Goal: Task Accomplishment & Management: Complete application form

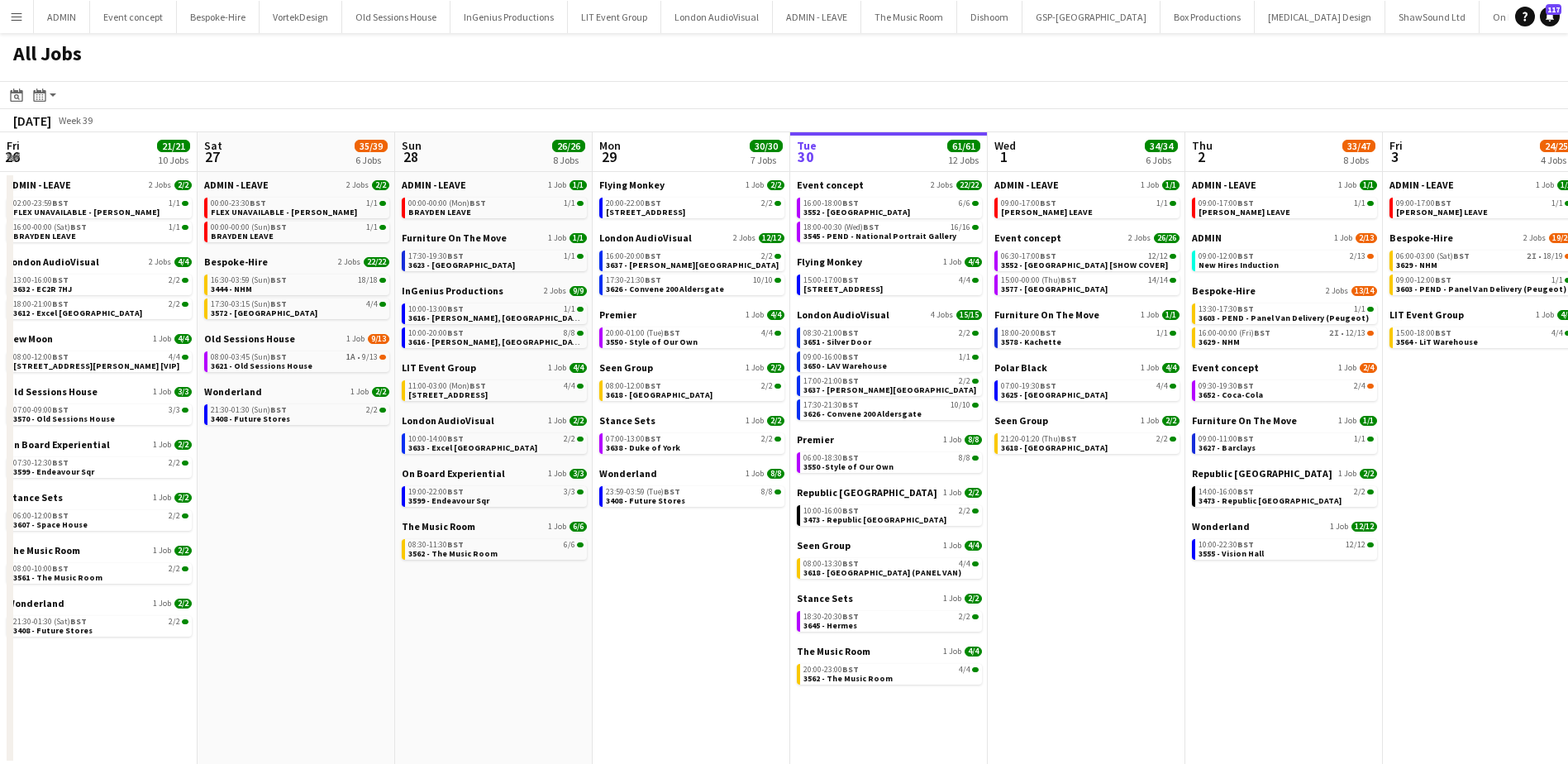
scroll to position [0, 395]
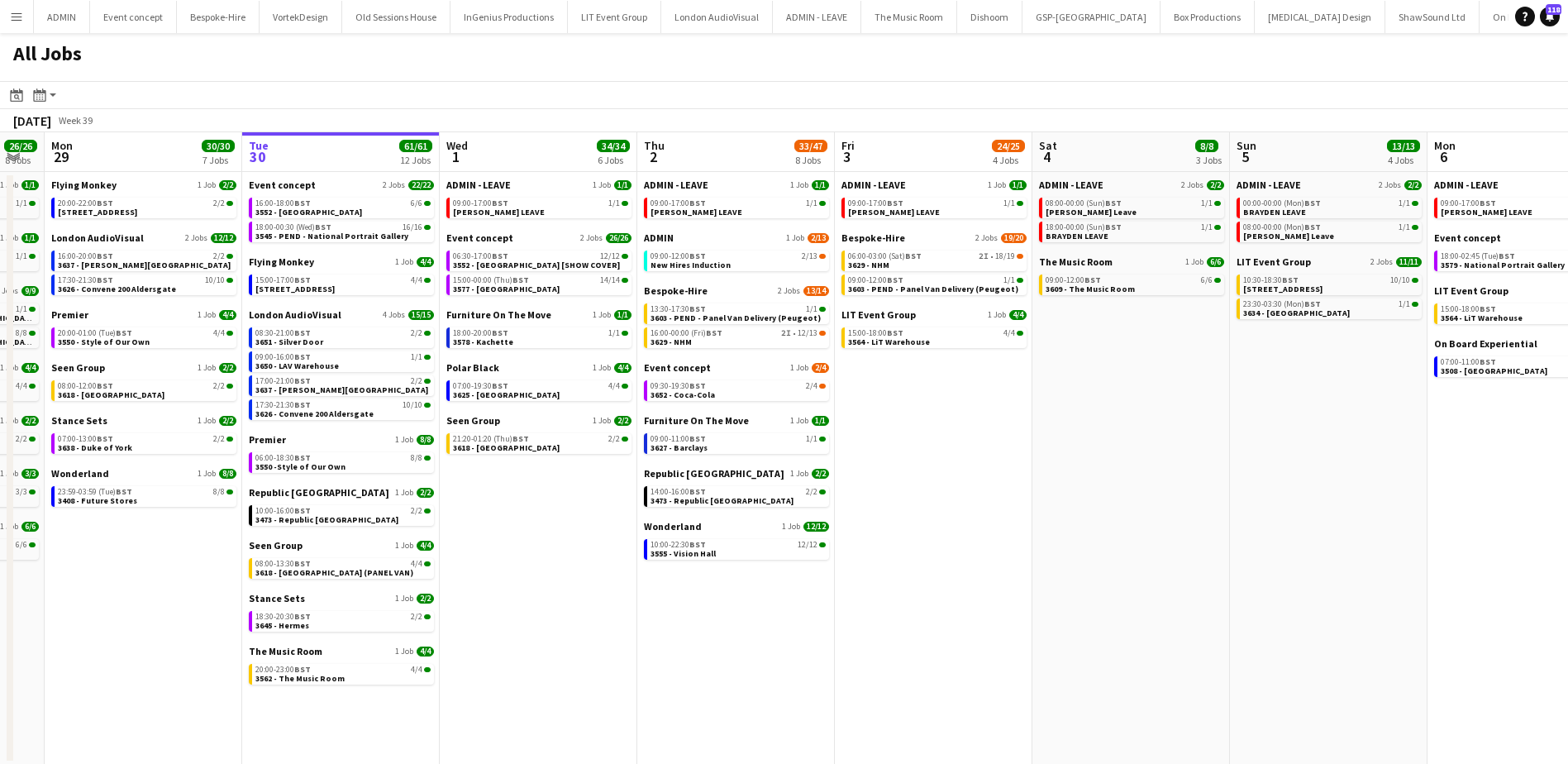
drag, startPoint x: 1026, startPoint y: 469, endPoint x: 841, endPoint y: 447, distance: 186.3
click at [866, 450] on app-calendar-viewport "Fri 26 21/21 10 Jobs Sat 27 35/39 6 Jobs Sun 28 26/26 8 Jobs Mon 29 30/30 7 Job…" at bounding box center [784, 448] width 1568 height 633
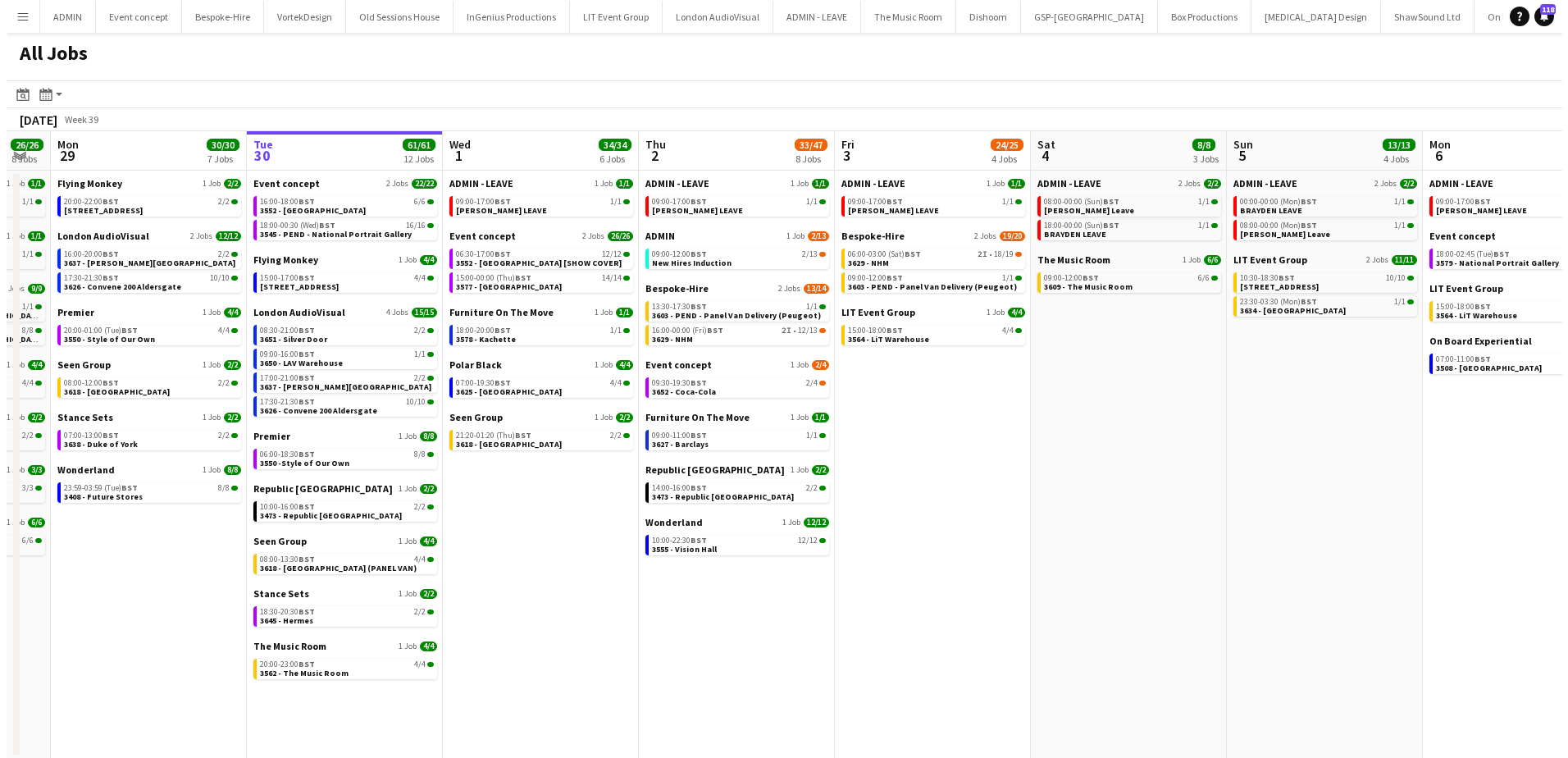
scroll to position [0, 549]
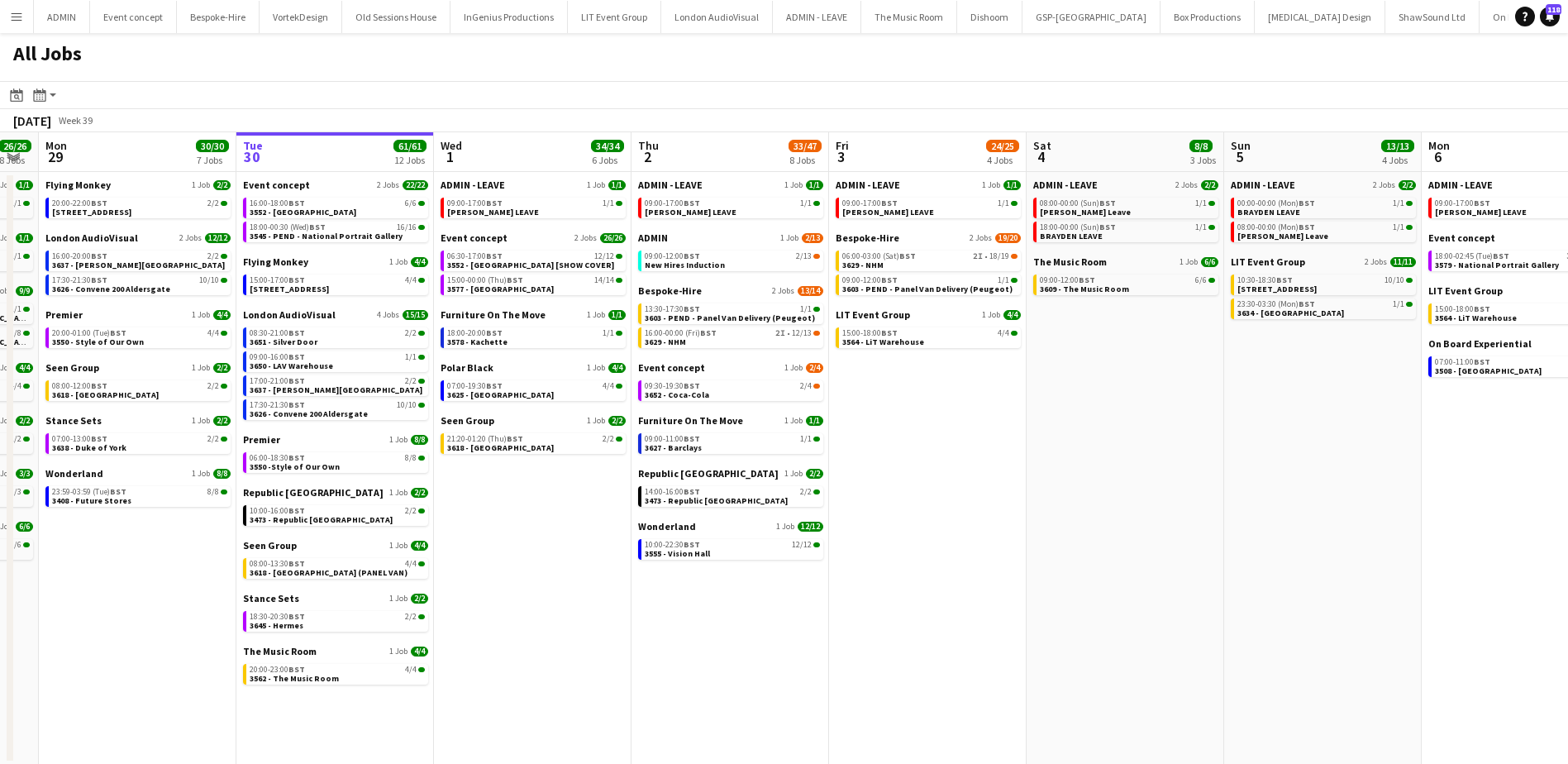
click at [24, 19] on button "Menu" at bounding box center [16, 16] width 33 height 33
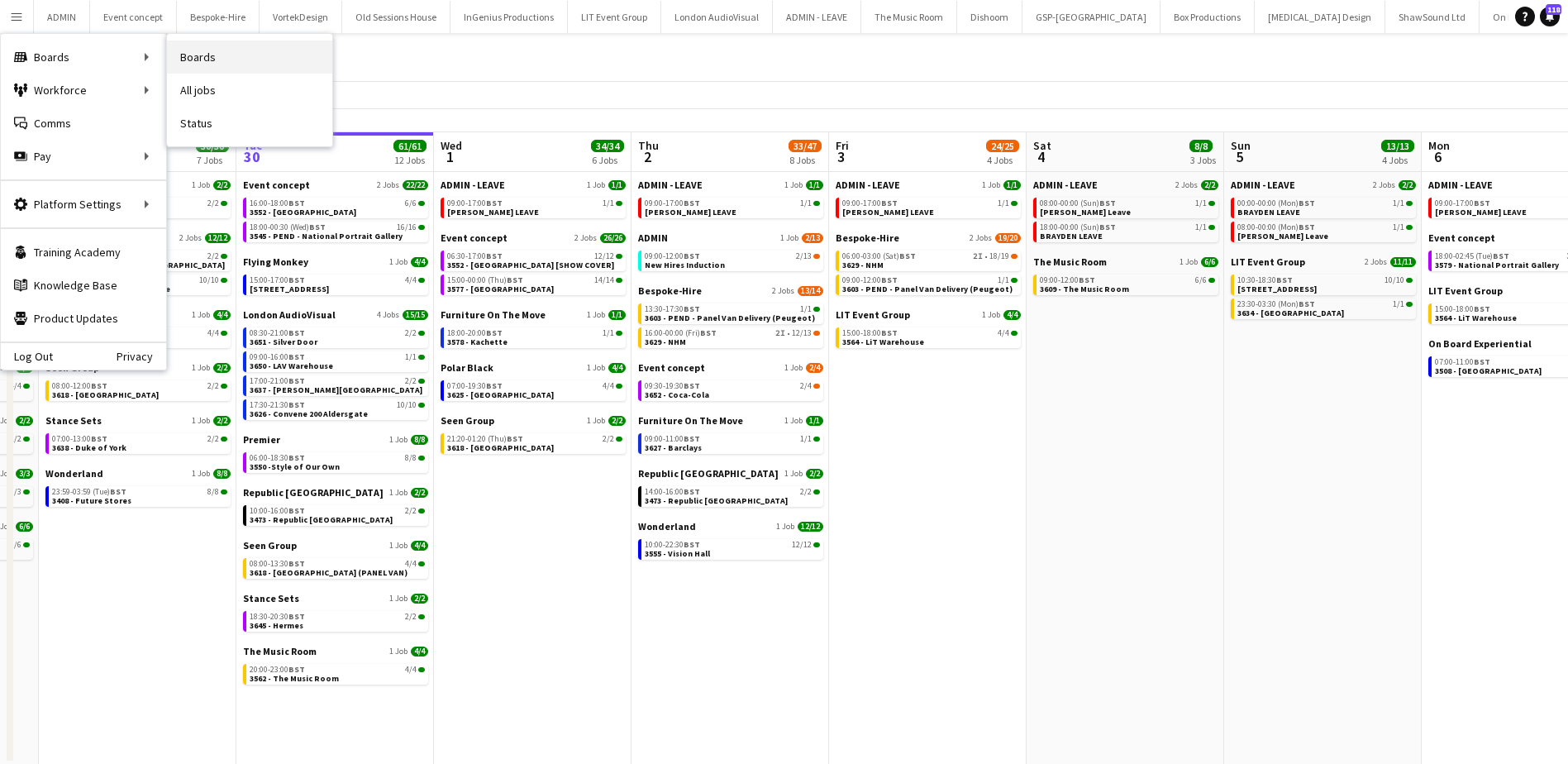
click at [201, 55] on link "Boards" at bounding box center [249, 56] width 165 height 33
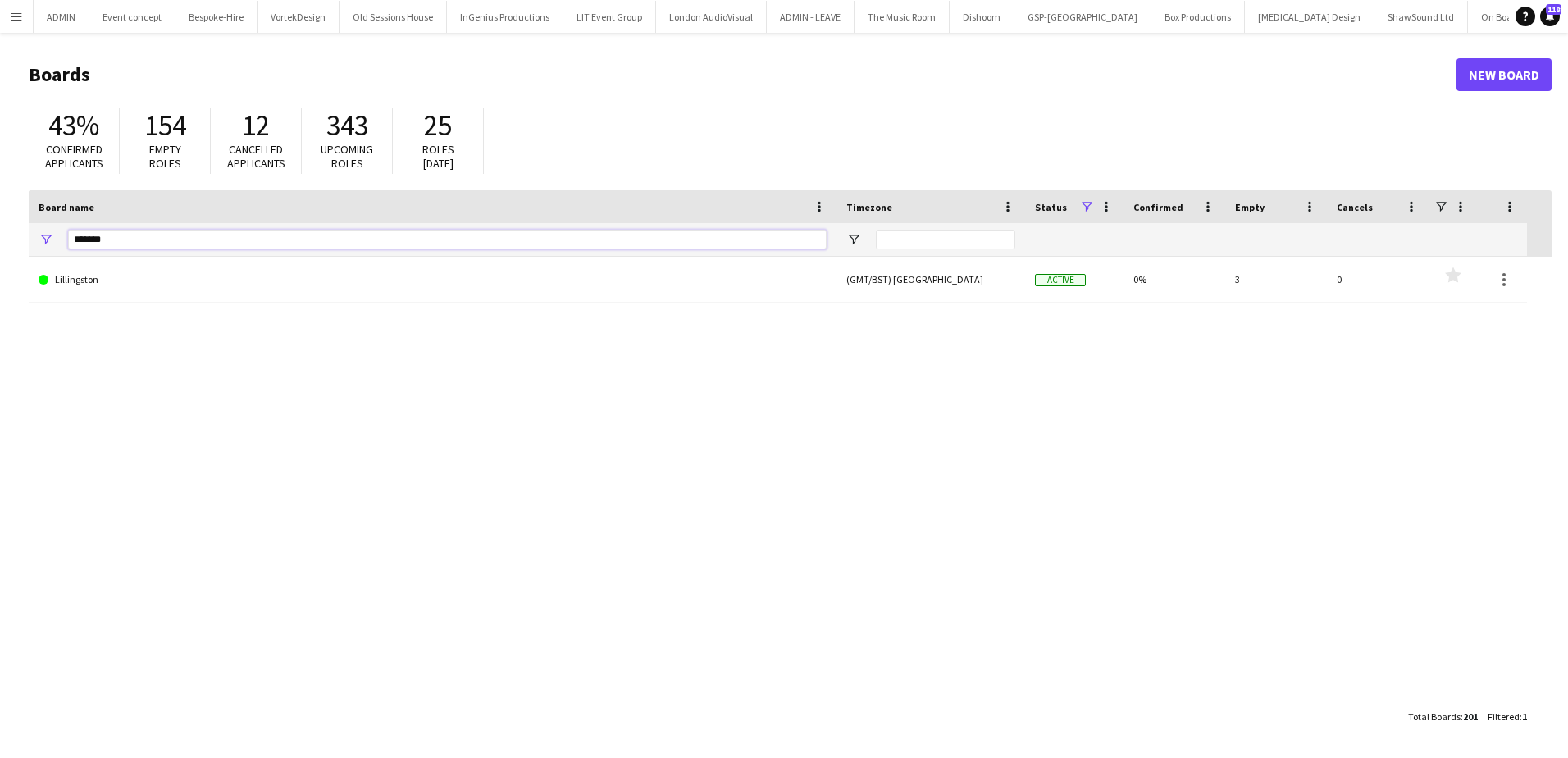
drag, startPoint x: 105, startPoint y: 245, endPoint x: 69, endPoint y: 238, distance: 36.7
click at [69, 239] on input "*******" at bounding box center [447, 238] width 758 height 19
type input "****"
click at [1486, 79] on link "New Board" at bounding box center [1503, 74] width 95 height 32
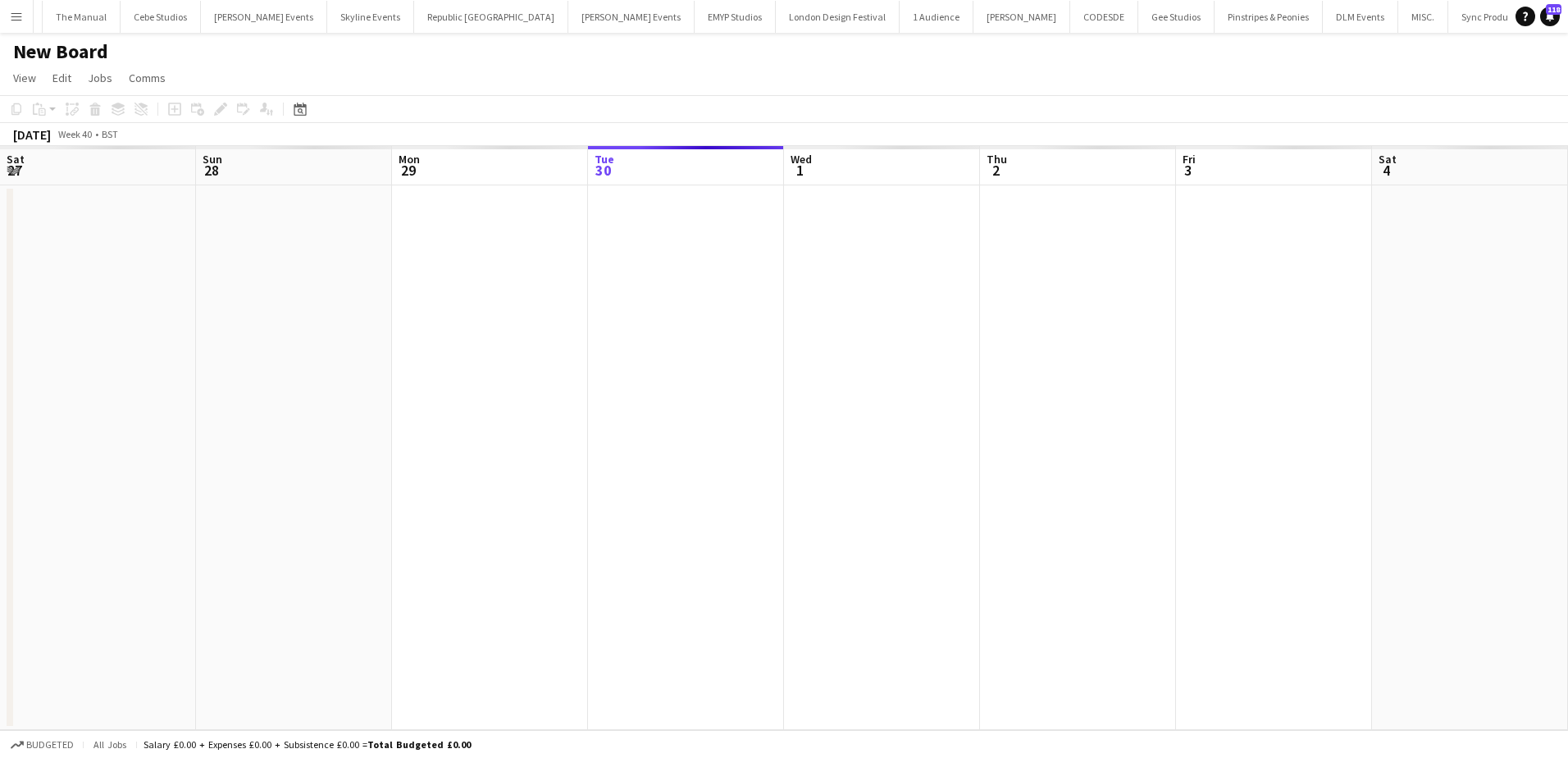
scroll to position [0, 392]
click at [51, 45] on h1 "New Board" at bounding box center [60, 52] width 95 height 25
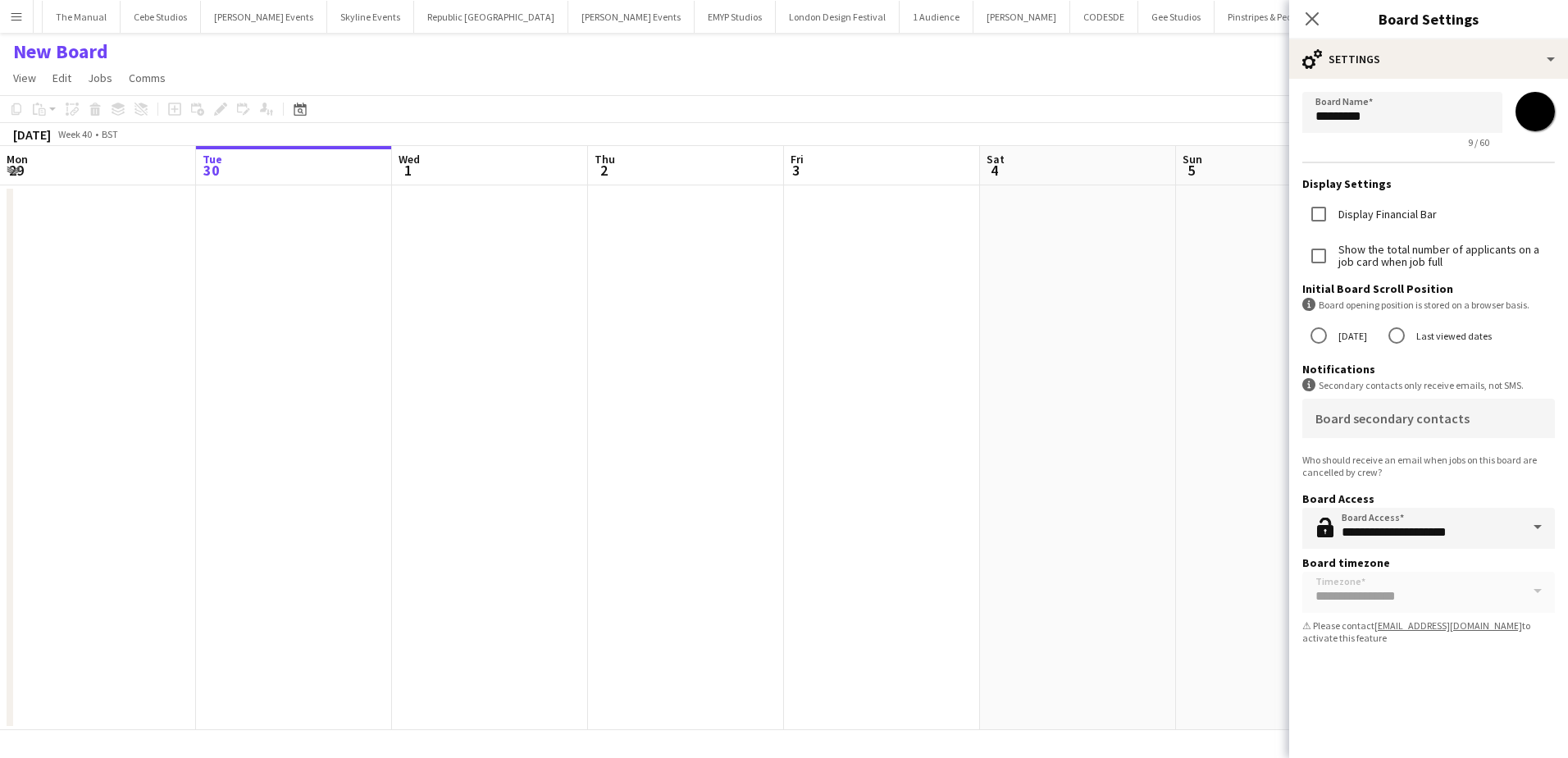
click at [1542, 118] on input "*******" at bounding box center [1536, 112] width 59 height 59
type input "*******"
click at [1042, 260] on app-date-cell at bounding box center [1078, 457] width 196 height 544
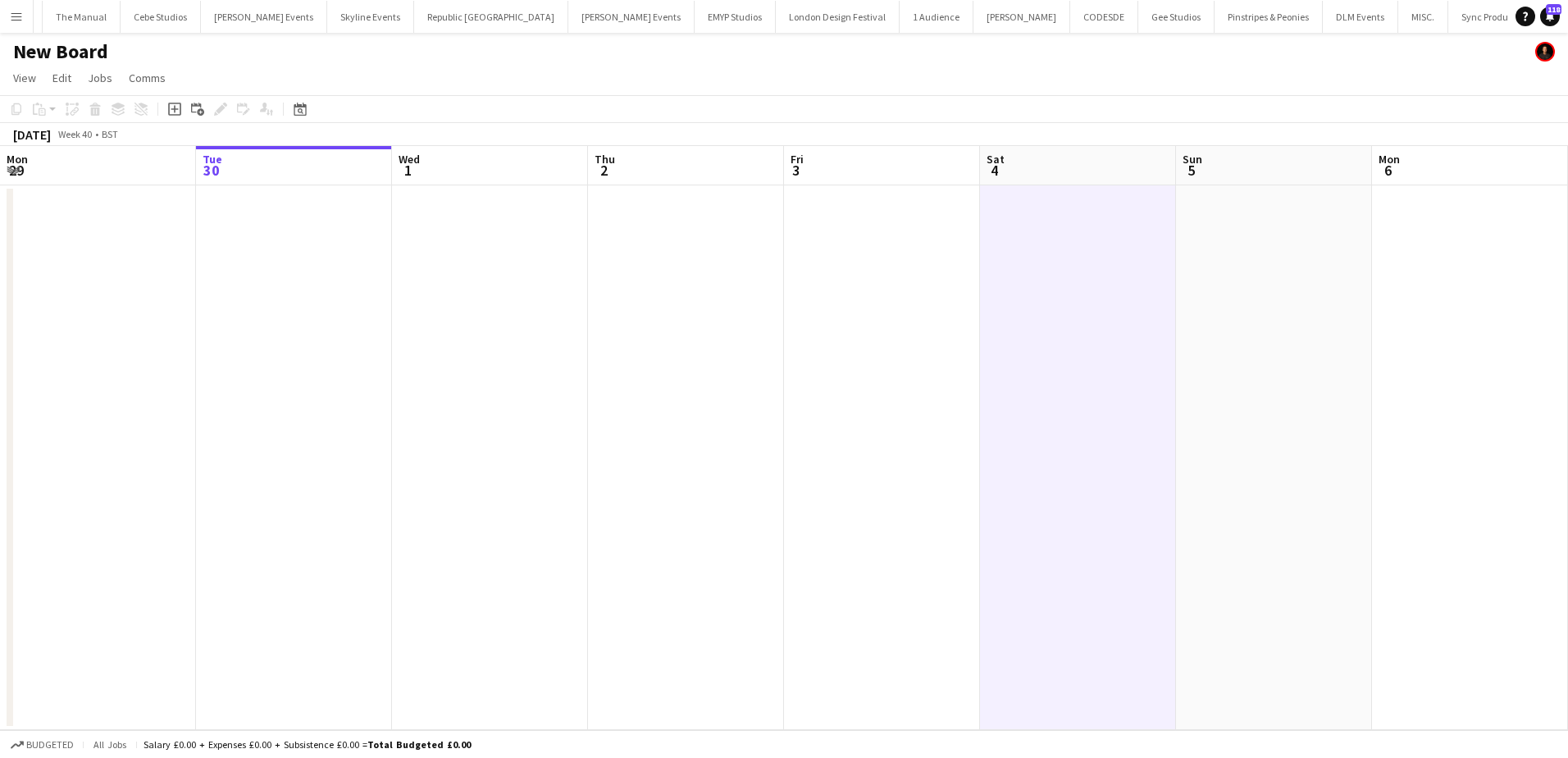
drag, startPoint x: 83, startPoint y: 54, endPoint x: 92, endPoint y: 53, distance: 9.1
click at [83, 53] on h1 "New Board" at bounding box center [60, 52] width 95 height 25
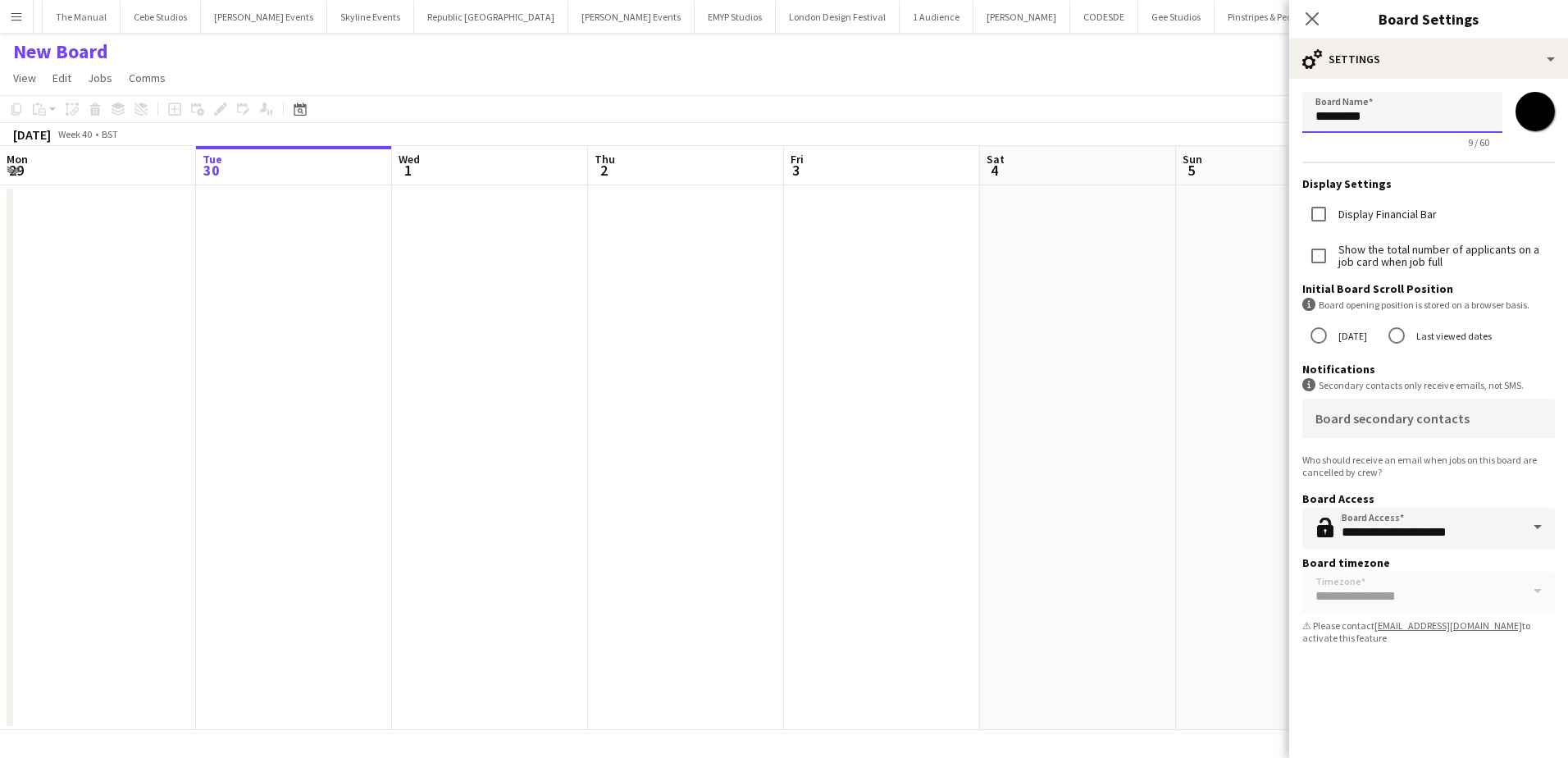
click at [1315, 115] on input "*********" at bounding box center [1403, 112] width 200 height 41
click at [1320, 115] on input "*********" at bounding box center [1403, 112] width 200 height 41
type input "**********"
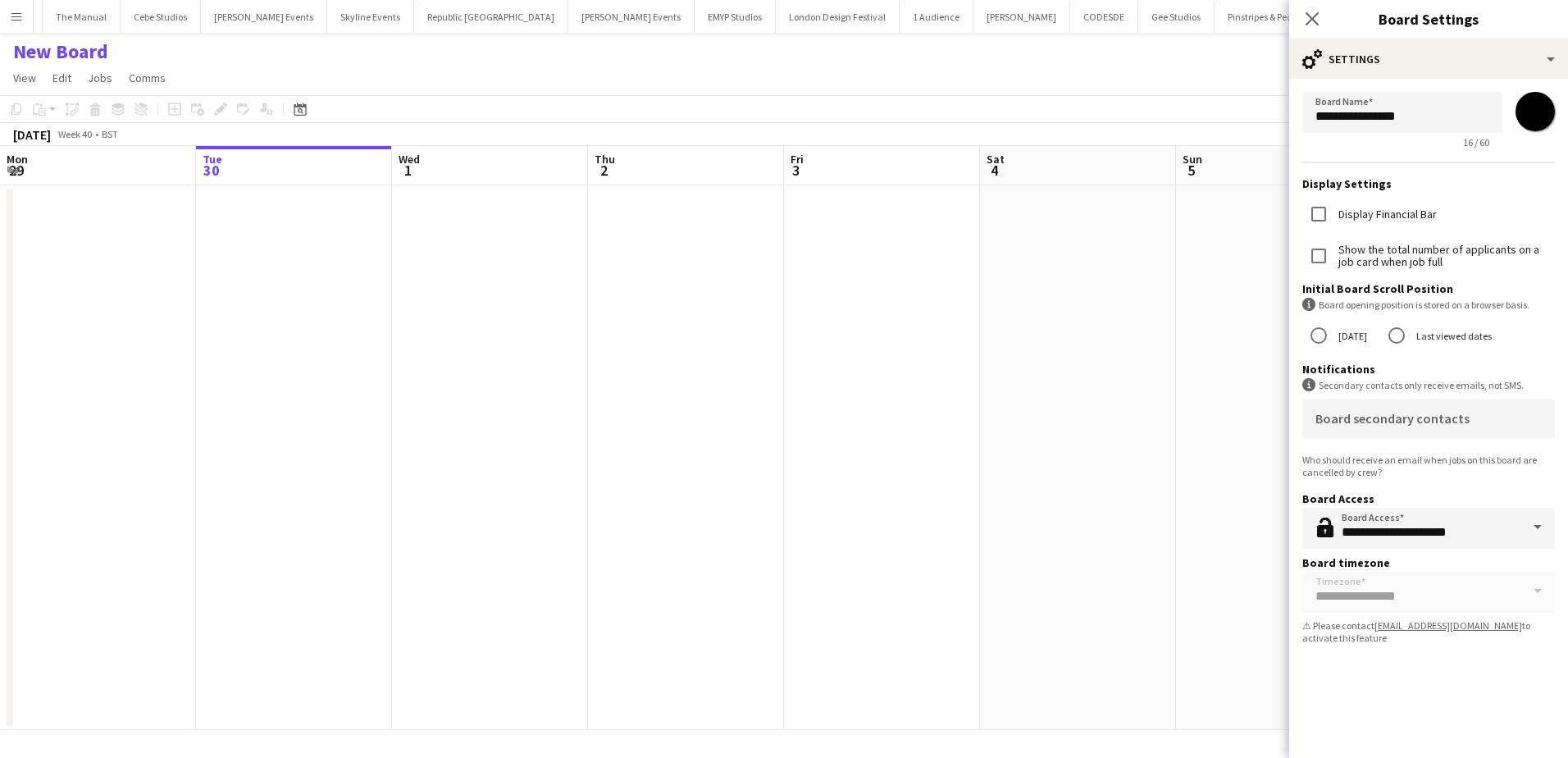
click at [851, 263] on app-date-cell at bounding box center [882, 457] width 196 height 544
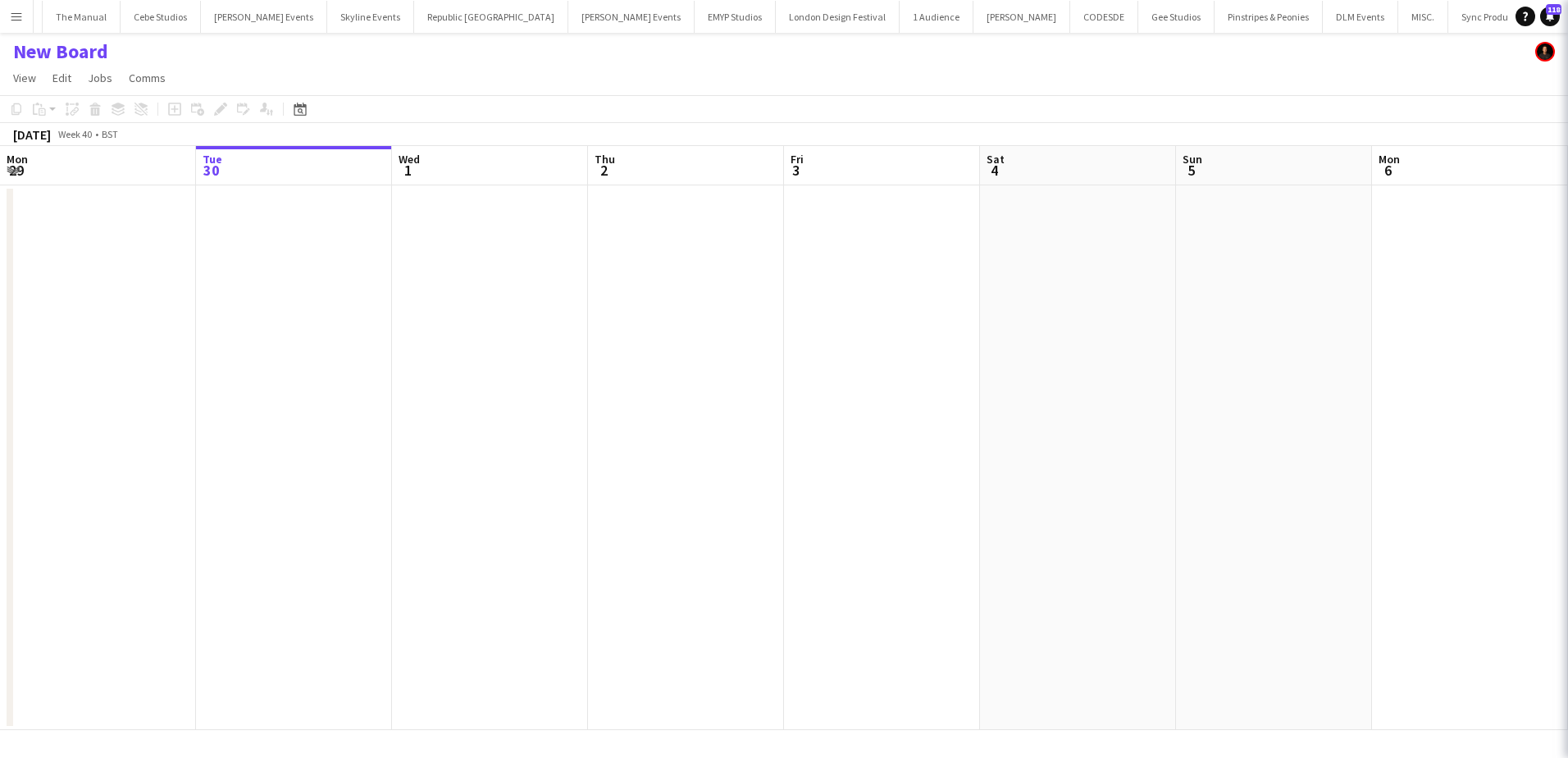
scroll to position [0, 4271]
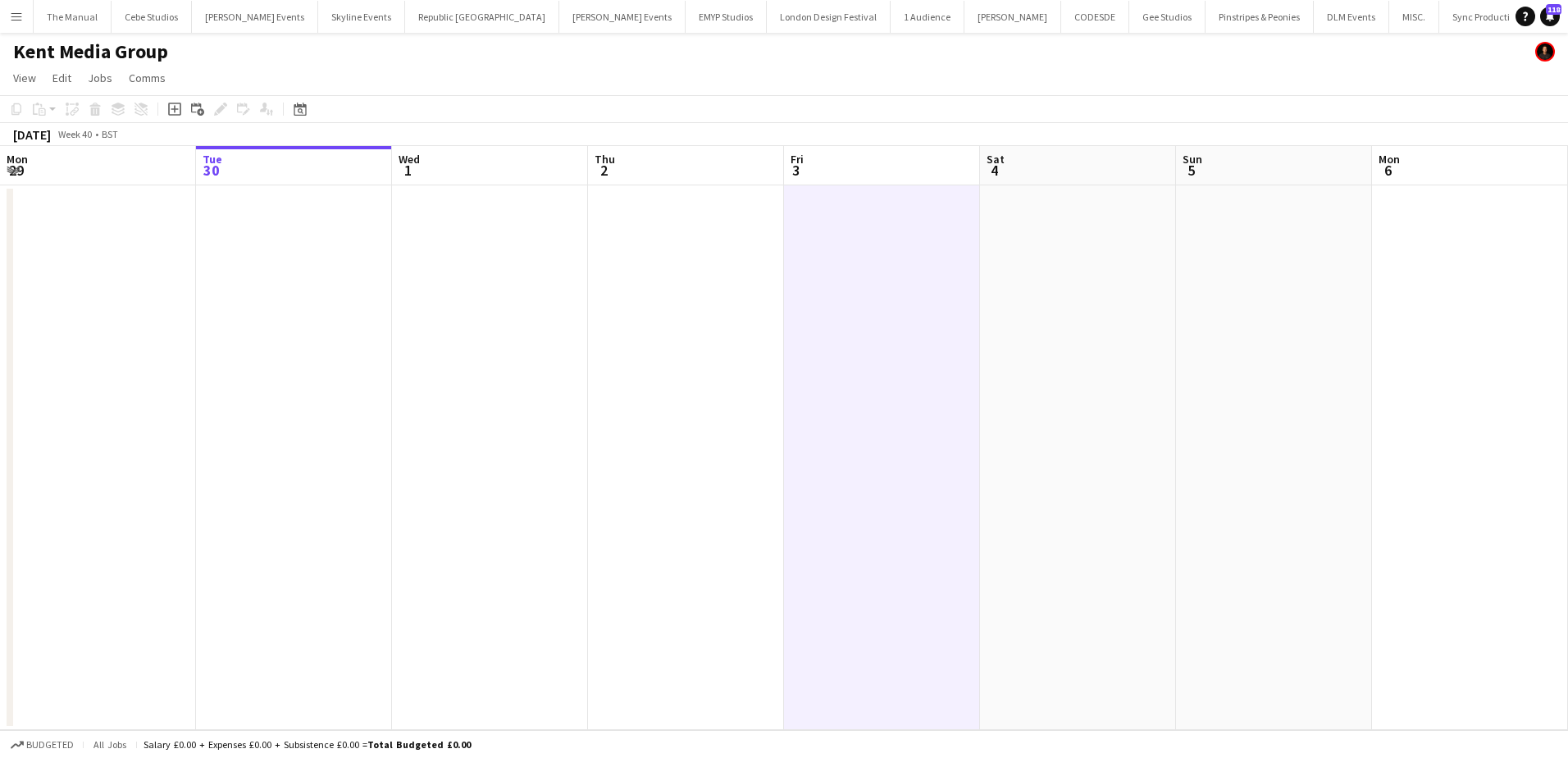
click at [659, 243] on app-date-cell at bounding box center [686, 457] width 196 height 544
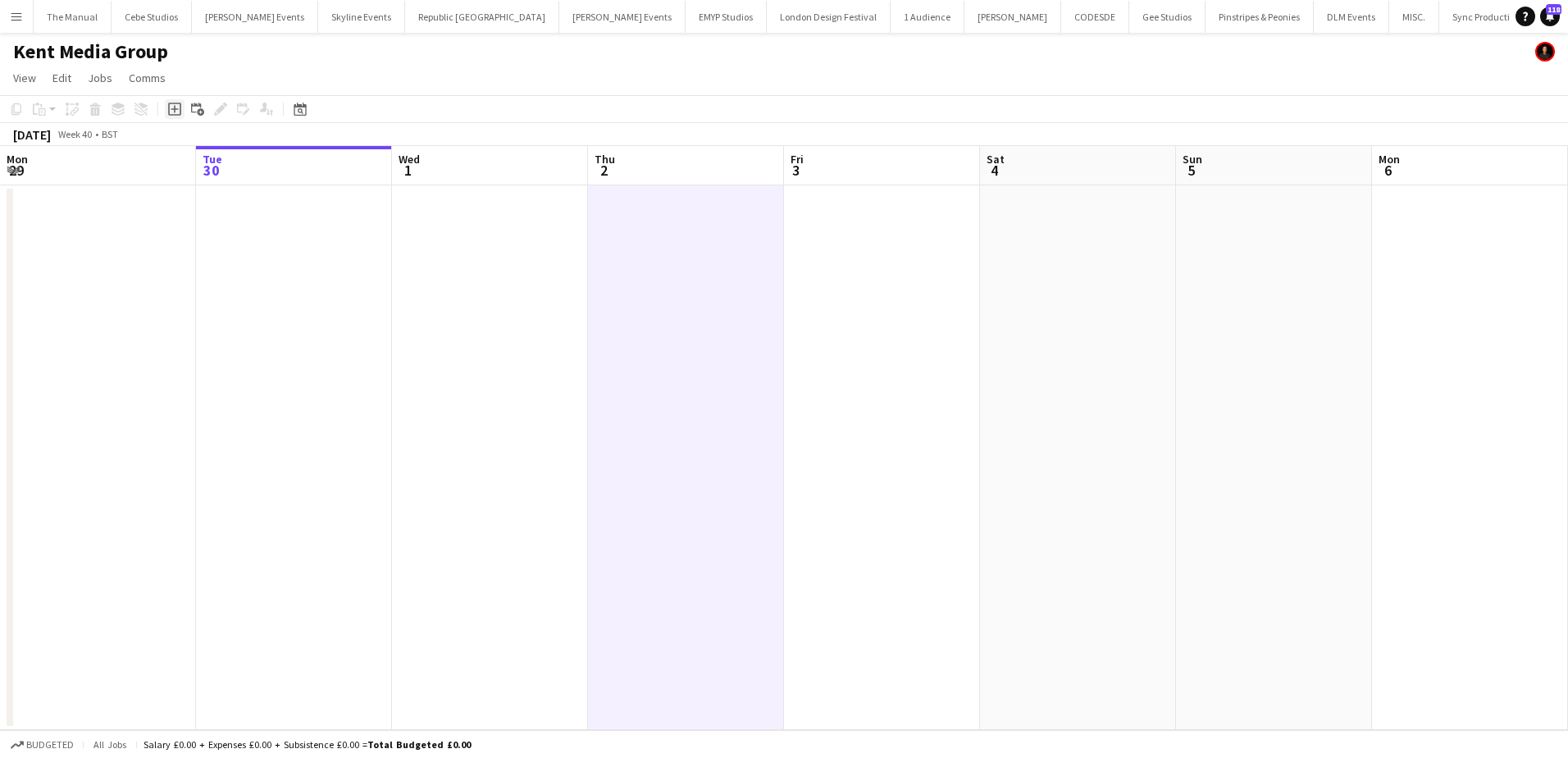
click at [173, 111] on icon "Add job" at bounding box center [175, 109] width 13 height 13
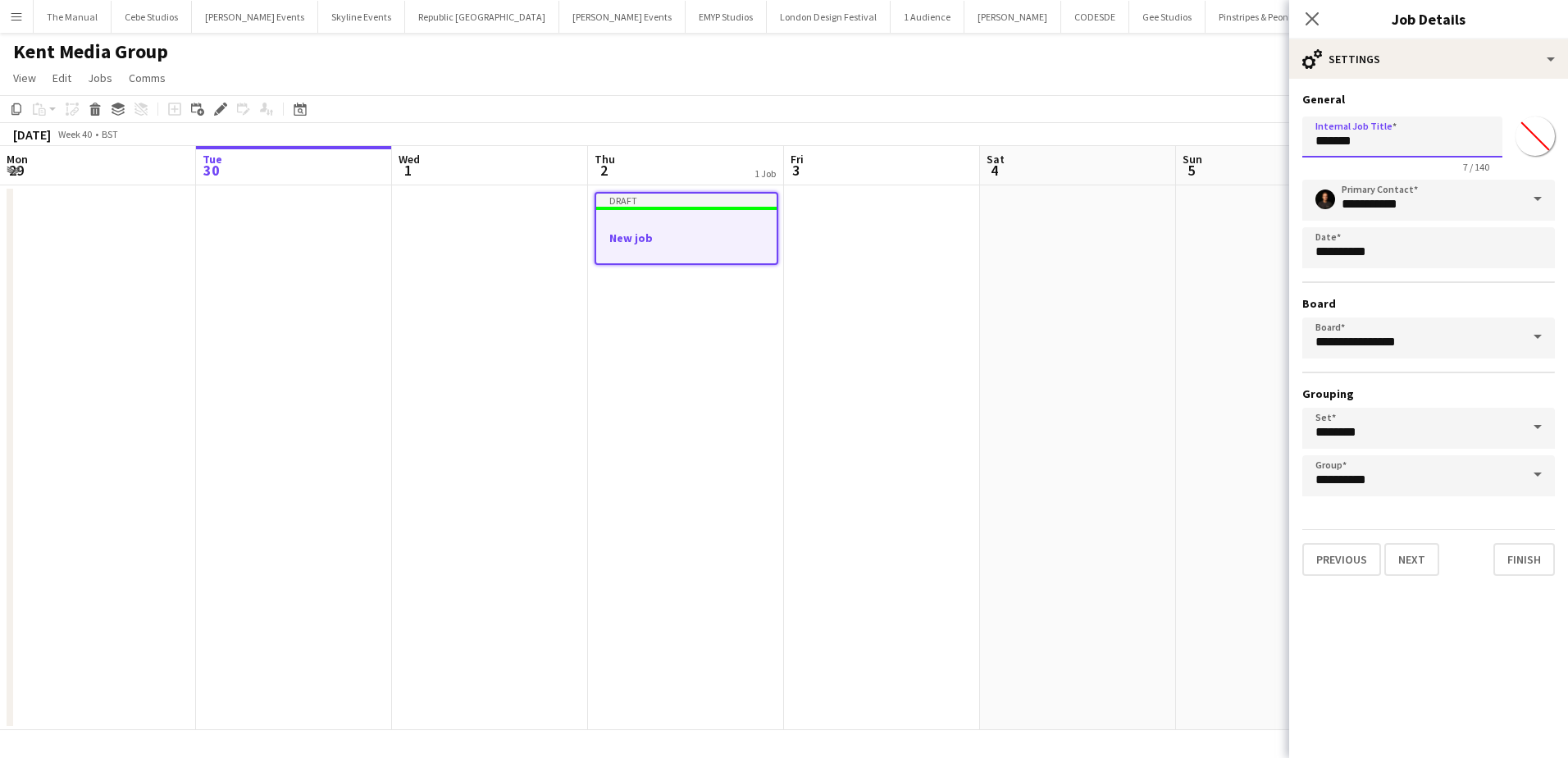
drag, startPoint x: 1349, startPoint y: 135, endPoint x: 1304, endPoint y: 134, distance: 45.0
click at [1304, 134] on input "*******" at bounding box center [1403, 137] width 200 height 41
click at [1376, 138] on input "******" at bounding box center [1403, 137] width 200 height 41
paste input "**********"
type input "**********"
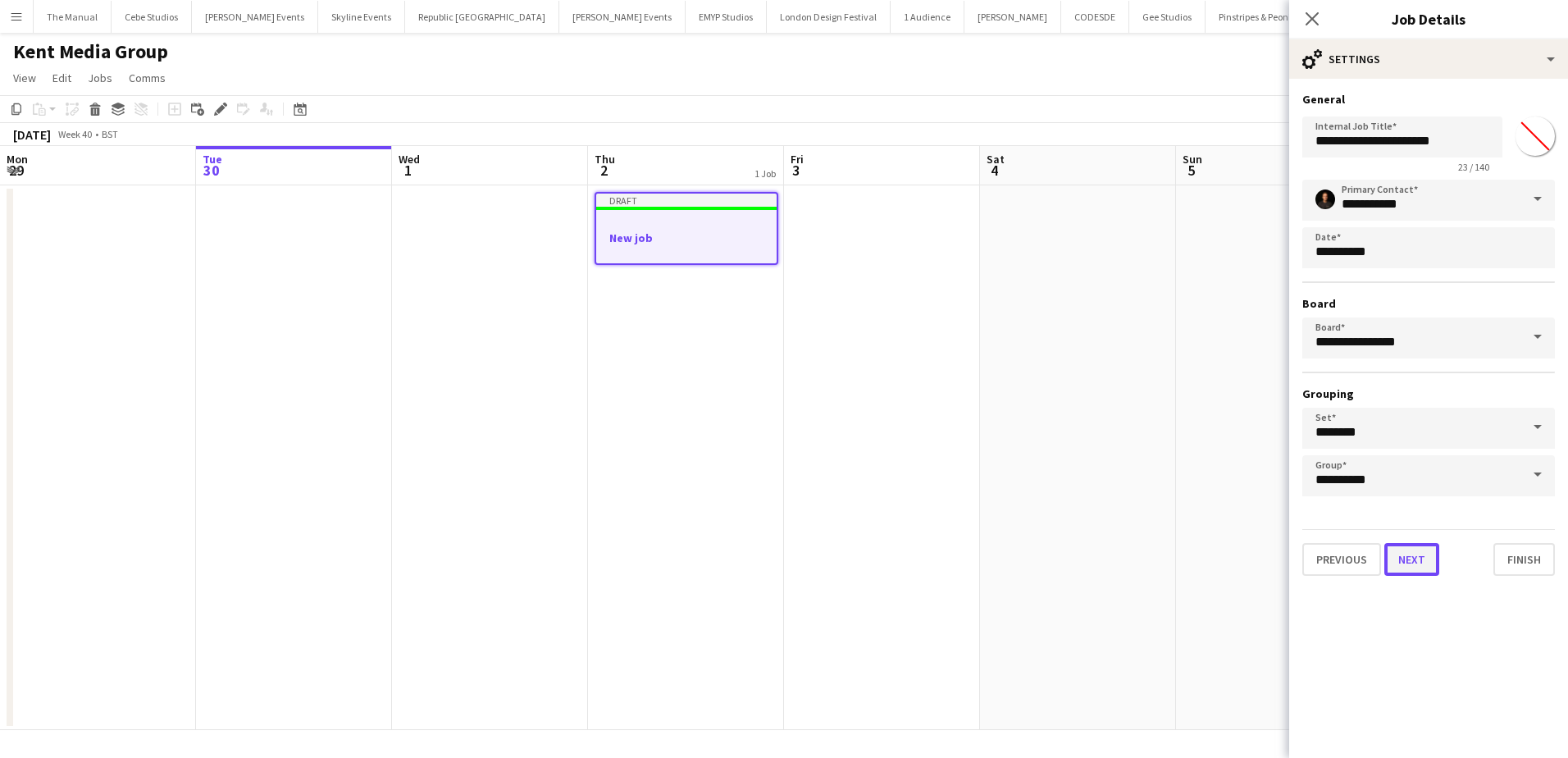
click at [1413, 559] on button "Next" at bounding box center [1411, 558] width 55 height 32
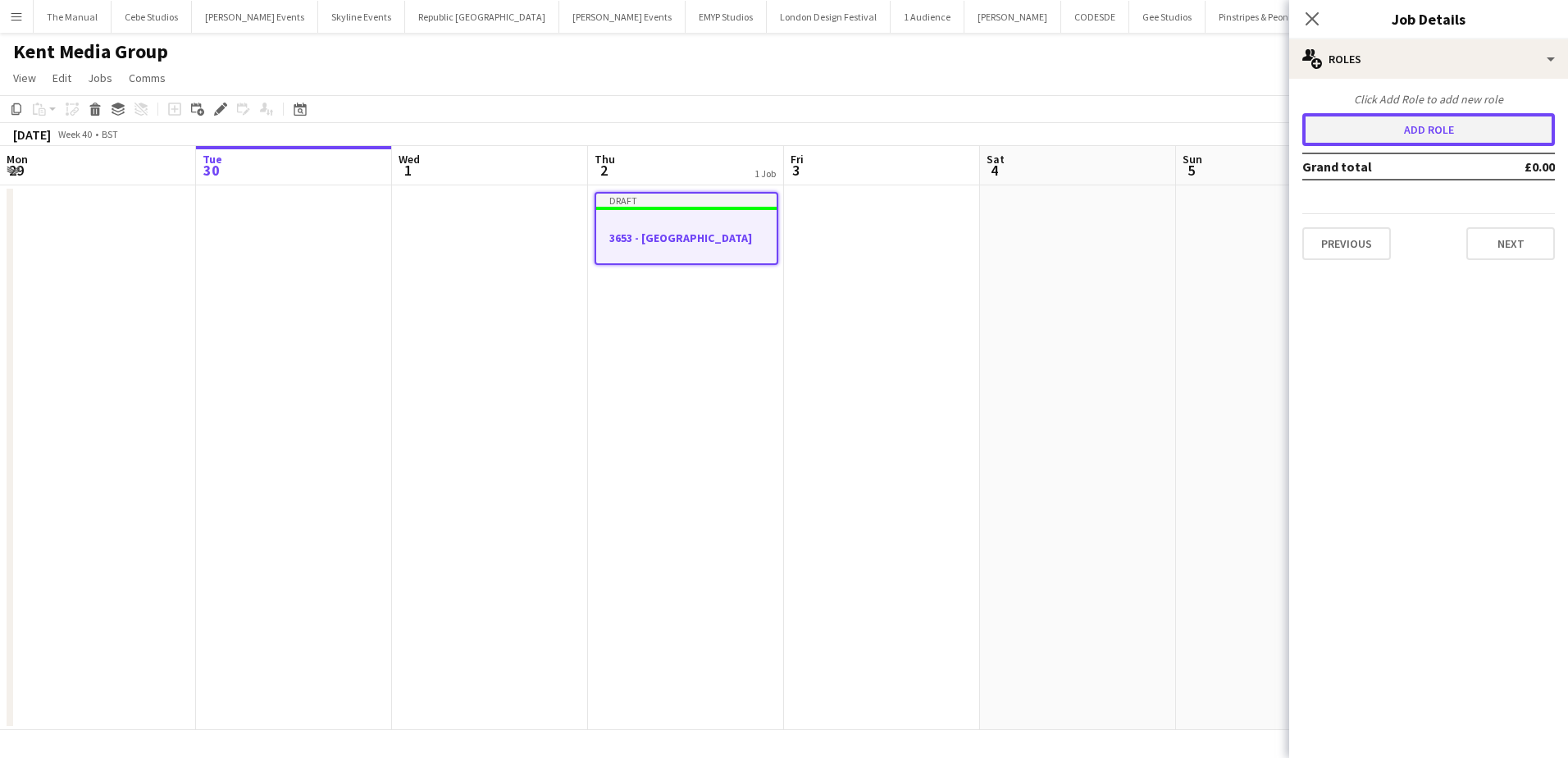
click at [1445, 146] on button "Add role" at bounding box center [1428, 128] width 252 height 32
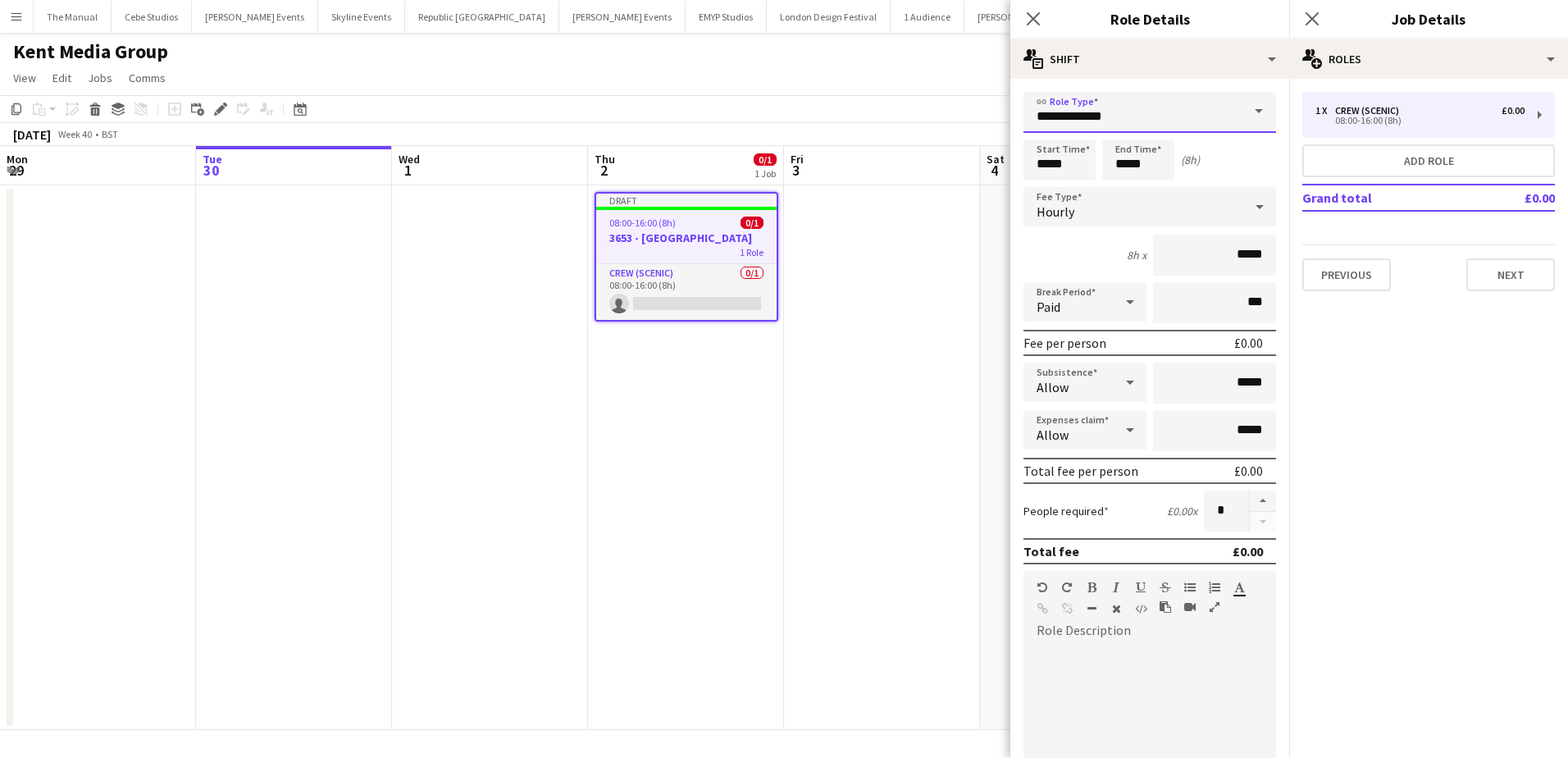
click at [1191, 111] on input "**********" at bounding box center [1149, 112] width 252 height 41
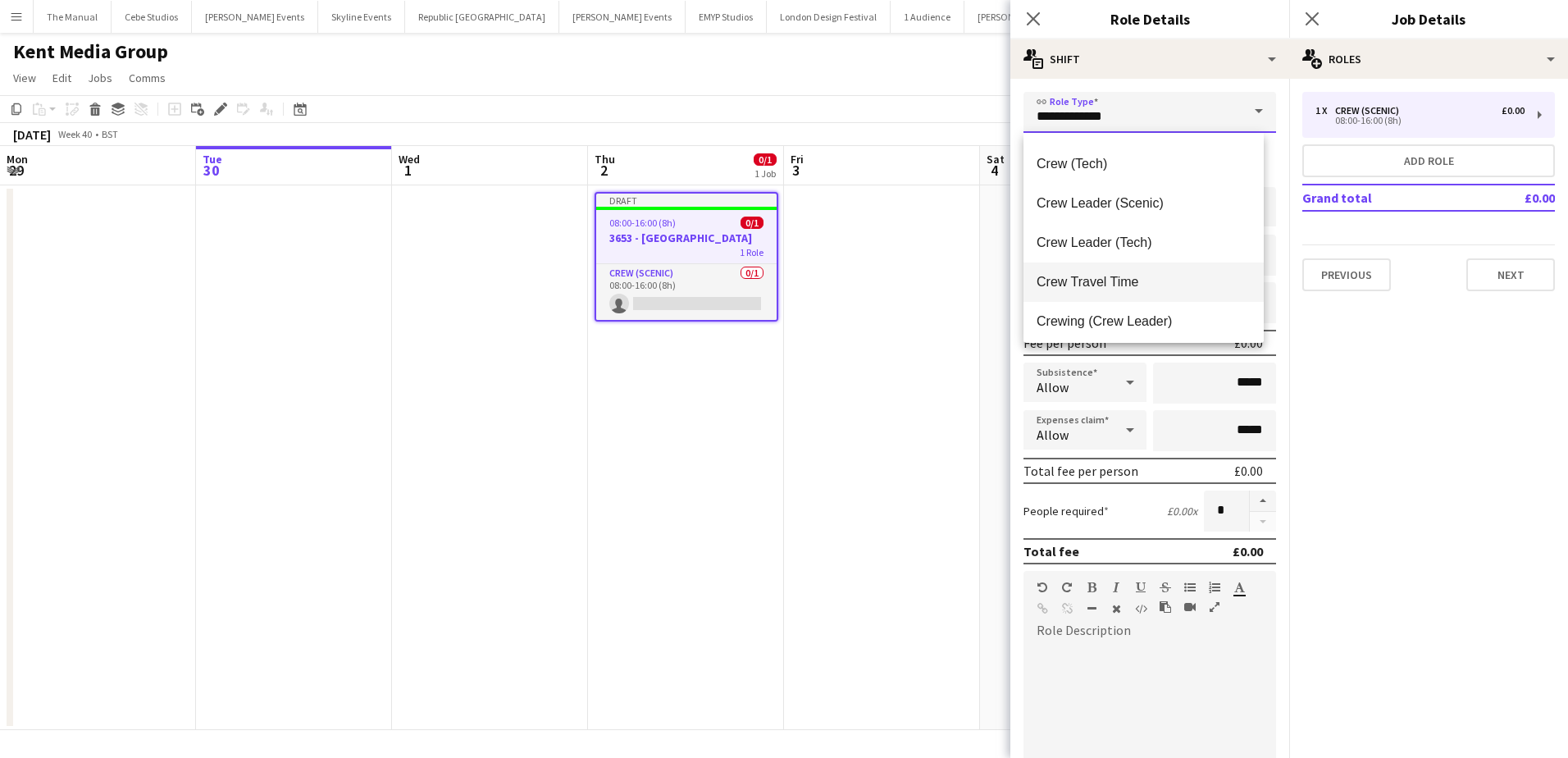
scroll to position [82, 0]
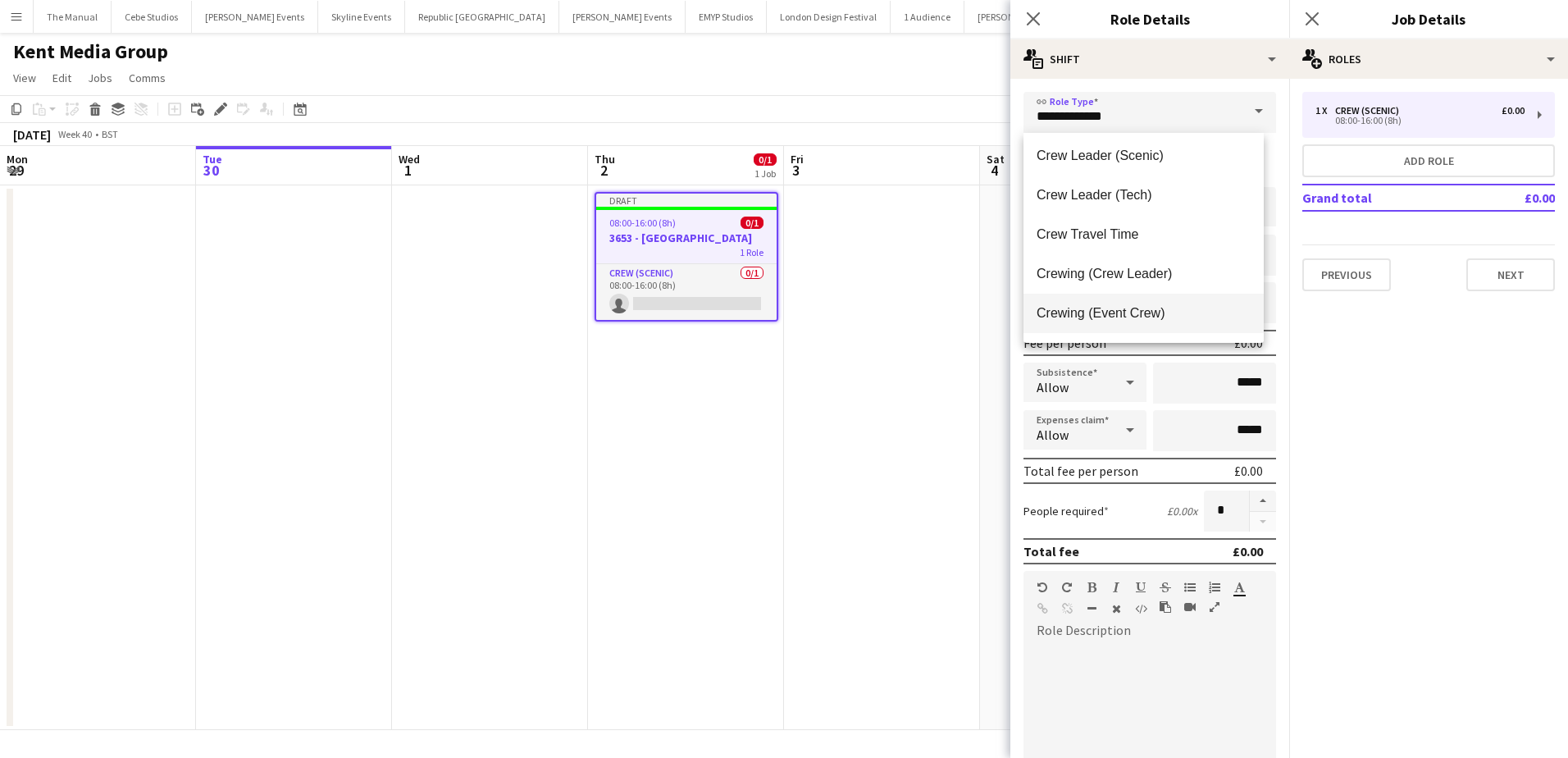
click at [1145, 324] on mat-option "Crewing (Event Crew)" at bounding box center [1144, 313] width 240 height 40
type input "**********"
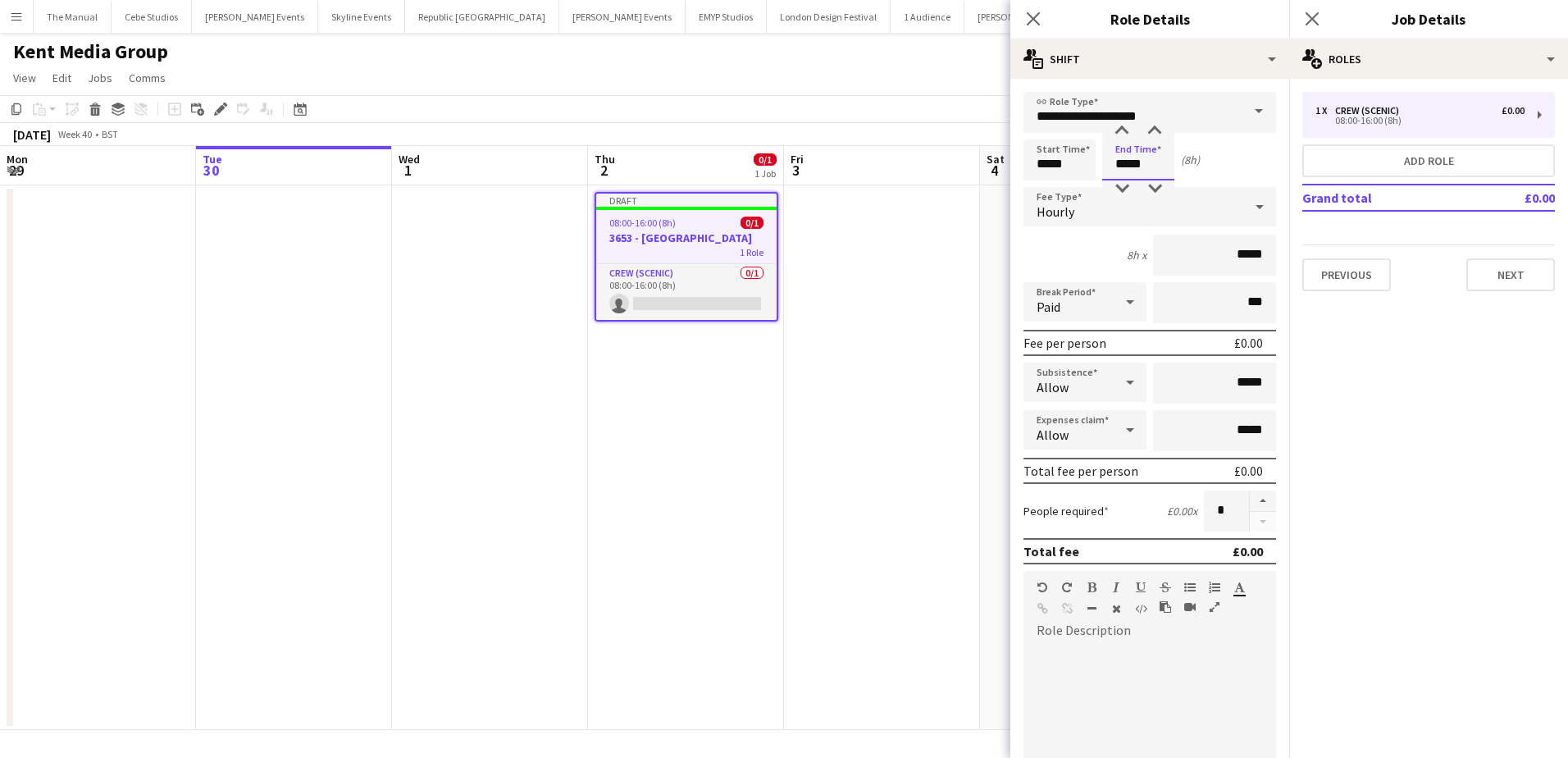
click at [1123, 157] on input "*****" at bounding box center [1138, 160] width 72 height 41
click at [1128, 134] on div at bounding box center [1121, 131] width 32 height 17
click at [1122, 188] on div at bounding box center [1121, 189] width 32 height 17
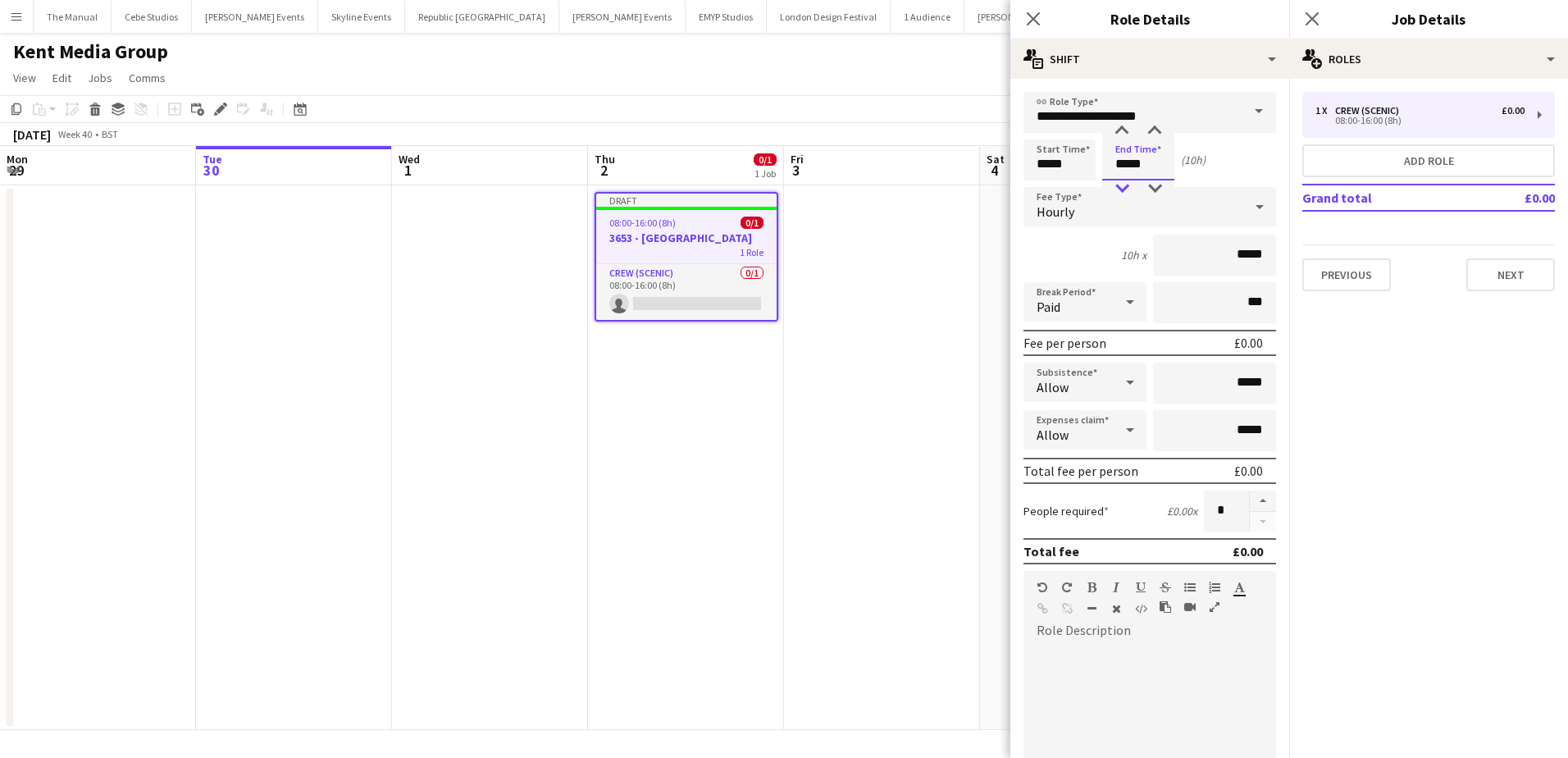
click at [1122, 189] on div at bounding box center [1121, 189] width 32 height 17
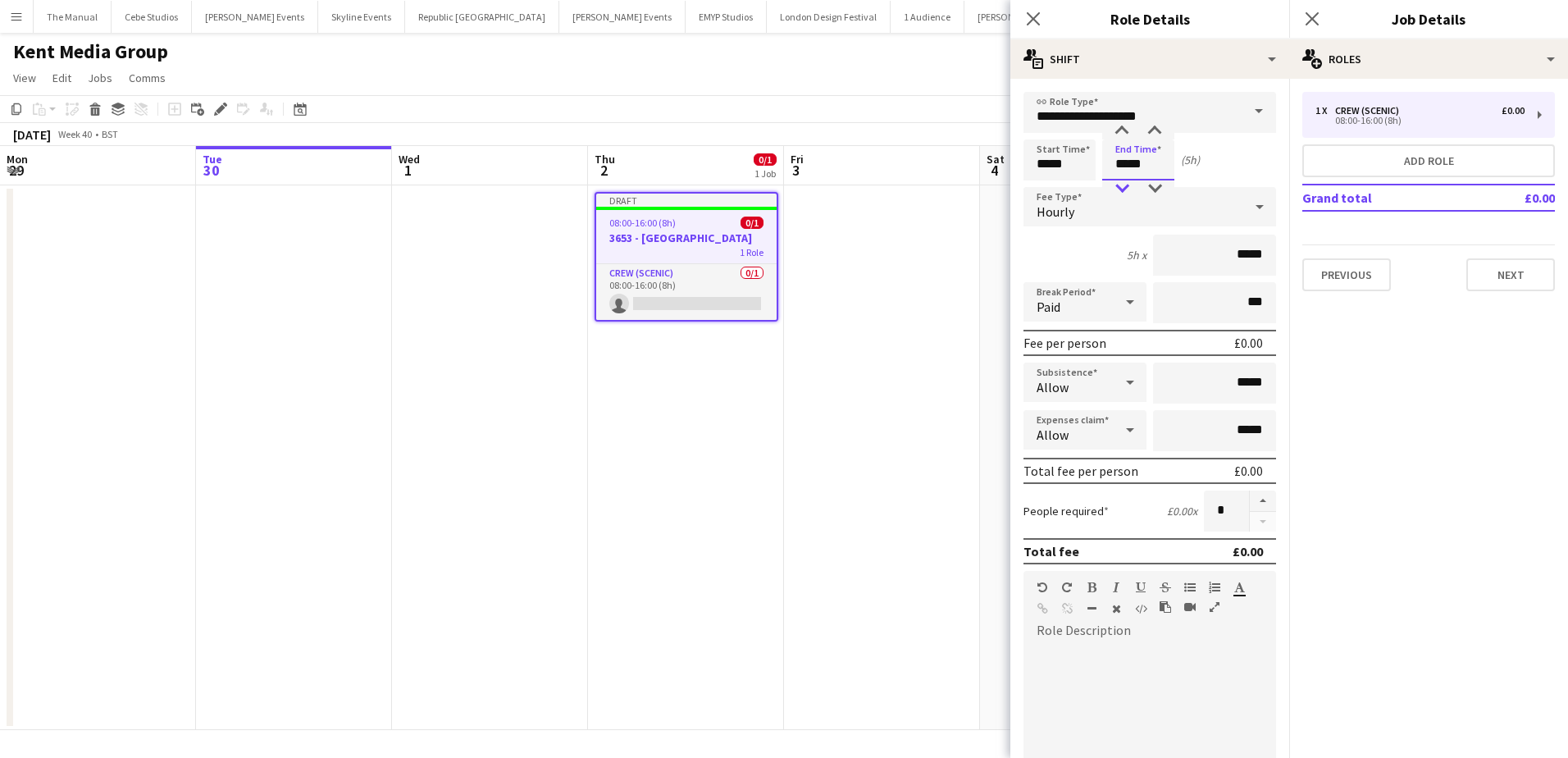
click at [1122, 189] on div at bounding box center [1121, 189] width 32 height 17
type input "*****"
click at [1122, 189] on div at bounding box center [1121, 189] width 32 height 17
click at [1250, 493] on button "button" at bounding box center [1263, 500] width 26 height 21
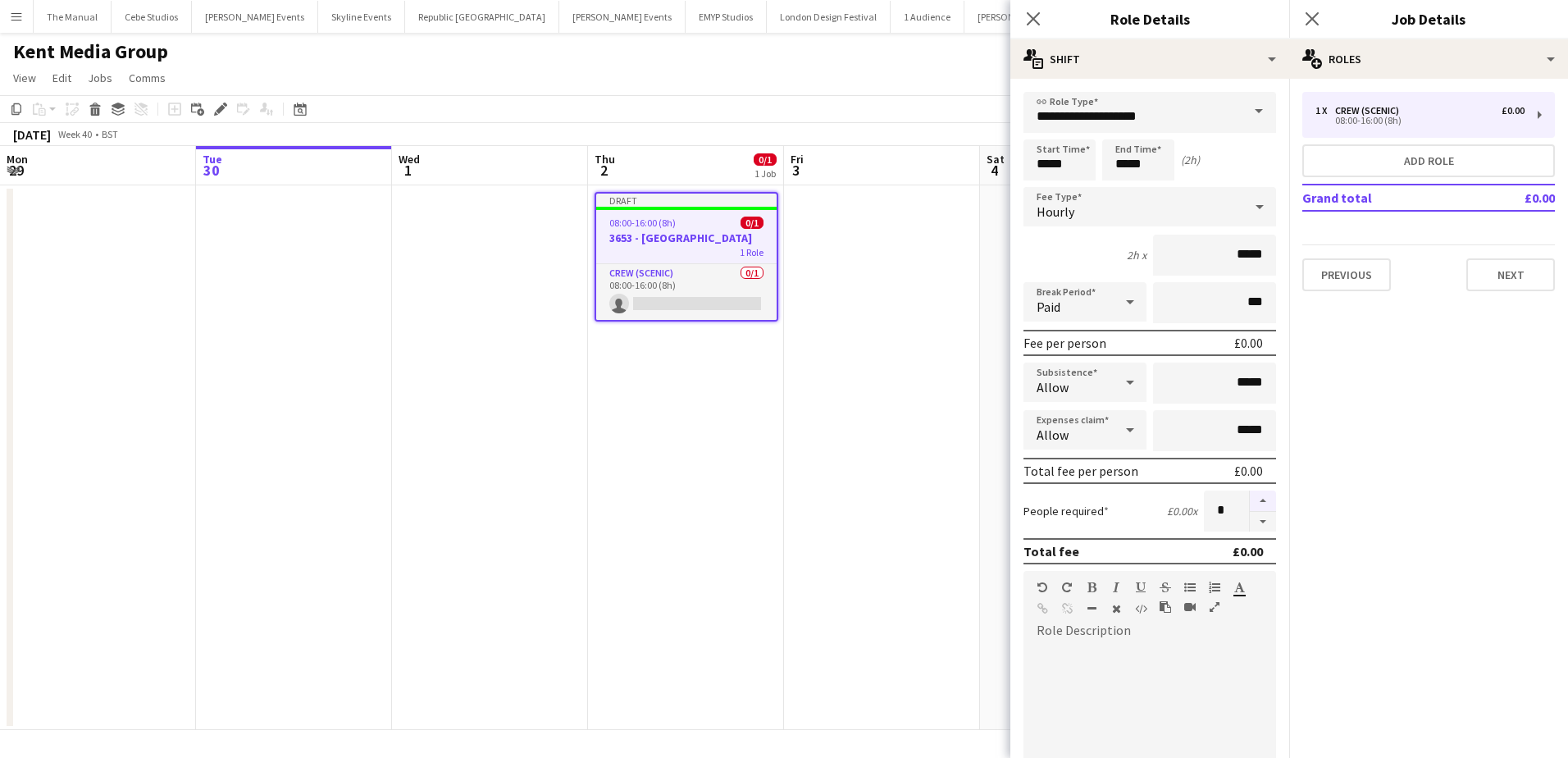
click at [1250, 495] on button "button" at bounding box center [1263, 500] width 26 height 21
click at [1250, 527] on button "button" at bounding box center [1263, 521] width 26 height 20
type input "*"
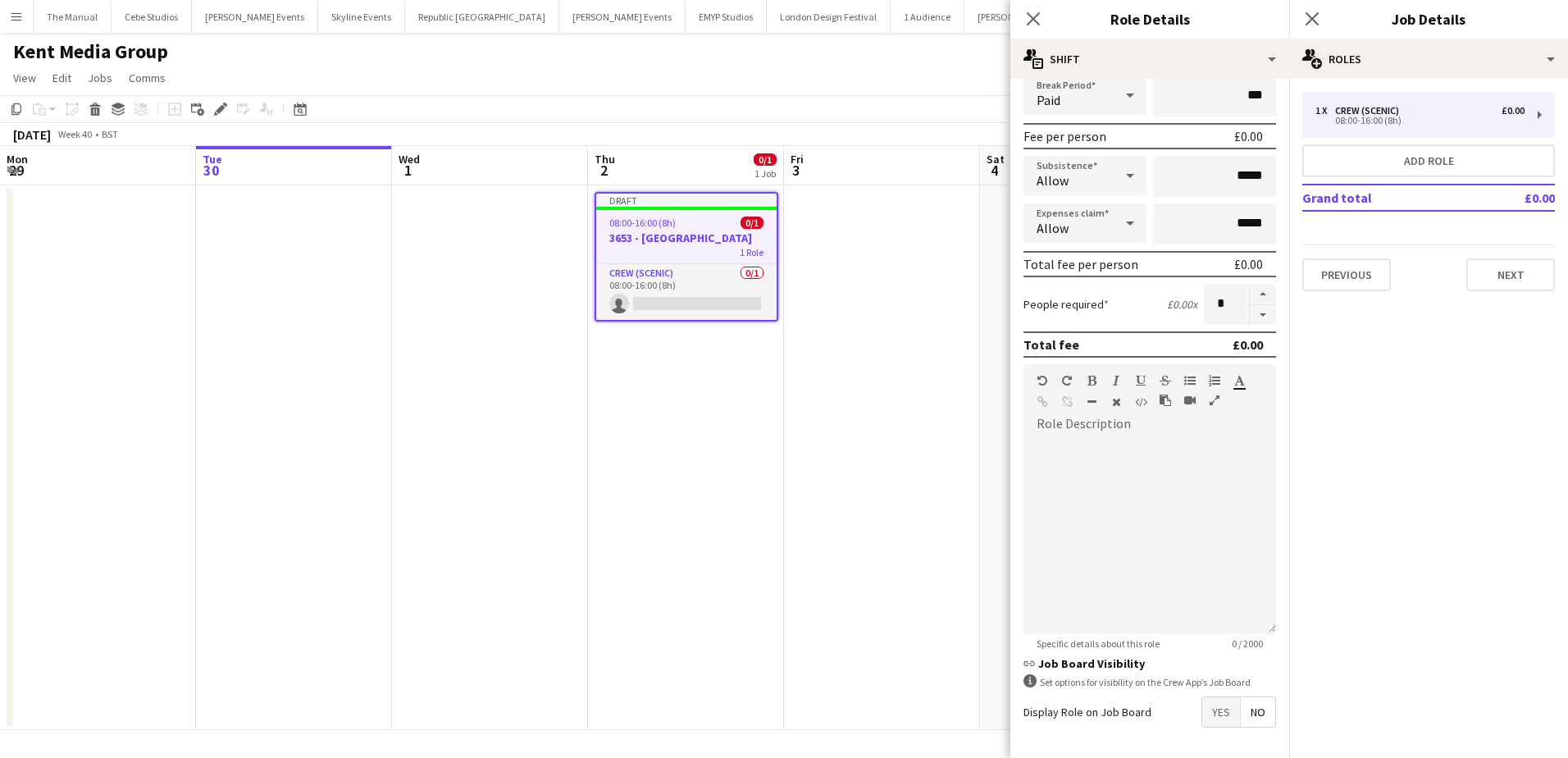
scroll to position [246, 0]
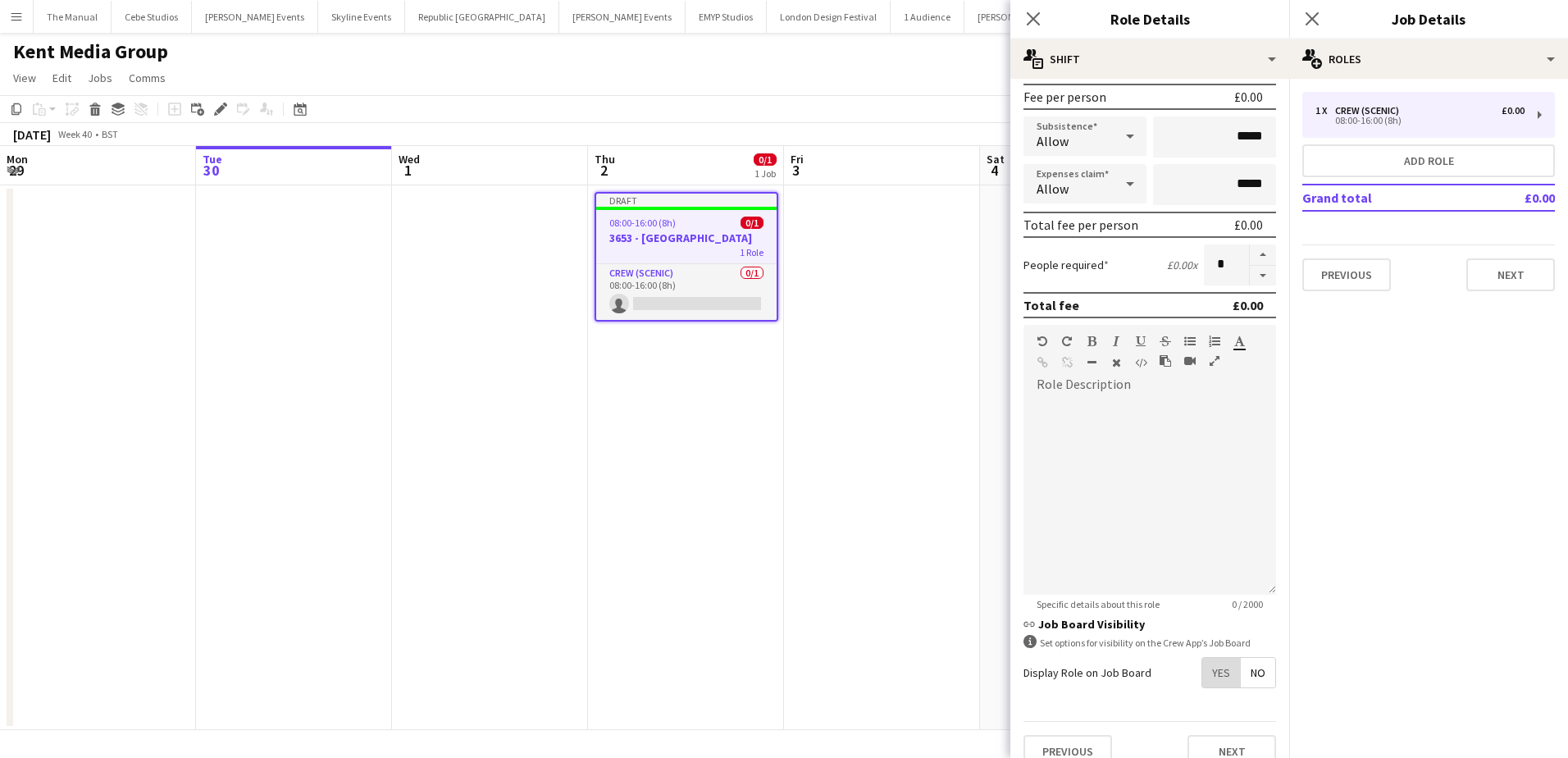
click at [1213, 681] on span "Yes" at bounding box center [1220, 672] width 38 height 30
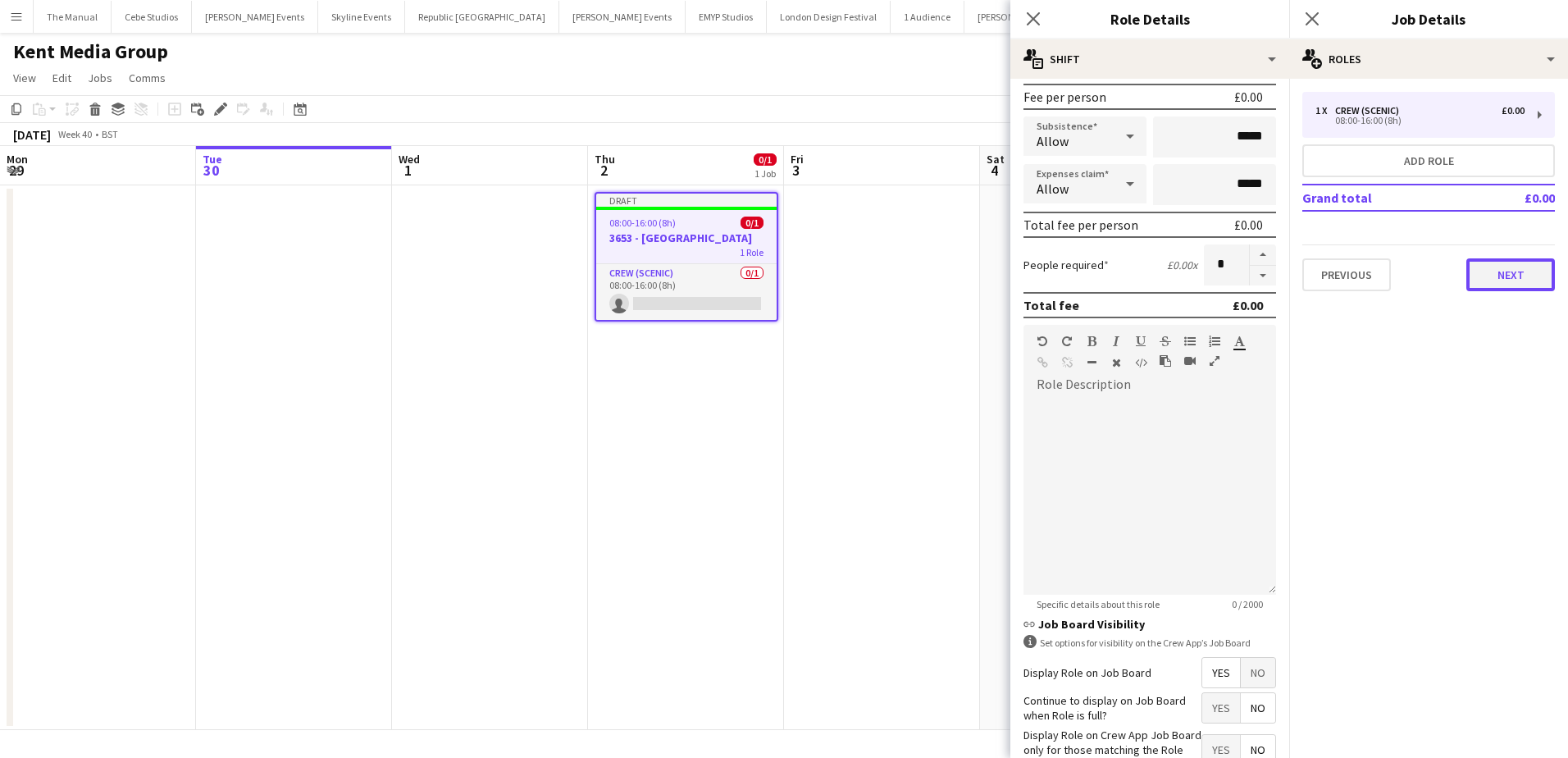
click at [1488, 277] on button "Next" at bounding box center [1511, 274] width 89 height 32
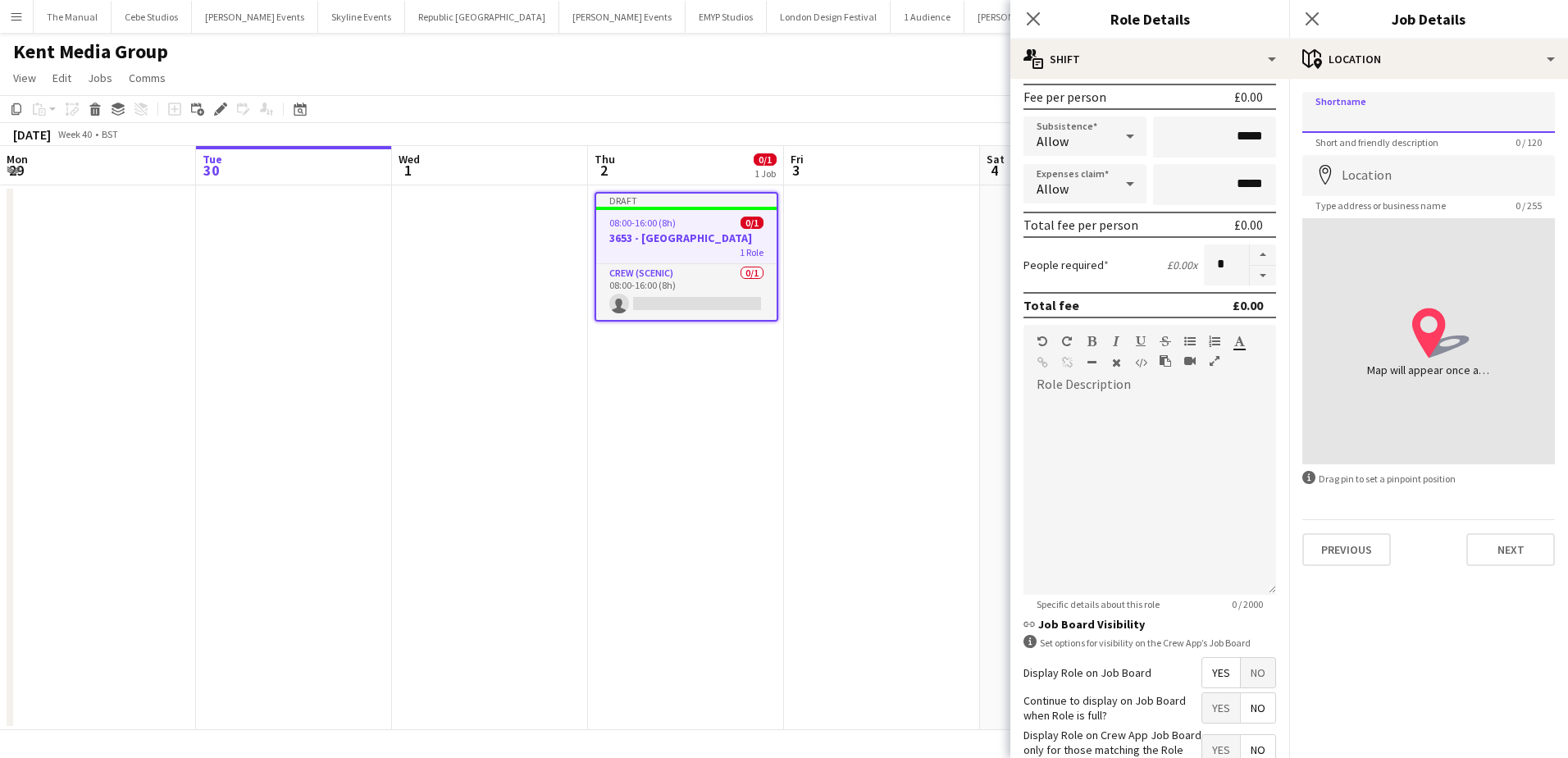
click at [1419, 103] on input "Shortname" at bounding box center [1428, 112] width 252 height 41
paste input "**********"
type input "**********"
click at [1412, 172] on input "Location" at bounding box center [1428, 176] width 252 height 41
paste input "**********"
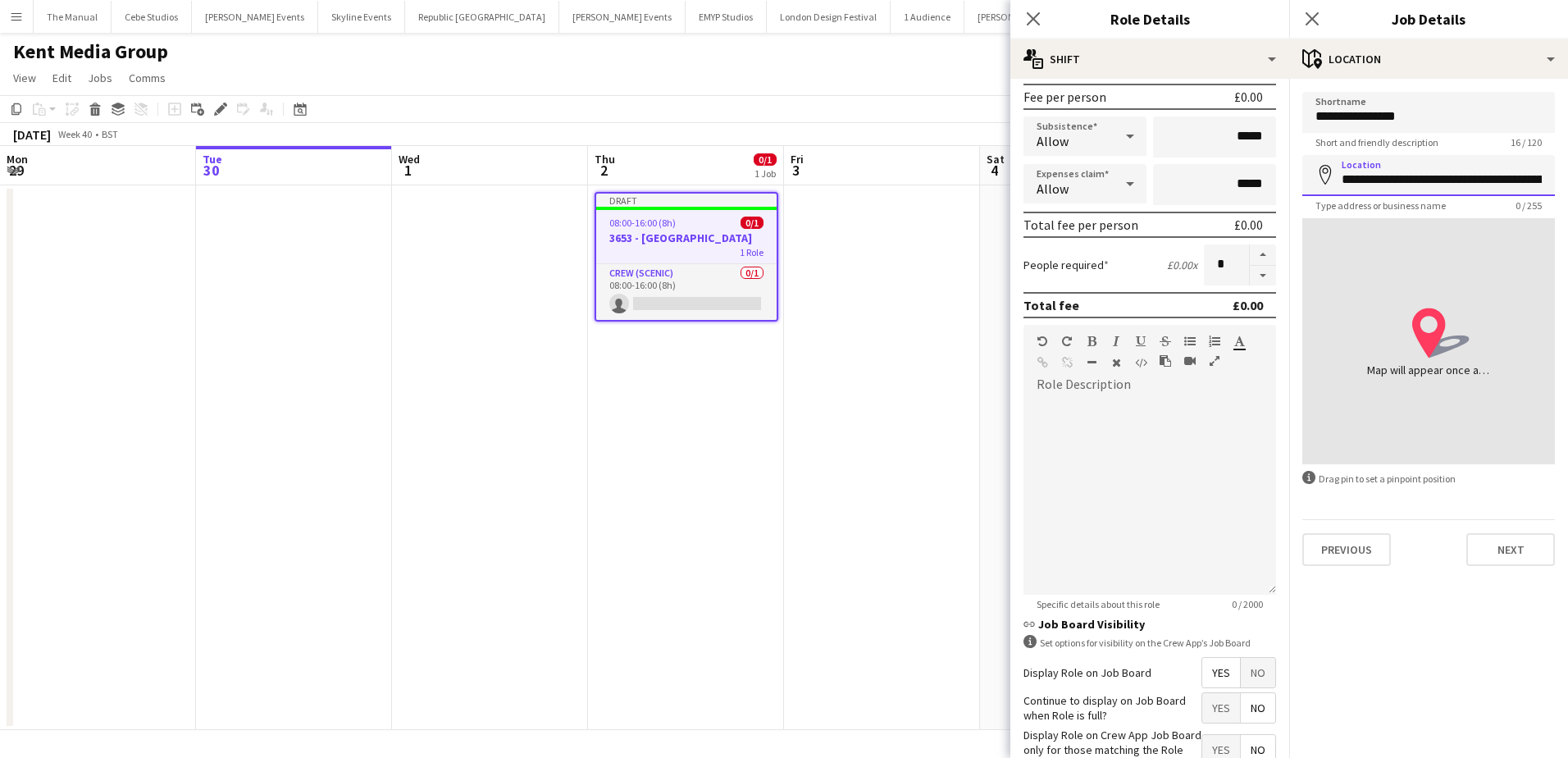
scroll to position [0, 366]
type input "**********"
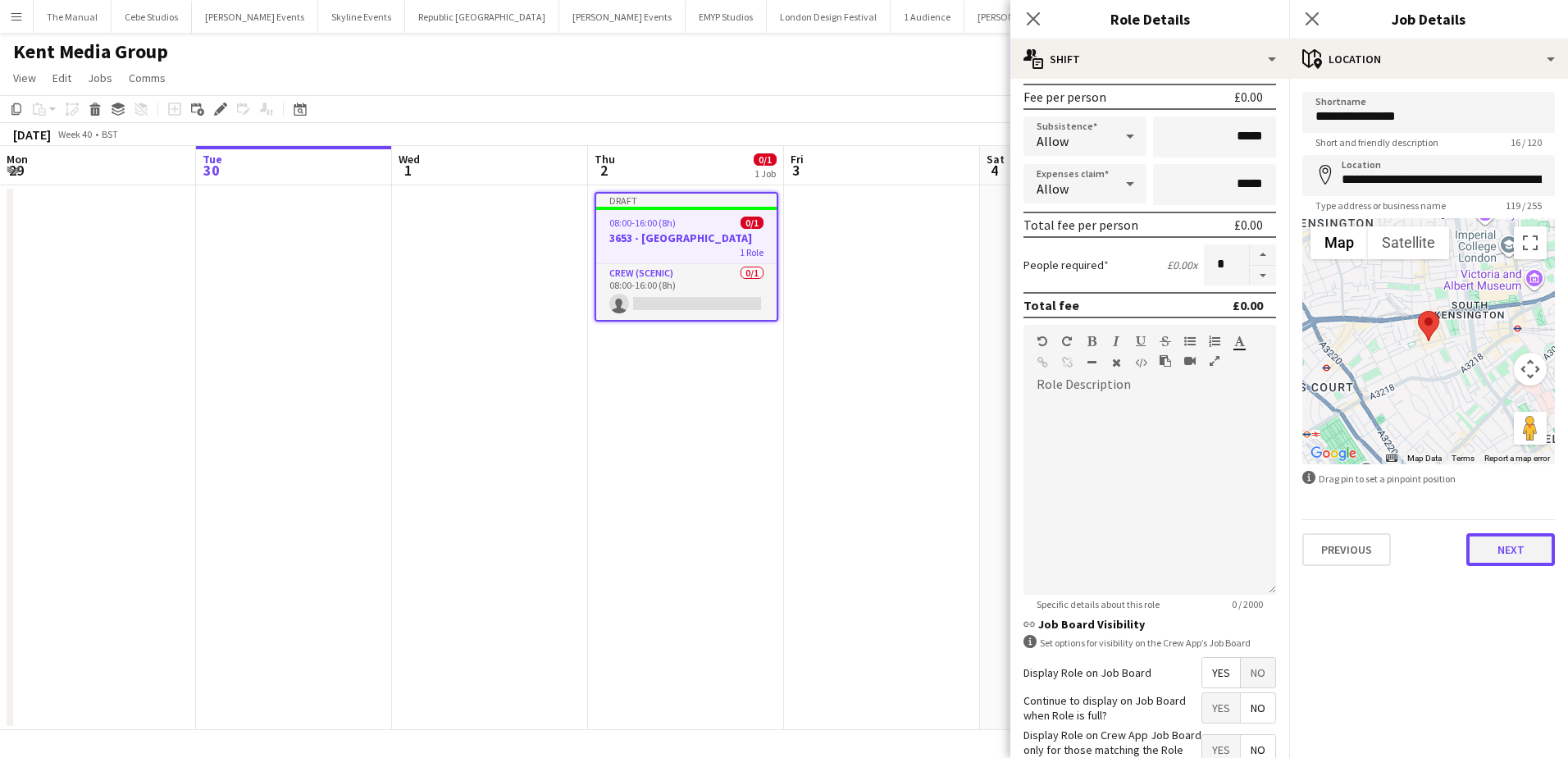
click at [1491, 545] on button "Next" at bounding box center [1511, 549] width 89 height 32
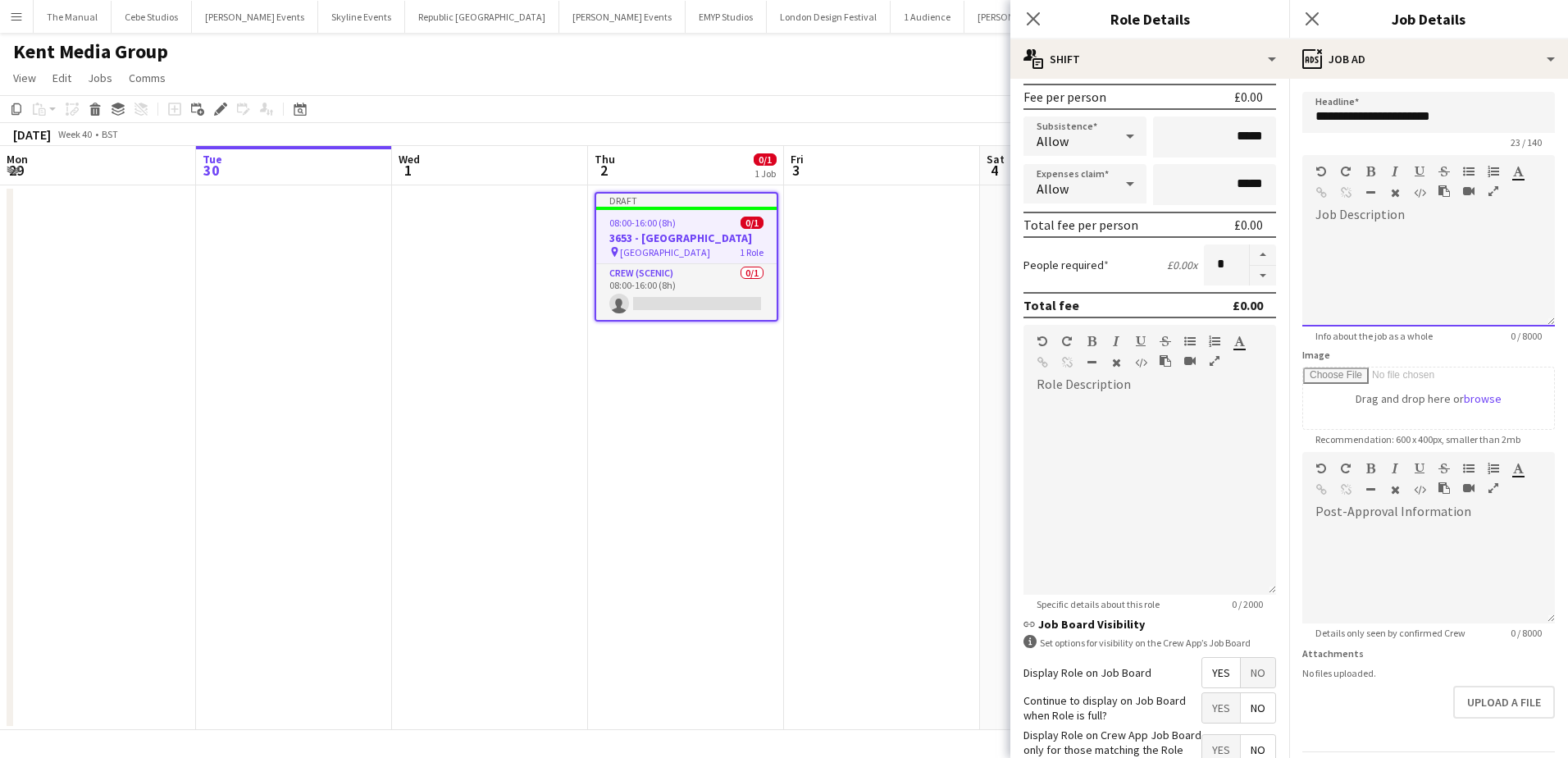
click at [1354, 272] on div at bounding box center [1428, 277] width 252 height 98
paste div
click at [1341, 287] on div "**********" at bounding box center [1416, 284] width 202 height 17
click at [1350, 317] on div at bounding box center [1423, 317] width 214 height 17
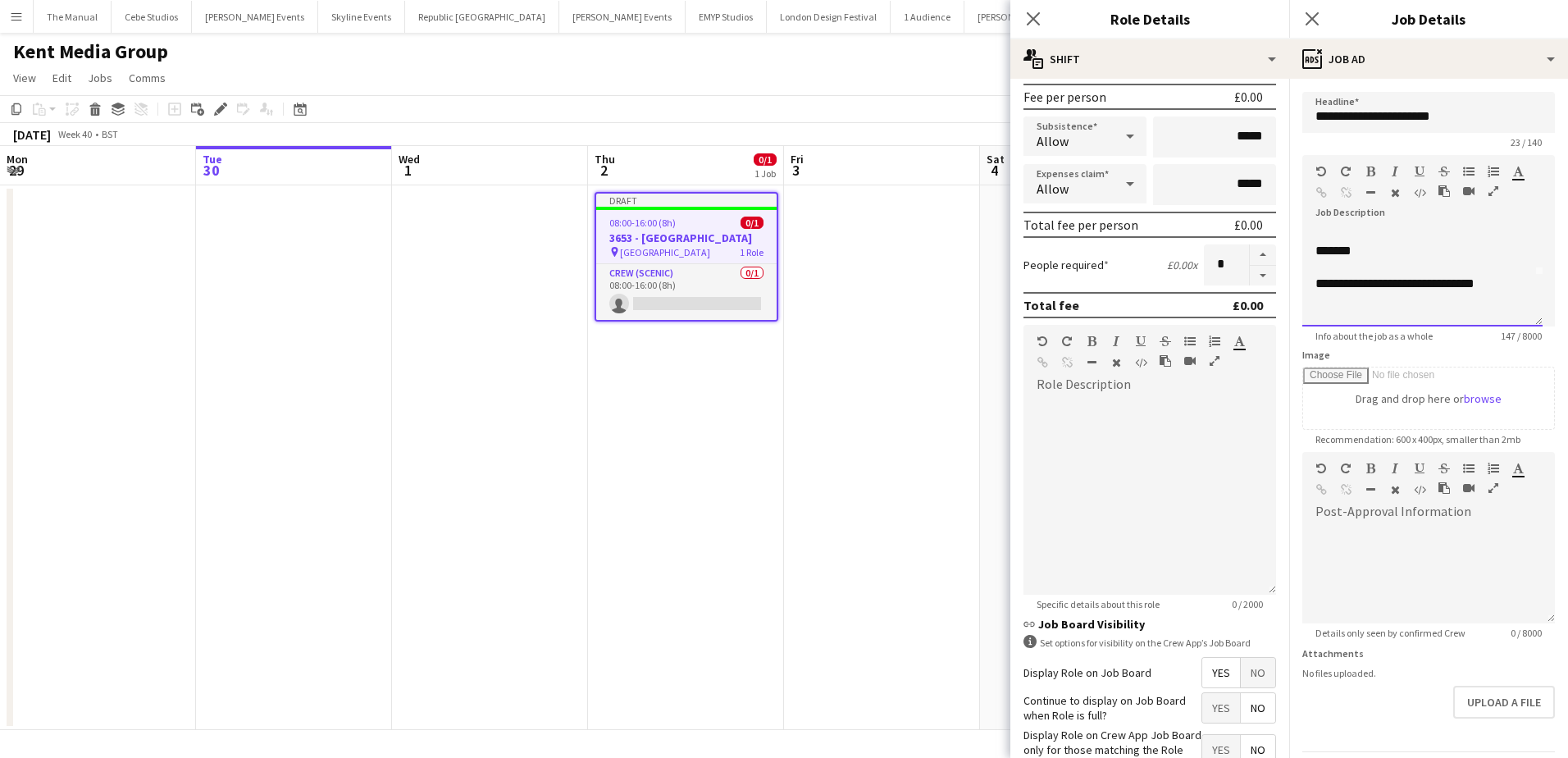
scroll to position [150, 0]
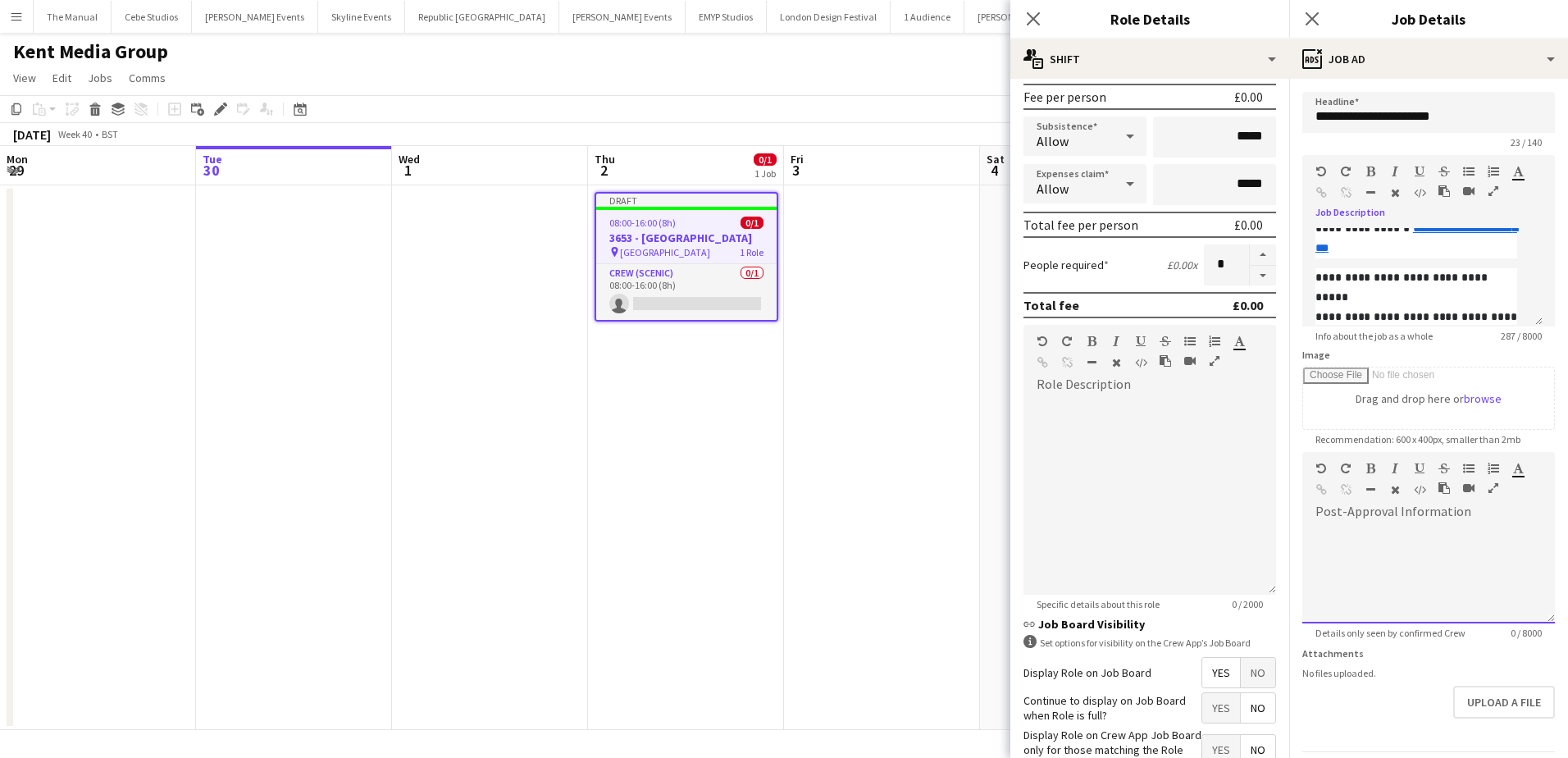
click at [1343, 537] on div at bounding box center [1428, 574] width 252 height 98
click at [1406, 553] on div "**********" at bounding box center [1423, 549] width 214 height 17
click at [835, 397] on app-date-cell at bounding box center [882, 457] width 196 height 544
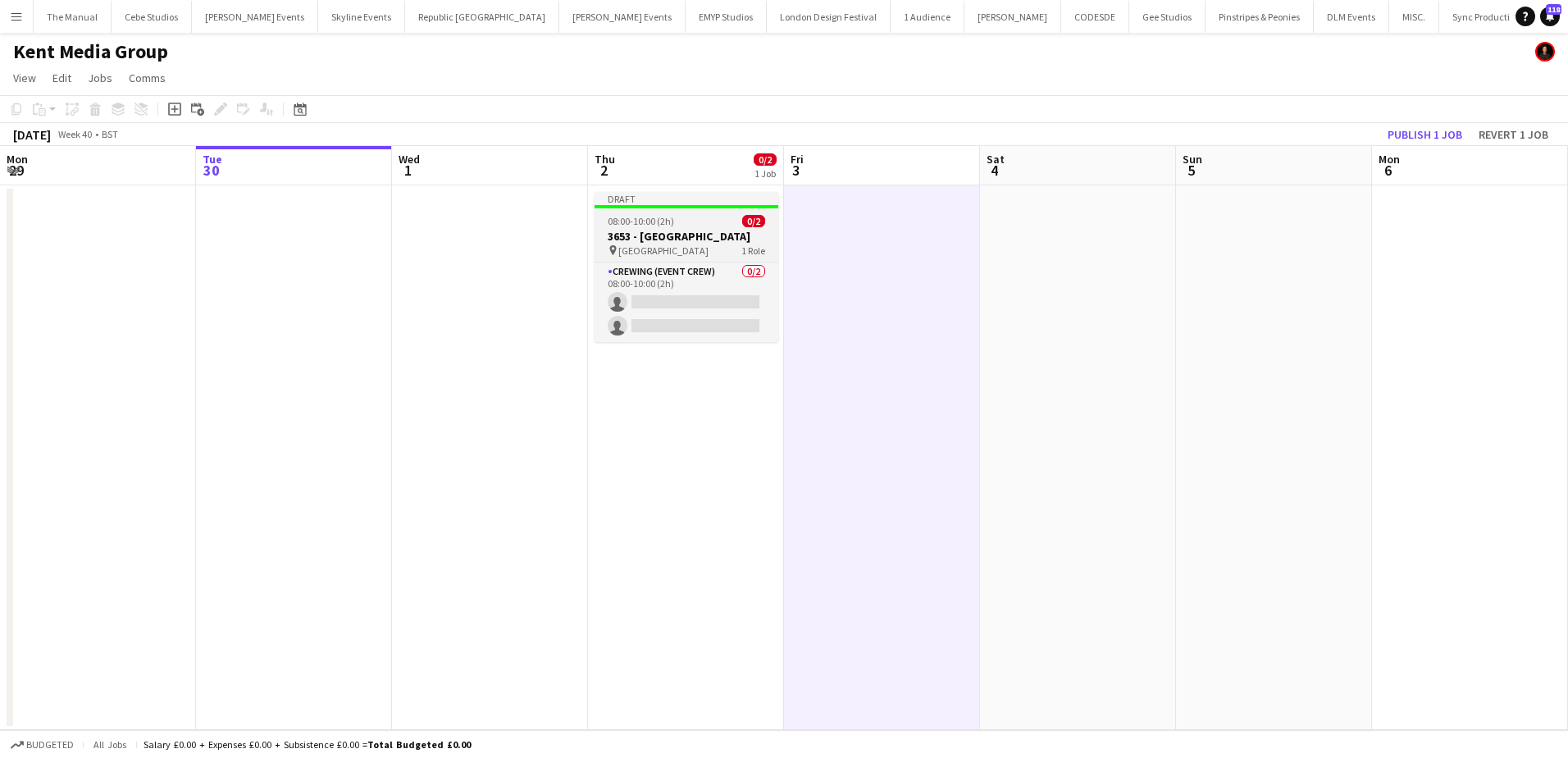
click at [617, 228] on h3 "3653 - Millennium Hotel" at bounding box center [686, 236] width 184 height 15
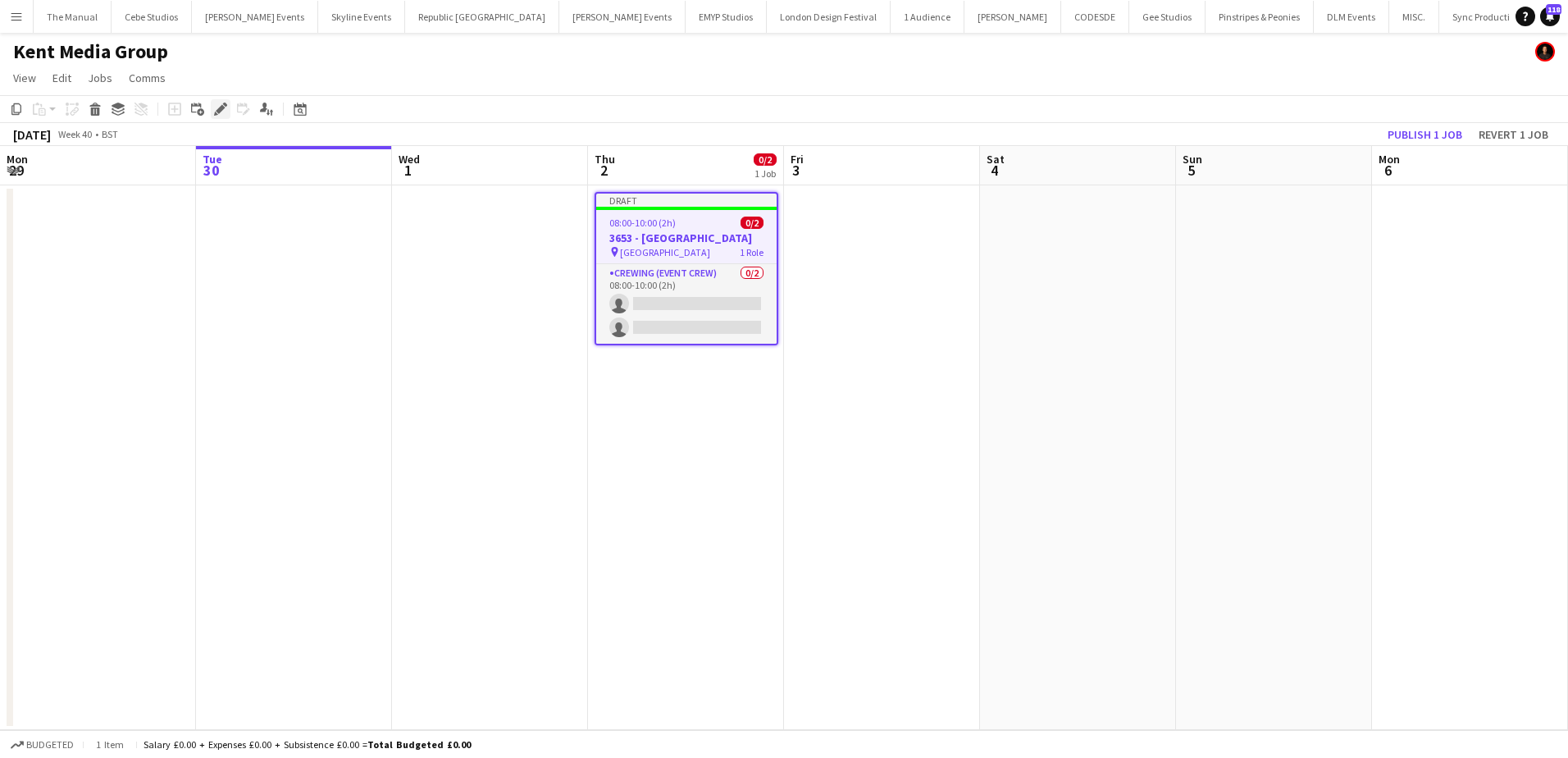
click at [215, 112] on icon "Edit" at bounding box center [221, 109] width 13 height 13
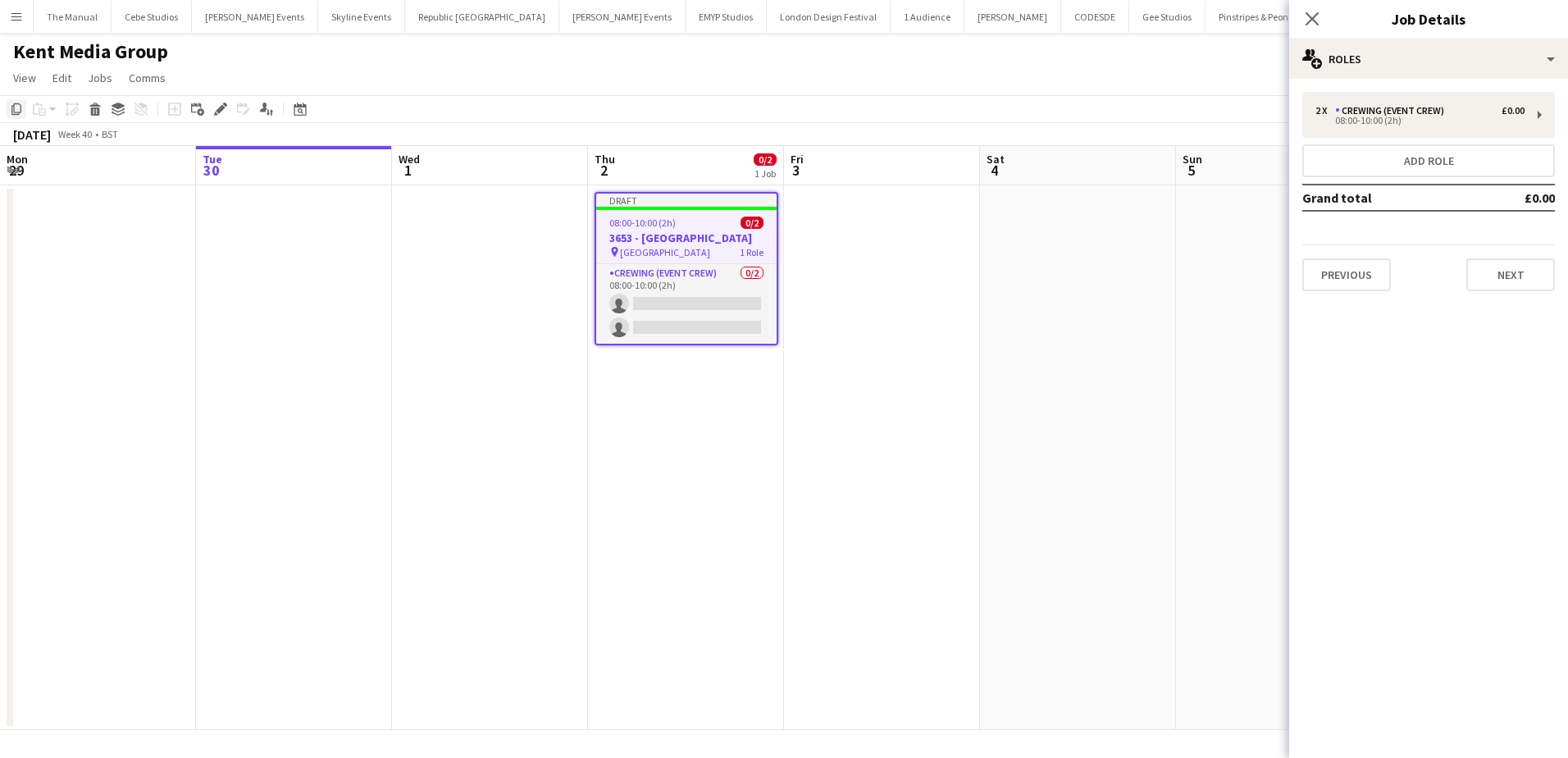
click at [20, 107] on icon at bounding box center [16, 109] width 10 height 11
click at [815, 229] on app-date-cell at bounding box center [882, 457] width 196 height 544
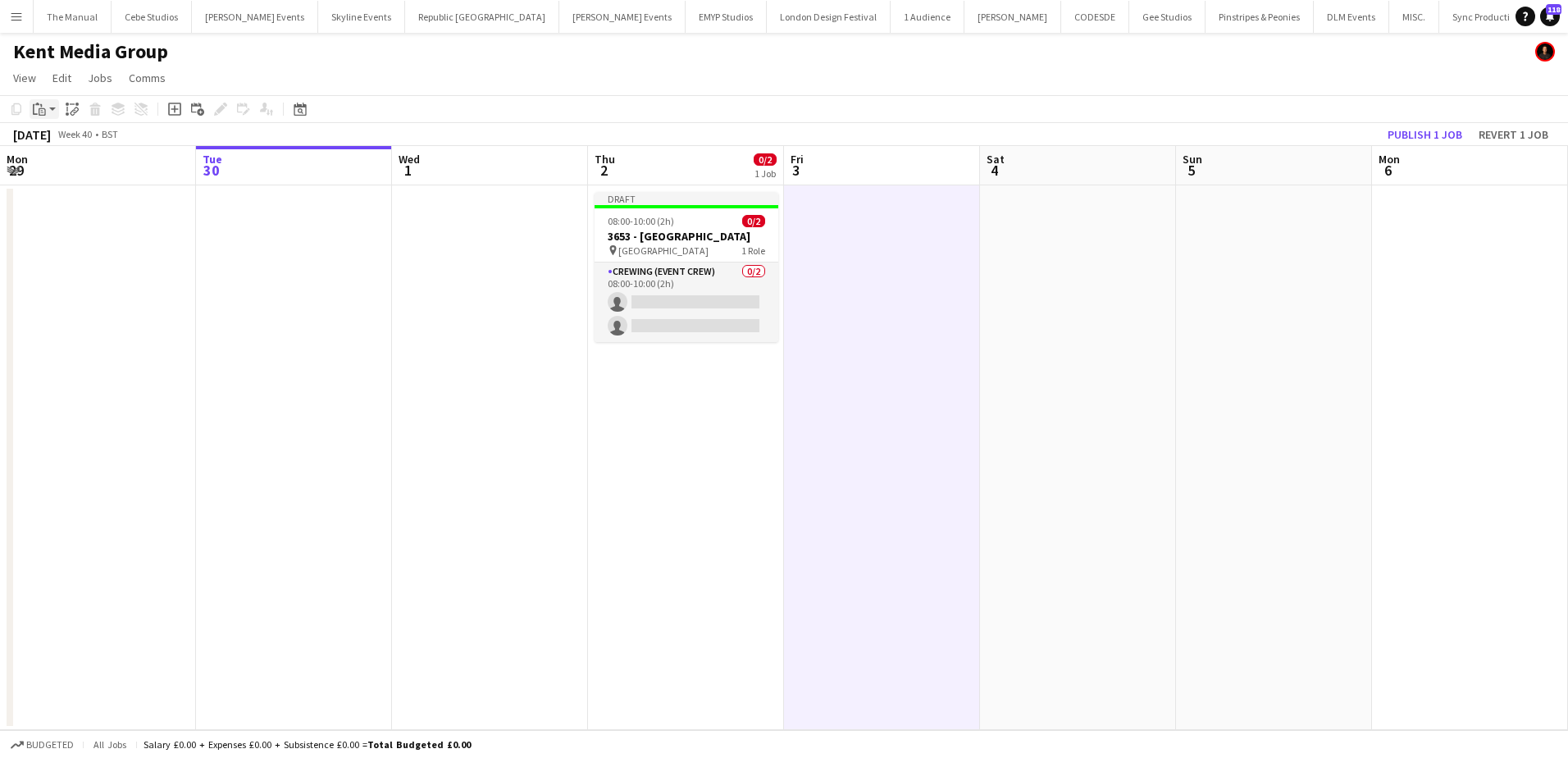
click at [38, 109] on icon "Paste" at bounding box center [39, 109] width 13 height 13
click at [59, 138] on link "Paste Ctrl+V" at bounding box center [120, 141] width 154 height 15
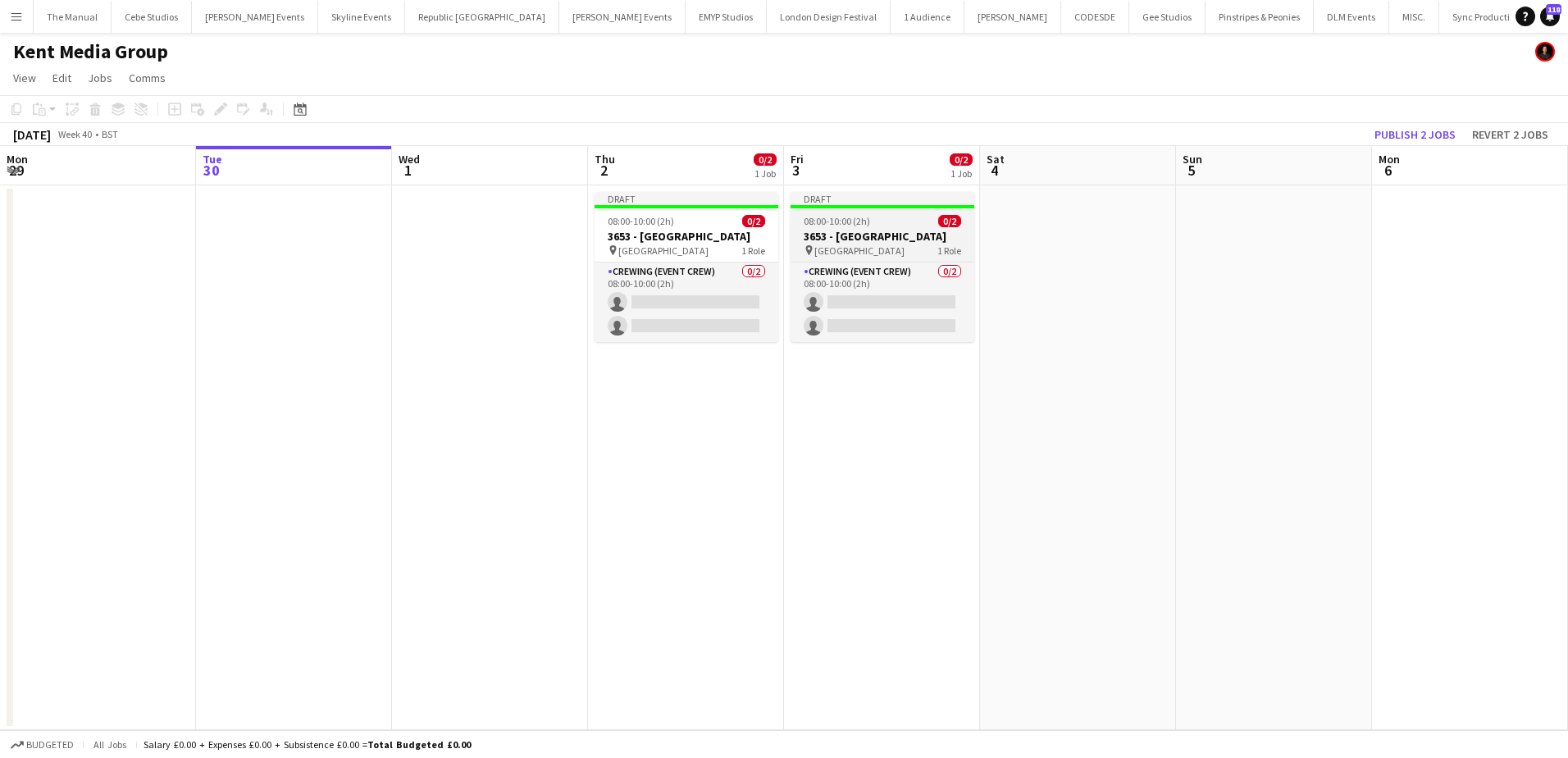
click at [815, 238] on h3 "3653 - [GEOGRAPHIC_DATA]" at bounding box center [882, 236] width 184 height 15
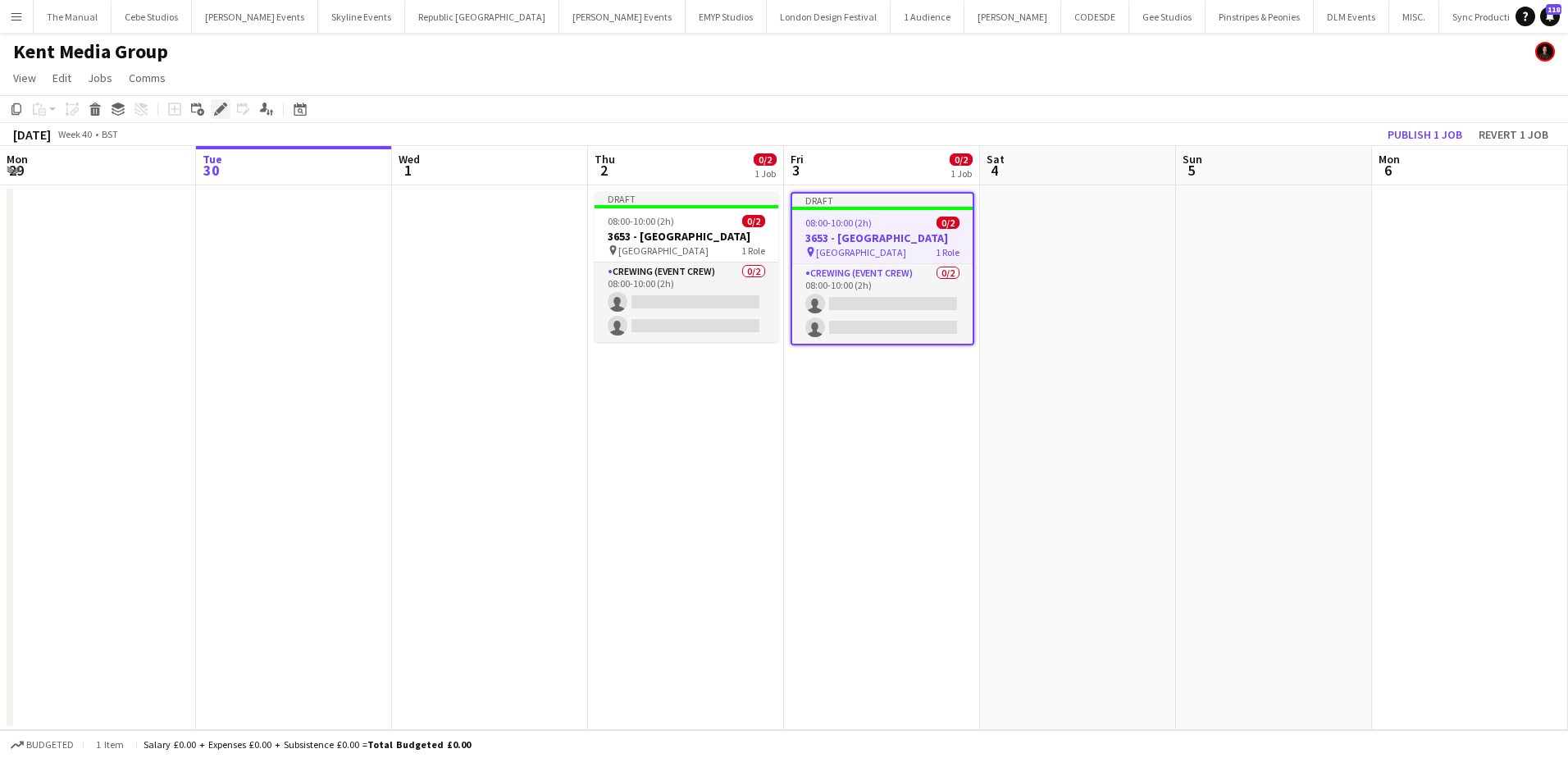
click at [225, 113] on icon "Edit" at bounding box center [221, 109] width 13 height 13
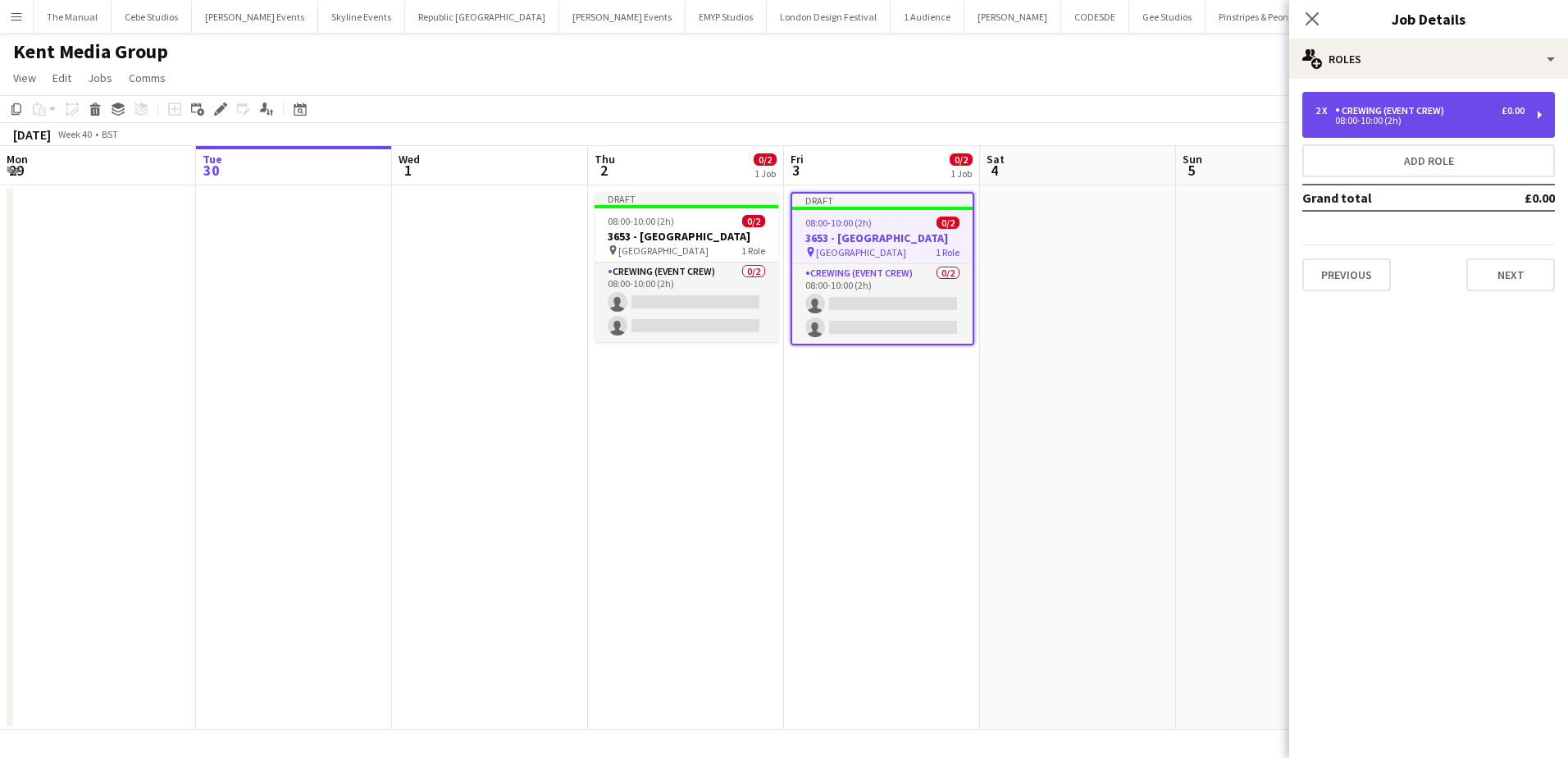
click at [1371, 121] on div "08:00-10:00 (2h)" at bounding box center [1420, 120] width 209 height 8
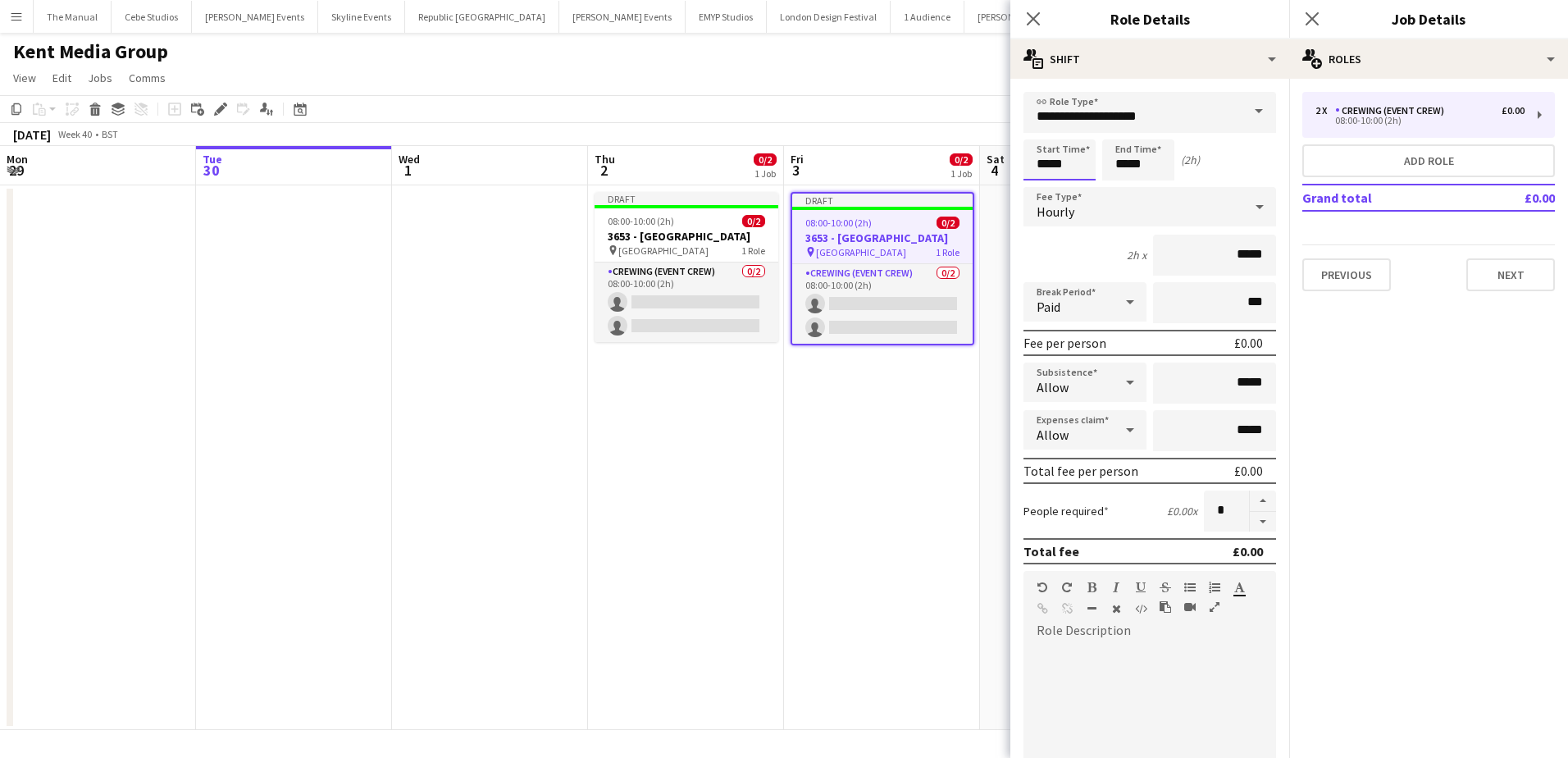
click at [1052, 170] on input "*****" at bounding box center [1060, 160] width 72 height 41
type input "*****"
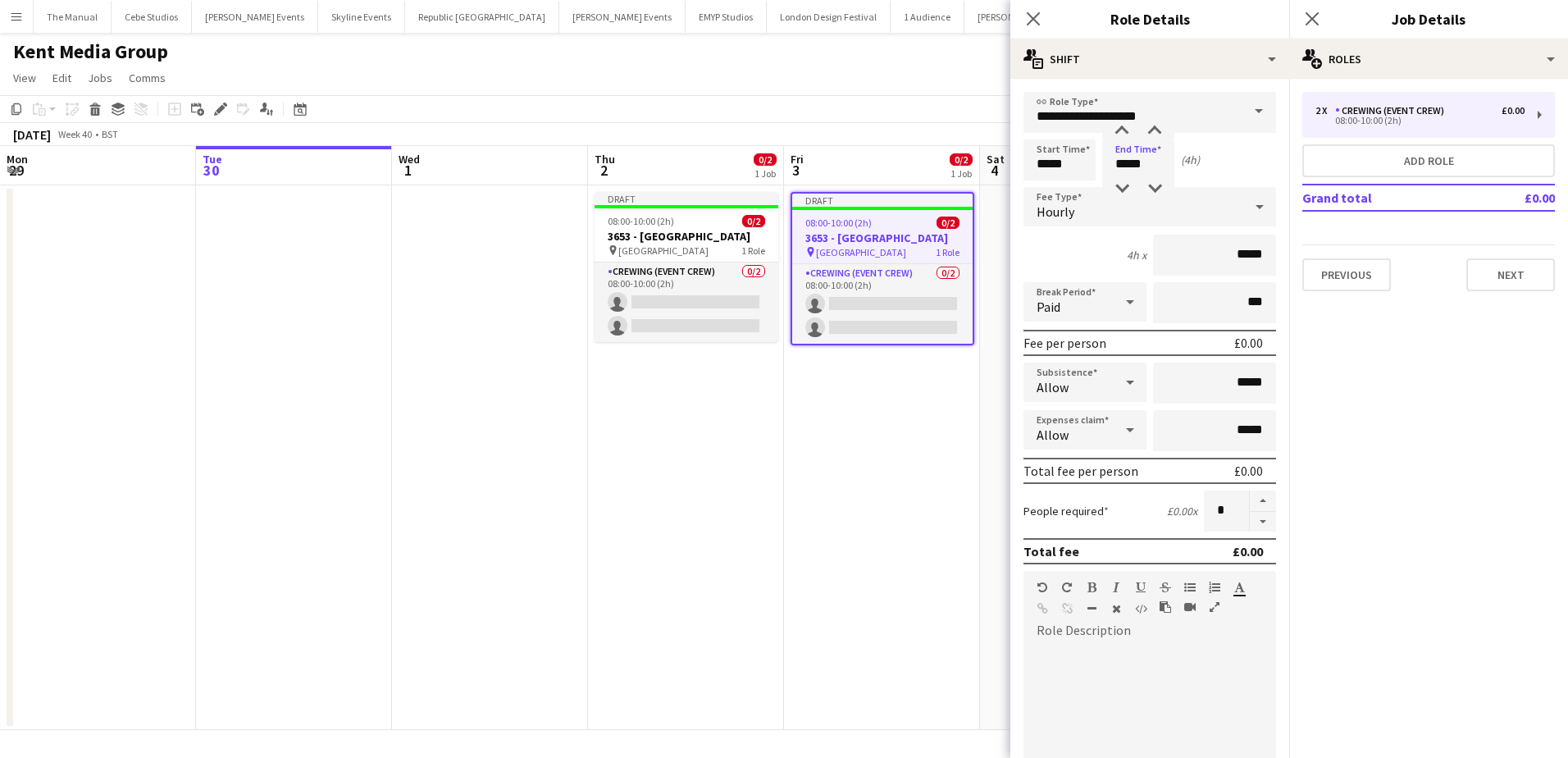
click at [738, 468] on app-date-cell "Draft 08:00-10:00 (2h) 0/2 3653 - Millennium Hotel pin Millennium Hotel 1 Role …" at bounding box center [686, 457] width 196 height 544
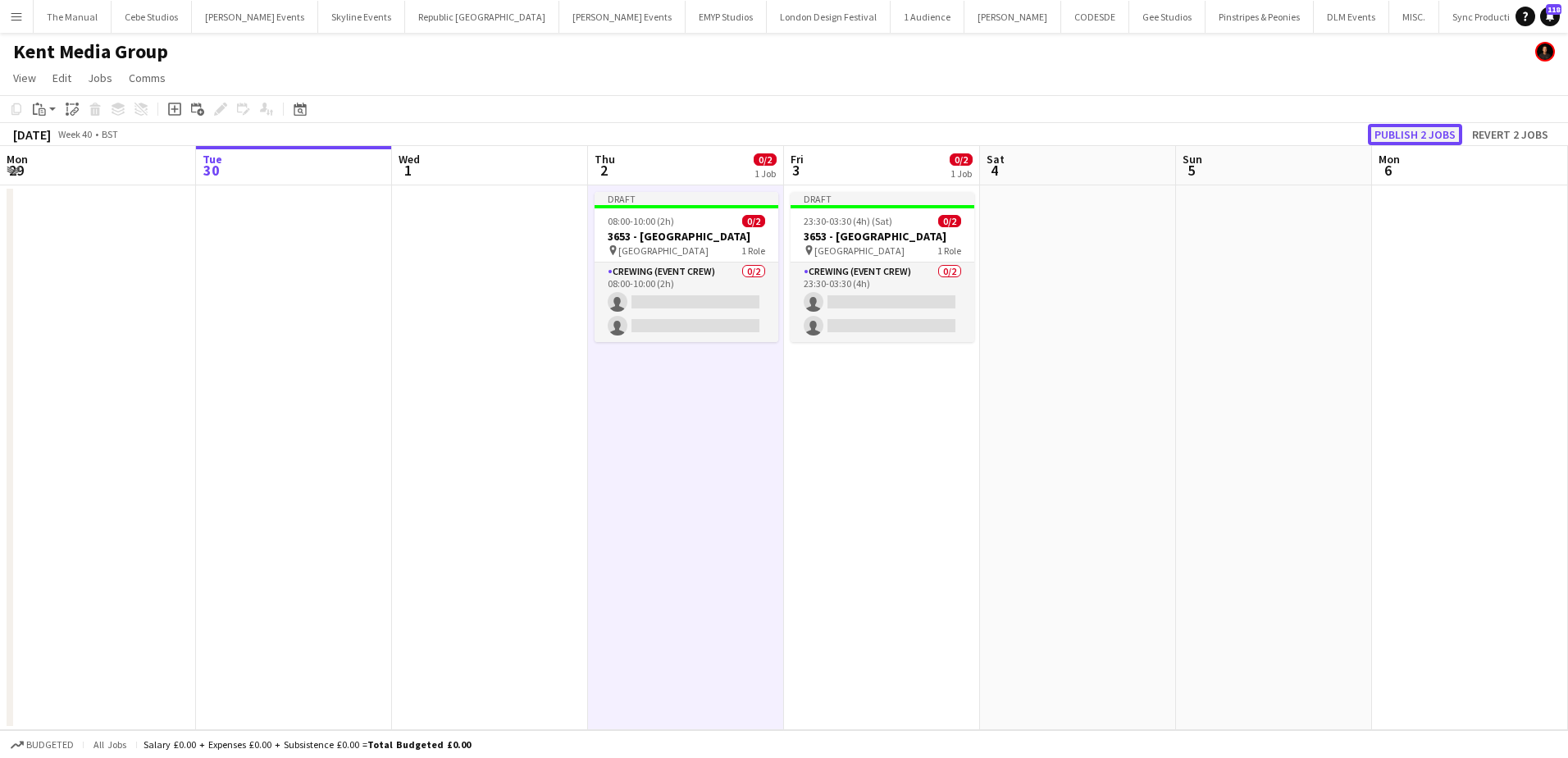
click at [1407, 135] on button "Publish 2 jobs" at bounding box center [1415, 134] width 94 height 21
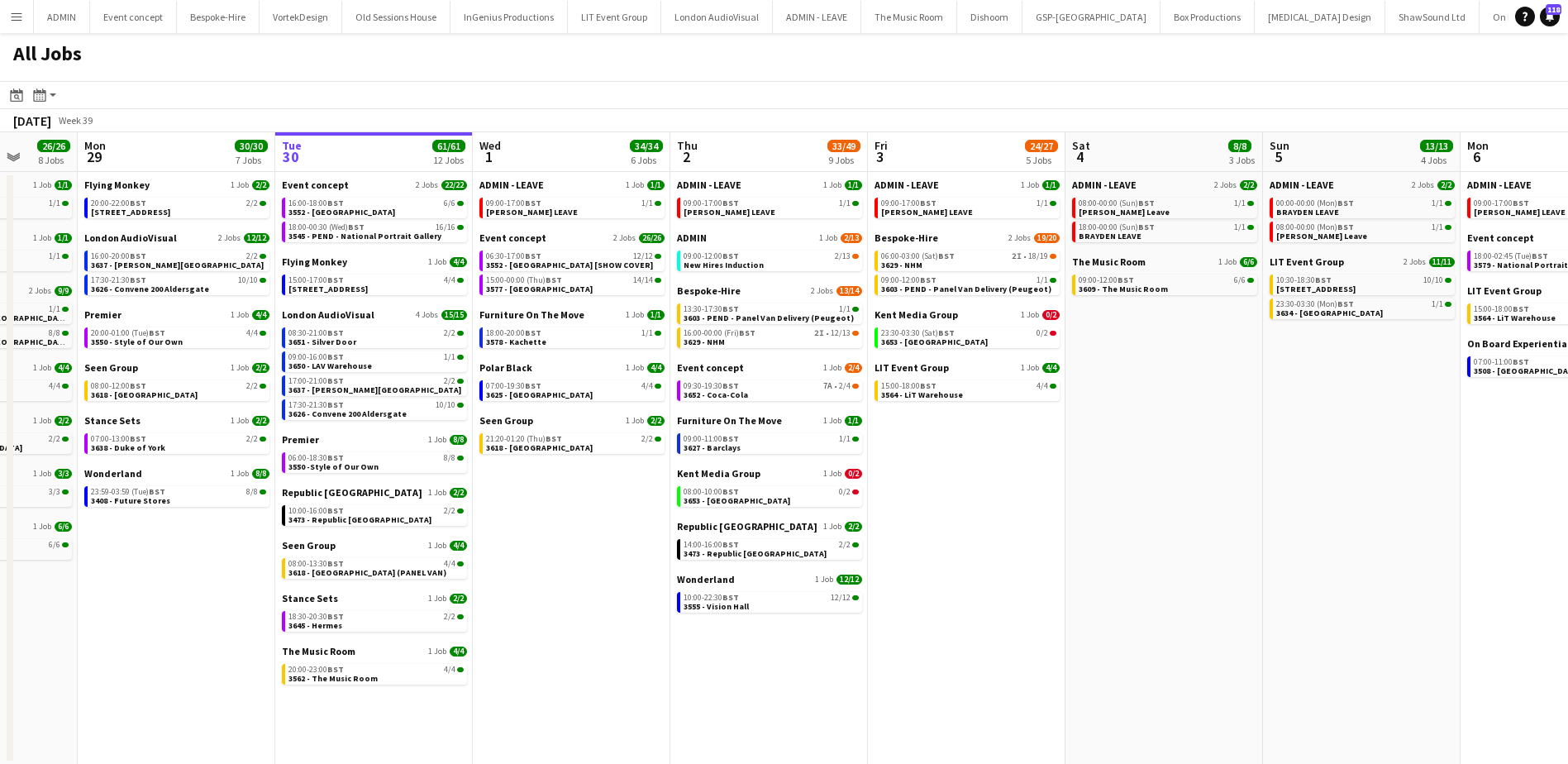
scroll to position [0, 501]
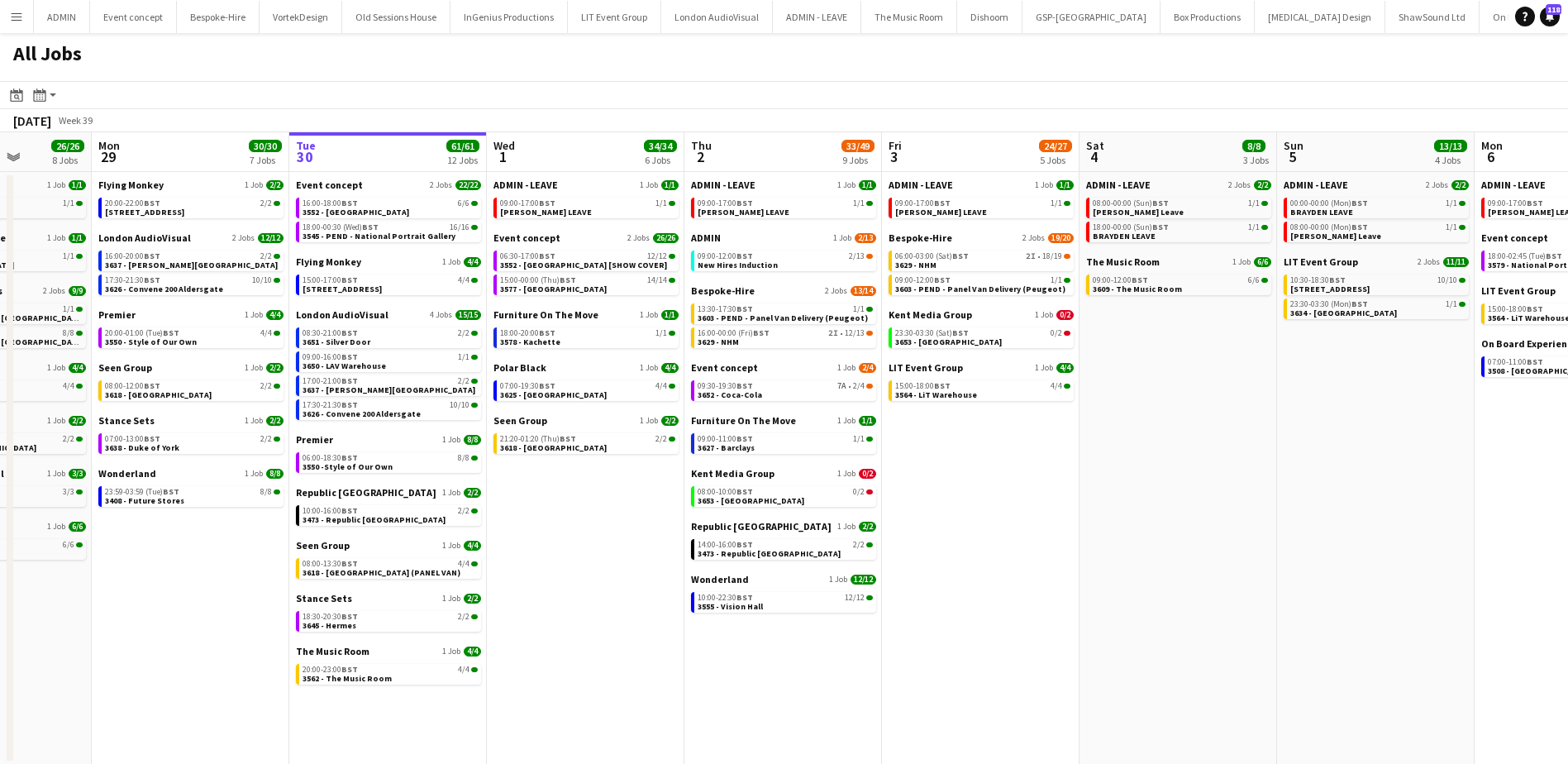
drag, startPoint x: 1217, startPoint y: 515, endPoint x: 1308, endPoint y: 505, distance: 91.5
click at [1308, 505] on app-calendar-viewport "Fri 26 21/21 10 Jobs Sat 27 35/39 6 Jobs Sun 28 26/26 8 Jobs Mon 29 30/30 7 Job…" at bounding box center [784, 448] width 1568 height 633
click at [622, 260] on link "06:30-17:00 BST 12/12 3552 - Somerset House [SHOW COVER]" at bounding box center [588, 260] width 175 height 19
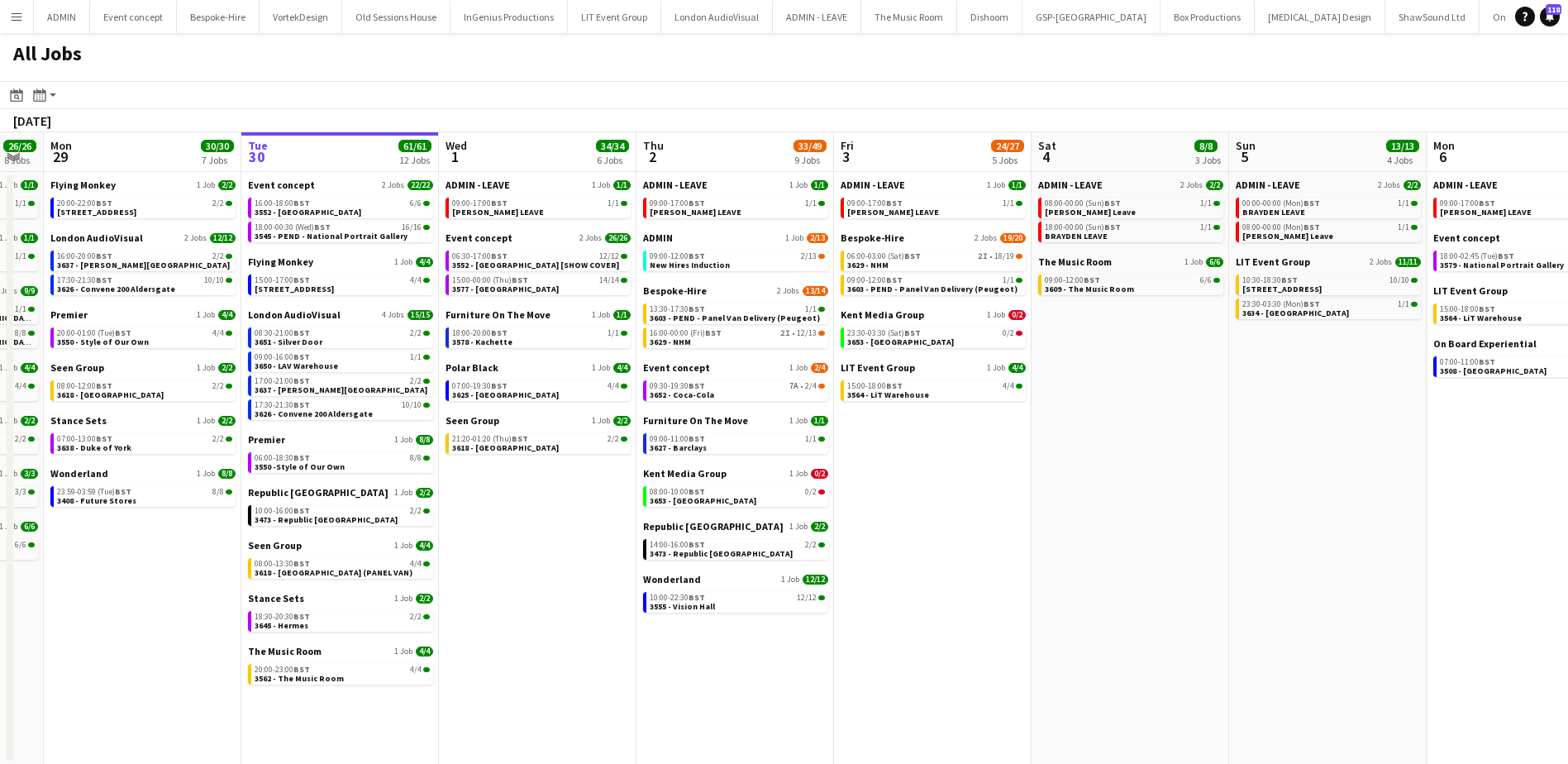
scroll to position [0, 515]
drag, startPoint x: 1225, startPoint y: 514, endPoint x: 433, endPoint y: 500, distance: 792.1
click at [428, 499] on app-calendar-viewport "Fri 26 21/21 10 Jobs Sat 27 35/39 6 Jobs Sun 28 26/26 8 Jobs Mon 29 30/30 7 Job…" at bounding box center [784, 448] width 1568 height 633
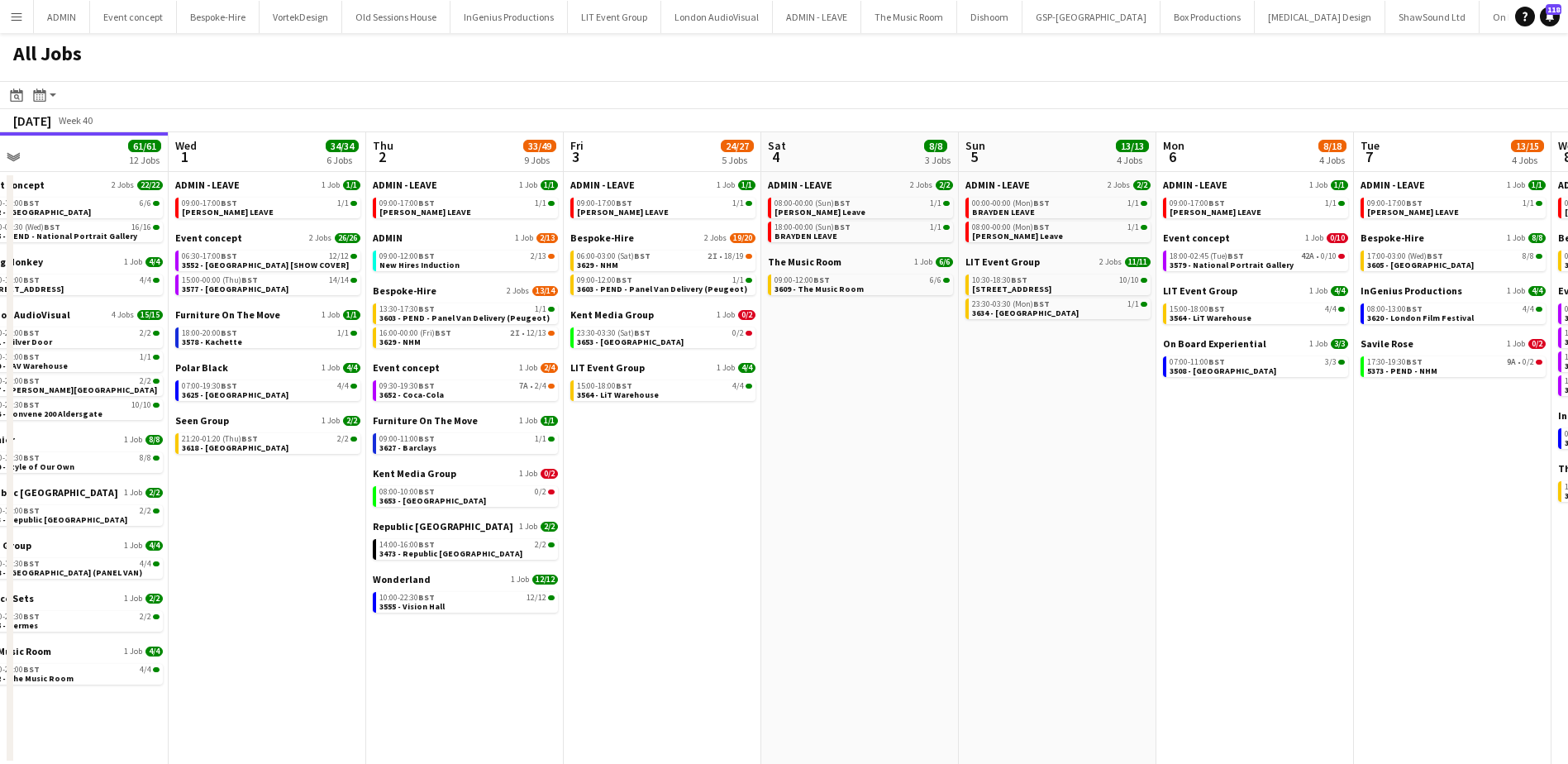
drag, startPoint x: 856, startPoint y: 573, endPoint x: 1361, endPoint y: 579, distance: 505.0
click at [1361, 579] on app-calendar-viewport "Sun 28 26/26 8 Jobs Mon 29 30/30 7 Jobs Tue 30 61/61 12 Jobs Wed 1 34/34 6 Jobs…" at bounding box center [784, 448] width 1568 height 633
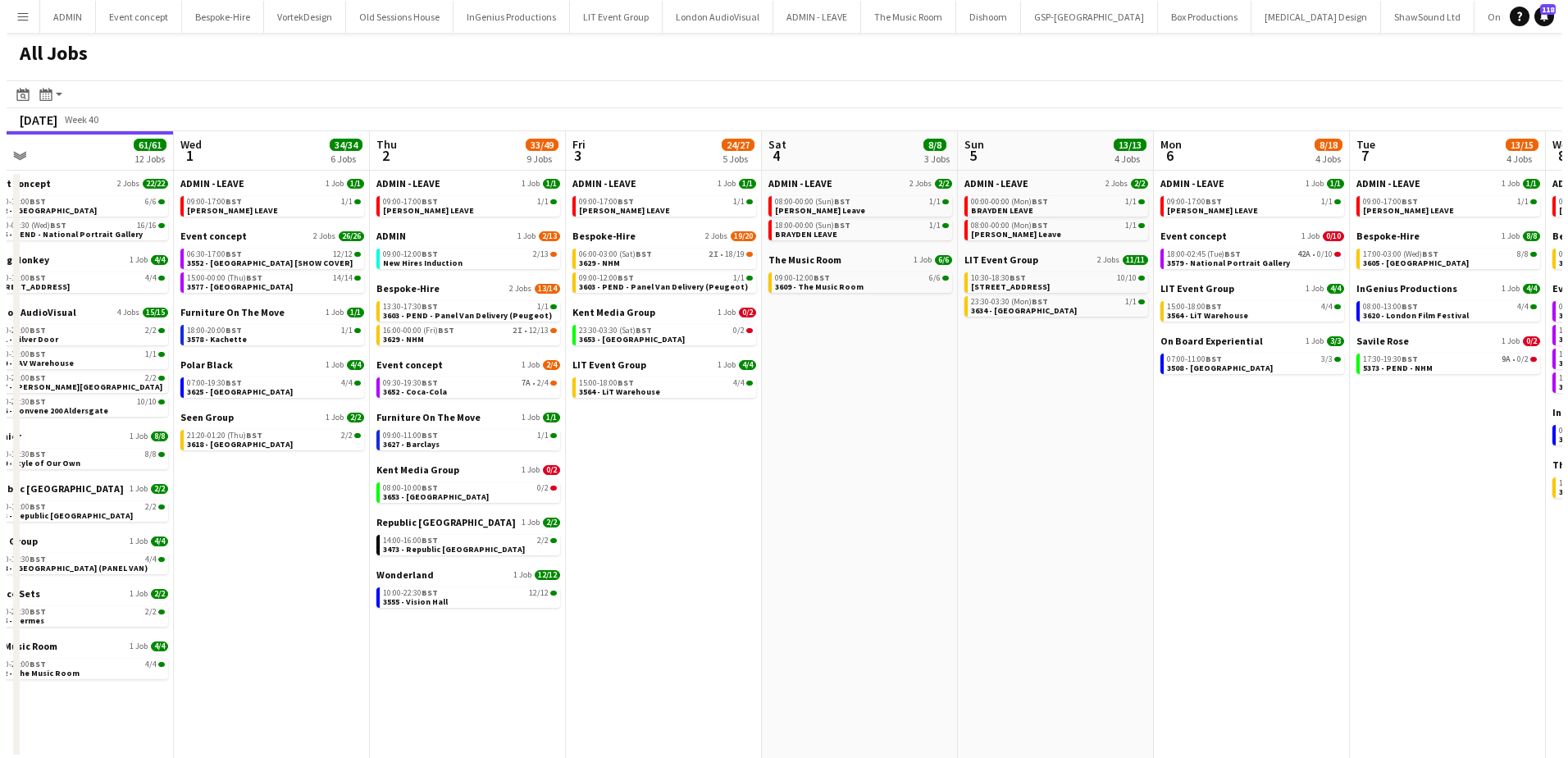
scroll to position [0, 402]
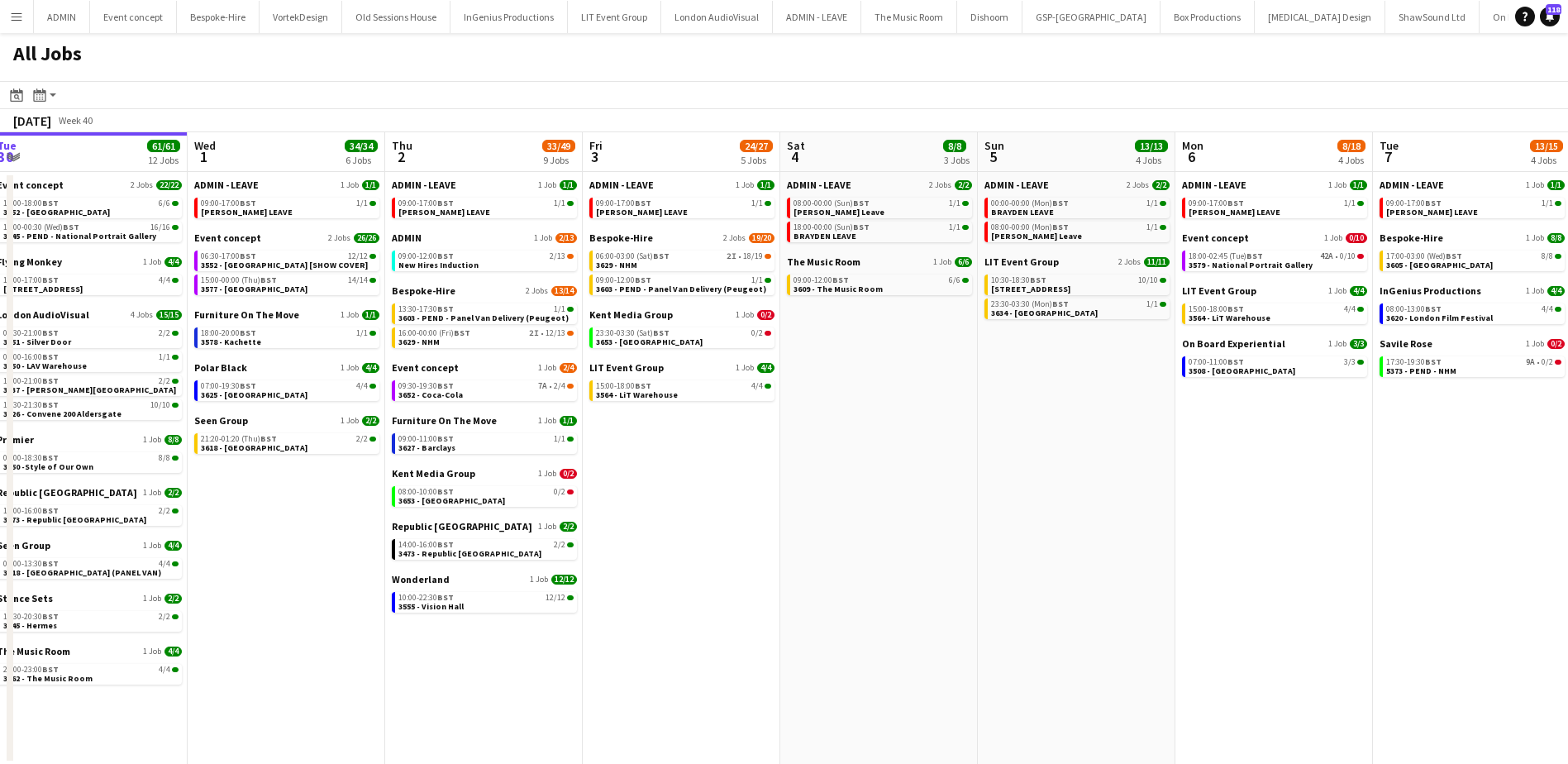
click at [20, 17] on app-icon "Menu" at bounding box center [17, 17] width 13 height 13
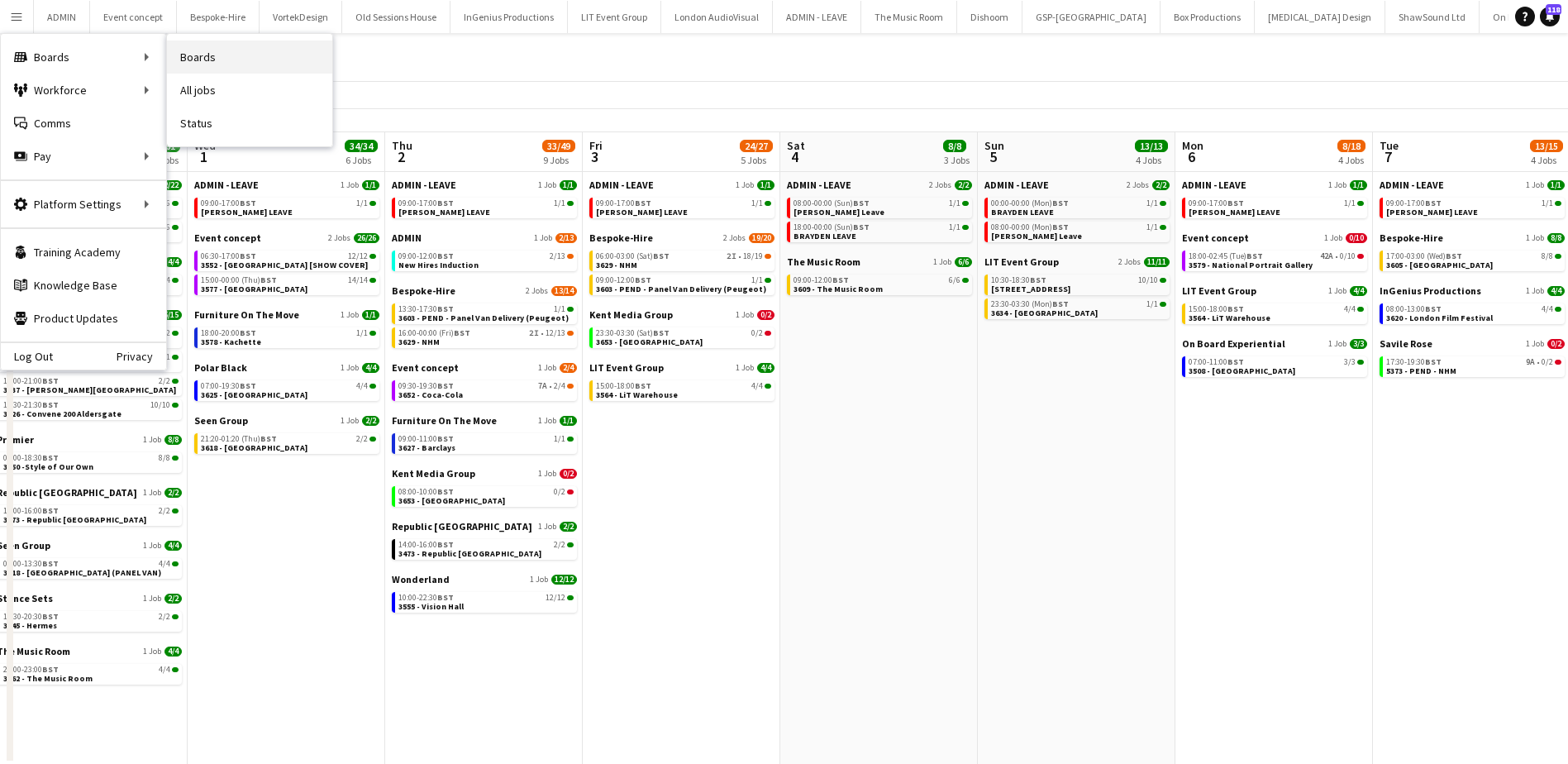
click at [217, 61] on link "Boards" at bounding box center [249, 56] width 165 height 33
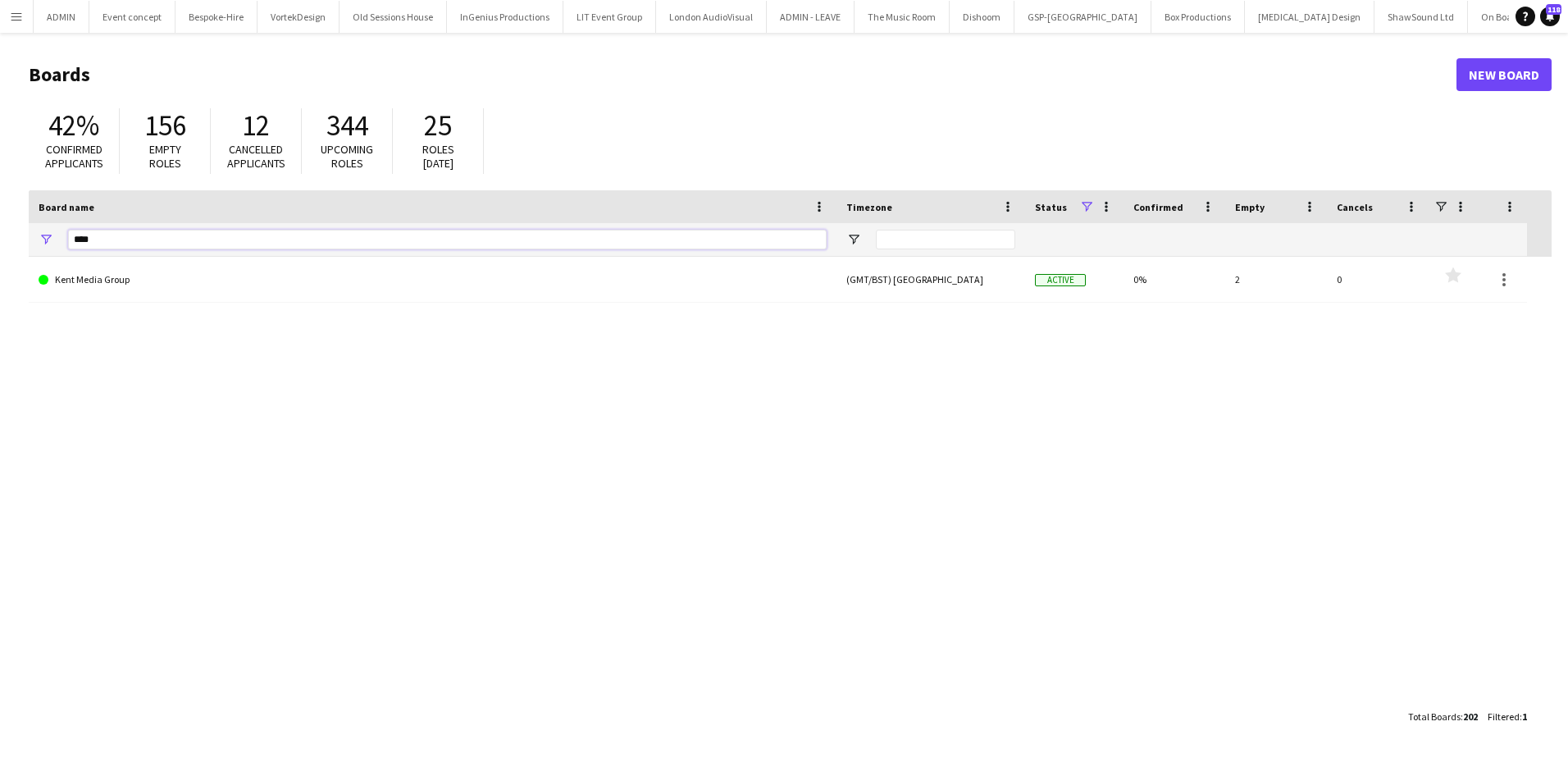
click at [99, 246] on input "****" at bounding box center [447, 238] width 758 height 19
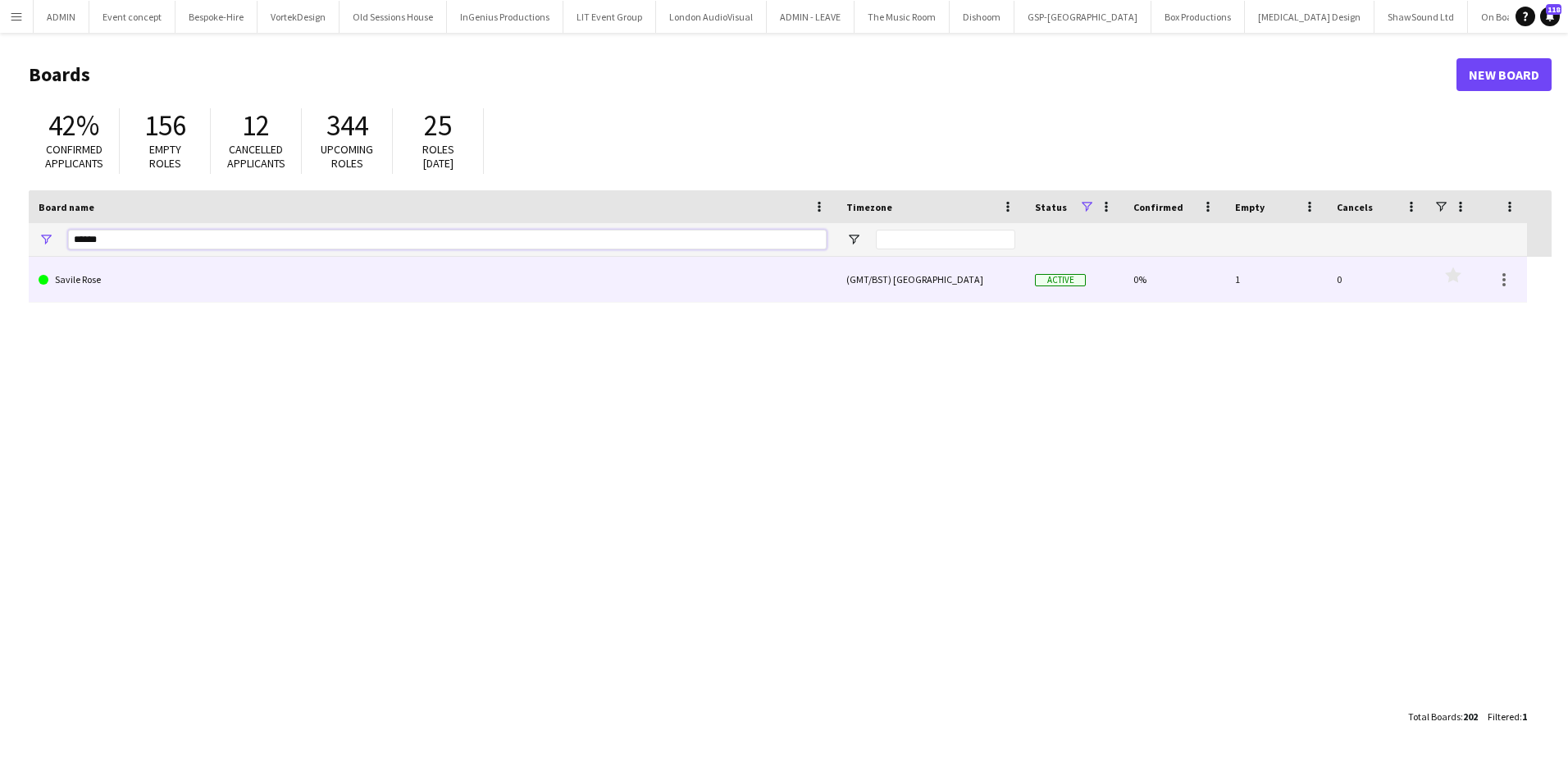
type input "******"
click at [181, 285] on link "Savile Rose" at bounding box center [433, 280] width 788 height 46
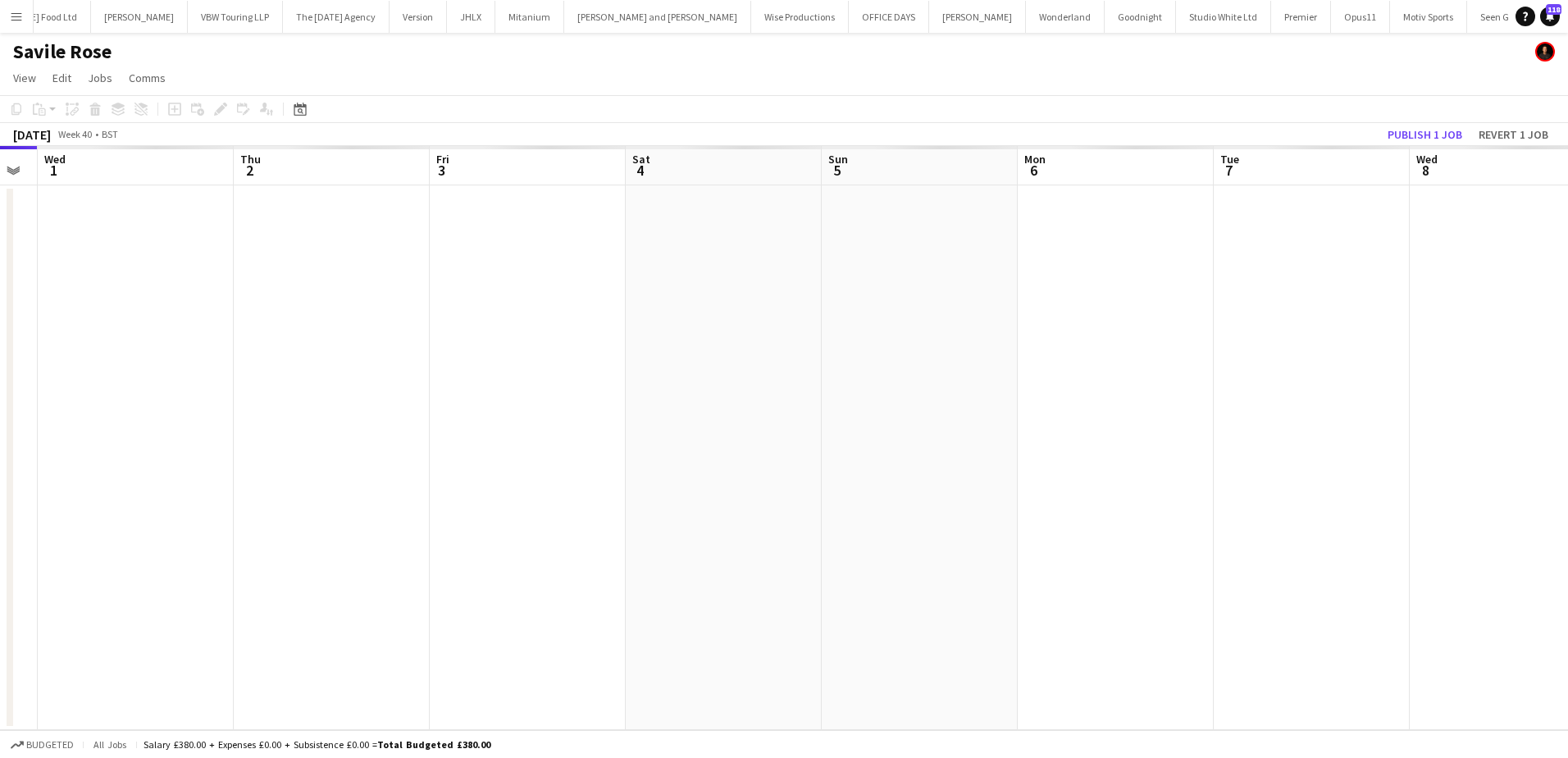
scroll to position [0, 519]
drag, startPoint x: 980, startPoint y: 297, endPoint x: 265, endPoint y: 281, distance: 715.2
click at [265, 281] on app-calendar-viewport "Sun 28 Mon 29 Tue 30 Wed 1 Thu 2 Fri 3 Sat 4 Sun 5 Mon 6 Tue 7 Wed 8 Thu 9 Fri …" at bounding box center [784, 438] width 1568 height 584
drag, startPoint x: 586, startPoint y: 340, endPoint x: 1379, endPoint y: 317, distance: 793.3
click at [1404, 321] on app-calendar-viewport "Tue 30 Wed 1 Thu 2 Fri 3 Sat 4 Sun 5 Mon 6 Tue 7 Wed 8 Thu 9 Fri 10 Sat 11 Sun …" at bounding box center [784, 438] width 1568 height 584
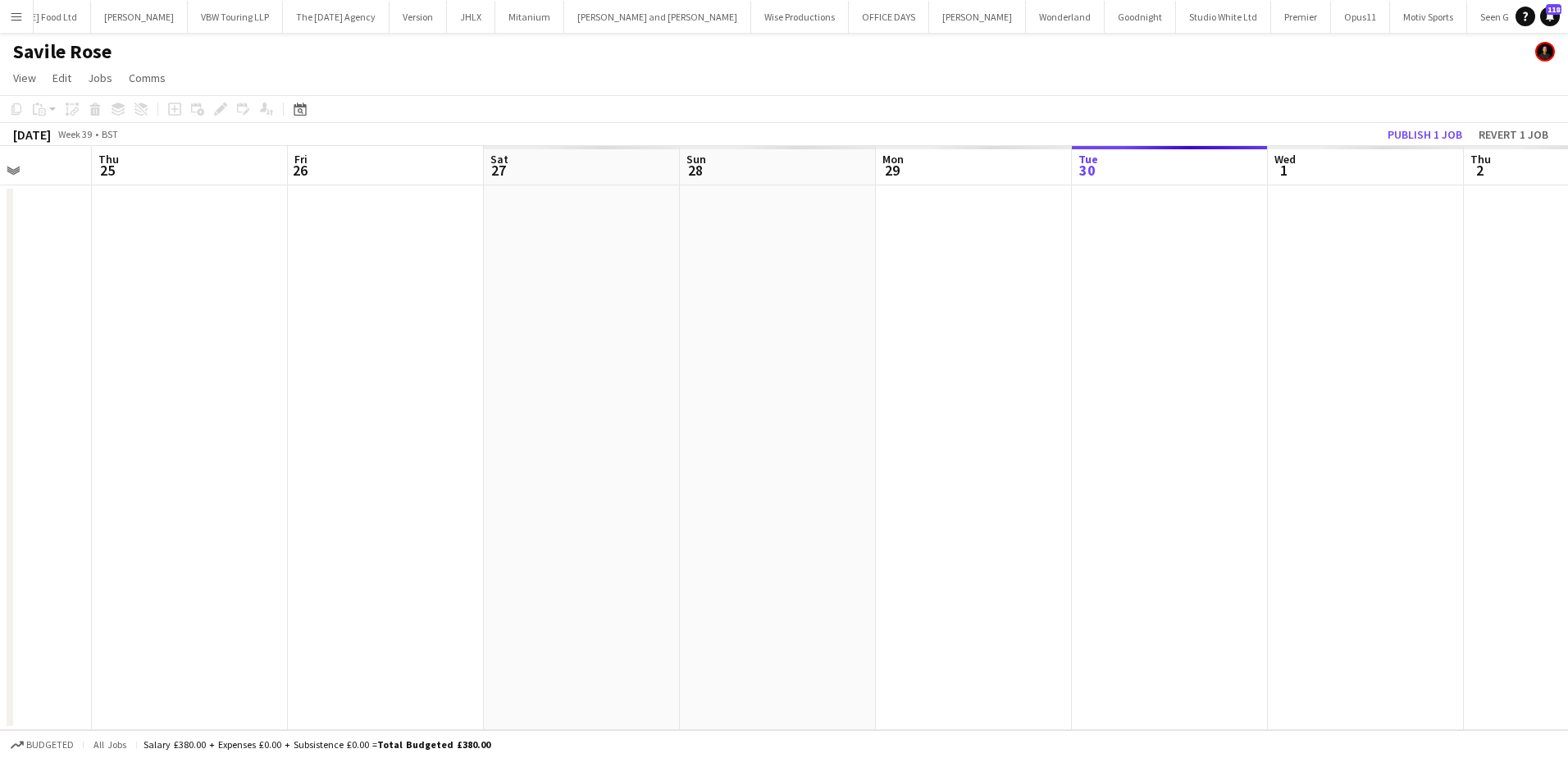
drag, startPoint x: 572, startPoint y: 342, endPoint x: 1035, endPoint y: 330, distance: 463.2
click at [1192, 332] on app-calendar-viewport "Tue 23 Wed 24 Thu 25 Fri 26 Sat 27 Sun 28 Mon 29 Tue 30 Wed 1 Thu 2 Fri 3 Sat 4…" at bounding box center [784, 438] width 1568 height 584
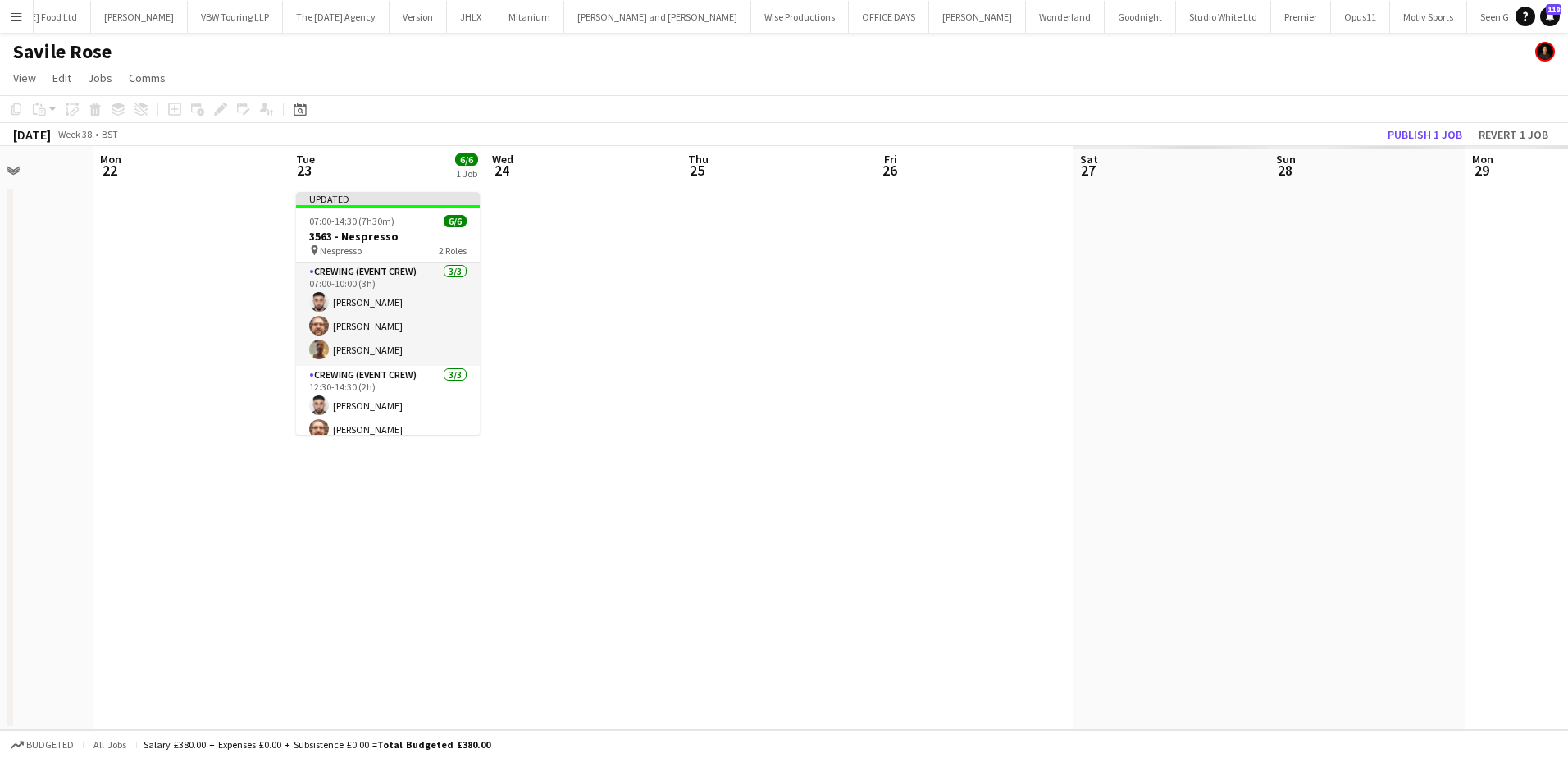
drag, startPoint x: 453, startPoint y: 308, endPoint x: 1167, endPoint y: 326, distance: 714.2
click at [1167, 326] on app-calendar-viewport "Fri 19 Sat 20 Sun 21 Mon 22 Tue 23 6/6 1 Job Wed 24 Thu 25 Fri 26 Sat 27 Sun 28…" at bounding box center [784, 438] width 1568 height 584
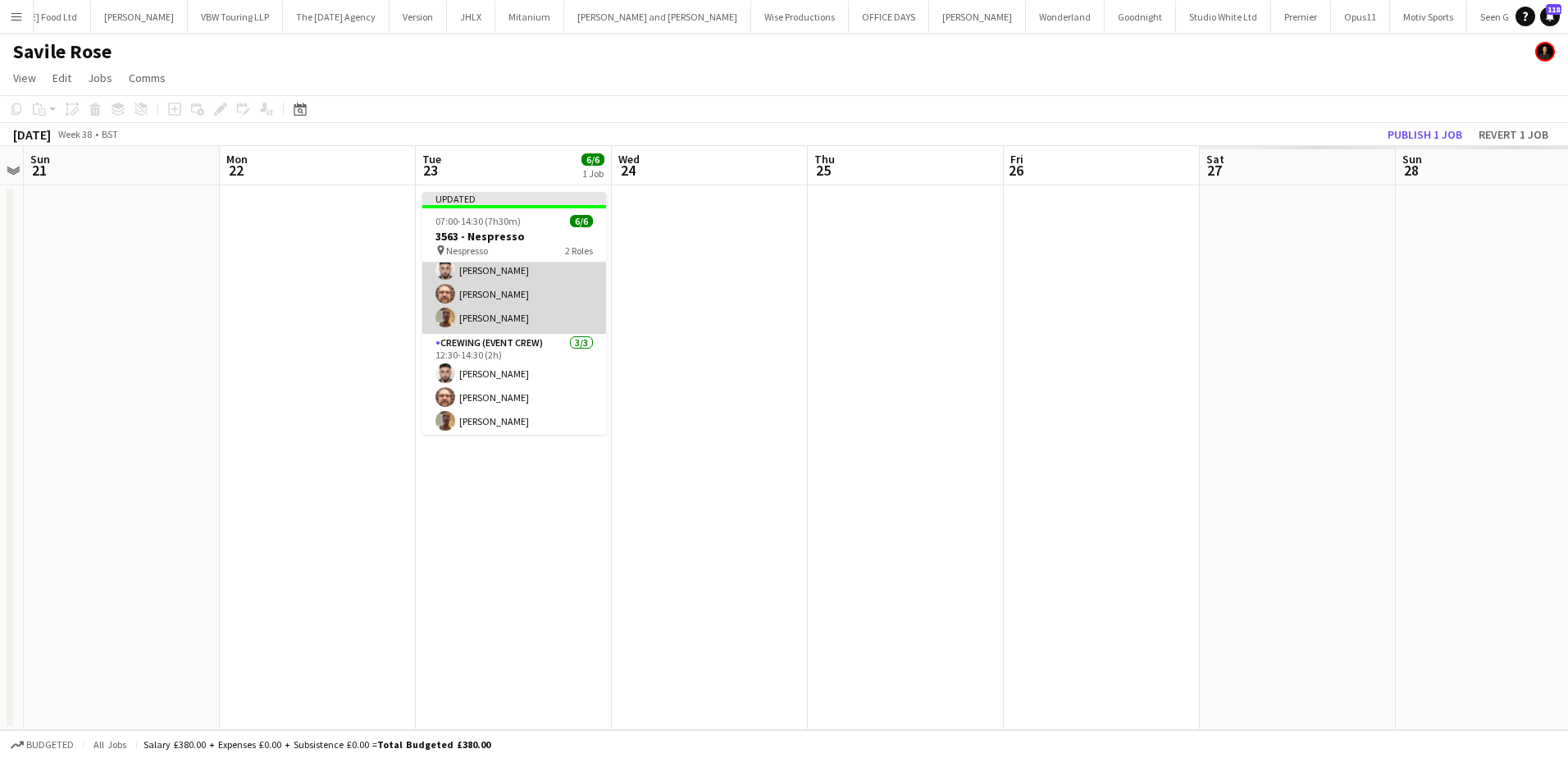
scroll to position [34, 0]
click at [1491, 138] on button "Revert 1 job" at bounding box center [1513, 134] width 83 height 21
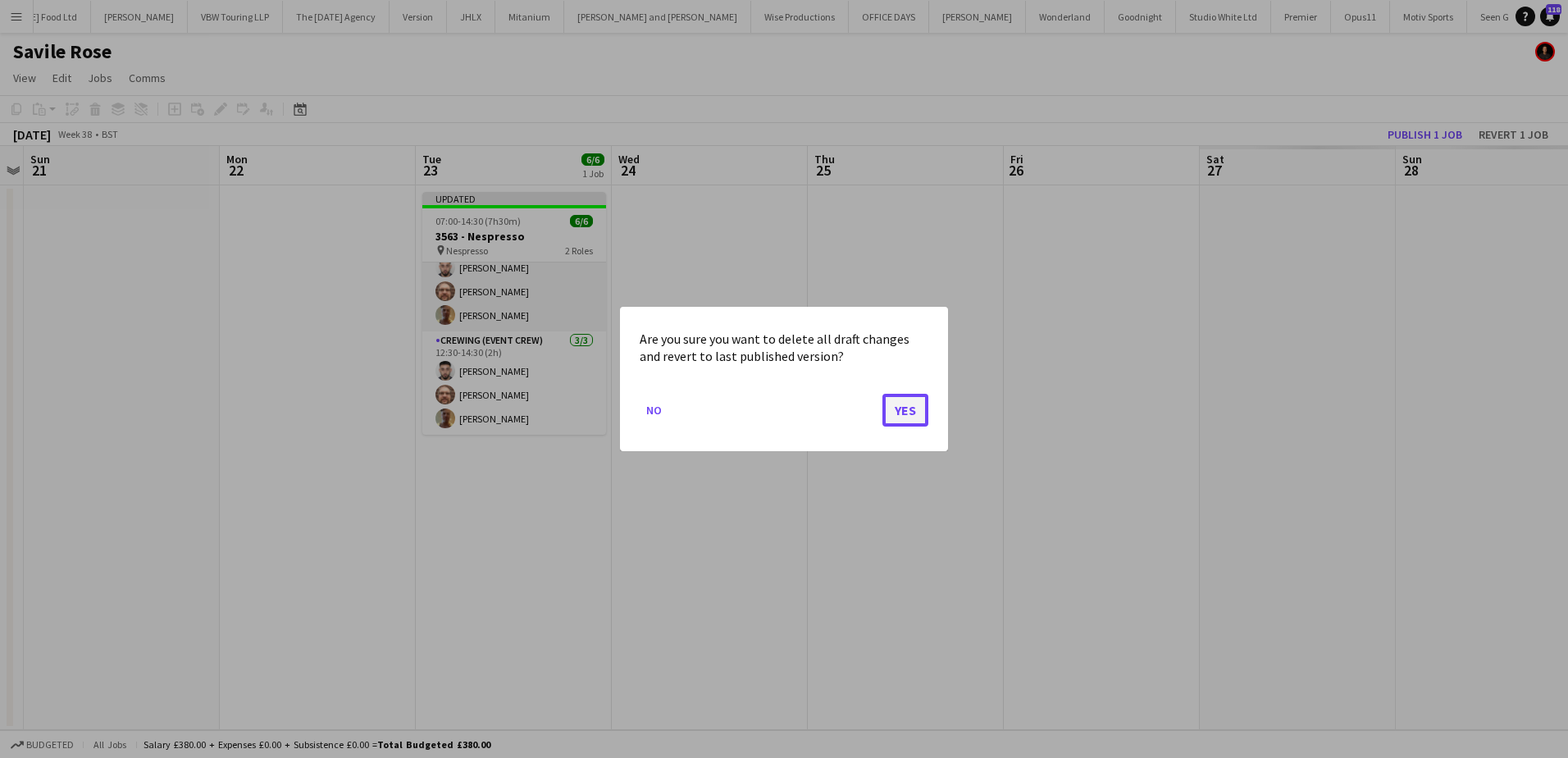
click at [914, 410] on button "Yes" at bounding box center [905, 410] width 46 height 32
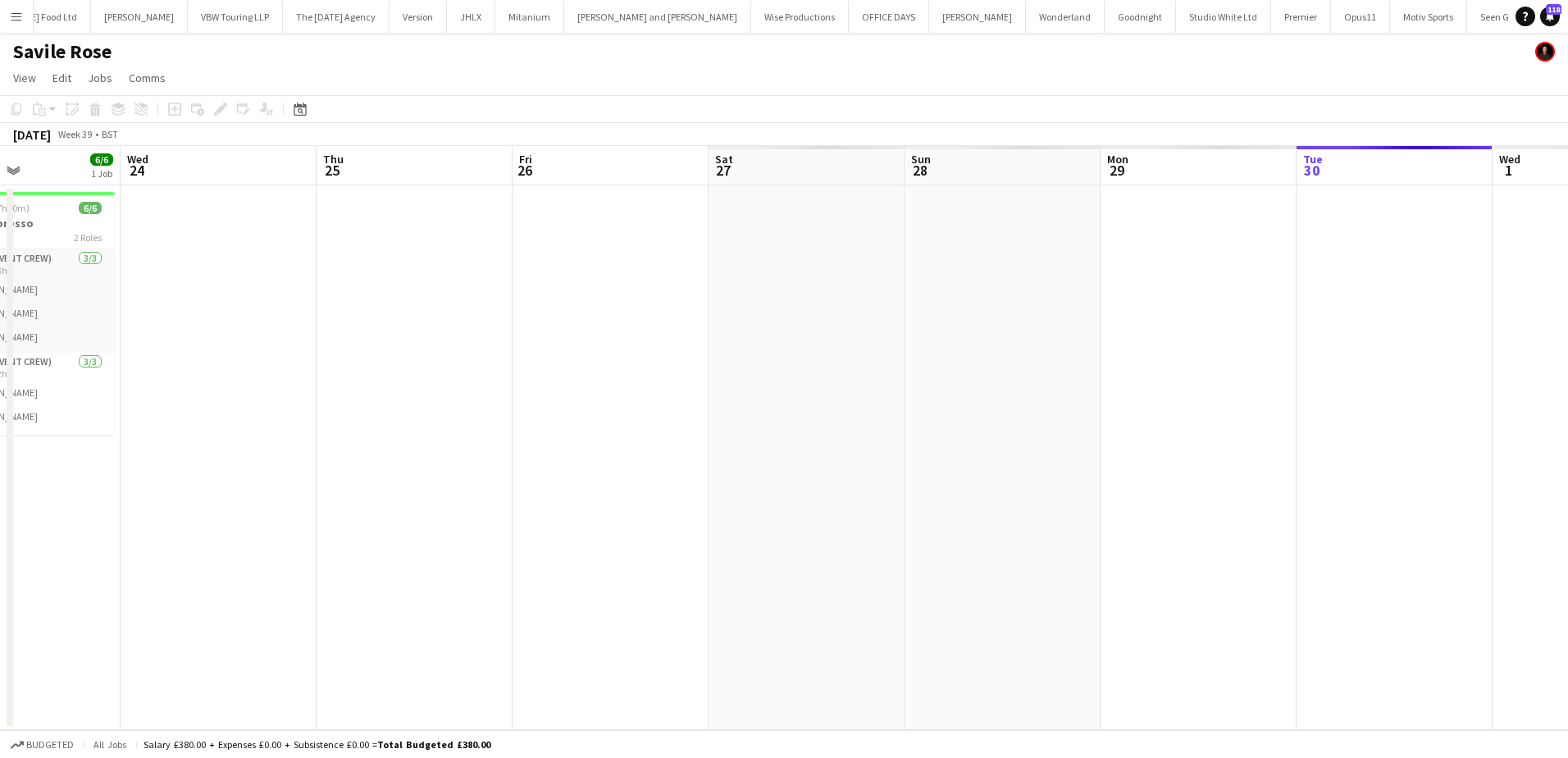
drag, startPoint x: 948, startPoint y: 364, endPoint x: 457, endPoint y: 364, distance: 491.0
click at [457, 364] on app-calendar-viewport "Sat 20 Sun 21 Mon 22 Tue 23 6/6 1 Job Wed 24 Thu 25 Fri 26 Sat 27 Sun 28 Mon 29…" at bounding box center [784, 438] width 1568 height 584
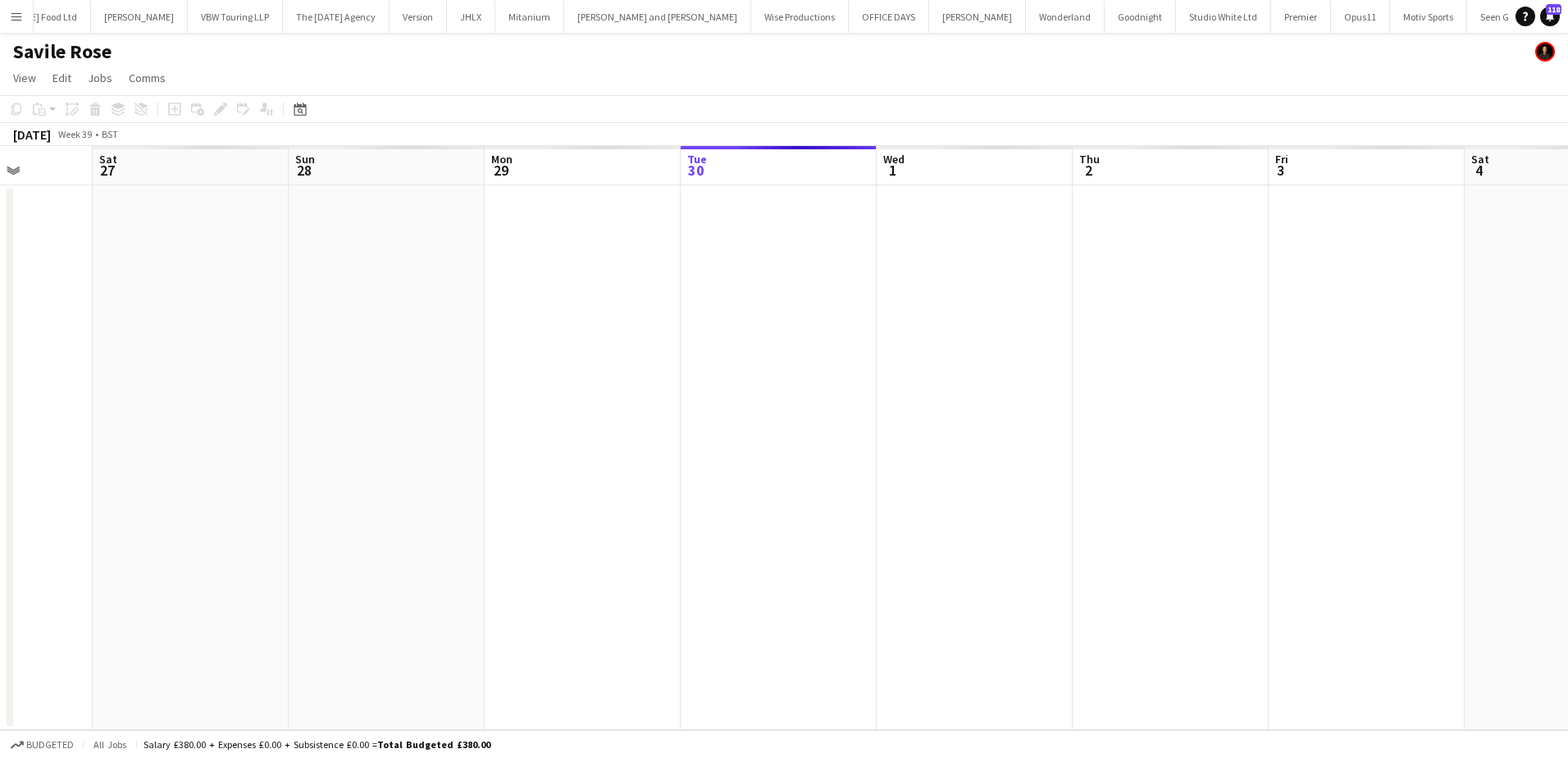
drag, startPoint x: 914, startPoint y: 389, endPoint x: 284, endPoint y: 383, distance: 630.0
click at [284, 383] on app-calendar-viewport "Tue 23 6/6 1 Job Wed 24 Thu 25 Fri 26 Sat 27 Sun 28 Mon 29 Tue 30 Wed 1 Thu 2 F…" at bounding box center [784, 438] width 1568 height 584
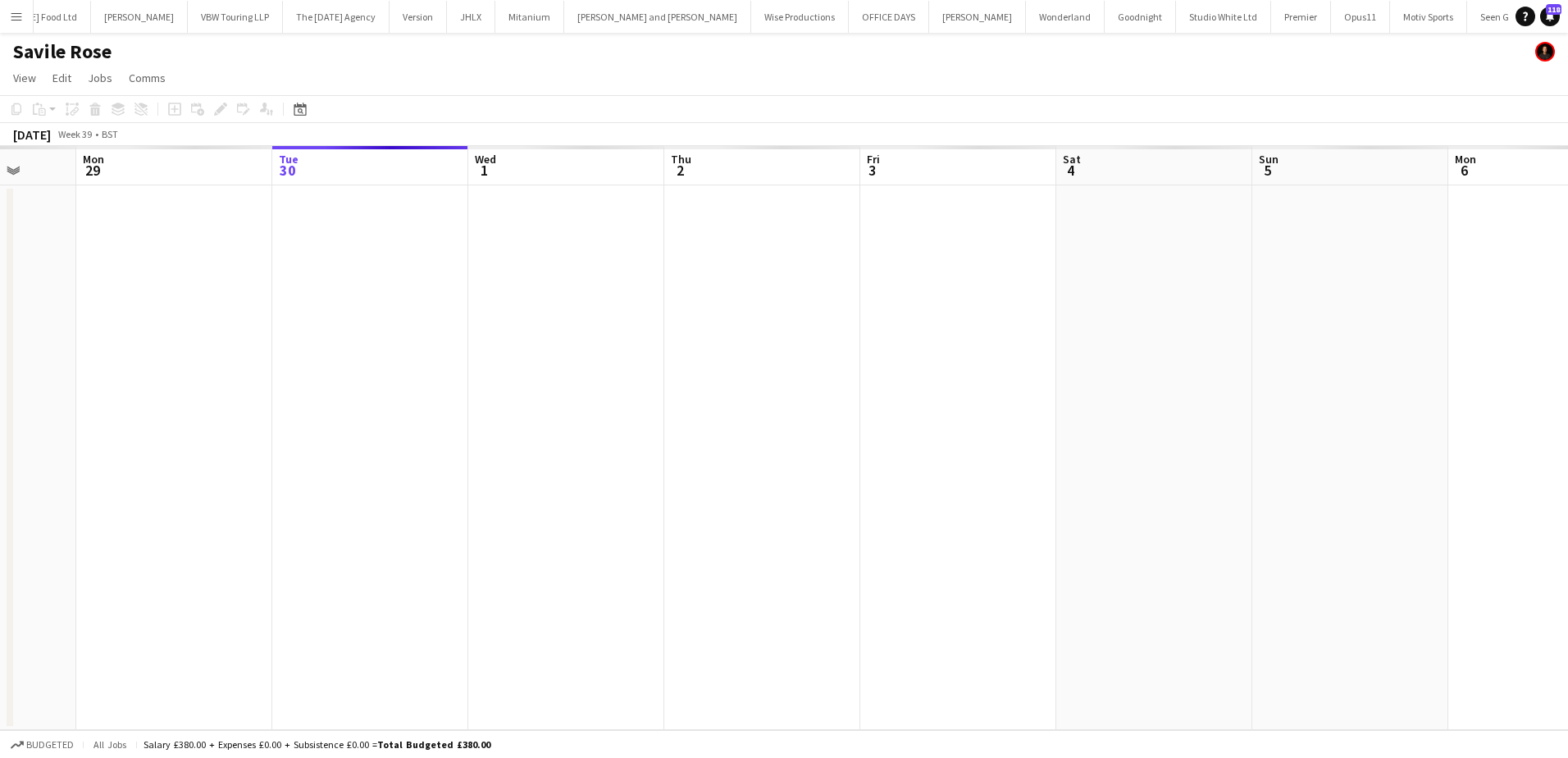
drag, startPoint x: 888, startPoint y: 389, endPoint x: 523, endPoint y: 389, distance: 365.0
click at [521, 389] on app-calendar-viewport "Fri 26 Sat 27 Sun 28 Mon 29 Tue 30 Wed 1 Thu 2 Fri 3 Sat 4 Sun 5 Mon 6 Tue 7 We…" at bounding box center [784, 438] width 1568 height 584
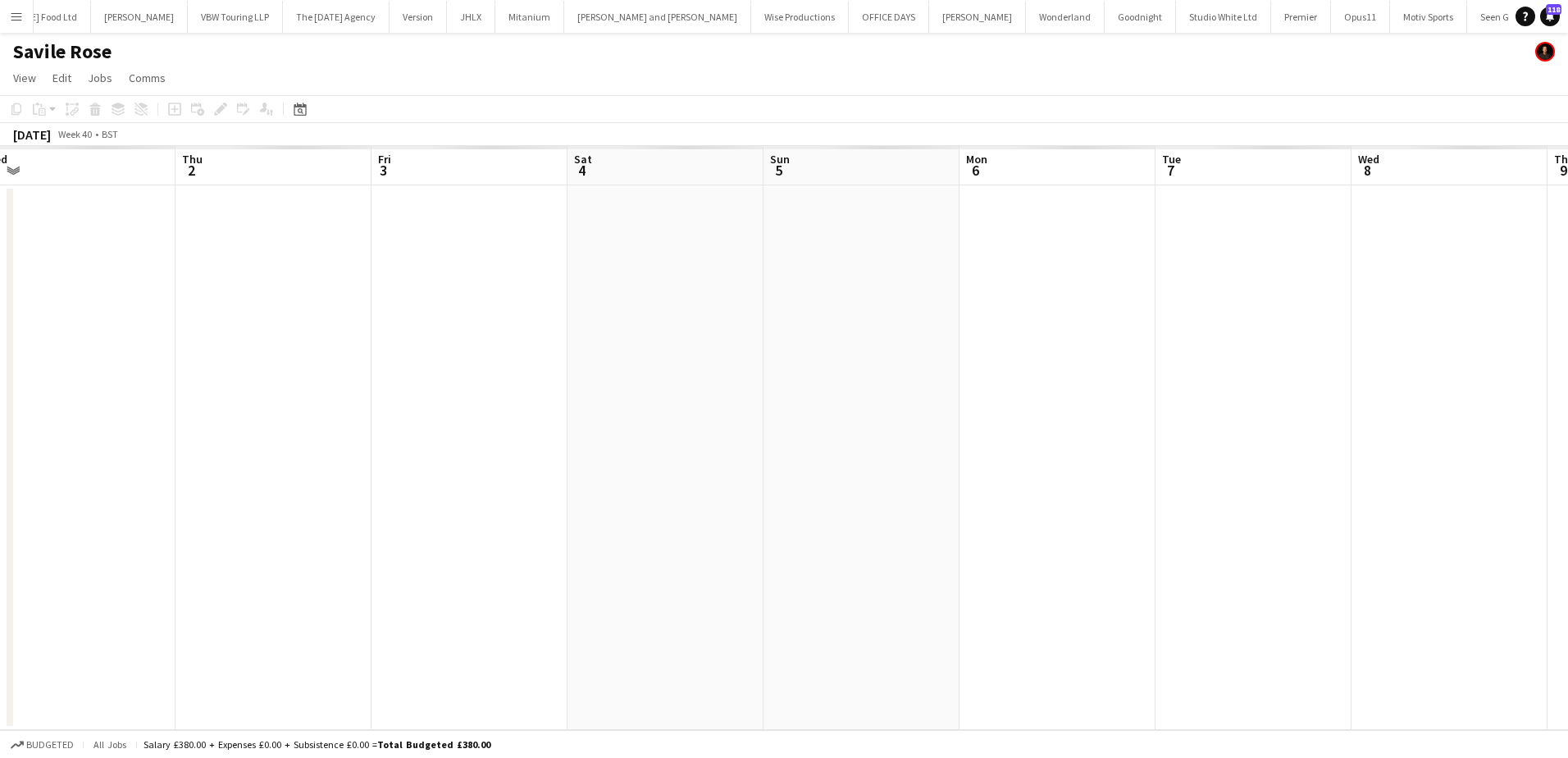
drag, startPoint x: 905, startPoint y: 397, endPoint x: 479, endPoint y: 394, distance: 426.0
click at [479, 394] on app-calendar-viewport "Sun 28 Mon 29 Tue 30 Wed 1 Thu 2 Fri 3 Sat 4 Sun 5 Mon 6 Tue 7 Wed 8 Thu 9 Fri …" at bounding box center [784, 438] width 1568 height 584
drag, startPoint x: 737, startPoint y: 393, endPoint x: 624, endPoint y: 372, distance: 114.9
click at [549, 393] on app-calendar-viewport "Mon 29 Tue 30 Wed 1 Thu 2 Fri 3 Sat 4 Sun 5 Mon 6 Tue 7 Wed 8 Thu 9 Fri 10 Sat …" at bounding box center [784, 438] width 1568 height 584
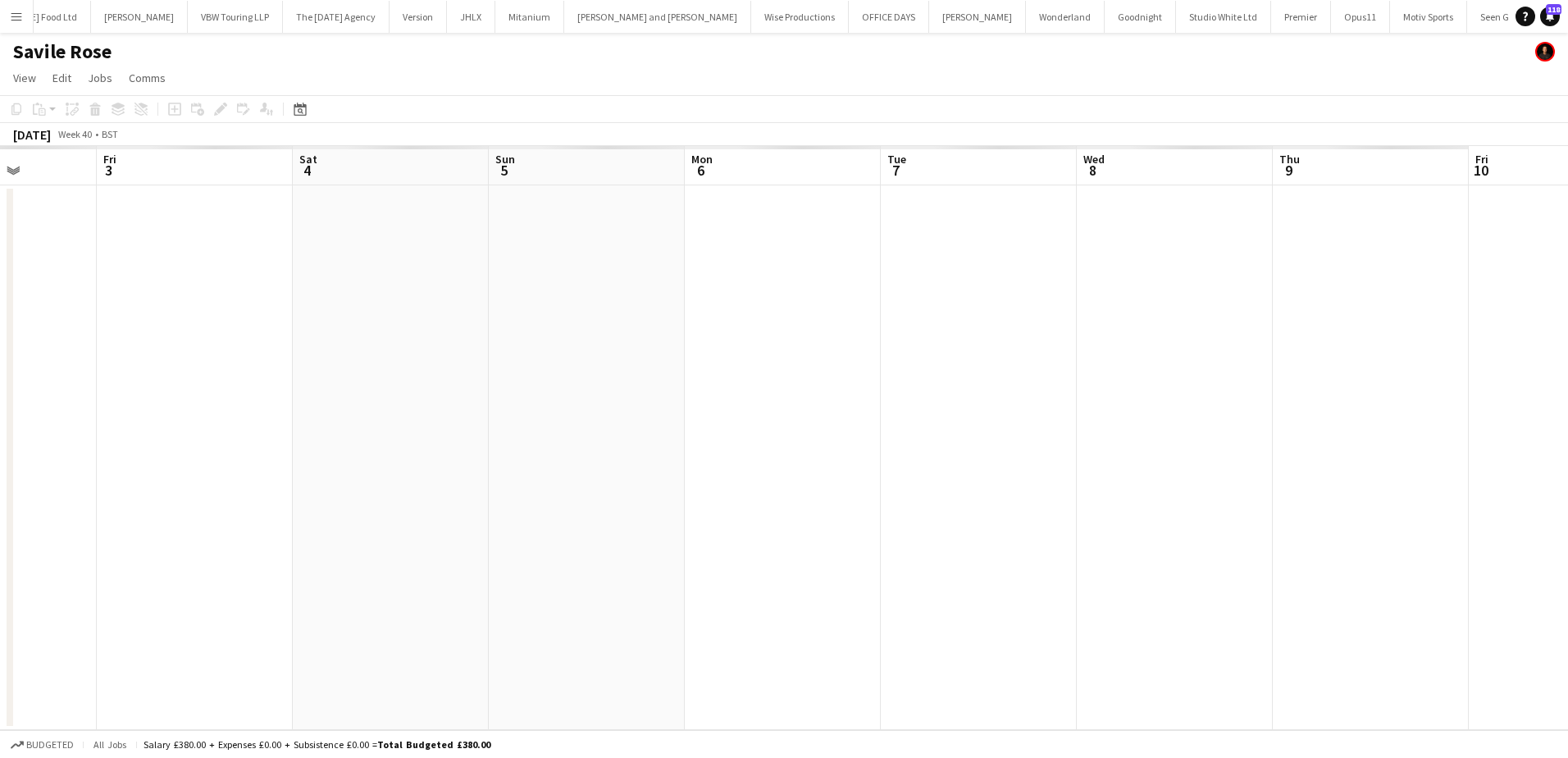
click at [969, 272] on app-date-cell at bounding box center [979, 457] width 196 height 544
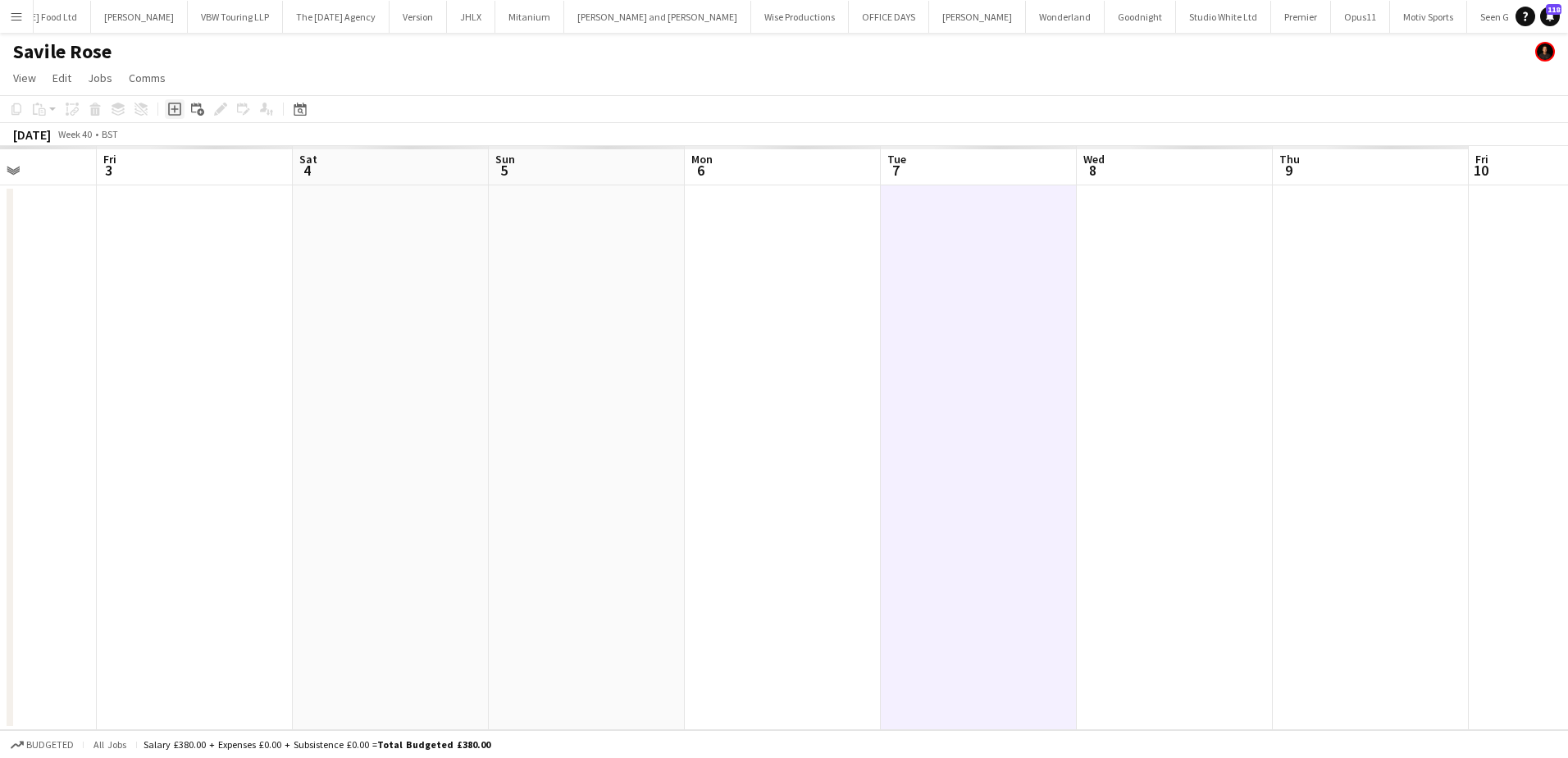
click at [175, 111] on icon at bounding box center [174, 109] width 7 height 7
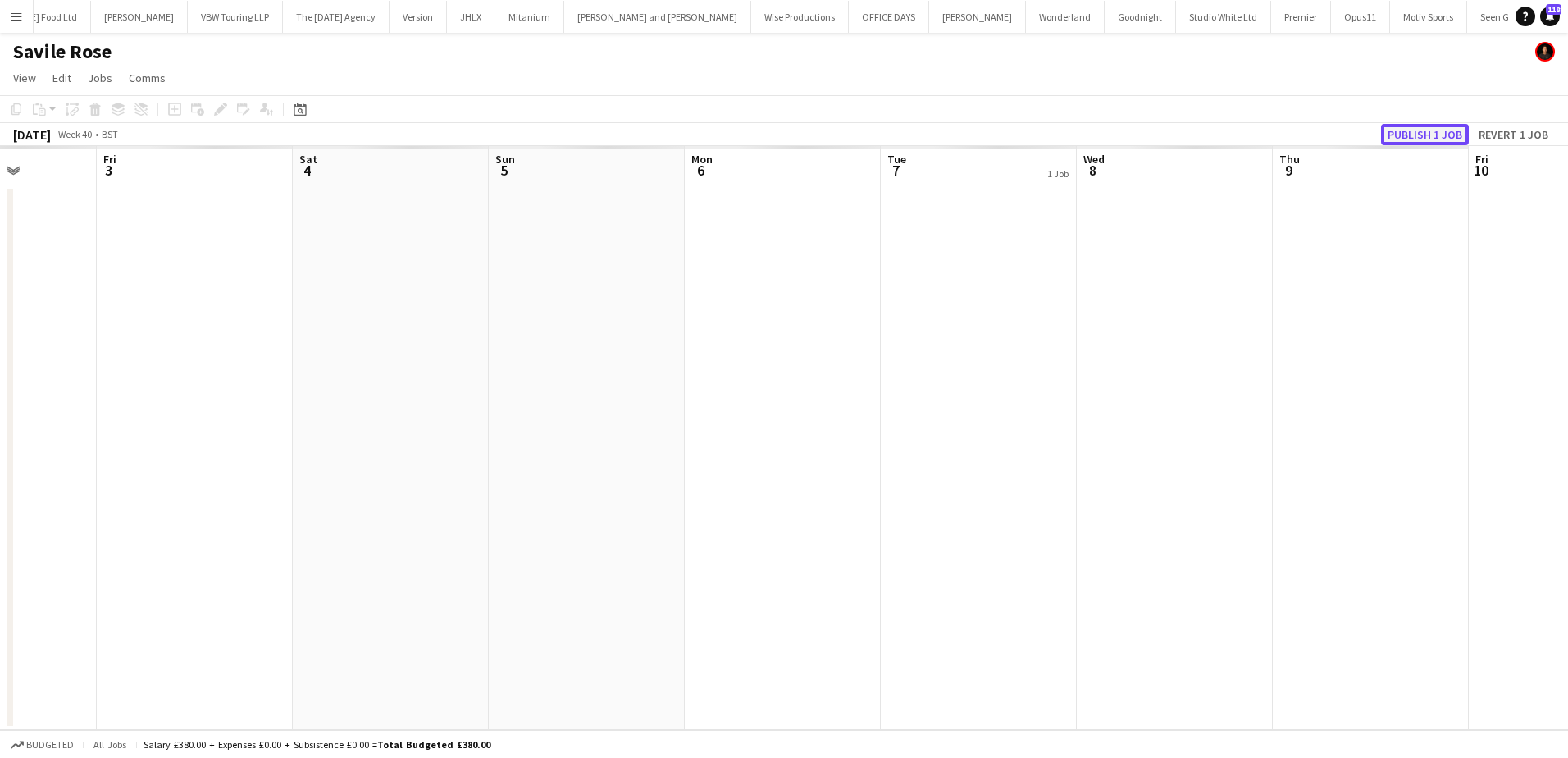
click at [1451, 130] on button "Publish 1 job" at bounding box center [1425, 134] width 88 height 21
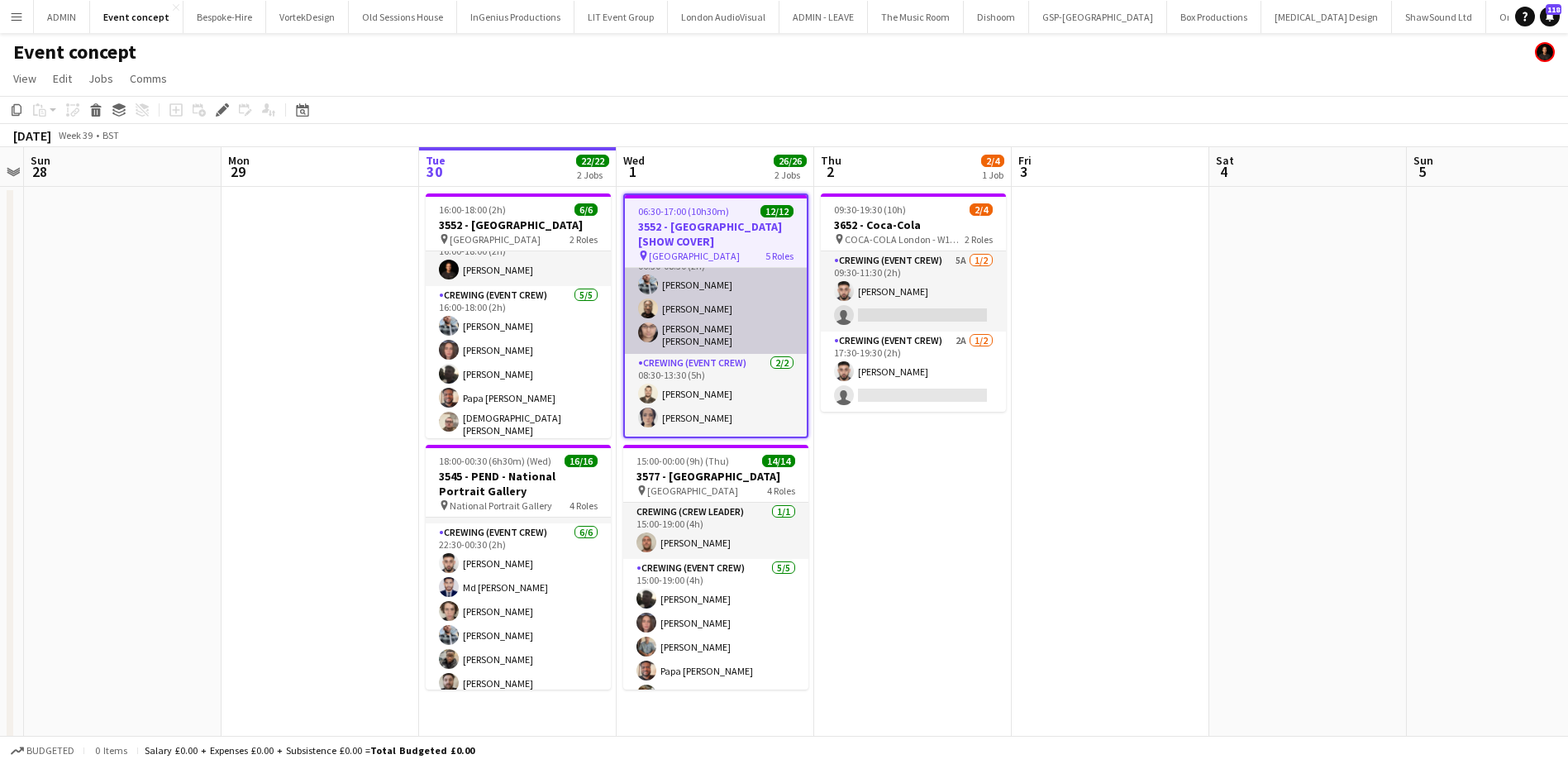
scroll to position [83, 0]
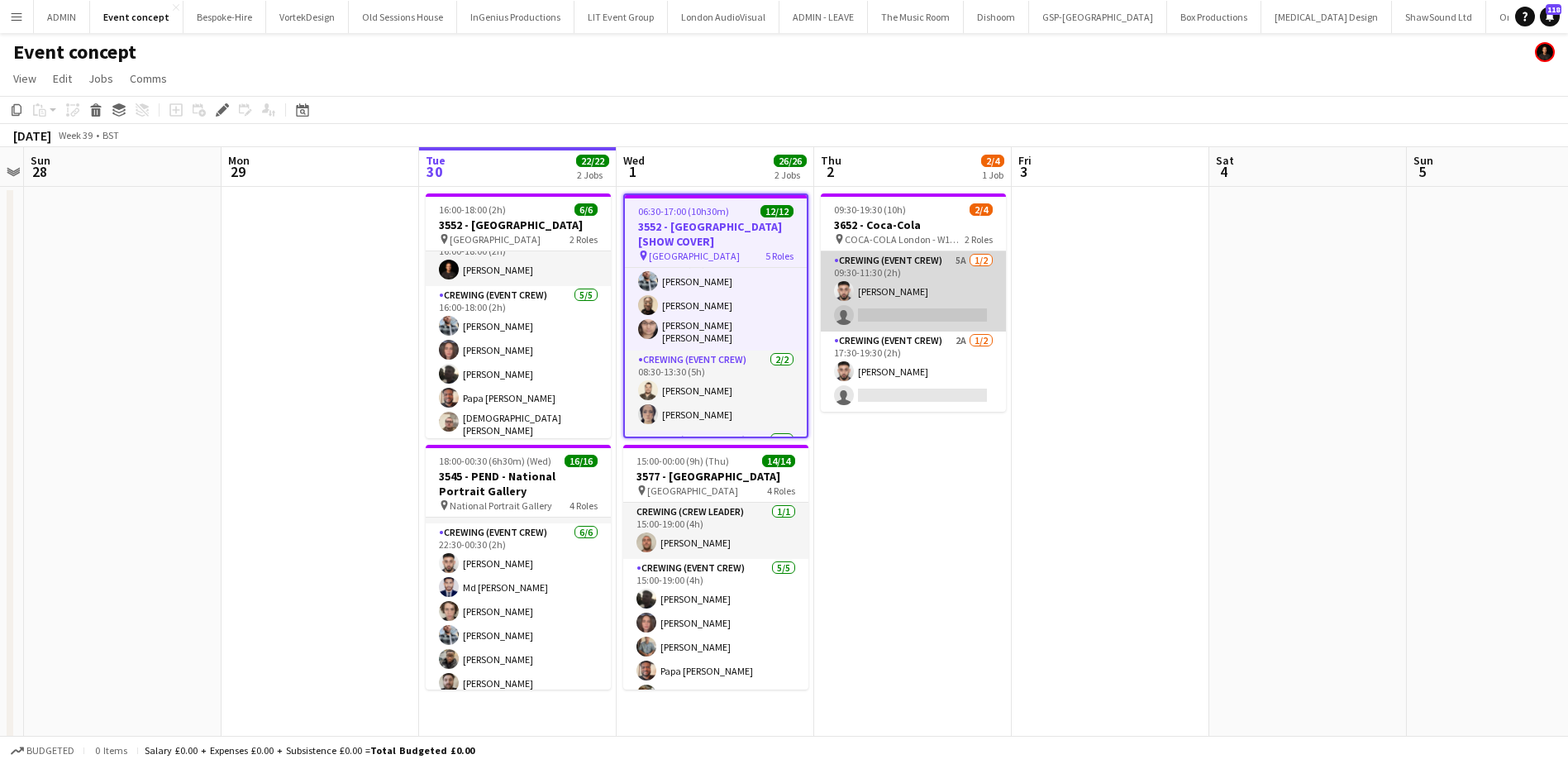
drag, startPoint x: 924, startPoint y: 297, endPoint x: 954, endPoint y: 291, distance: 30.6
click at [924, 297] on app-card-role "Crewing (Event Crew) 5A 1/2 09:30-11:30 (2h) Caleb Caffoor single-neutral-actio…" at bounding box center [913, 292] width 185 height 80
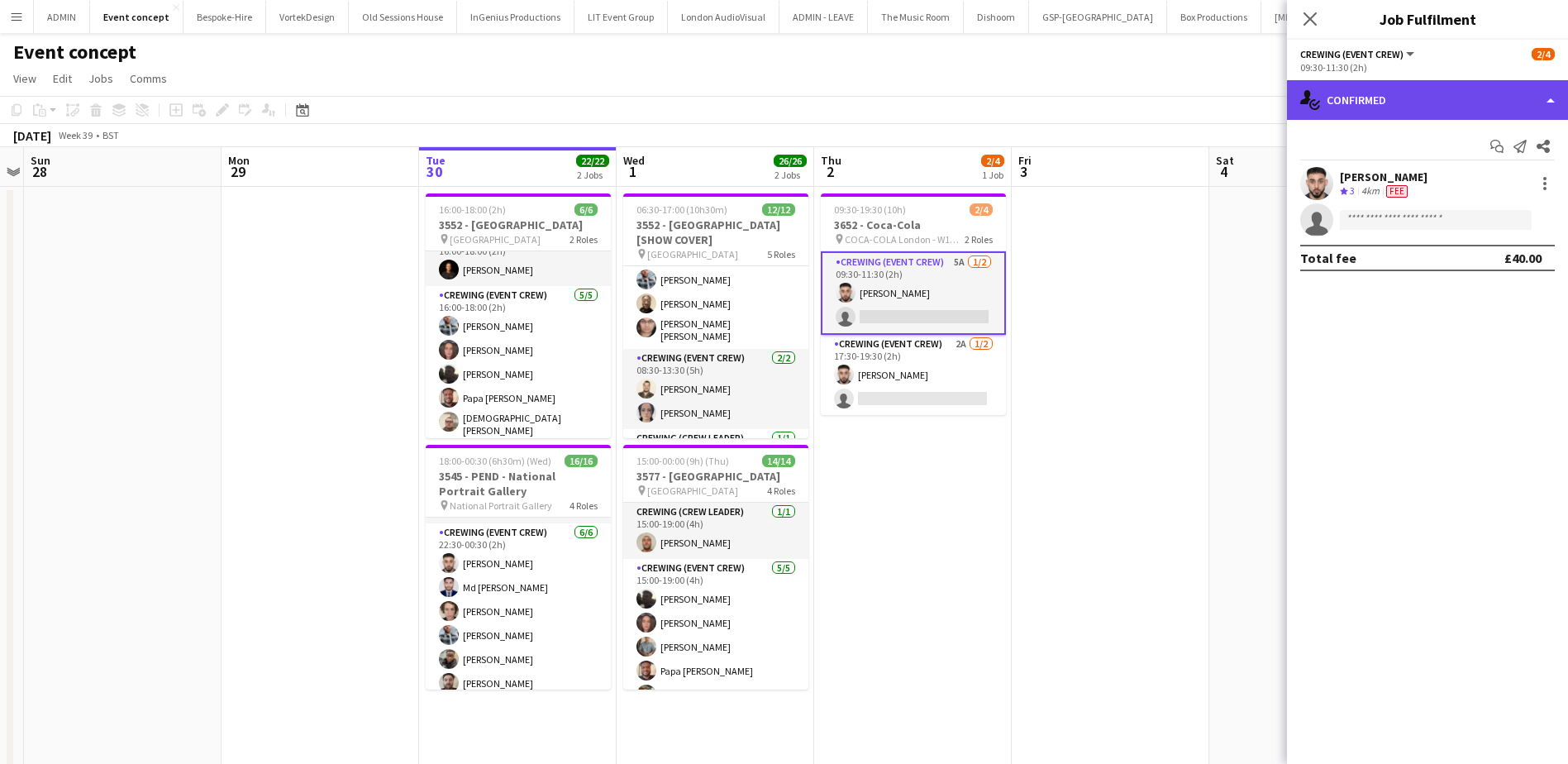
click at [1546, 106] on div "single-neutral-actions-check-2 Confirmed" at bounding box center [1427, 100] width 281 height 40
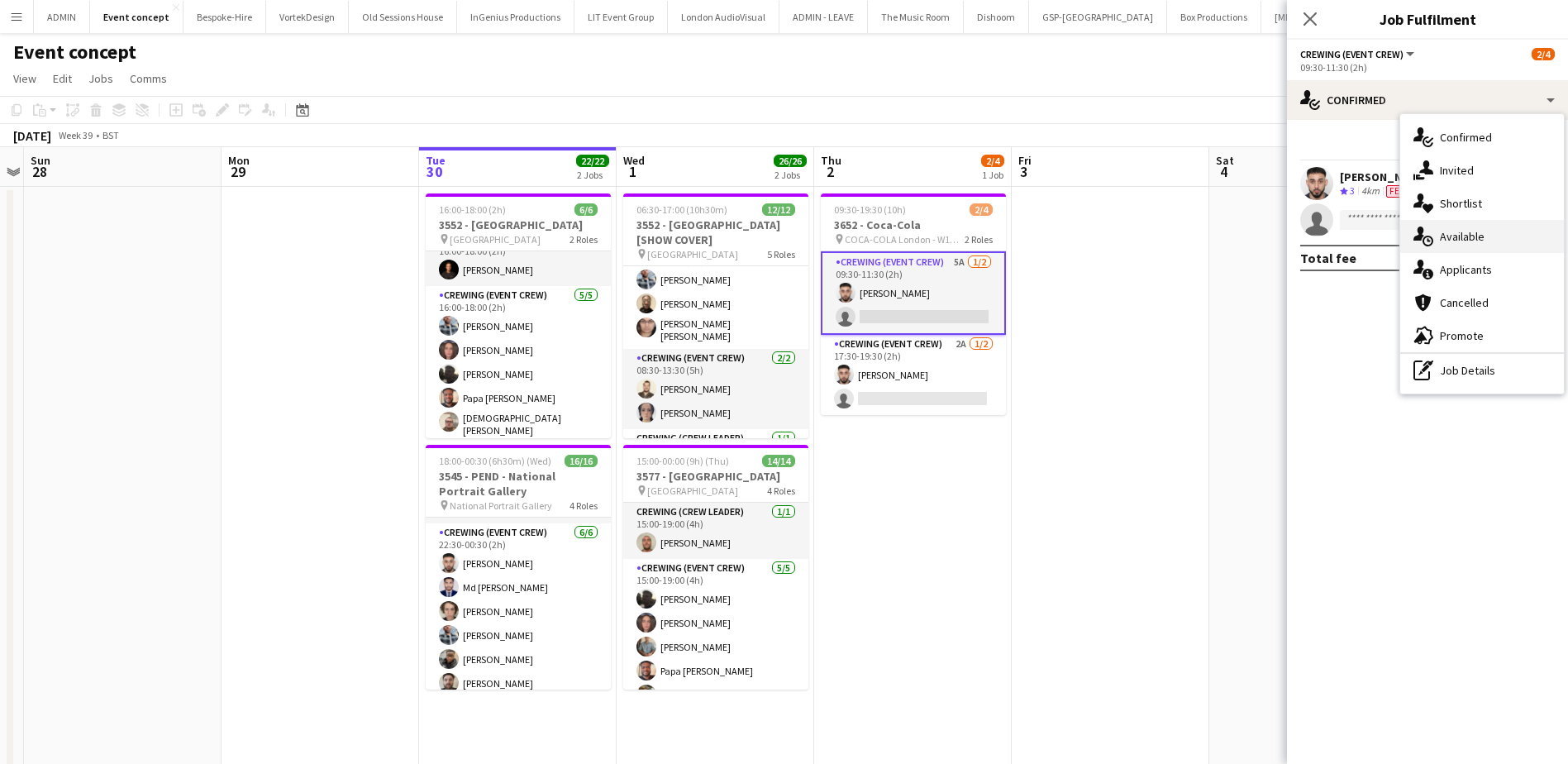
click at [1494, 241] on div "single-neutral-actions-upload Available" at bounding box center [1482, 236] width 164 height 33
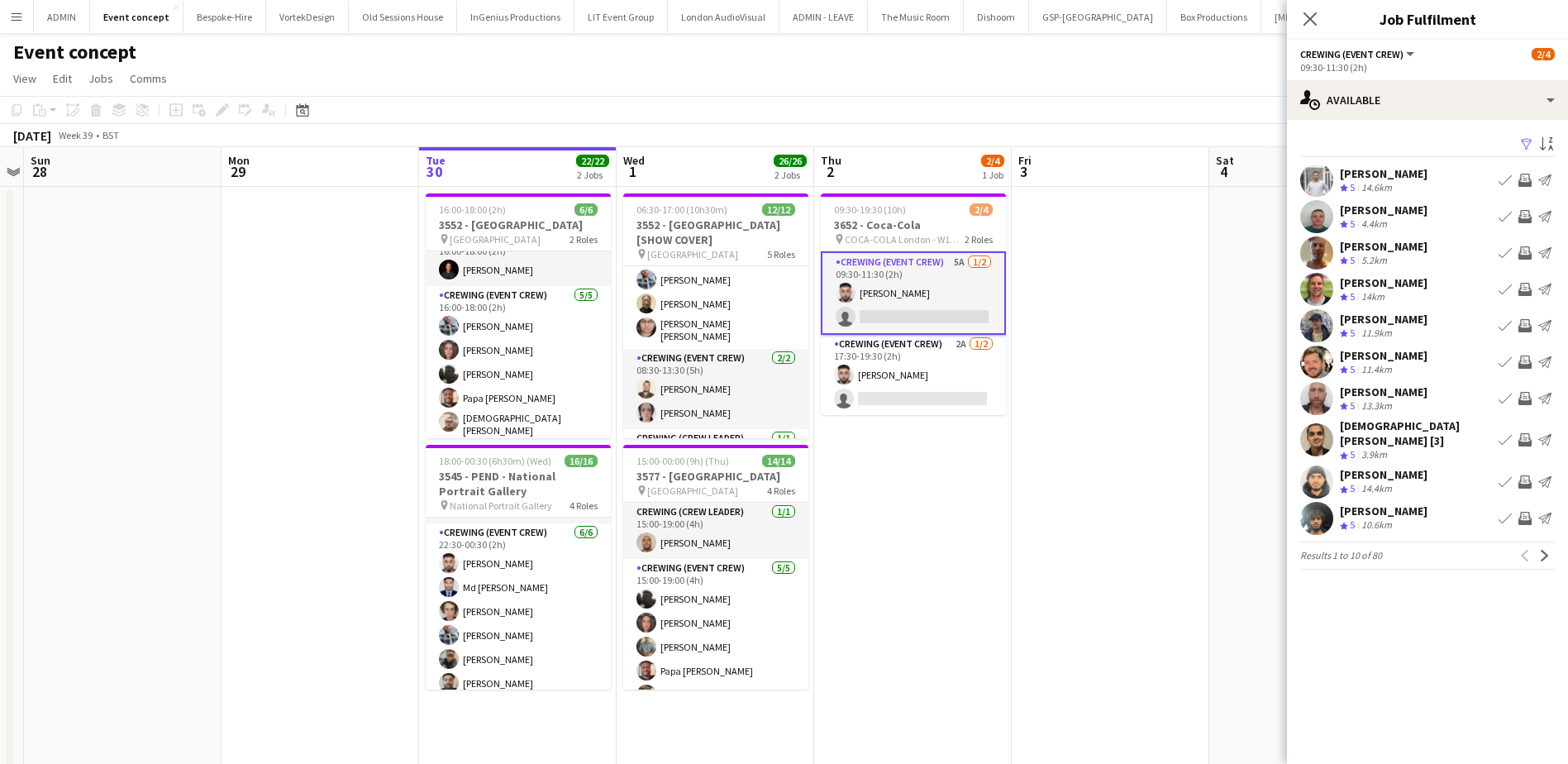
click at [244, 428] on app-date-cell at bounding box center [320, 700] width 198 height 1028
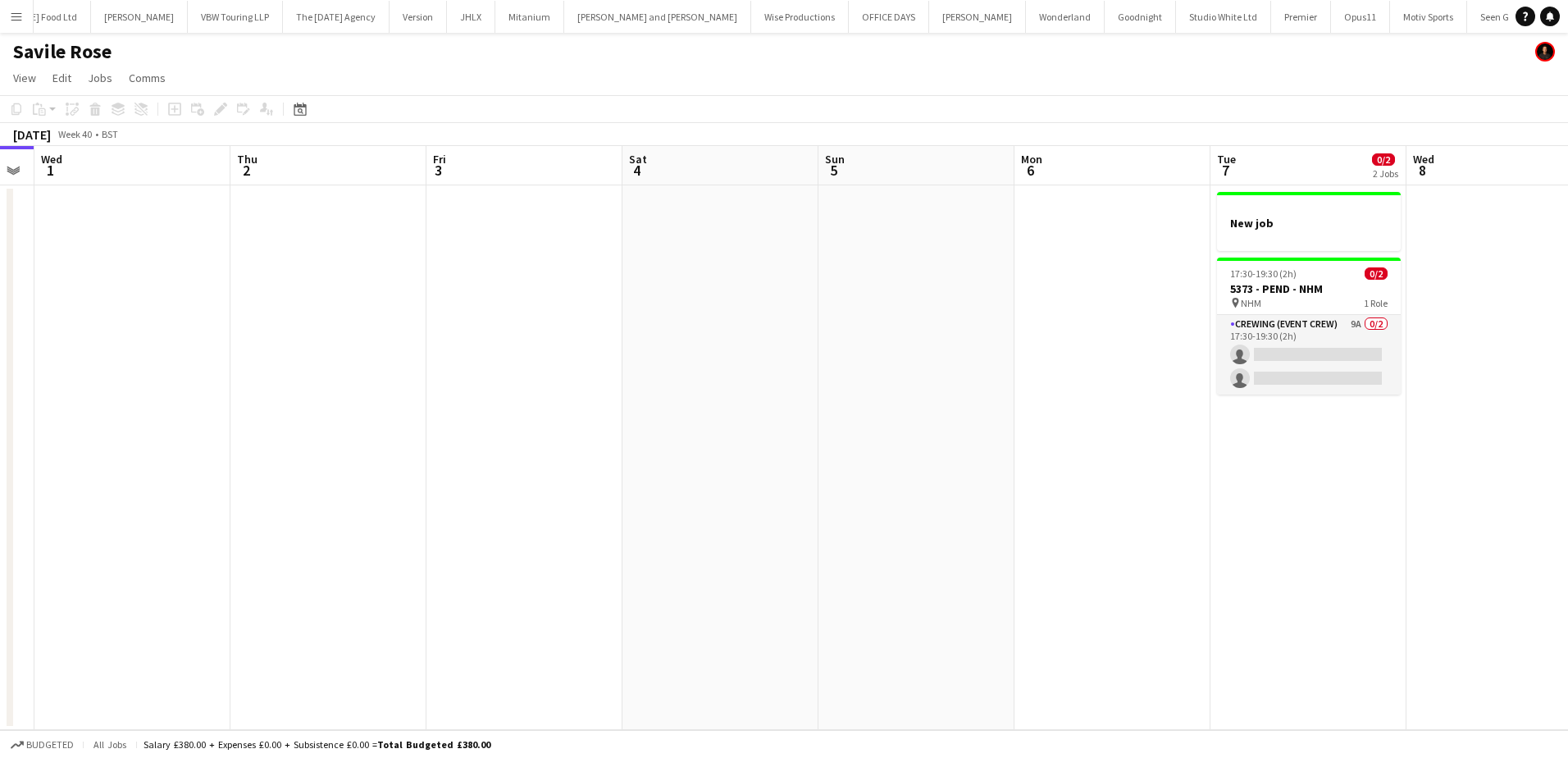
scroll to position [0, 619]
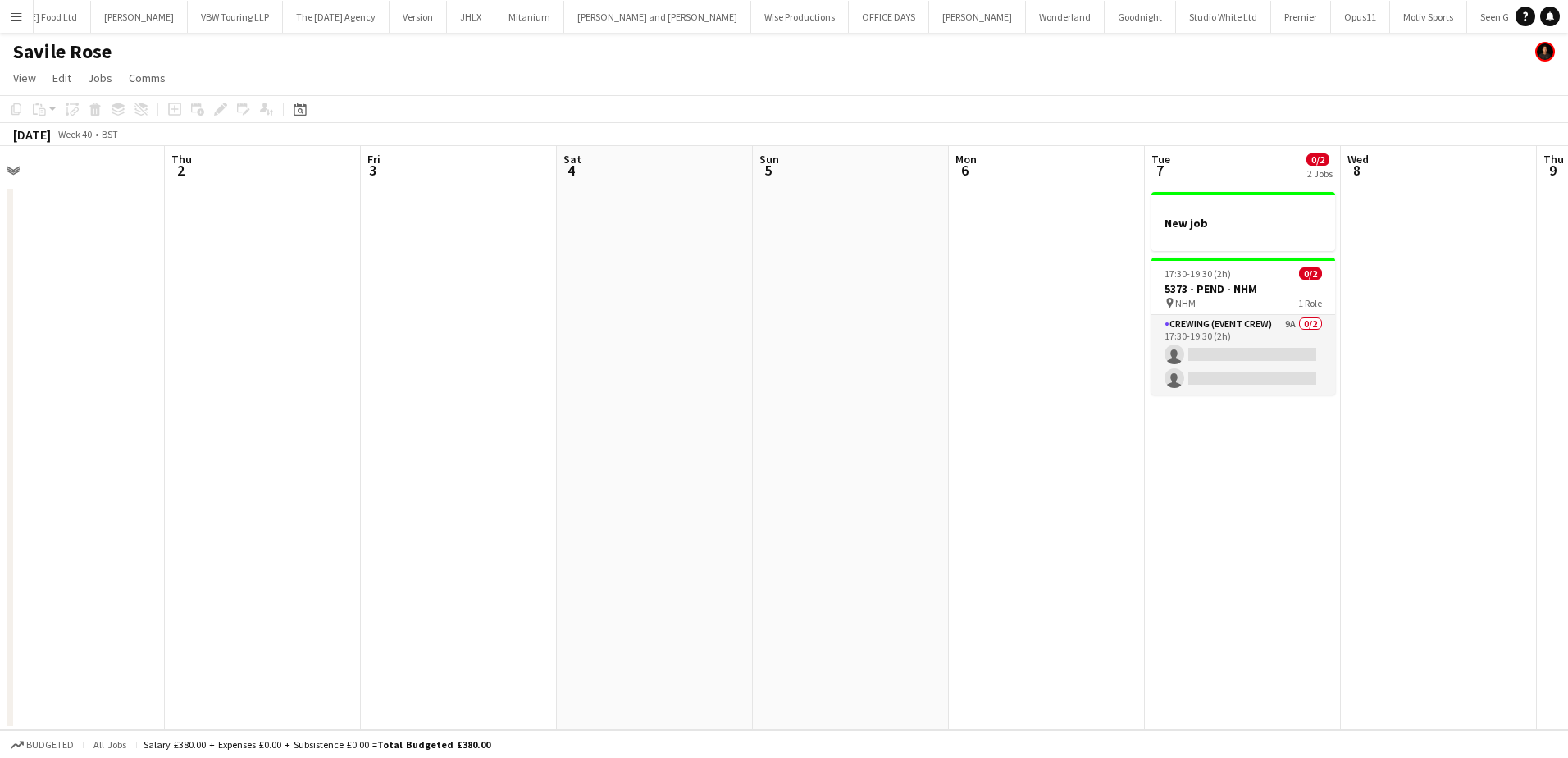
drag, startPoint x: 1218, startPoint y: 312, endPoint x: 668, endPoint y: 295, distance: 550.3
click at [668, 295] on app-calendar-viewport "Sun 28 Mon 29 Tue 30 Wed 1 Thu 2 Fri 3 Sat 4 Sun 5 Mon 6 Tue 7 0/2 2 Jobs Wed 8…" at bounding box center [784, 438] width 1568 height 584
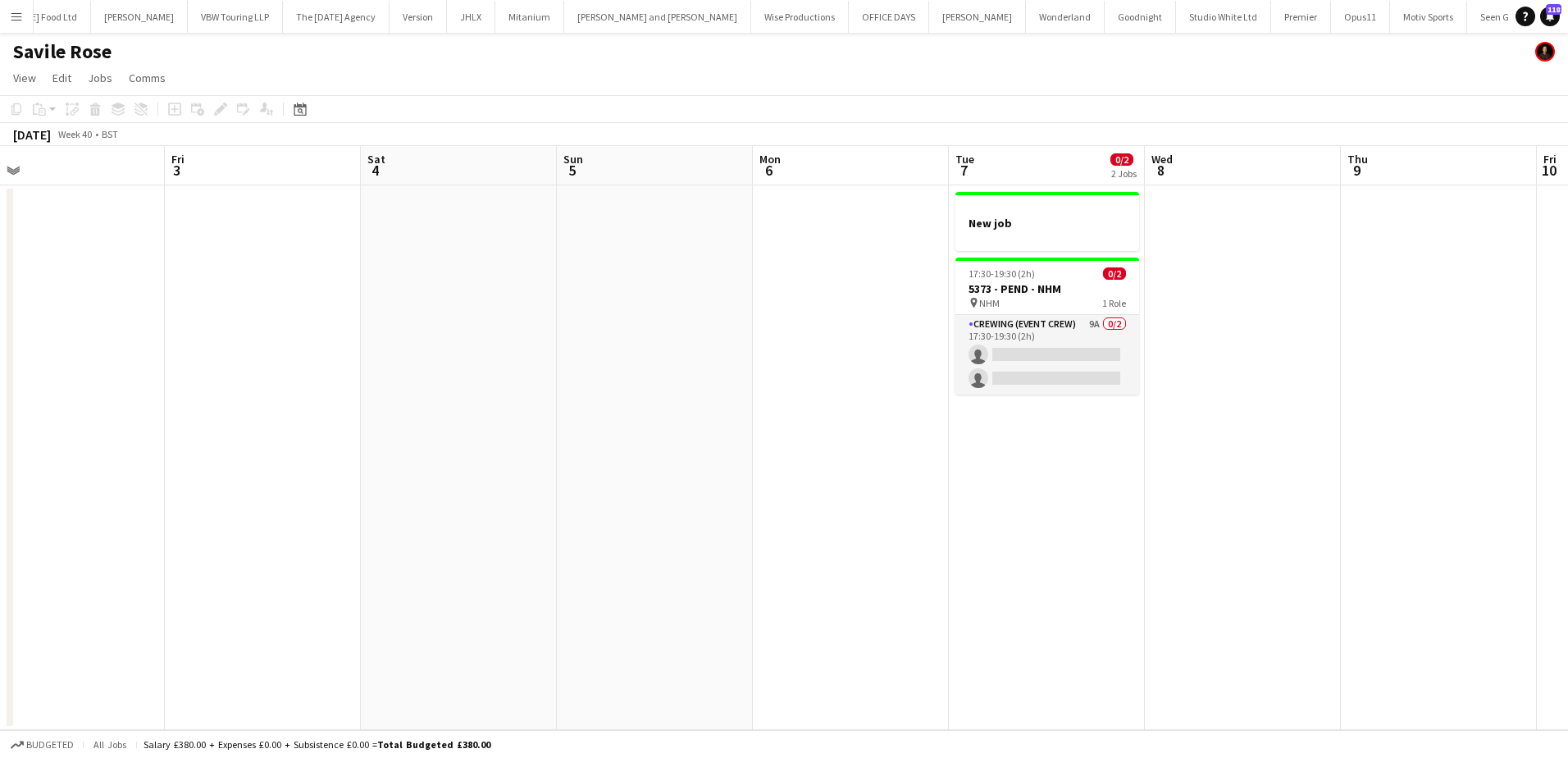
click at [1165, 318] on app-date-cell at bounding box center [1243, 457] width 196 height 544
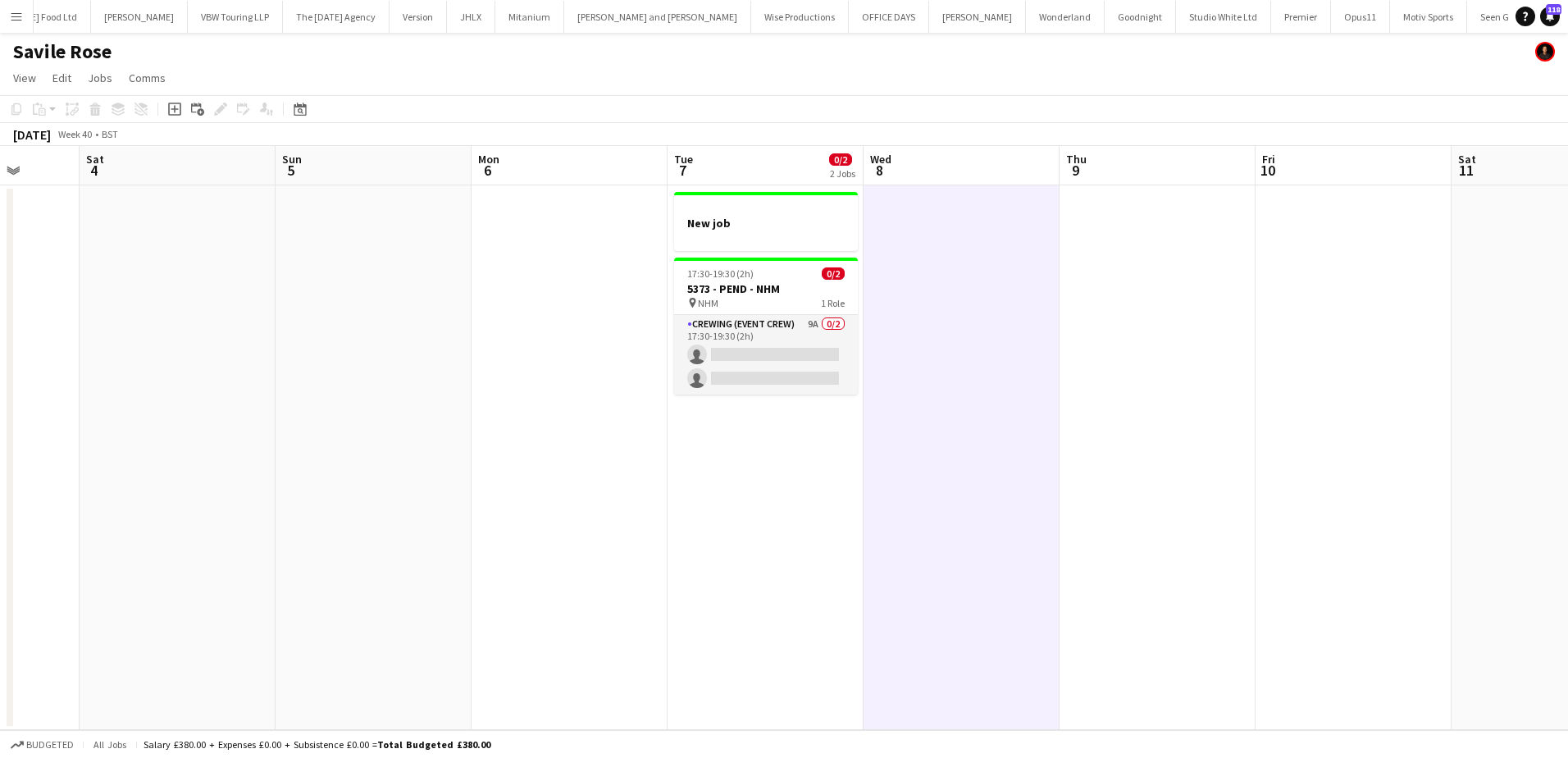
scroll to position [0, 514]
drag, startPoint x: 1249, startPoint y: 422, endPoint x: 963, endPoint y: 374, distance: 290.0
click at [966, 376] on app-calendar-viewport "Wed 1 Thu 2 Fri 3 Sat 4 Sun 5 Mon 6 Tue 7 0/2 2 Jobs Wed 8 Thu 9 Fri 10 Sat 11 …" at bounding box center [784, 438] width 1568 height 584
click at [744, 209] on div at bounding box center [760, 207] width 184 height 12
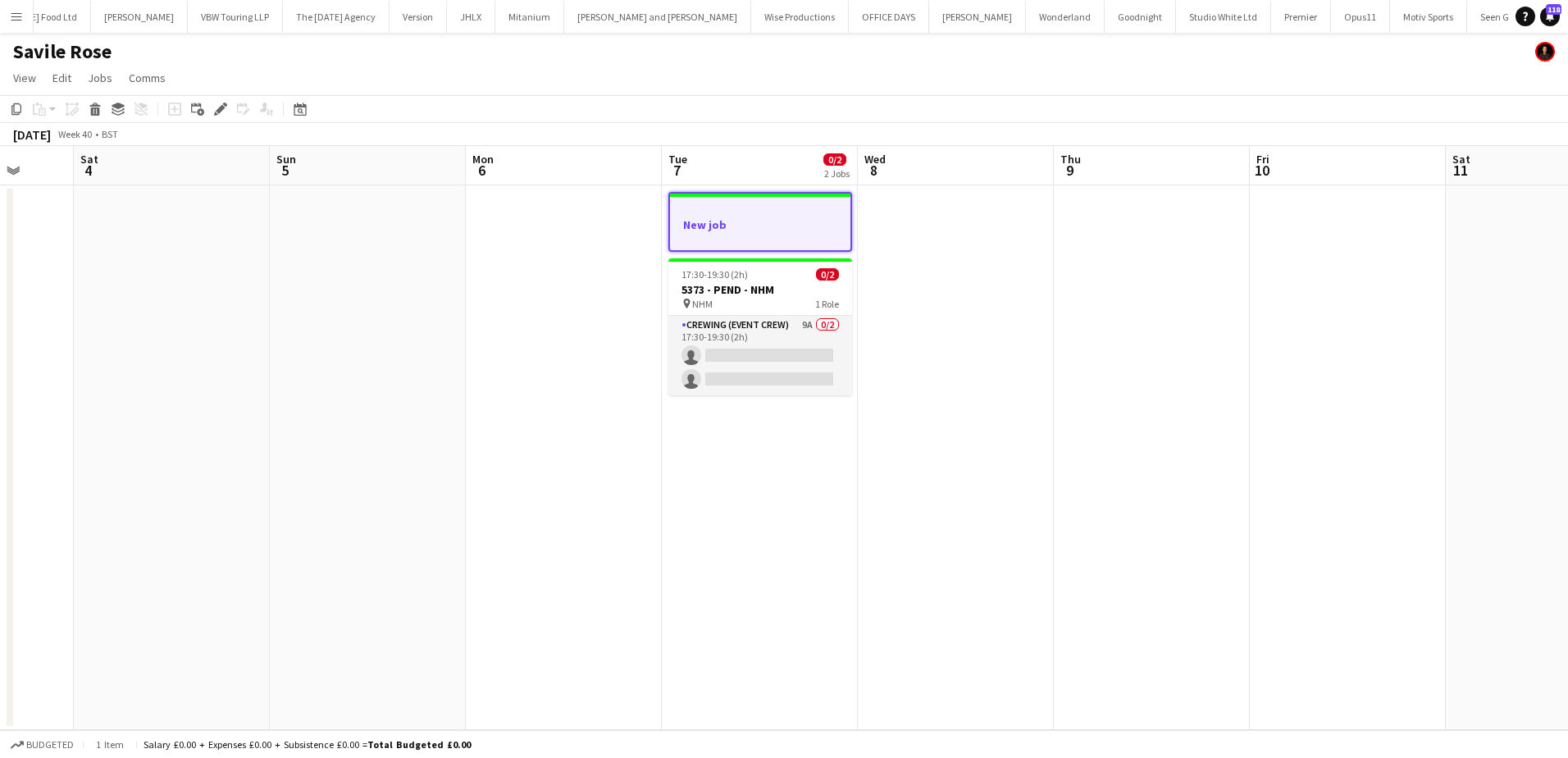
click at [743, 214] on div at bounding box center [760, 209] width 180 height 12
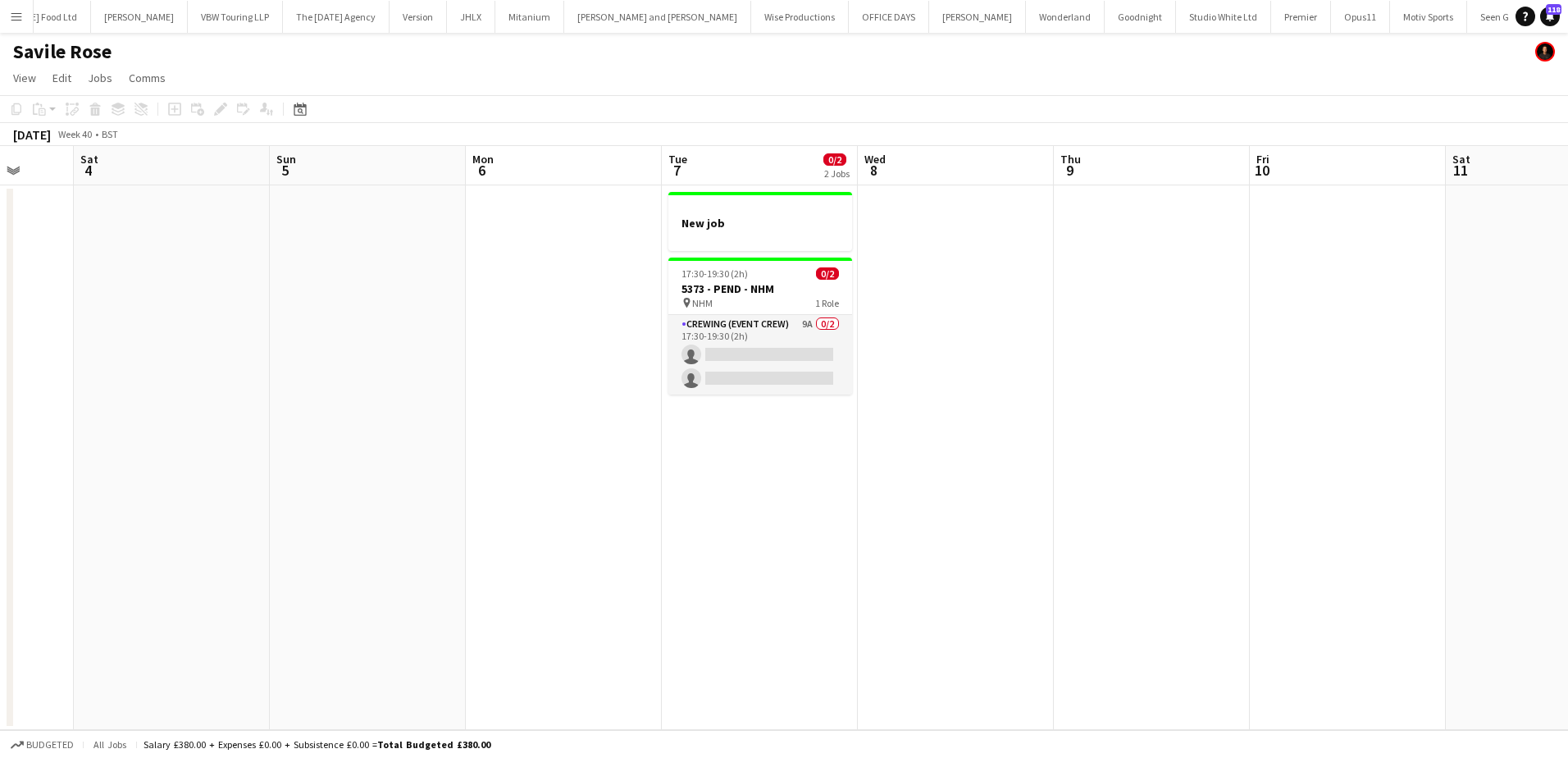
click at [935, 226] on app-date-cell at bounding box center [956, 457] width 196 height 544
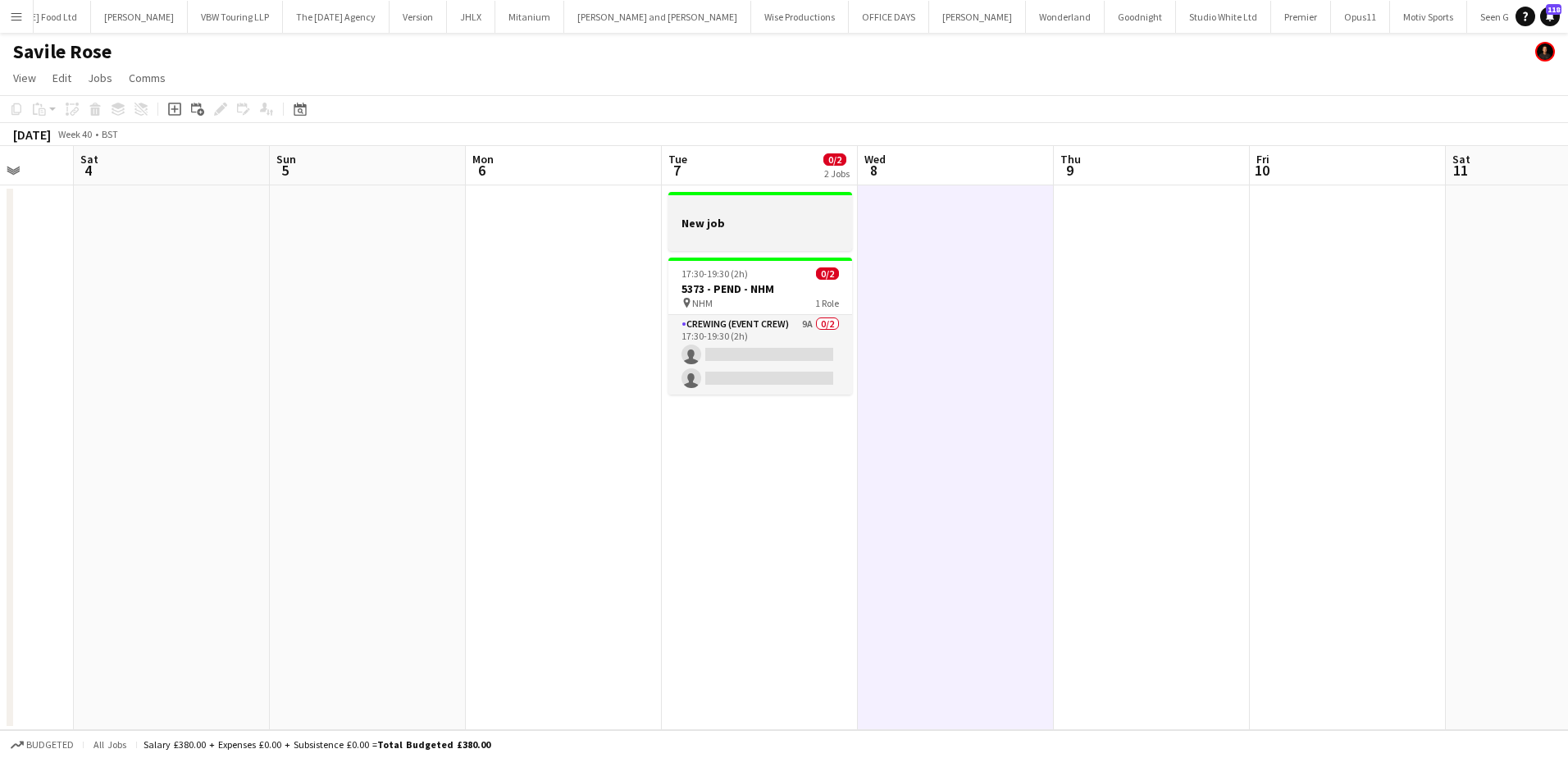
click at [738, 211] on div at bounding box center [760, 207] width 184 height 12
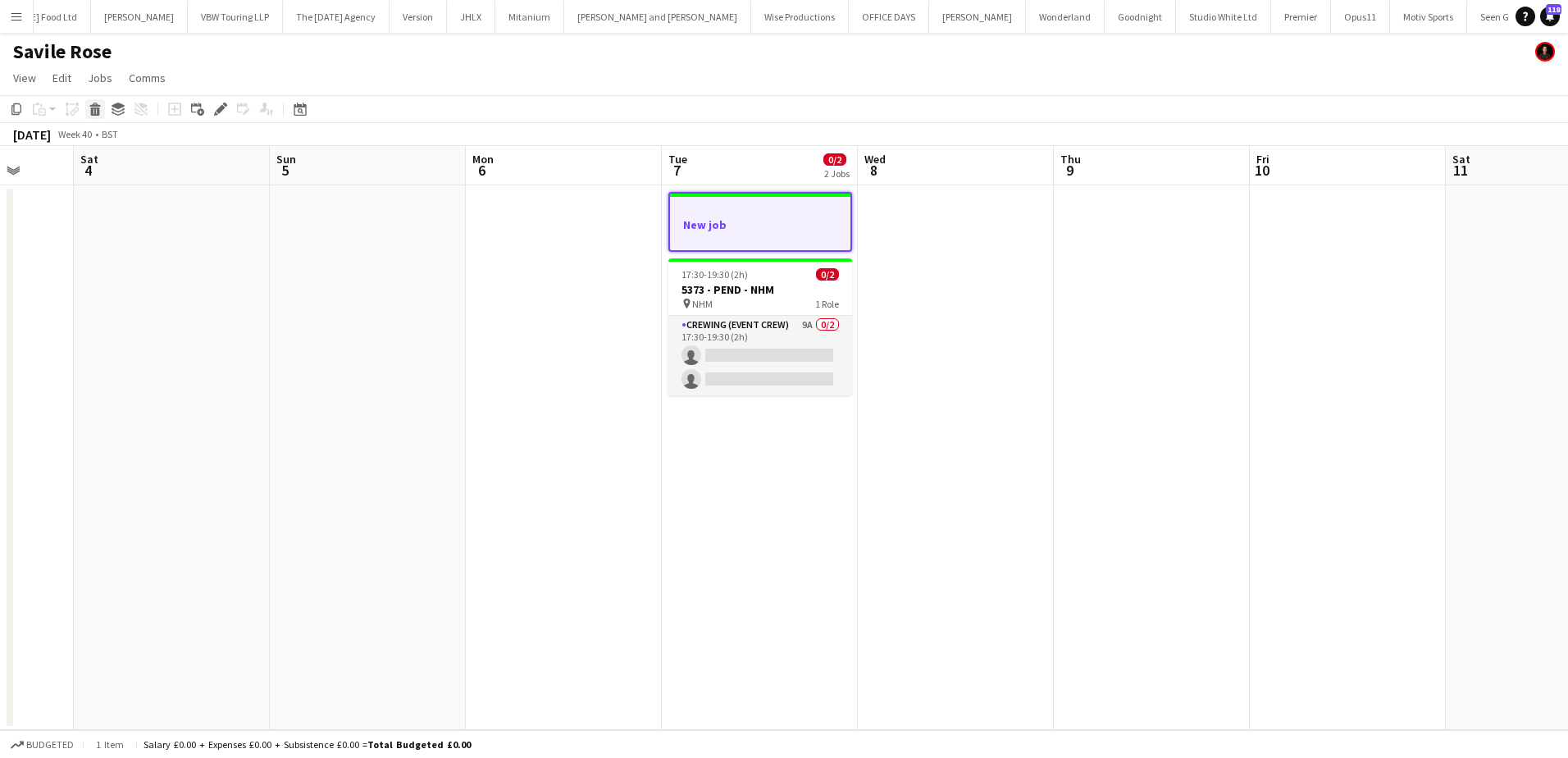
click at [91, 109] on icon "Delete" at bounding box center [95, 109] width 13 height 13
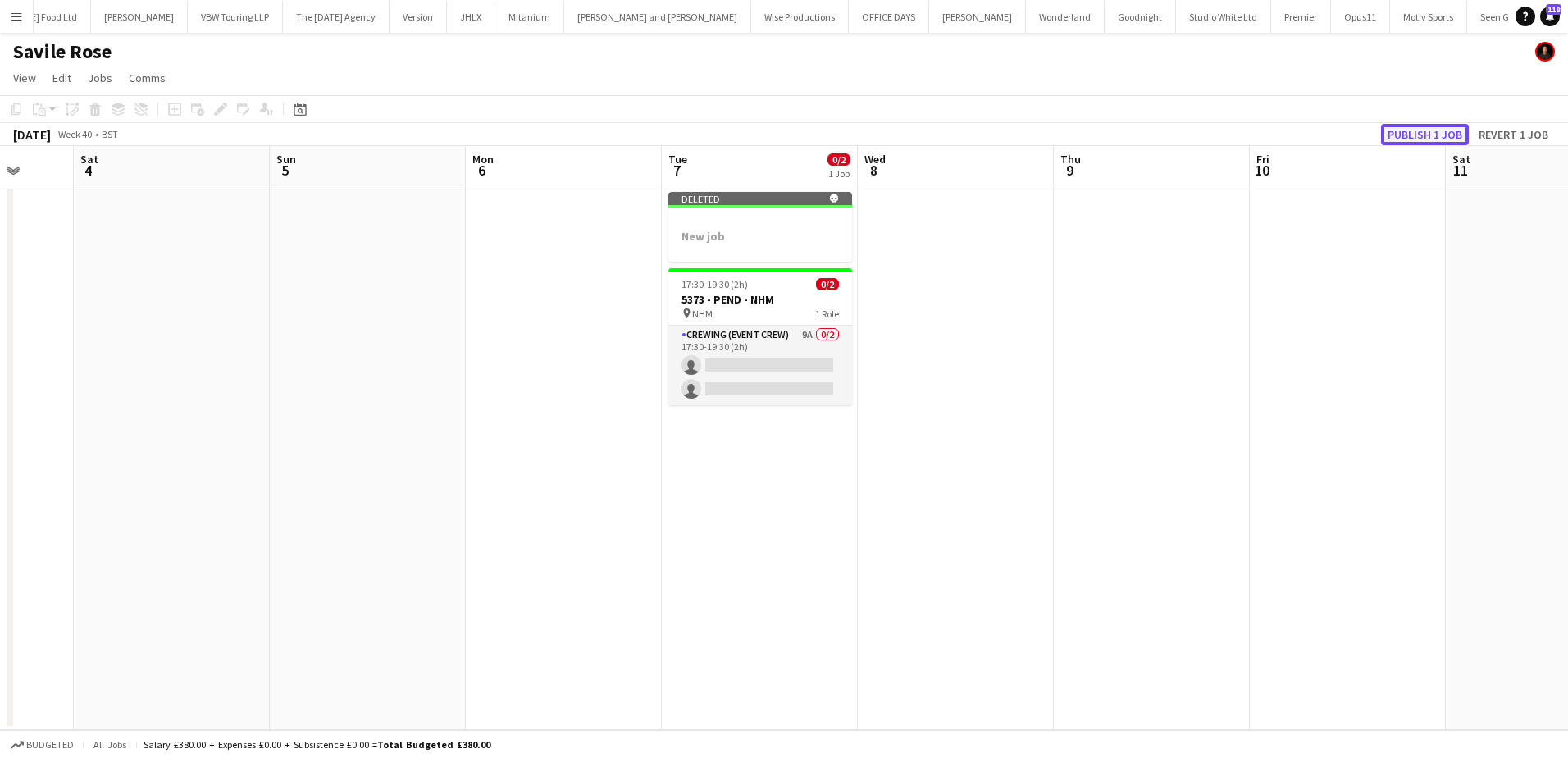
click at [1411, 138] on button "Publish 1 job" at bounding box center [1425, 134] width 88 height 21
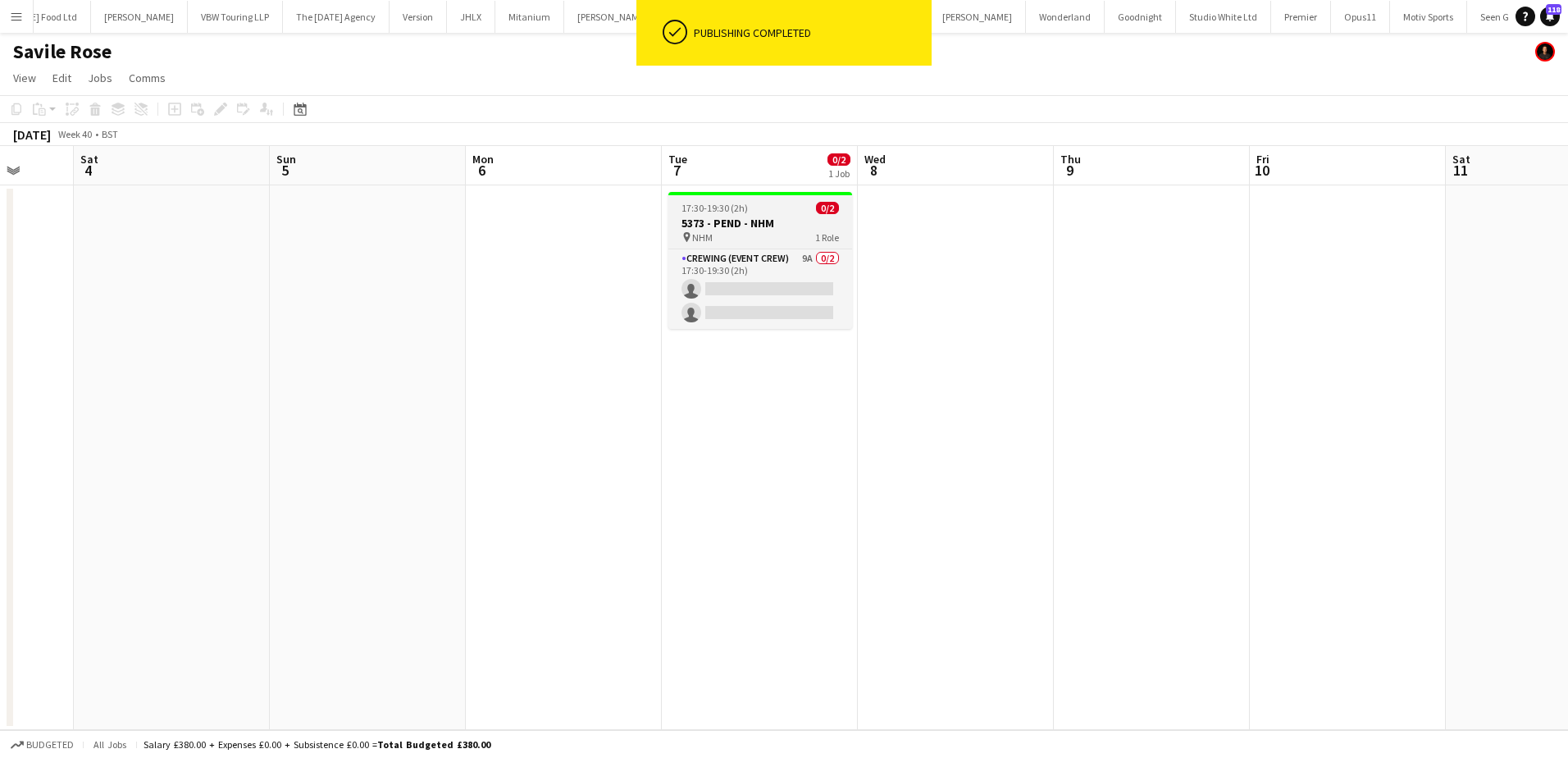
click at [748, 214] on app-job-card "17:30-19:30 (2h) 0/2 5373 - PEND - NHM pin NHM 1 Role Crewing (Event Crew) 9A 0…" at bounding box center [760, 261] width 184 height 137
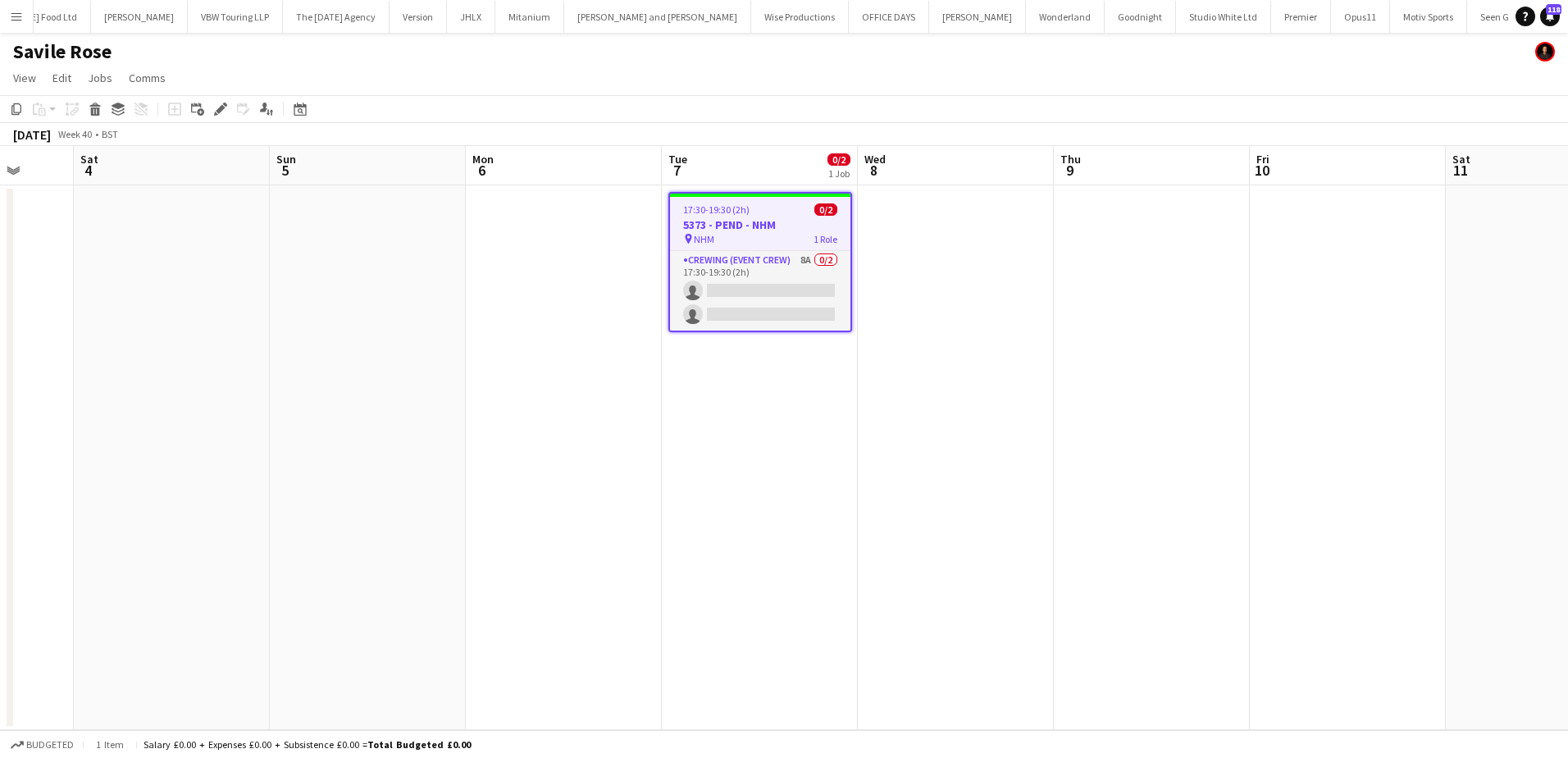
click at [751, 203] on div "17:30-19:30 (2h) 0/2" at bounding box center [760, 209] width 180 height 12
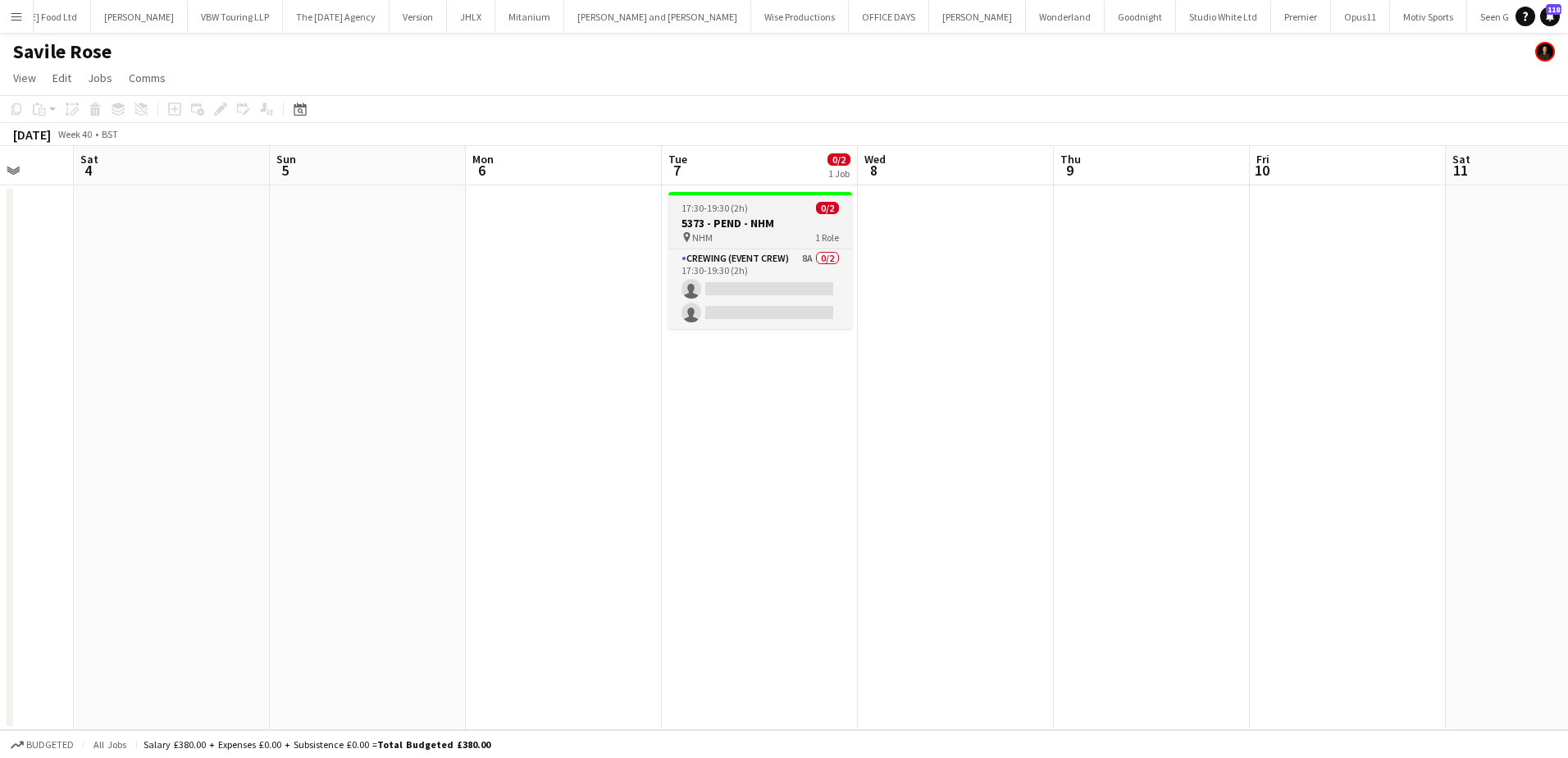
click at [732, 214] on app-job-card "17:30-19:30 (2h) 0/2 5373 - PEND - NHM pin NHM 1 Role Crewing (Event Crew) 8A 0…" at bounding box center [760, 261] width 184 height 137
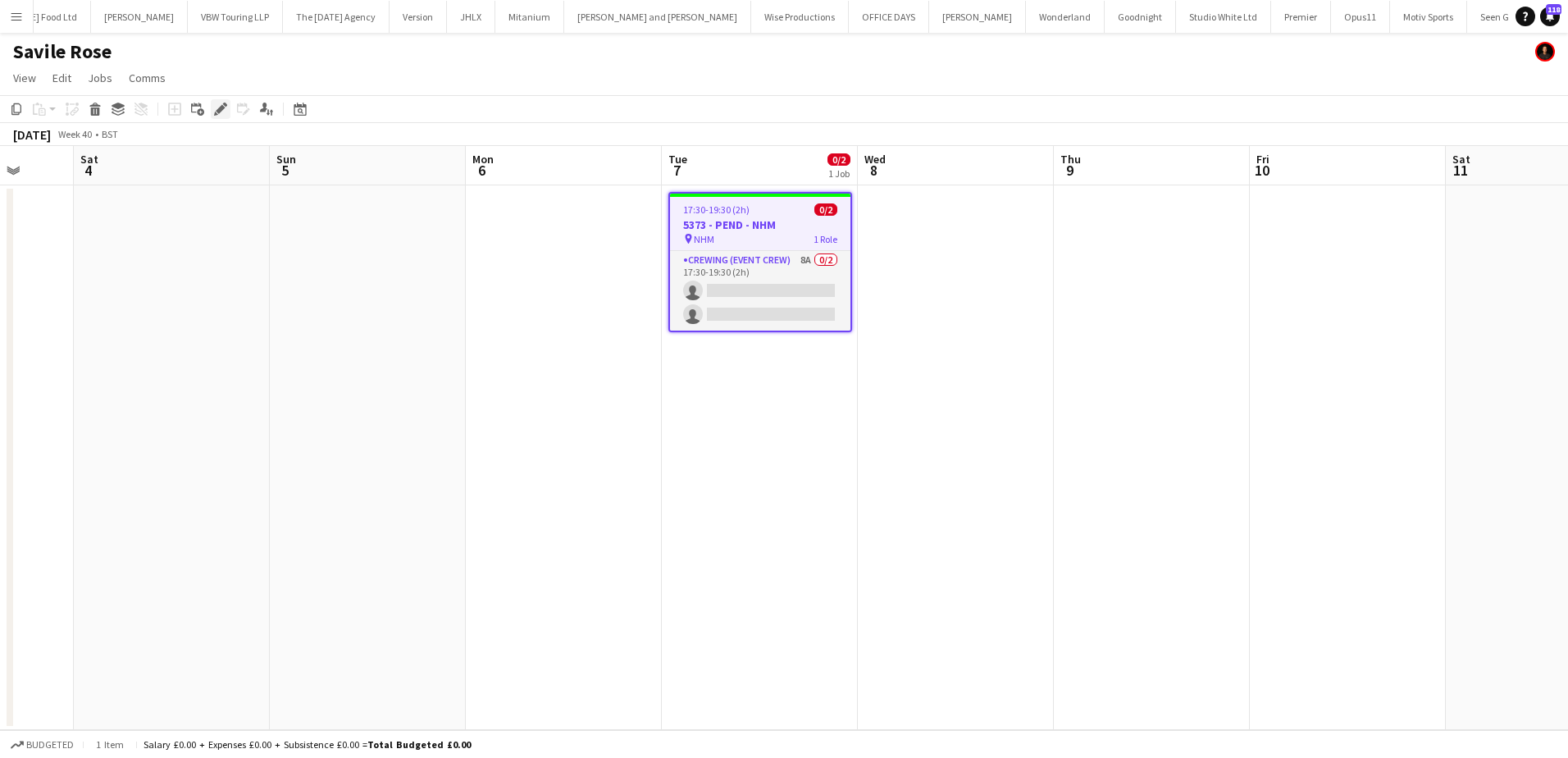
click at [223, 112] on icon "Edit" at bounding box center [221, 109] width 13 height 13
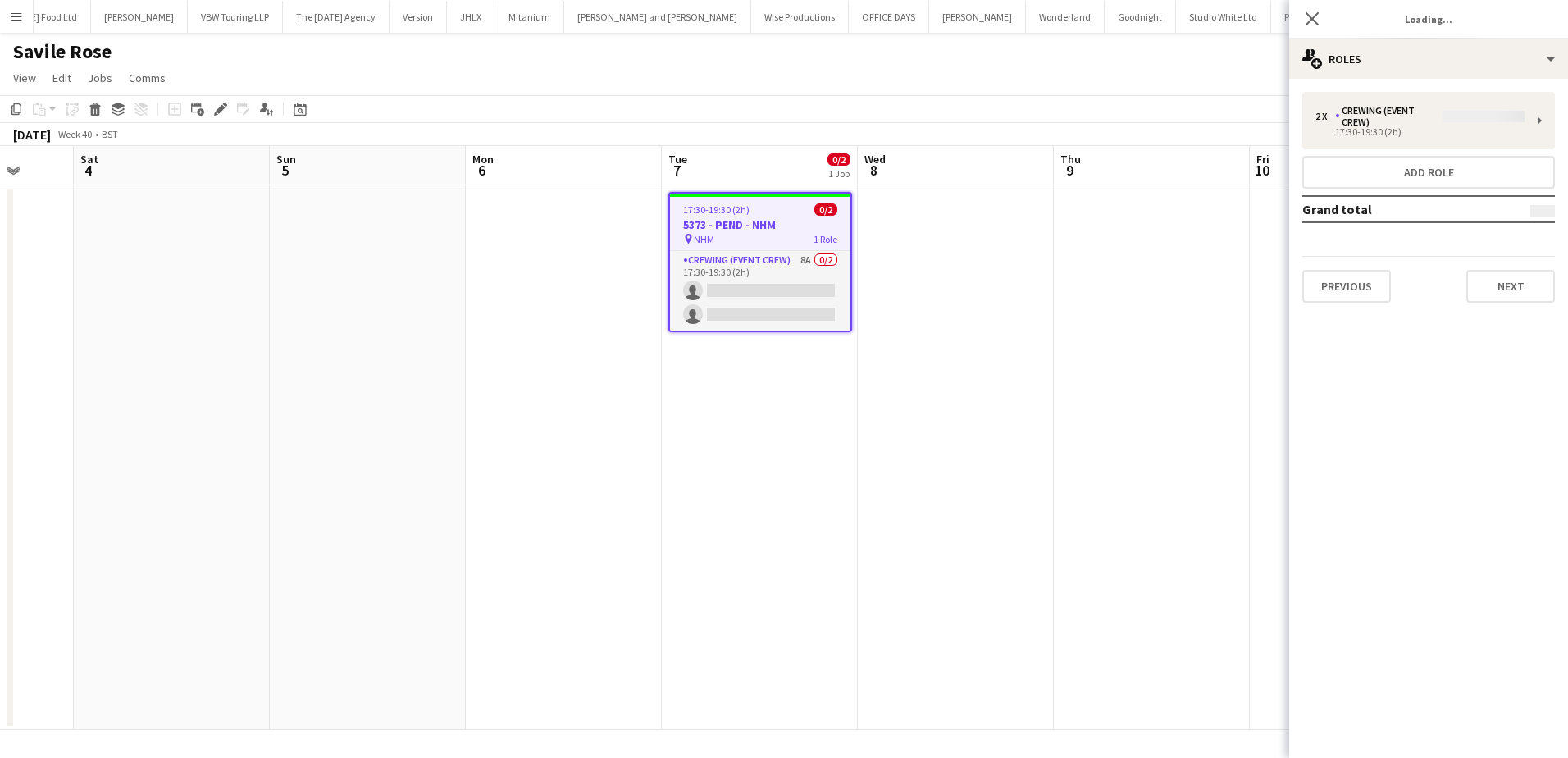
type input "**********"
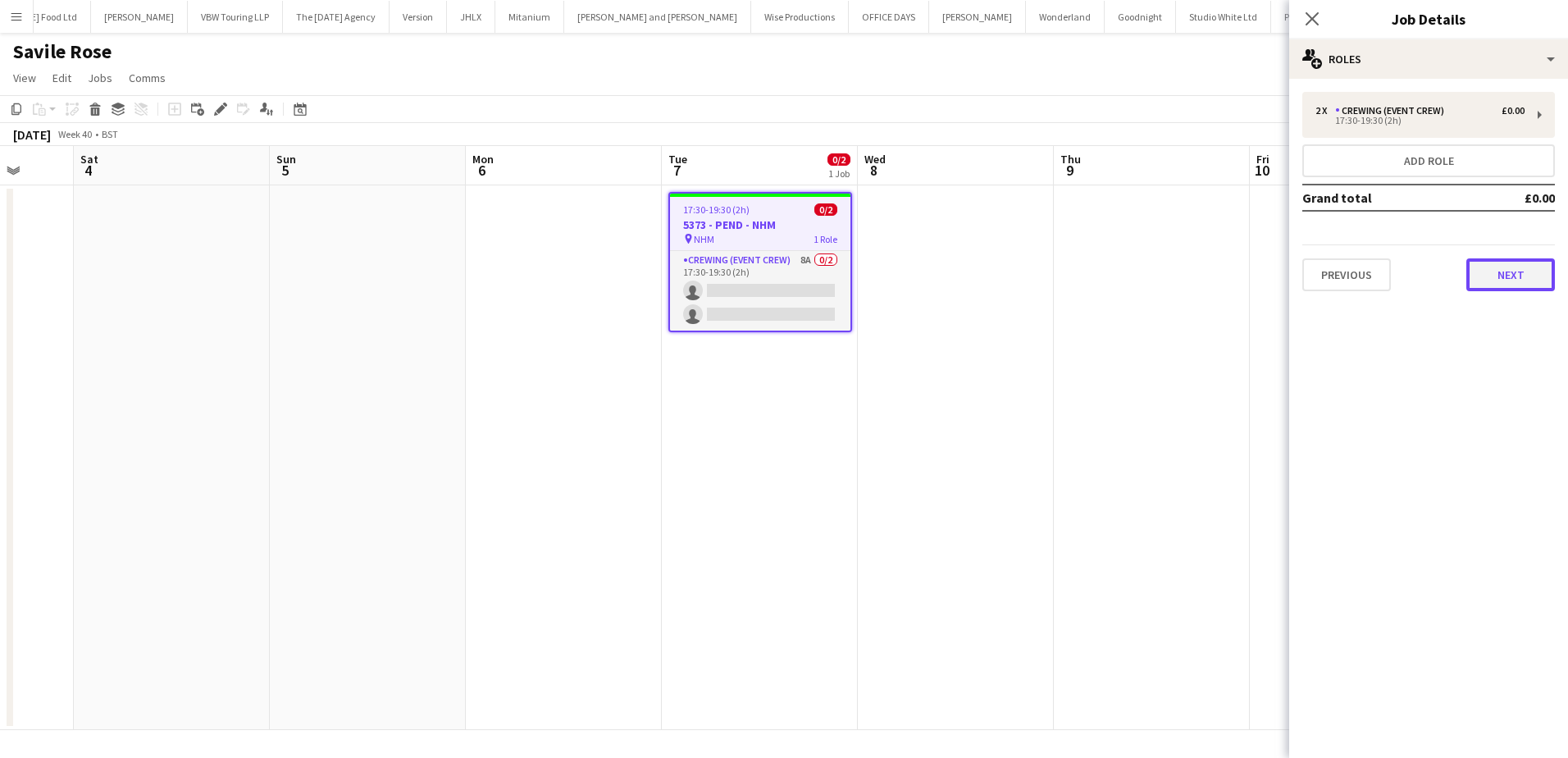
click at [1493, 272] on button "Next" at bounding box center [1511, 274] width 89 height 32
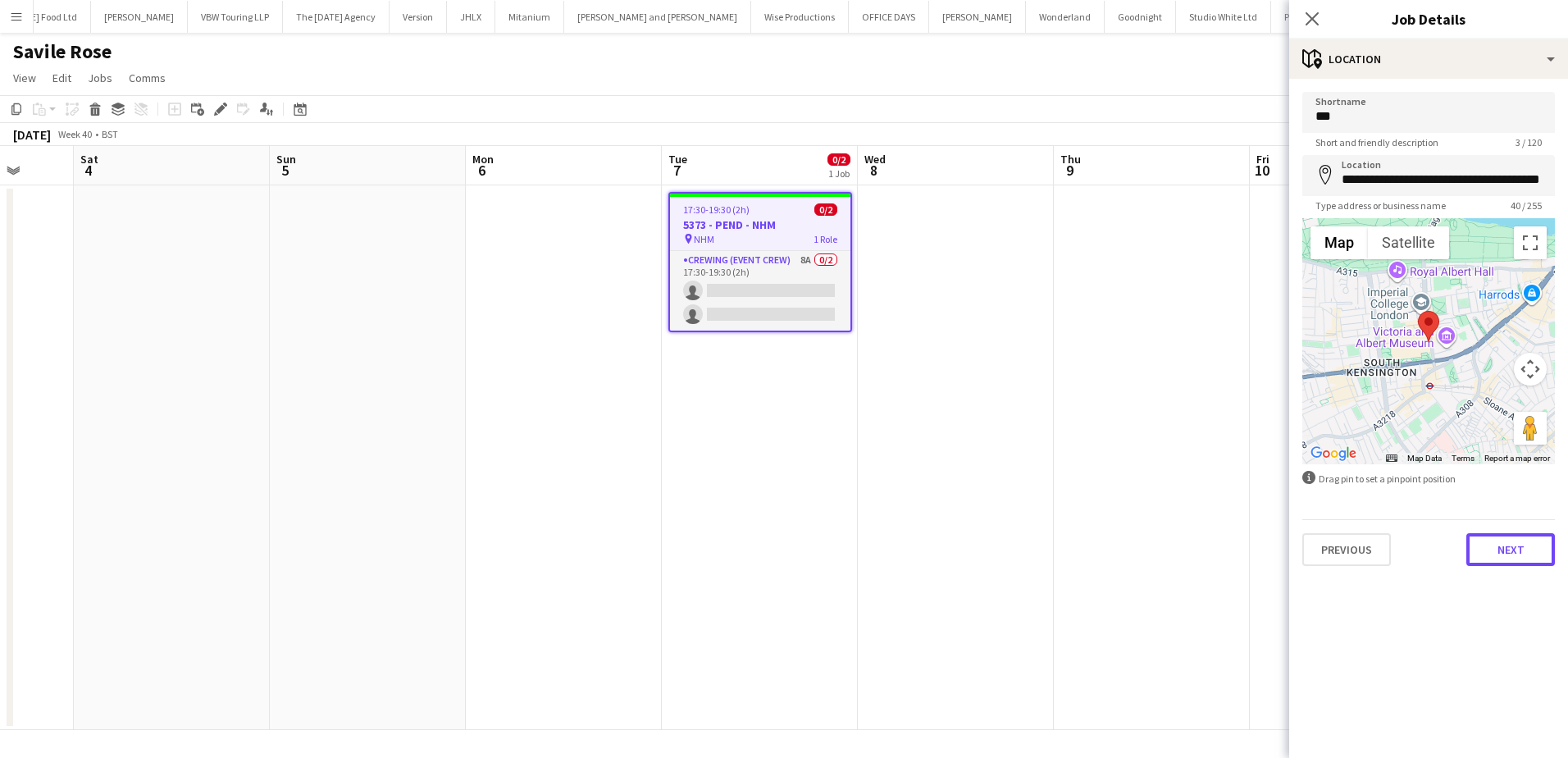
click at [1499, 551] on button "Next" at bounding box center [1511, 549] width 89 height 32
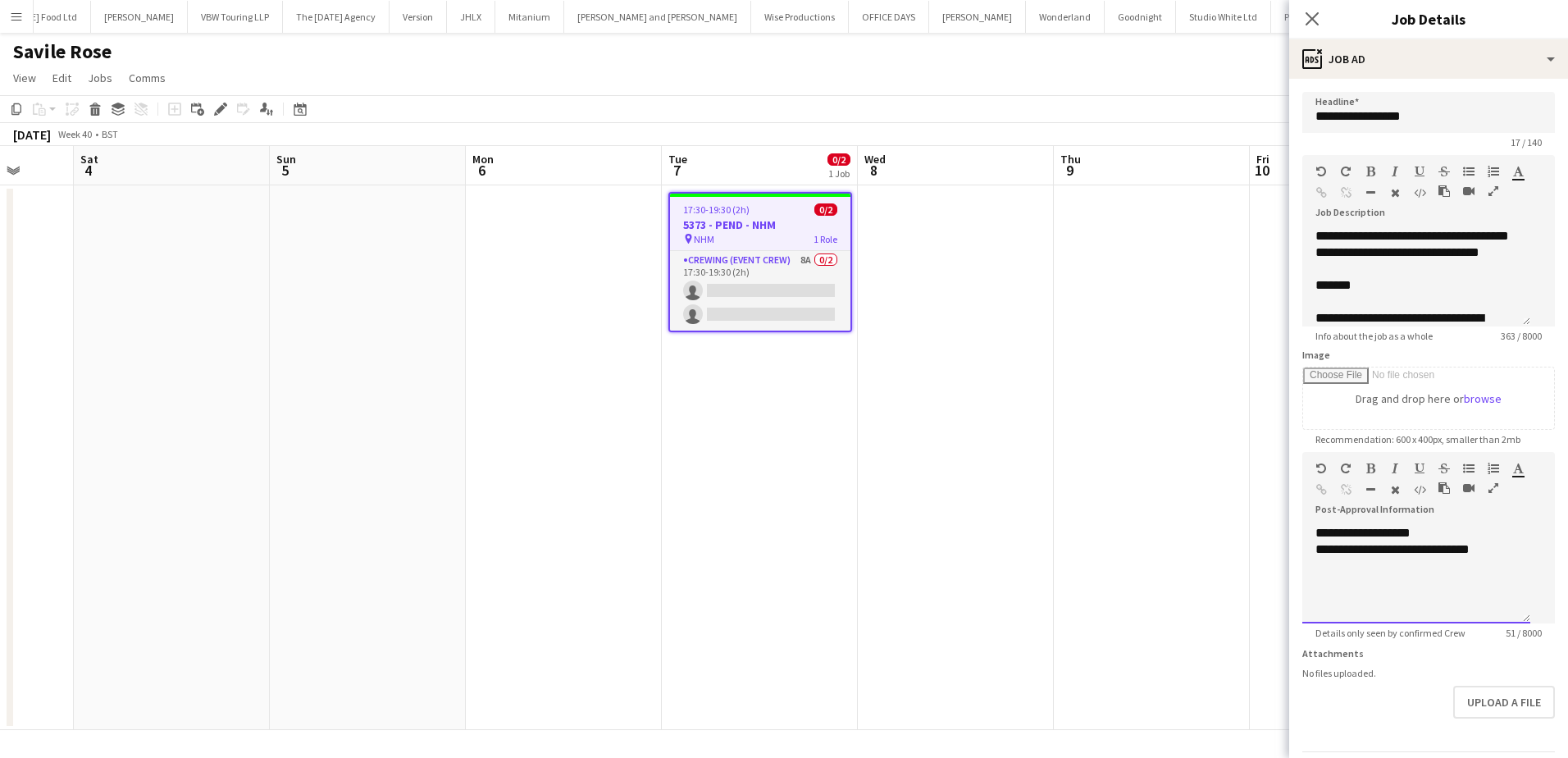
click at [1440, 557] on div "**********" at bounding box center [1416, 549] width 202 height 17
click at [1440, 593] on div "**********" at bounding box center [1423, 574] width 240 height 98
click at [1453, 561] on div "**********" at bounding box center [1423, 574] width 240 height 98
drag, startPoint x: 1483, startPoint y: 548, endPoint x: 1378, endPoint y: 549, distance: 105.0
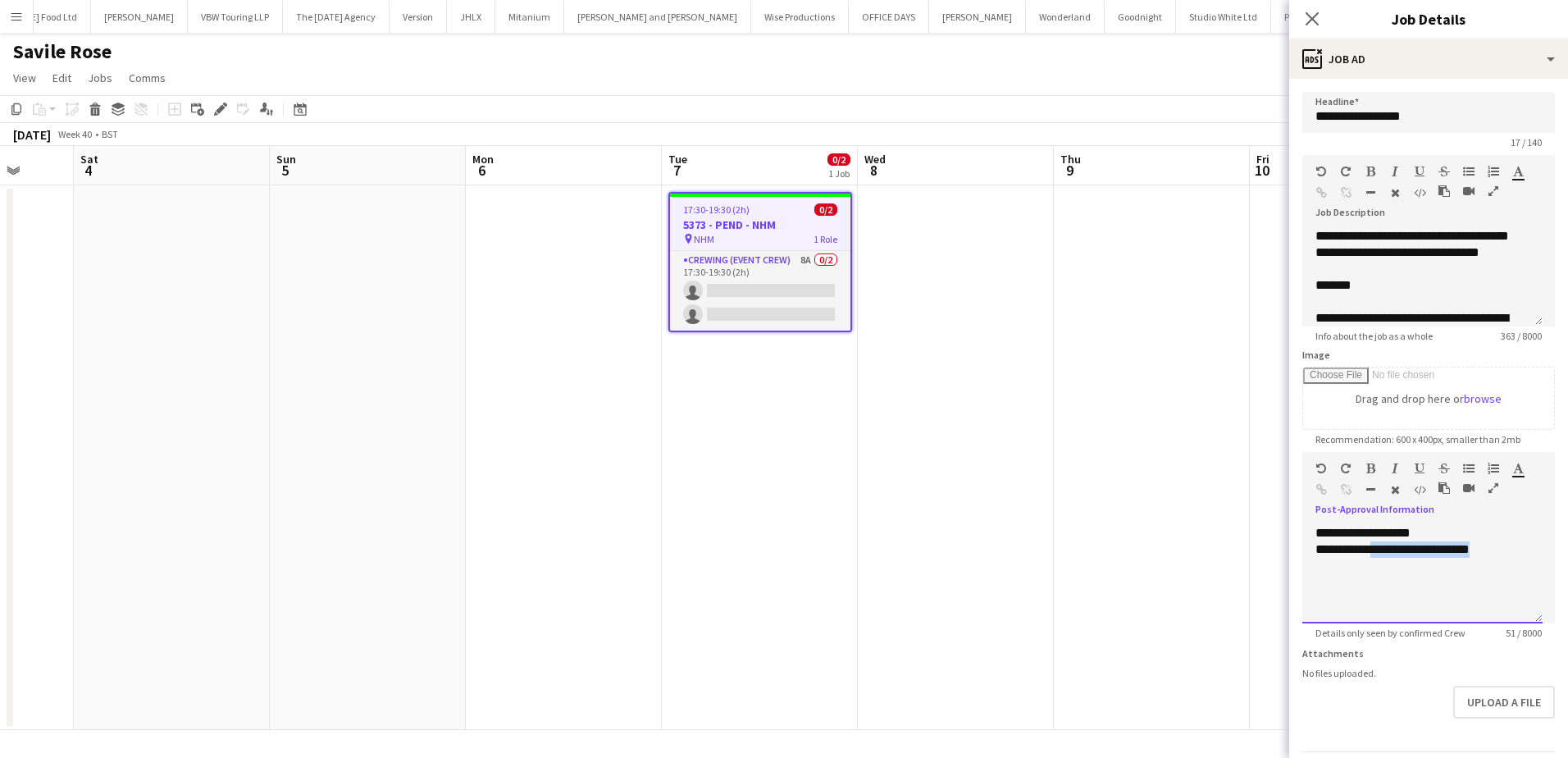
click at [1378, 549] on div "**********" at bounding box center [1423, 549] width 214 height 17
click at [1175, 378] on app-date-cell at bounding box center [1152, 457] width 196 height 544
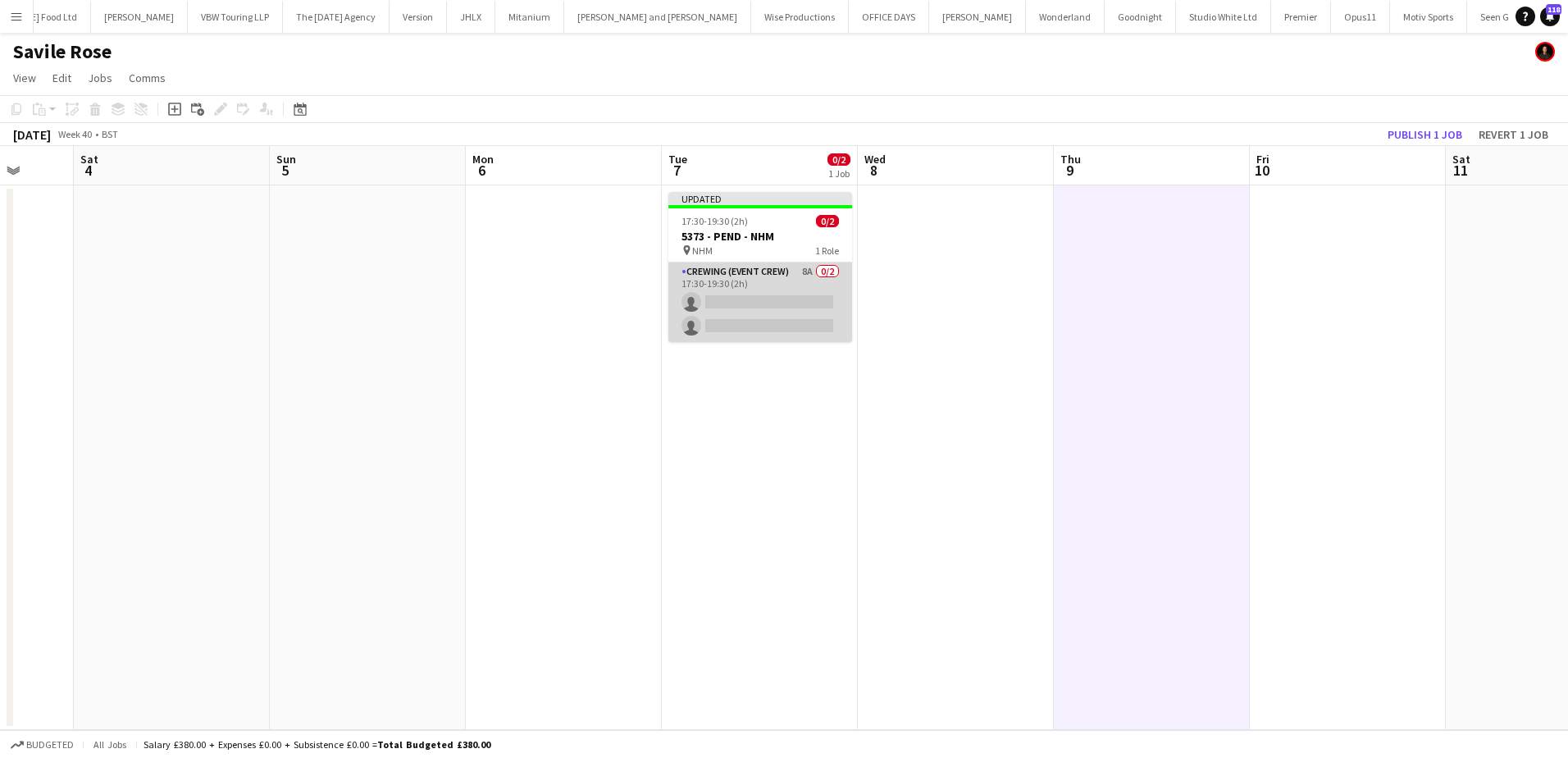
click at [790, 329] on app-card-role "Crewing (Event Crew) 8A 0/2 17:30-19:30 (2h) single-neutral-actions single-neut…" at bounding box center [760, 302] width 184 height 79
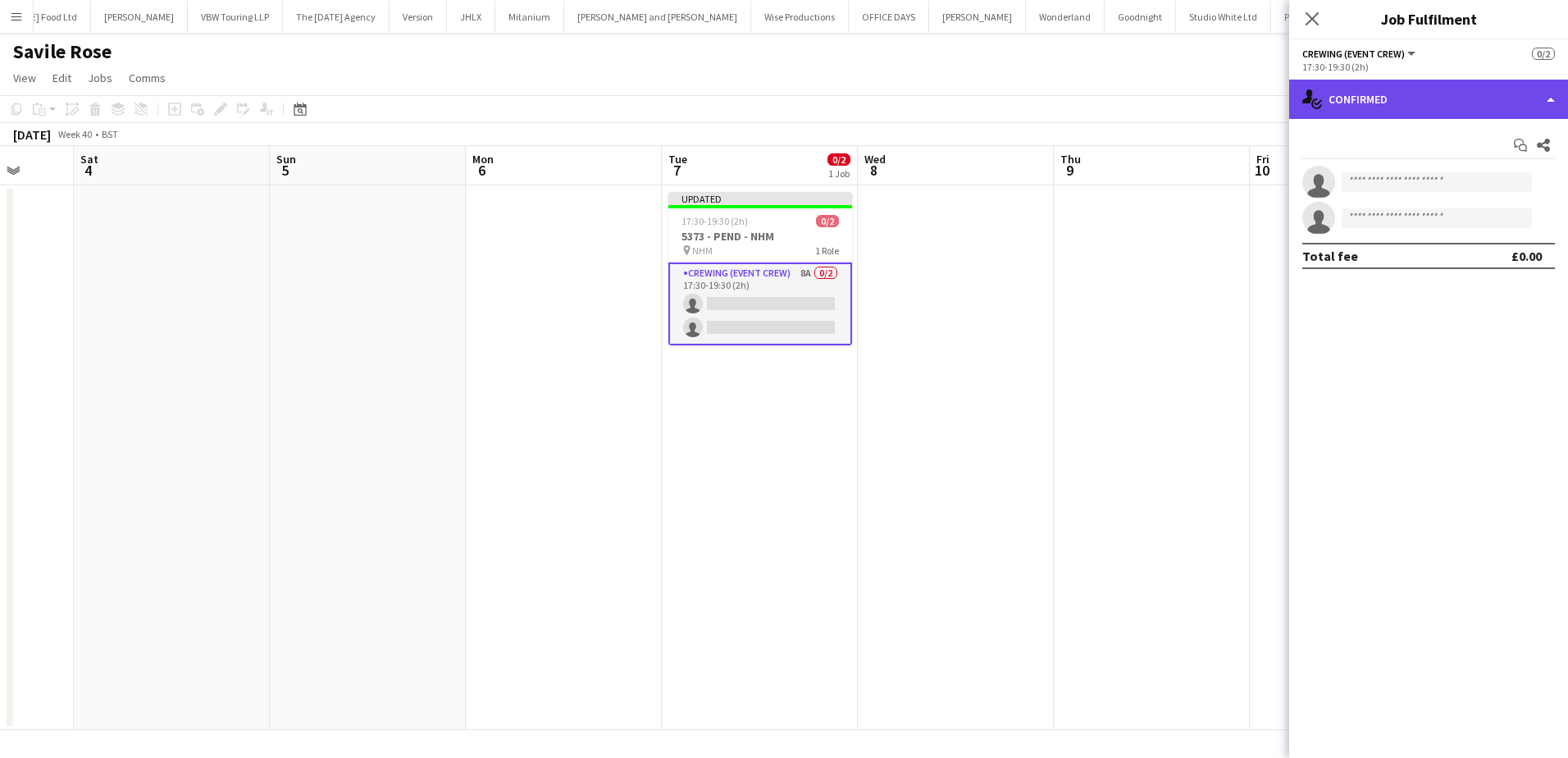
click at [1442, 105] on div "single-neutral-actions-check-2 Confirmed" at bounding box center [1428, 99] width 279 height 40
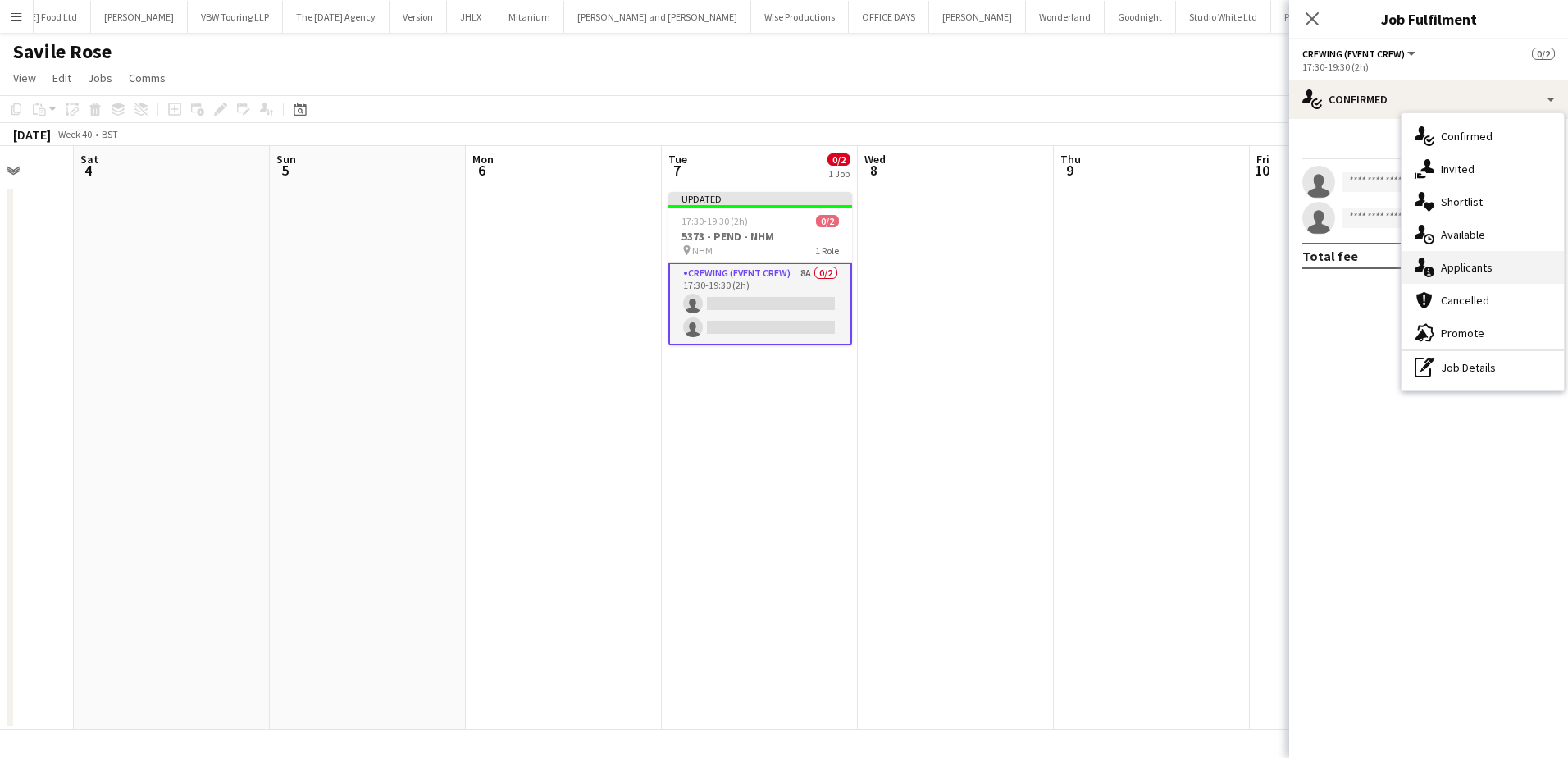
click at [1491, 265] on div "single-neutral-actions-information Applicants" at bounding box center [1483, 266] width 163 height 32
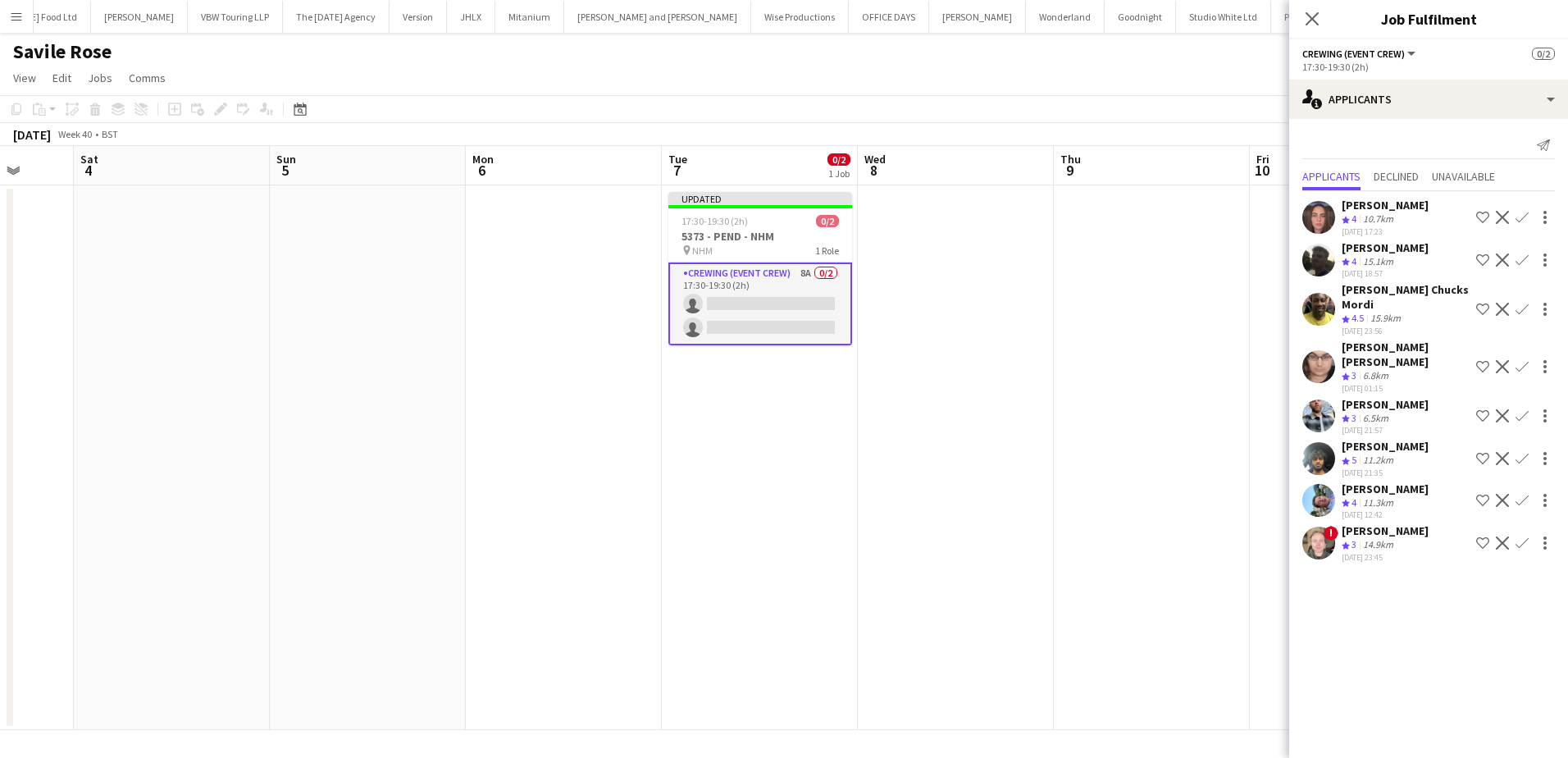
click at [1515, 214] on app-icon "Confirm" at bounding box center [1522, 217] width 13 height 13
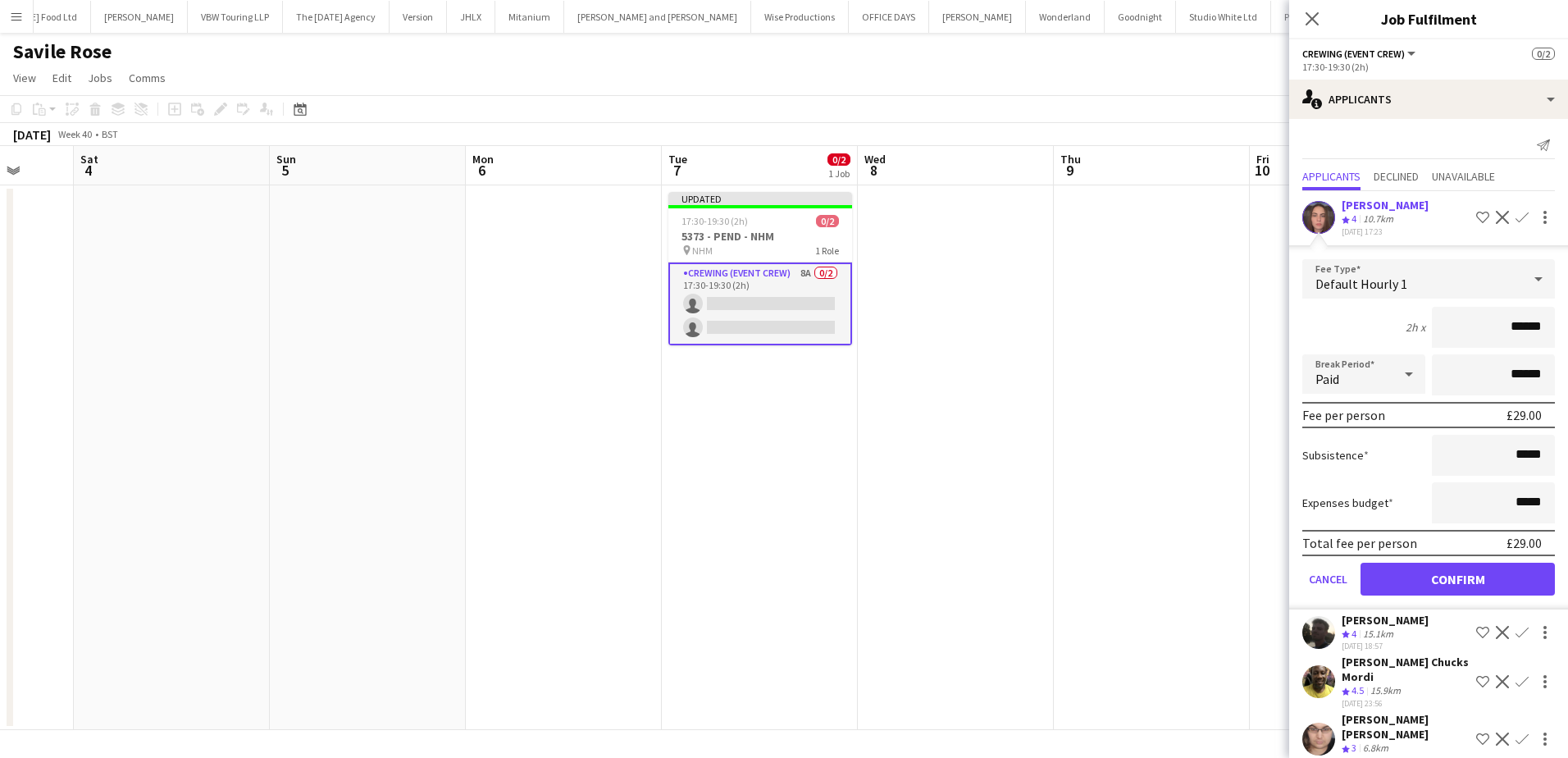
drag, startPoint x: 1497, startPoint y: 328, endPoint x: 1540, endPoint y: 329, distance: 43.0
click at [1540, 329] on input "******" at bounding box center [1493, 327] width 123 height 41
type input "***"
click at [1486, 593] on button "Confirm" at bounding box center [1458, 578] width 194 height 32
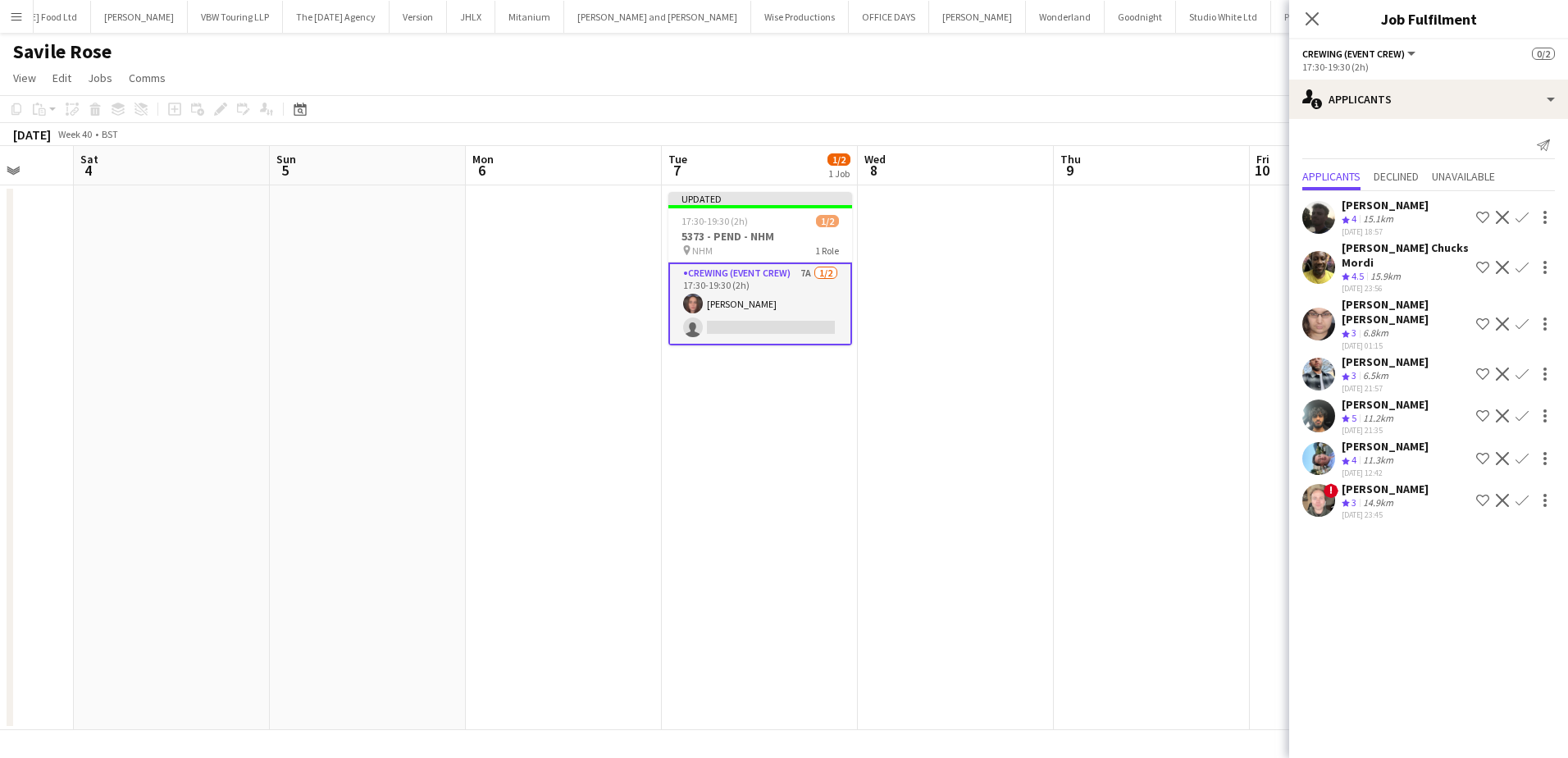
click at [1068, 346] on app-date-cell at bounding box center [1152, 457] width 196 height 544
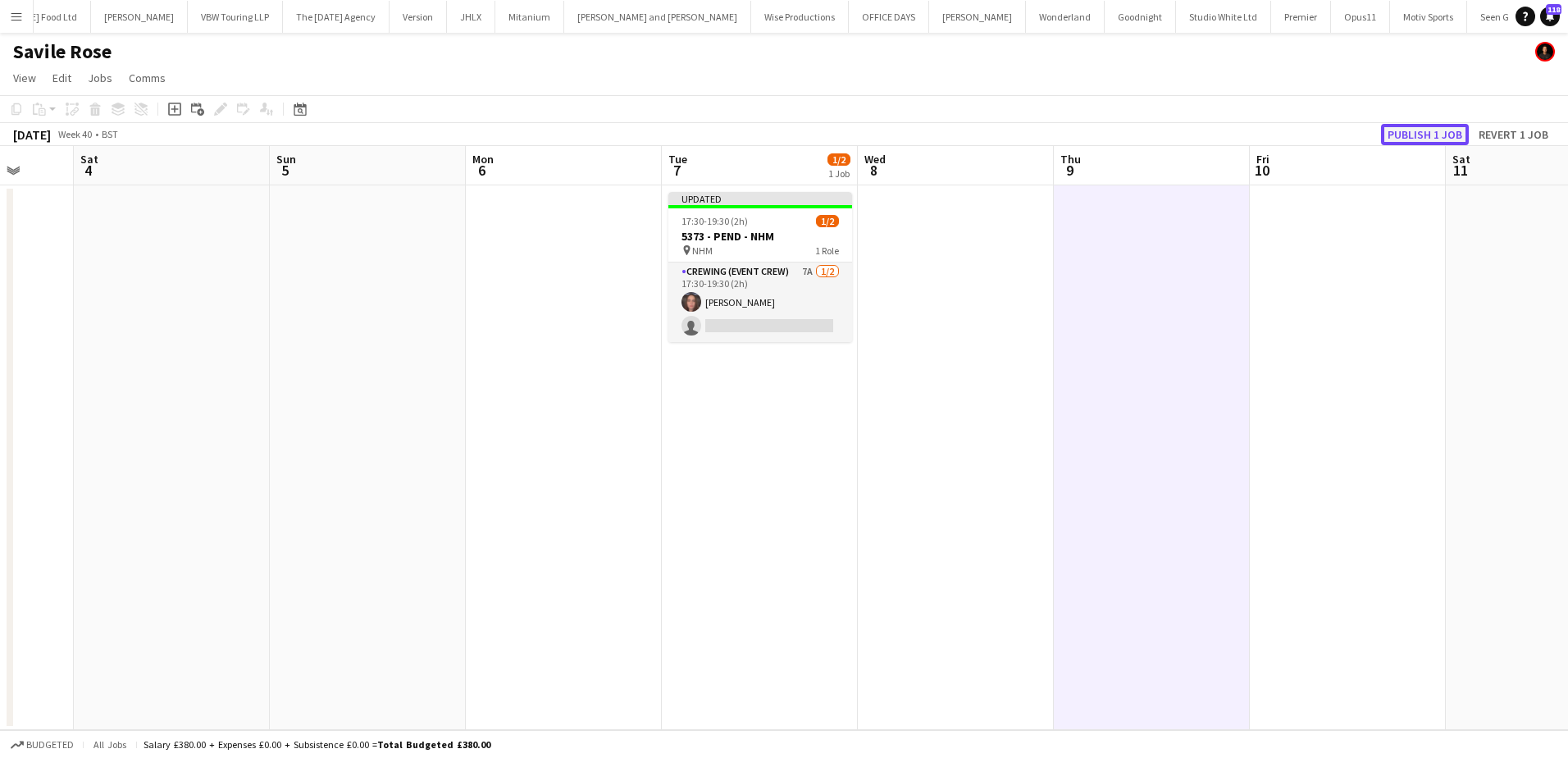
click at [1412, 135] on button "Publish 1 job" at bounding box center [1425, 134] width 88 height 21
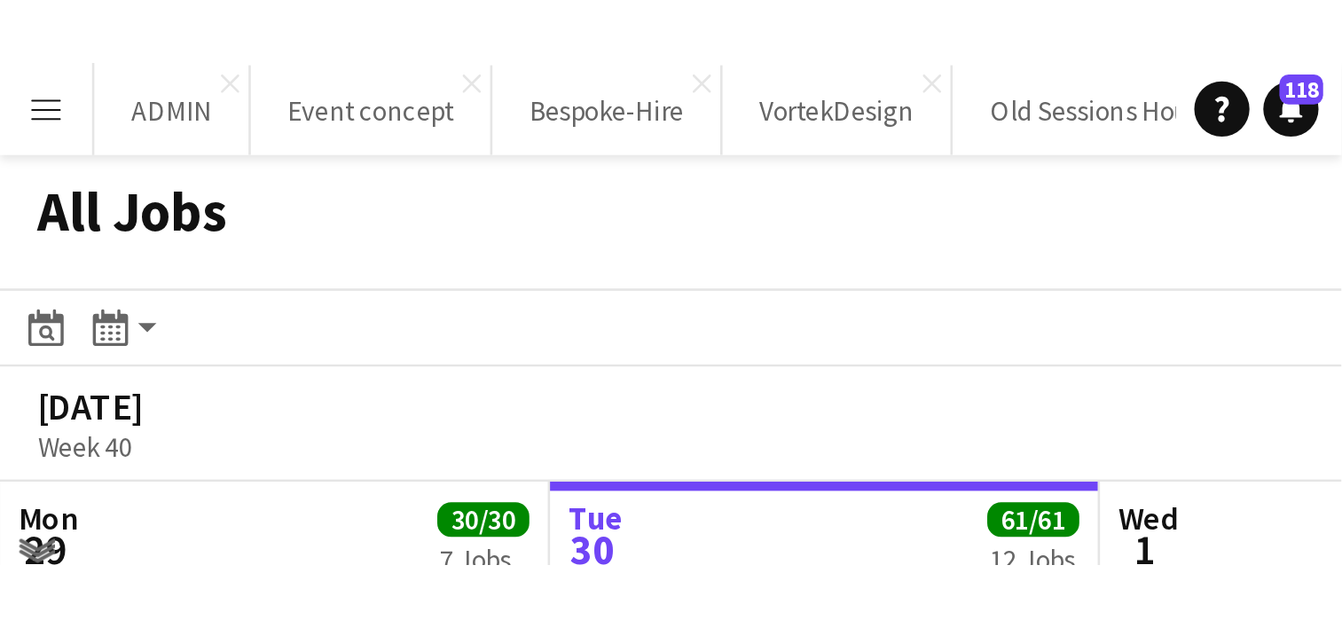
scroll to position [0, 424]
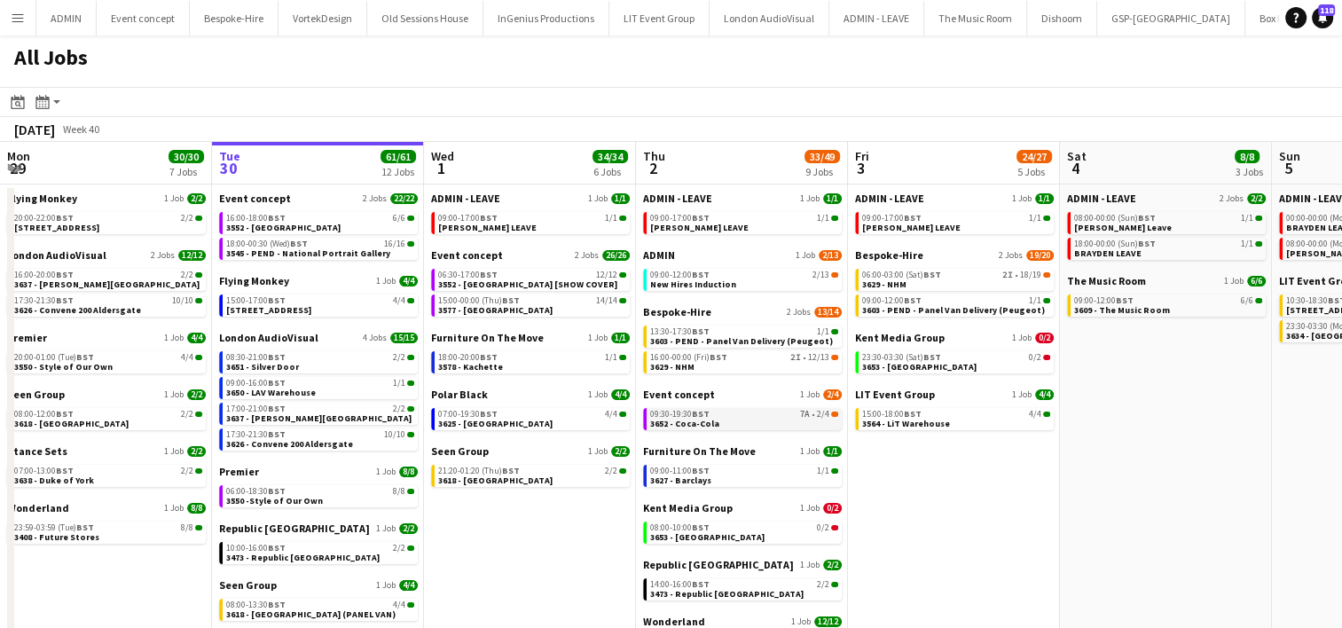
click at [756, 416] on div "09:30-19:30 BST 7A • 2/4" at bounding box center [744, 414] width 188 height 9
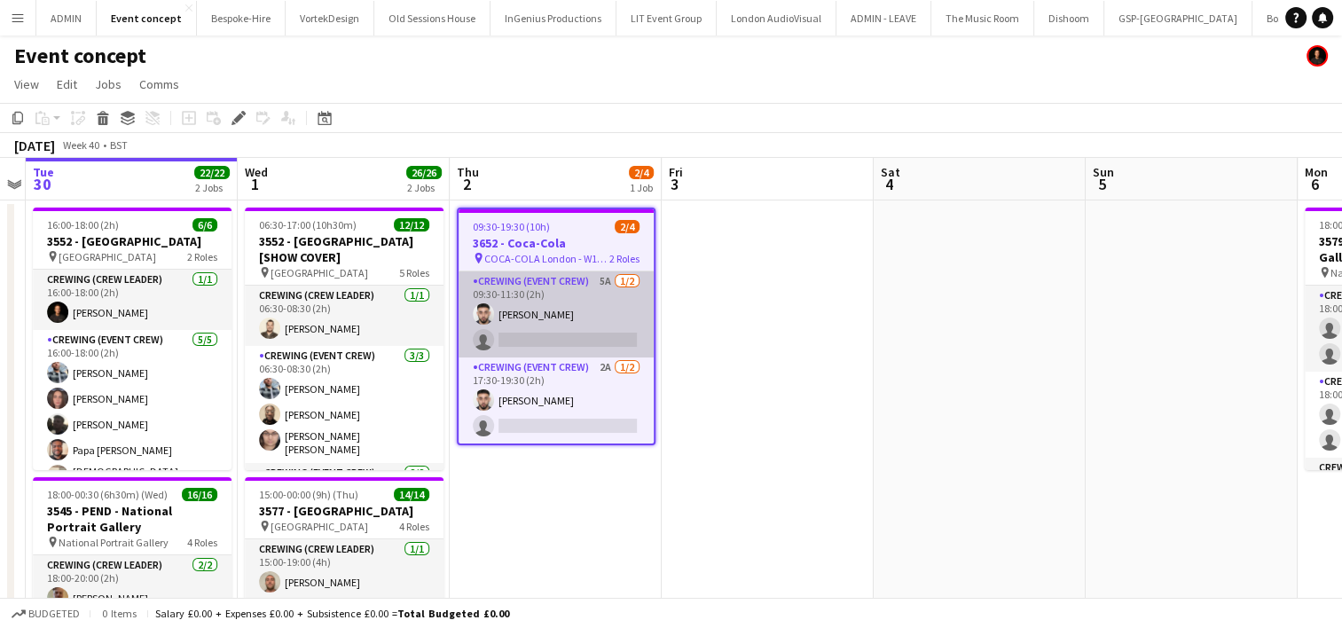
click at [528, 328] on app-card-role "Crewing (Event Crew) 5A [DATE] 09:30-11:30 (2h) [PERSON_NAME] single-neutral-ac…" at bounding box center [556, 314] width 195 height 86
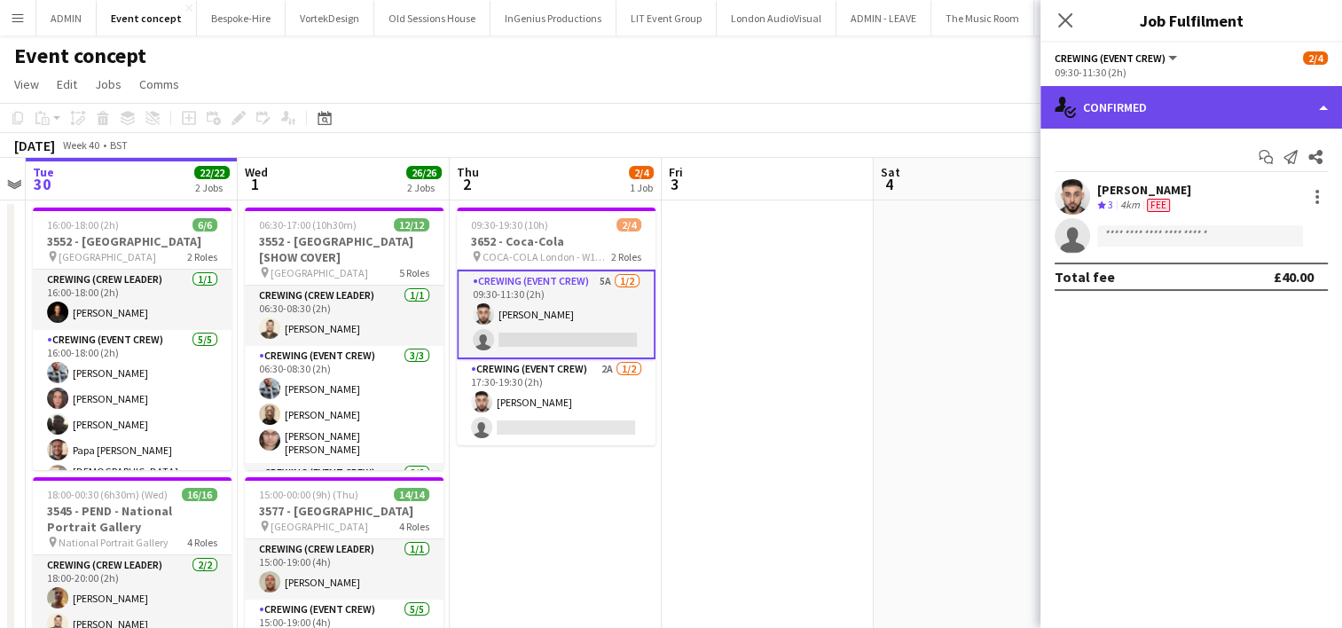
click at [1217, 107] on div "single-neutral-actions-check-2 Confirmed" at bounding box center [1191, 107] width 302 height 43
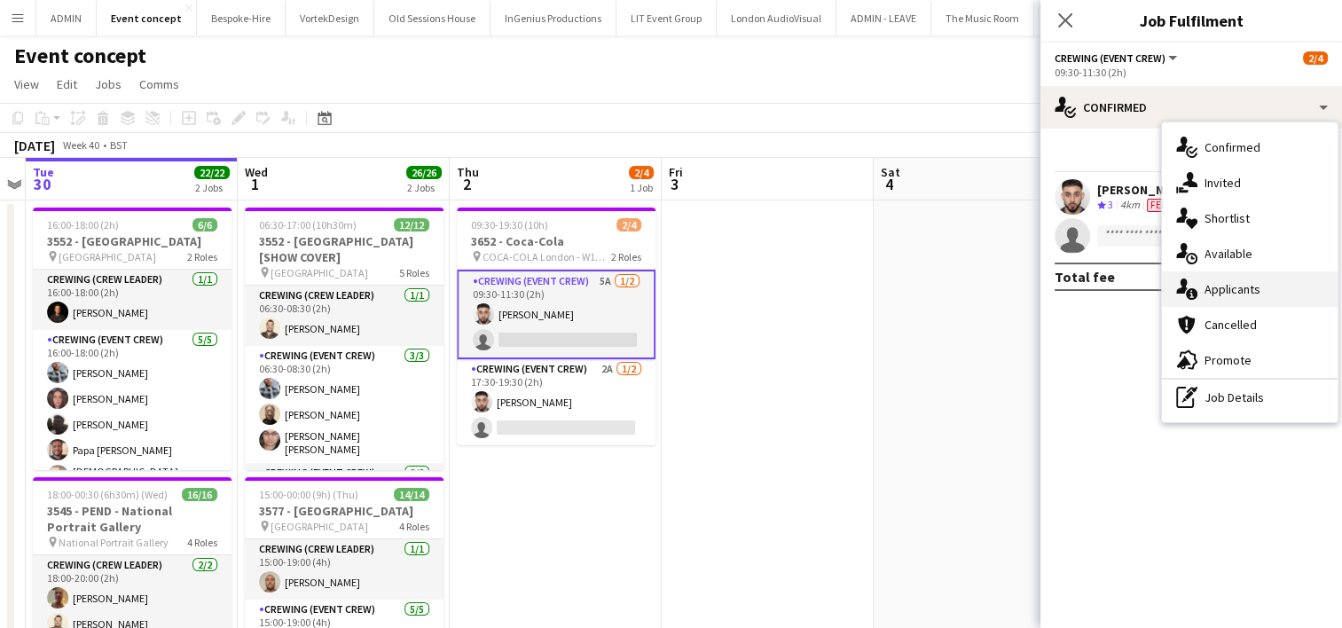
click at [1260, 289] on div "single-neutral-actions-information Applicants" at bounding box center [1250, 288] width 176 height 35
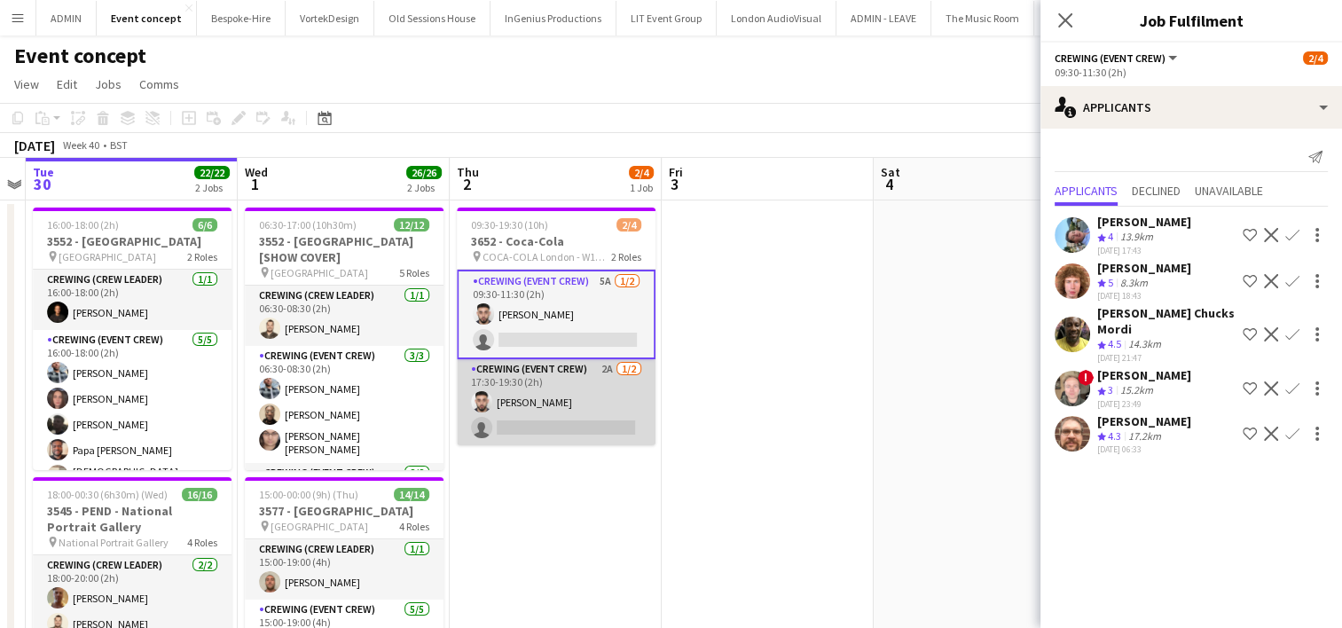
click at [590, 414] on app-card-role "Crewing (Event Crew) 2A 1/2 17:30-19:30 (2h) Caleb Caffoor single-neutral-actio…" at bounding box center [556, 402] width 199 height 86
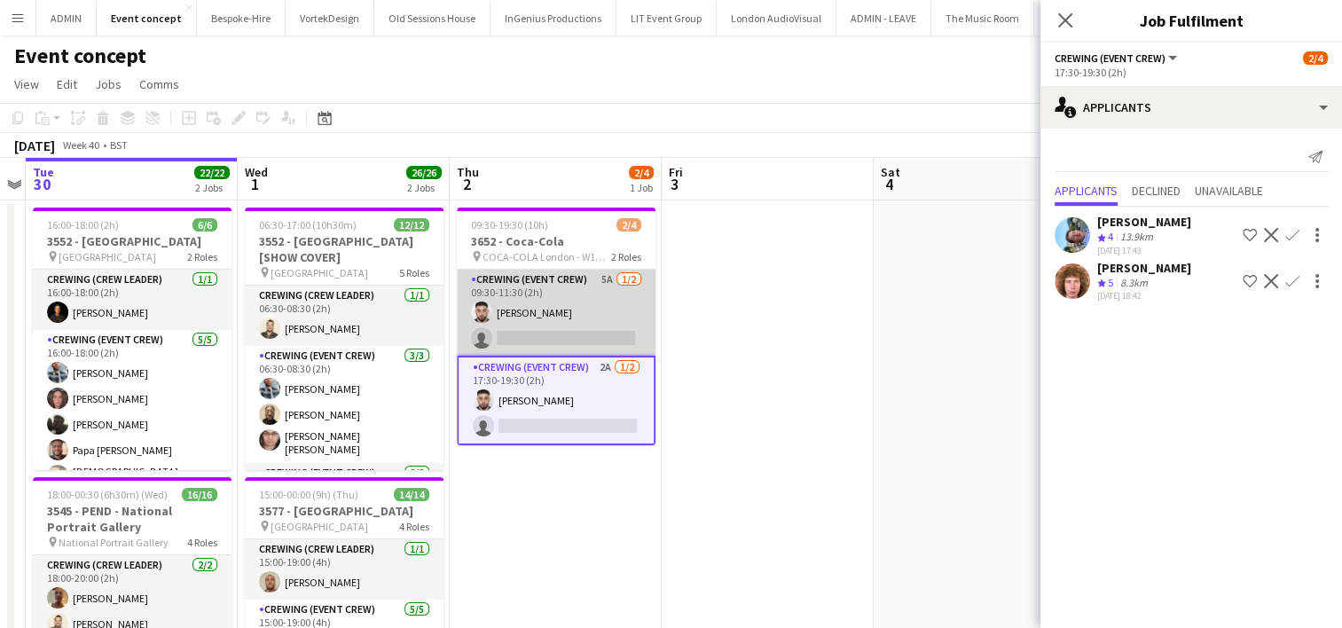
click at [587, 311] on app-card-role "Crewing (Event Crew) 5A 1/2 09:30-11:30 (2h) Caleb Caffoor single-neutral-actio…" at bounding box center [556, 313] width 199 height 86
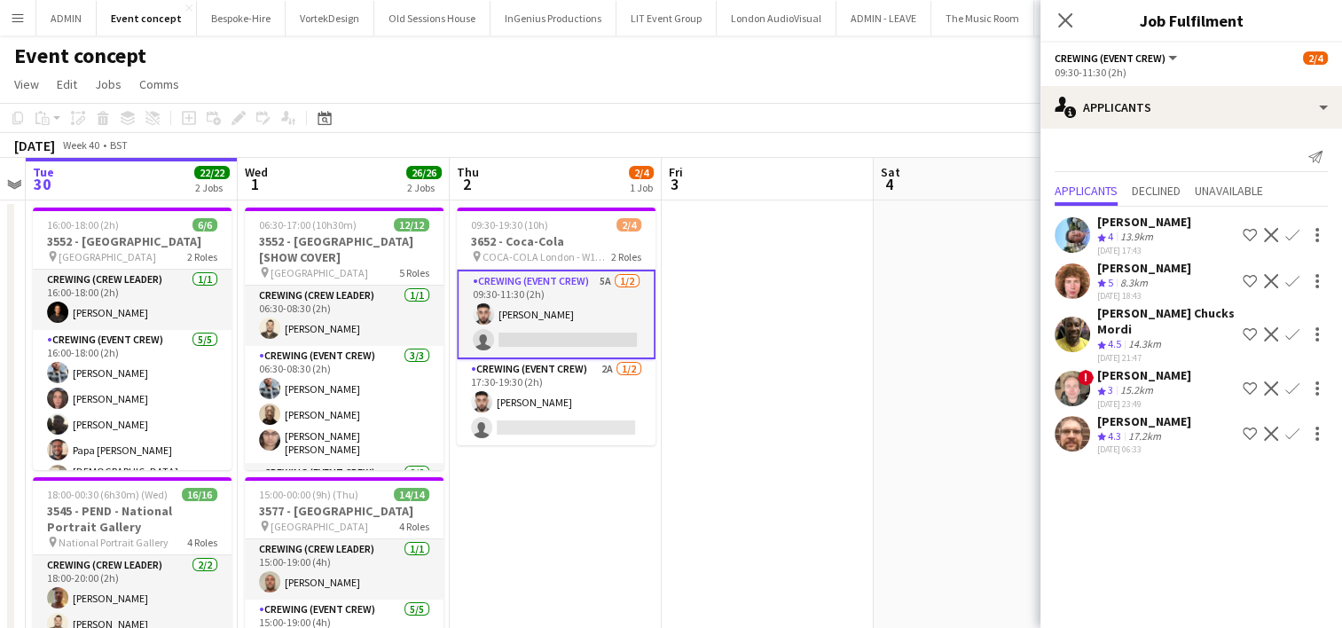
click at [1291, 279] on app-icon "Confirm" at bounding box center [1292, 281] width 14 height 14
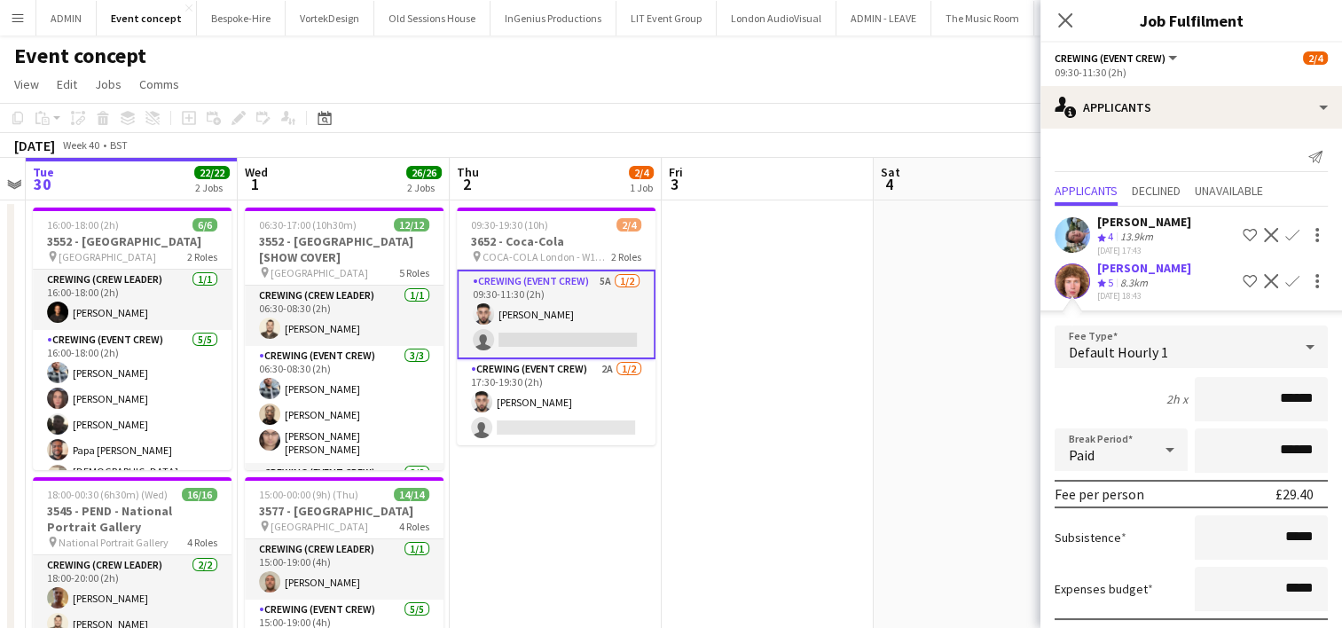
drag, startPoint x: 1260, startPoint y: 397, endPoint x: 1324, endPoint y: 397, distance: 64.8
click at [1324, 397] on form "Fee Type Default Hourly 1 2h x ****** Break Period Paid ****** Fee per person £…" at bounding box center [1191, 515] width 302 height 379
type input "***"
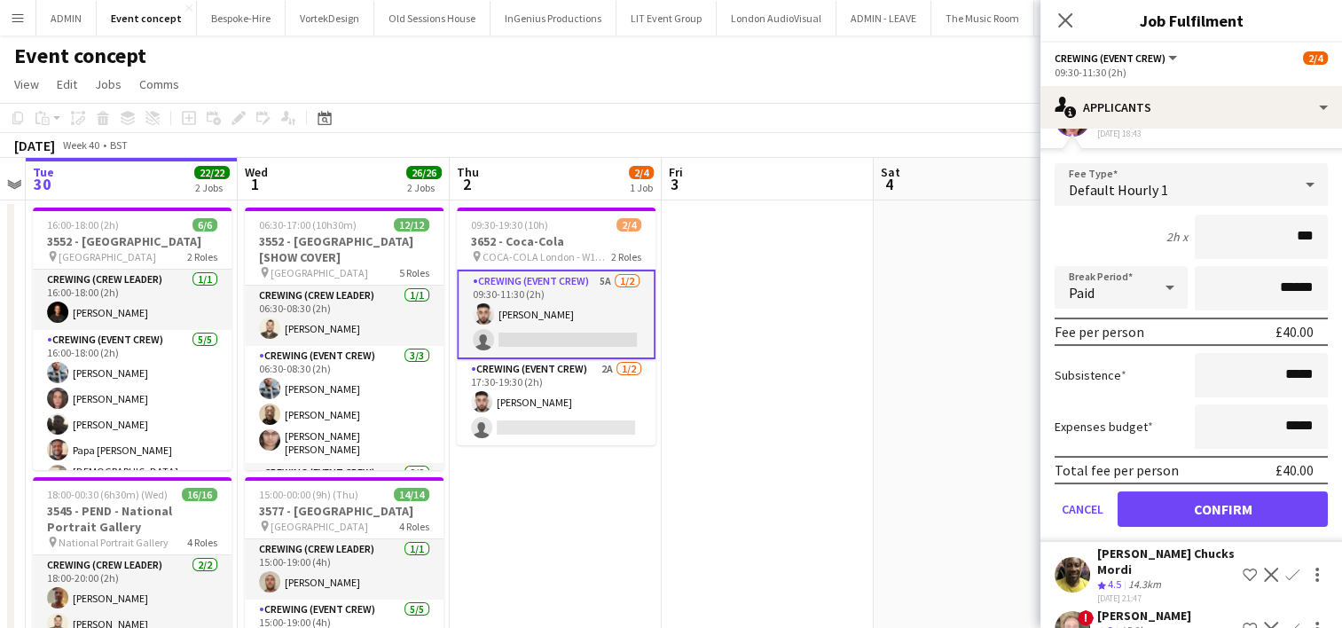
scroll to position [177, 0]
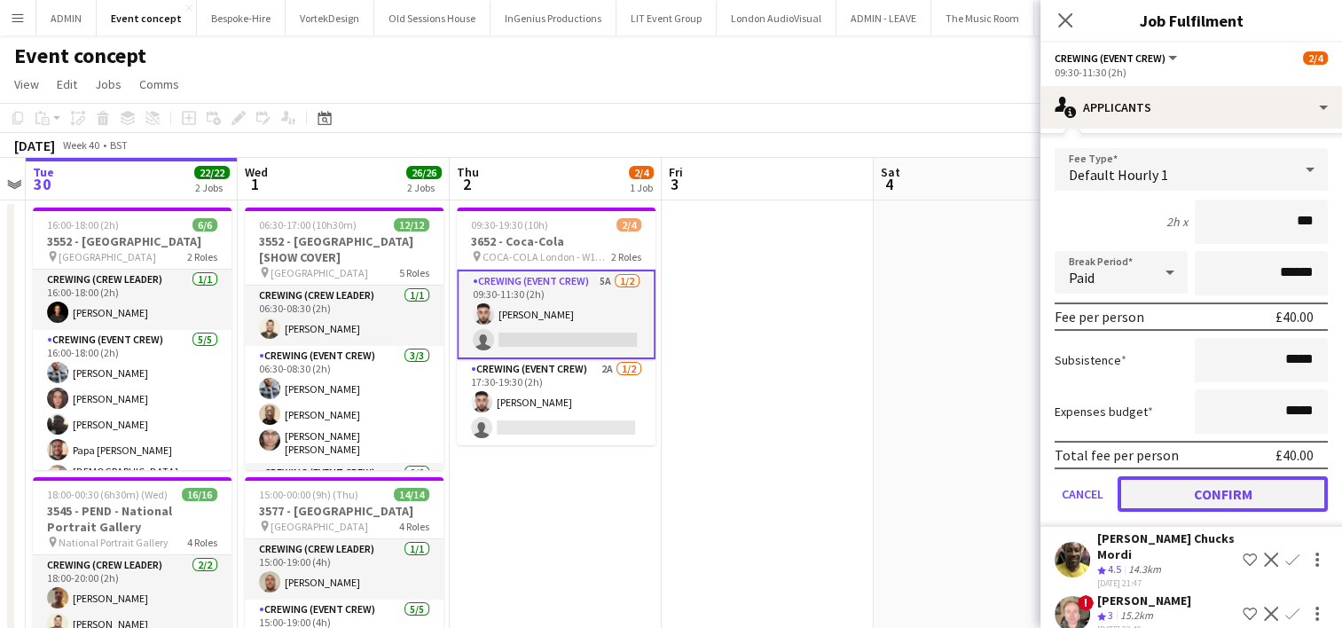
click at [1228, 482] on button "Confirm" at bounding box center [1223, 493] width 210 height 35
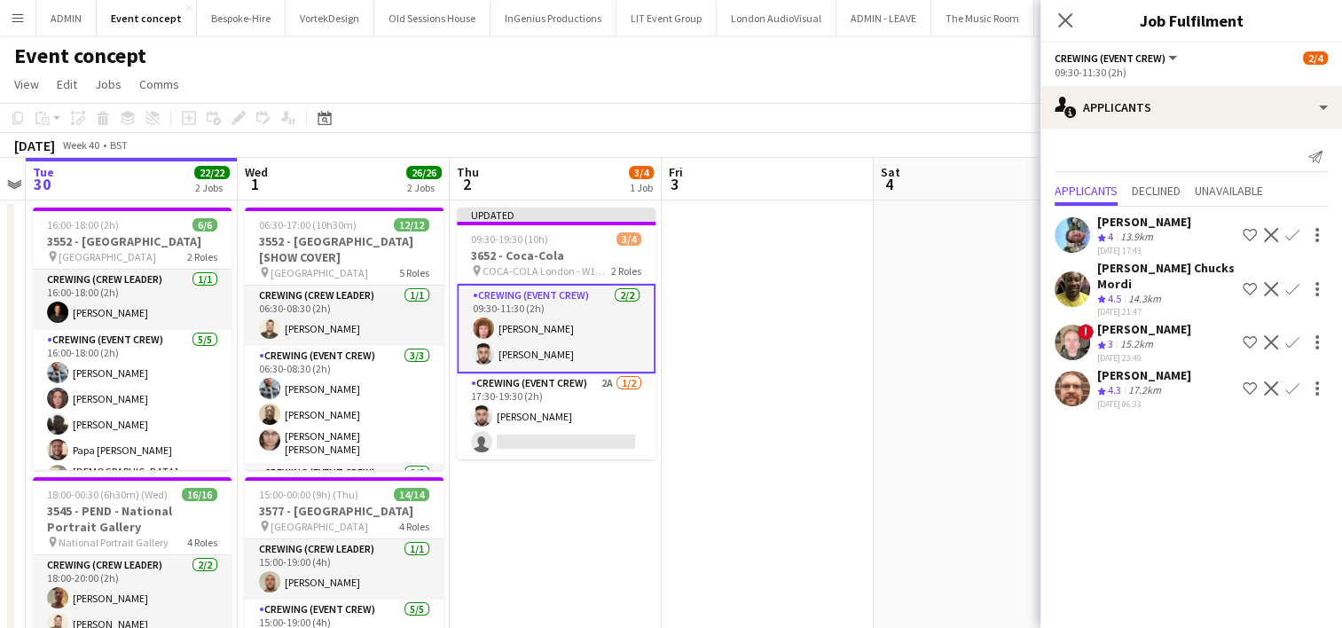
scroll to position [0, 0]
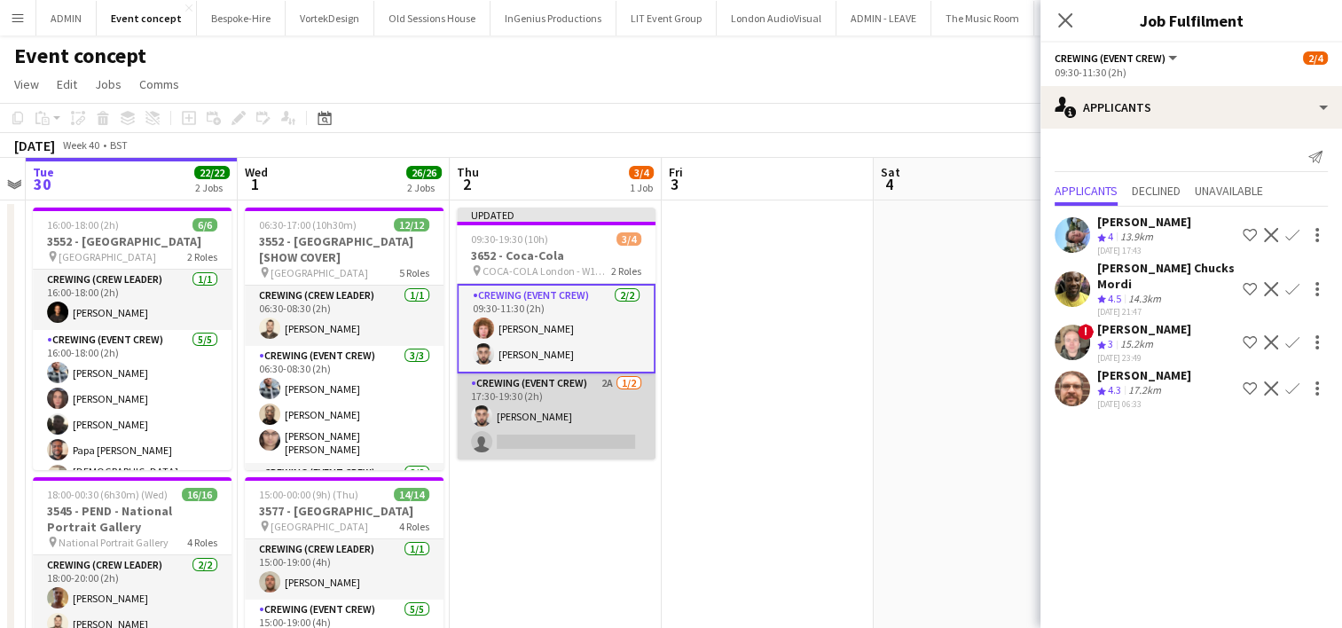
click at [534, 443] on app-card-role "Crewing (Event Crew) 2A 1/2 17:30-19:30 (2h) Caleb Caffoor single-neutral-actio…" at bounding box center [556, 416] width 199 height 86
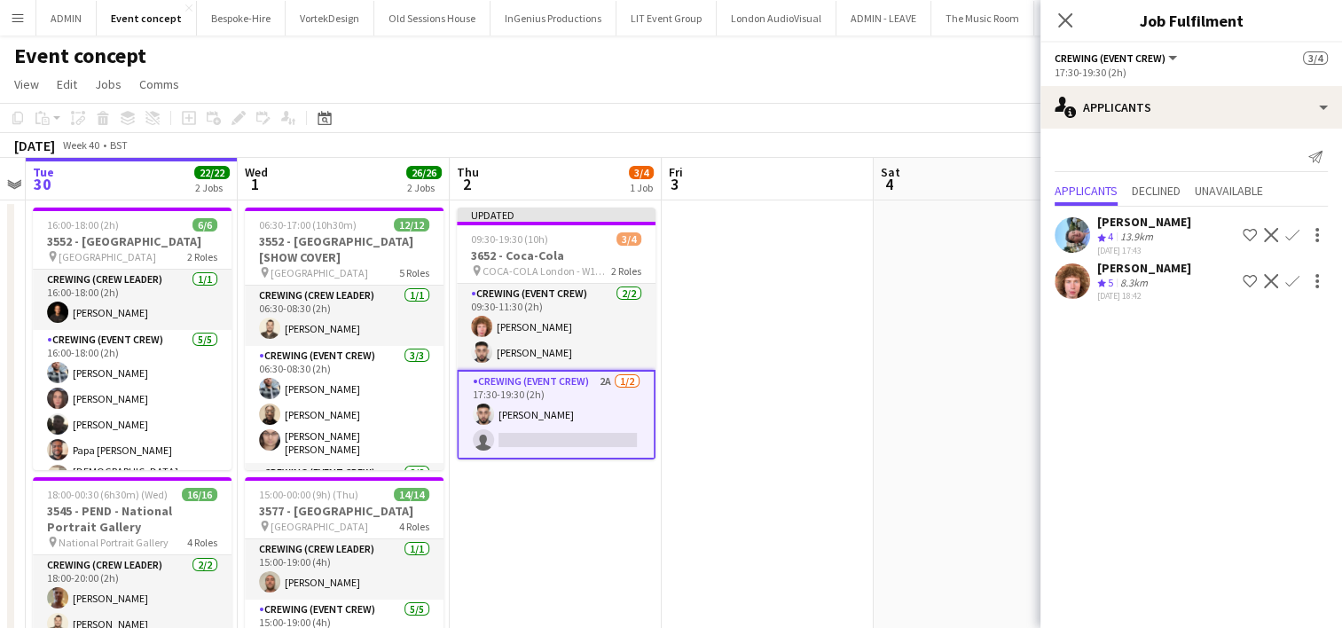
click at [1293, 279] on app-icon "Confirm" at bounding box center [1292, 281] width 14 height 14
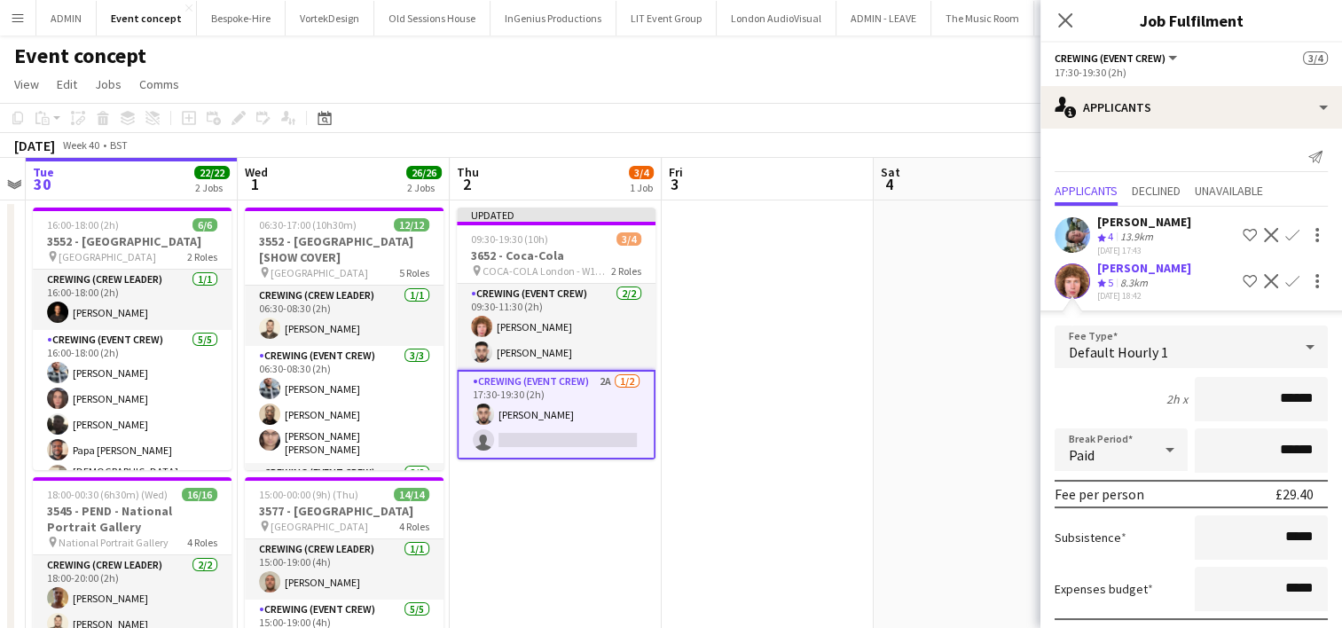
drag, startPoint x: 1263, startPoint y: 397, endPoint x: 1320, endPoint y: 397, distance: 56.8
click at [1320, 397] on form "Fee Type Default Hourly 1 2h x ****** Break Period Paid ****** Fee per person £…" at bounding box center [1191, 515] width 302 height 379
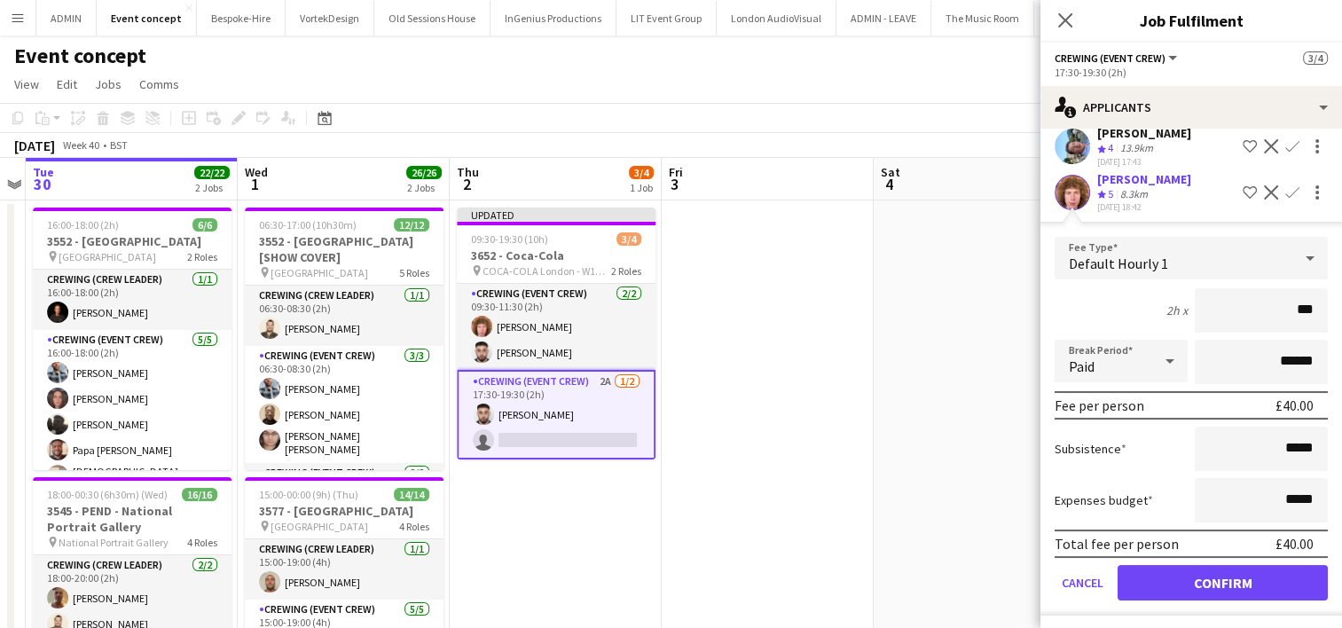
scroll to position [90, 0]
type input "***"
click at [1238, 570] on button "Confirm" at bounding box center [1223, 581] width 210 height 35
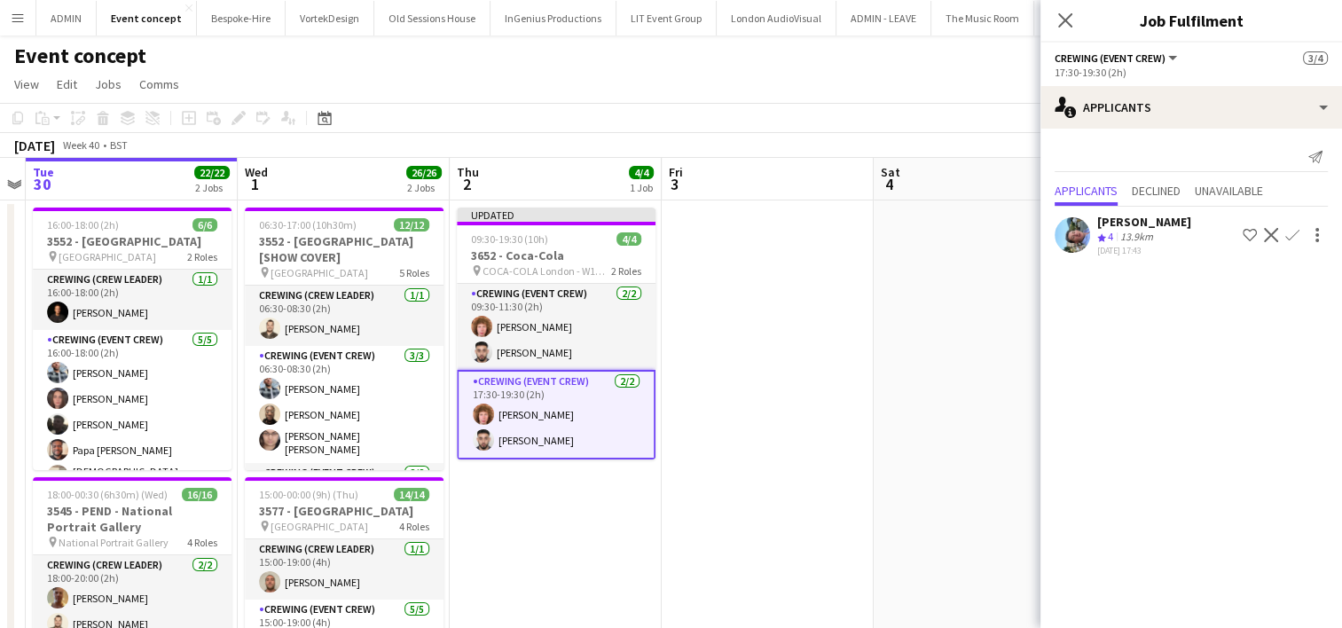
scroll to position [0, 0]
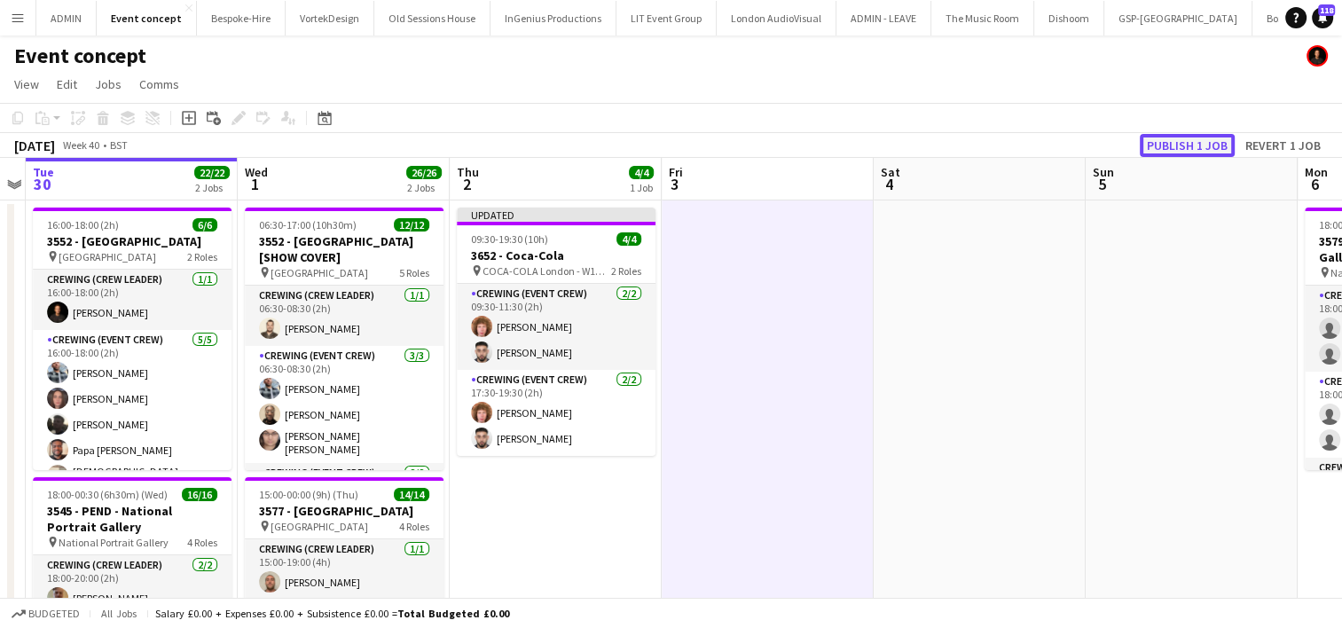
click at [1202, 145] on button "Publish 1 job" at bounding box center [1187, 145] width 95 height 23
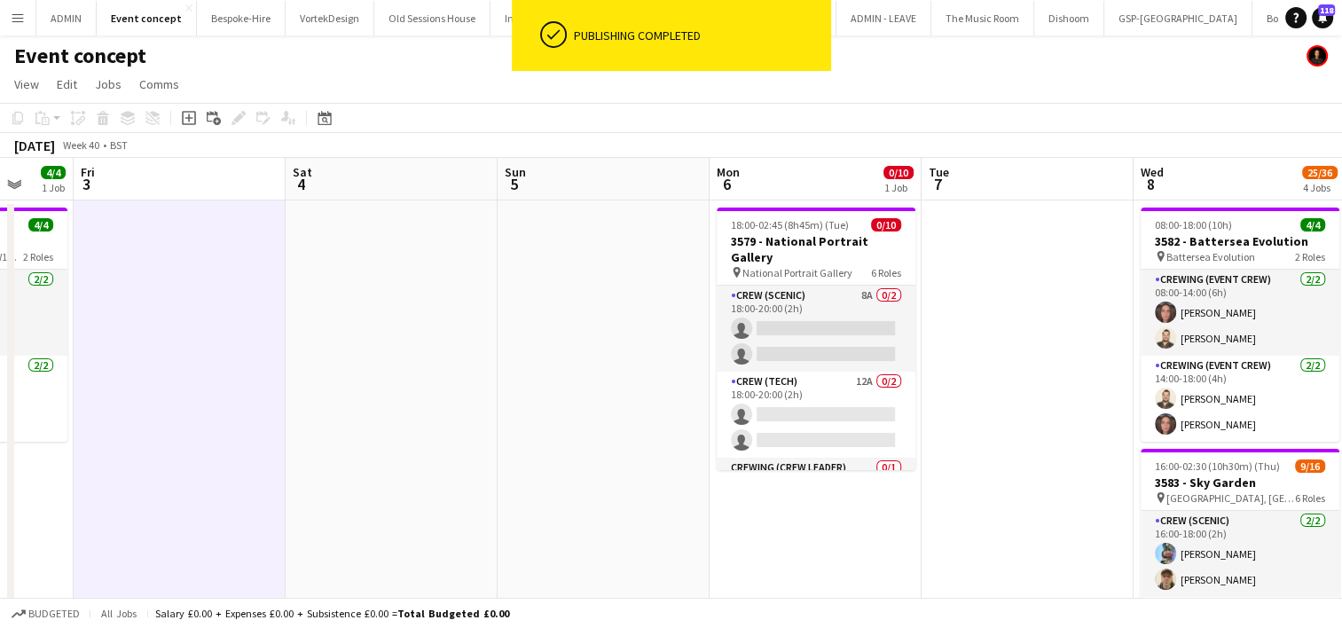
scroll to position [0, 575]
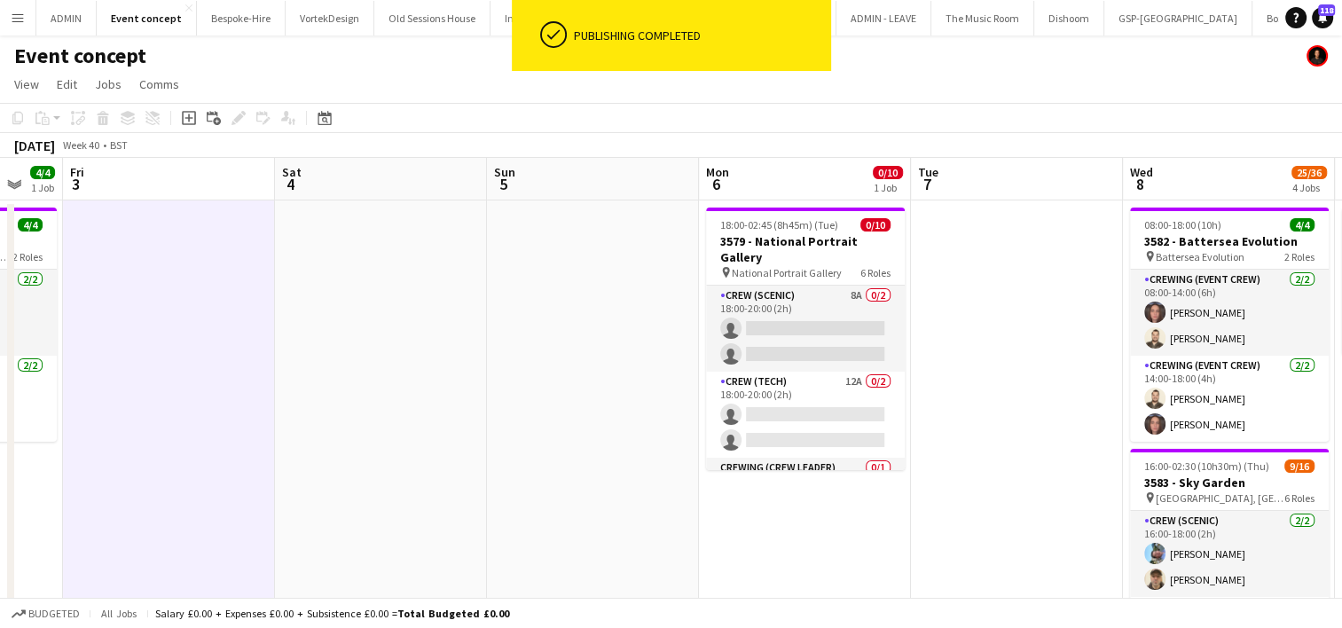
drag, startPoint x: 1042, startPoint y: 408, endPoint x: 444, endPoint y: 344, distance: 602.1
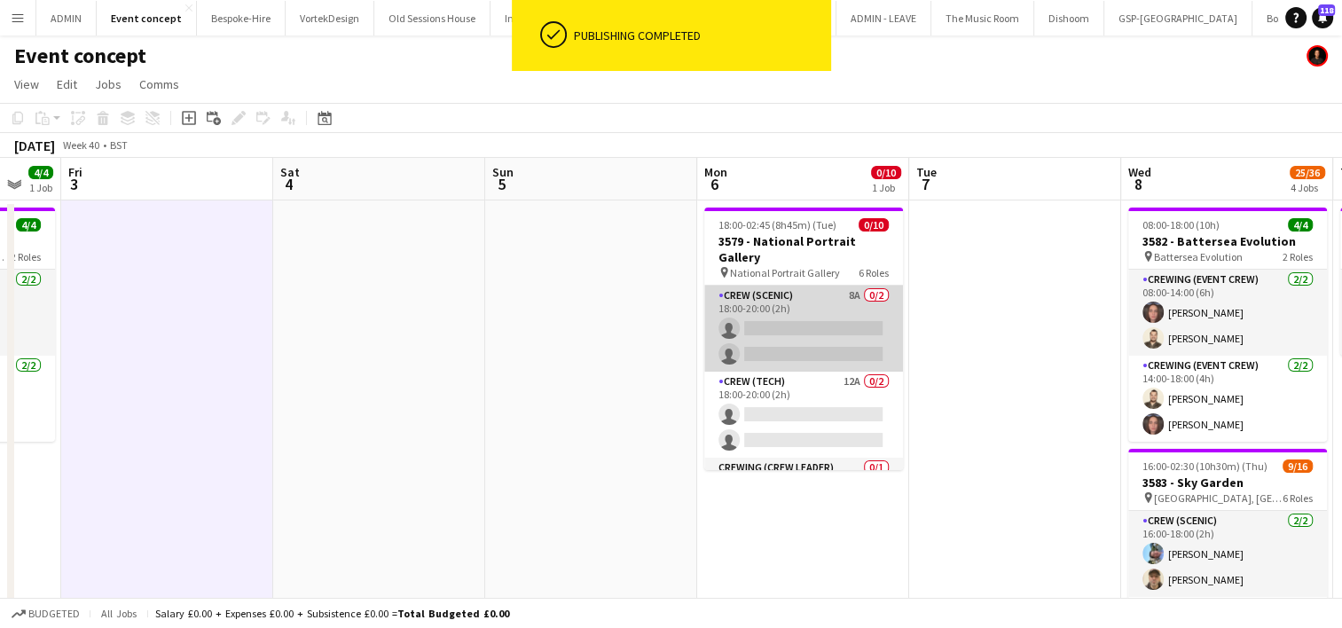
click at [764, 332] on app-card-role "Crew (Scenic) 8A 0/2 18:00-20:00 (2h) single-neutral-actions single-neutral-act…" at bounding box center [803, 329] width 199 height 86
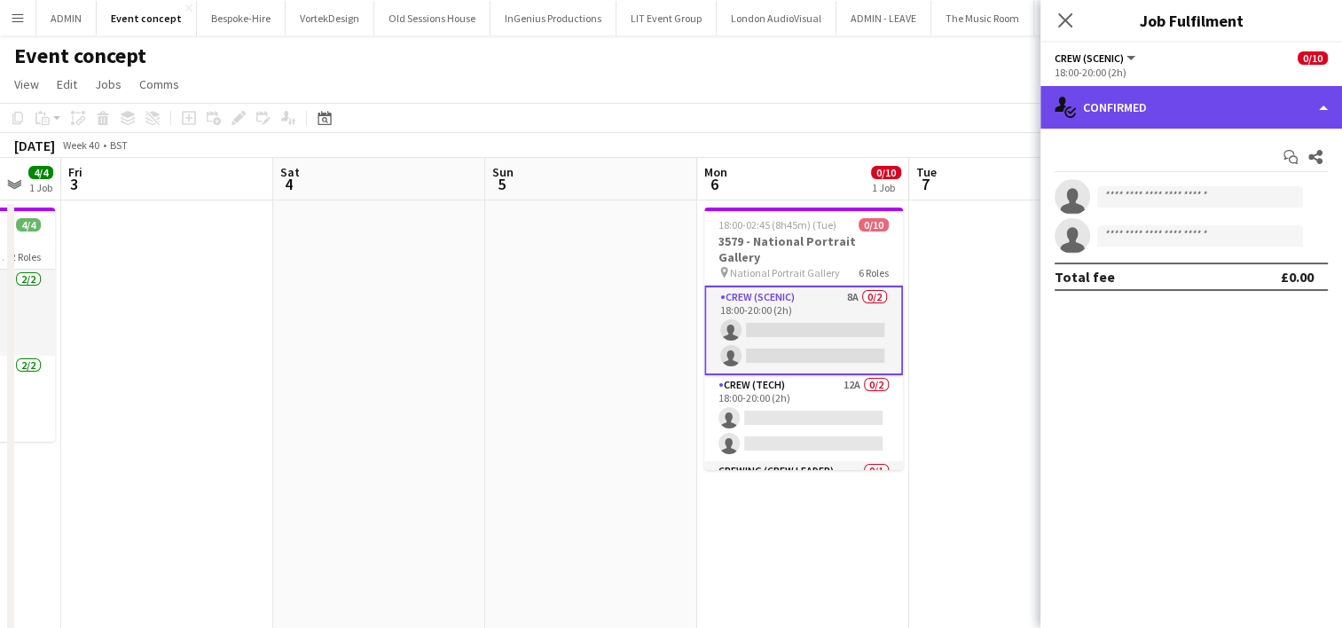
click at [1226, 120] on div "single-neutral-actions-check-2 Confirmed" at bounding box center [1191, 107] width 302 height 43
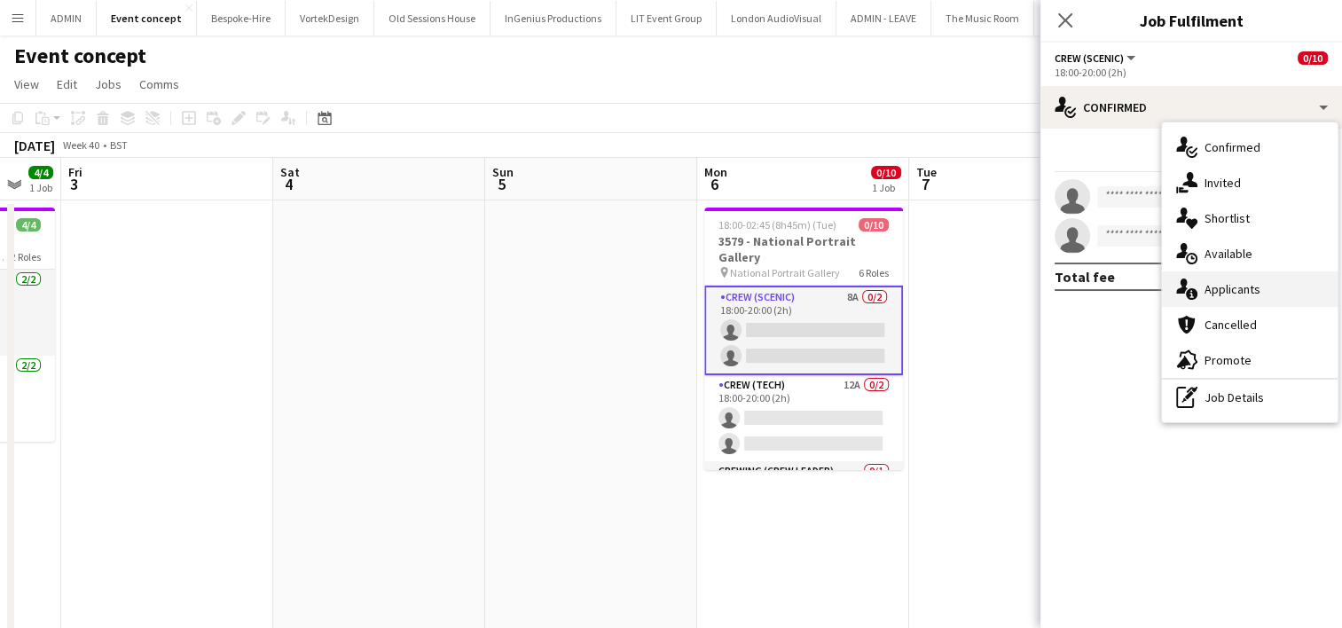
click at [1250, 281] on span "Applicants" at bounding box center [1233, 289] width 56 height 16
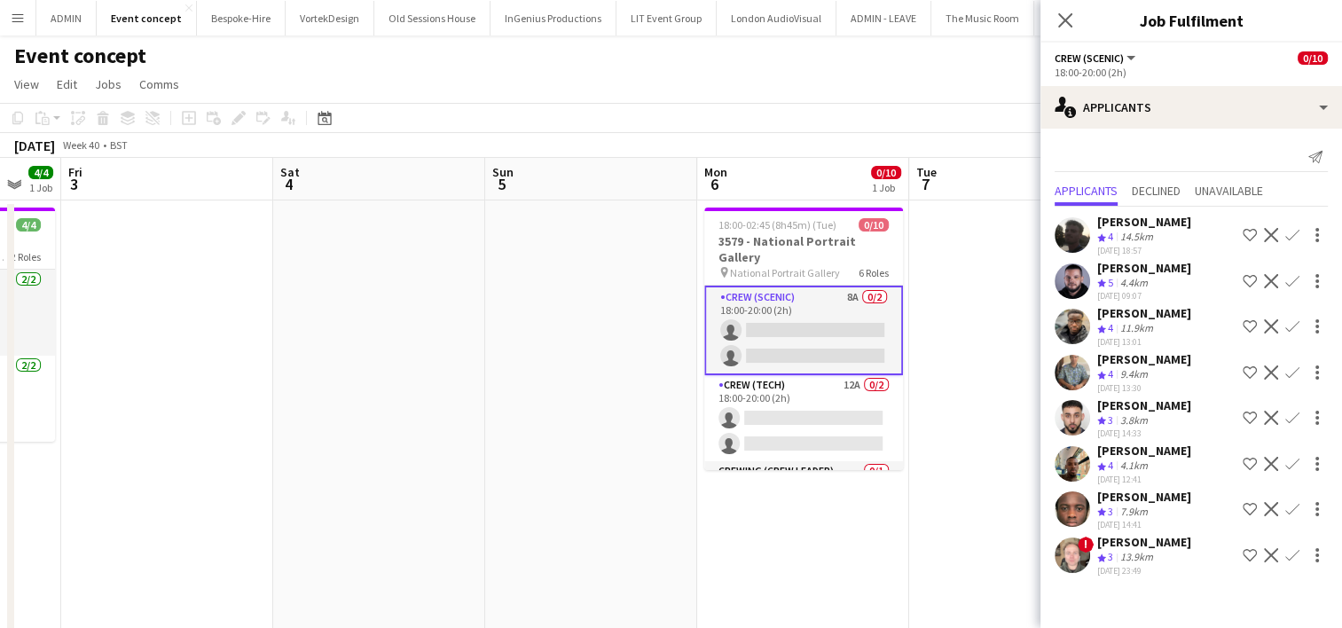
click at [1288, 282] on app-icon "Confirm" at bounding box center [1292, 281] width 14 height 14
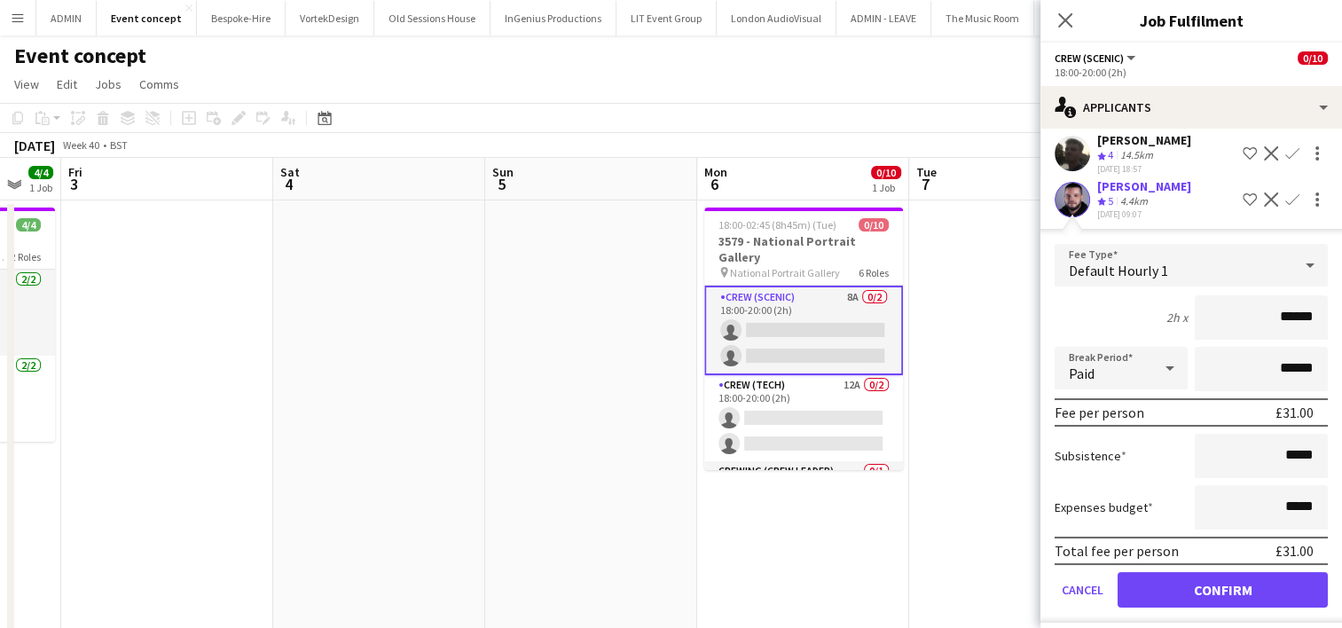
scroll to position [89, 0]
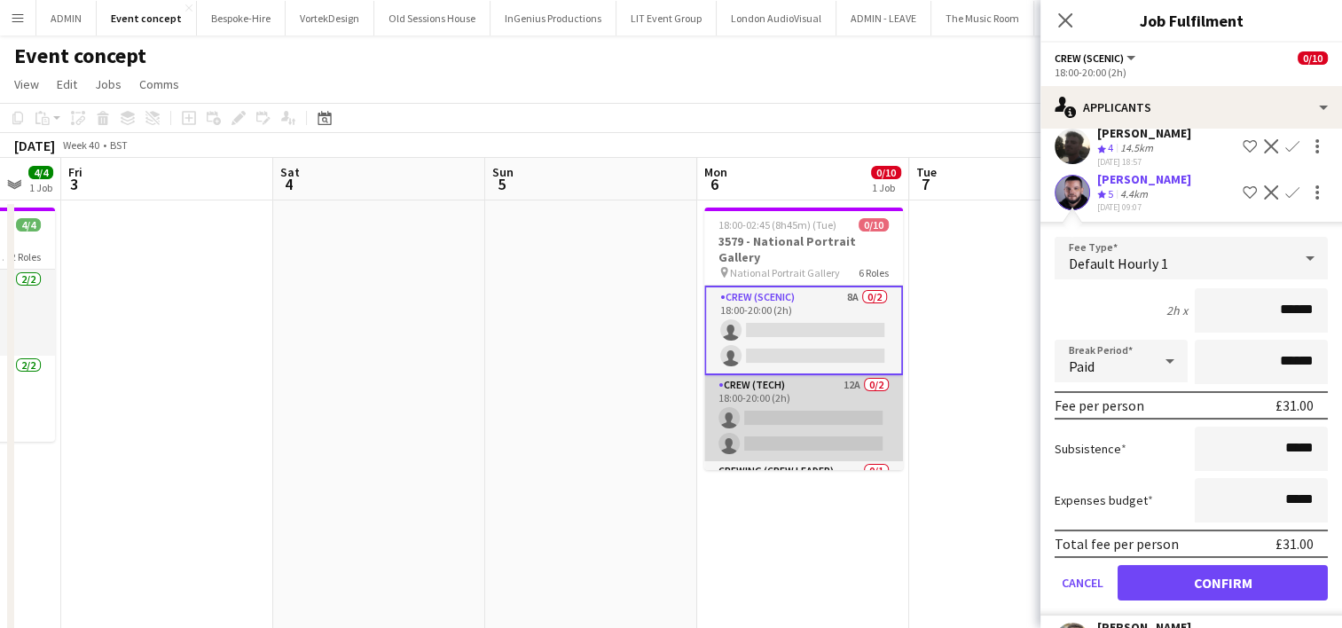
click at [752, 419] on app-card-role "Crew (Tech) 12A 0/2 18:00-20:00 (2h) single-neutral-actions single-neutral-acti…" at bounding box center [803, 418] width 199 height 86
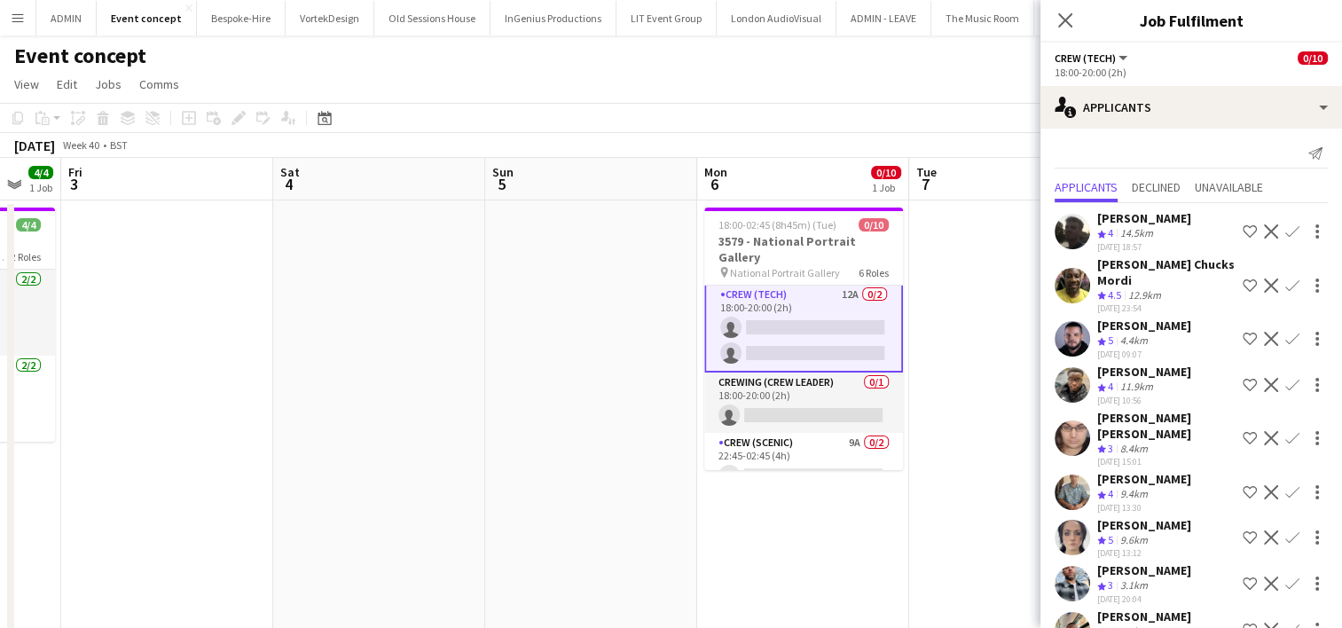
scroll to position [0, 0]
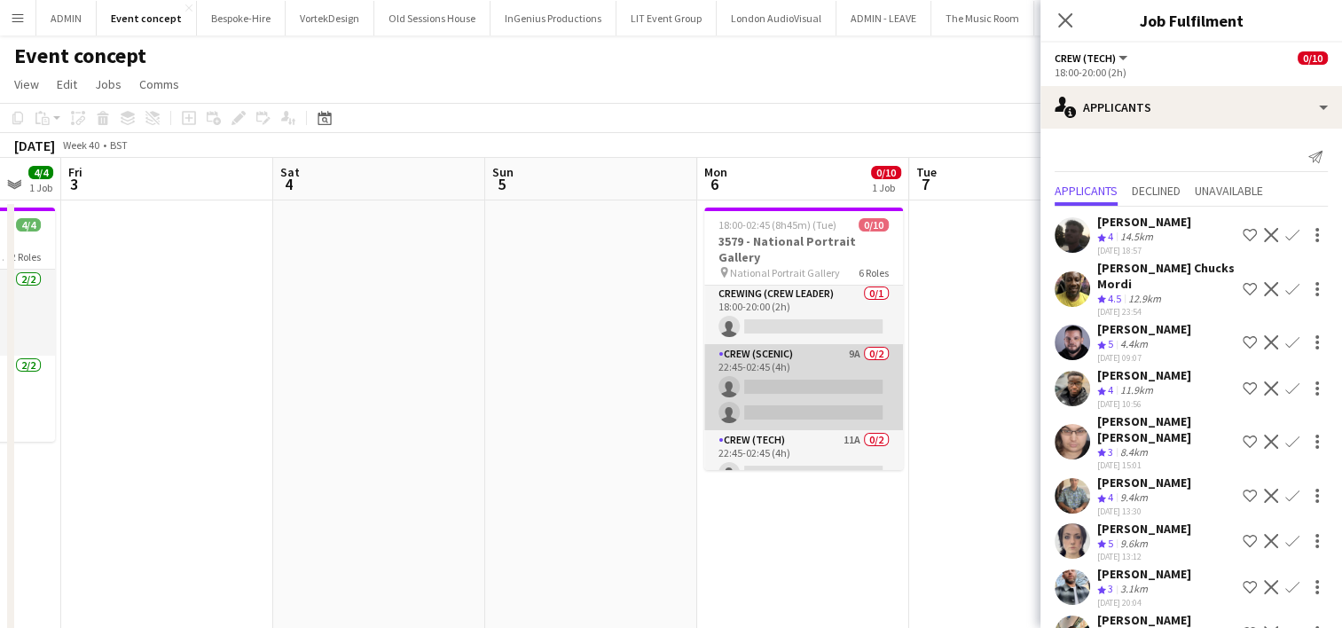
click at [821, 387] on app-card-role "Crew (Scenic) 9A 0/2 22:45-02:45 (4h) single-neutral-actions single-neutral-act…" at bounding box center [803, 387] width 199 height 86
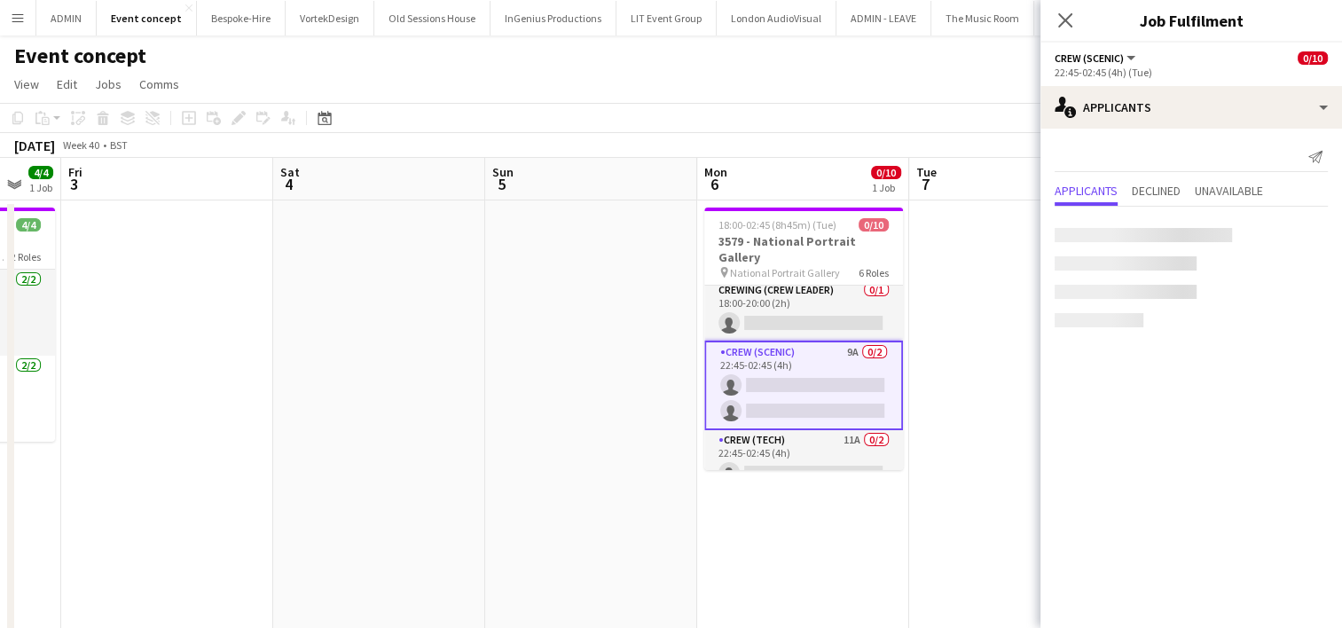
scroll to position [174, 0]
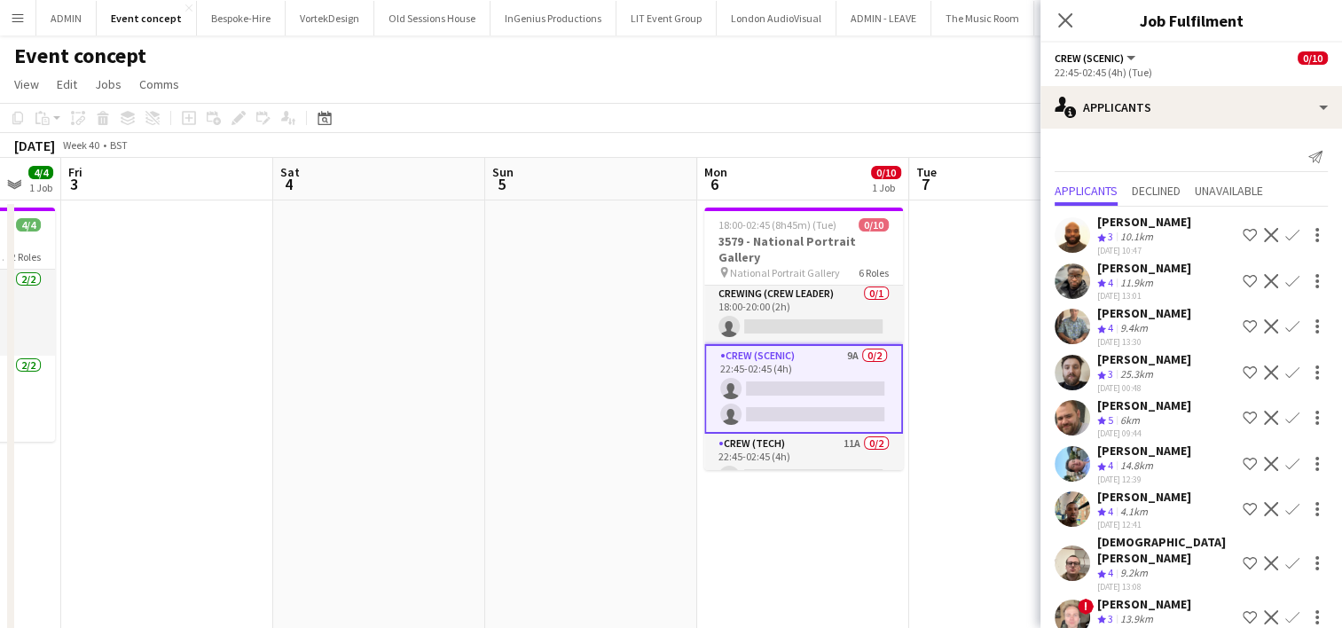
click at [1285, 459] on app-icon "Confirm" at bounding box center [1292, 464] width 14 height 14
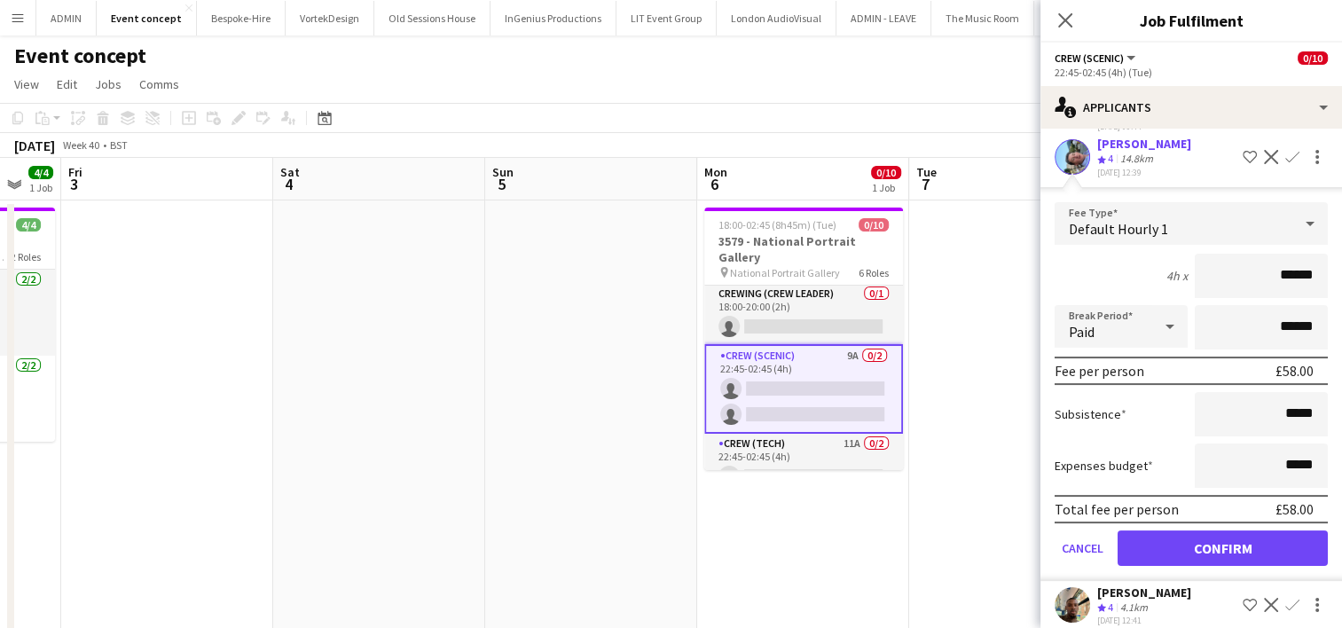
scroll to position [355, 0]
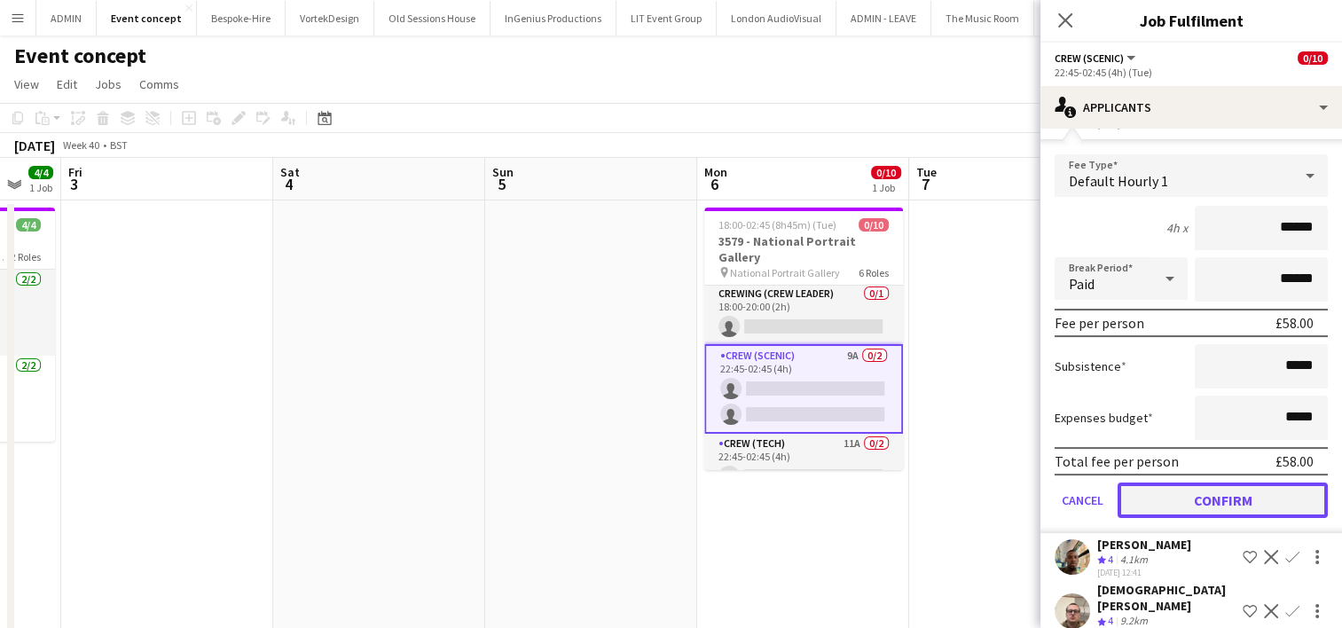
click at [1248, 496] on button "Confirm" at bounding box center [1223, 500] width 210 height 35
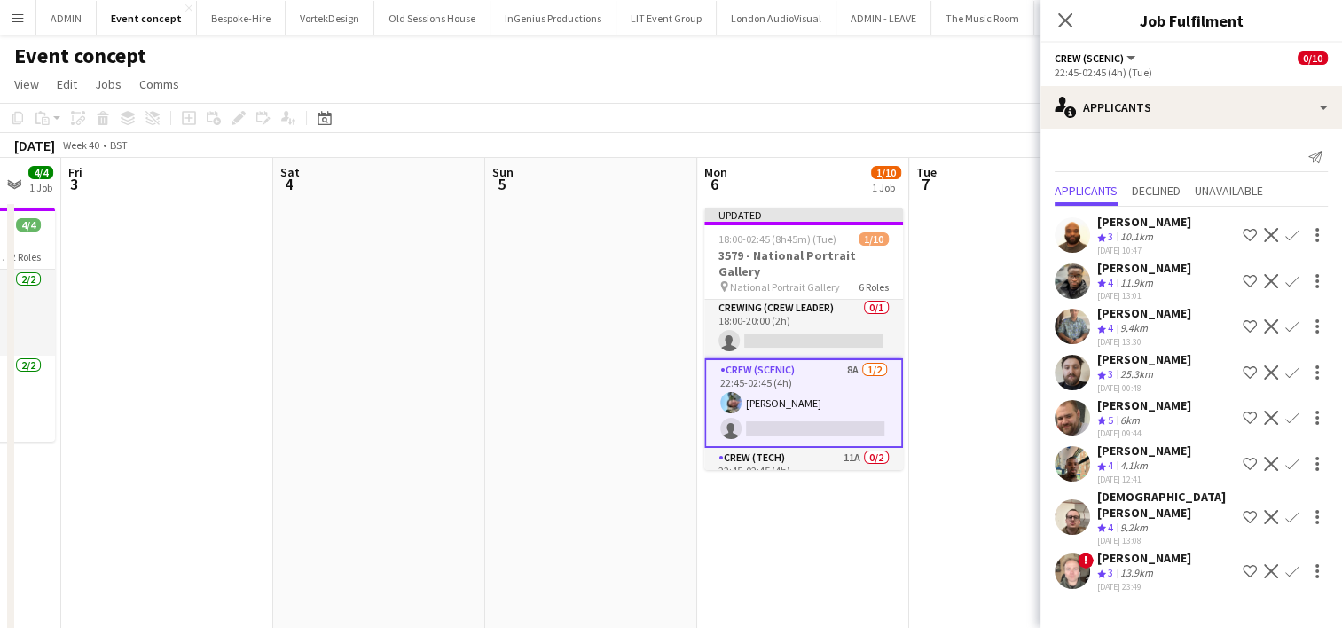
scroll to position [0, 0]
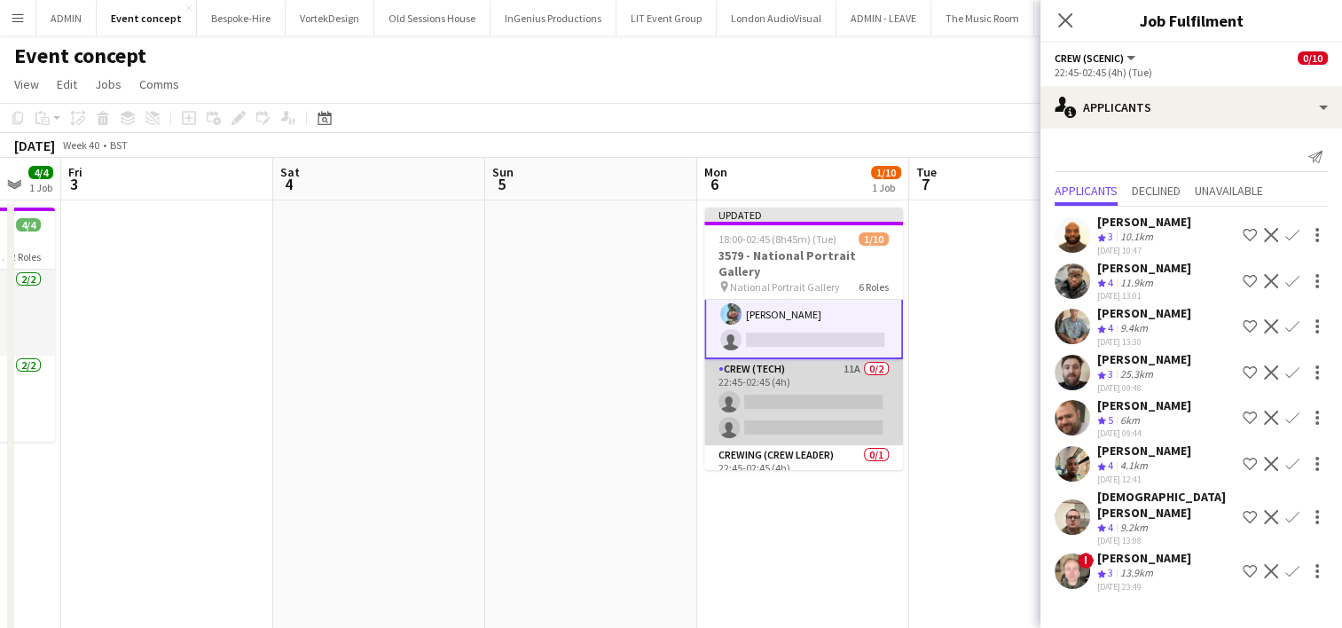
click at [828, 404] on app-card-role "Crew (Tech) 11A 0/2 22:45-02:45 (4h) single-neutral-actions single-neutral-acti…" at bounding box center [803, 402] width 199 height 86
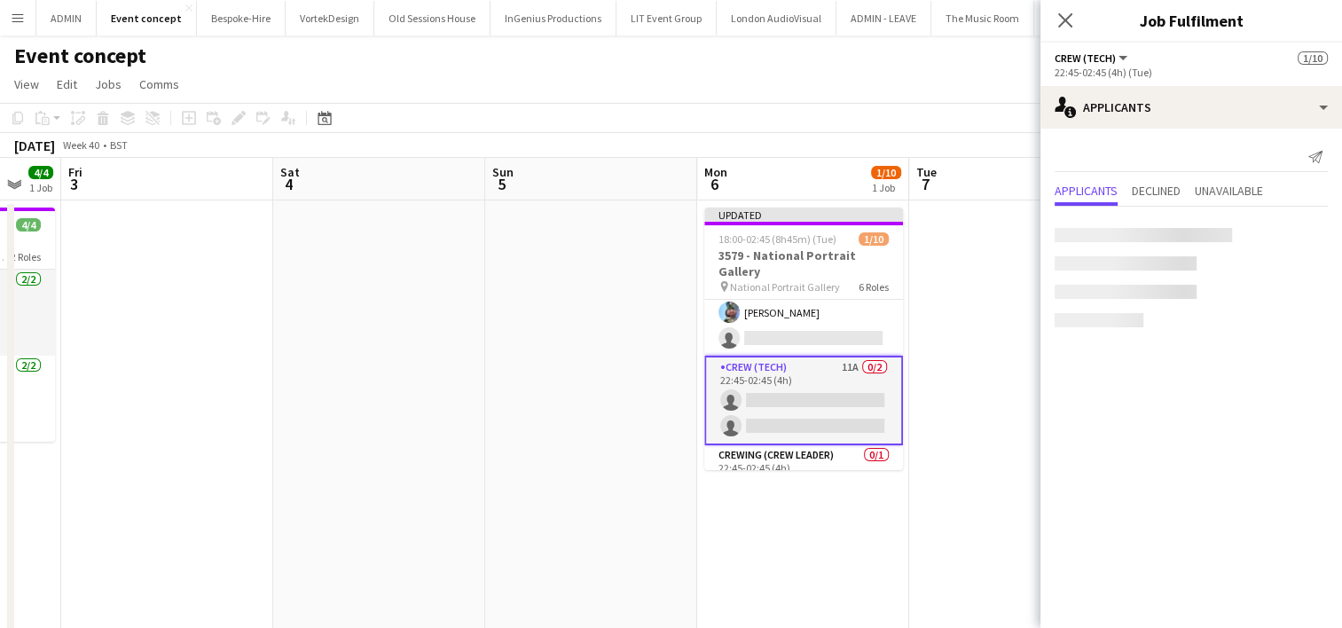
scroll to position [262, 0]
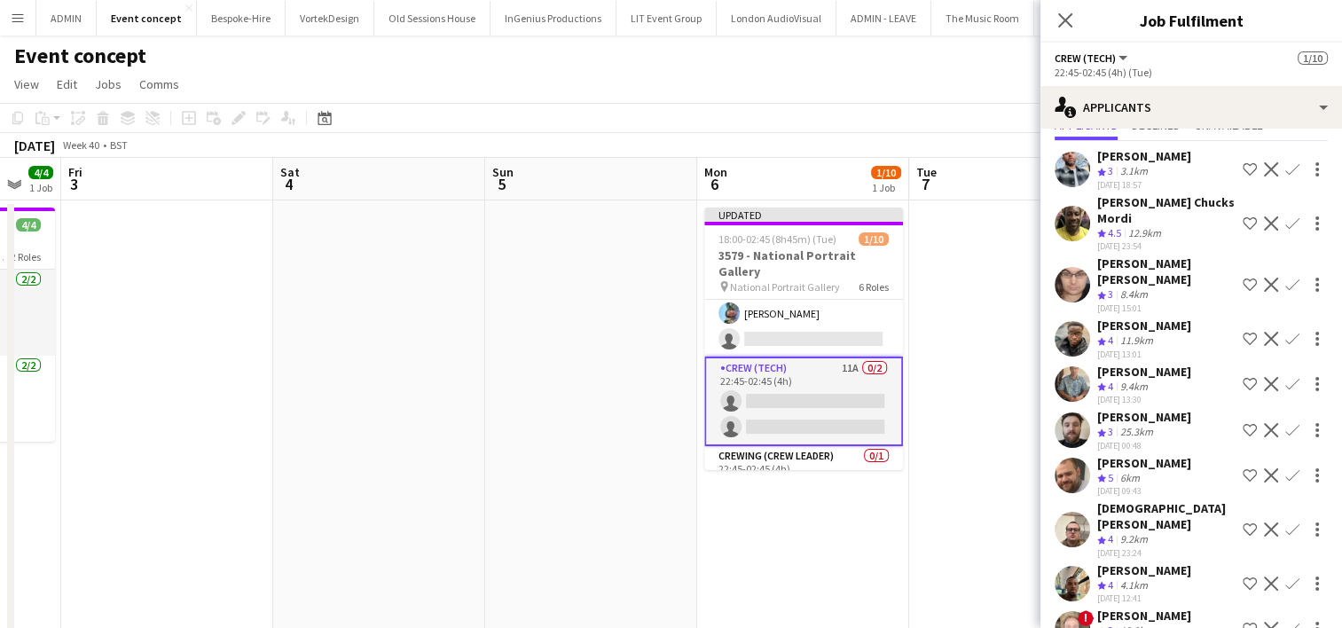
click at [1285, 522] on app-icon "Confirm" at bounding box center [1292, 529] width 14 height 14
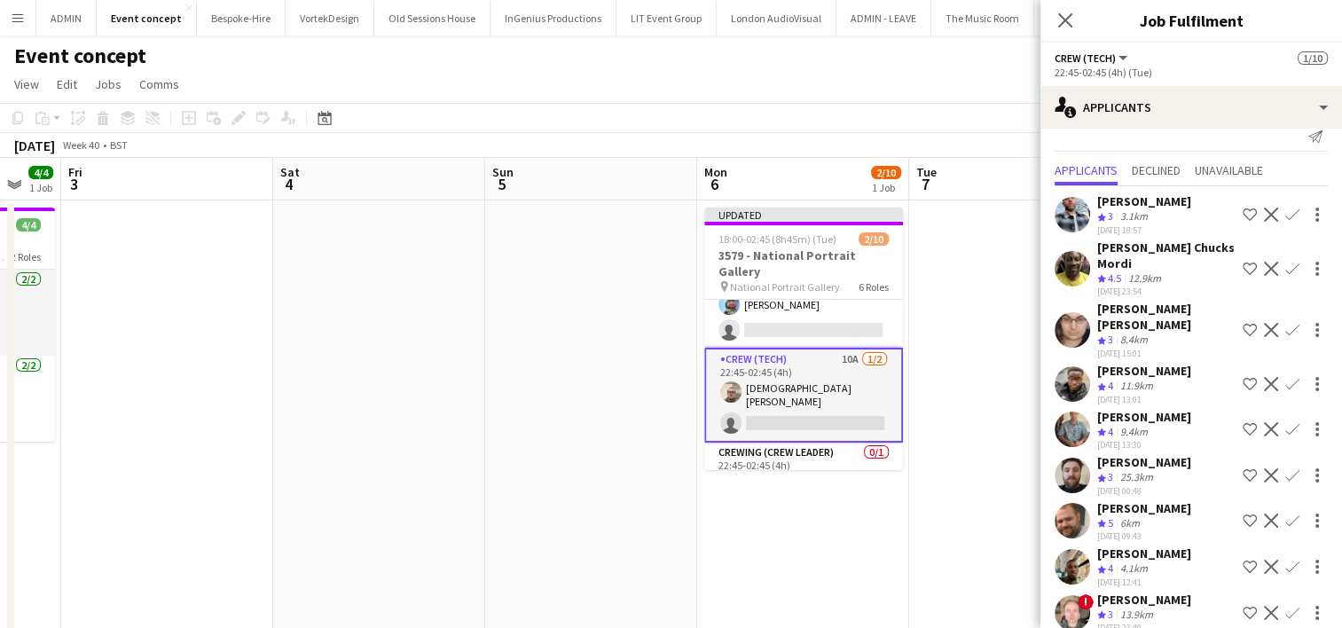
scroll to position [280, 0]
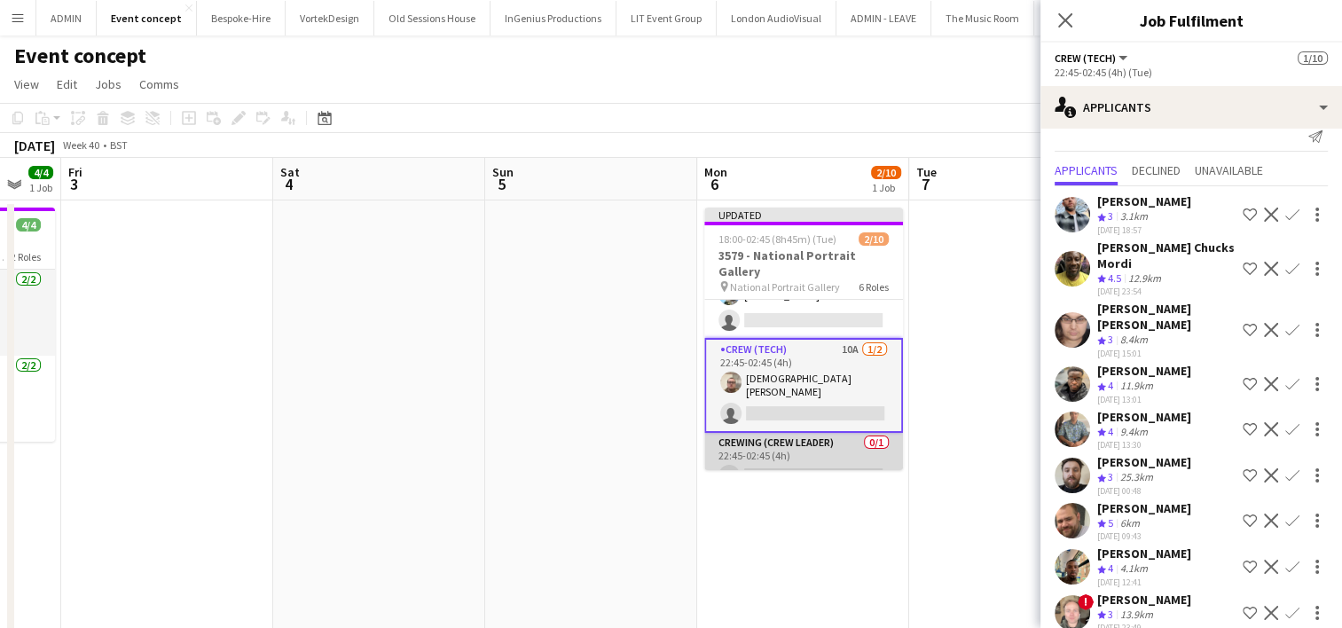
click at [807, 433] on app-card-role "Crewing (Crew Leader) 0/1 22:45-02:45 (4h) single-neutral-actions" at bounding box center [803, 463] width 199 height 60
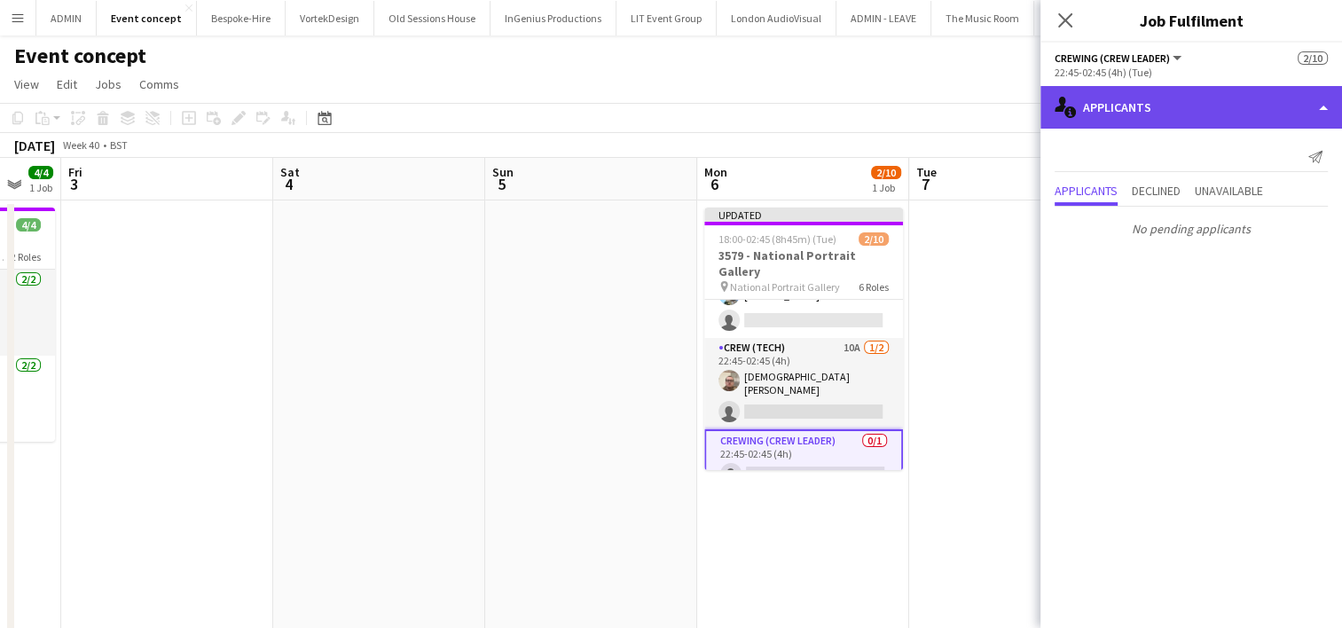
click at [1171, 120] on div "single-neutral-actions-information Applicants" at bounding box center [1191, 107] width 302 height 43
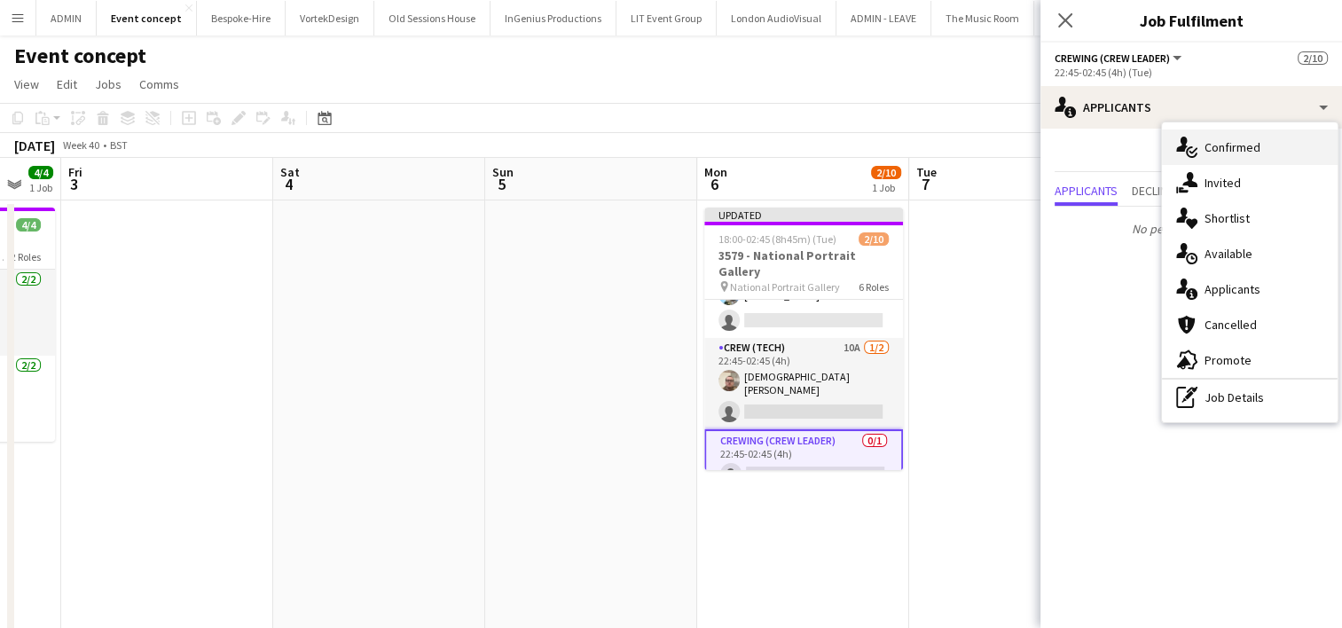
click at [1247, 154] on span "Confirmed" at bounding box center [1233, 147] width 56 height 16
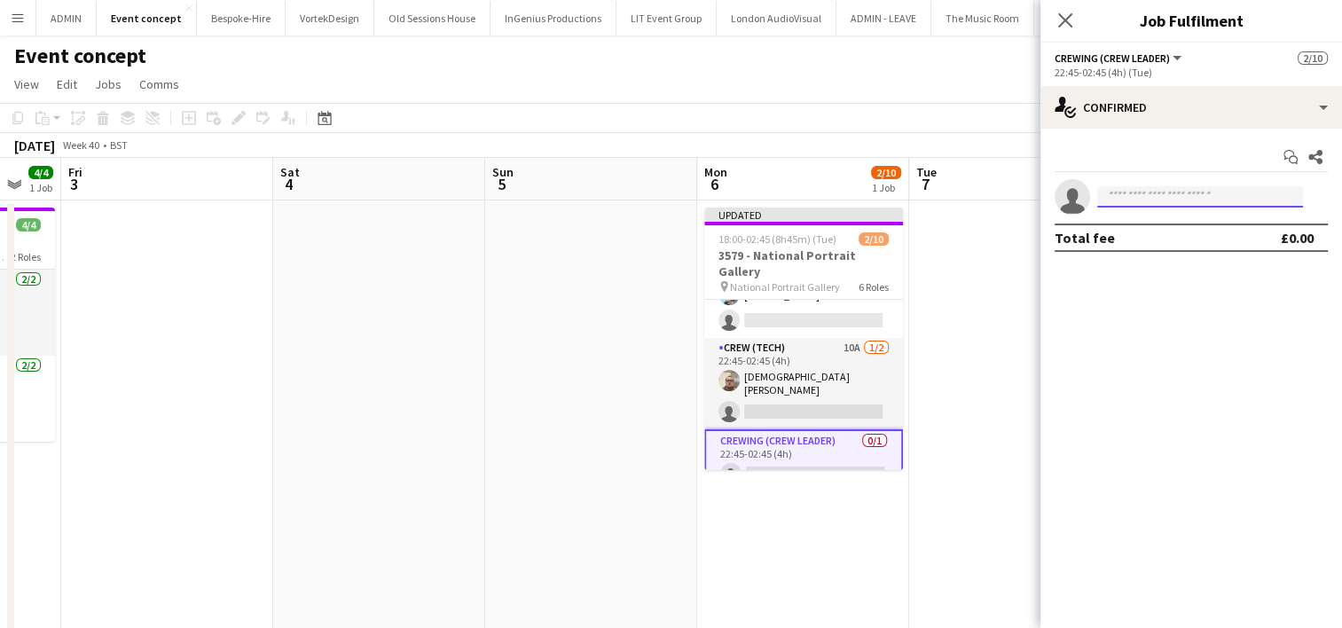
click at [1196, 197] on input at bounding box center [1200, 196] width 206 height 21
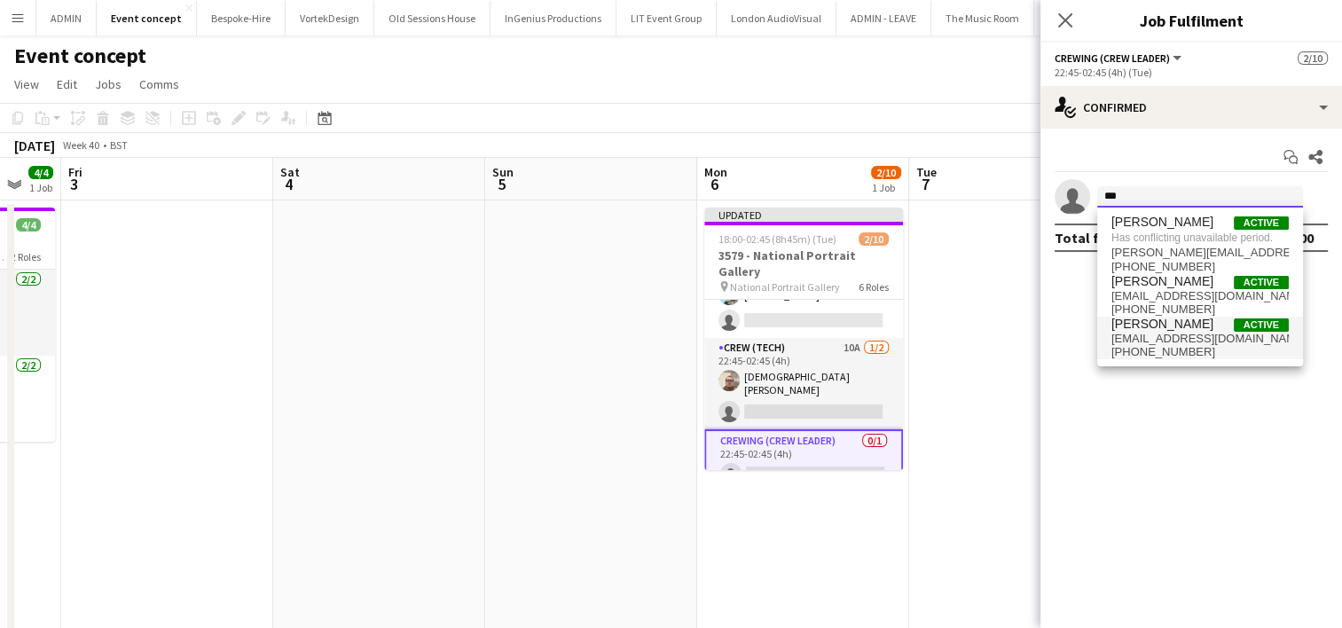
type input "***"
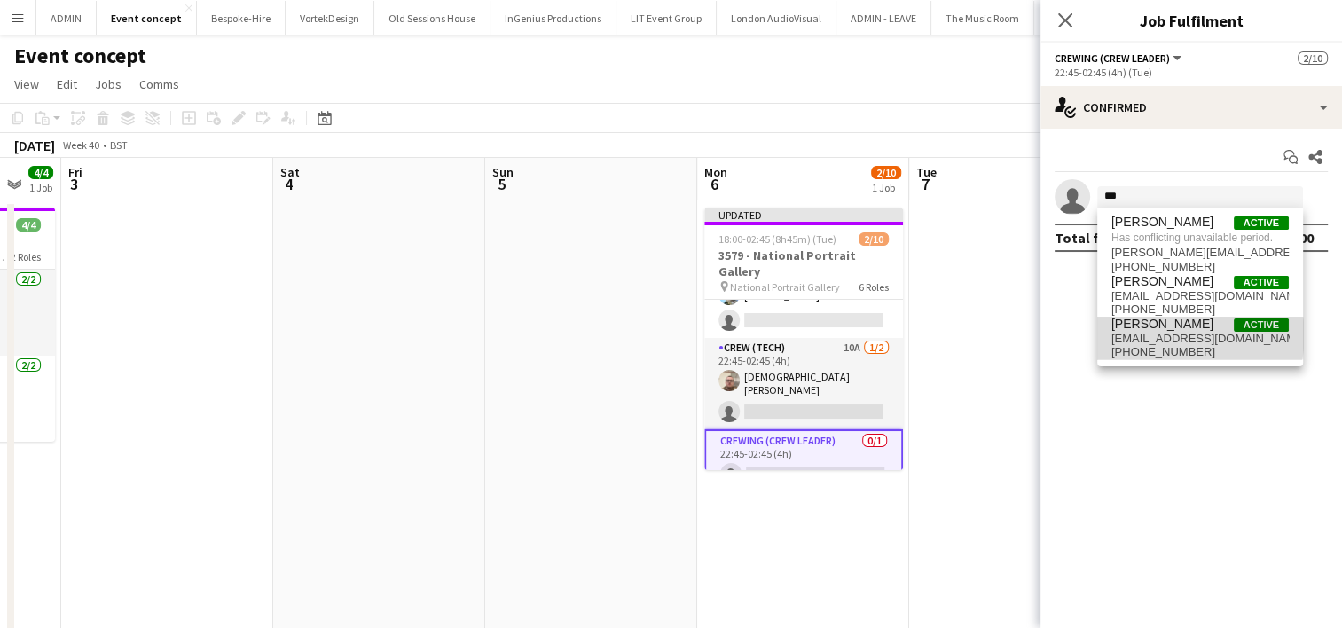
click at [1177, 335] on span "benpaulturner0@gmail.com" at bounding box center [1199, 339] width 177 height 14
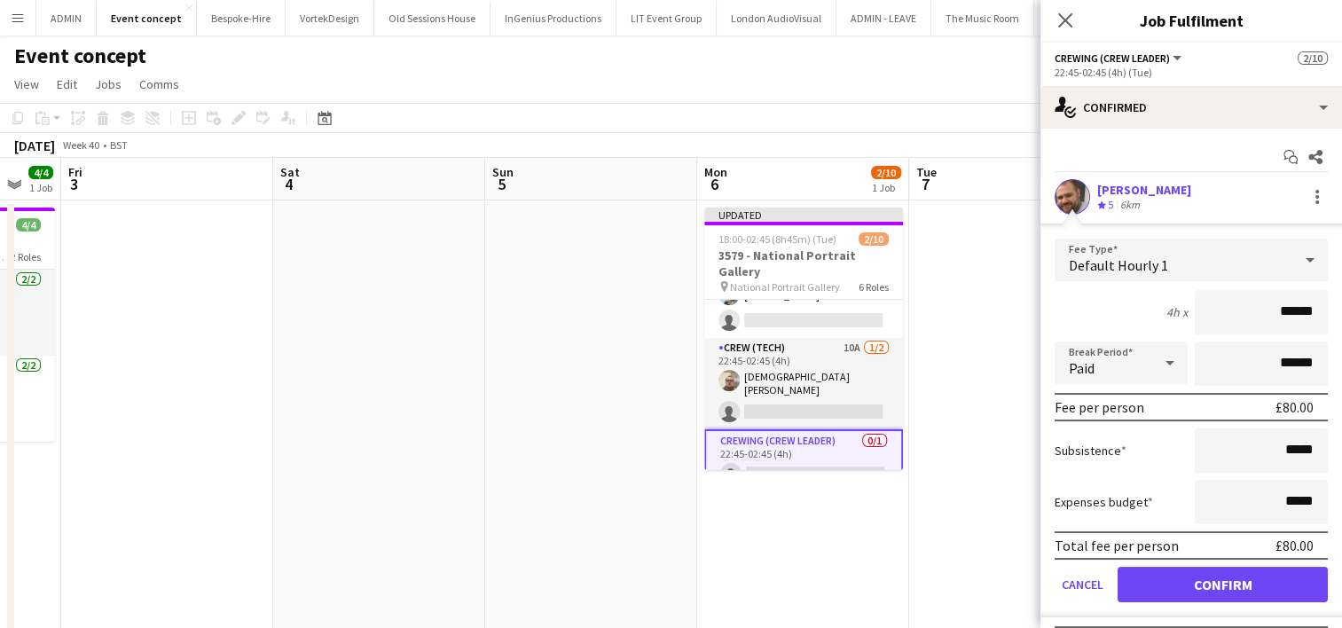
drag, startPoint x: 1243, startPoint y: 307, endPoint x: 1308, endPoint y: 309, distance: 65.7
click at [1308, 309] on input "******" at bounding box center [1261, 312] width 133 height 44
type input "***"
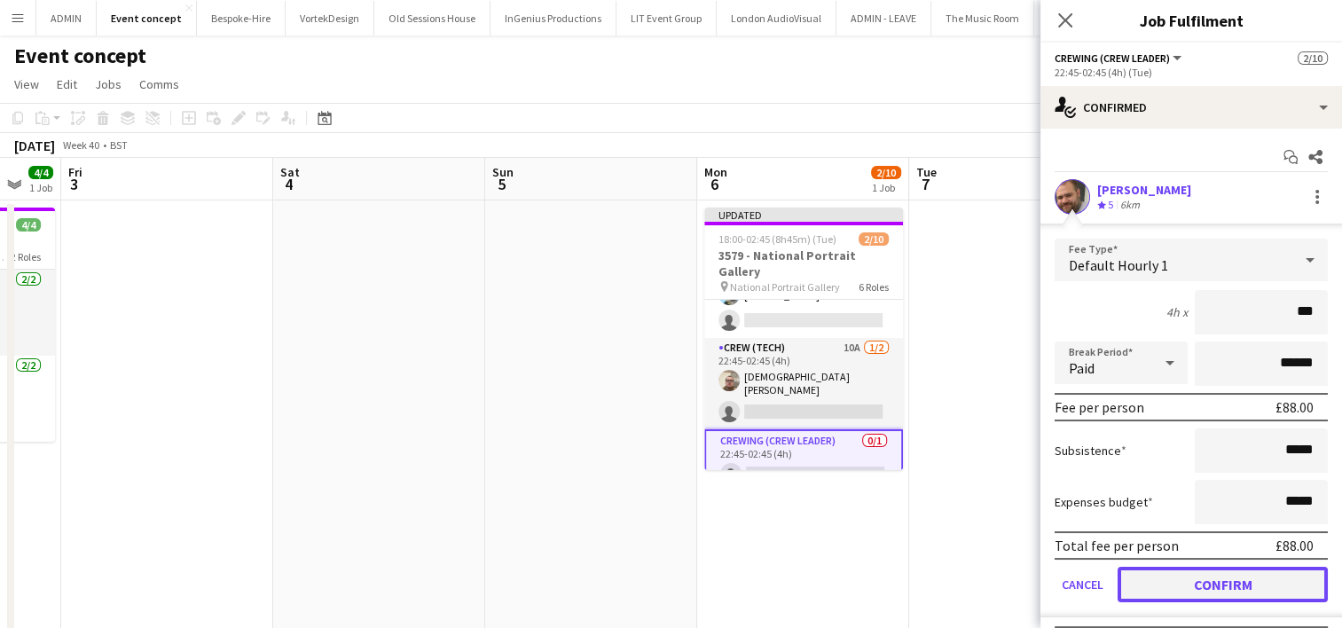
click at [1203, 583] on button "Confirm" at bounding box center [1223, 584] width 210 height 35
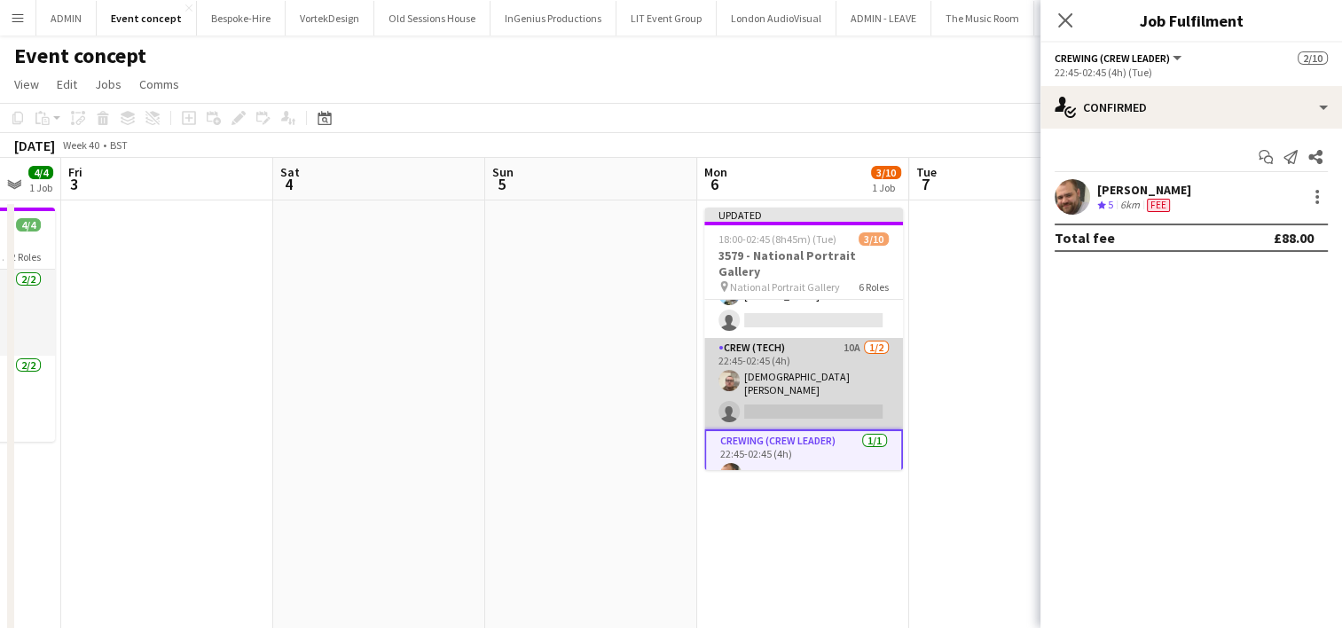
click at [859, 373] on app-card-role "Crew (Tech) 10A 1/2 22:45-02:45 (4h) Christian Skinner single-neutral-actions" at bounding box center [803, 383] width 199 height 91
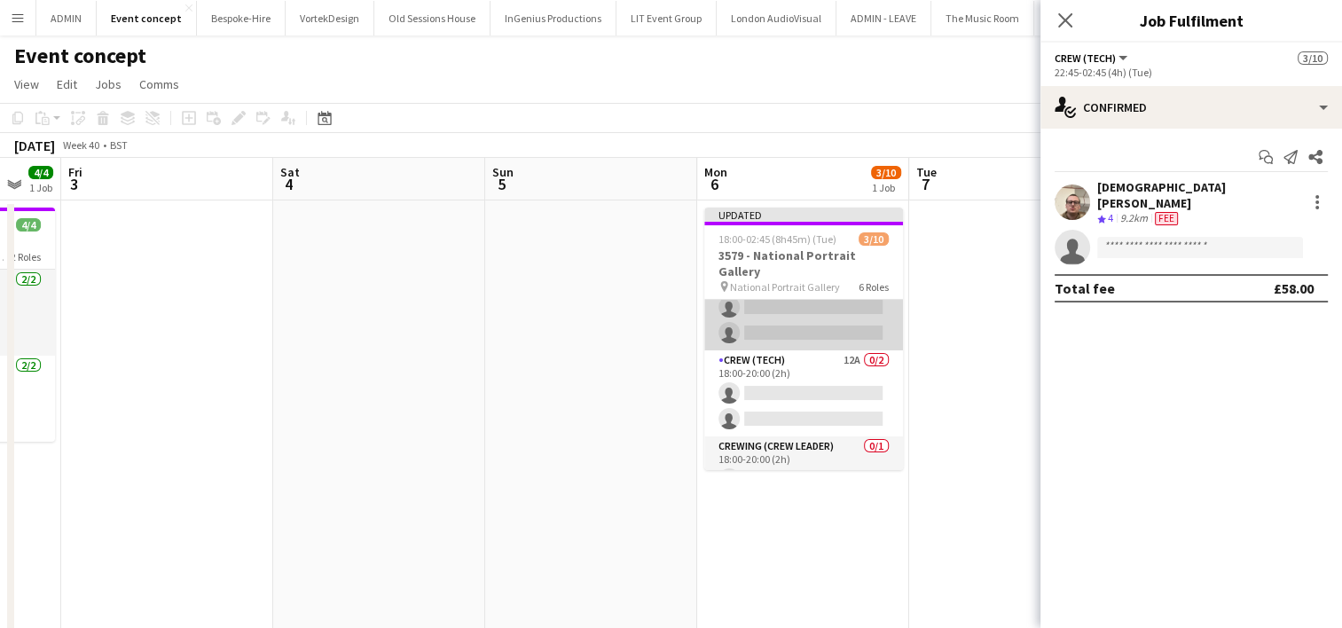
scroll to position [89, 0]
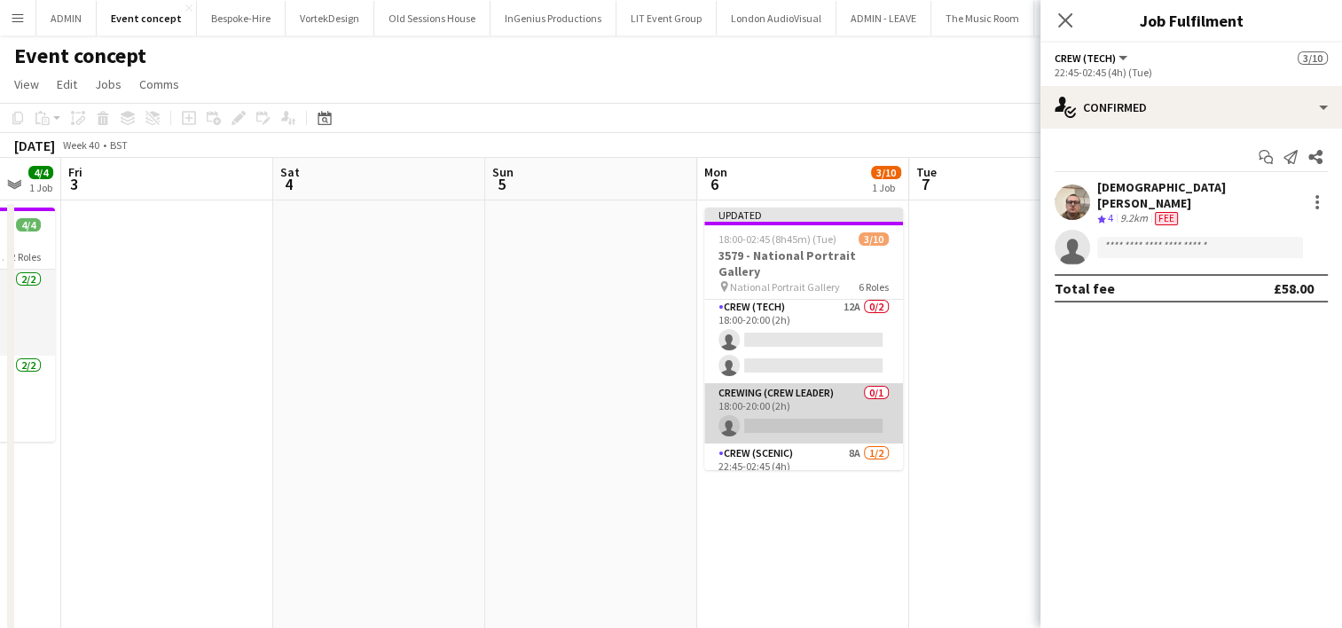
click at [821, 404] on app-card-role "Crewing (Crew Leader) 0/1 18:00-20:00 (2h) single-neutral-actions" at bounding box center [803, 413] width 199 height 60
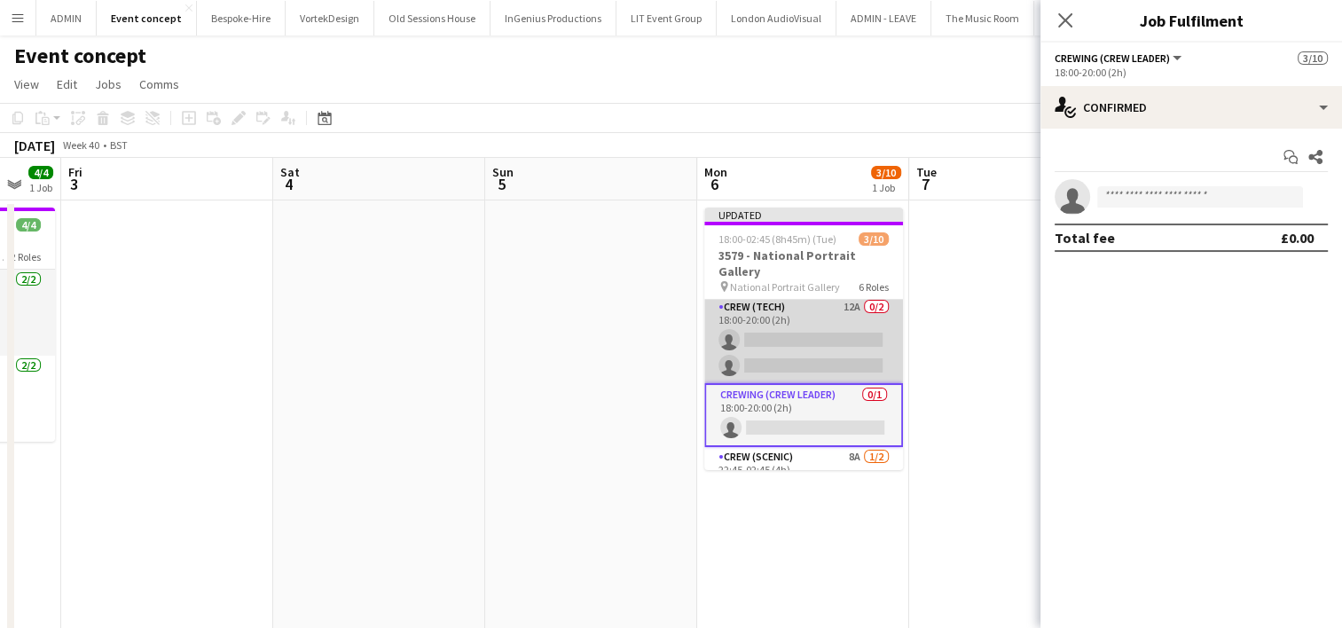
click at [816, 325] on app-card-role "Crew (Tech) 12A 0/2 18:00-20:00 (2h) single-neutral-actions single-neutral-acti…" at bounding box center [803, 340] width 199 height 86
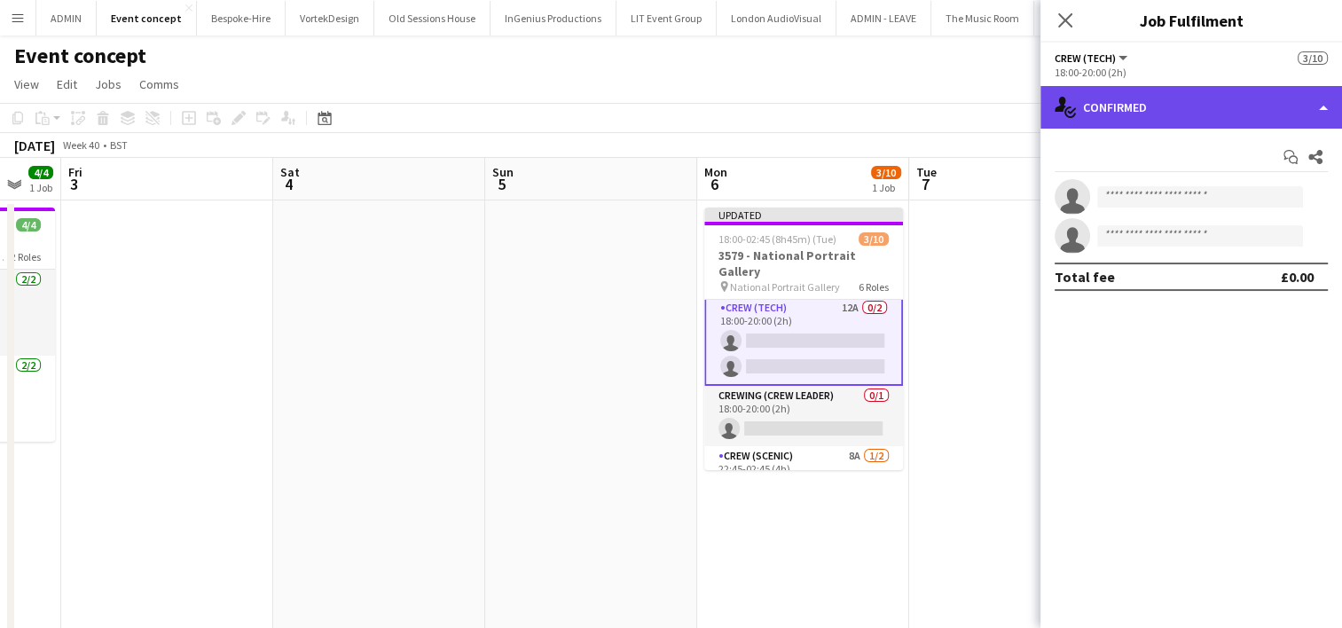
click at [1207, 118] on div "single-neutral-actions-check-2 Confirmed" at bounding box center [1191, 107] width 302 height 43
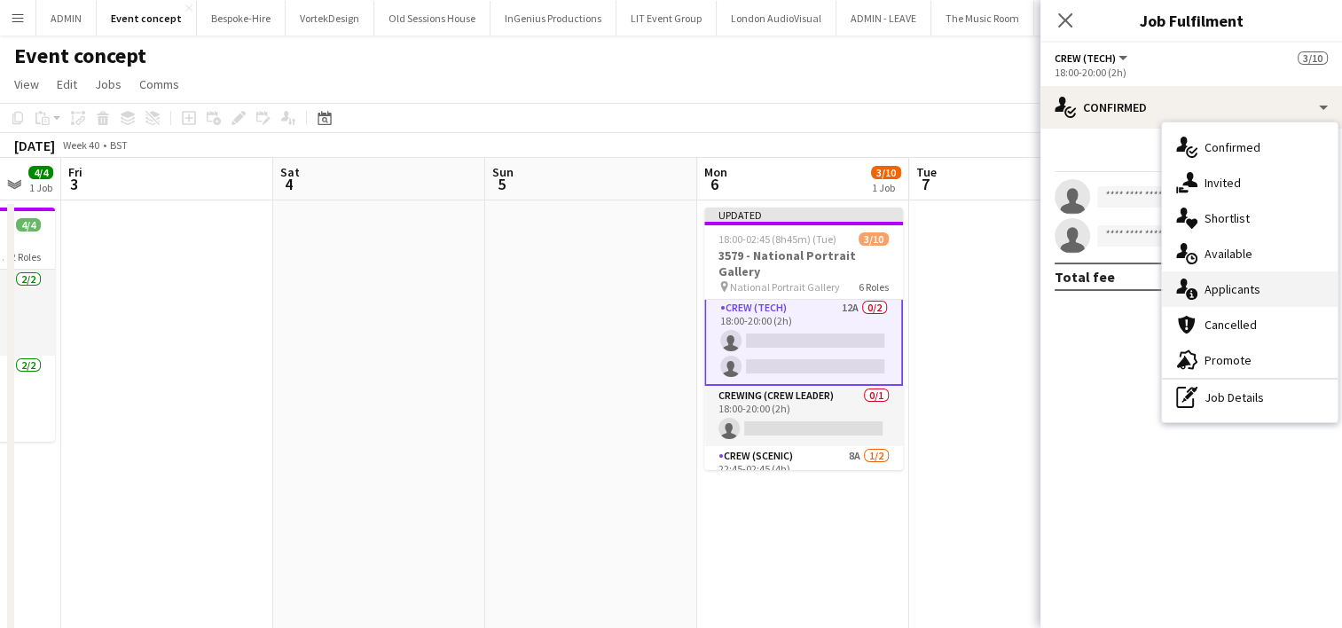
click at [1241, 284] on span "Applicants" at bounding box center [1233, 289] width 56 height 16
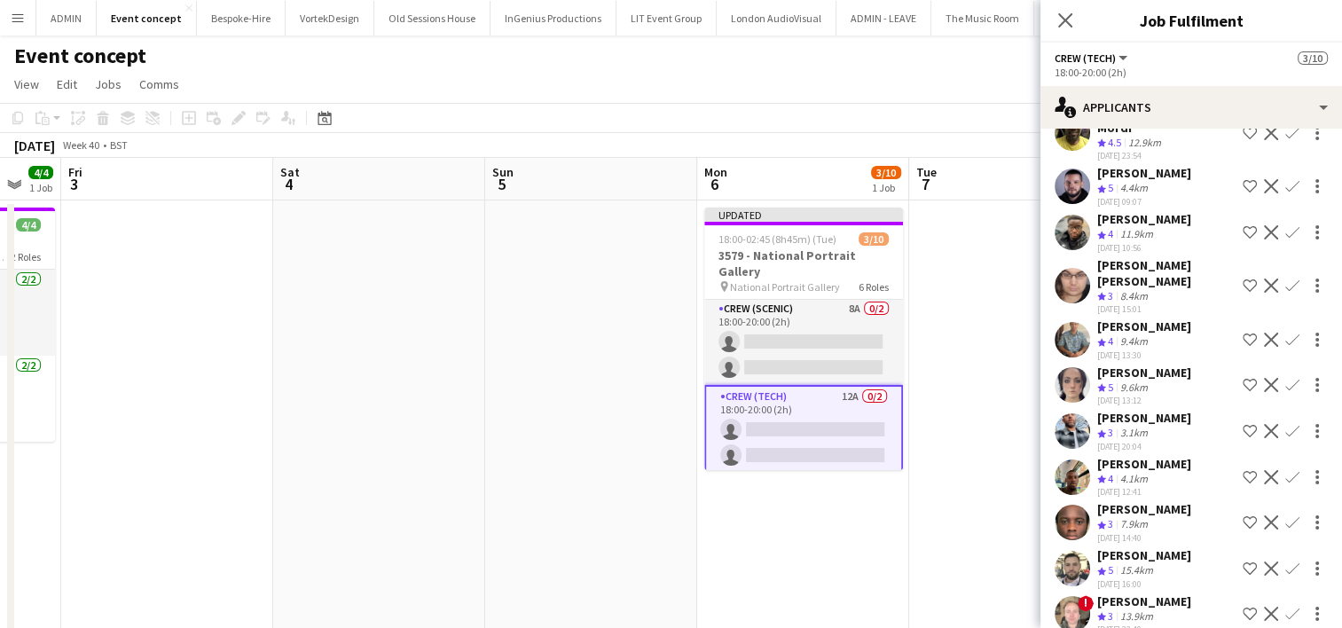
scroll to position [0, 0]
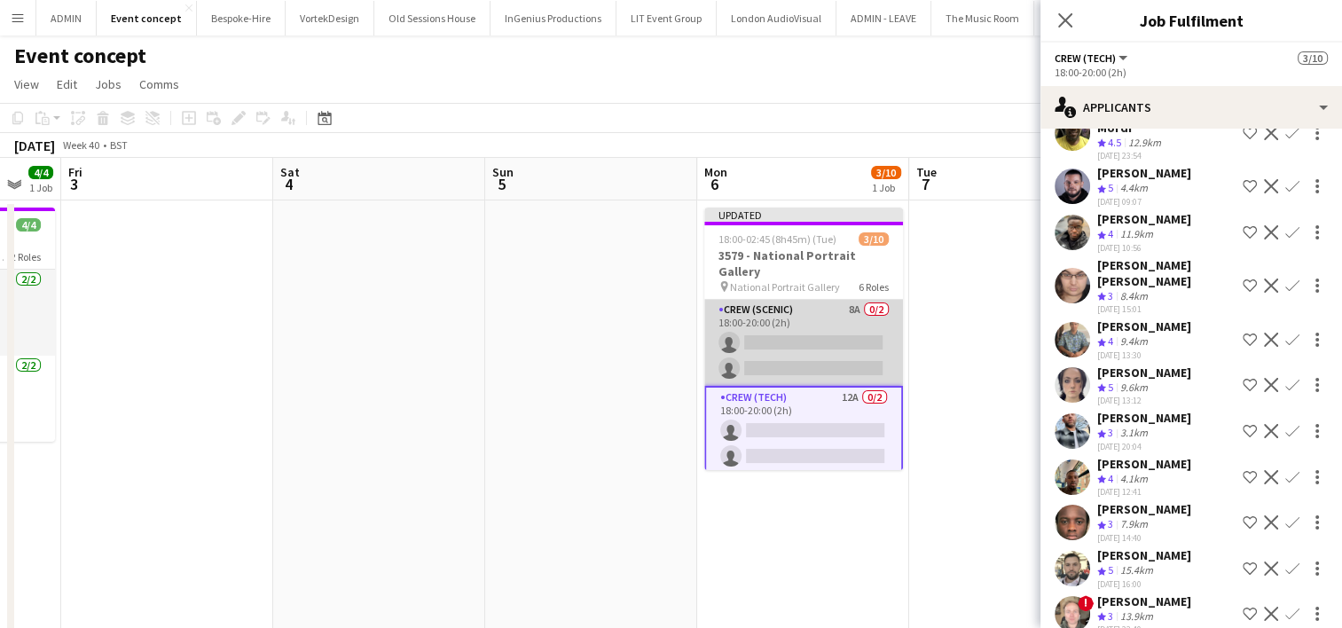
click at [837, 339] on app-card-role "Crew (Scenic) 8A 0/2 18:00-20:00 (2h) single-neutral-actions single-neutral-act…" at bounding box center [803, 343] width 199 height 86
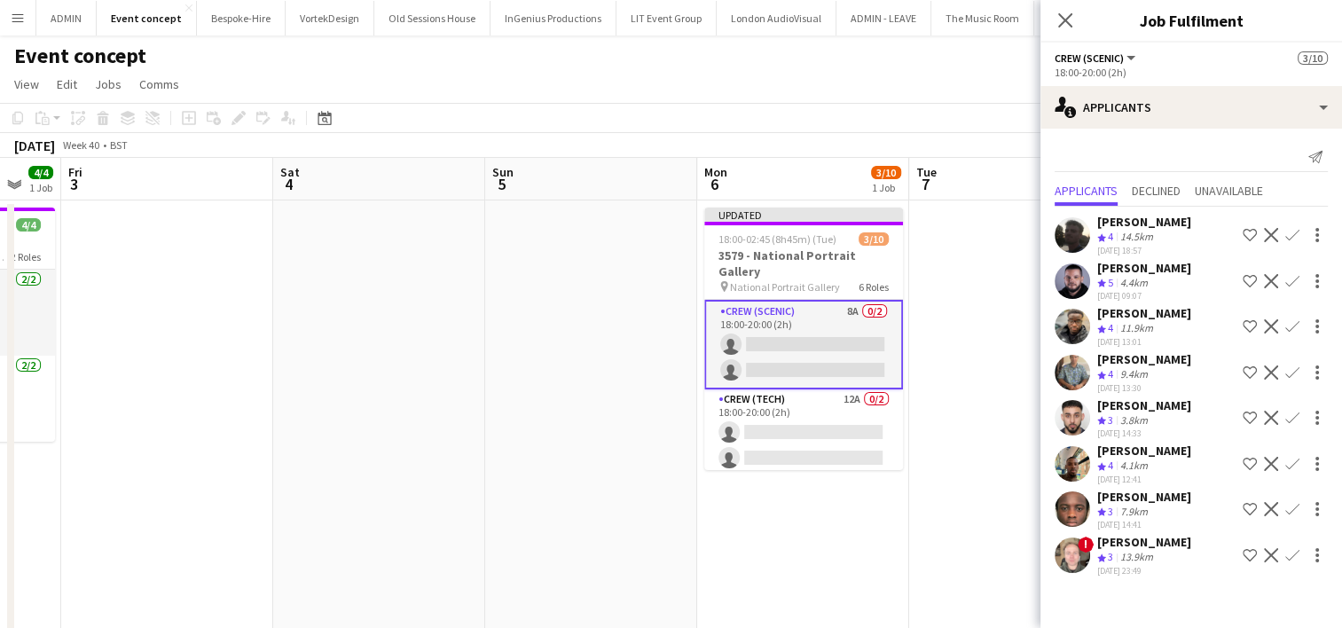
click at [1295, 551] on app-icon "Confirm" at bounding box center [1292, 555] width 14 height 14
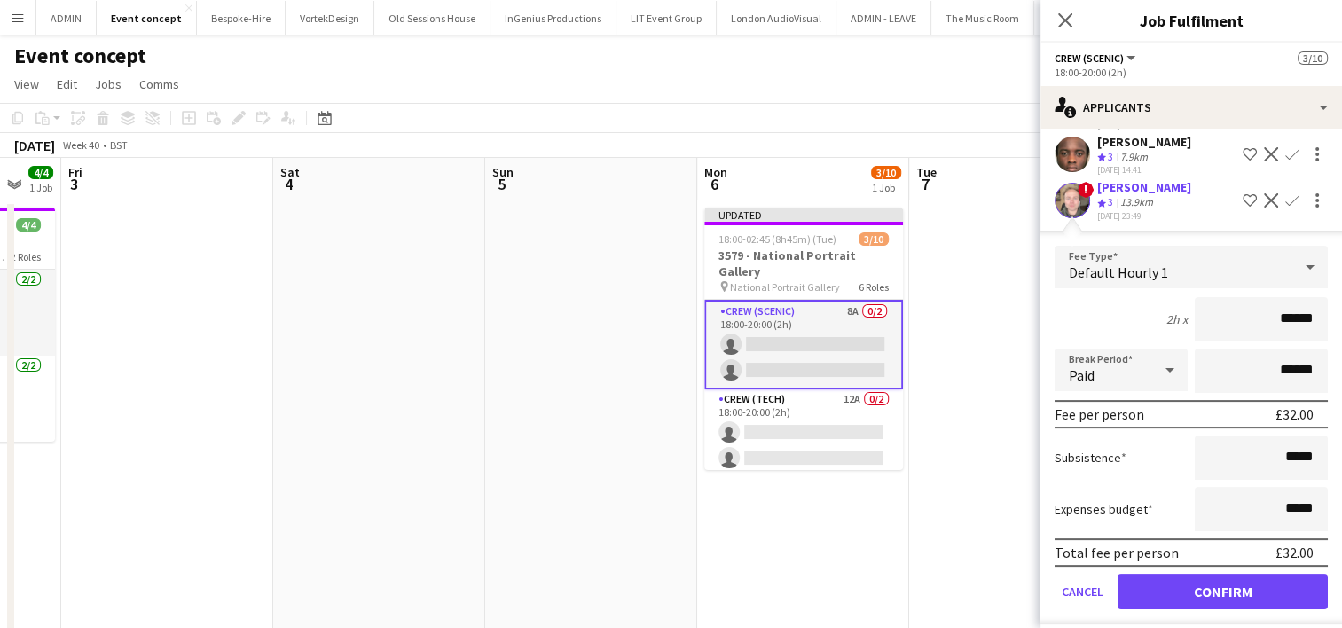
scroll to position [360, 0]
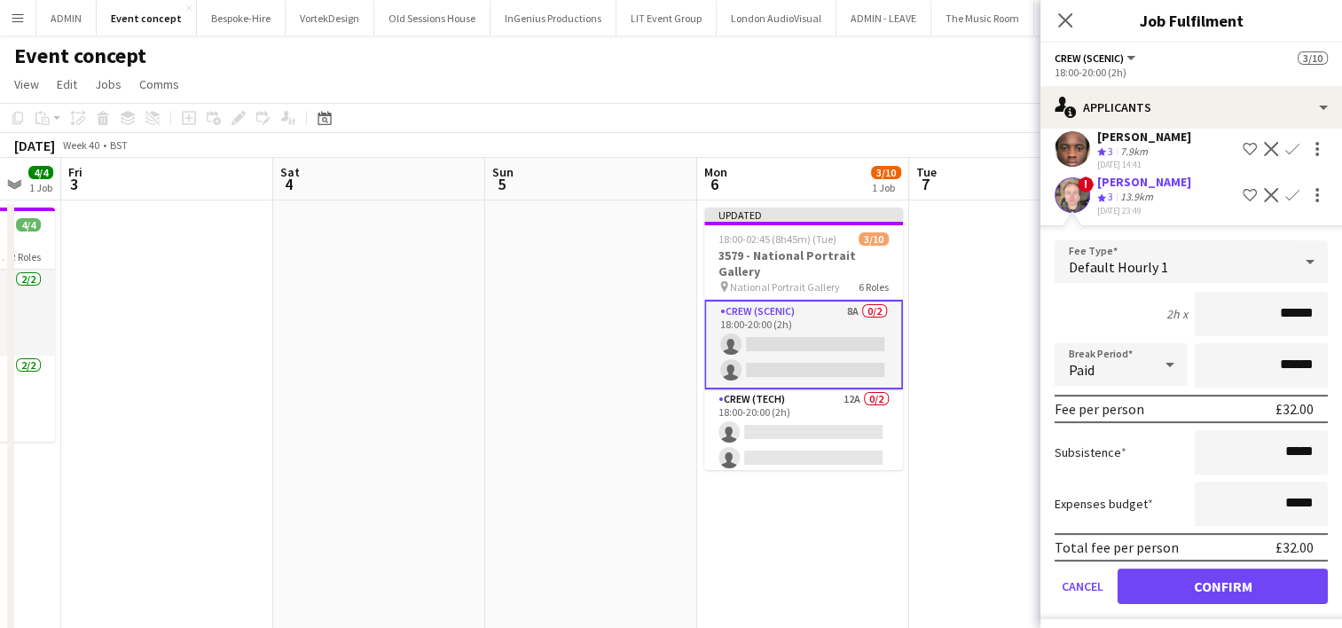
drag, startPoint x: 1249, startPoint y: 309, endPoint x: 1309, endPoint y: 310, distance: 60.3
click at [1309, 310] on input "******" at bounding box center [1261, 314] width 133 height 44
type input "***"
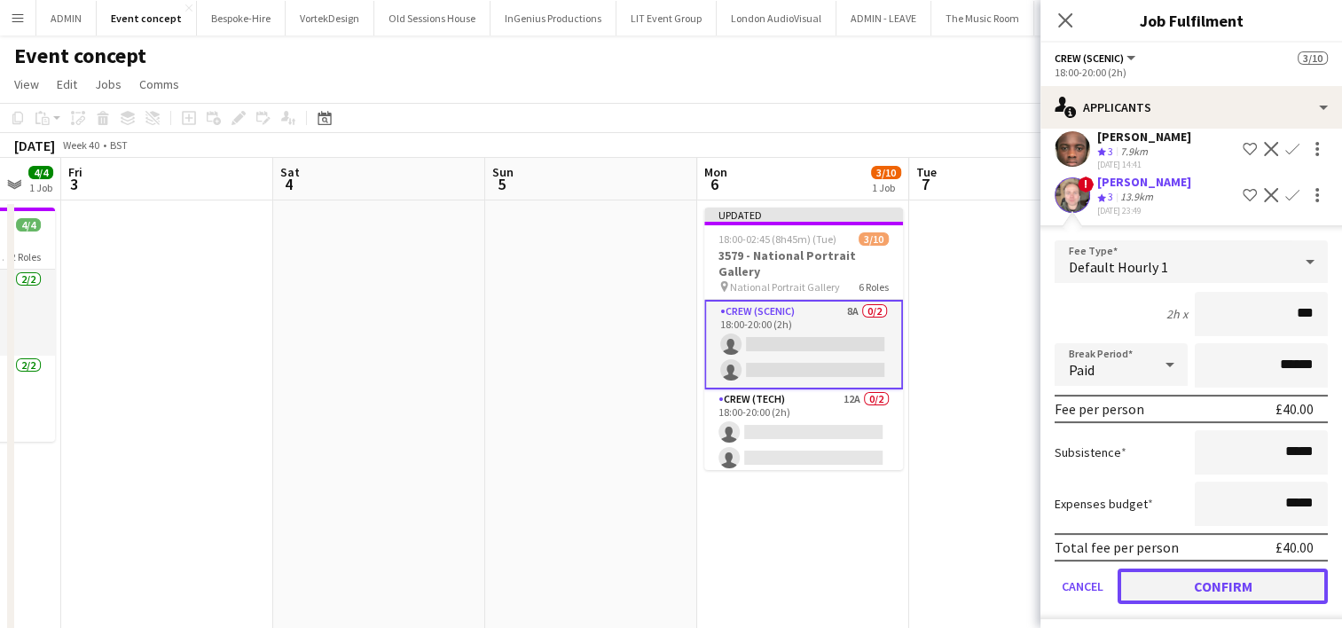
click at [1290, 577] on button "Confirm" at bounding box center [1223, 586] width 210 height 35
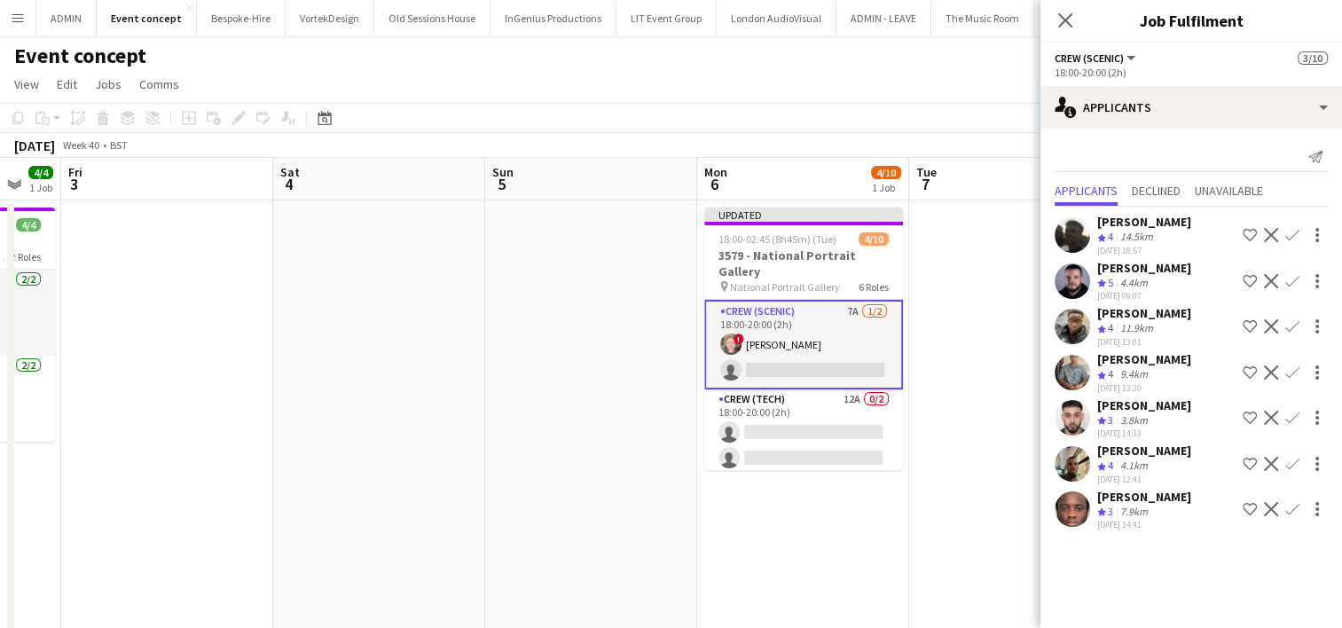
scroll to position [0, 0]
click at [1297, 415] on app-icon "Confirm" at bounding box center [1292, 418] width 14 height 14
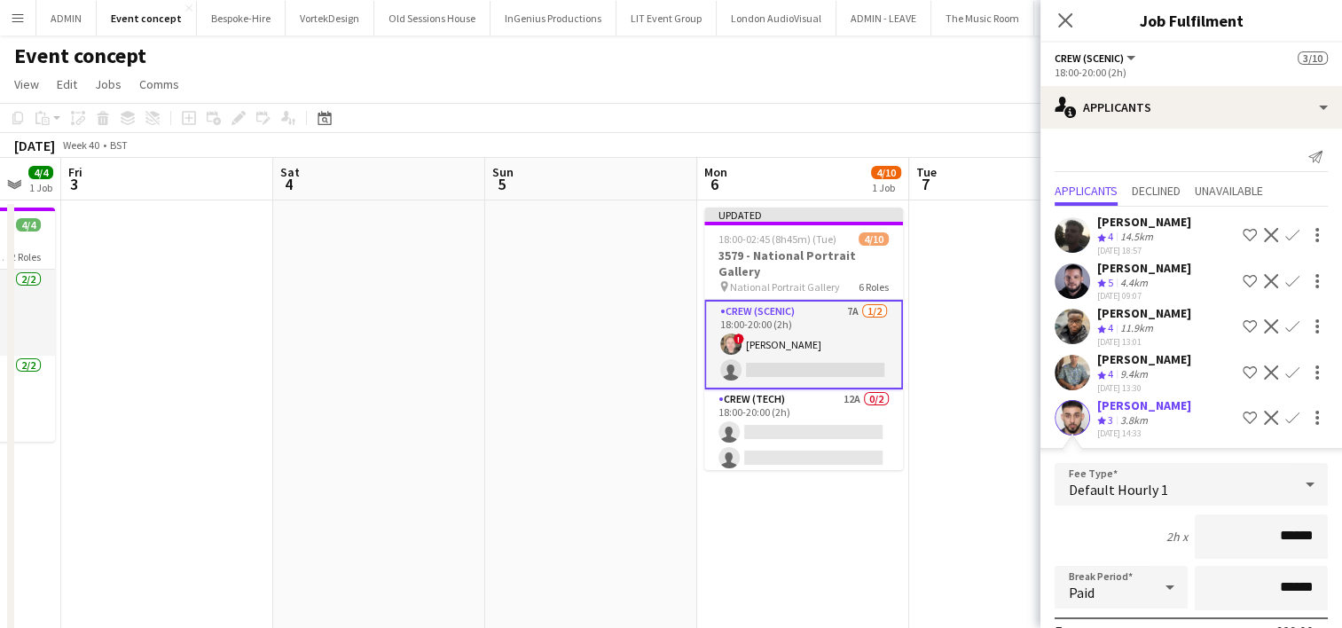
drag, startPoint x: 1266, startPoint y: 532, endPoint x: 1309, endPoint y: 532, distance: 43.5
click at [1309, 532] on input "******" at bounding box center [1261, 536] width 133 height 44
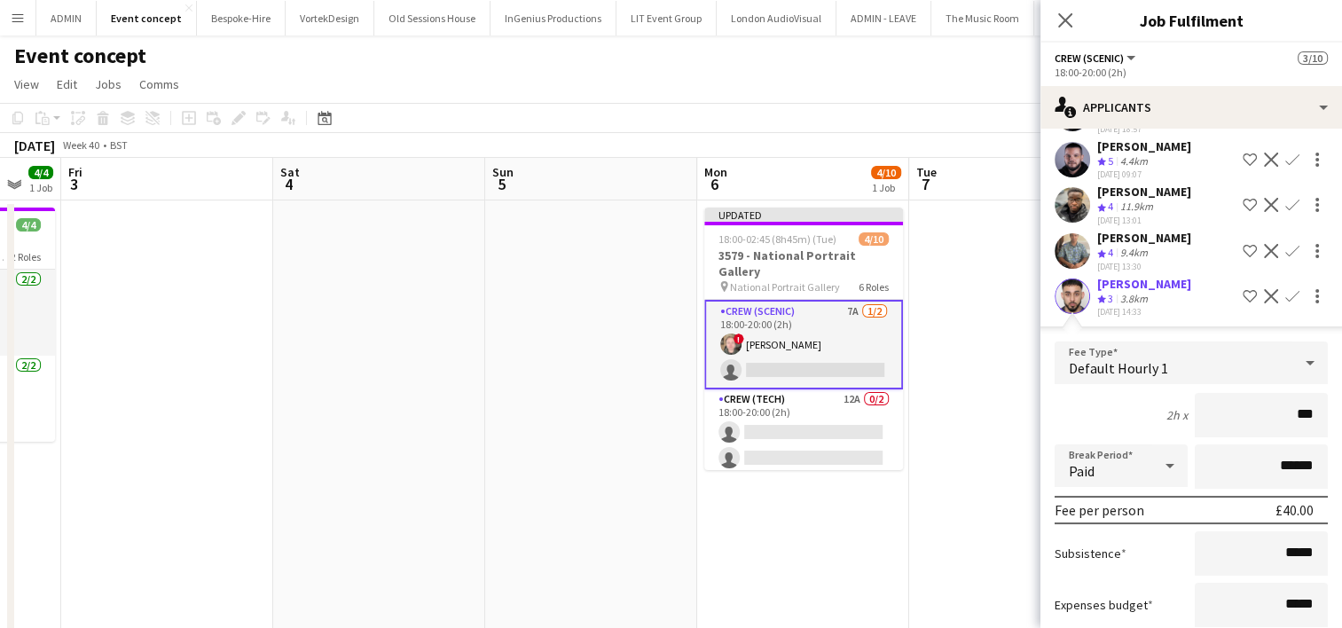
scroll to position [177, 0]
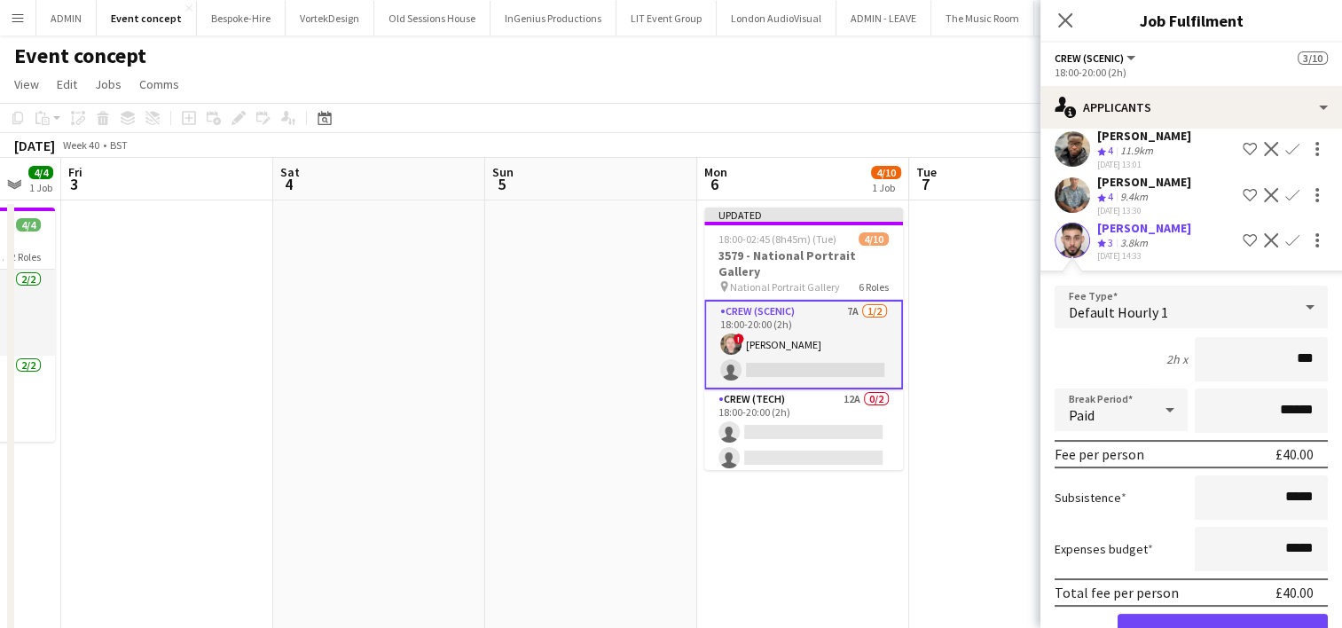
type input "***"
click at [1253, 614] on button "Confirm" at bounding box center [1223, 631] width 210 height 35
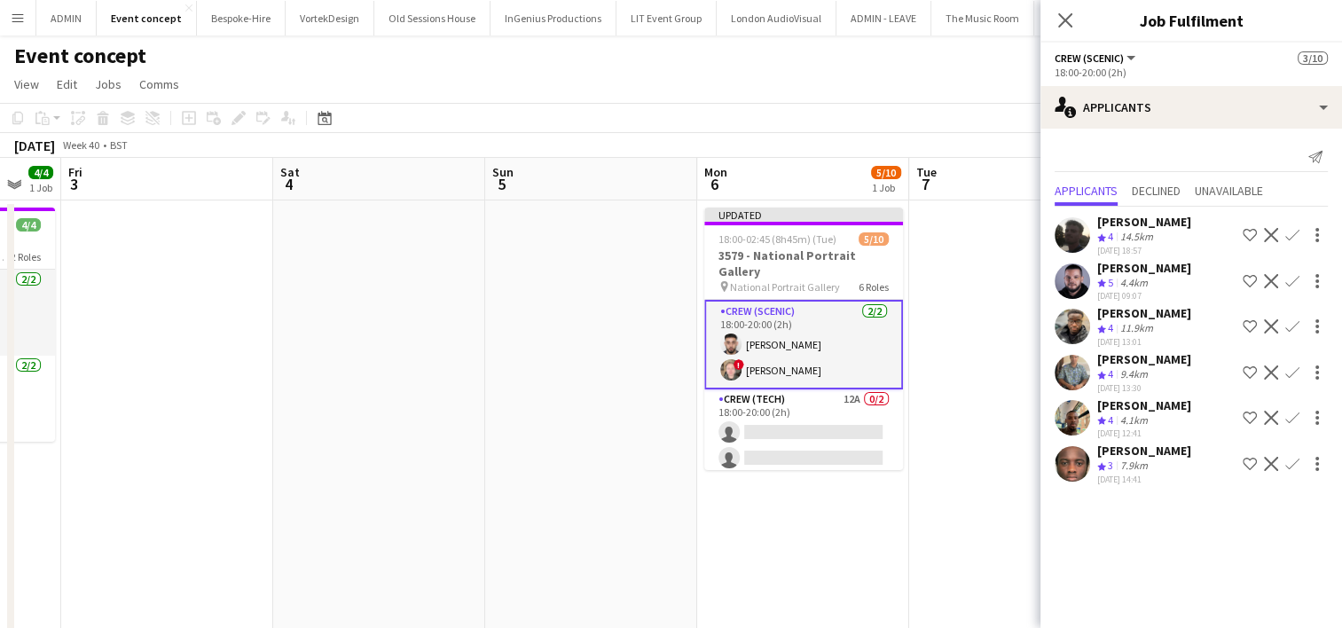
scroll to position [0, 0]
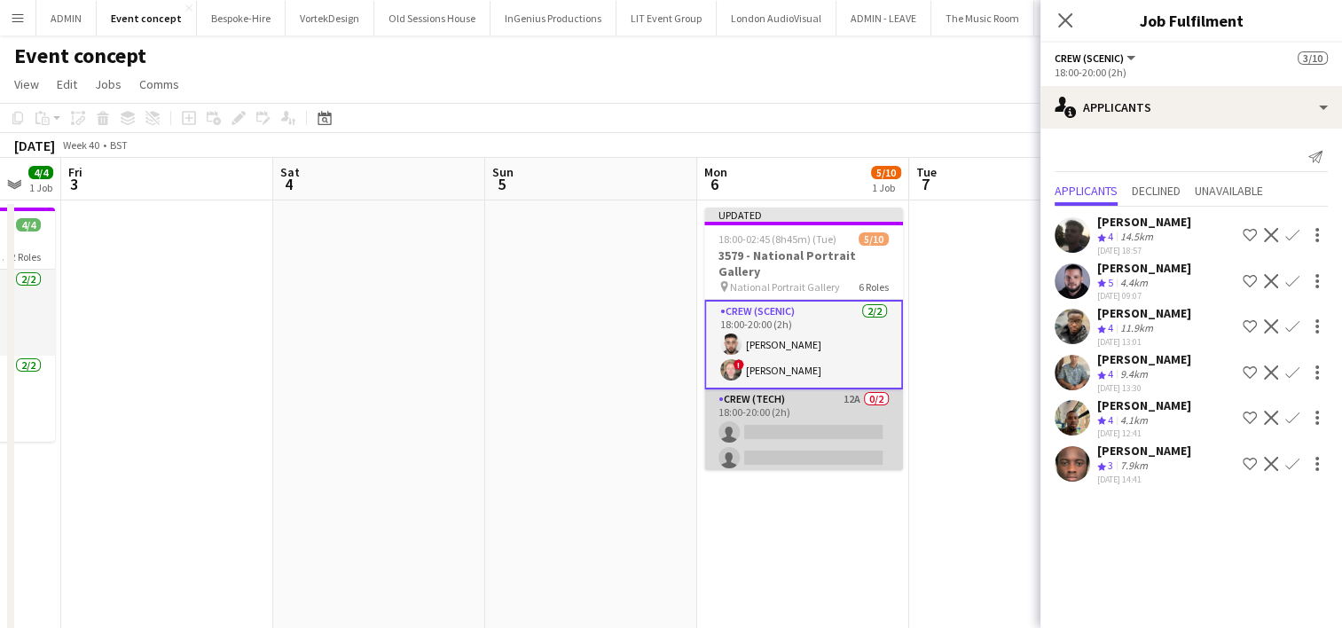
click at [845, 422] on app-card-role "Crew (Tech) 12A 0/2 18:00-20:00 (2h) single-neutral-actions single-neutral-acti…" at bounding box center [803, 432] width 199 height 86
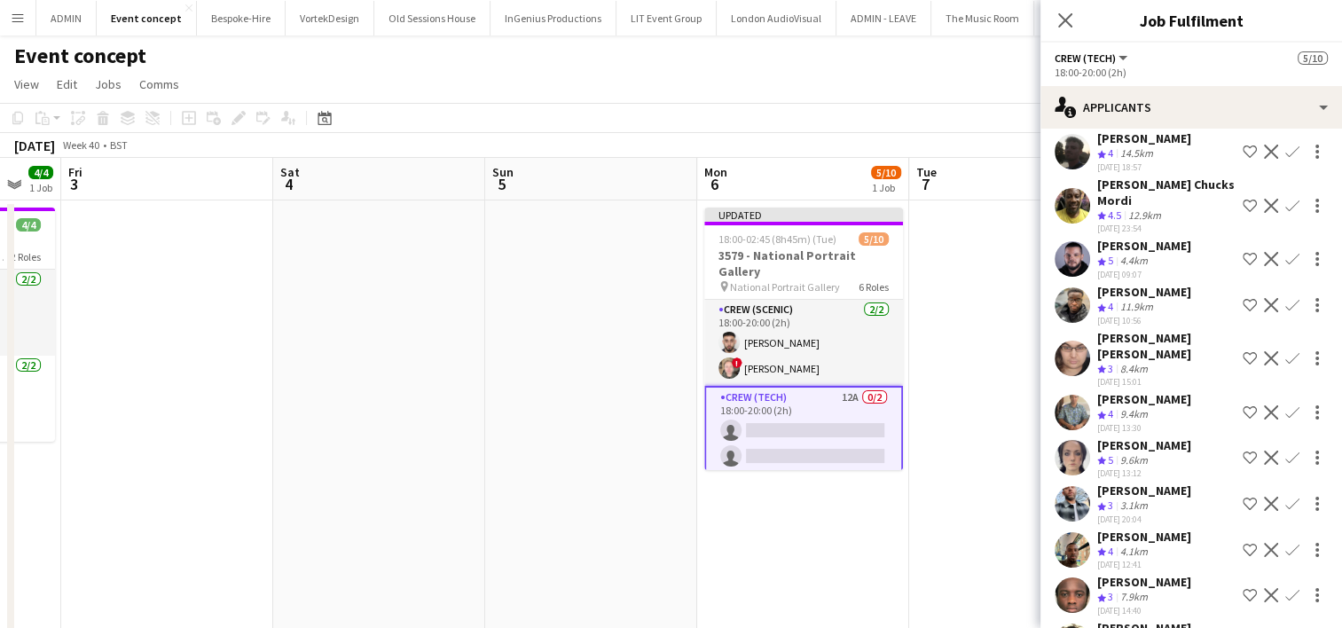
scroll to position [89, 0]
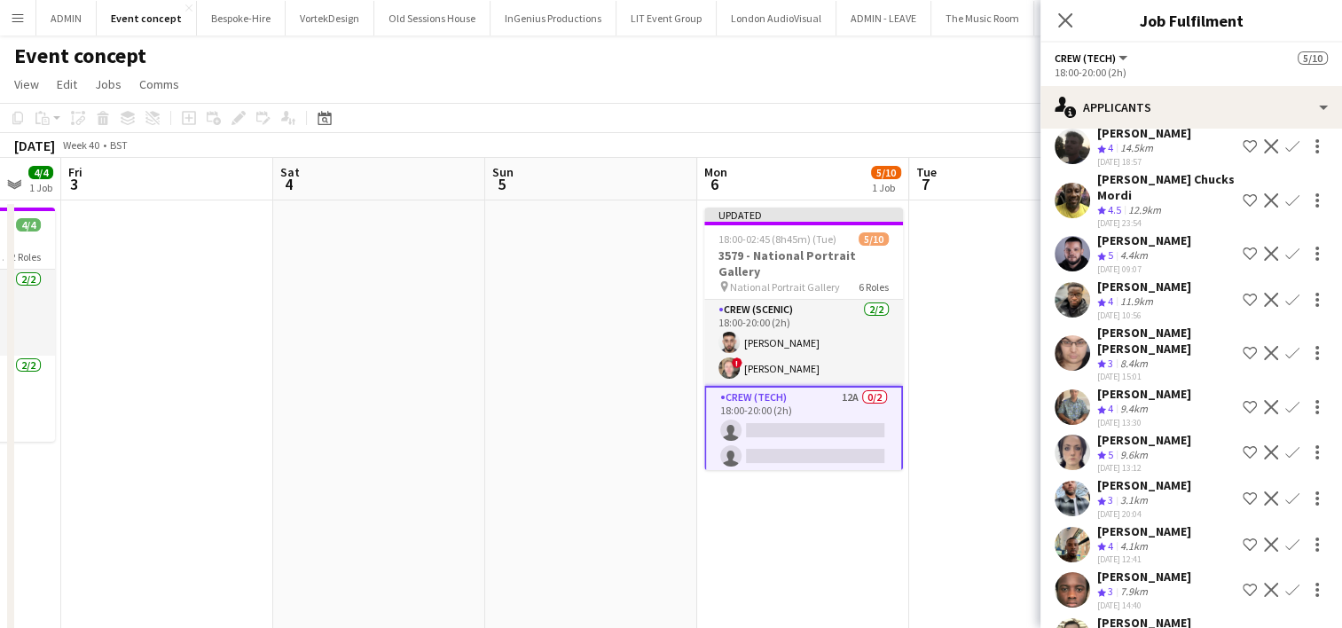
click at [1285, 538] on app-icon "Confirm" at bounding box center [1292, 545] width 14 height 14
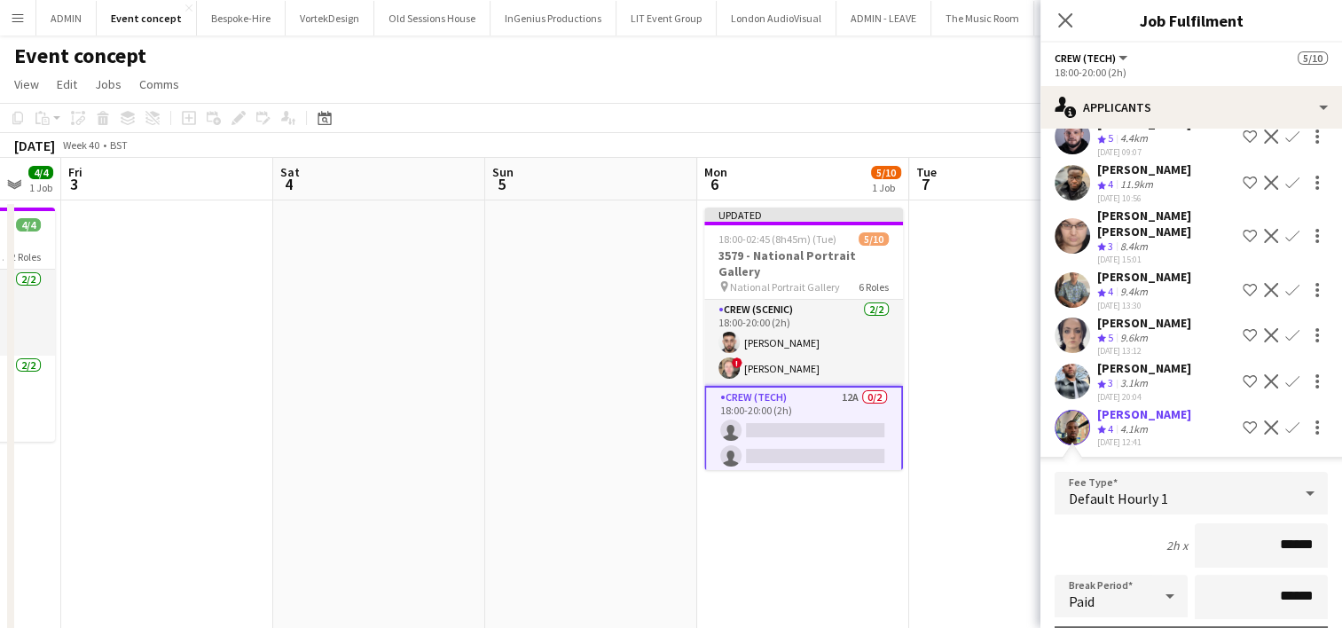
scroll to position [210, 0]
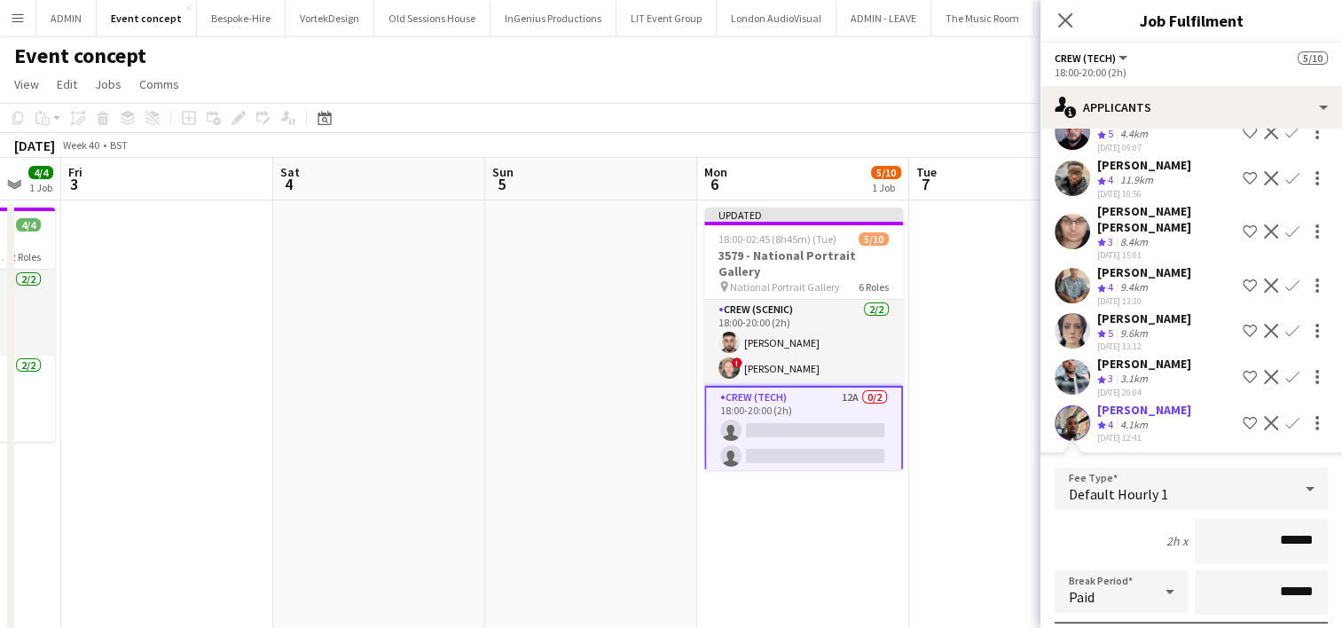
drag, startPoint x: 1268, startPoint y: 518, endPoint x: 1317, endPoint y: 519, distance: 49.7
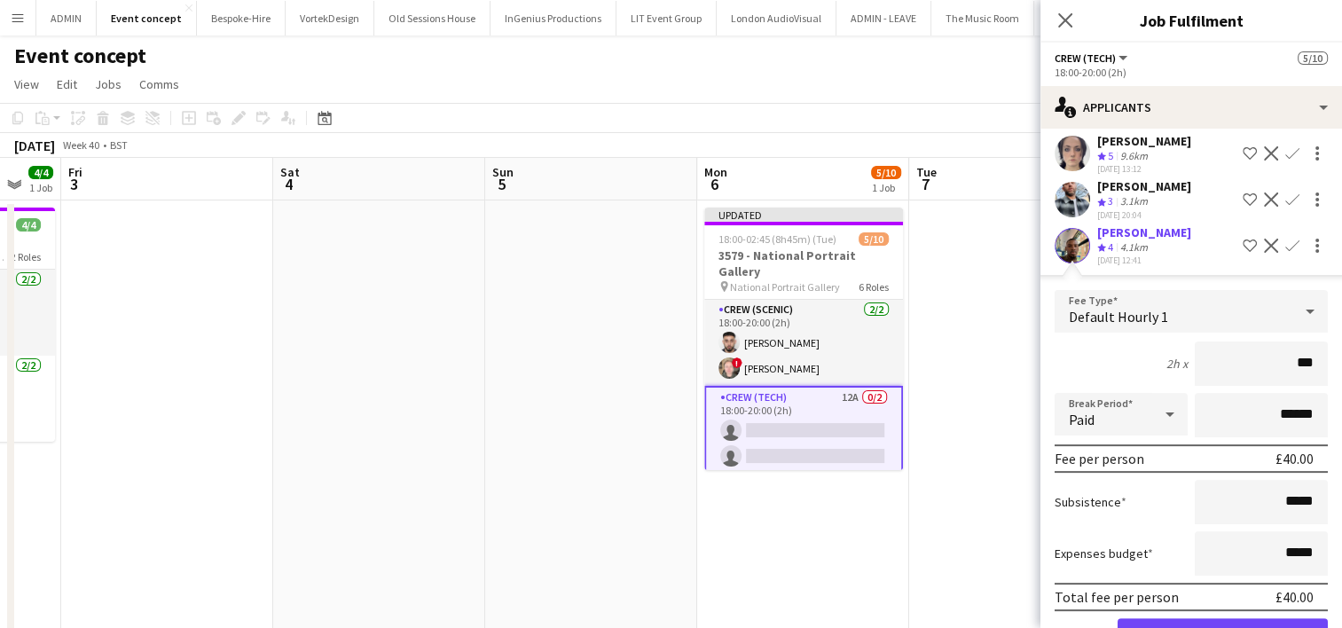
type input "***"
click at [1260, 618] on button "Confirm" at bounding box center [1223, 635] width 210 height 35
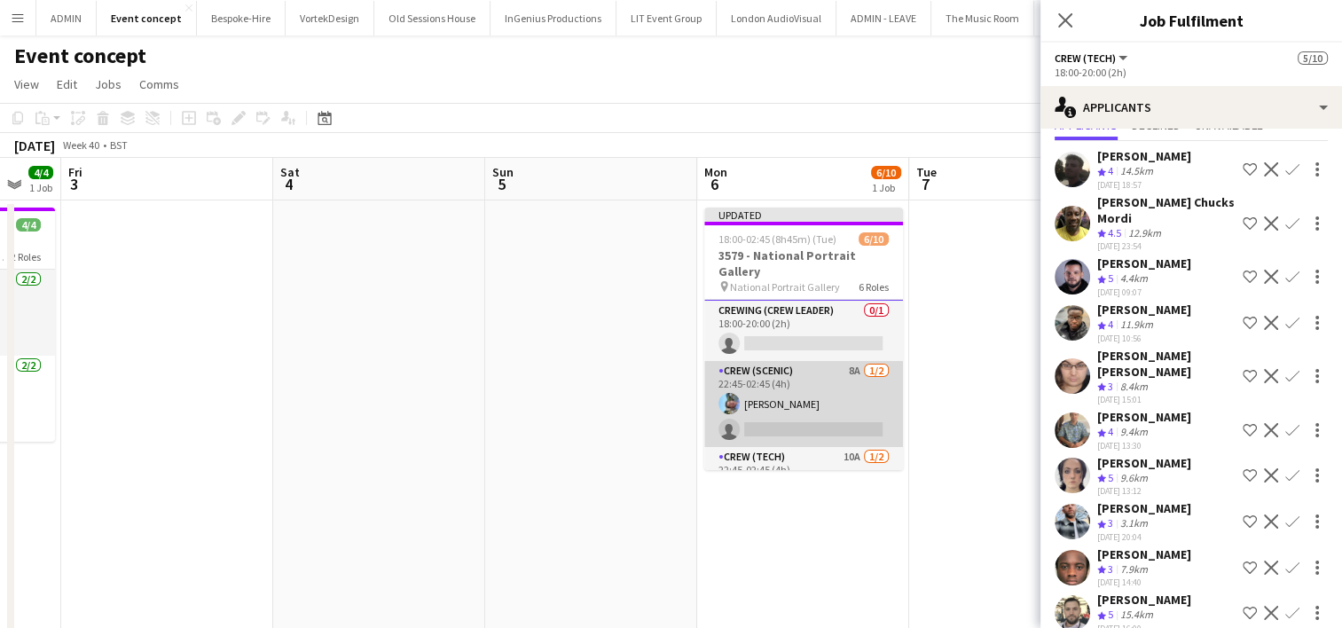
scroll to position [177, 0]
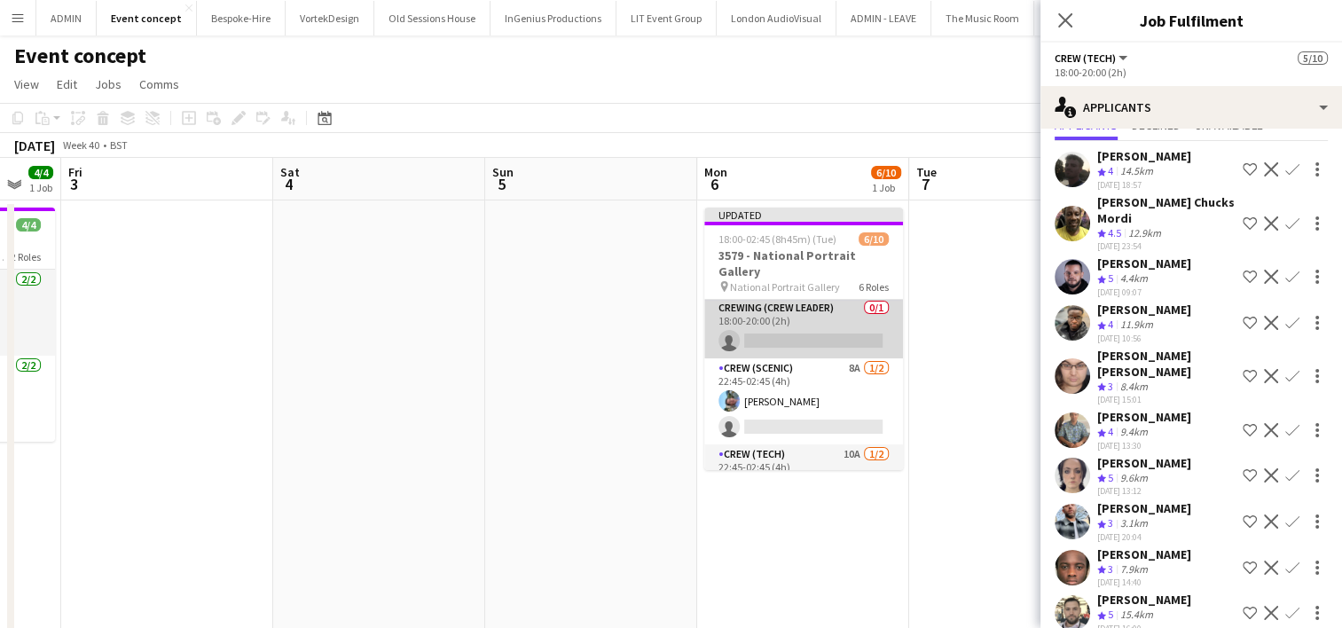
click at [818, 322] on app-card-role "Crewing (Crew Leader) 0/1 18:00-20:00 (2h) single-neutral-actions" at bounding box center [803, 328] width 199 height 60
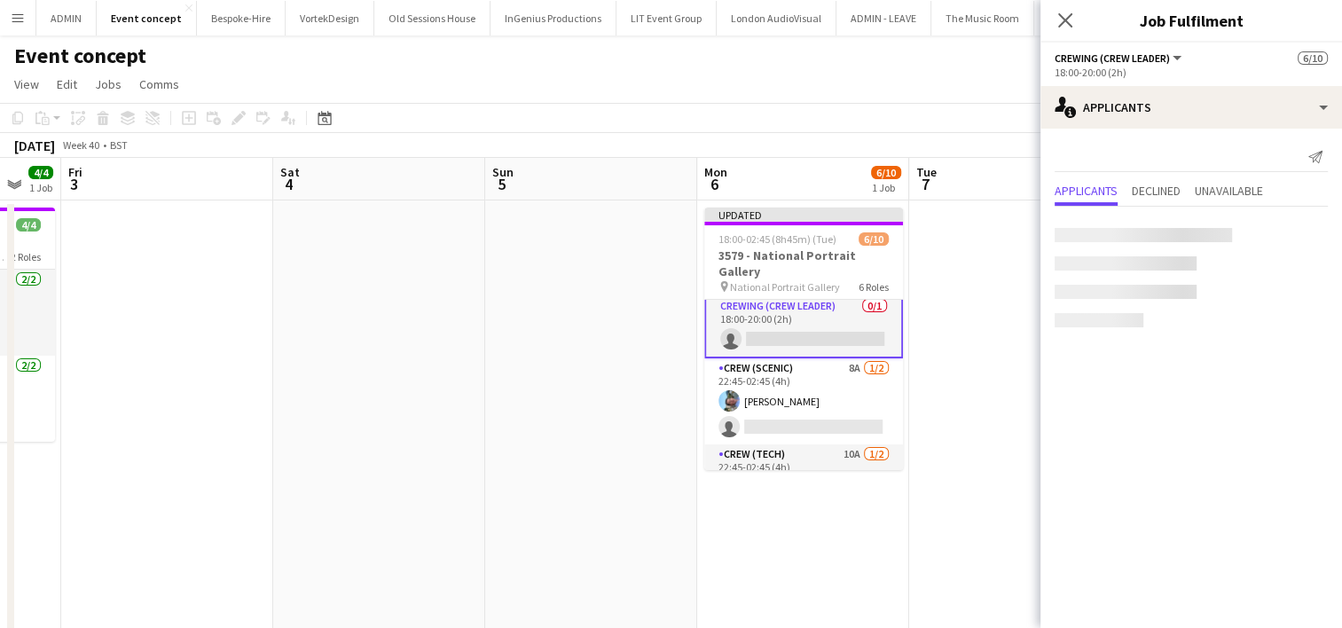
scroll to position [176, 0]
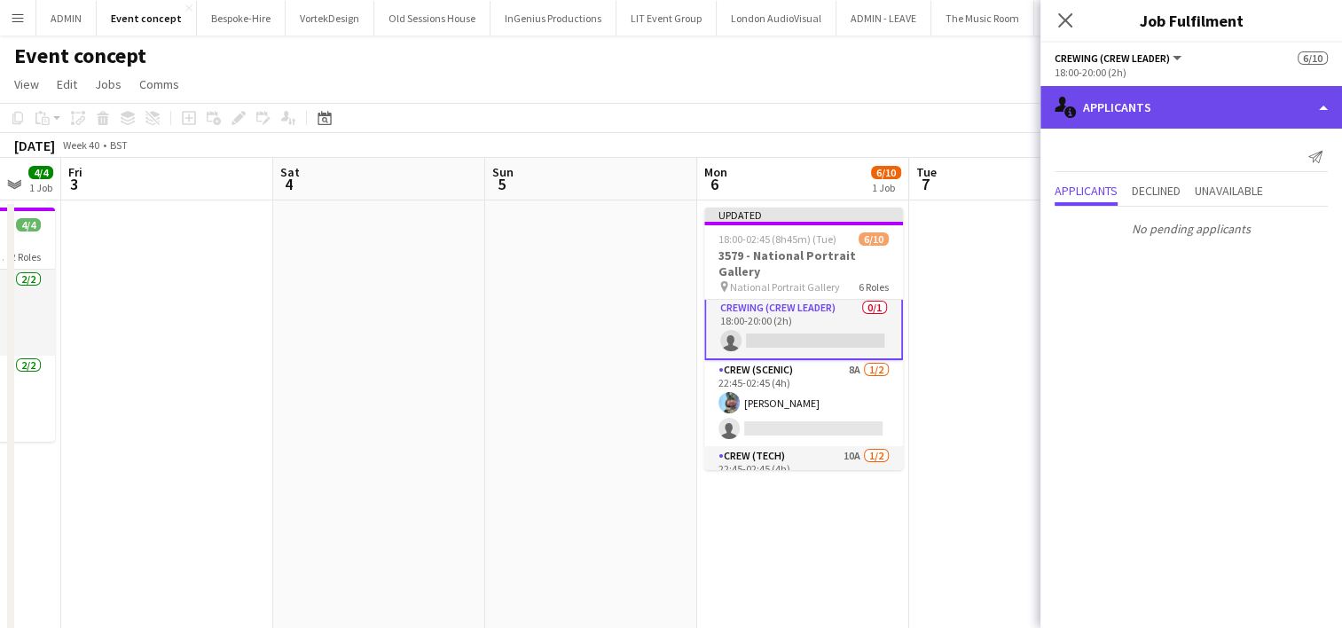
click at [1195, 117] on div "single-neutral-actions-information Applicants" at bounding box center [1191, 107] width 302 height 43
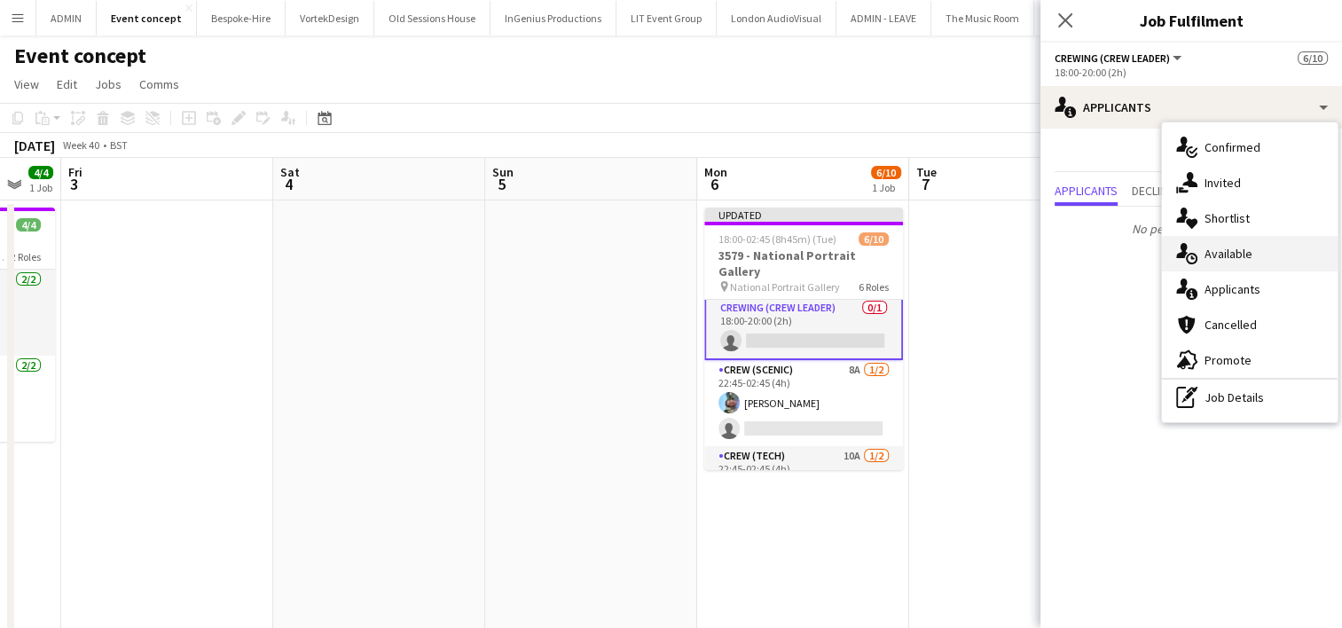
click at [1249, 250] on span "Available" at bounding box center [1229, 254] width 48 height 16
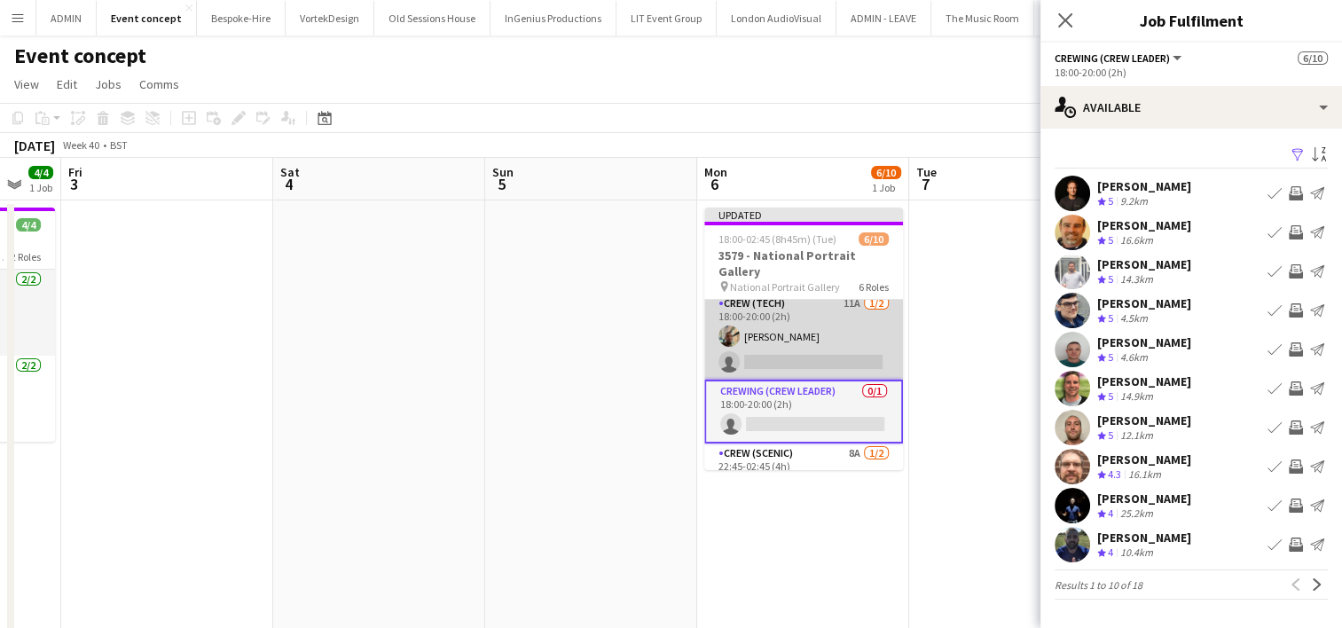
scroll to position [87, 0]
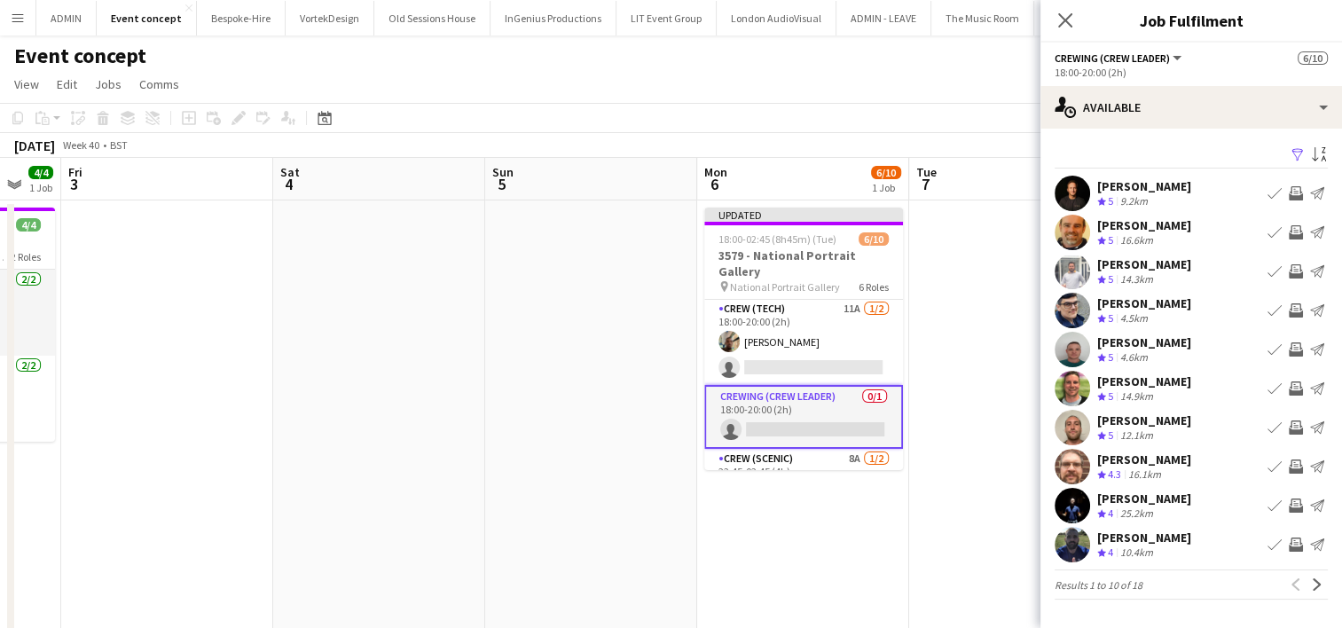
click at [832, 393] on app-card-role "Crewing (Crew Leader) 0/1 18:00-20:00 (2h) single-neutral-actions" at bounding box center [803, 417] width 199 height 64
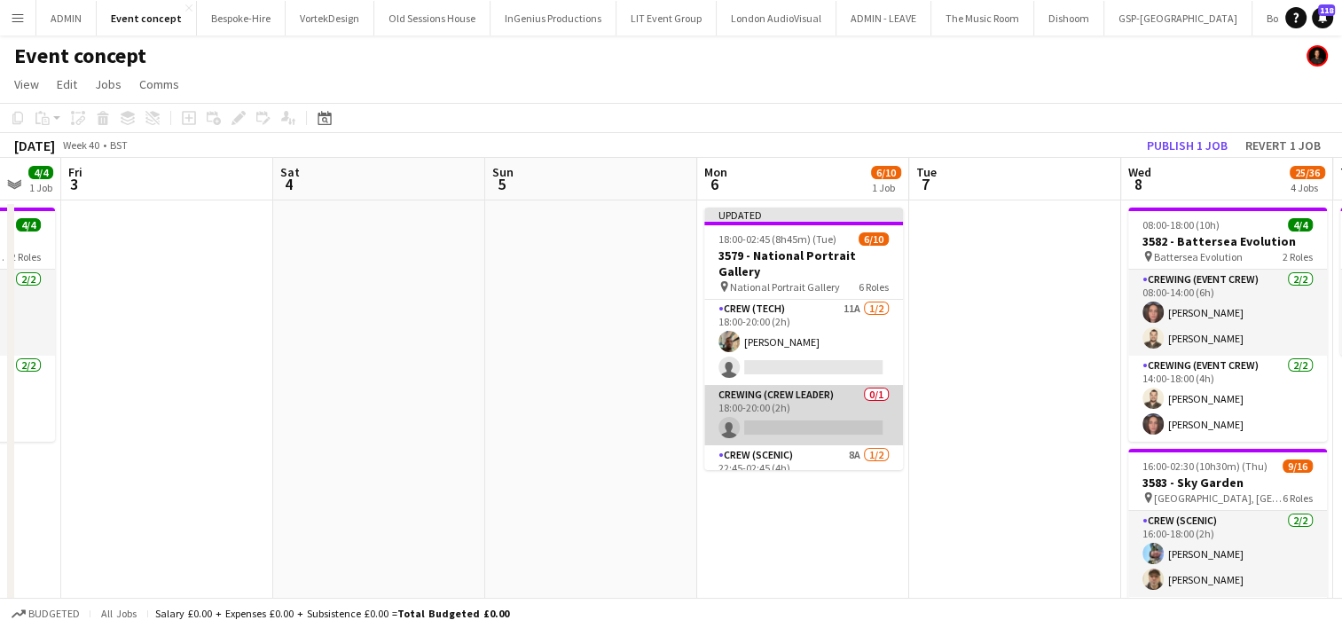
click at [832, 393] on app-card-role "Crewing (Crew Leader) 0/1 18:00-20:00 (2h) single-neutral-actions" at bounding box center [803, 415] width 199 height 60
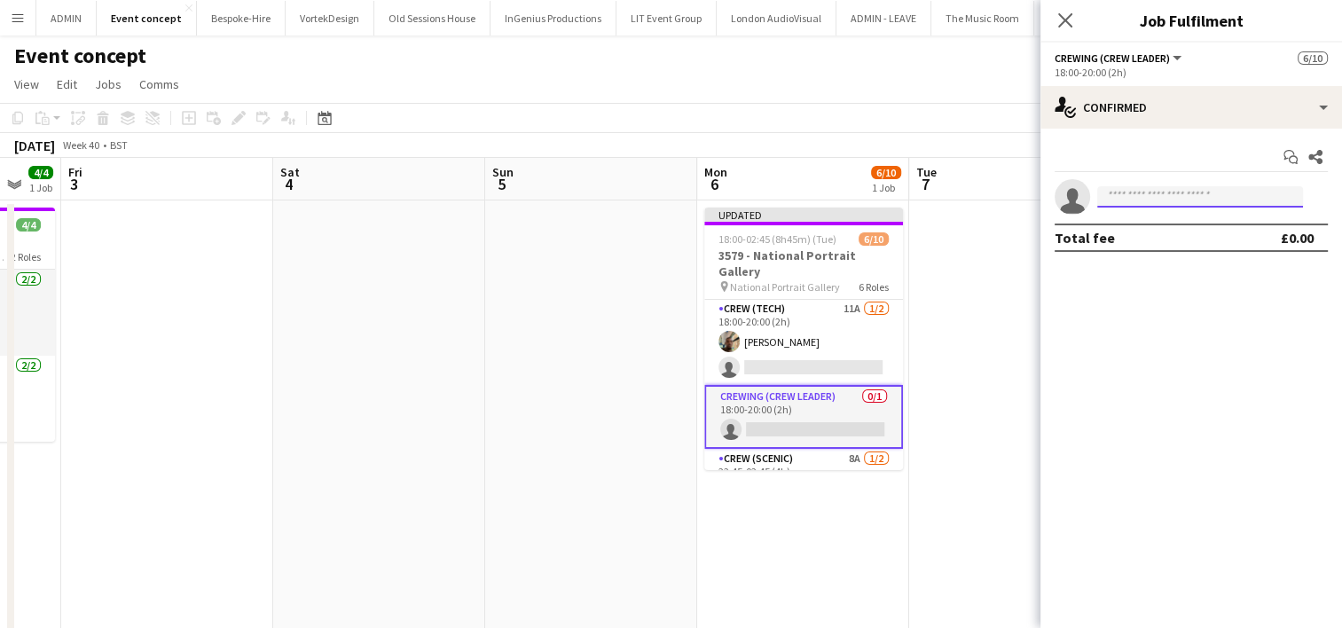
click at [1168, 193] on input at bounding box center [1200, 196] width 206 height 21
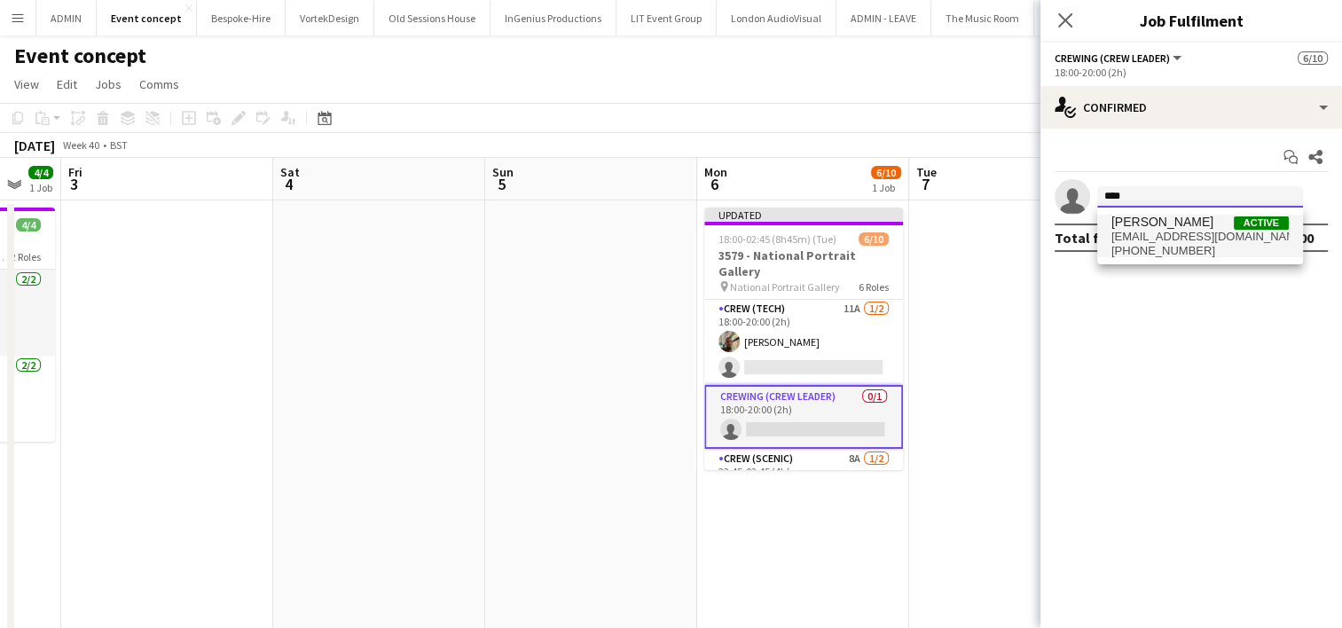
type input "****"
click at [1174, 216] on span "Paul Fisk Active" at bounding box center [1199, 222] width 177 height 15
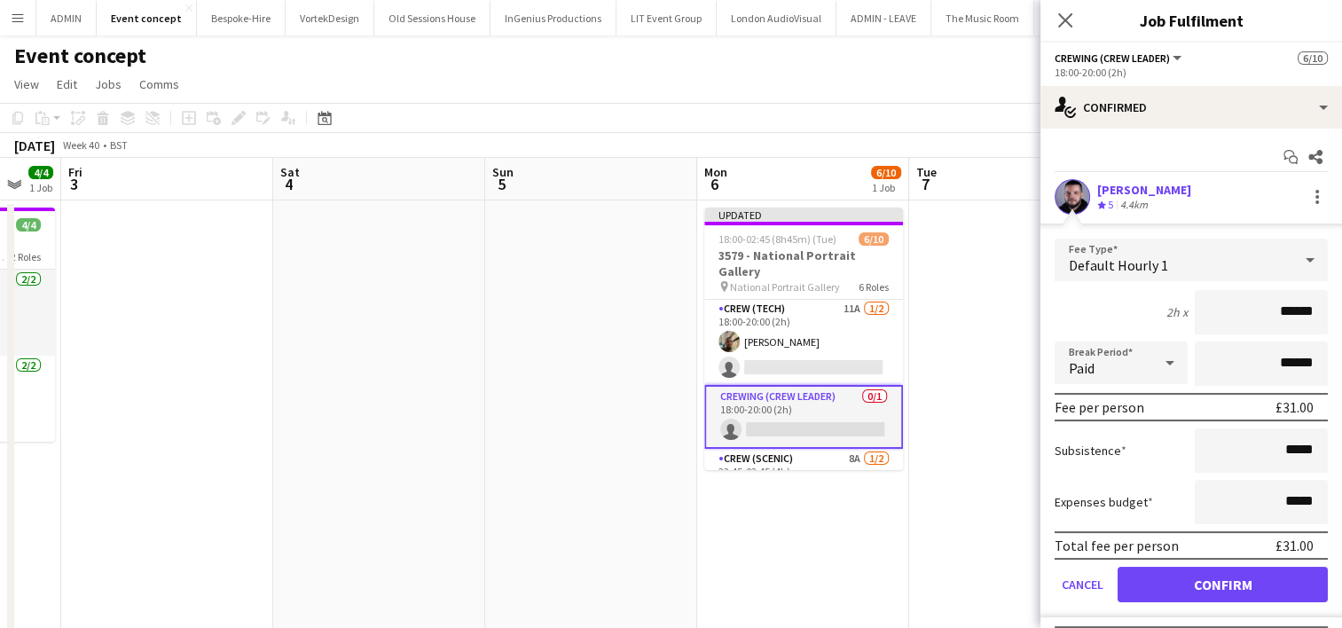
drag, startPoint x: 1260, startPoint y: 314, endPoint x: 1338, endPoint y: 322, distance: 78.5
click at [1338, 322] on mat-expansion-panel "check Confirmed Start chat Share Paul Fisk Crew rating 5 4.4km Fee Type Default…" at bounding box center [1191, 378] width 302 height 499
type input "***"
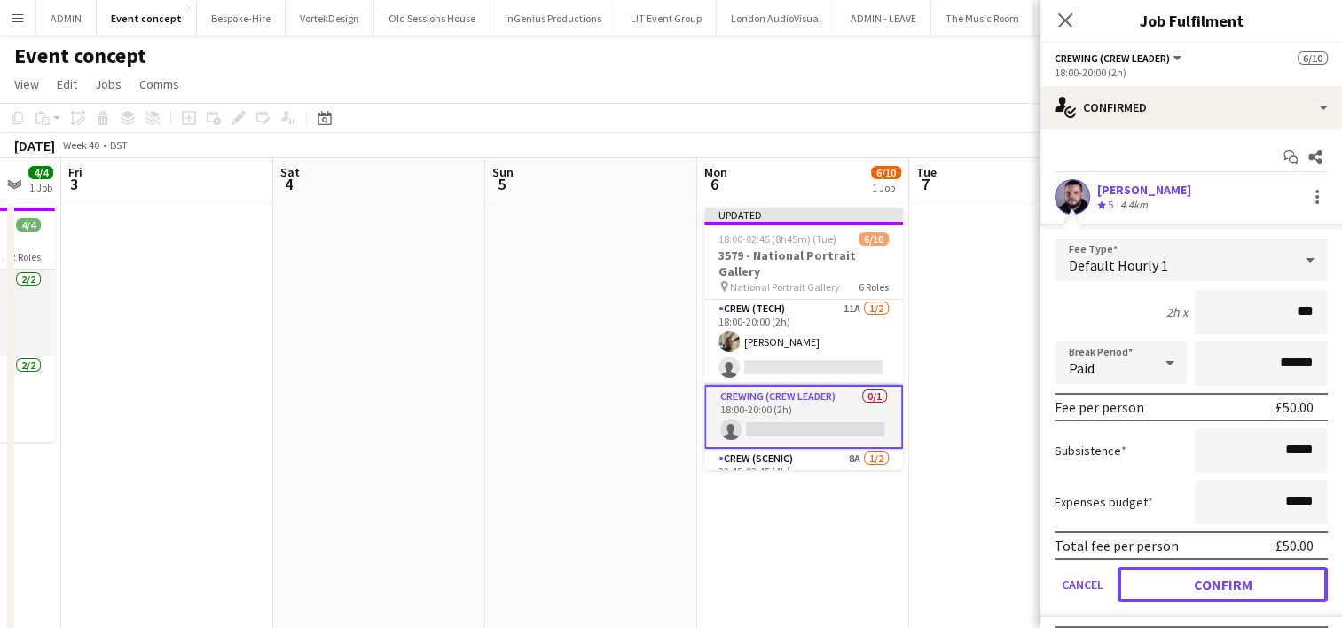
drag, startPoint x: 1260, startPoint y: 577, endPoint x: 1228, endPoint y: 545, distance: 46.4
click at [1260, 577] on button "Confirm" at bounding box center [1223, 584] width 210 height 35
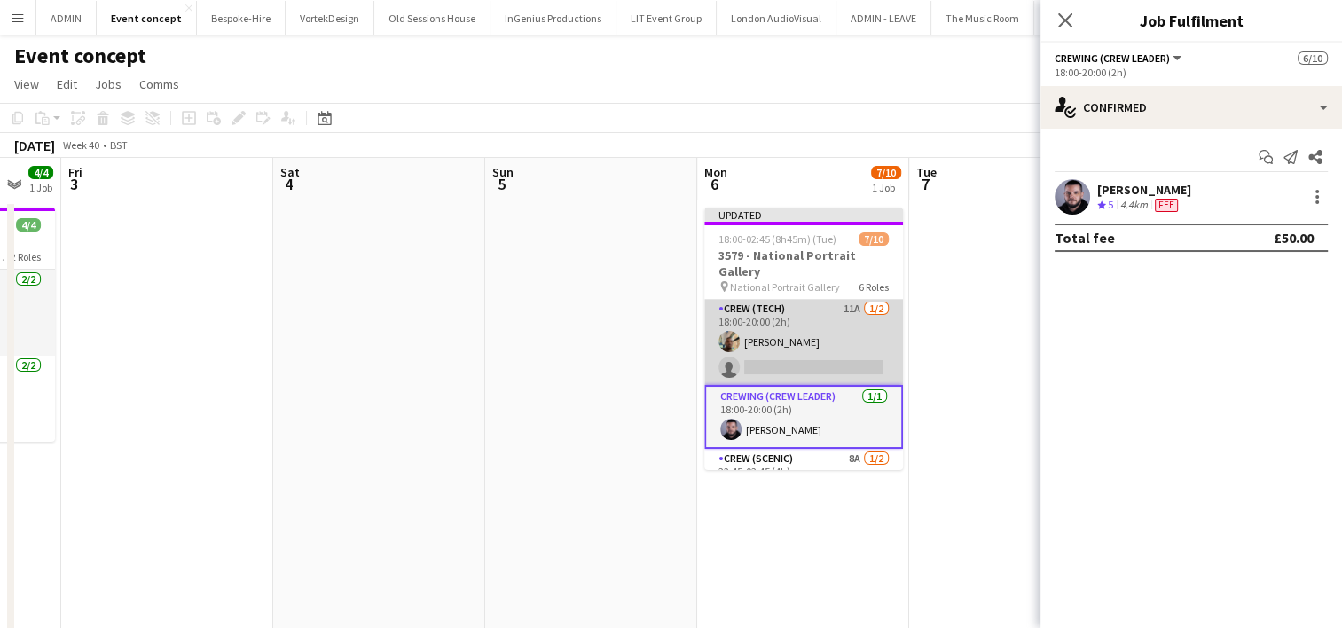
click at [839, 345] on app-card-role "Crew (Tech) 11A 1/2 18:00-20:00 (2h) Stephon Johnson single-neutral-actions" at bounding box center [803, 342] width 199 height 86
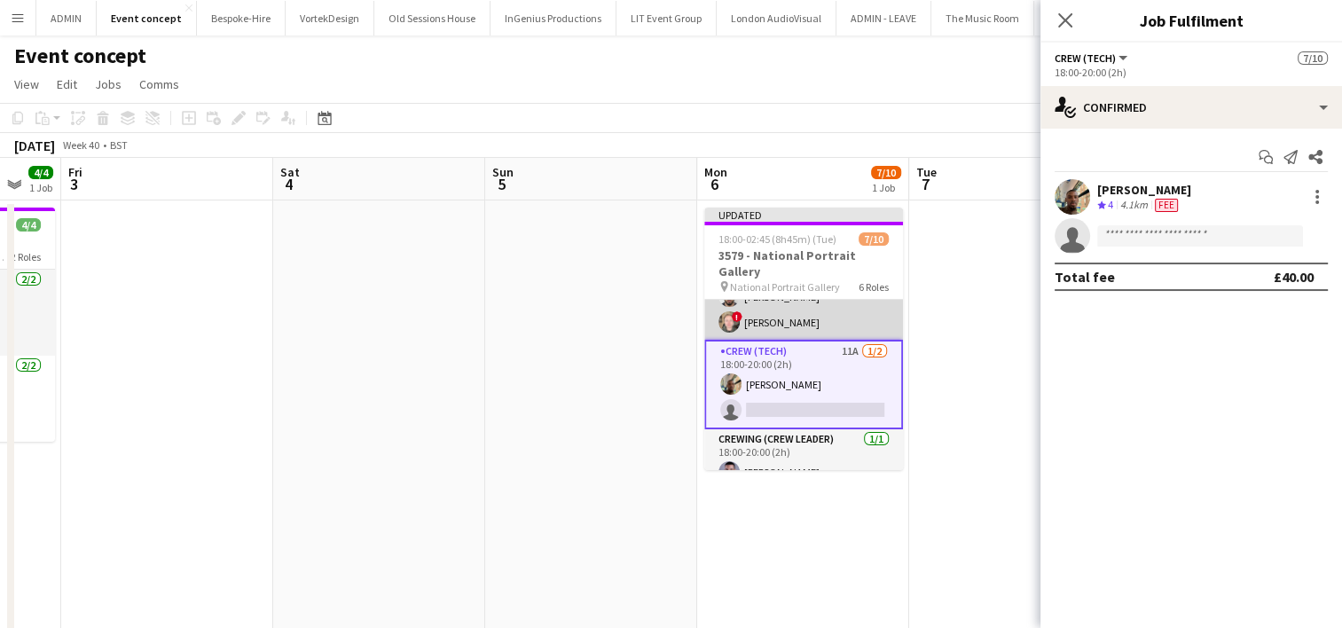
scroll to position [0, 0]
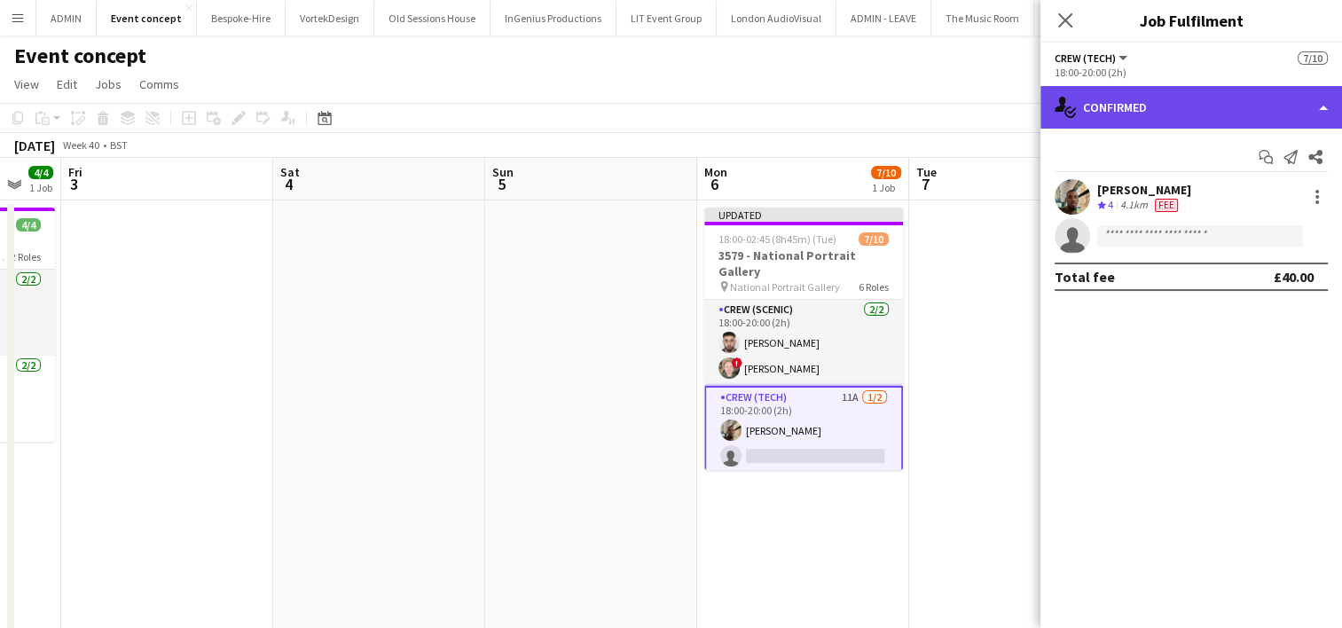
click at [1163, 116] on div "single-neutral-actions-check-2 Confirmed" at bounding box center [1191, 107] width 302 height 43
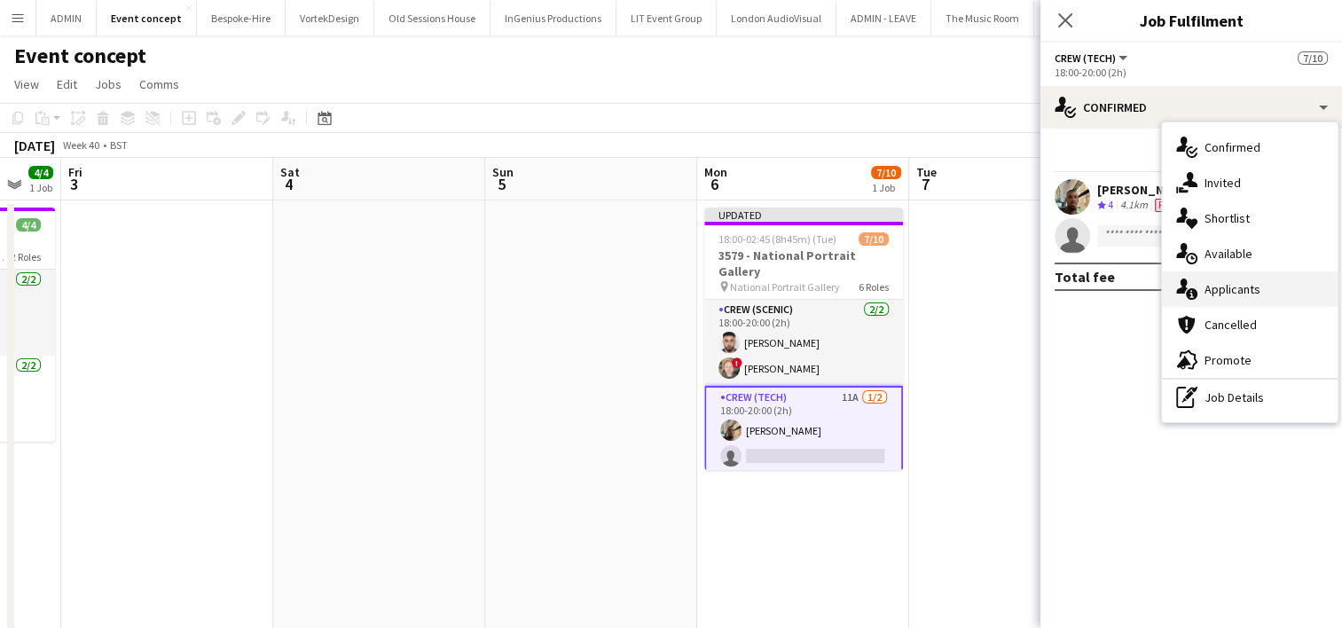
click at [1249, 291] on span "Applicants" at bounding box center [1233, 289] width 56 height 16
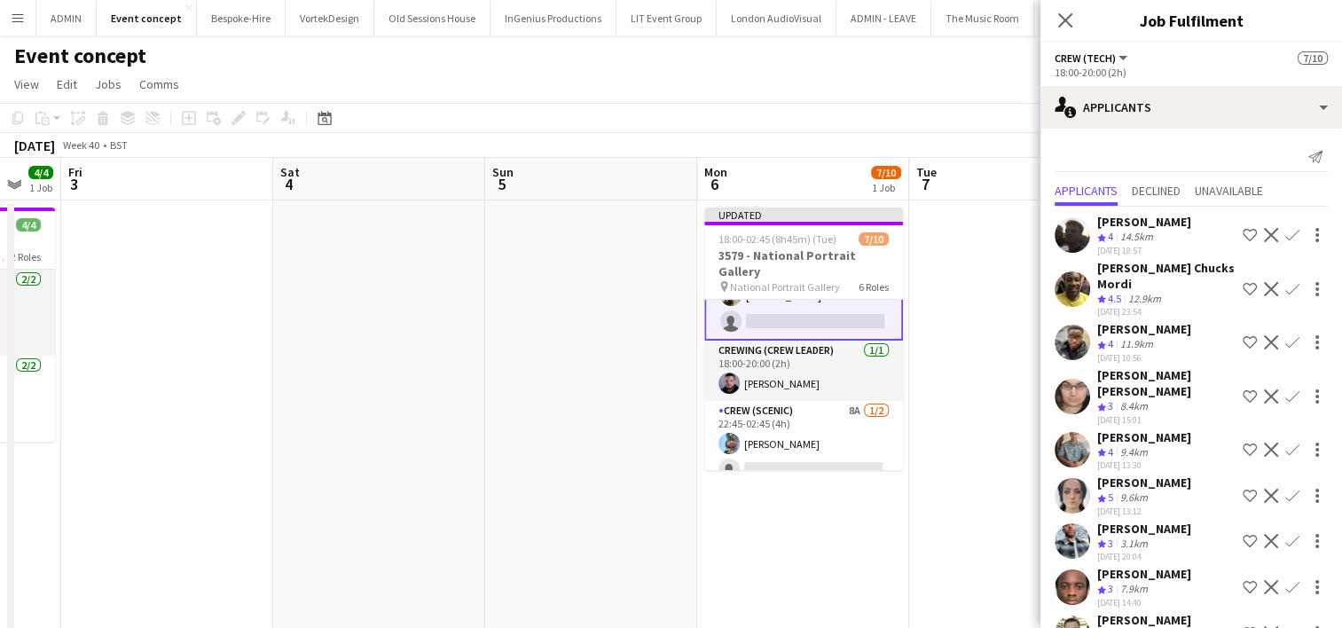
scroll to position [266, 0]
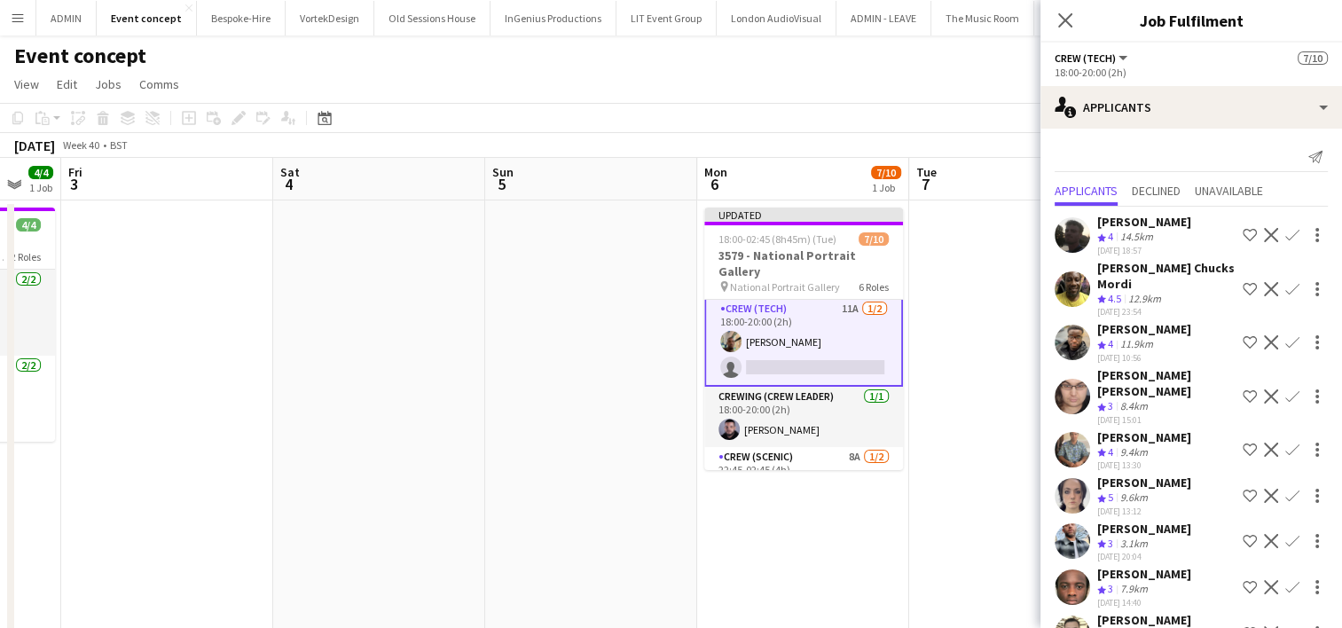
click at [818, 345] on app-card-role "Crew (Tech) 11A 1/2 18:00-20:00 (2h) Stephon Johnson single-neutral-actions" at bounding box center [803, 342] width 199 height 90
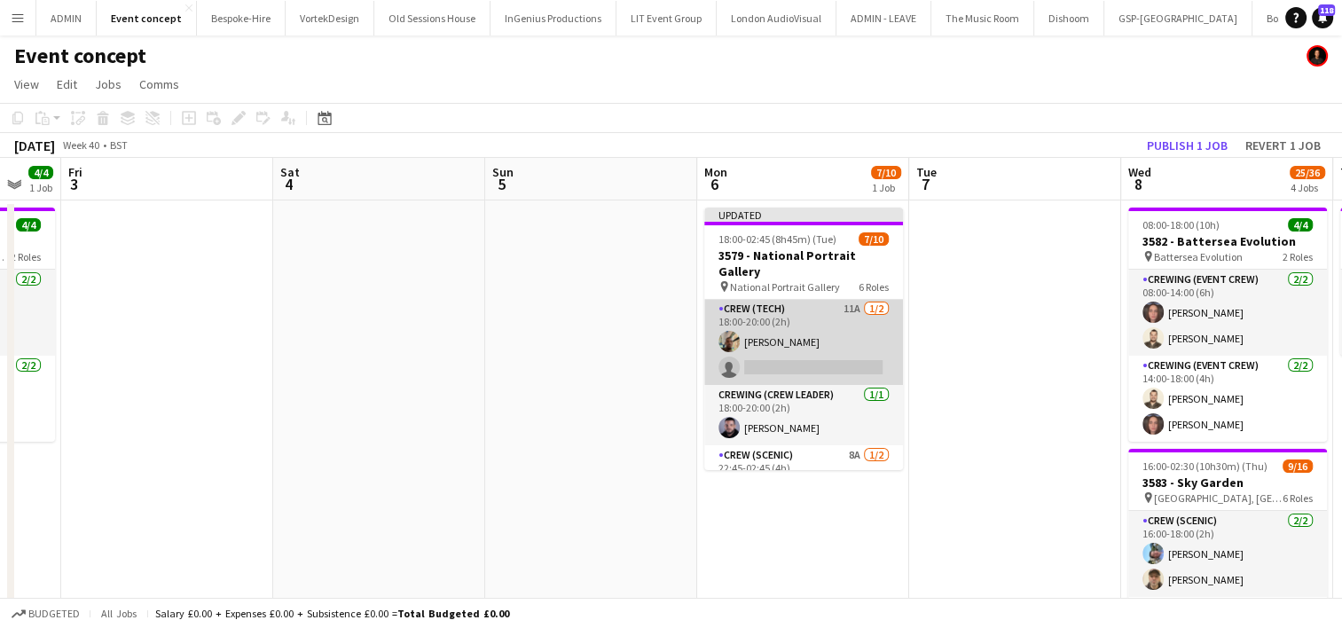
click at [818, 345] on app-card-role "Crew (Tech) 11A 1/2 18:00-20:00 (2h) Stephon Johnson single-neutral-actions" at bounding box center [803, 342] width 199 height 86
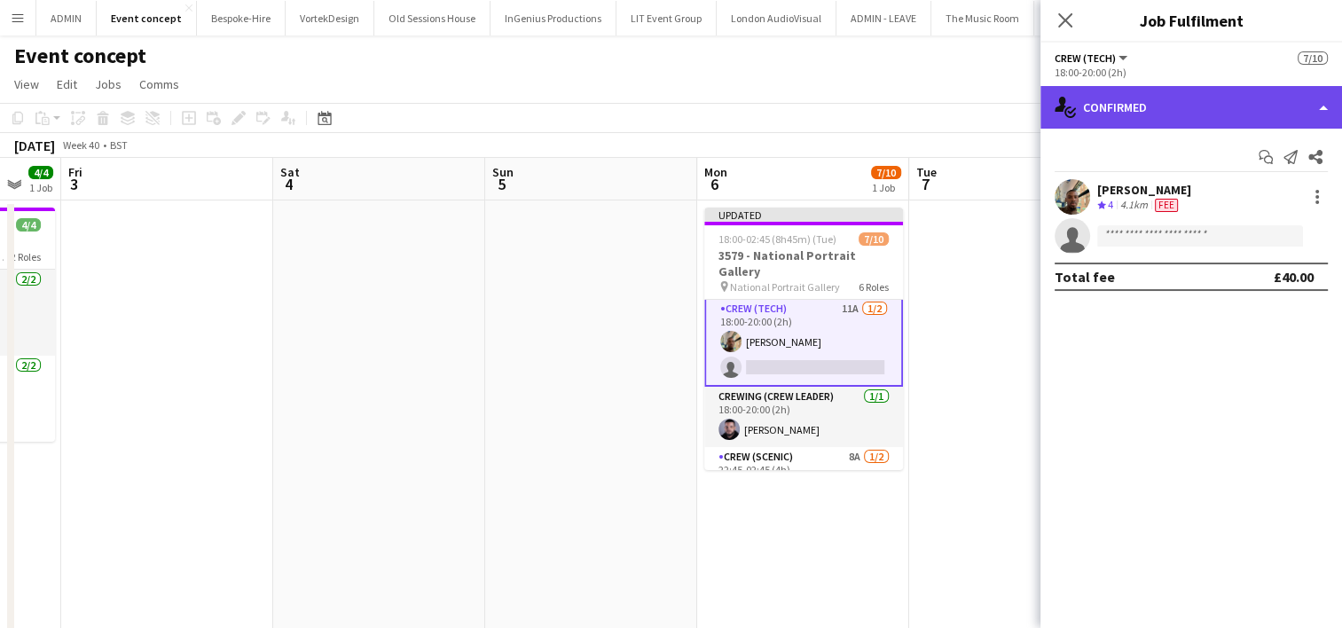
click at [1277, 89] on div "single-neutral-actions-check-2 Confirmed" at bounding box center [1191, 107] width 302 height 43
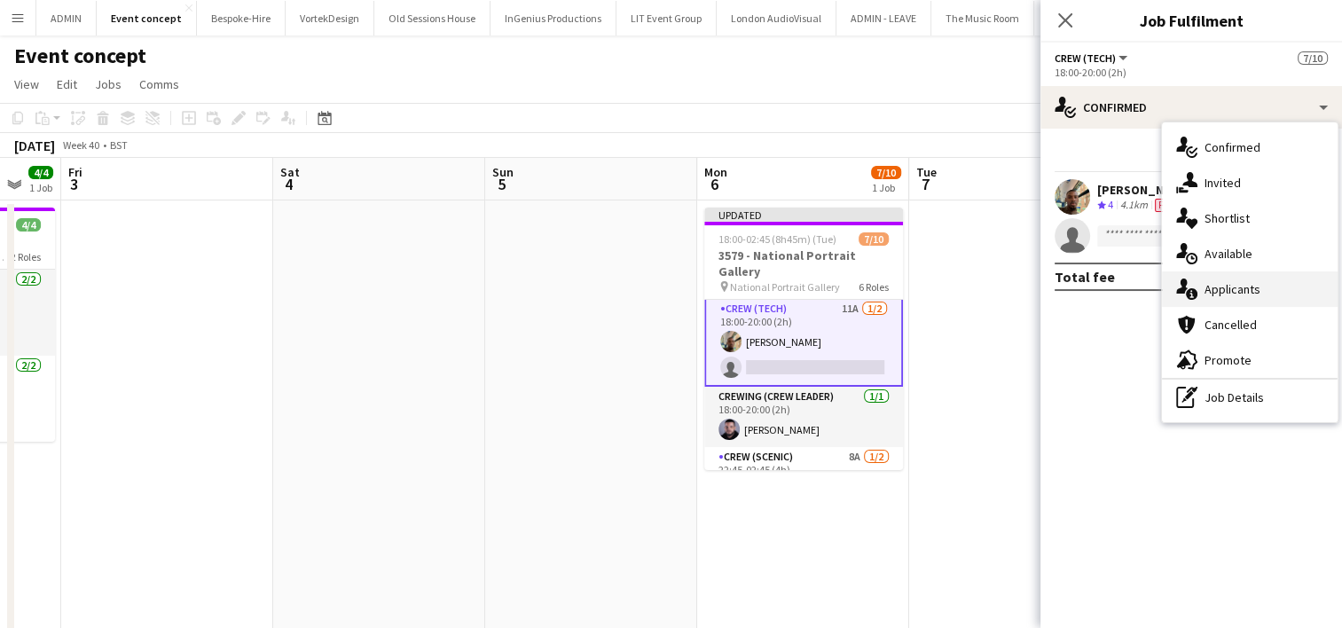
click at [1249, 281] on span "Applicants" at bounding box center [1233, 289] width 56 height 16
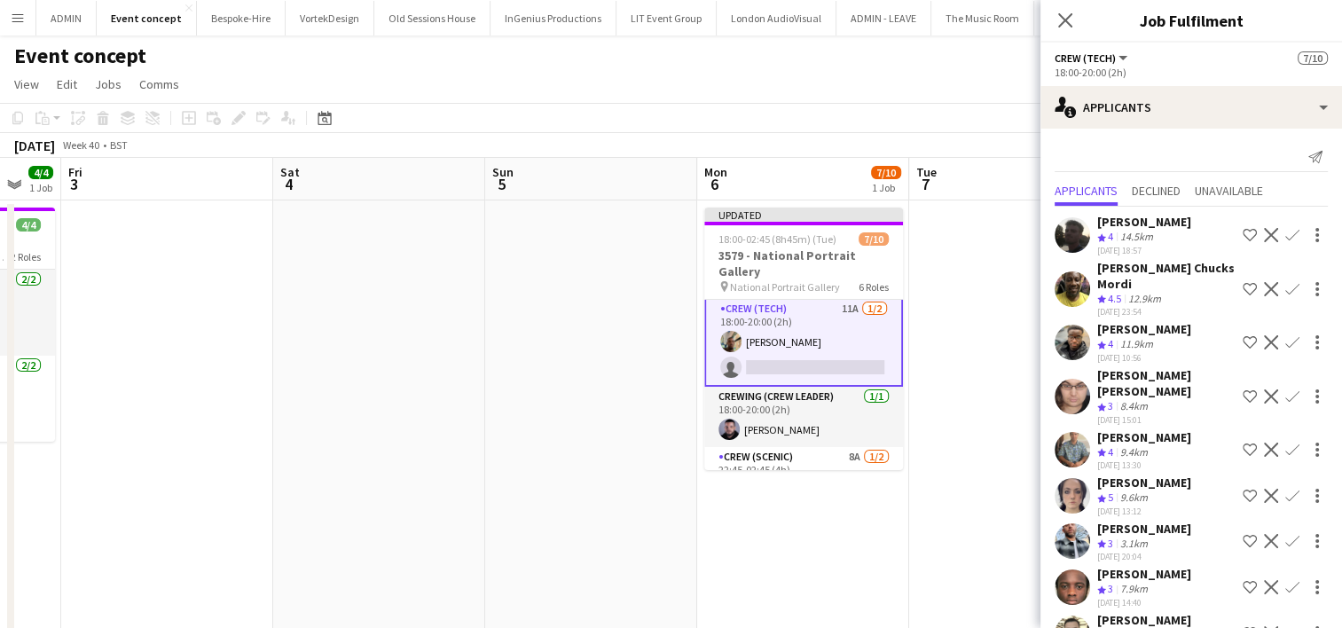
scroll to position [20, 0]
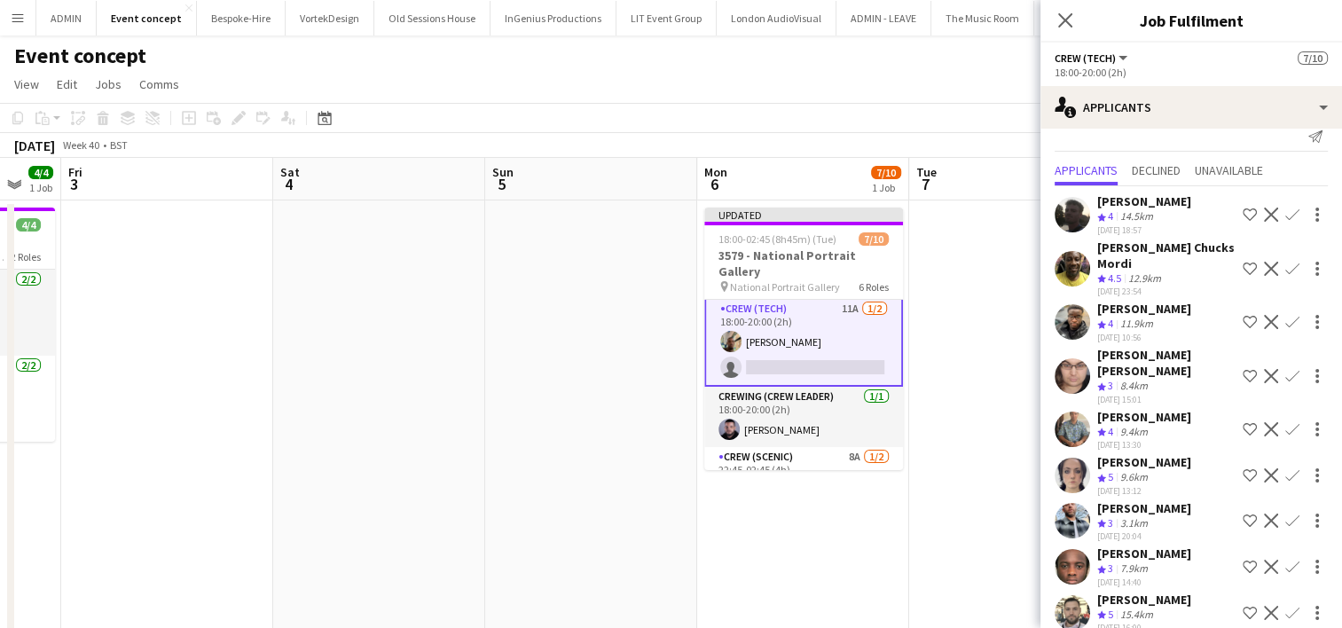
click at [1285, 468] on app-icon "Confirm" at bounding box center [1292, 475] width 14 height 14
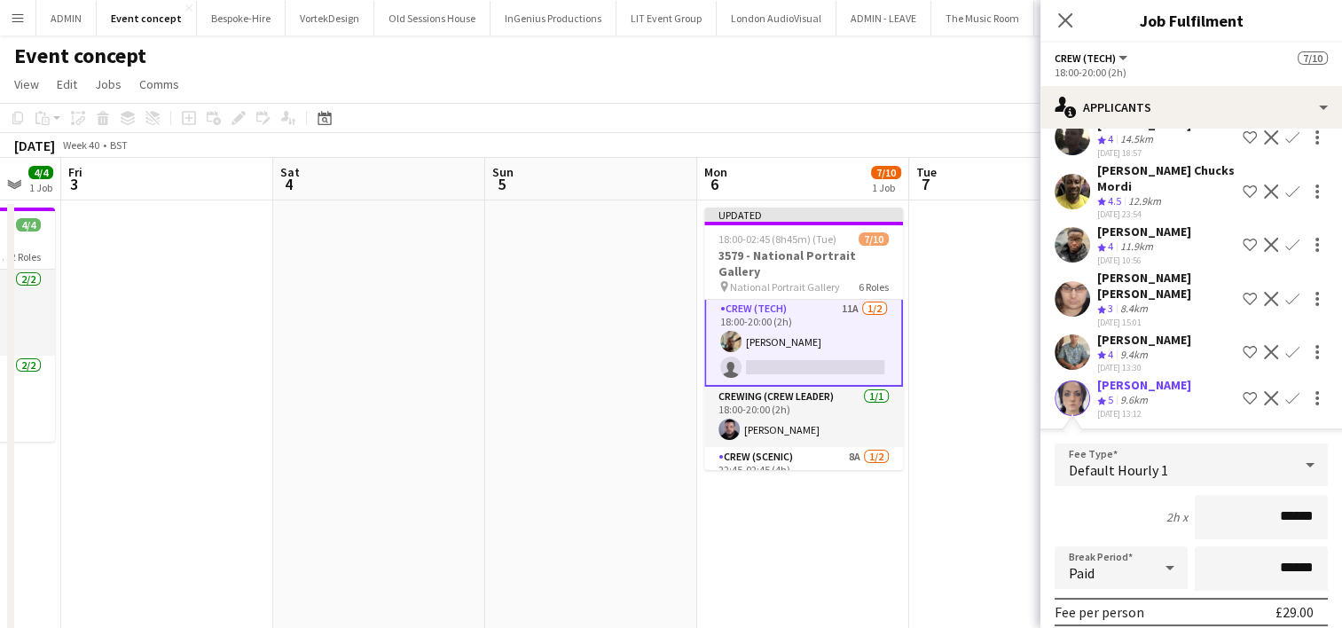
scroll to position [109, 0]
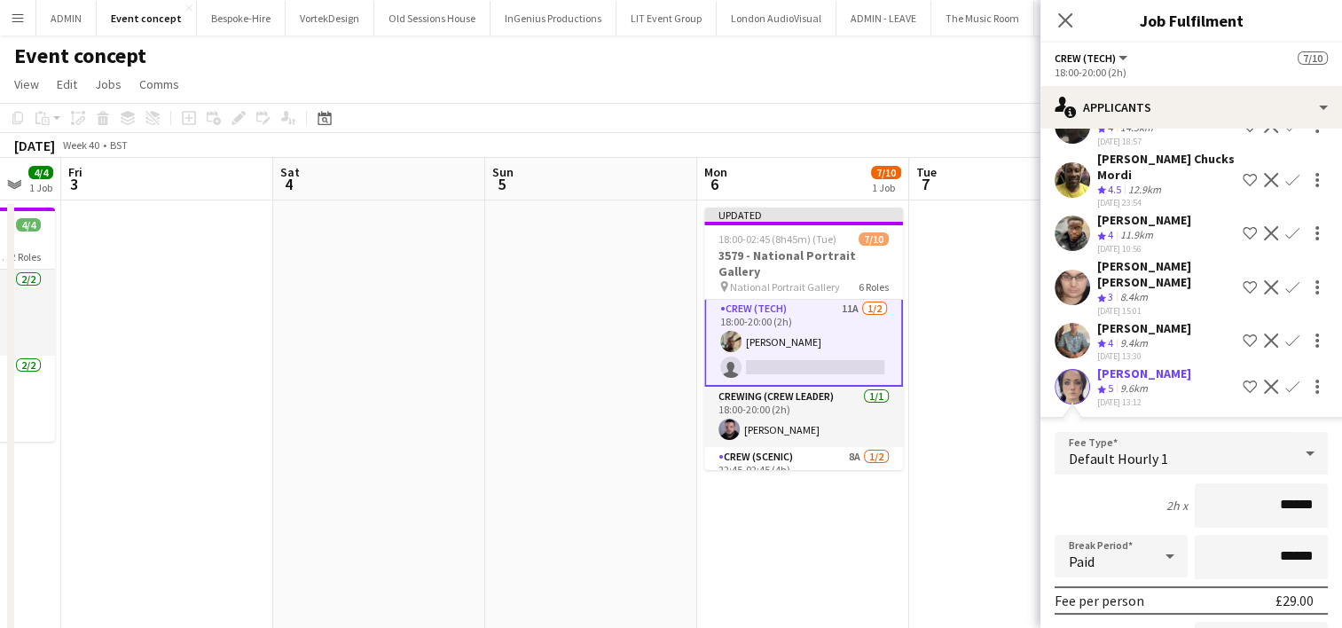
drag, startPoint x: 1251, startPoint y: 476, endPoint x: 1316, endPoint y: 488, distance: 66.6
click at [1316, 488] on form "Fee Type Default Hourly 1 2h x ****** Break Period Paid ****** Fee per person £…" at bounding box center [1191, 621] width 302 height 379
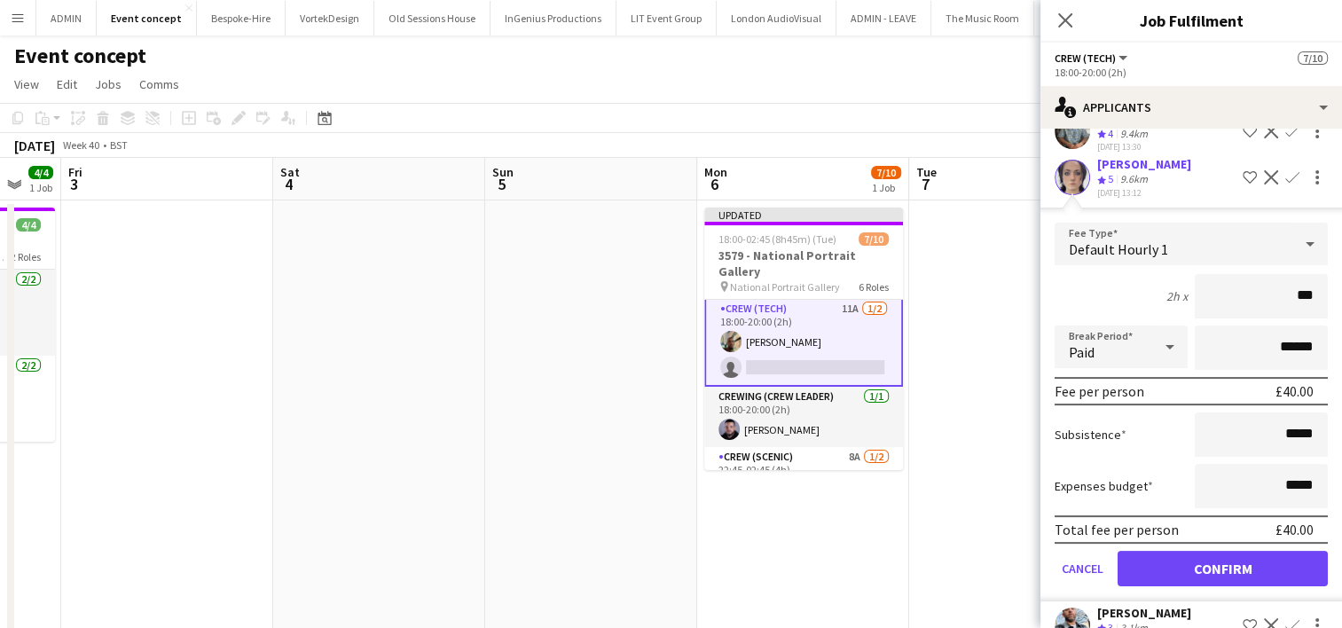
scroll to position [375, 0]
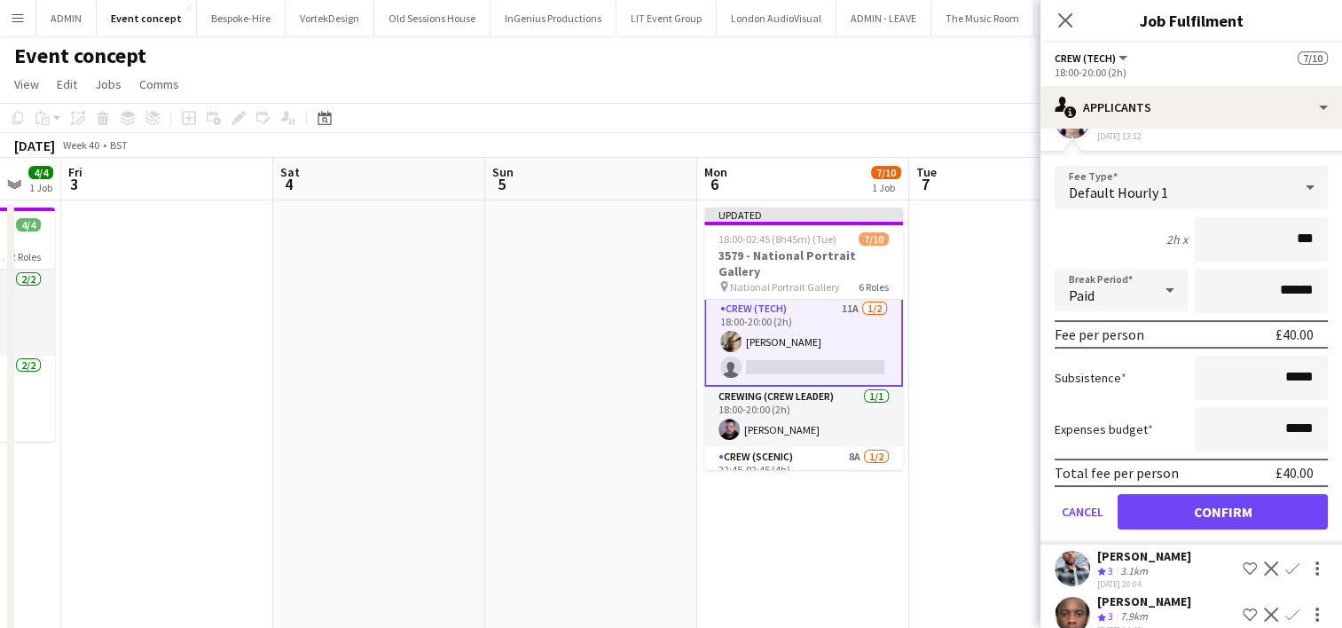
type input "***"
click at [1278, 502] on button "Confirm" at bounding box center [1223, 511] width 210 height 35
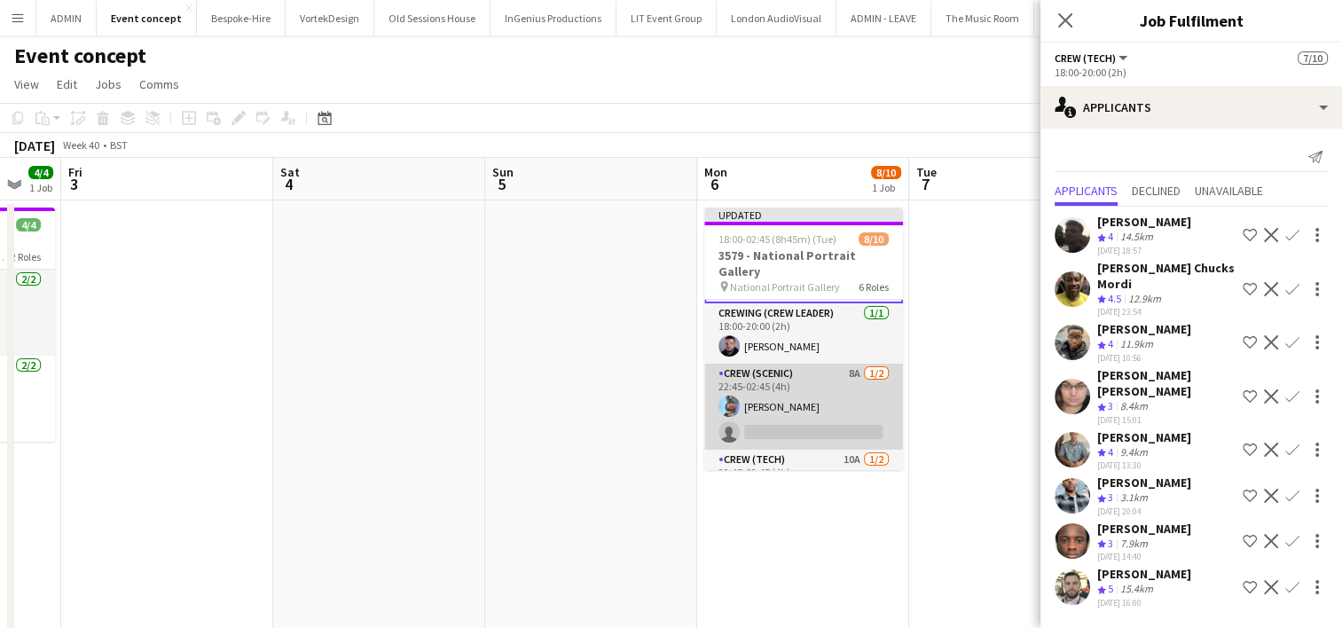
scroll to position [177, 0]
click at [817, 402] on app-card-role "Crew (Scenic) 8A 1/2 22:45-02:45 (4h) Liam Kinsella single-neutral-actions" at bounding box center [803, 401] width 199 height 86
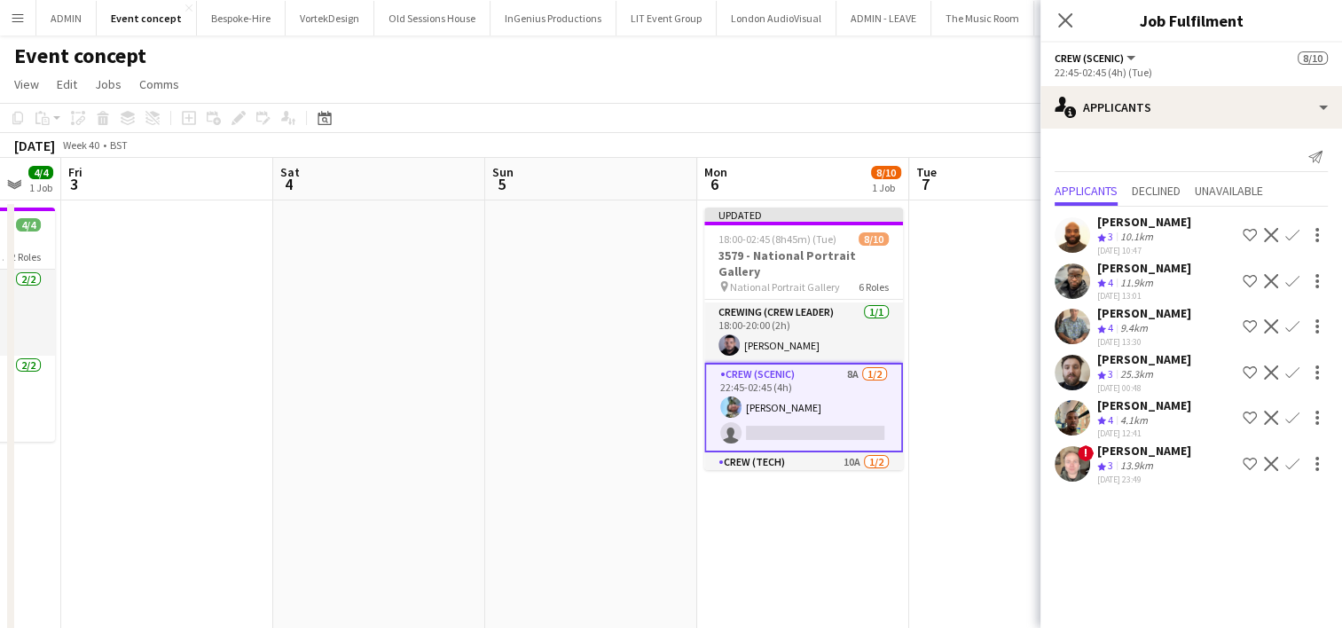
scroll to position [174, 0]
click at [1291, 414] on app-icon "Confirm" at bounding box center [1292, 418] width 14 height 14
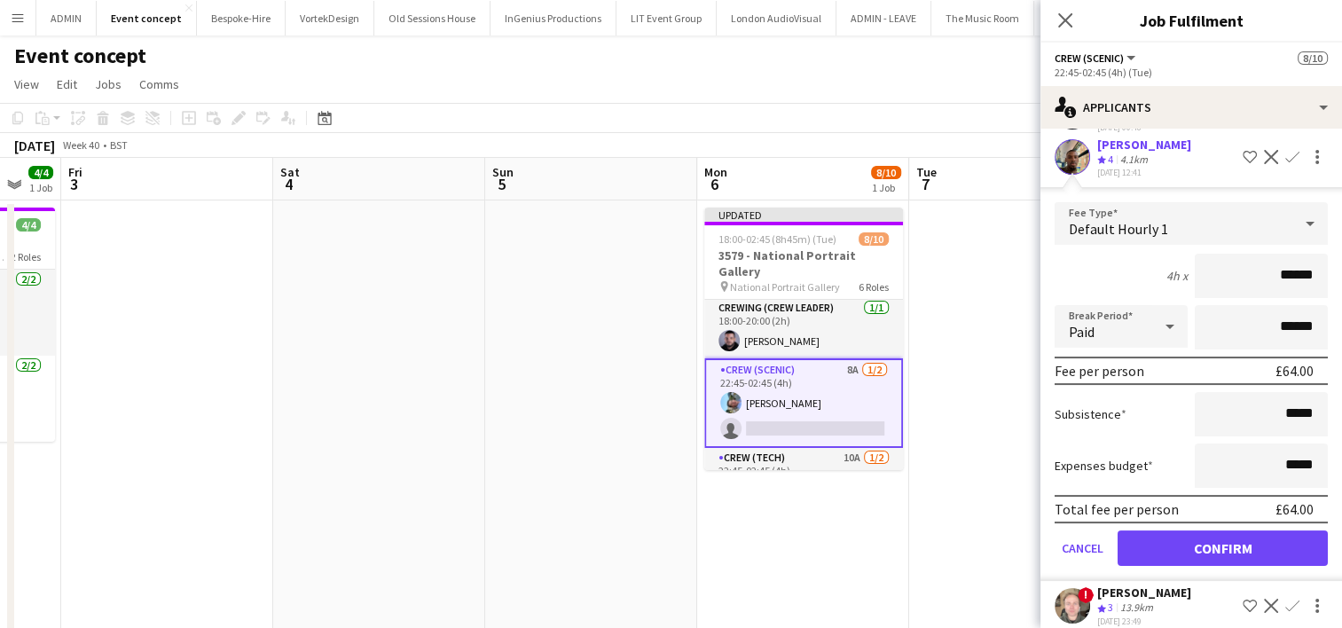
scroll to position [266, 0]
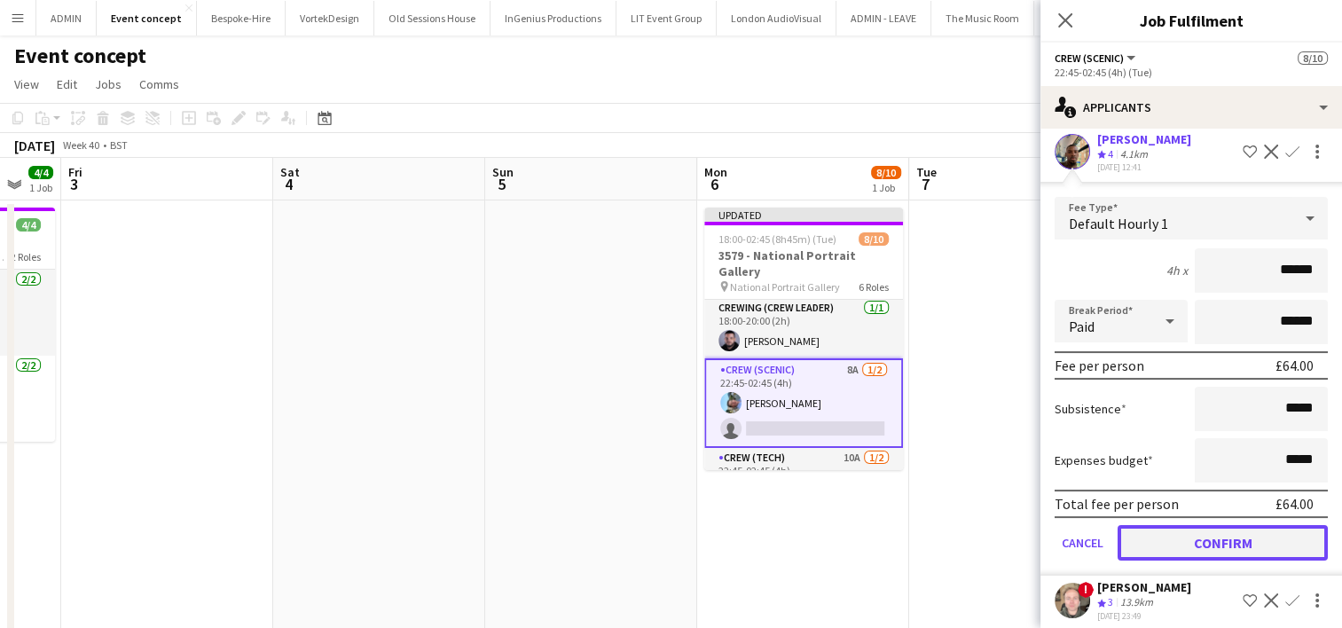
click at [1233, 550] on button "Confirm" at bounding box center [1223, 542] width 210 height 35
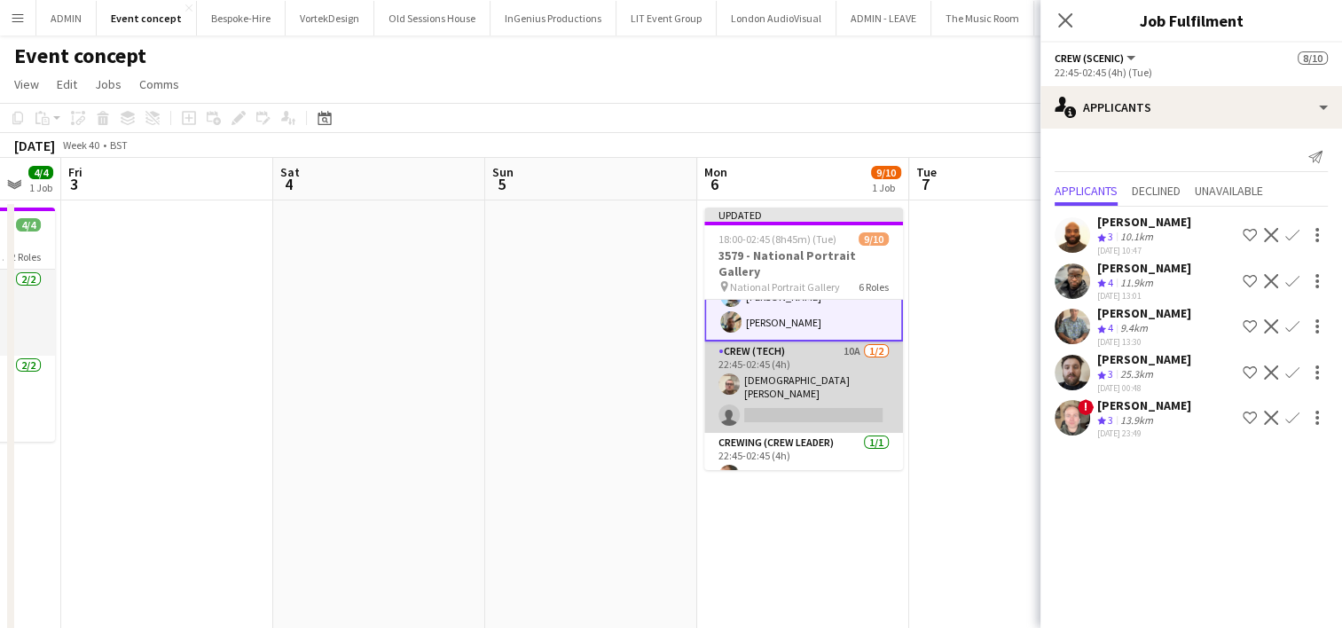
click at [836, 394] on app-card-role "Crew (Tech) 10A 1/2 22:45-02:45 (4h) Christian Skinner single-neutral-actions" at bounding box center [803, 386] width 199 height 91
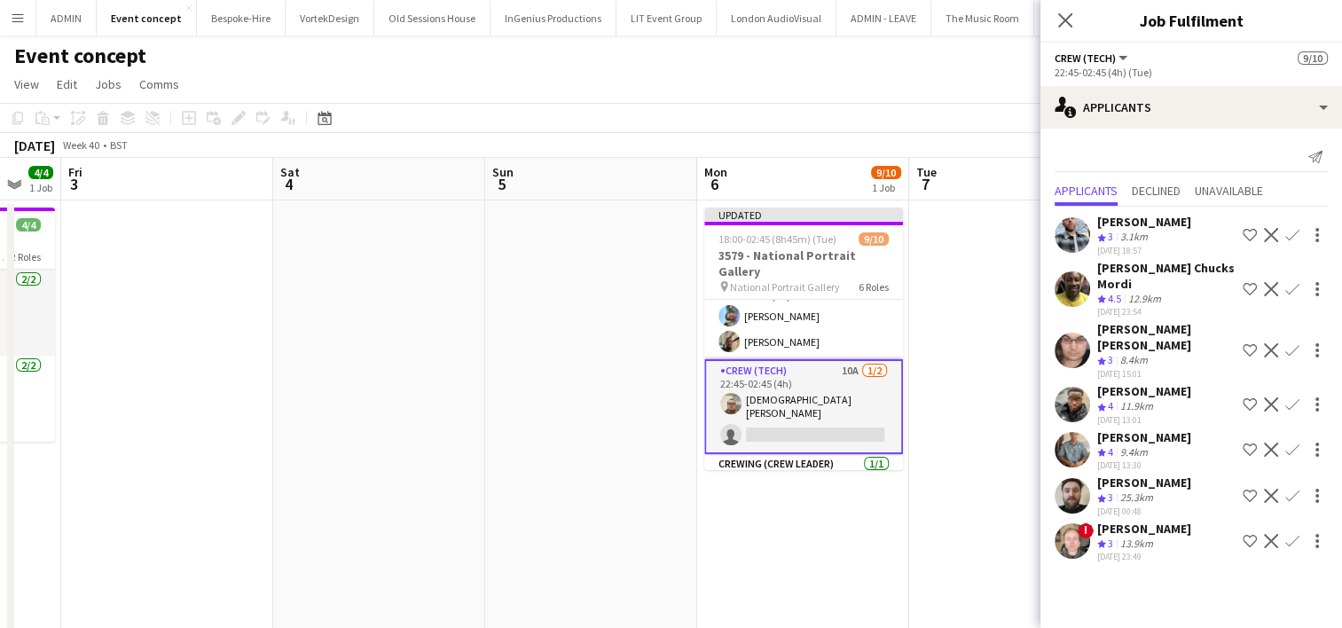
scroll to position [280, 0]
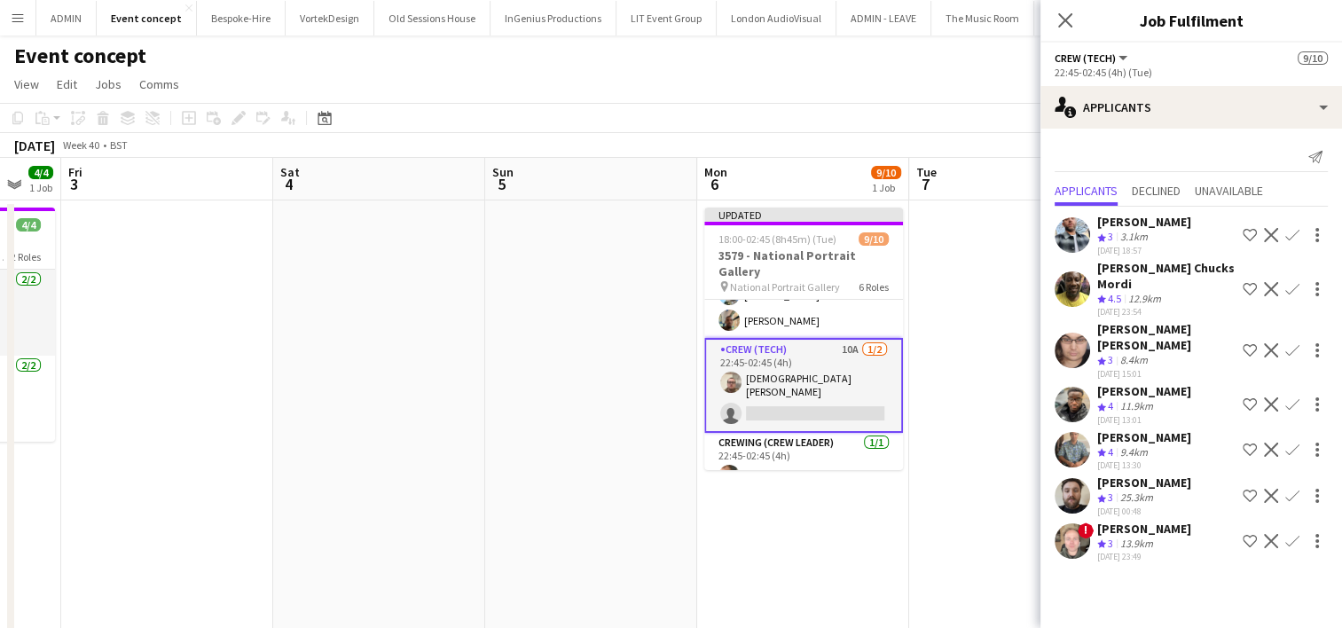
click at [1295, 534] on app-icon "Confirm" at bounding box center [1292, 541] width 14 height 14
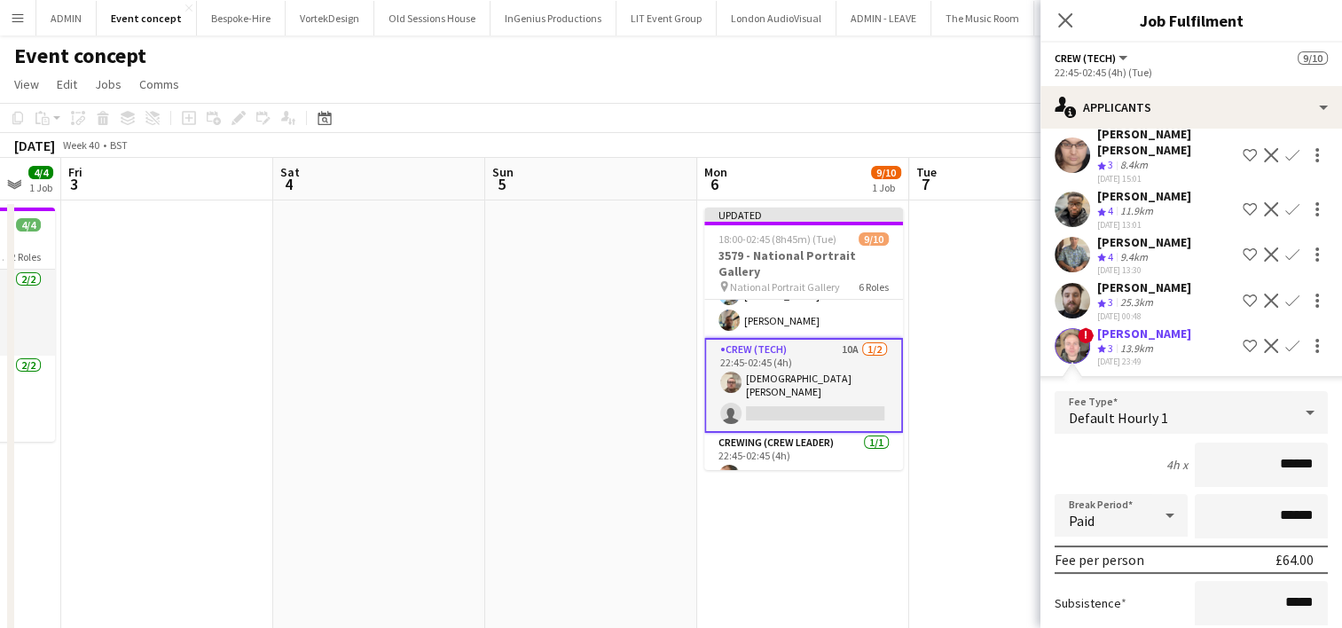
scroll to position [298, 0]
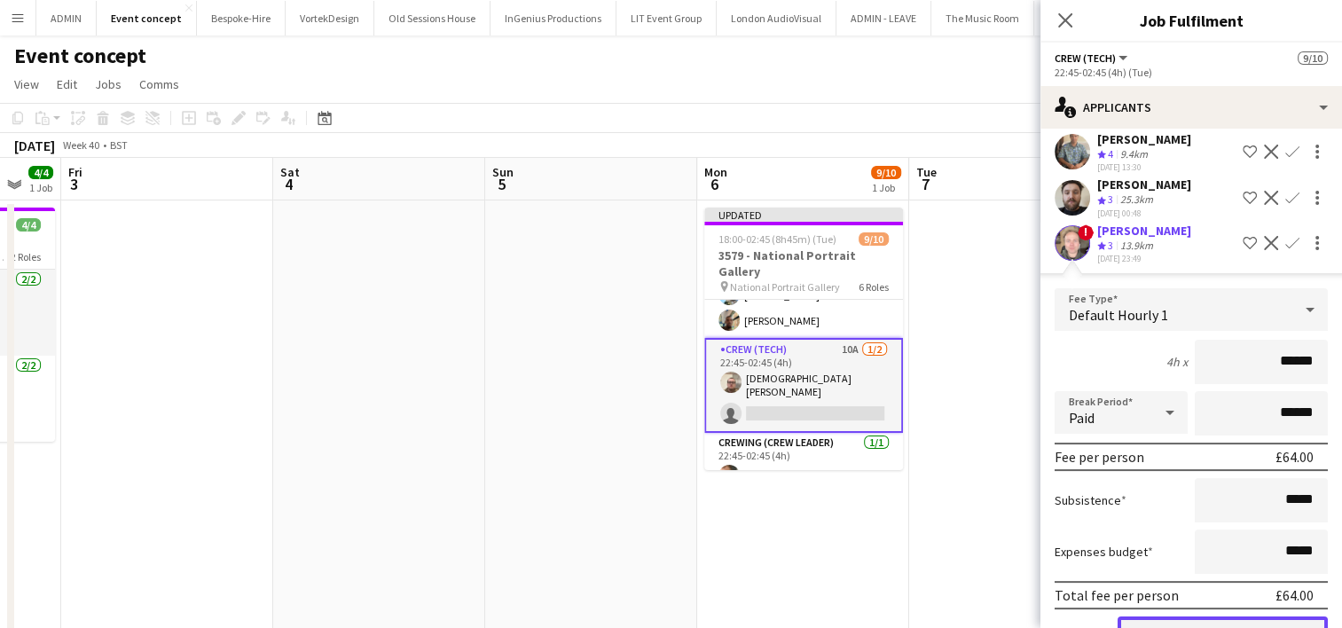
click at [1233, 616] on button "Confirm" at bounding box center [1223, 633] width 210 height 35
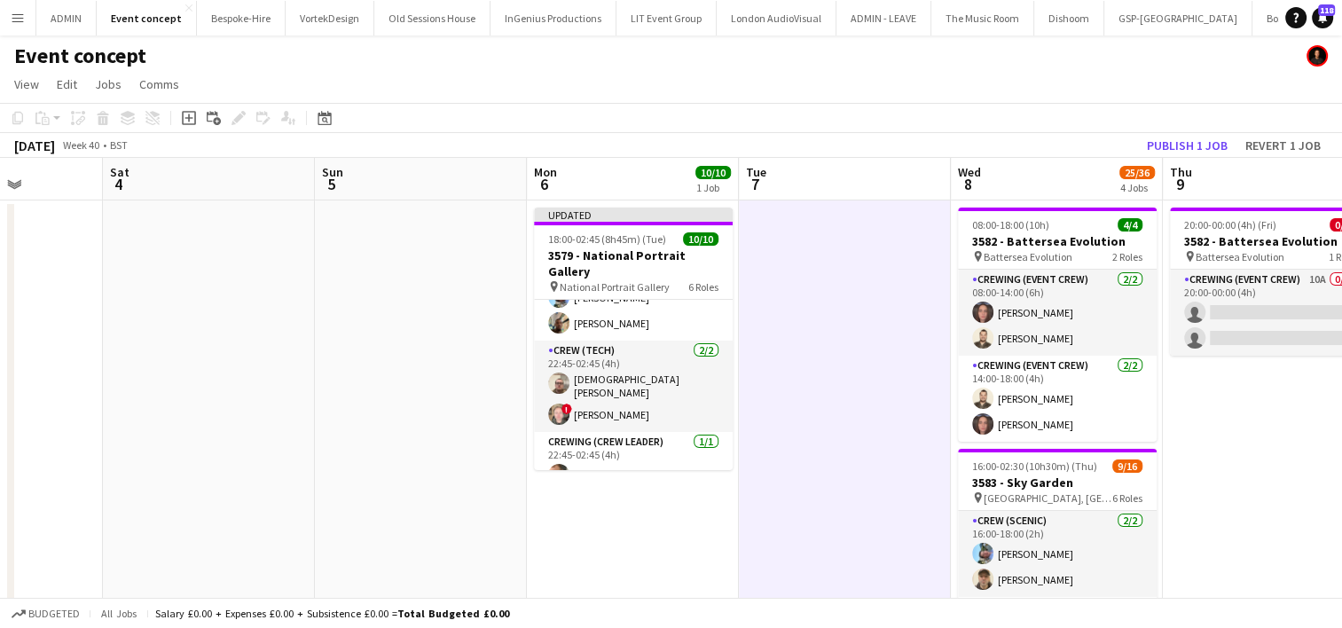
scroll to position [0, 827]
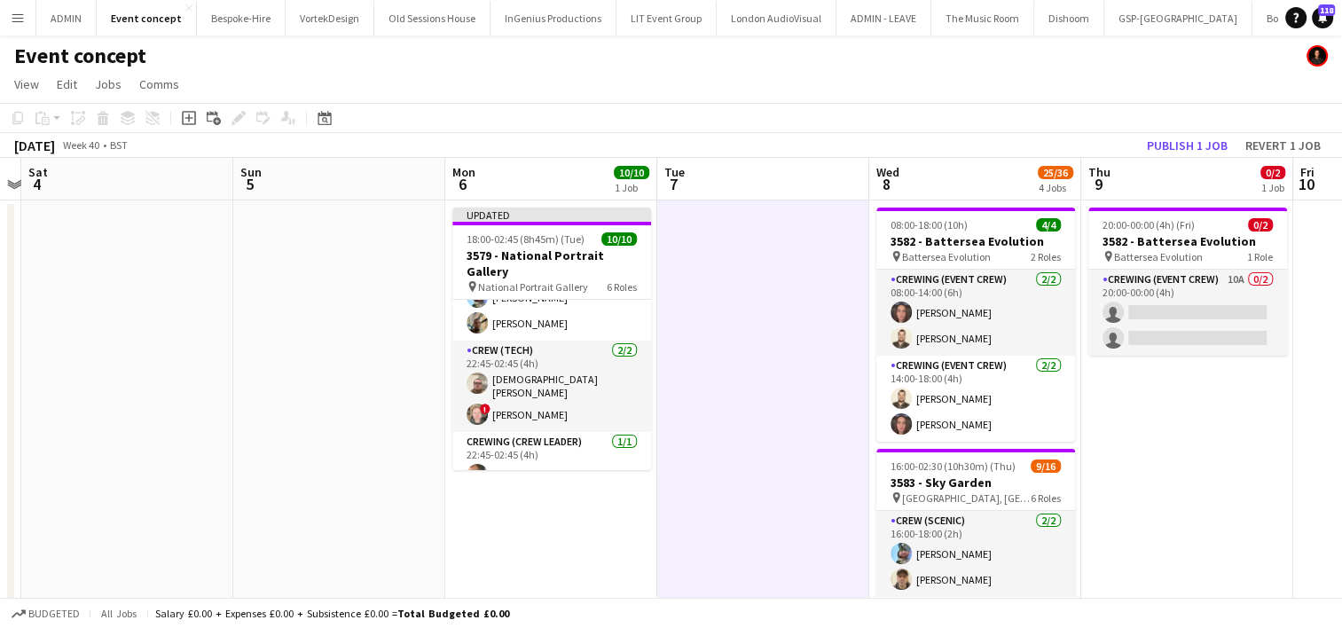
drag, startPoint x: 997, startPoint y: 397, endPoint x: 749, endPoint y: 380, distance: 249.0
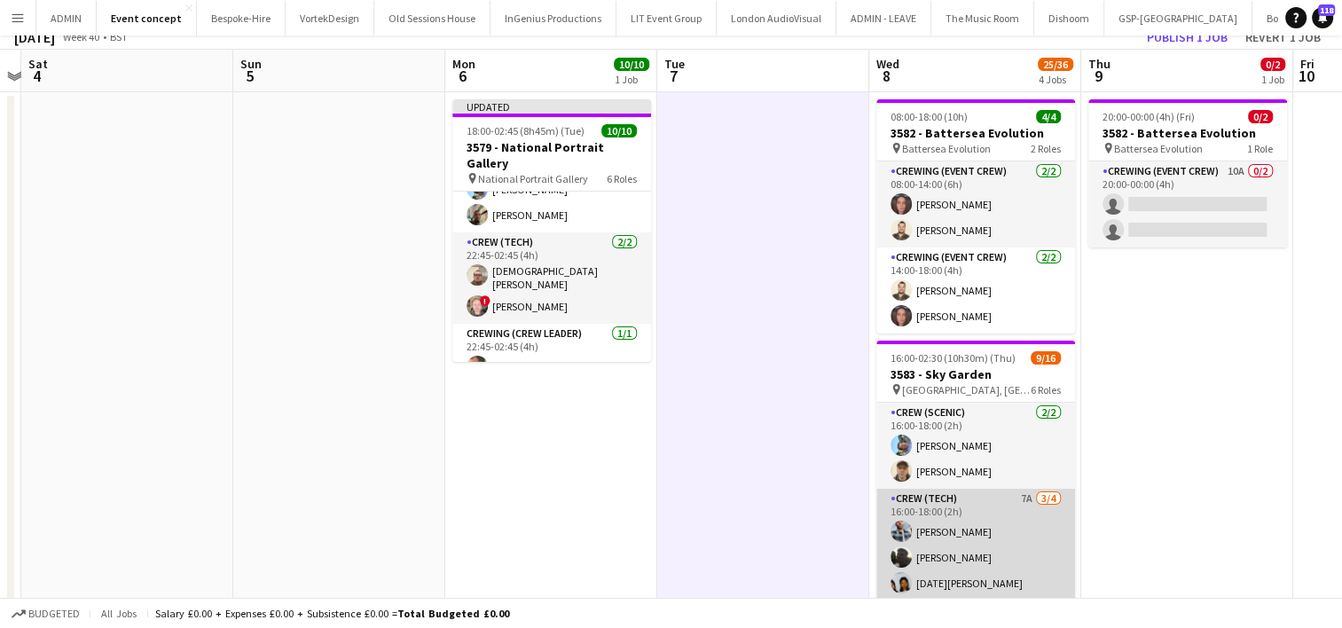
scroll to position [177, 0]
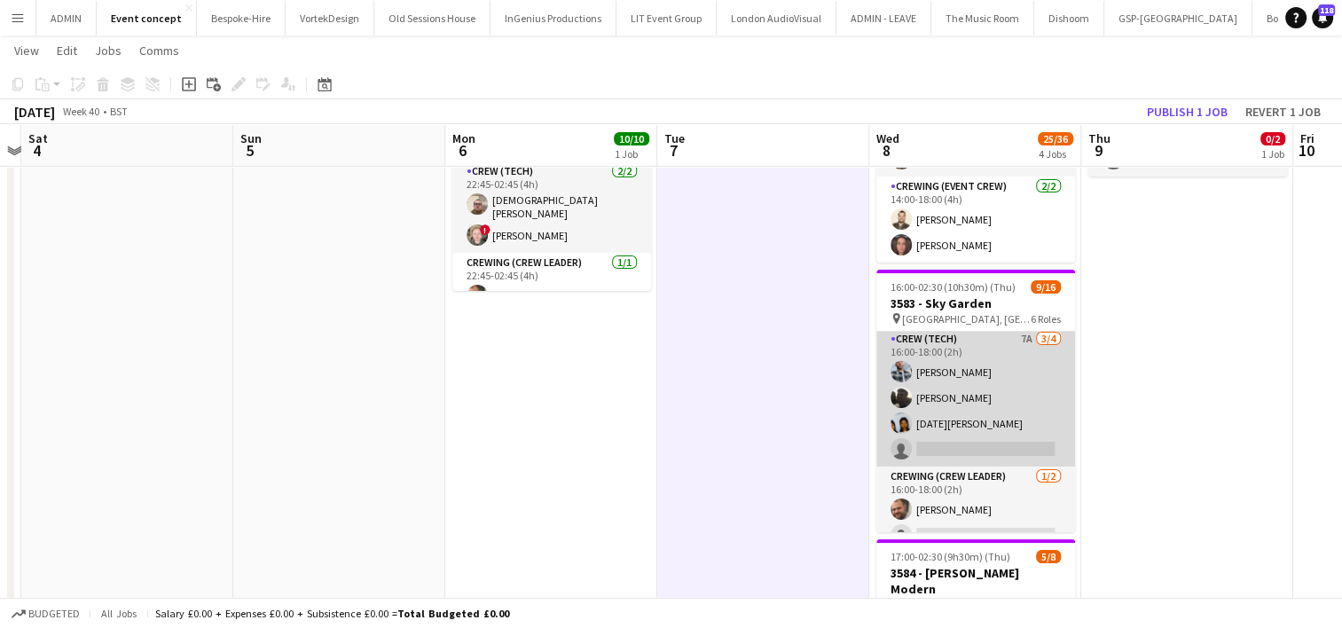
click at [983, 440] on app-card-role "Crew (Tech) 7A 3/4 16:00-18:00 (2h) Kieran Brooks Louie Applin Lucia Caceres si…" at bounding box center [975, 397] width 199 height 137
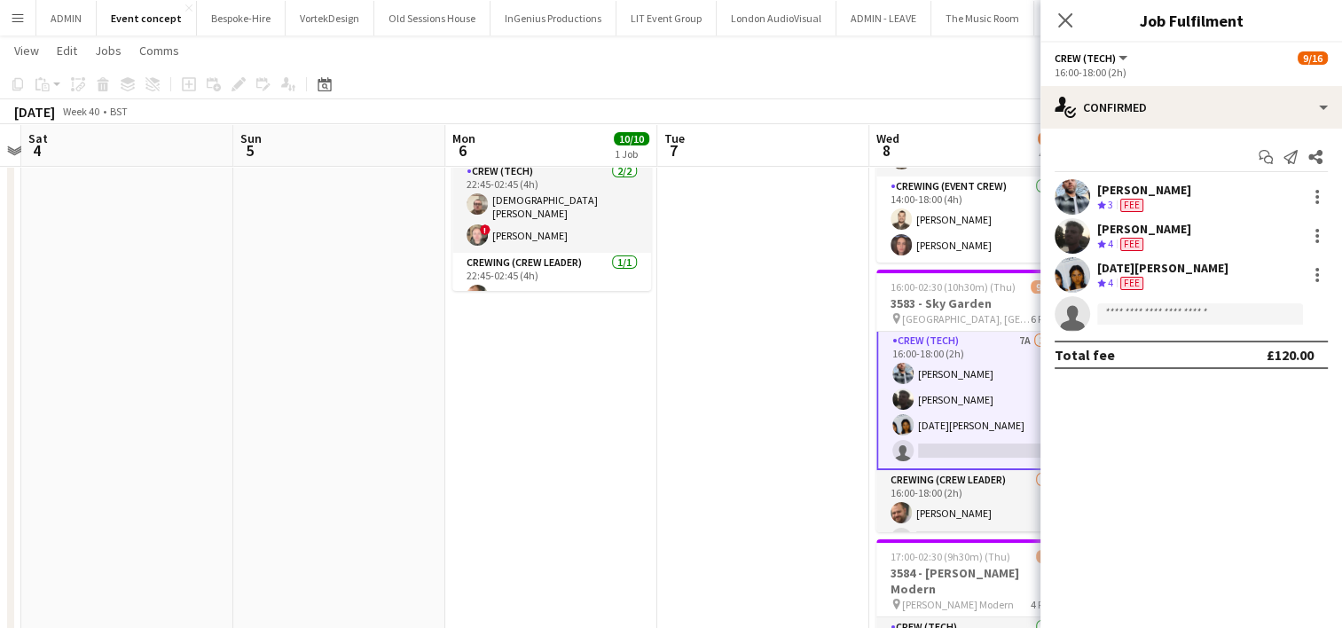
scroll to position [0, 0]
click at [708, 279] on app-date-cell at bounding box center [763, 572] width 212 height 1103
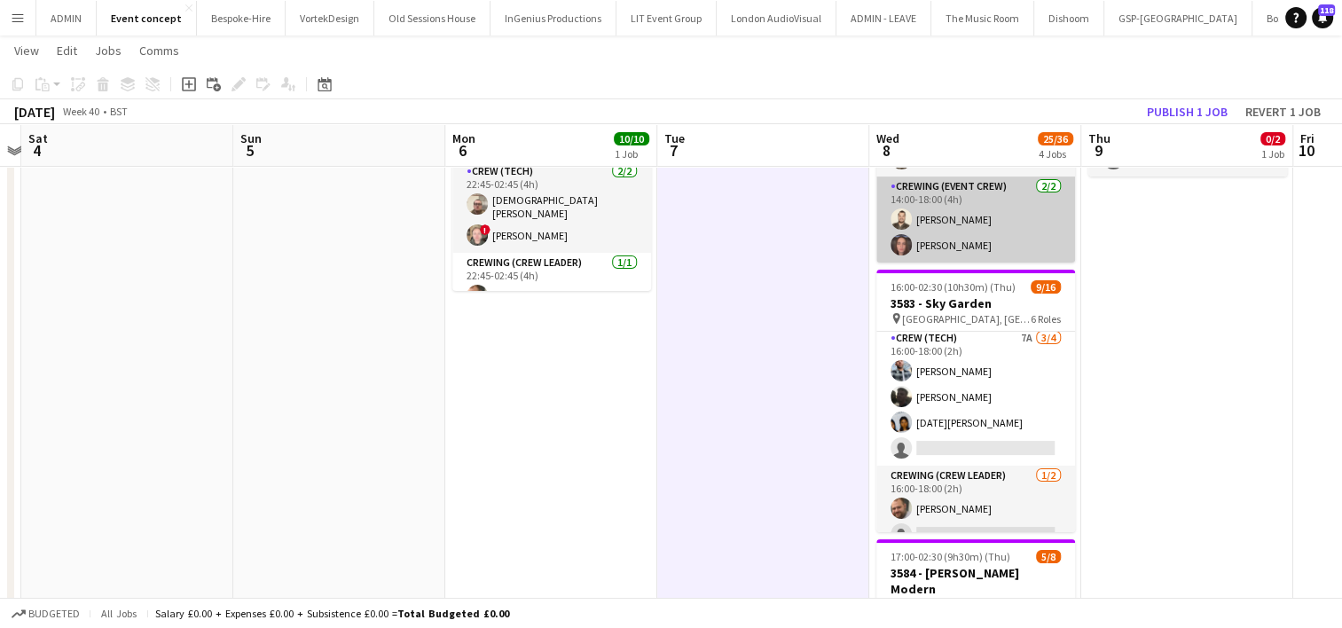
scroll to position [89, 0]
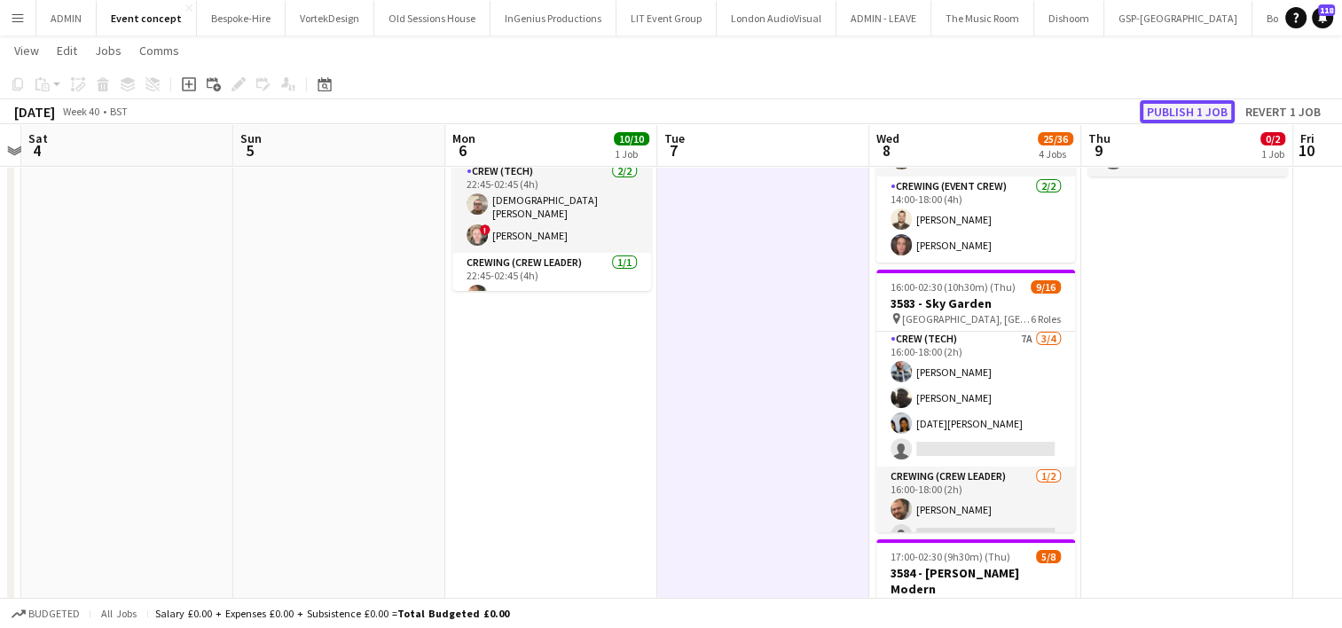
click at [1213, 108] on button "Publish 1 job" at bounding box center [1187, 111] width 95 height 23
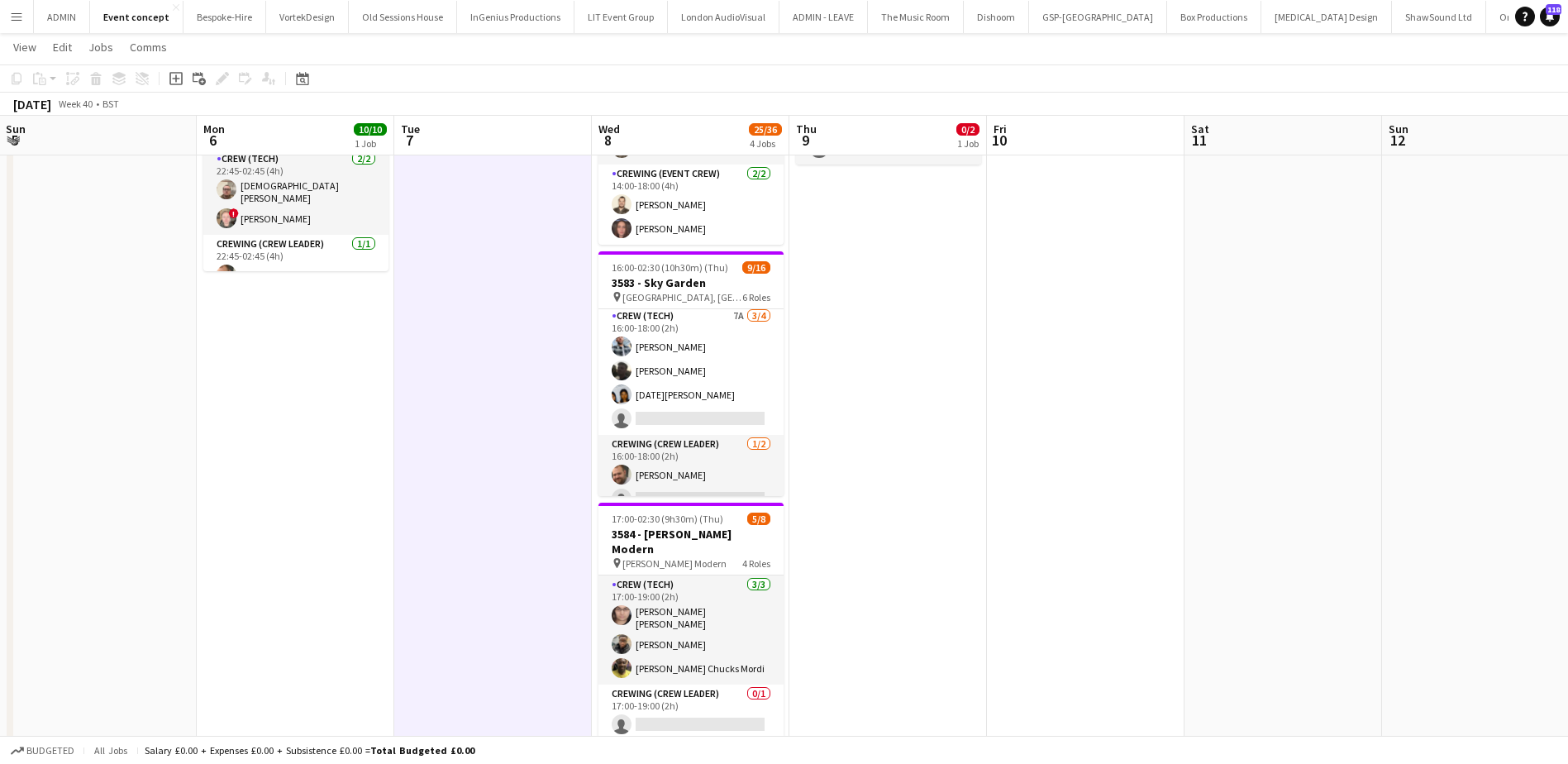
scroll to position [0, 615]
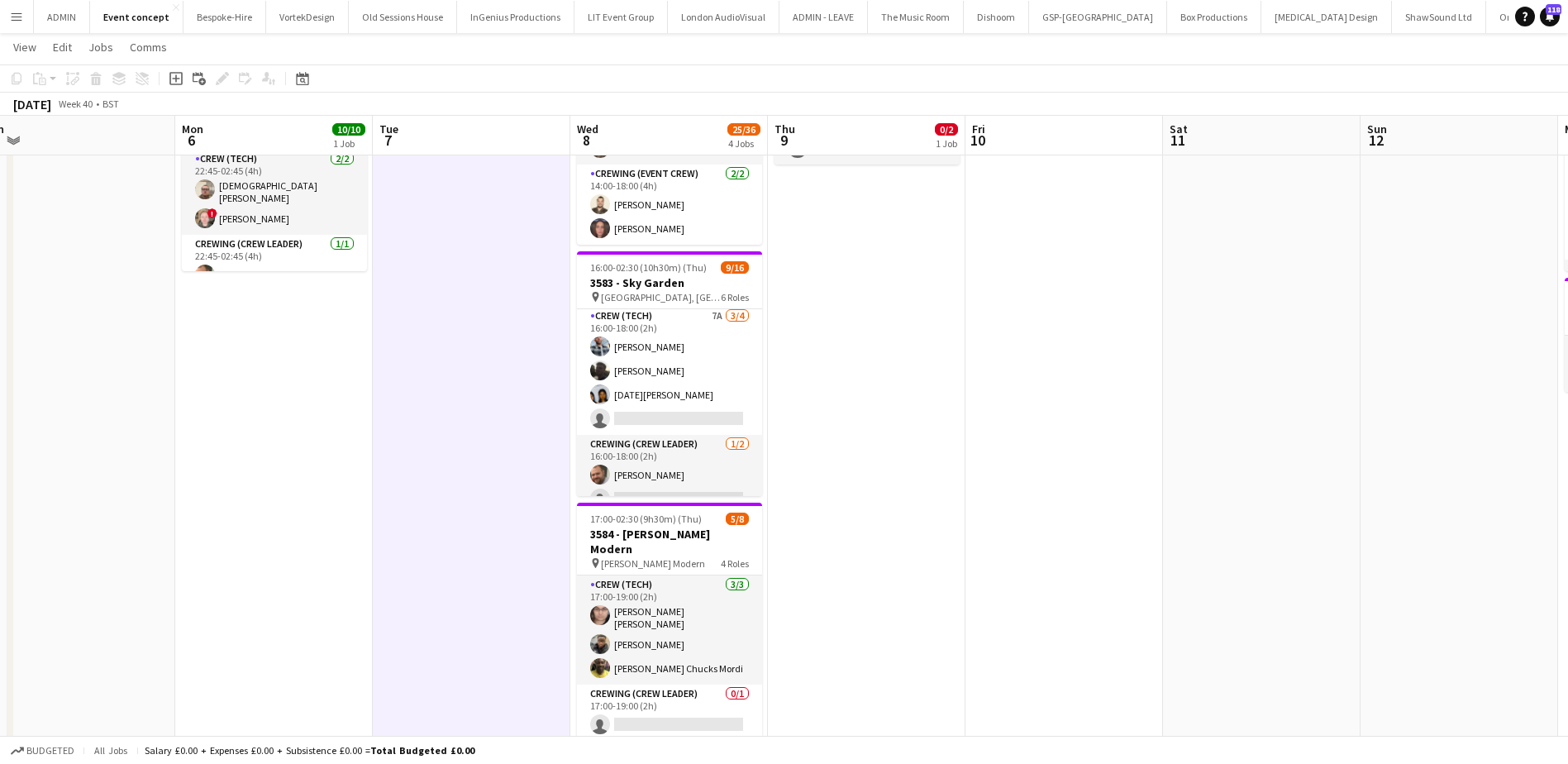
drag, startPoint x: 535, startPoint y: 443, endPoint x: 493, endPoint y: 443, distance: 42.0
click at [493, 443] on app-calendar-viewport "Thu 2 4/4 1 Job Fri 3 Sat 4 Sun 5 Mon 6 10/10 1 Job Tue 7 Wed 8 25/36 4 Jobs Th…" at bounding box center [784, 473] width 1568 height 1149
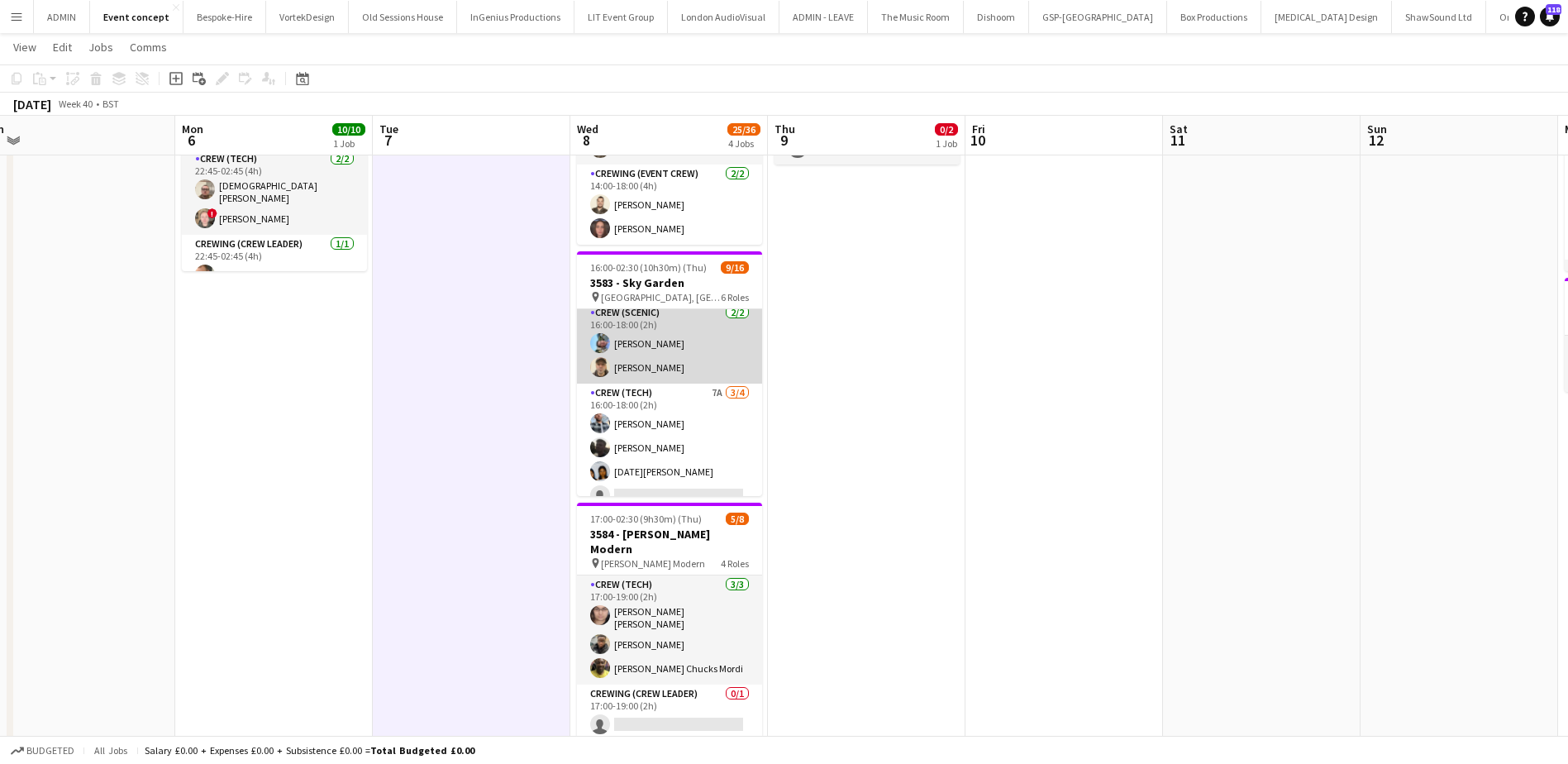
scroll to position [0, 0]
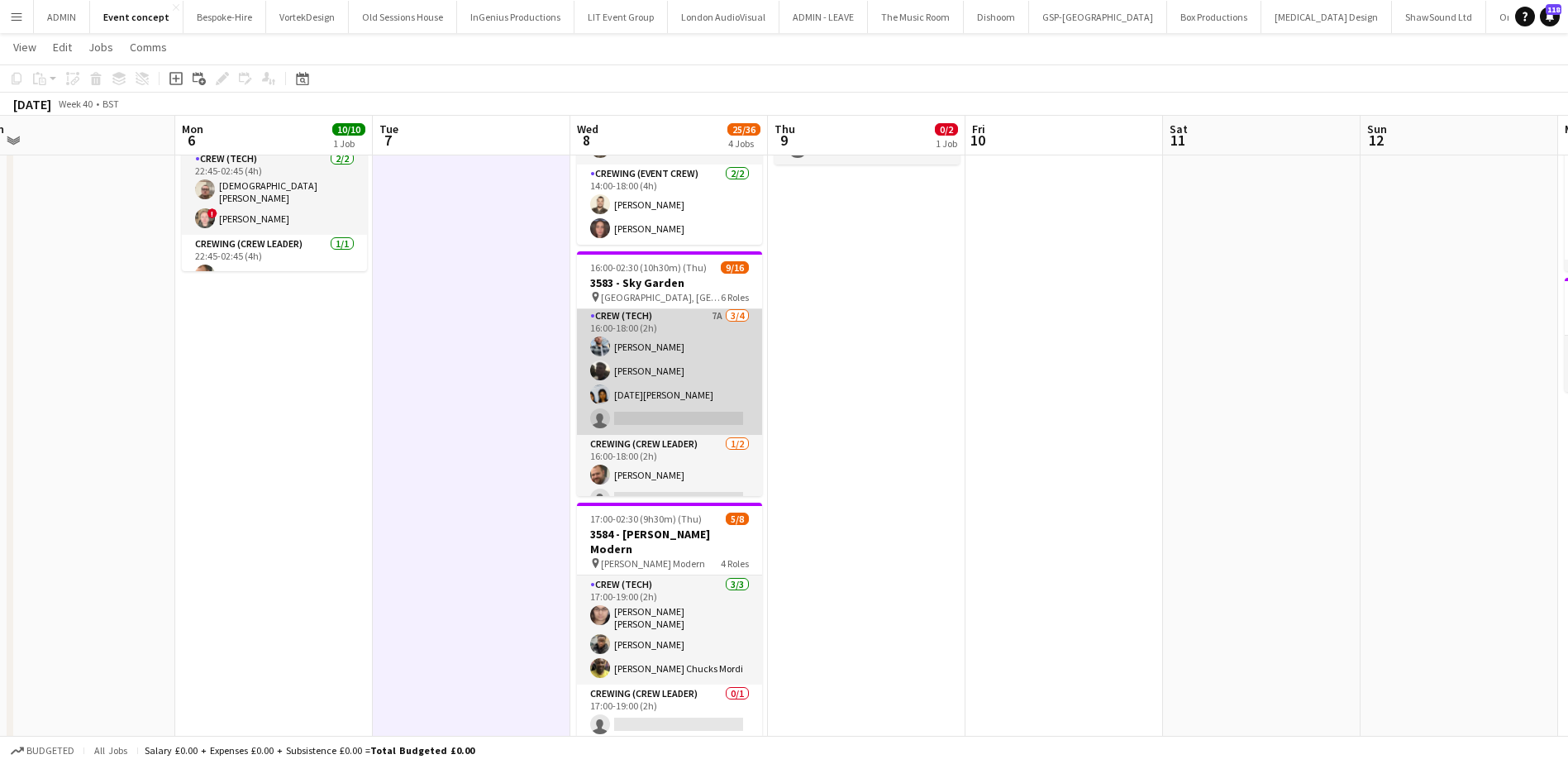
click at [705, 402] on app-card-role "Crew (Tech) 7A 3/4 16:00-18:00 (2h) Kieran Brooks Louie Applin Lucia Caceres si…" at bounding box center [669, 370] width 185 height 128
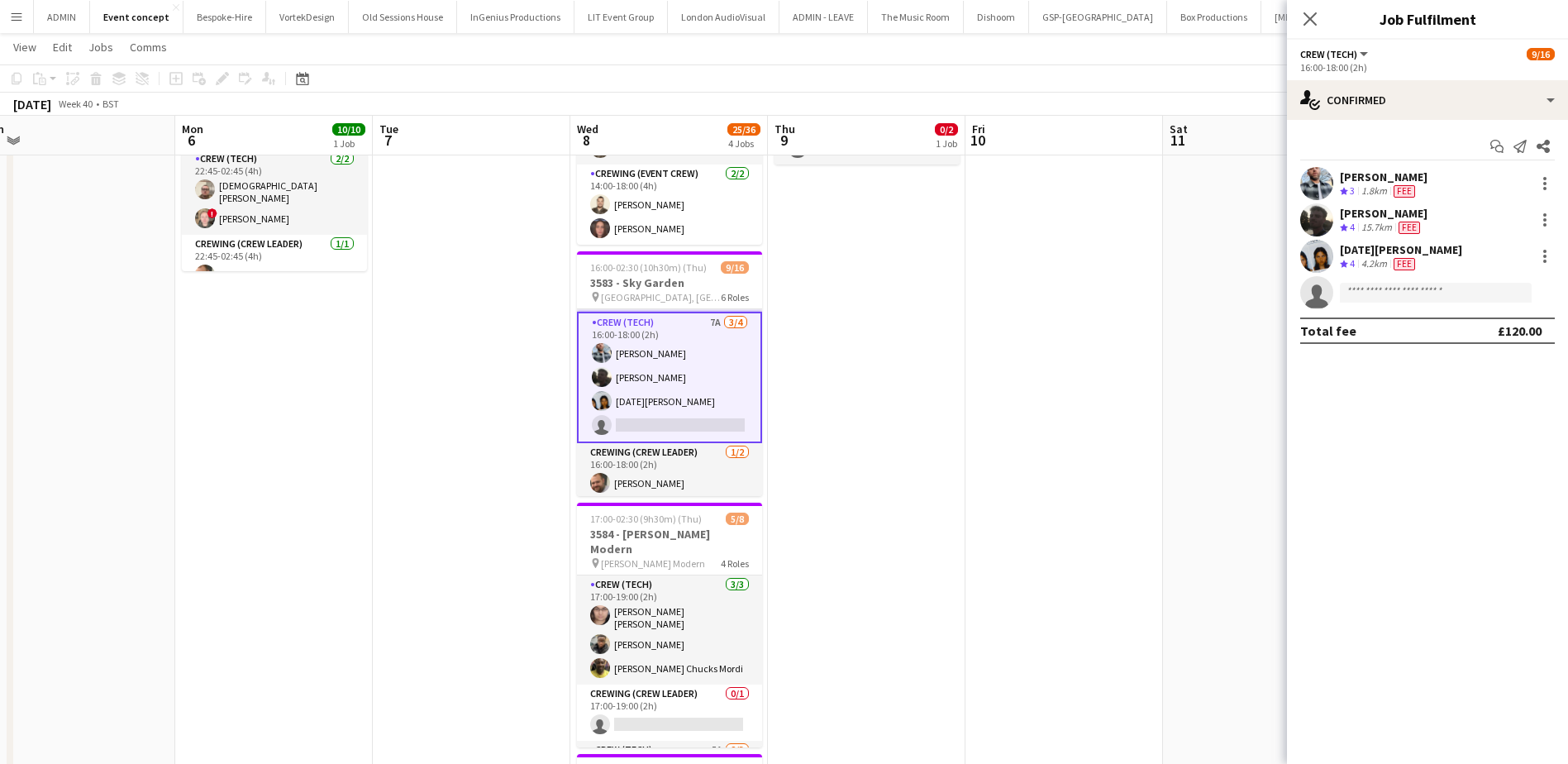
scroll to position [83, 0]
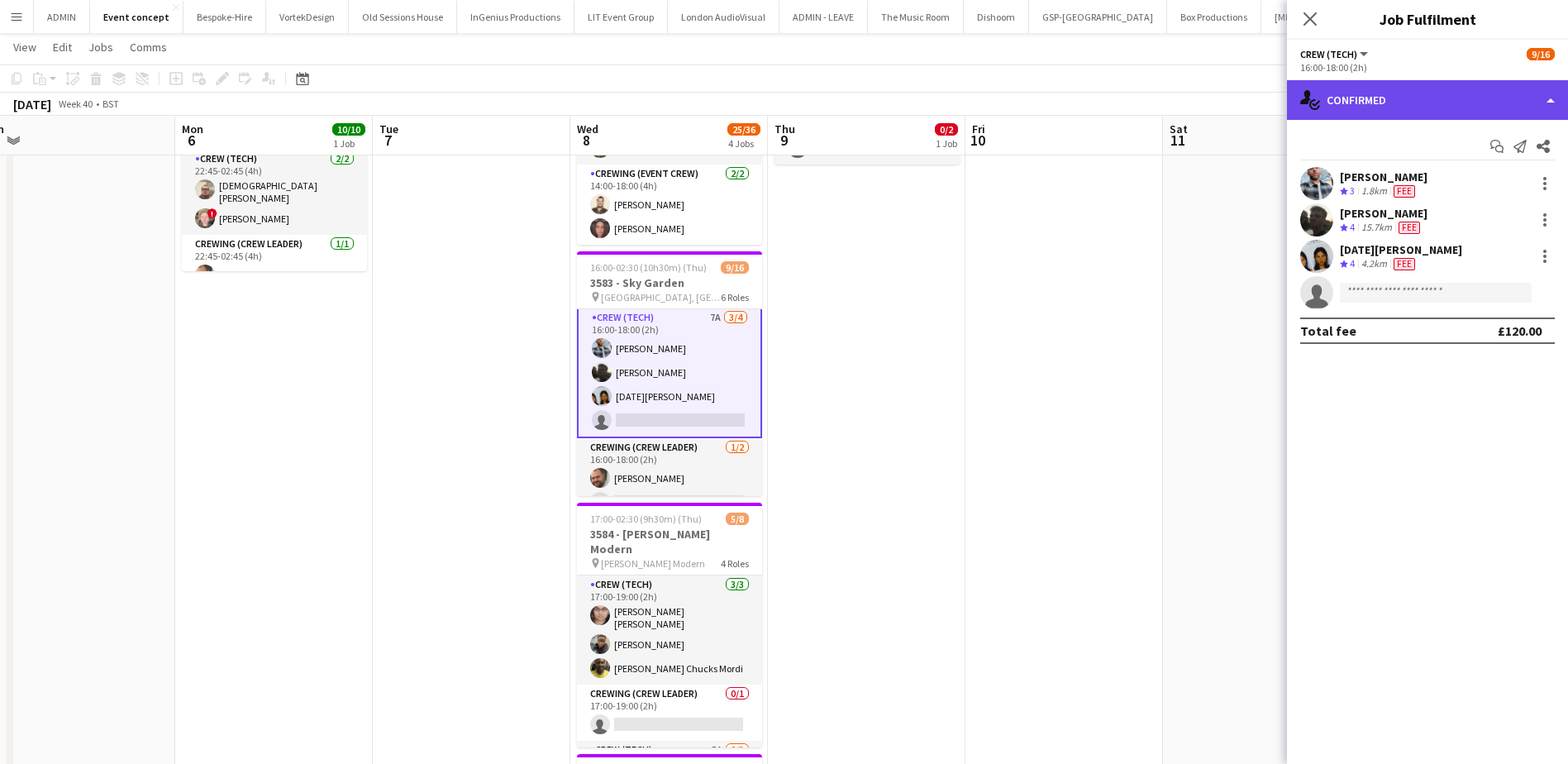
click at [1261, 99] on div "single-neutral-actions-check-2 Confirmed" at bounding box center [1427, 100] width 281 height 40
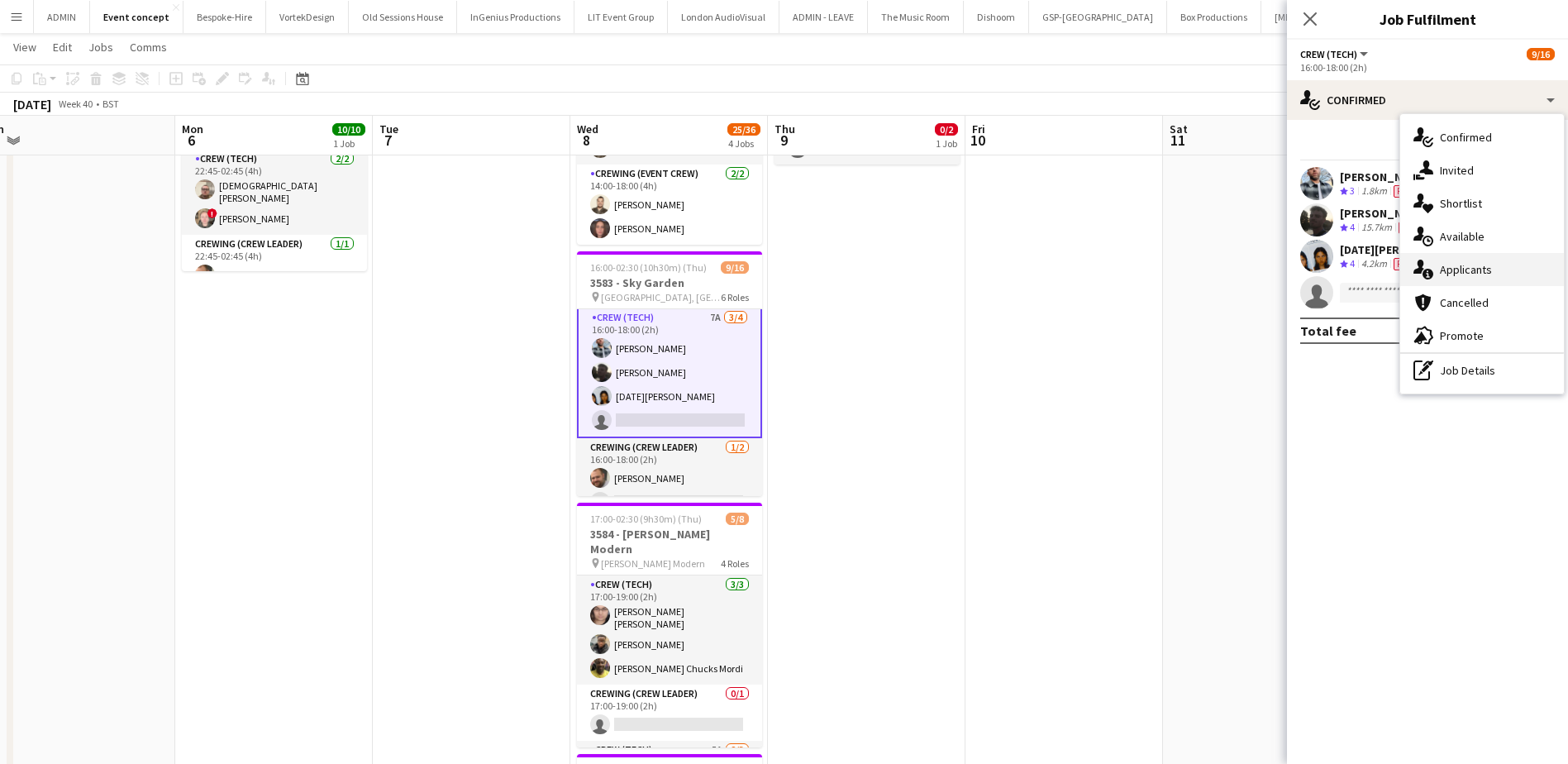
click at [1261, 266] on span "Applicants" at bounding box center [1466, 269] width 52 height 15
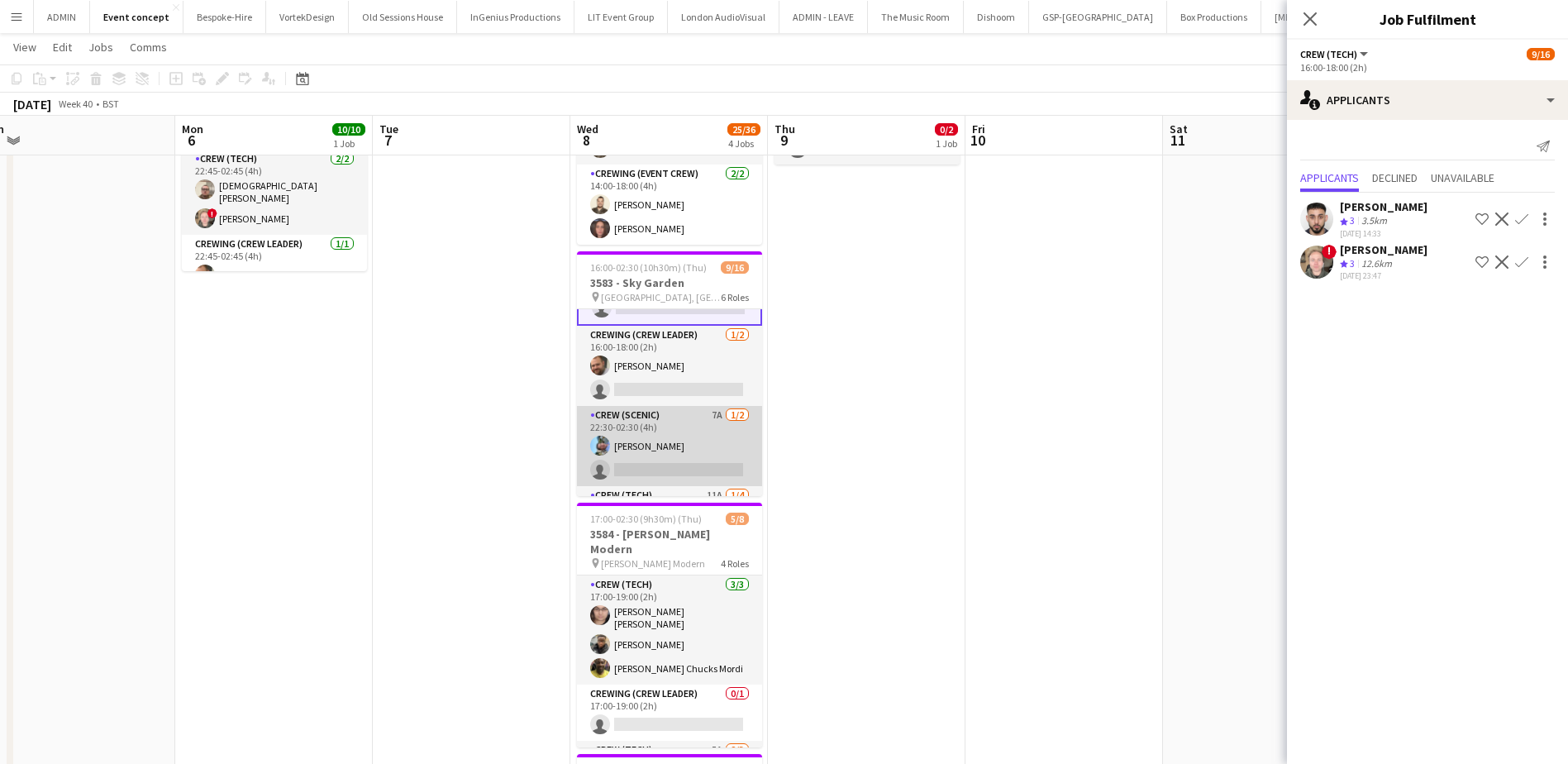
scroll to position [248, 0]
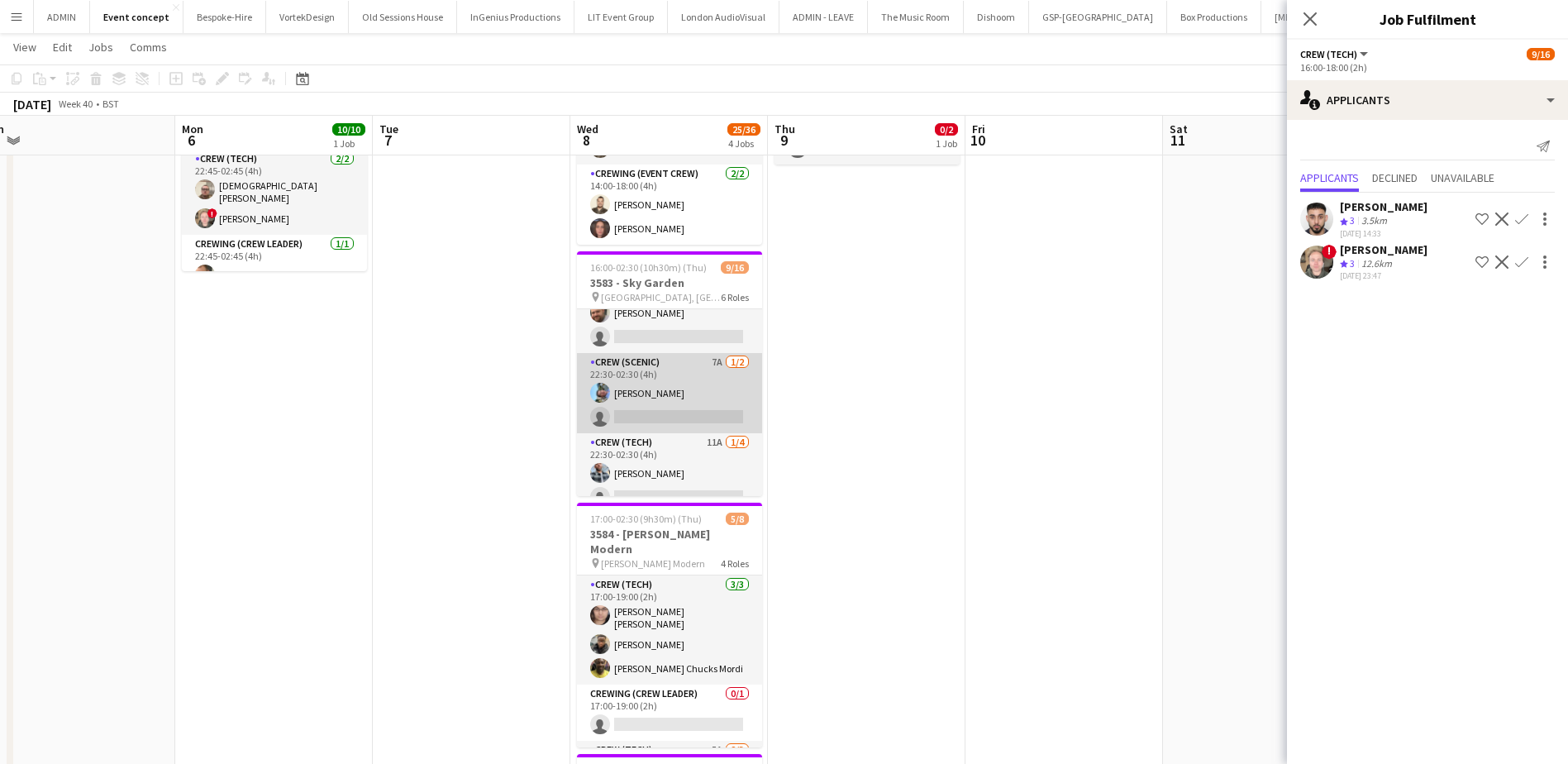
click at [710, 413] on app-card-role "Crew (Scenic) 7A 1/2 22:30-02:30 (4h) Liam Kinsella single-neutral-actions" at bounding box center [669, 393] width 185 height 80
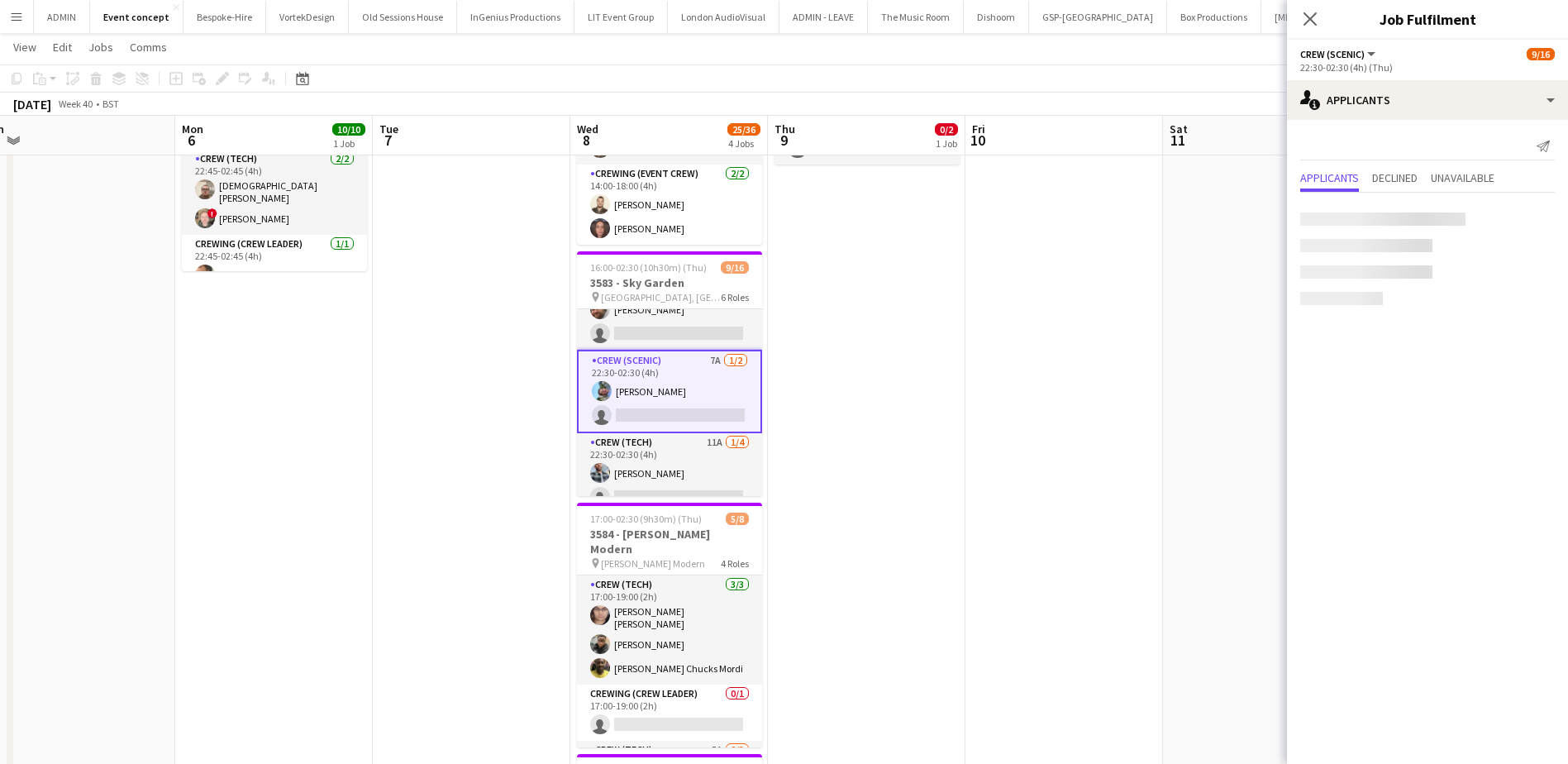
scroll to position [245, 0]
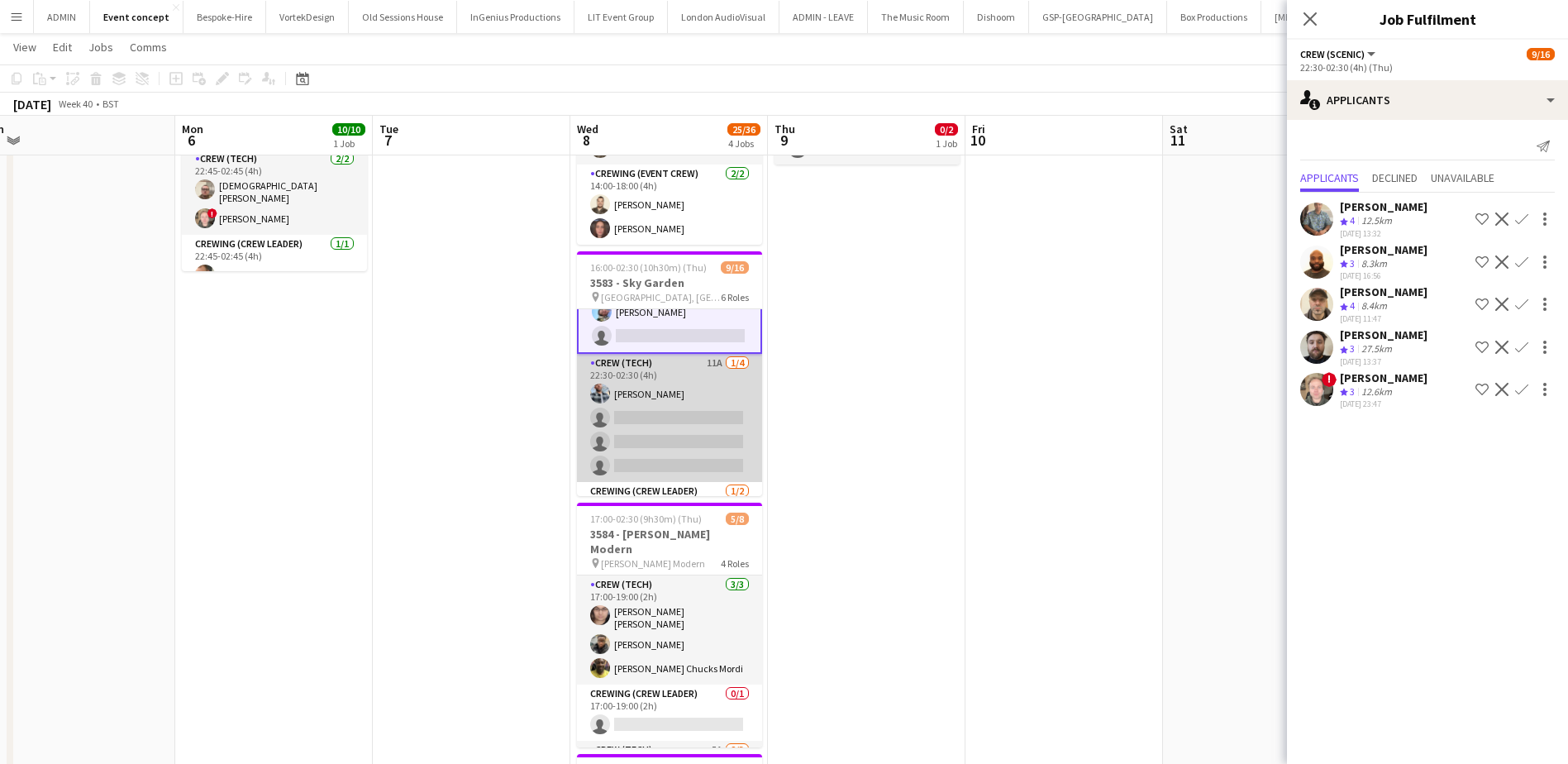
click at [673, 440] on app-card-role "Crew (Tech) 11A 1/4 22:30-02:30 (4h) Kieran Brooks single-neutral-actions singl…" at bounding box center [669, 417] width 185 height 128
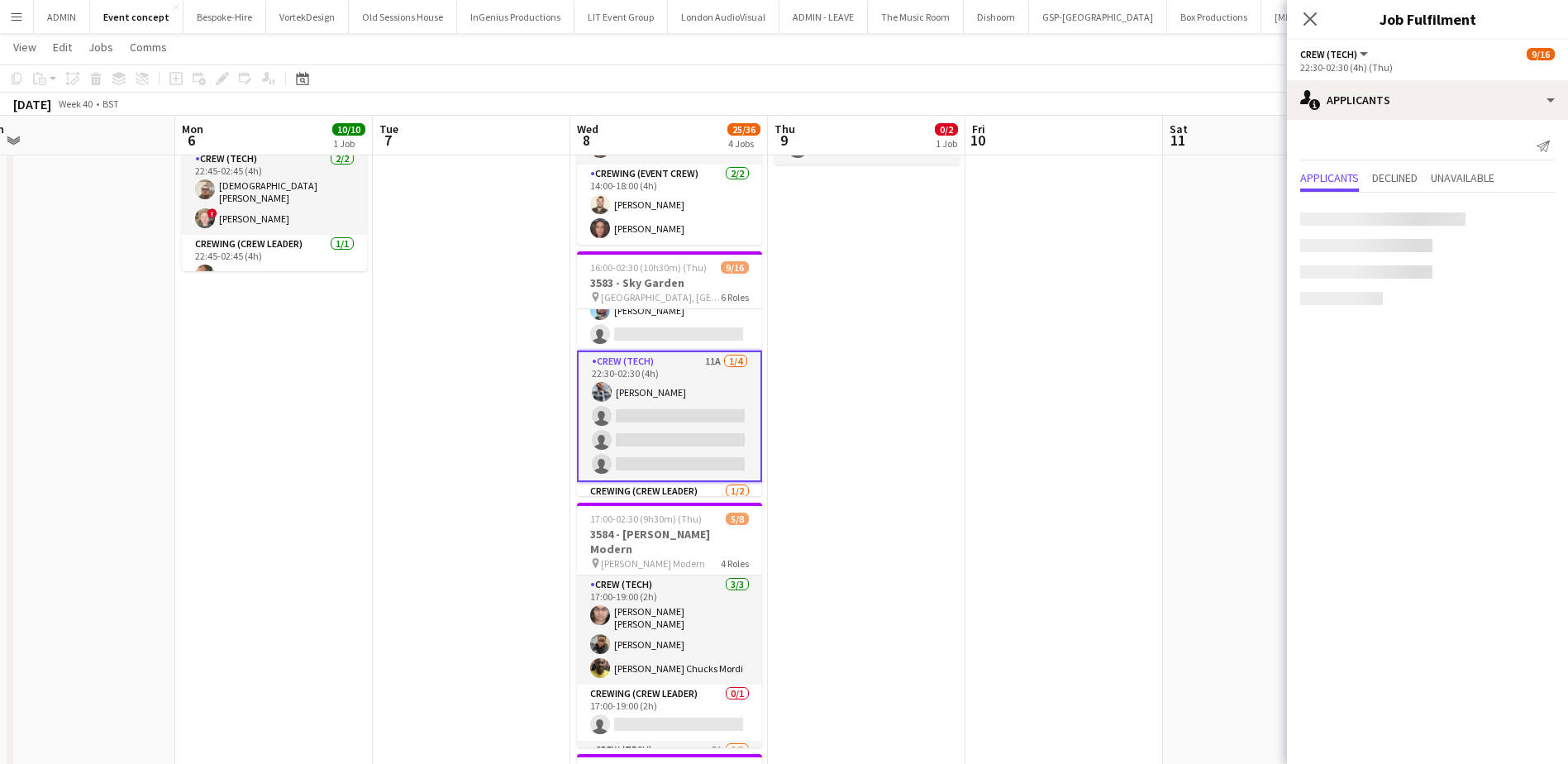
scroll to position [325, 0]
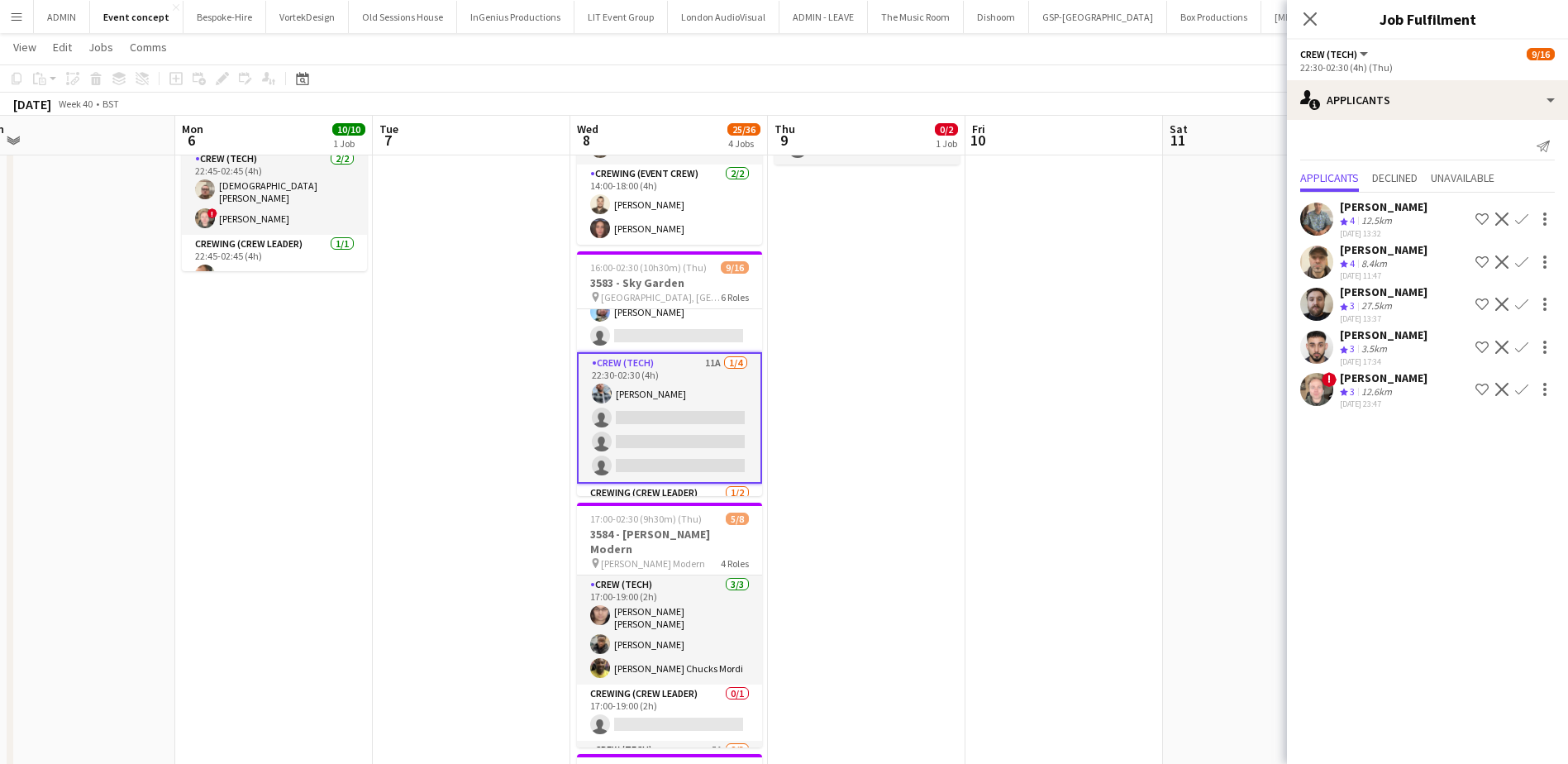
click at [1261, 305] on app-icon "Confirm" at bounding box center [1521, 304] width 13 height 13
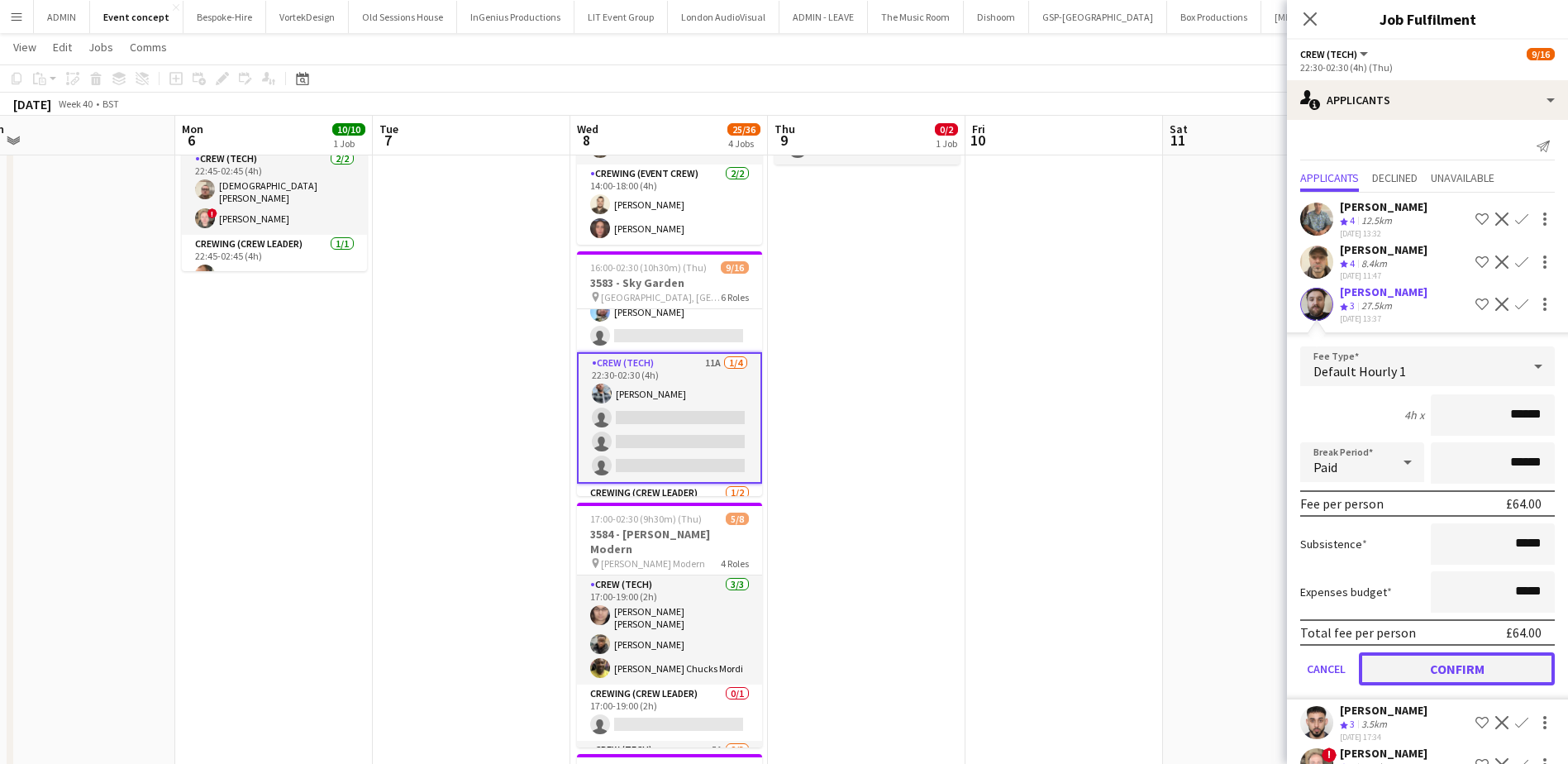
click at [1261, 584] on button "Confirm" at bounding box center [1456, 668] width 196 height 33
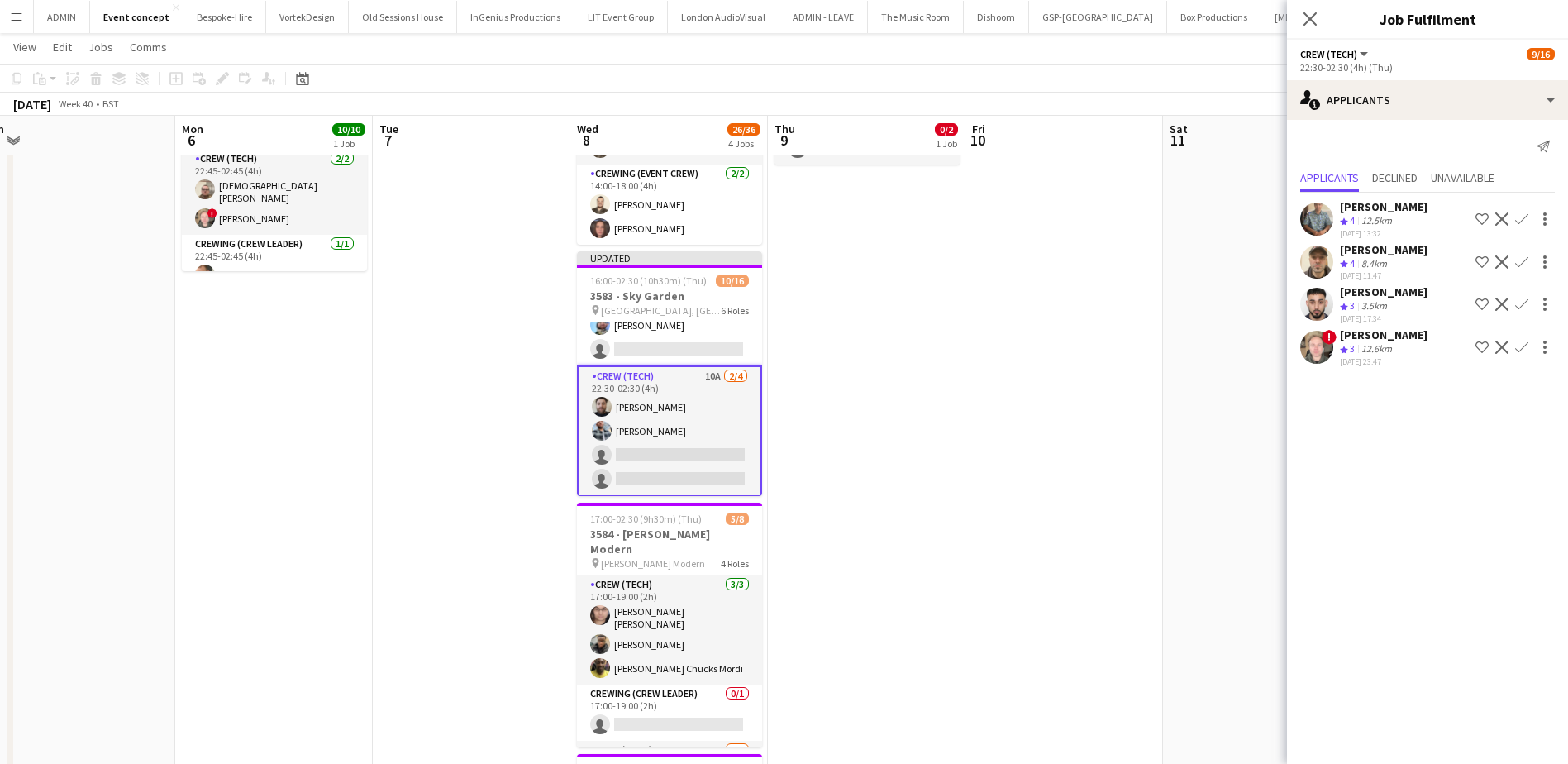
click at [1261, 262] on app-icon "Confirm" at bounding box center [1521, 262] width 13 height 13
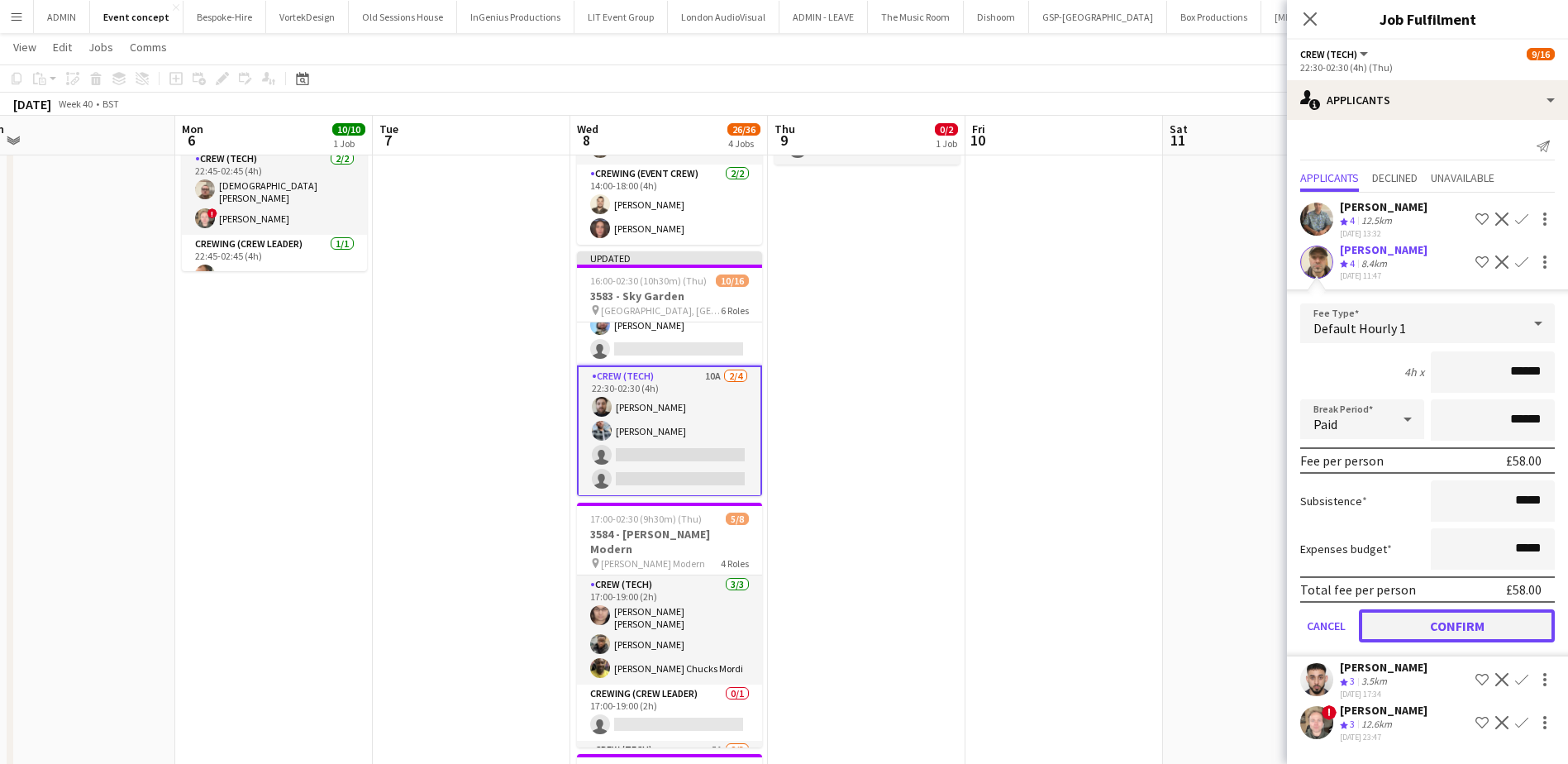
click at [1261, 584] on button "Confirm" at bounding box center [1456, 625] width 196 height 33
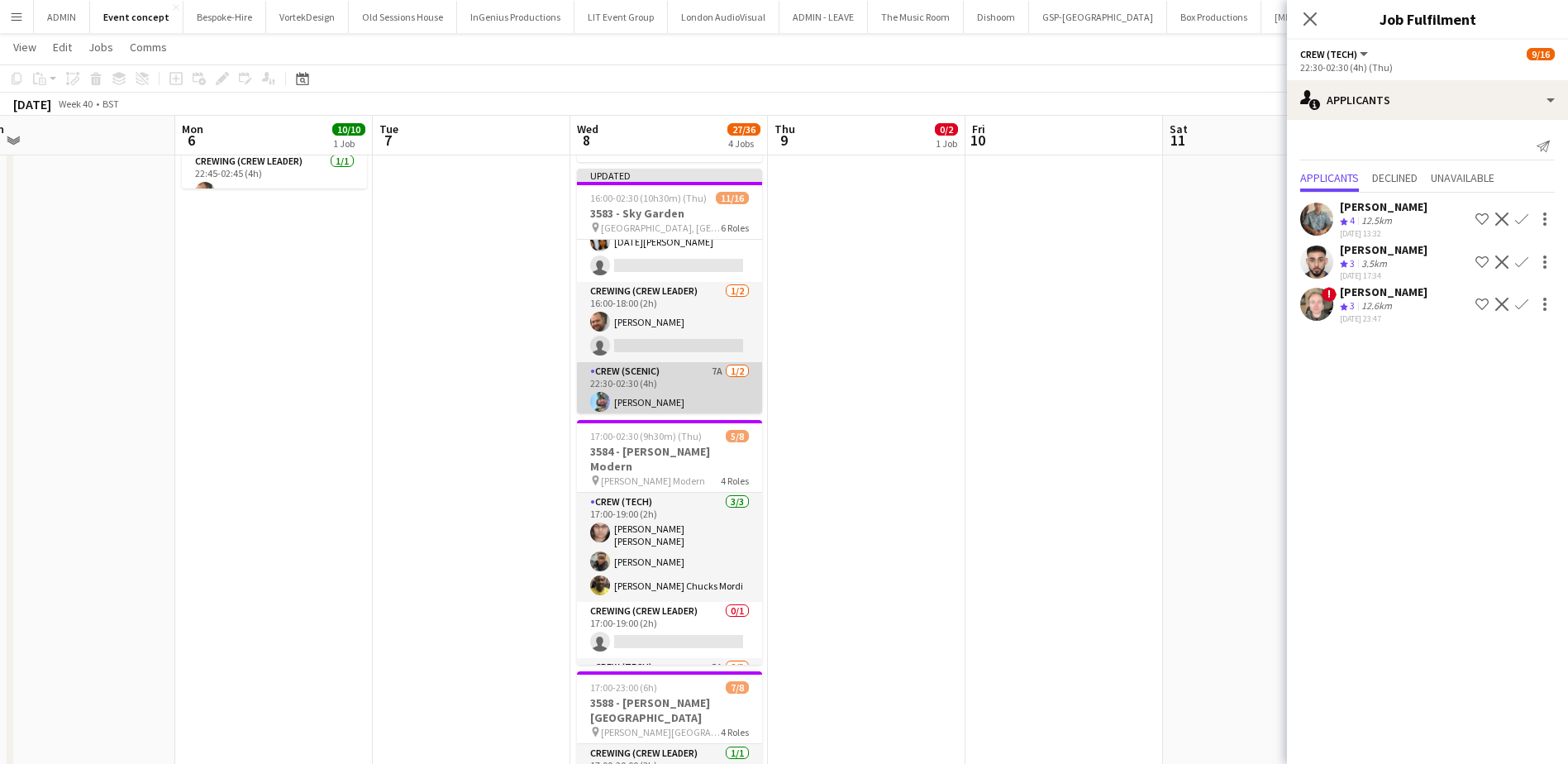
scroll to position [158, 0]
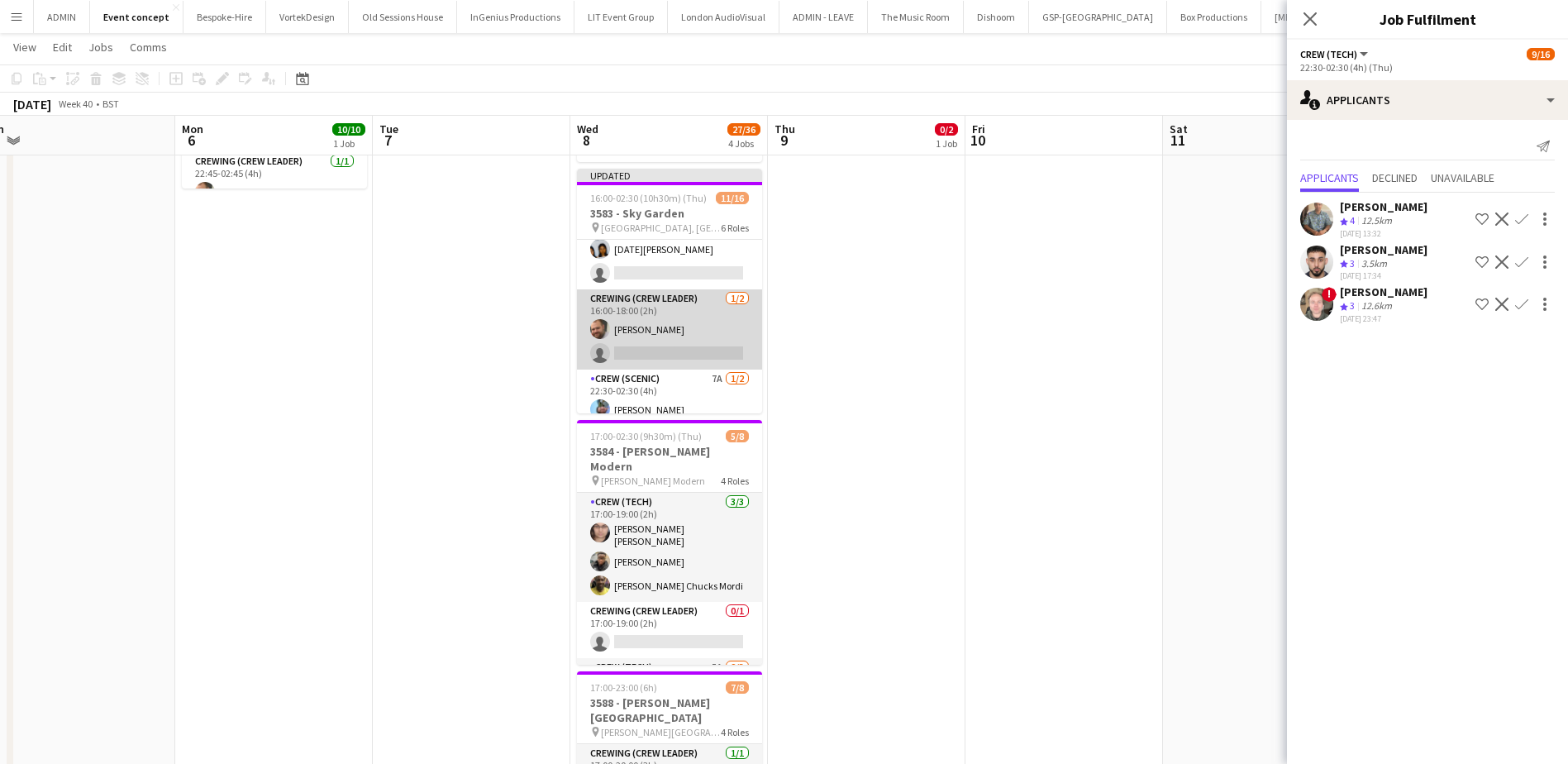
click at [694, 348] on app-card-role "Crewing (Crew Leader) 1/2 16:00-18:00 (2h) Ben Turner single-neutral-actions" at bounding box center [669, 329] width 185 height 80
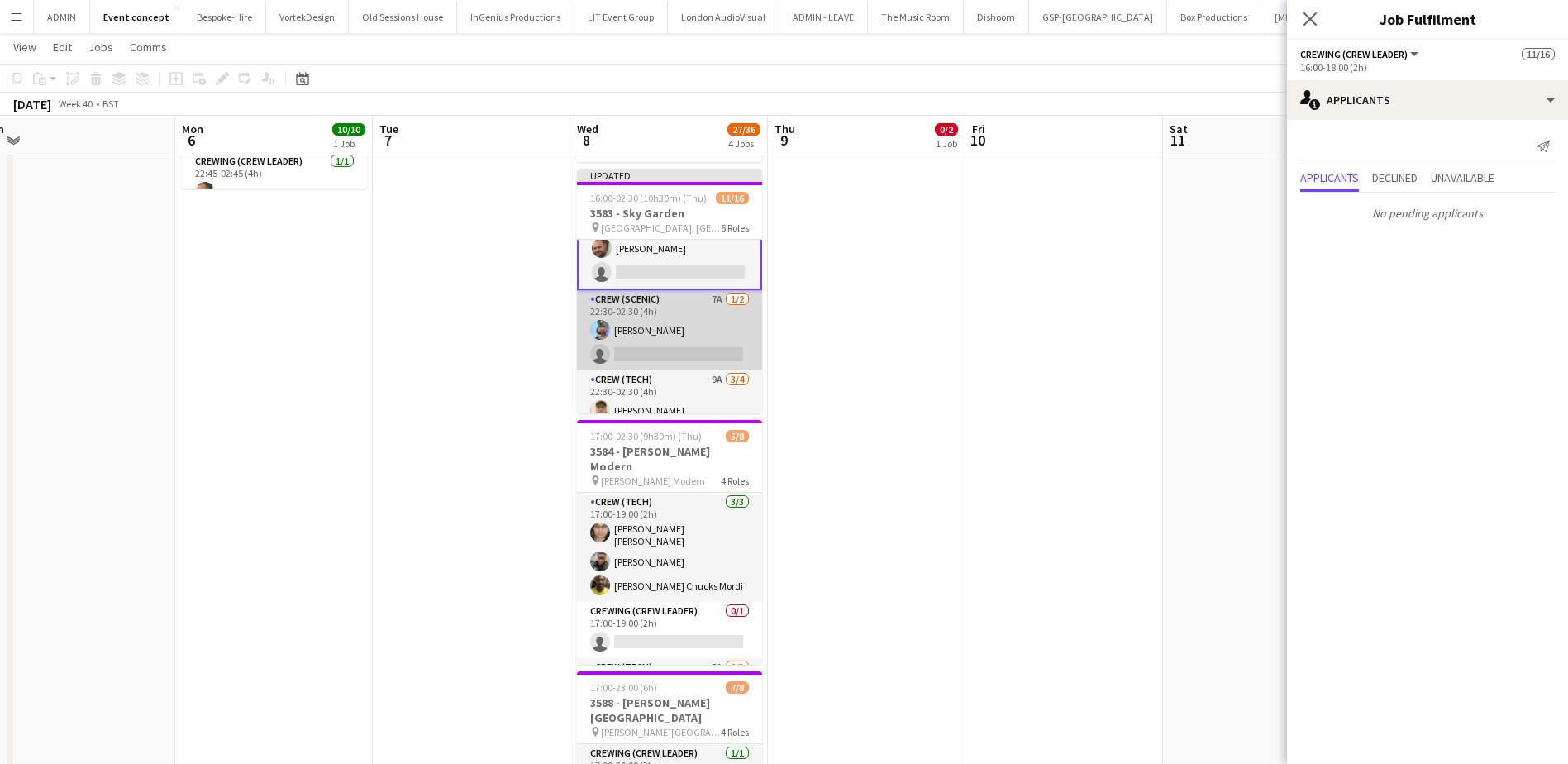
click at [691, 347] on app-card-role "Crew (Scenic) 7A 1/2 22:30-02:30 (4h) Liam Kinsella single-neutral-actions" at bounding box center [669, 330] width 185 height 80
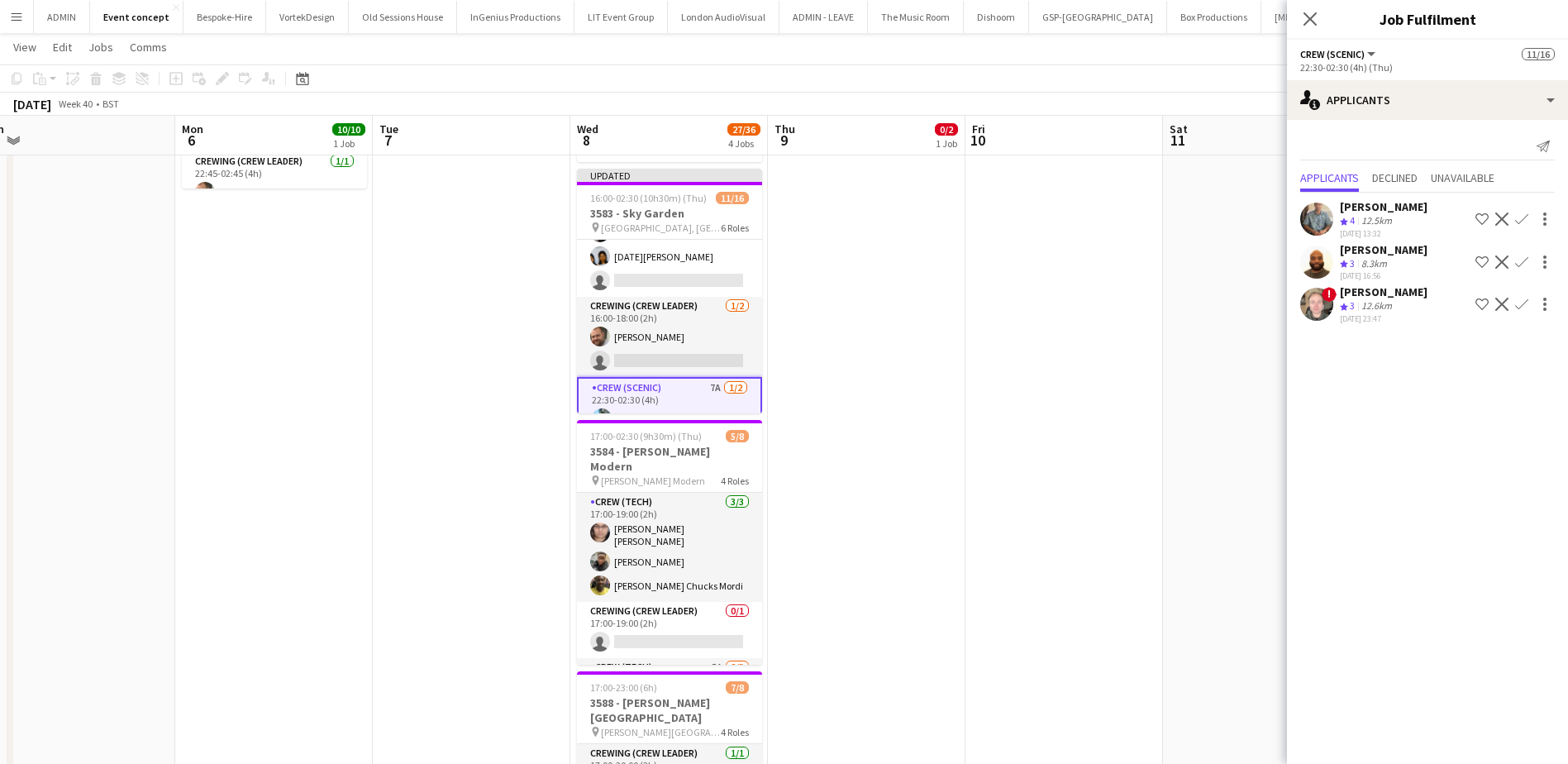
scroll to position [157, 0]
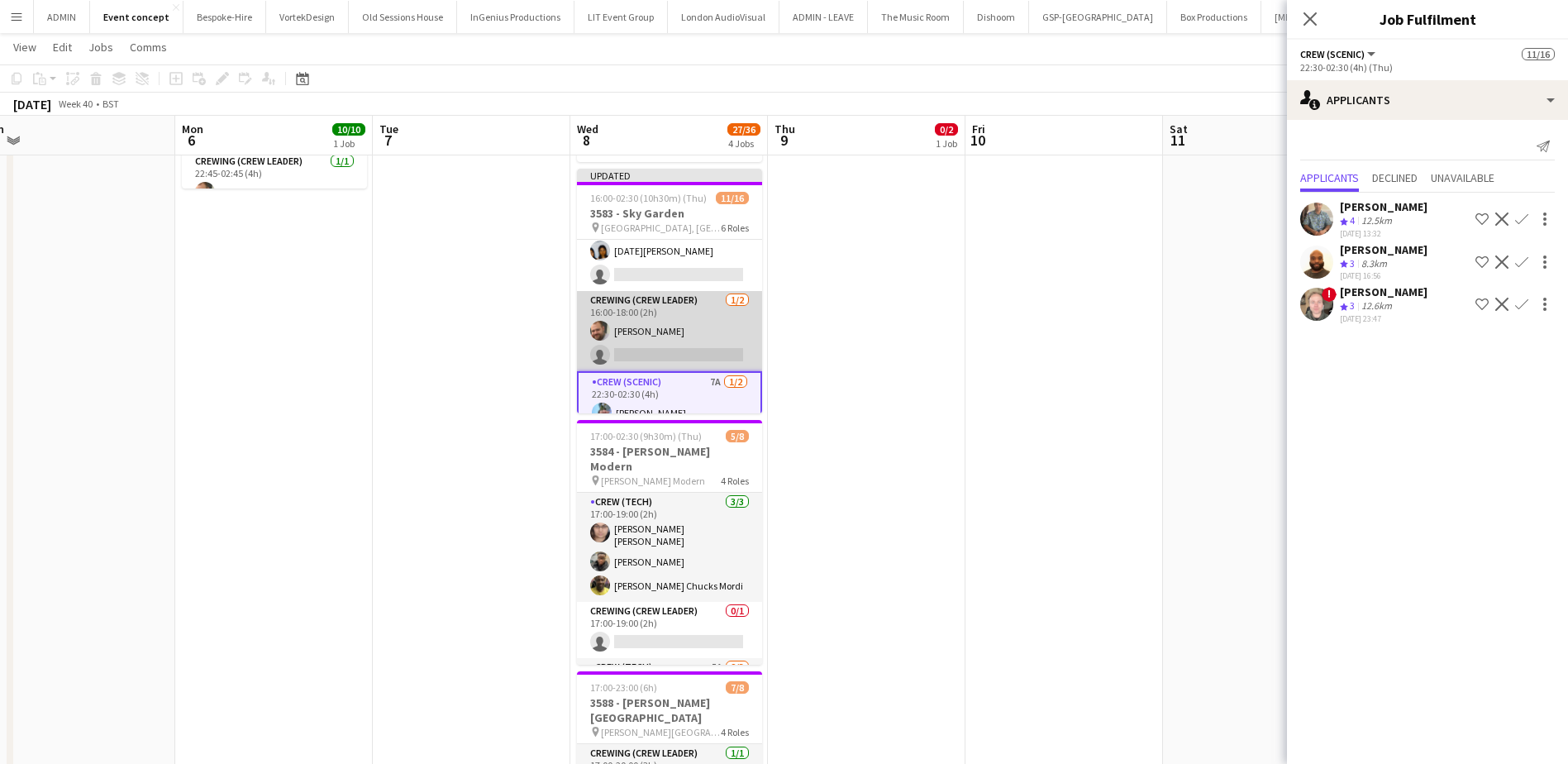
click at [680, 344] on app-card-role "Crewing (Crew Leader) 1/2 16:00-18:00 (2h) Ben Turner single-neutral-actions" at bounding box center [669, 331] width 185 height 80
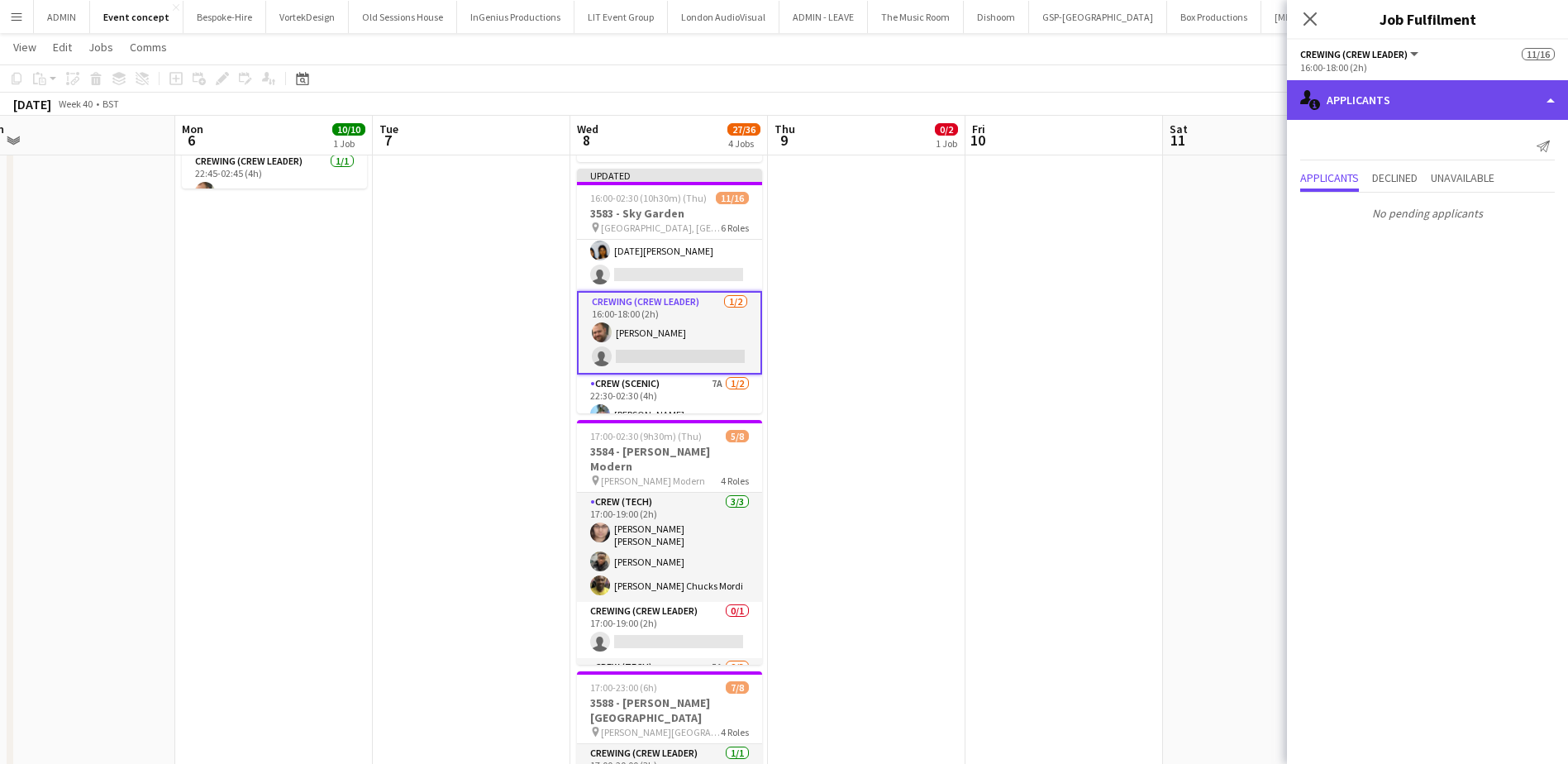
click at [1261, 114] on div "single-neutral-actions-information Applicants" at bounding box center [1427, 100] width 281 height 40
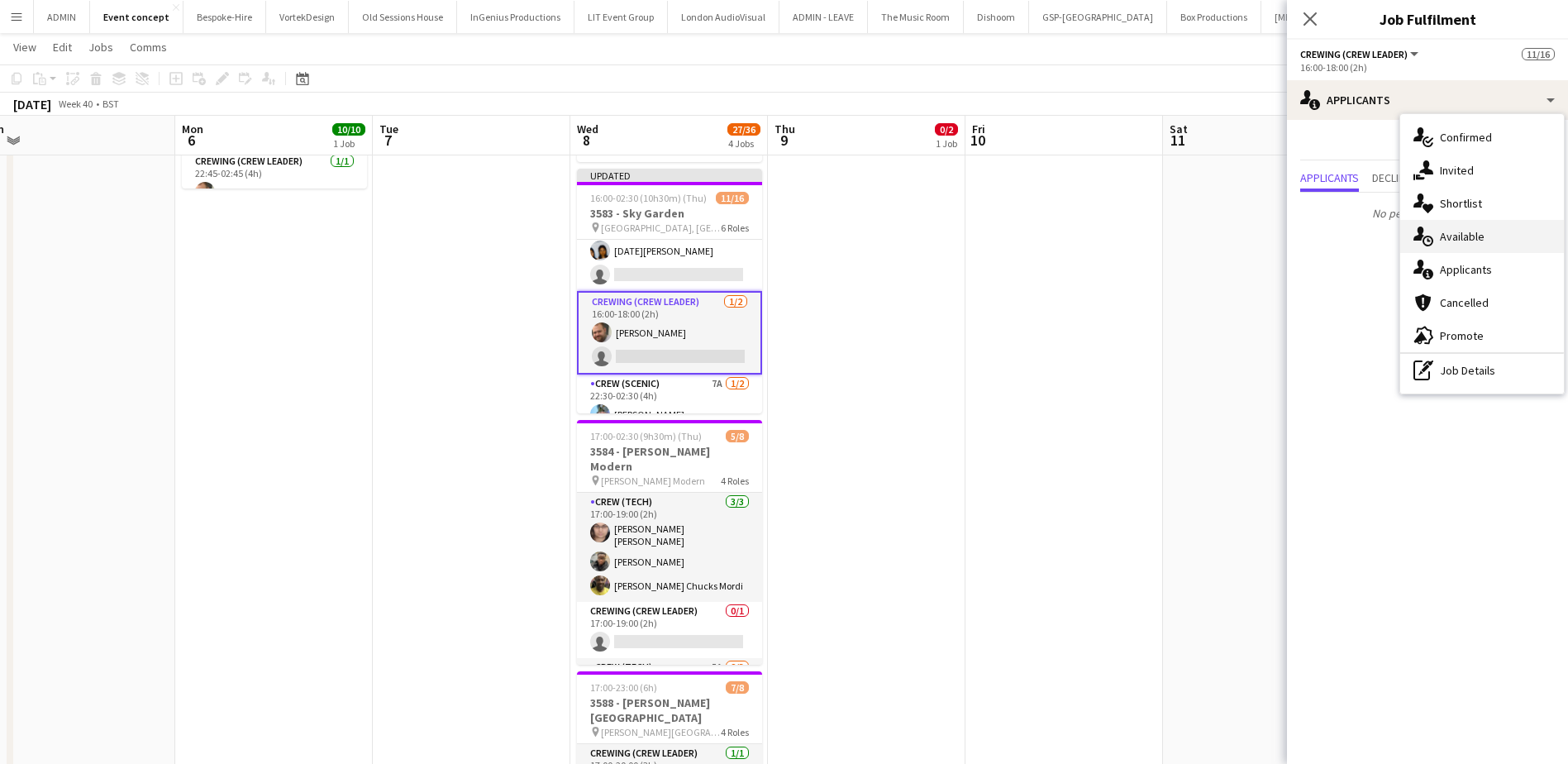
click at [1261, 236] on div "single-neutral-actions-upload Available" at bounding box center [1482, 236] width 164 height 33
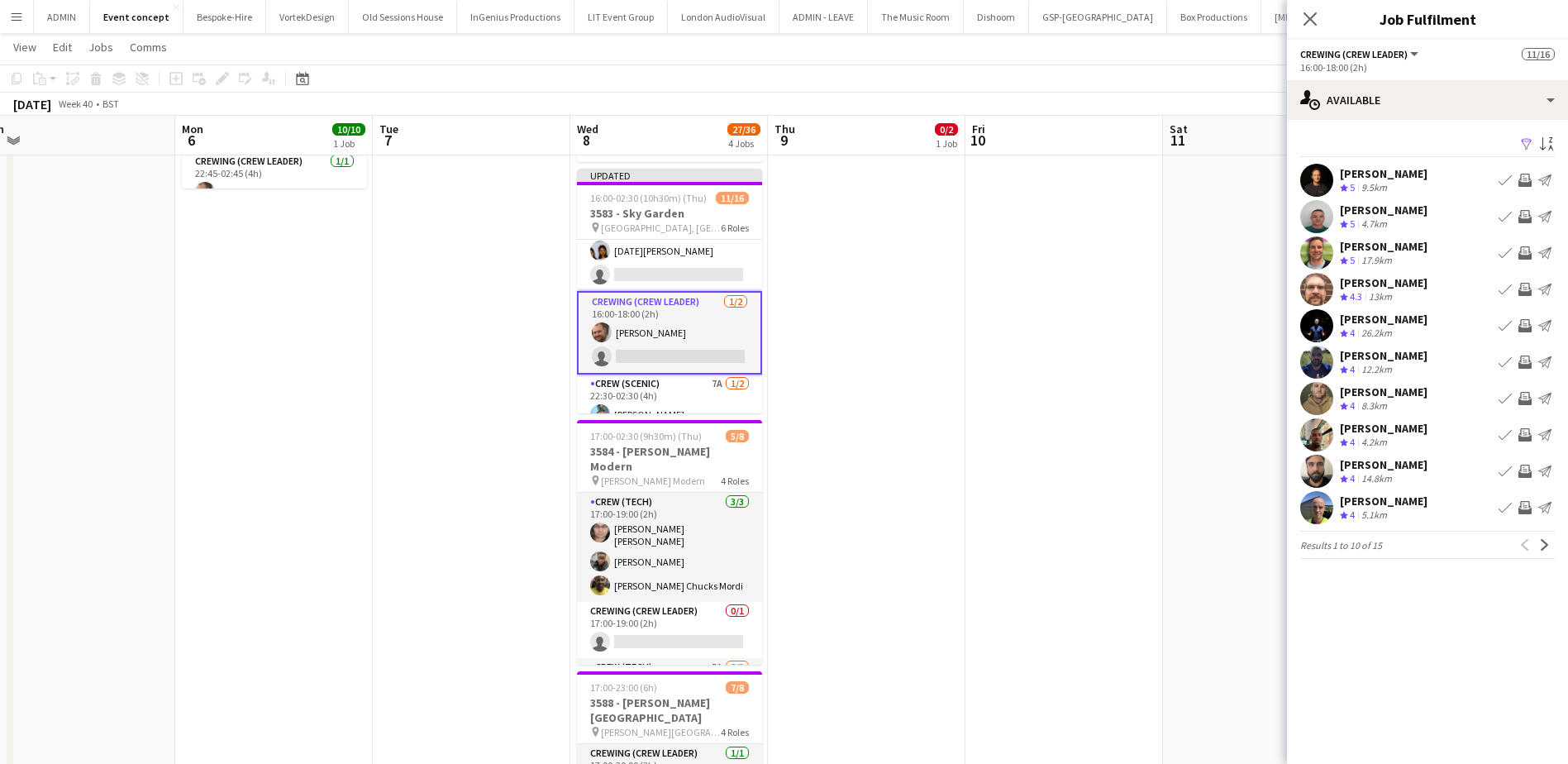
click at [1261, 428] on app-icon "Invite crew" at bounding box center [1524, 434] width 13 height 13
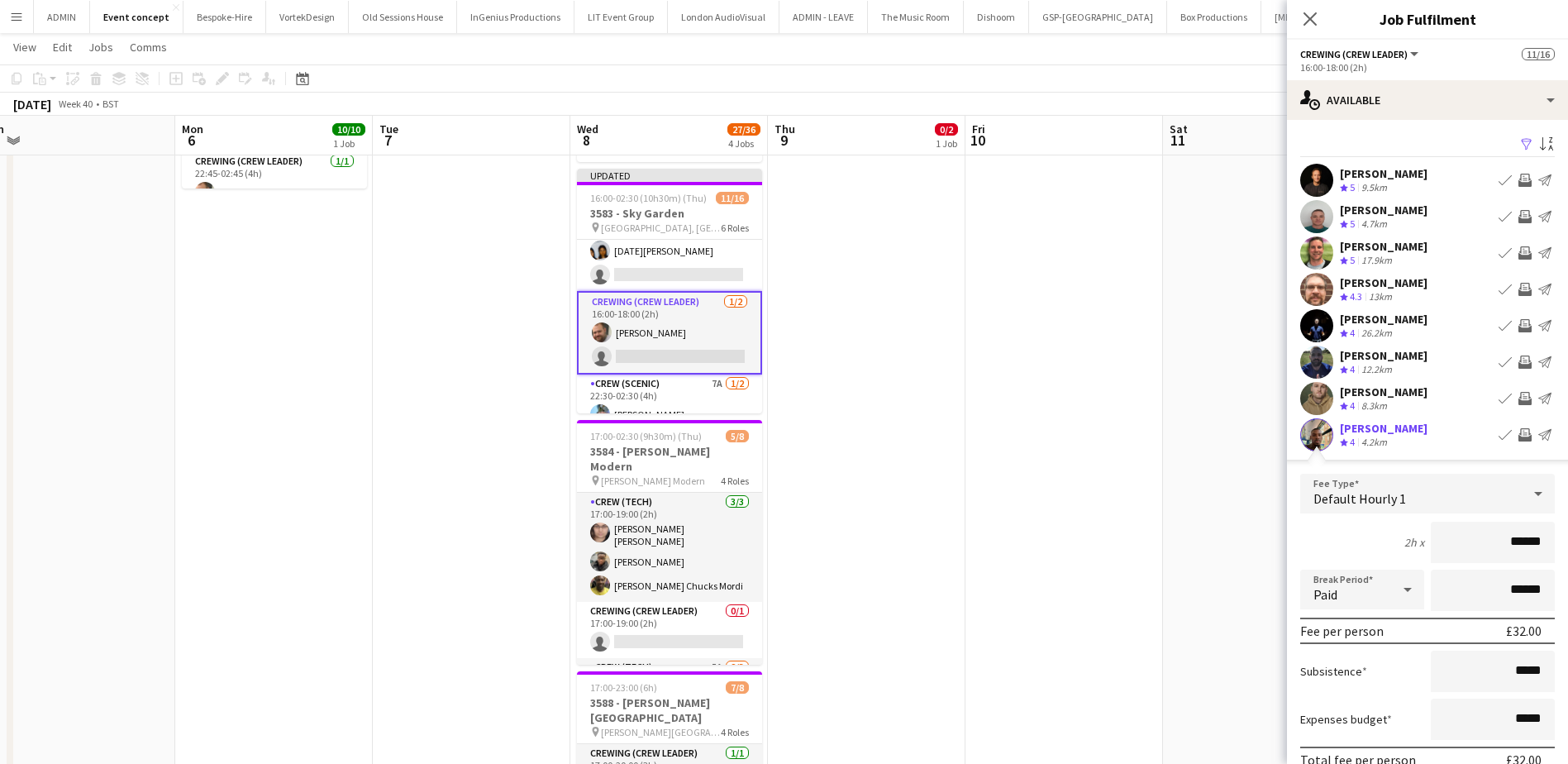
drag, startPoint x: 1493, startPoint y: 545, endPoint x: 1548, endPoint y: 548, distance: 55.1
click at [1261, 548] on form "Fee Type Default Hourly 1 2h x ****** Break Period Paid ****** Fee per person £…" at bounding box center [1427, 649] width 281 height 353
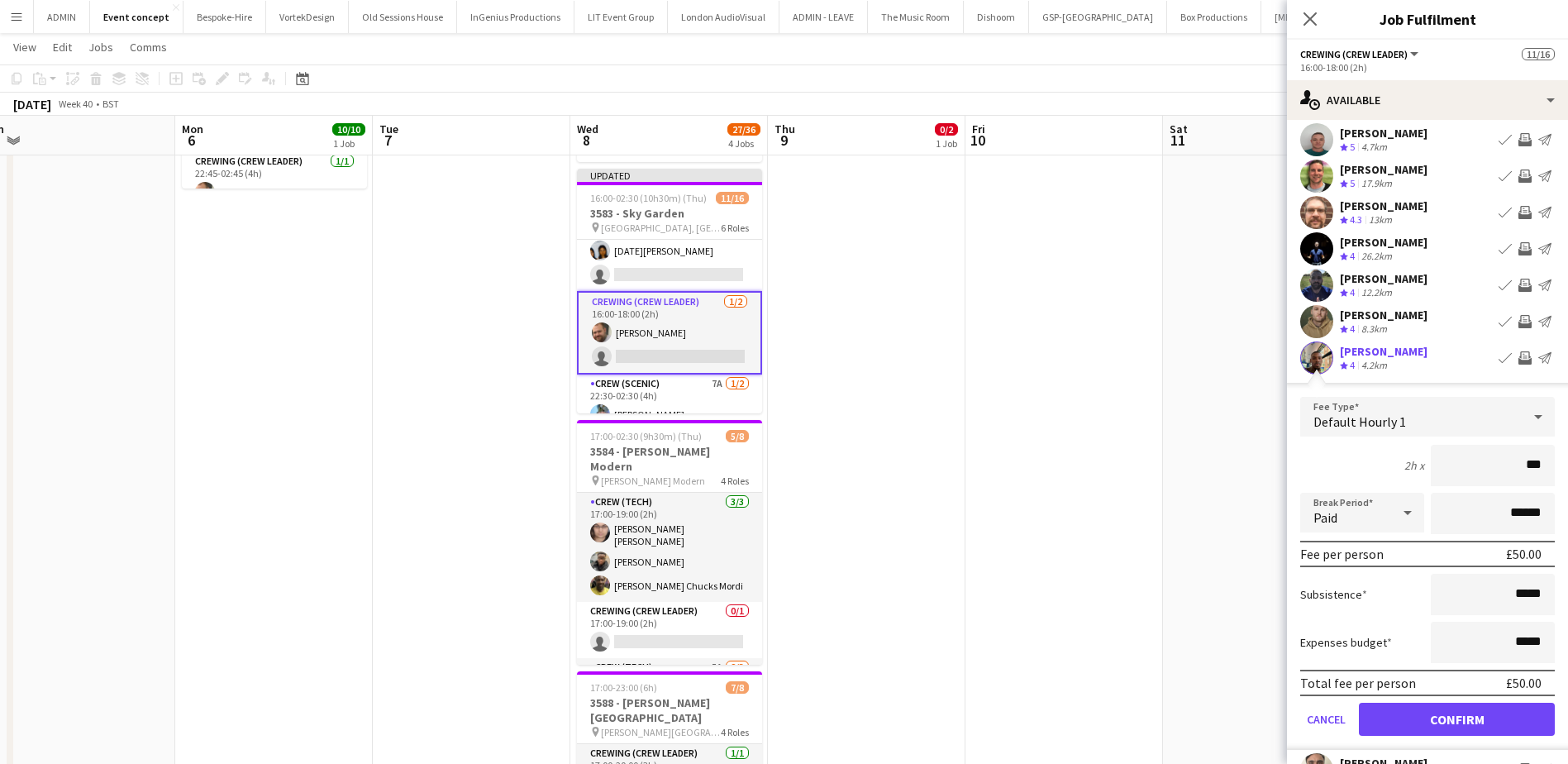
scroll to position [83, 0]
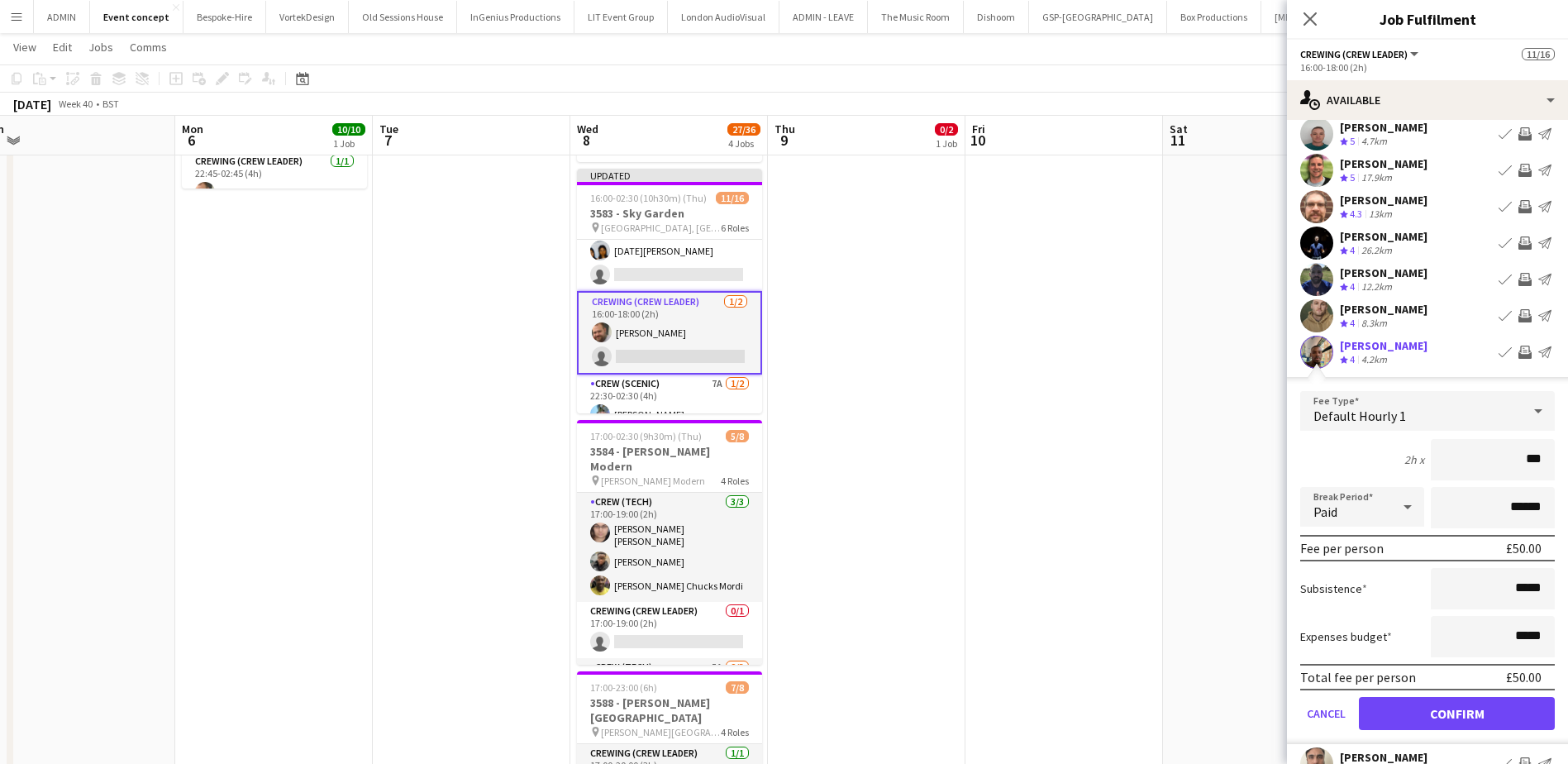
type input "***"
click at [1261, 584] on button "Confirm" at bounding box center [1456, 713] width 196 height 33
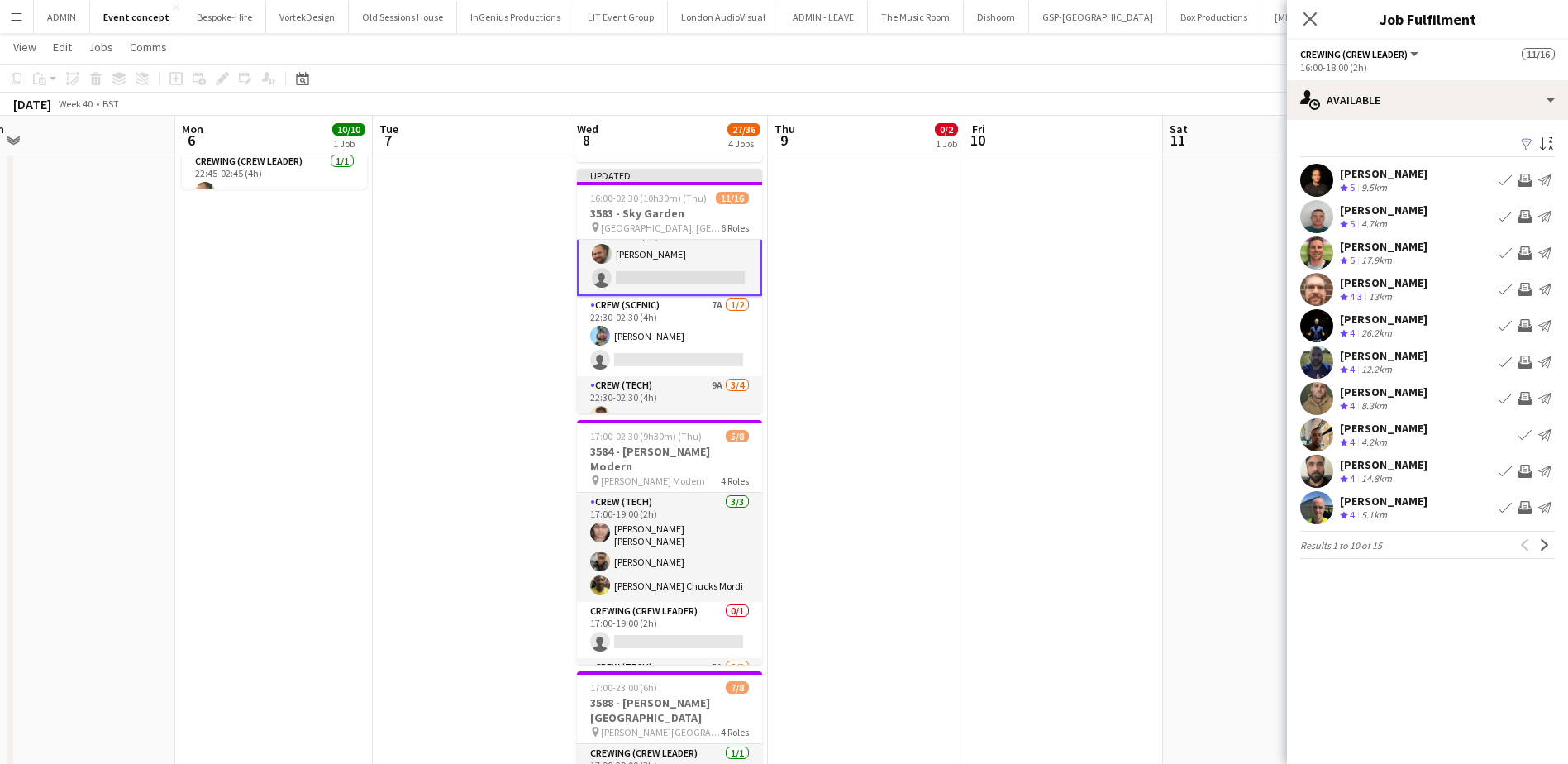
scroll to position [239, 0]
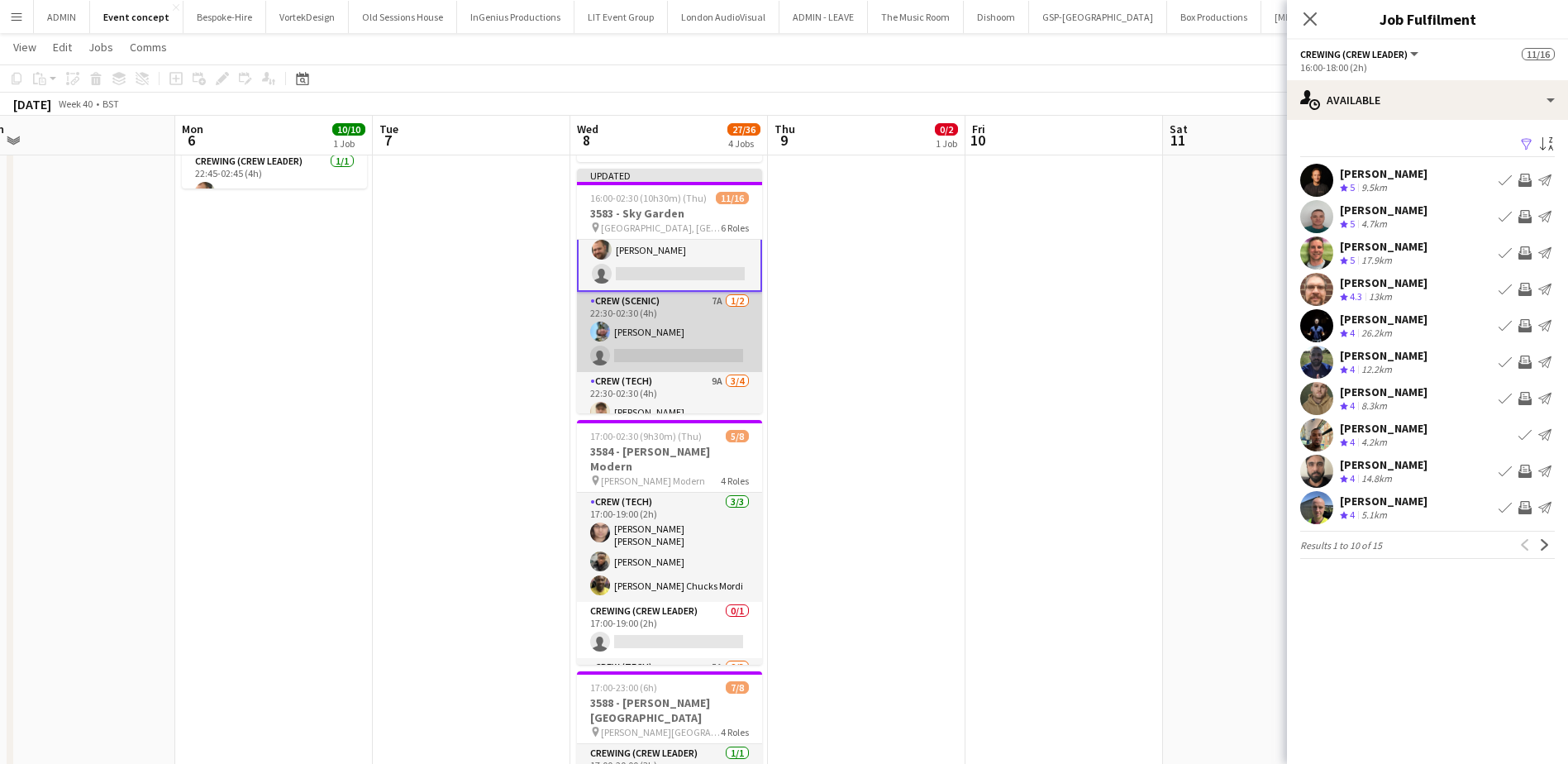
click at [688, 350] on app-card-role "Crew (Scenic) 7A 1/2 22:30-02:30 (4h) Liam Kinsella single-neutral-actions" at bounding box center [669, 332] width 185 height 80
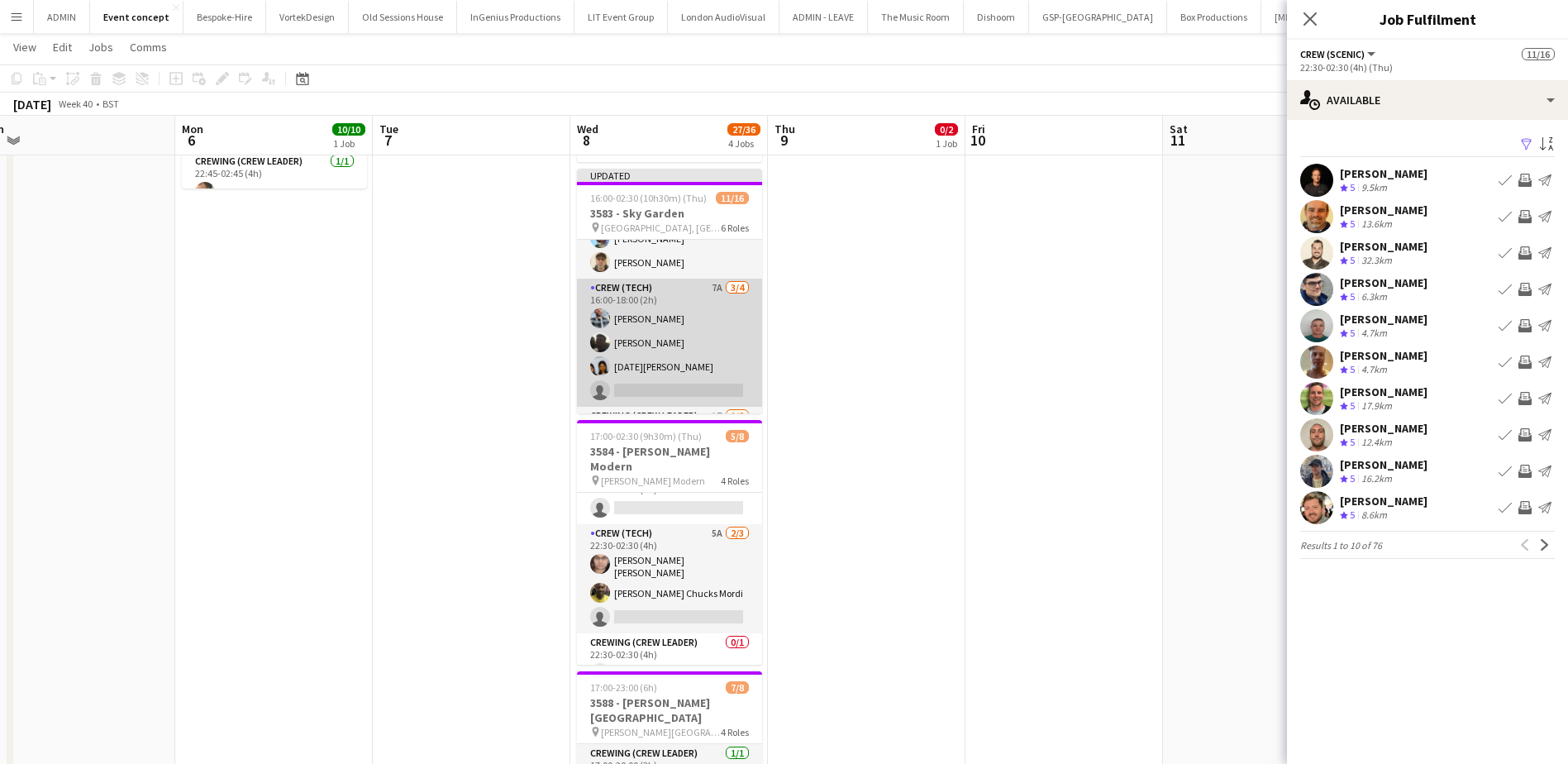
scroll to position [0, 0]
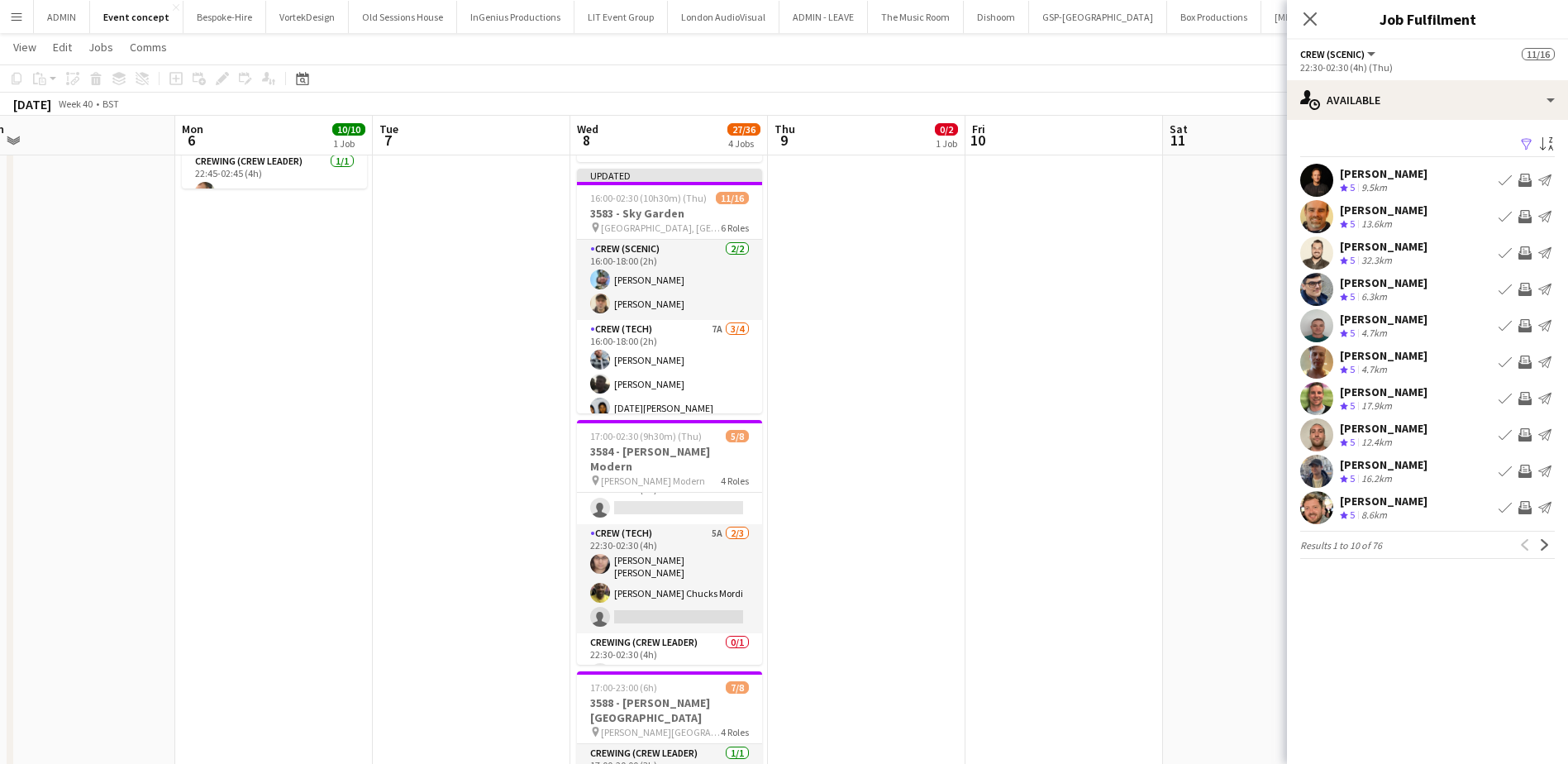
click at [1070, 296] on app-date-cell at bounding box center [1064, 451] width 198 height 1028
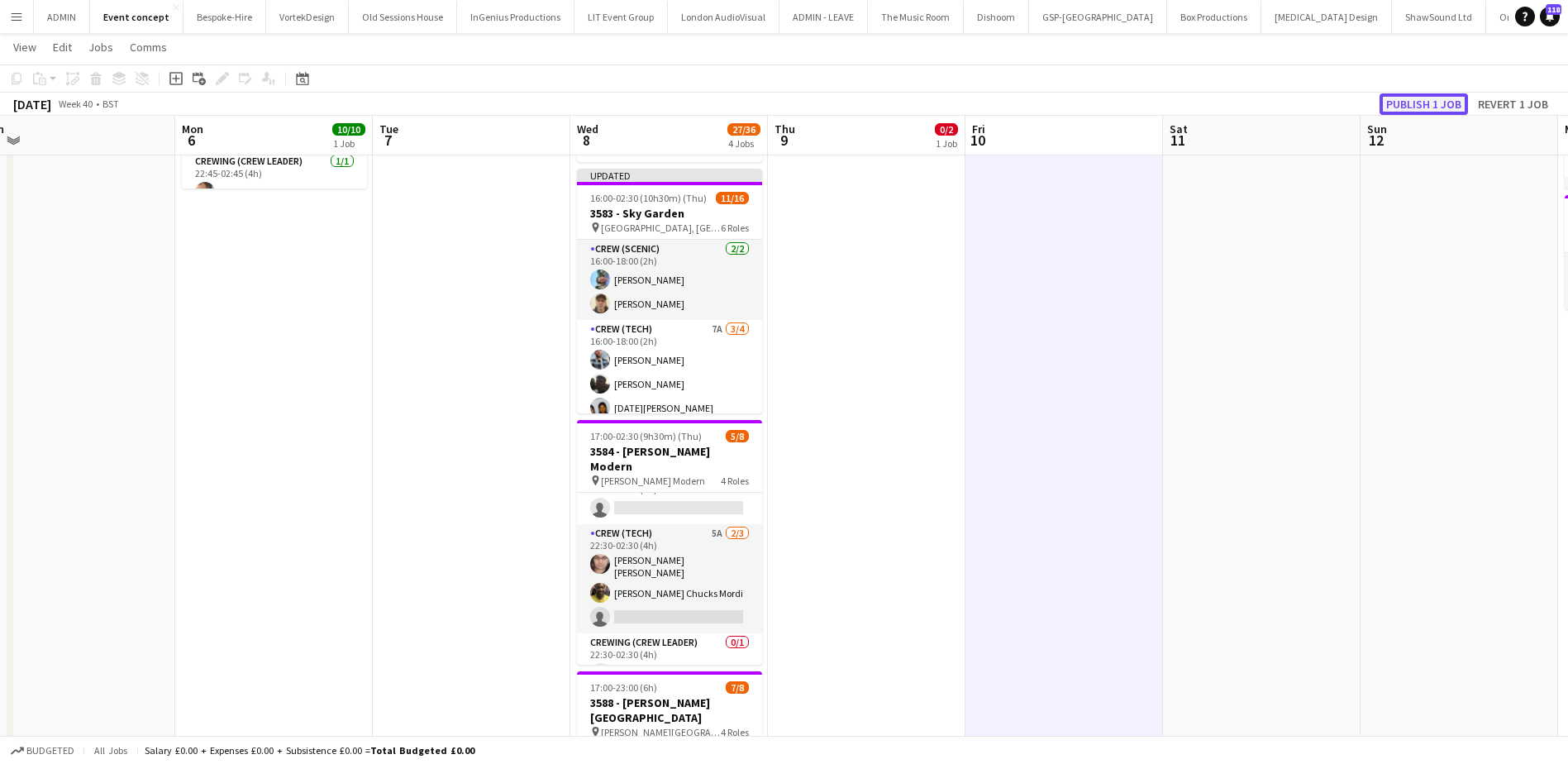
click at [1261, 106] on button "Publish 1 job" at bounding box center [1423, 103] width 89 height 21
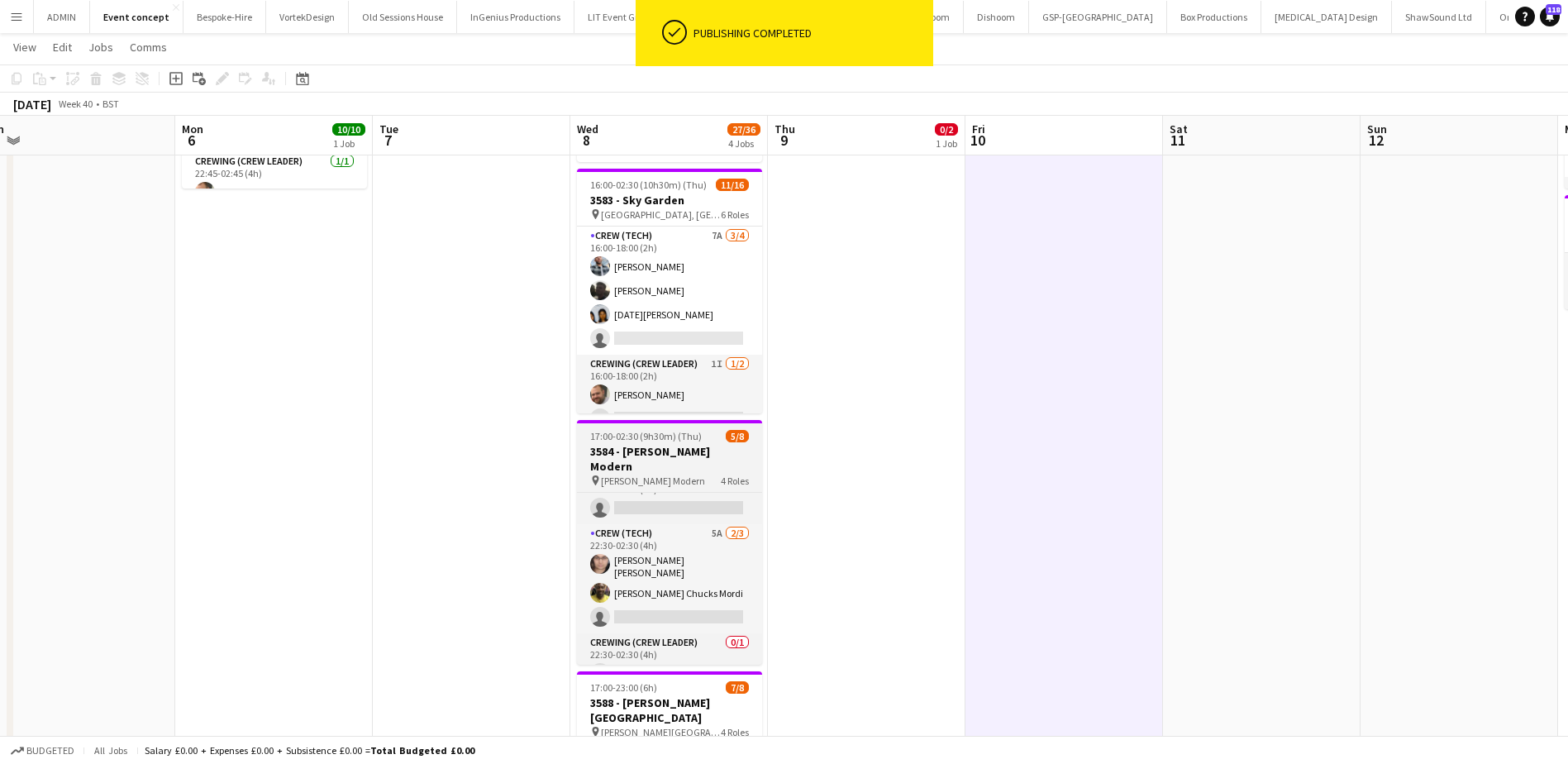
scroll to position [83, 0]
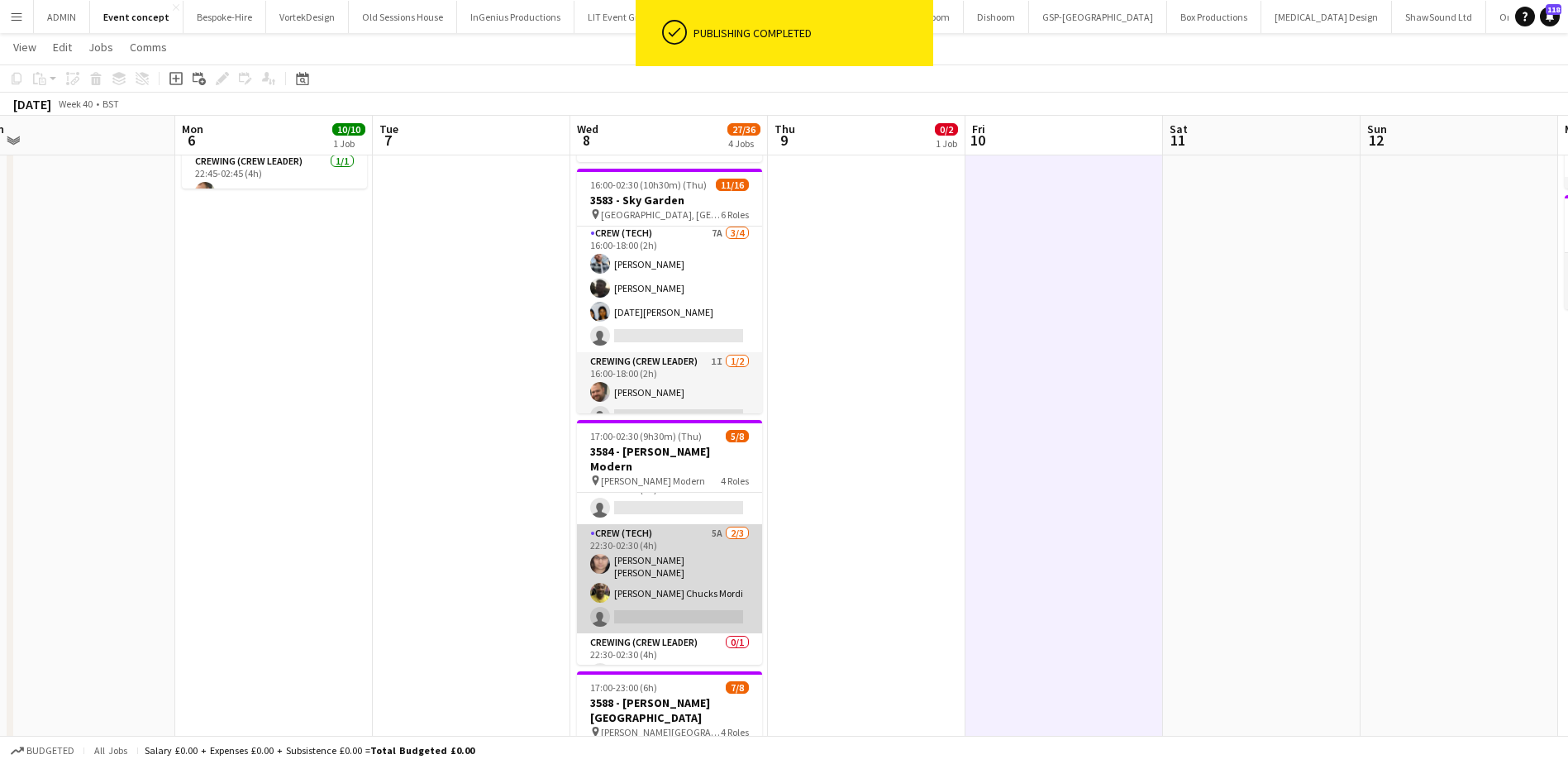
click at [669, 553] on app-card-role "Crew (Tech) 5A 2/3 22:30-02:30 (4h) Ells Jones Alphonsus Chucks Mordi single-ne…" at bounding box center [669, 578] width 185 height 109
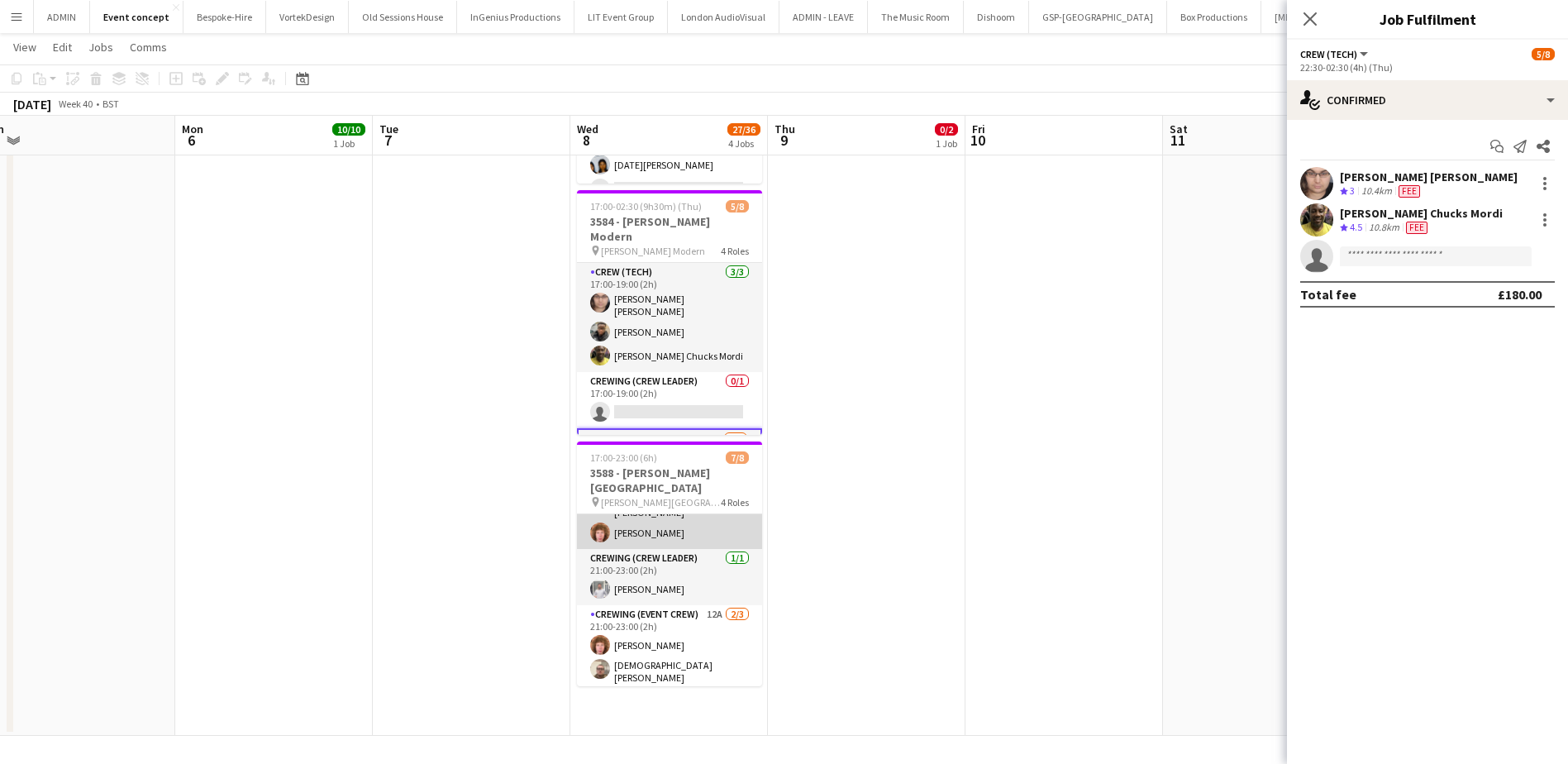
scroll to position [134, 0]
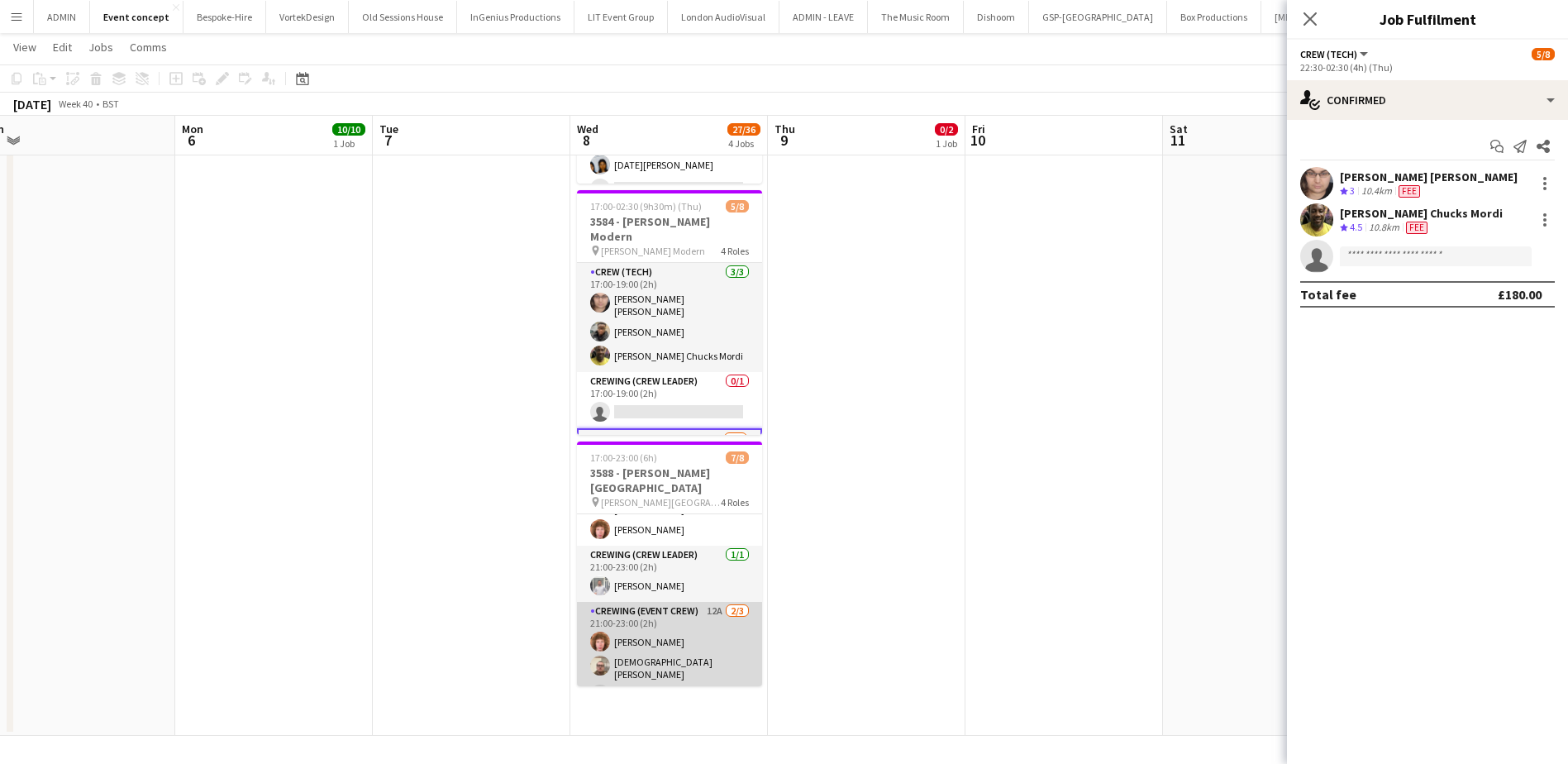
click at [680, 584] on app-card-role "Crewing (Event Crew) 12A 2/3 21:00-23:00 (2h) Alfie Dyer Christian Skinner sing…" at bounding box center [669, 656] width 185 height 109
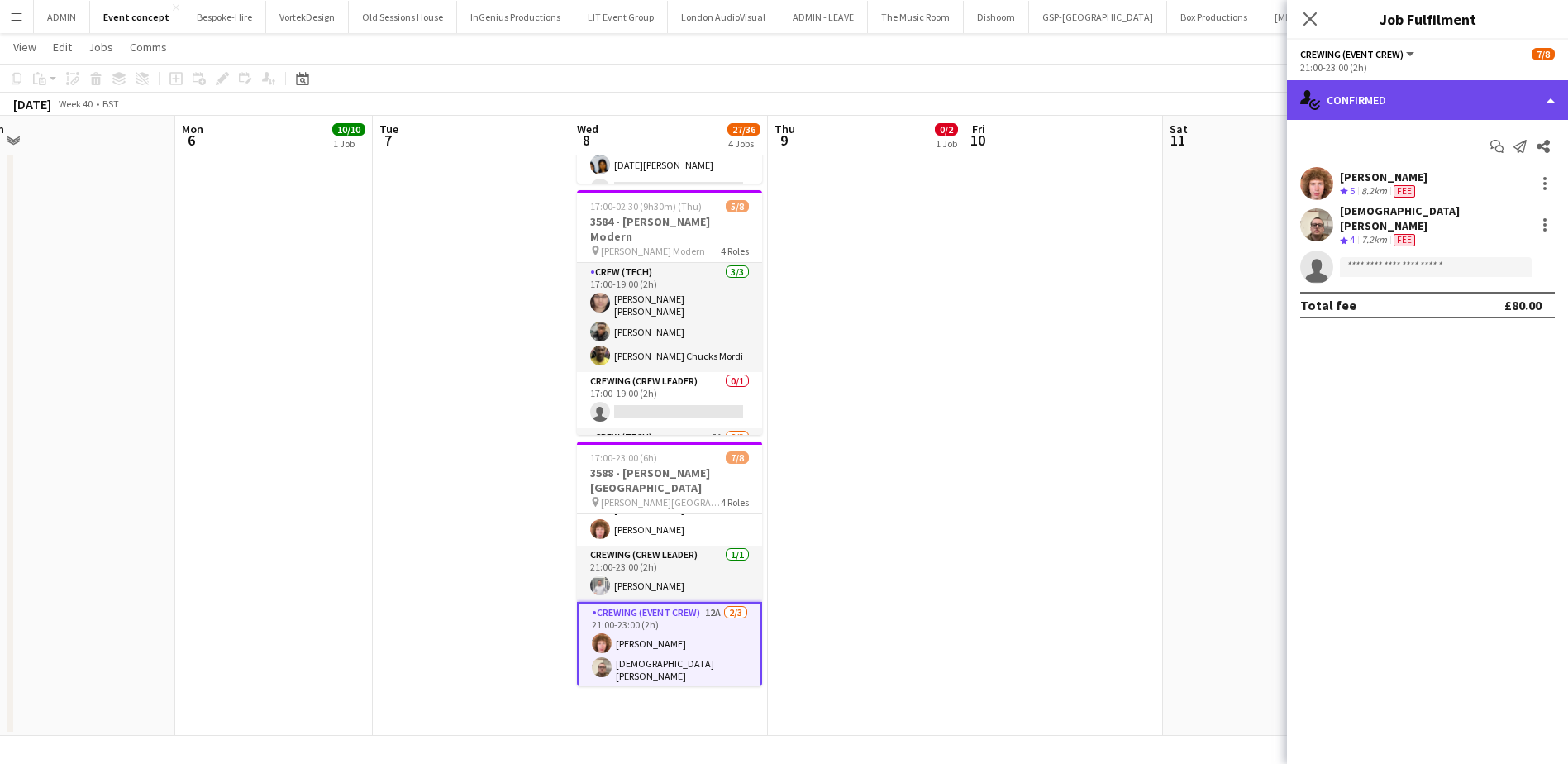
click at [1261, 110] on div "single-neutral-actions-check-2 Confirmed" at bounding box center [1427, 100] width 281 height 40
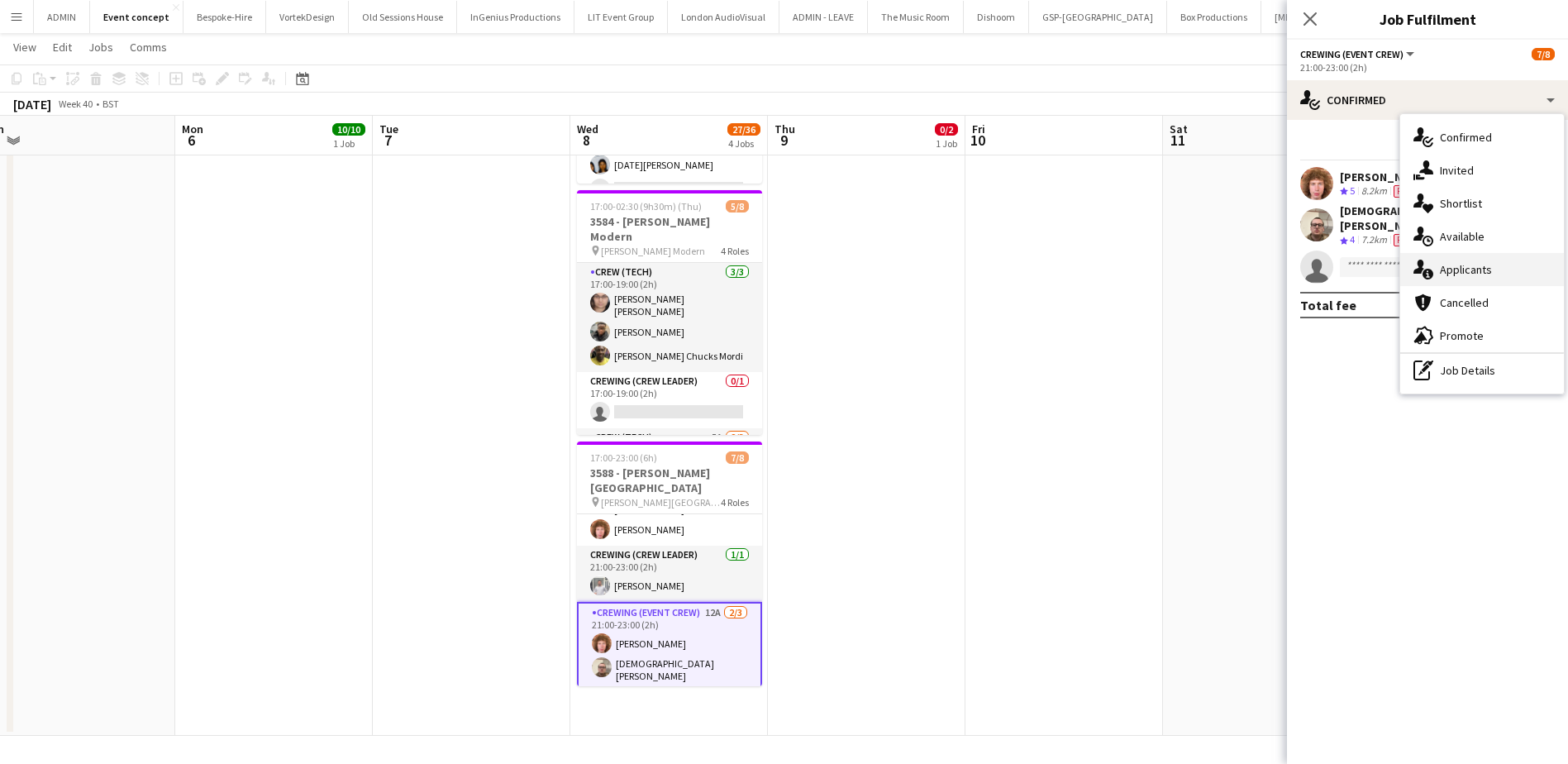
click at [1261, 277] on span "Applicants" at bounding box center [1466, 269] width 52 height 15
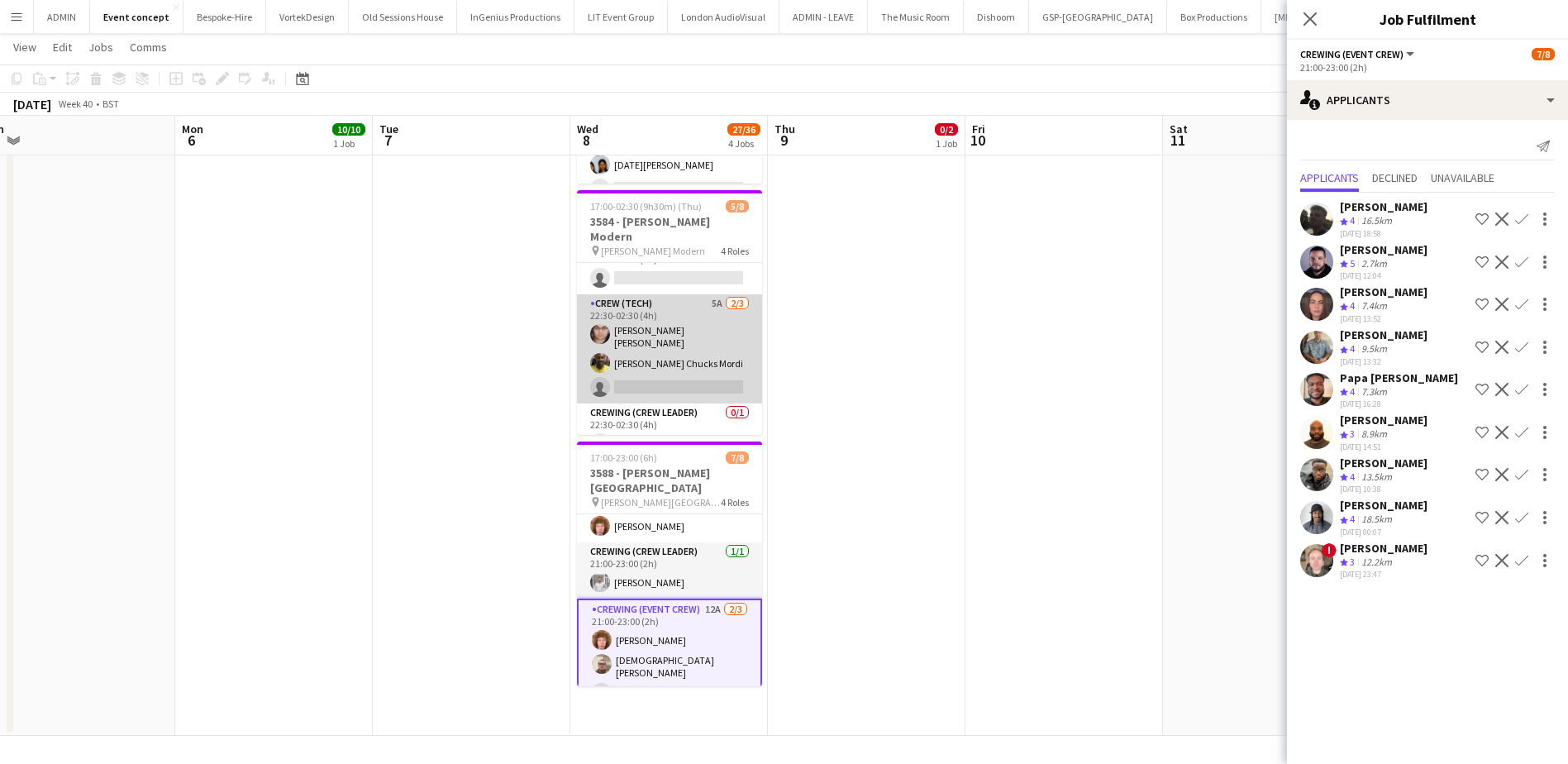
click at [702, 354] on app-card-role "Crew (Tech) 5A 2/3 22:30-02:30 (4h) Ells Jones Alphonsus Chucks Mordi single-ne…" at bounding box center [669, 348] width 185 height 109
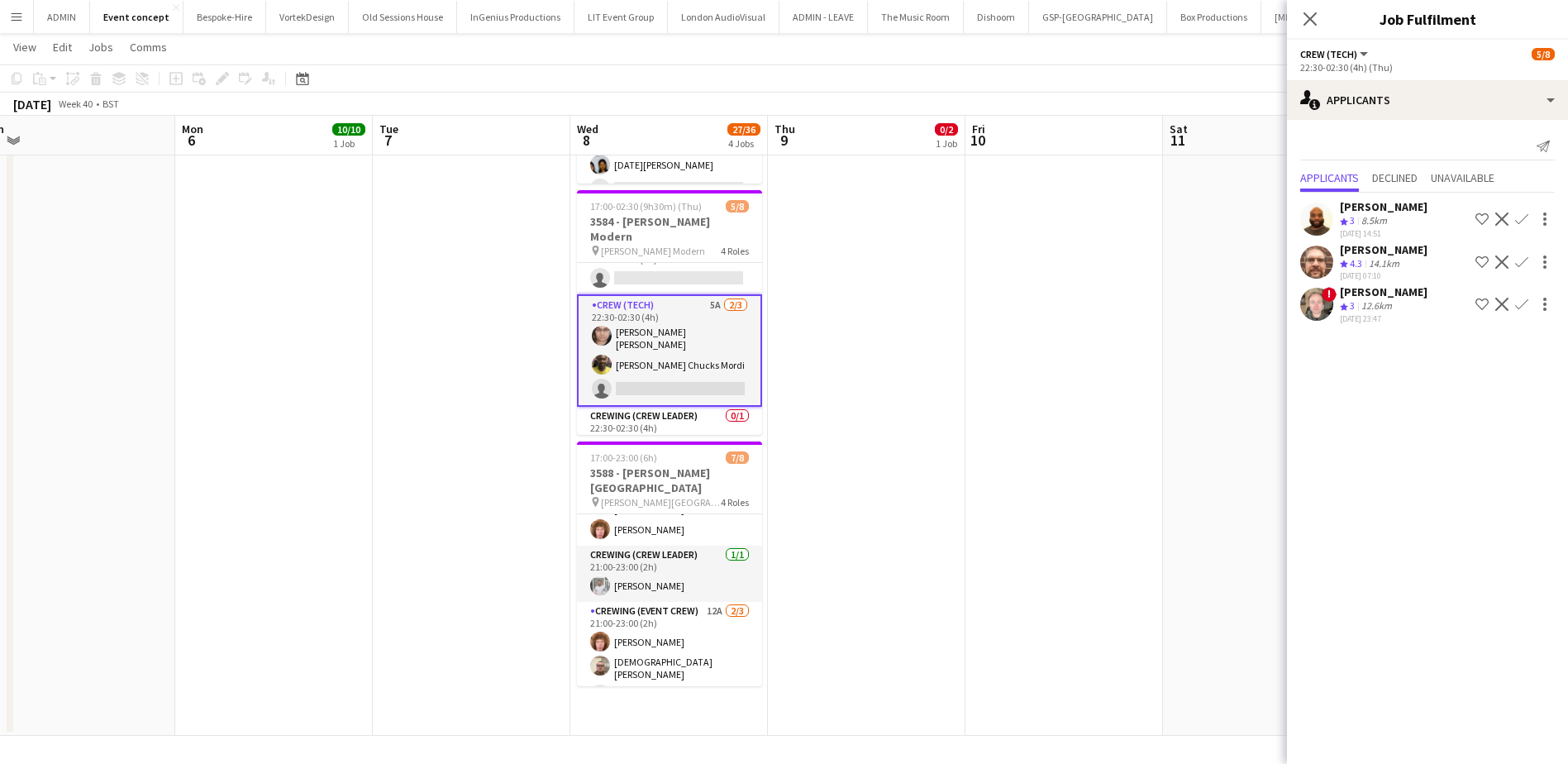
scroll to position [137, 0]
click at [698, 403] on app-card-role "Crewing (Crew Leader) 0/1 22:30-02:30 (4h) single-neutral-actions" at bounding box center [669, 431] width 185 height 56
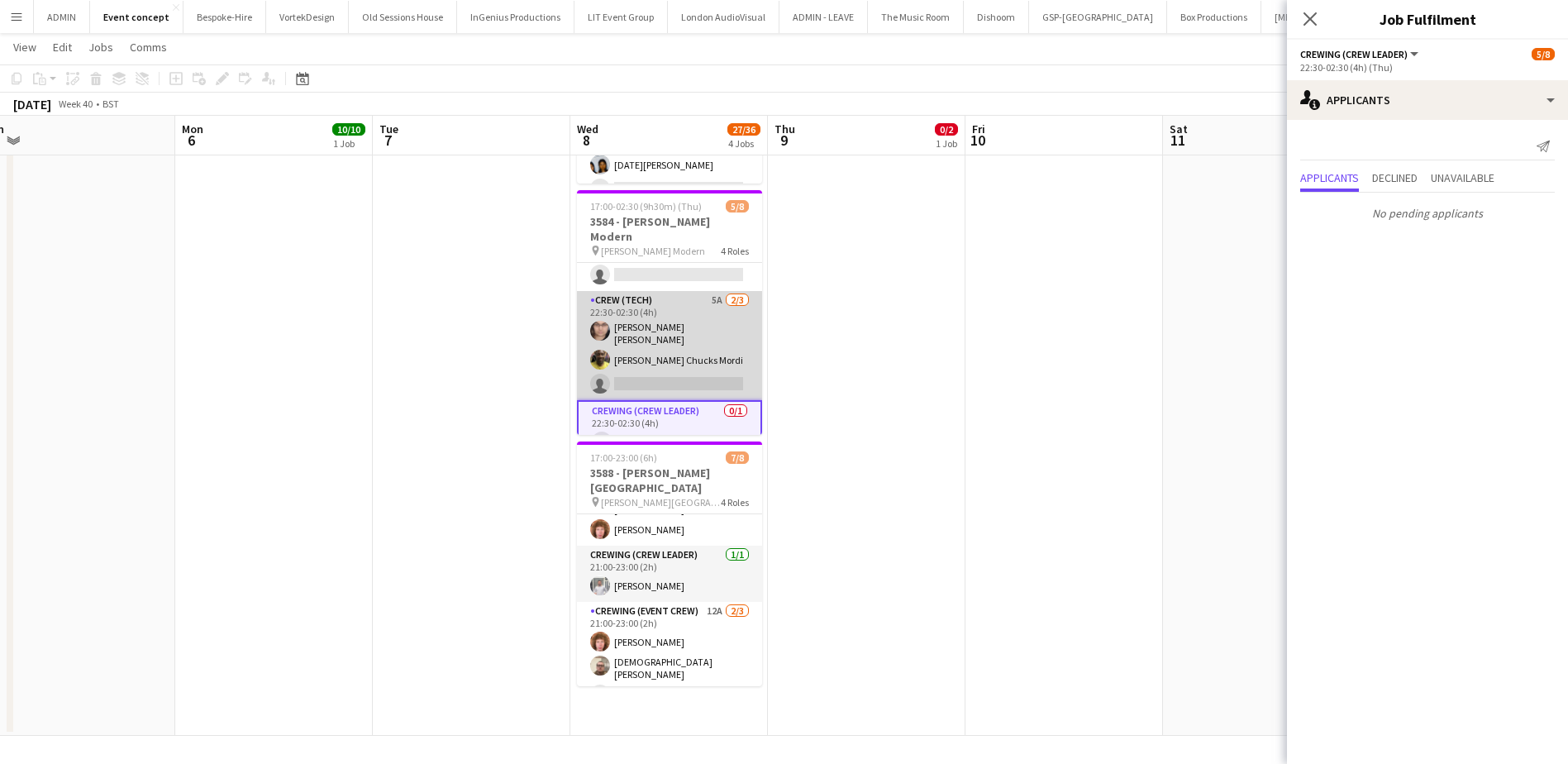
click at [699, 336] on app-card-role "Crew (Tech) 5A 2/3 22:30-02:30 (4h) Ells Jones Alphonsus Chucks Mordi single-ne…" at bounding box center [669, 345] width 185 height 109
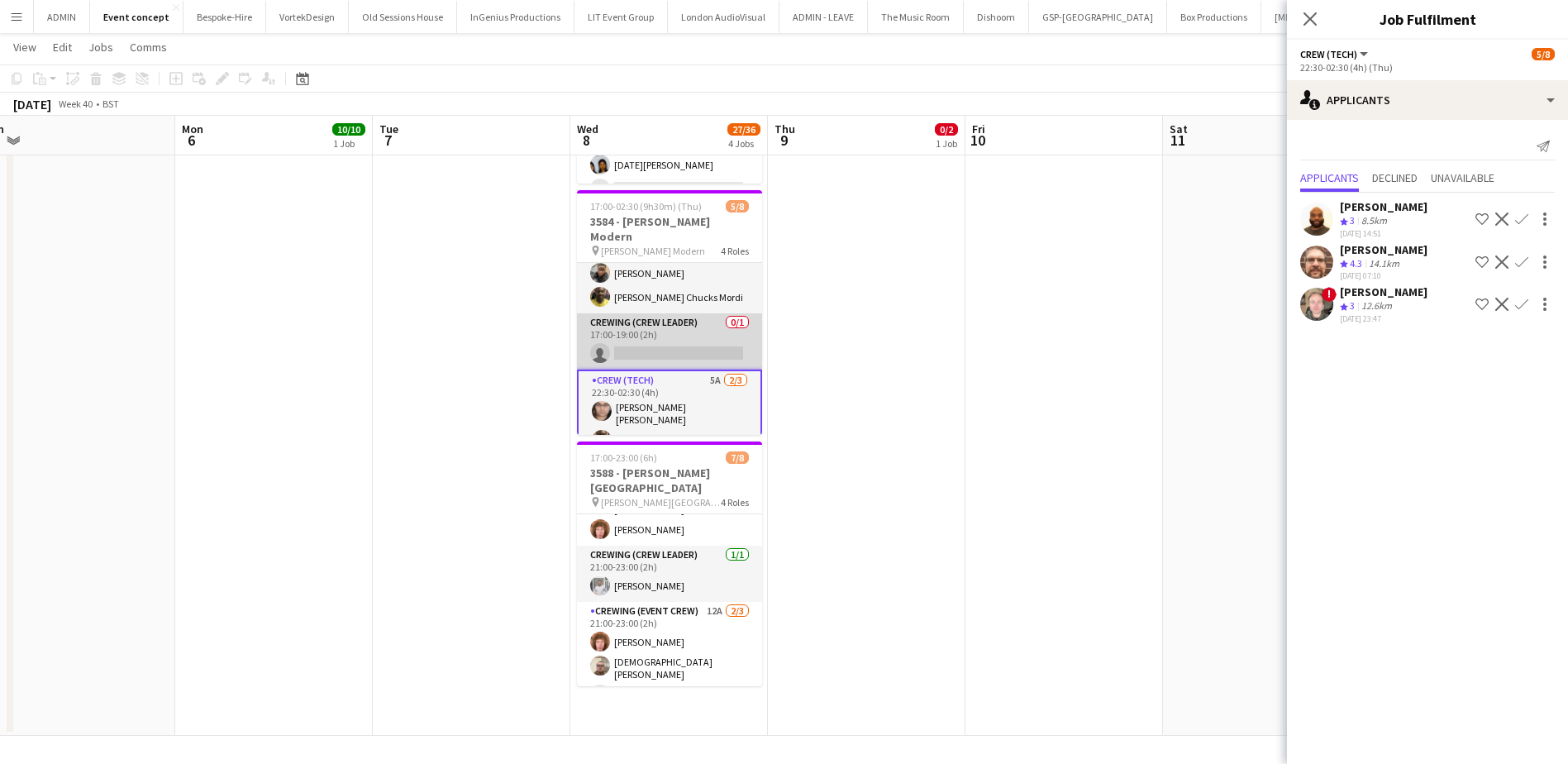
scroll to position [55, 0]
click at [707, 337] on app-card-role "Crewing (Crew Leader) 0/1 17:00-19:00 (2h) single-neutral-actions" at bounding box center [669, 346] width 185 height 56
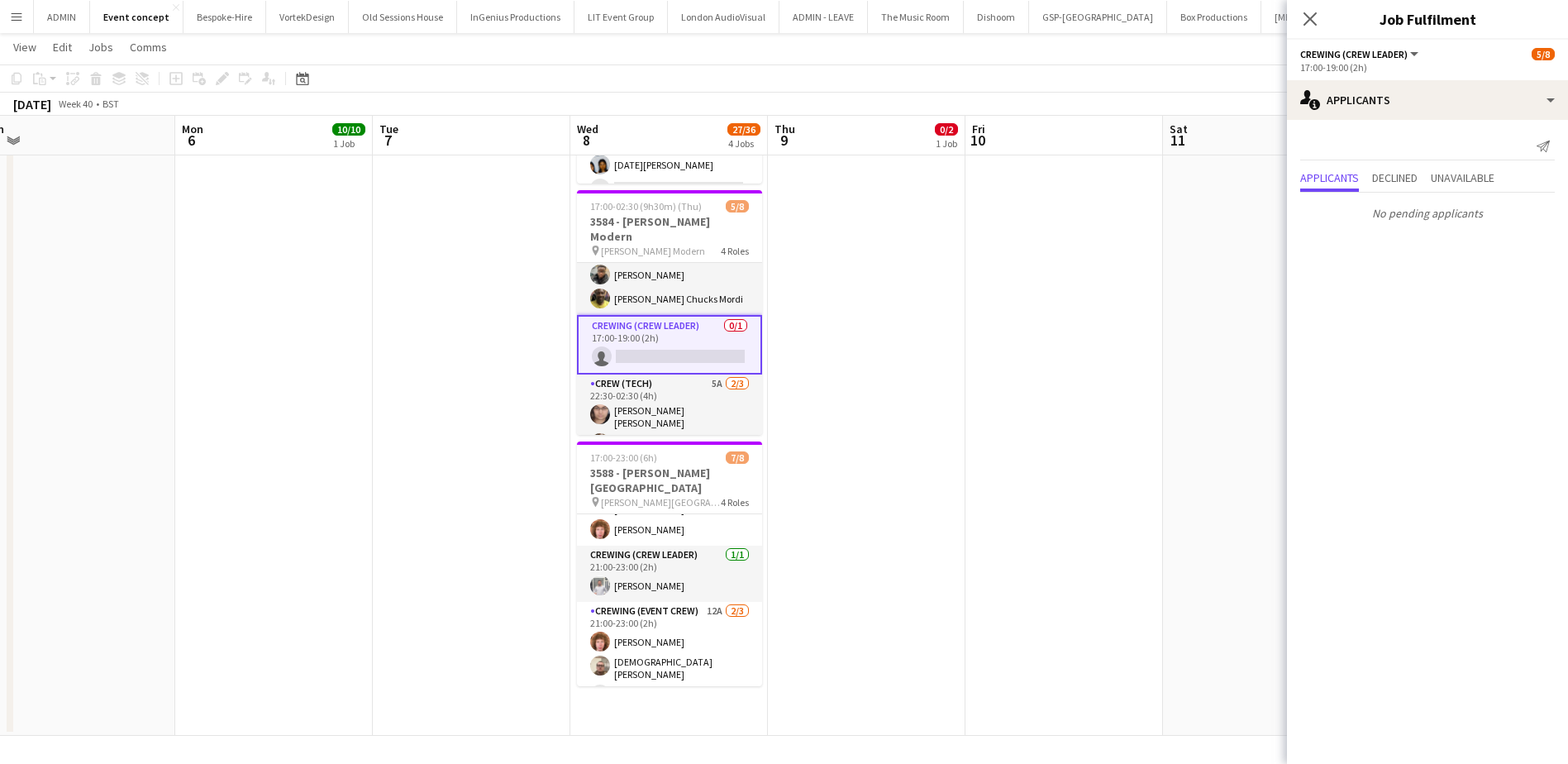
scroll to position [1, 0]
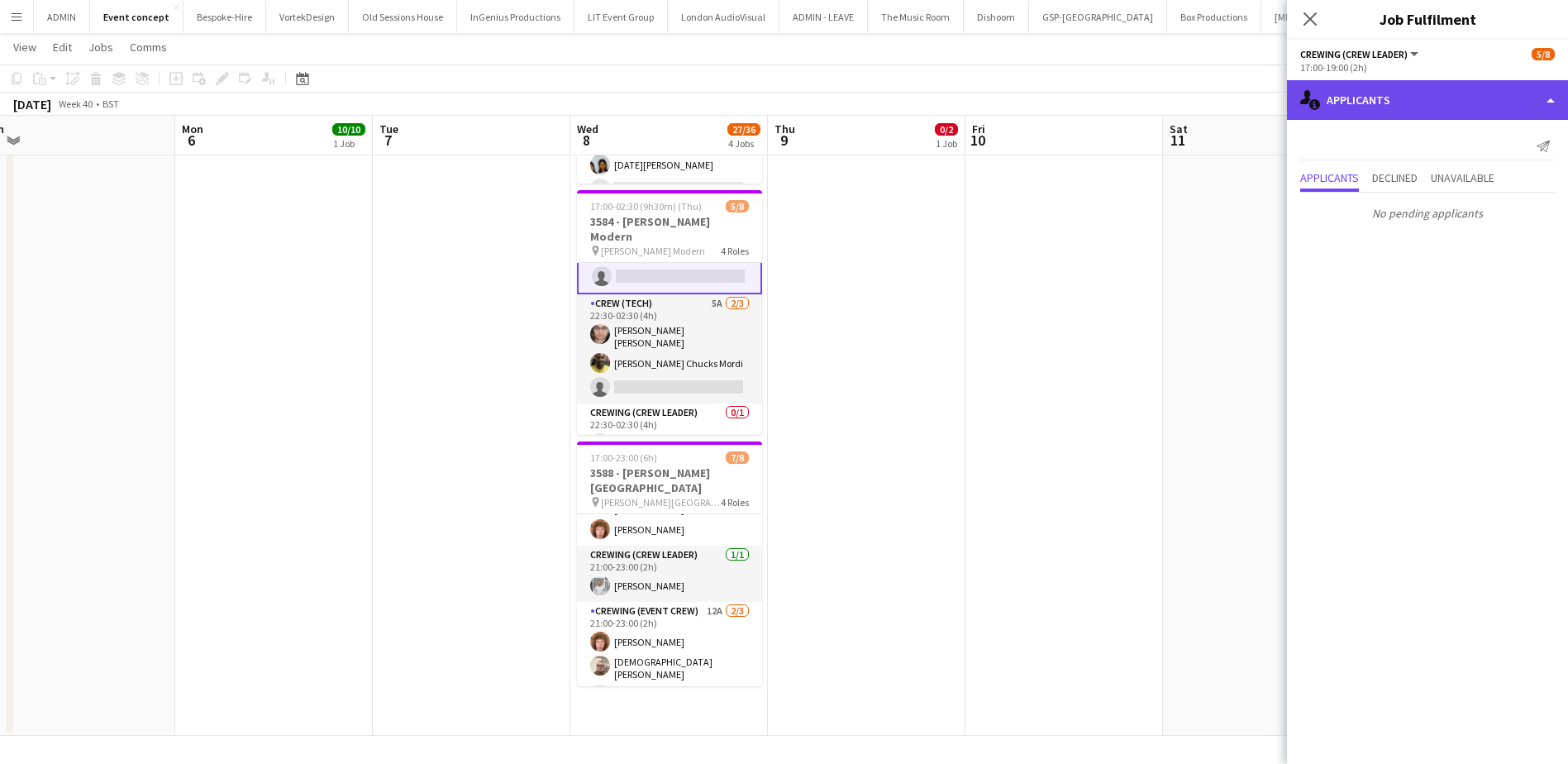
click at [1261, 102] on div "single-neutral-actions-information Applicants" at bounding box center [1427, 100] width 281 height 40
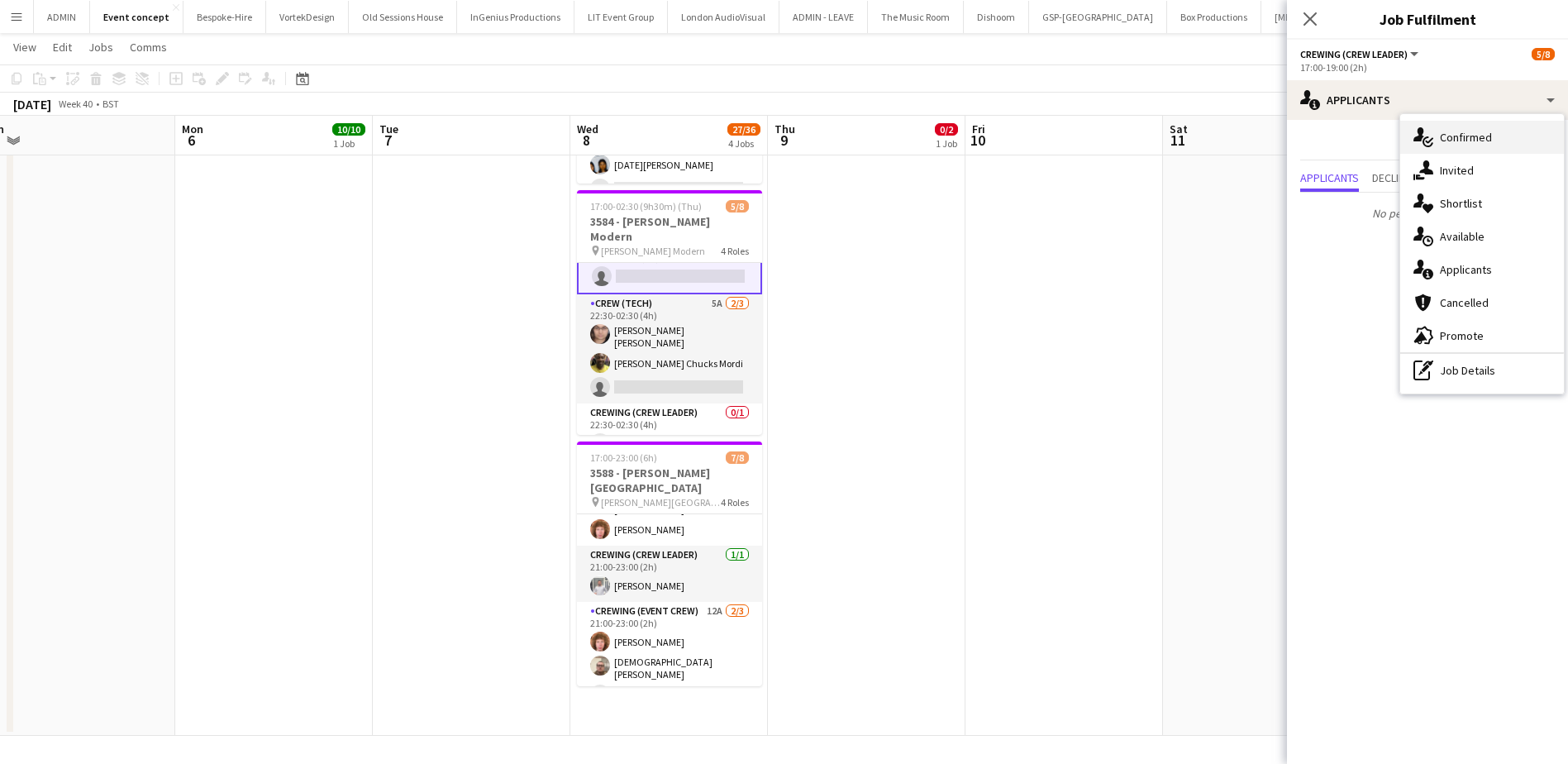
click at [1261, 149] on div "single-neutral-actions-check-2 Confirmed" at bounding box center [1482, 137] width 164 height 33
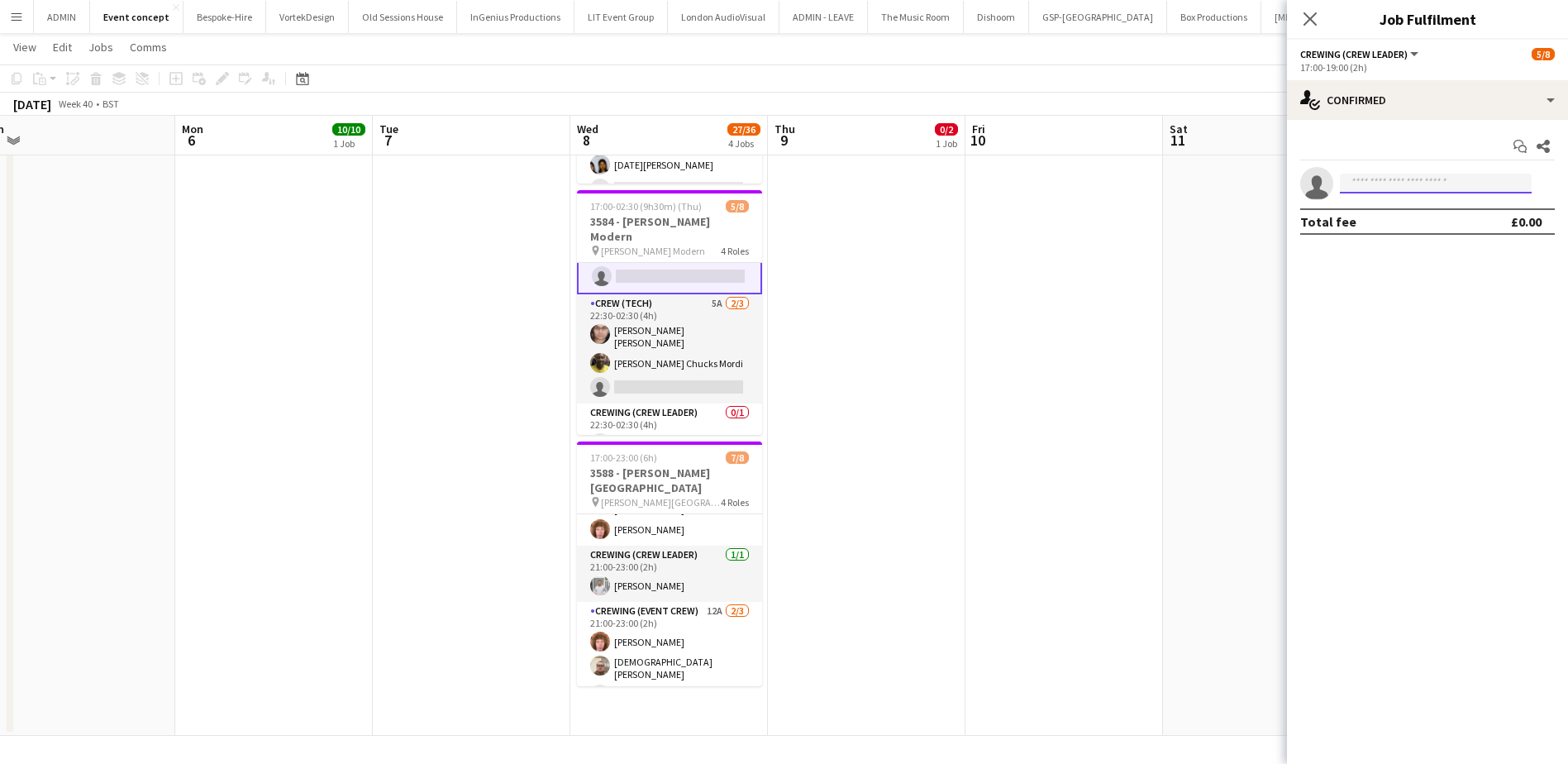
click at [1261, 182] on input at bounding box center [1436, 183] width 192 height 20
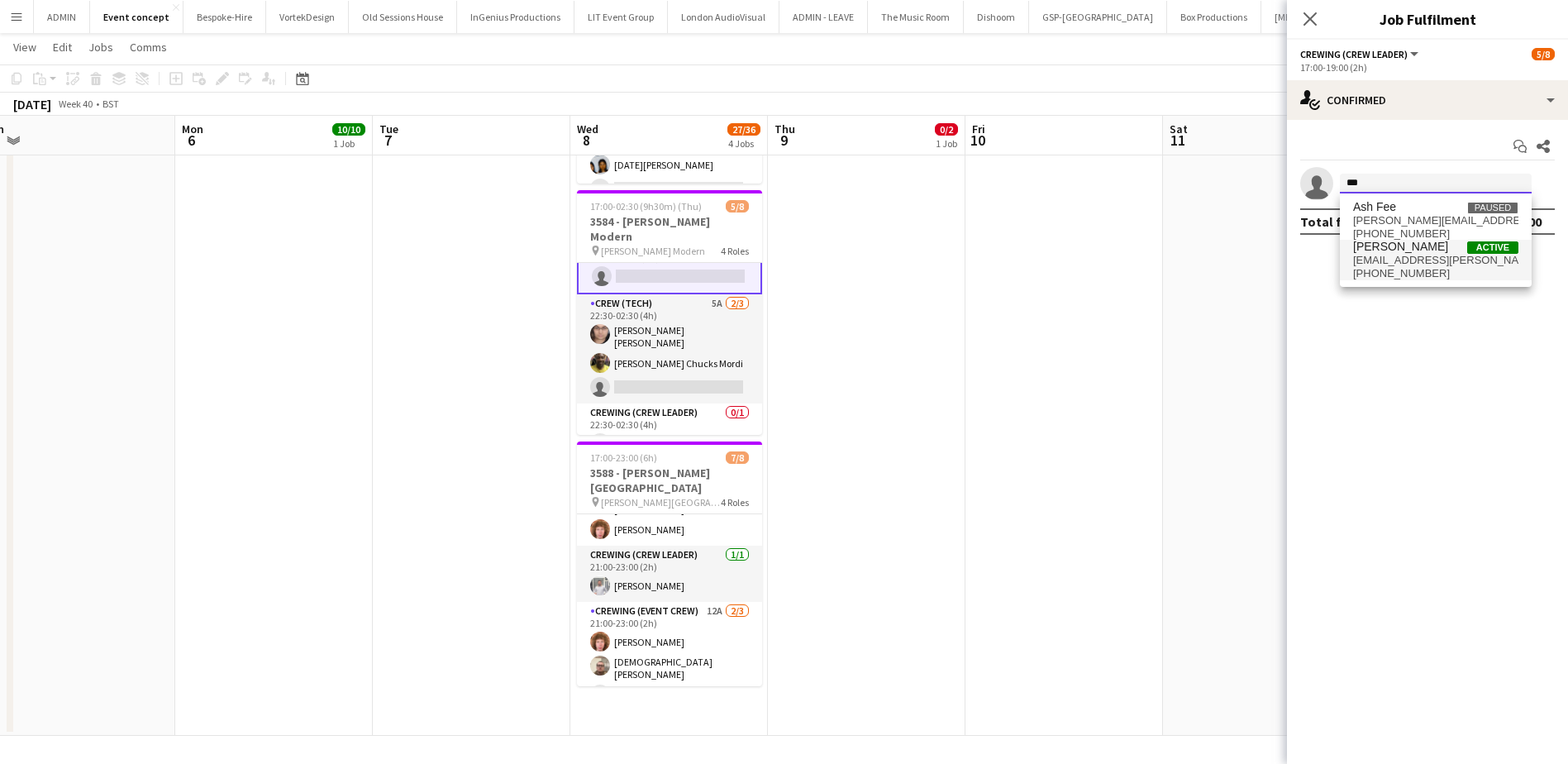
type input "***"
click at [1261, 260] on span "ash.grimmer@gmail.com" at bounding box center [1435, 260] width 165 height 13
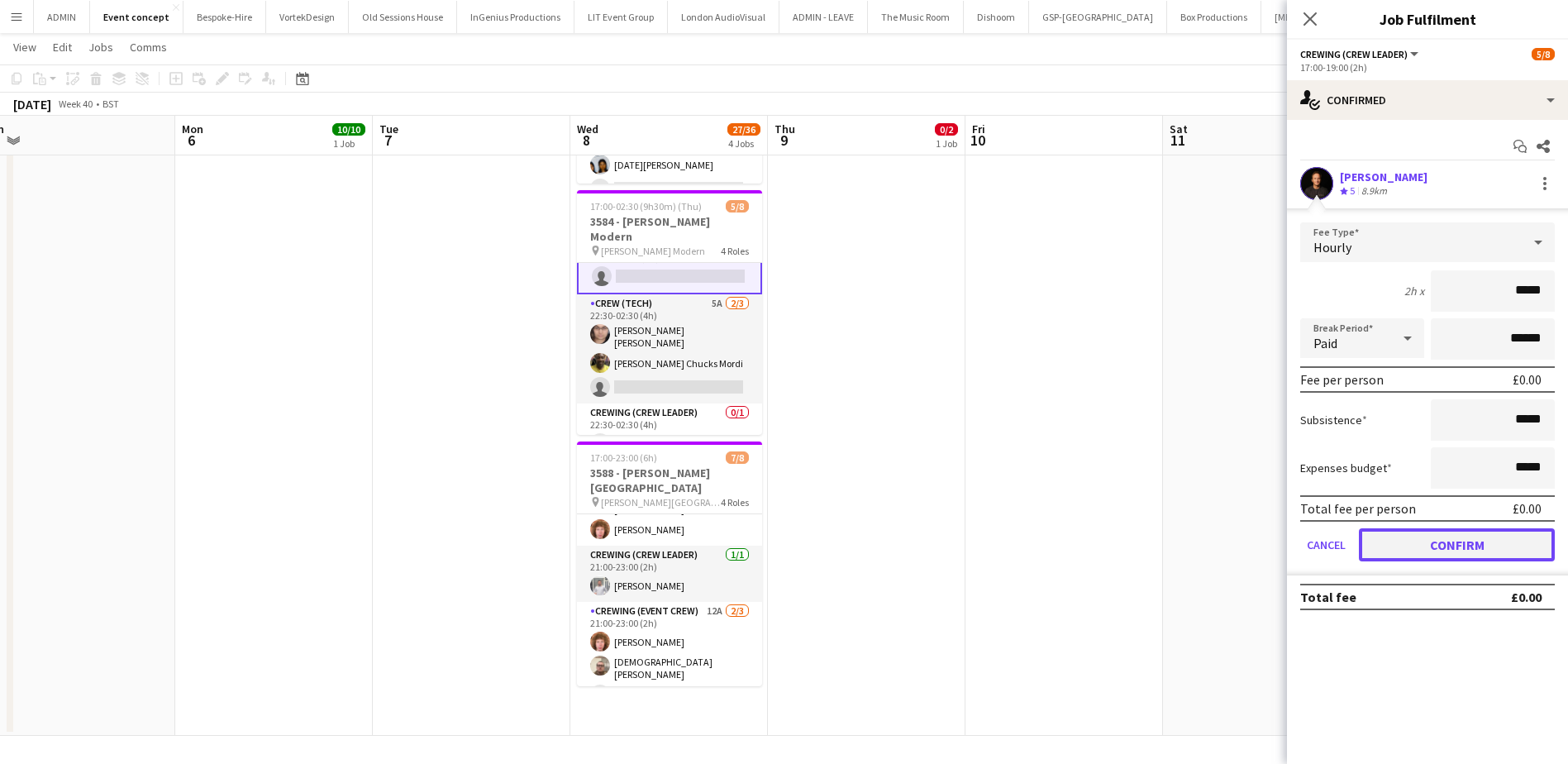
click at [1261, 543] on button "Confirm" at bounding box center [1456, 544] width 196 height 33
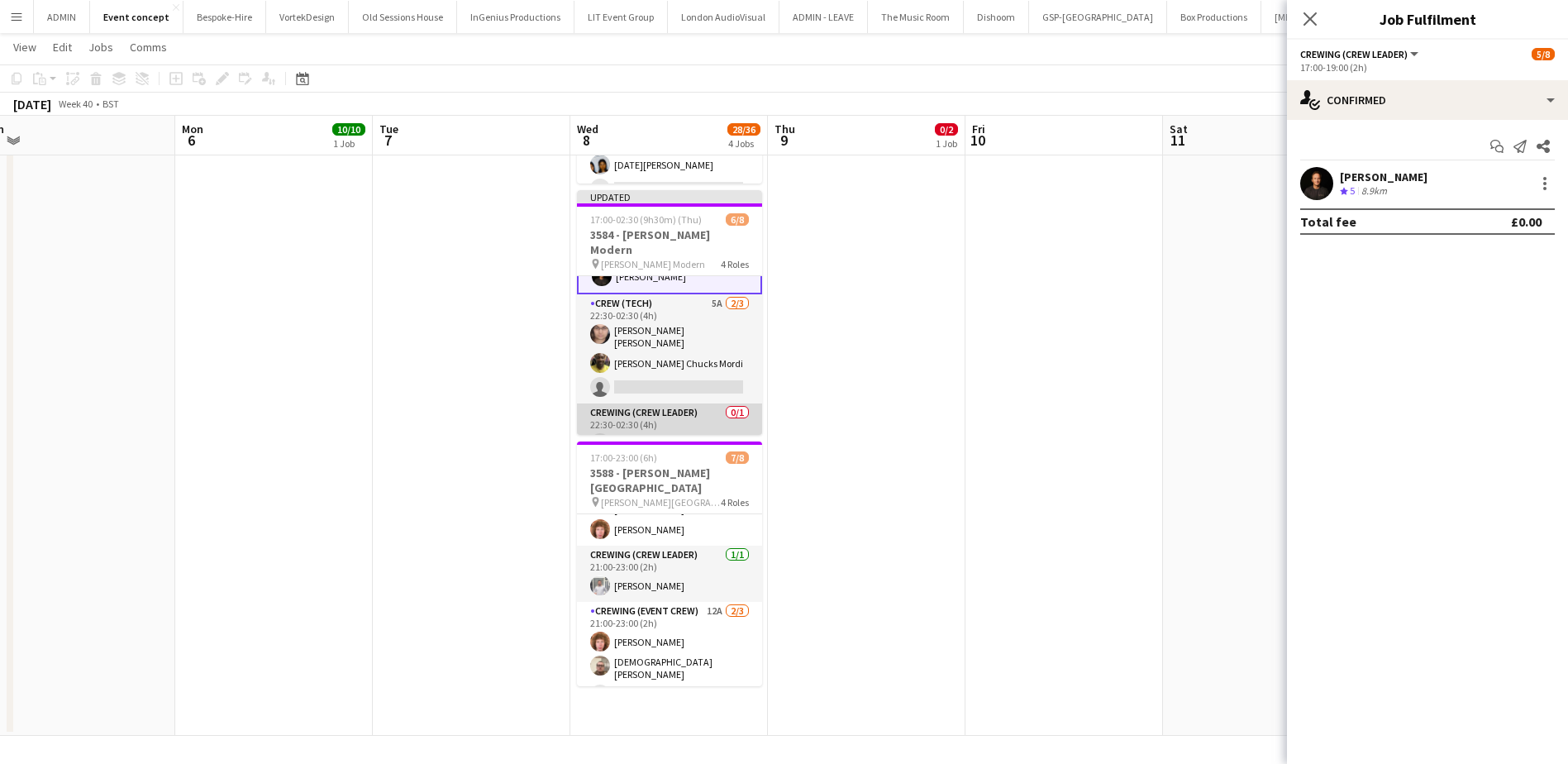
click at [680, 406] on app-card-role "Crewing (Crew Leader) 0/1 22:30-02:30 (4h) single-neutral-actions" at bounding box center [669, 431] width 185 height 56
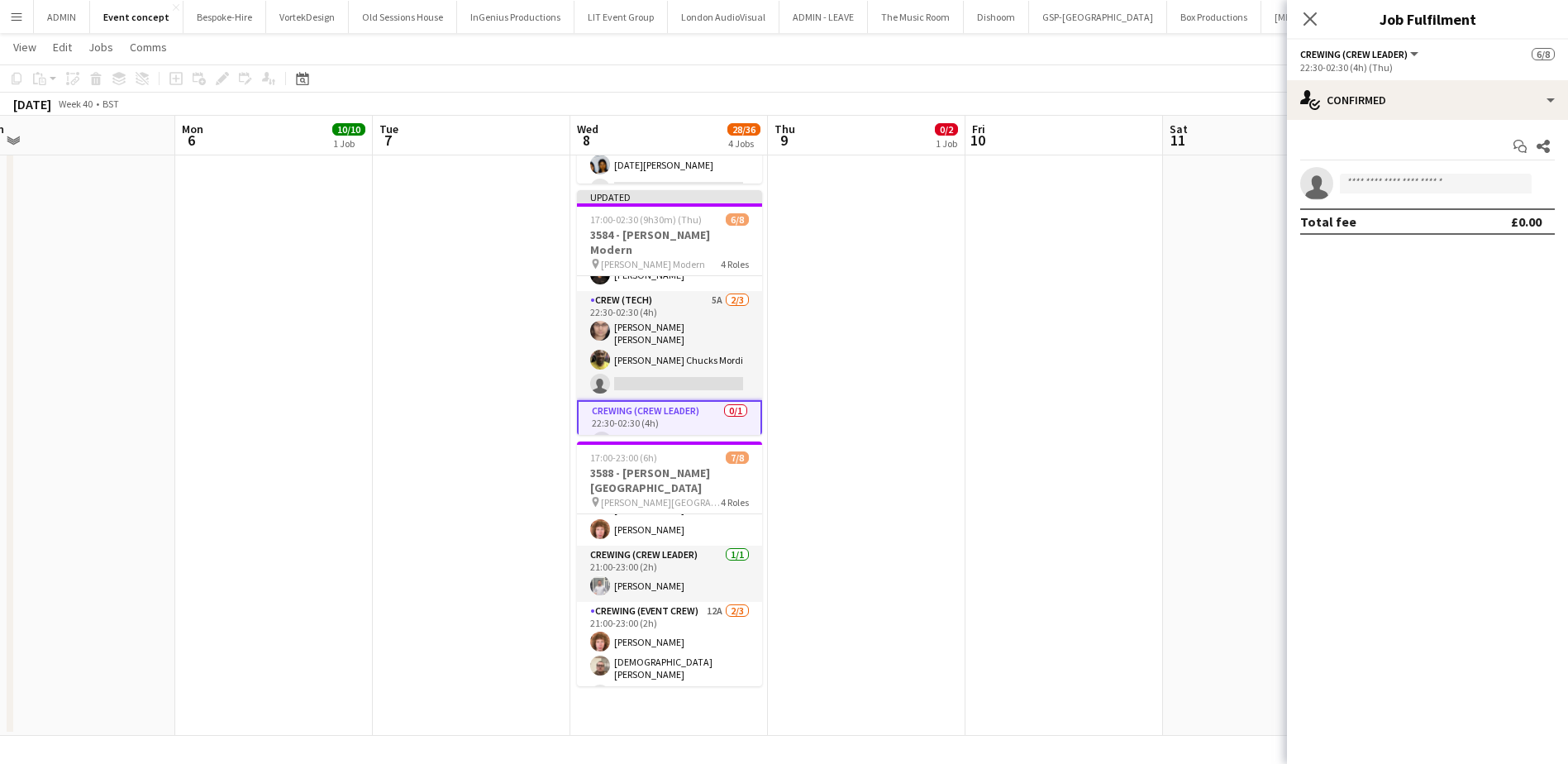
scroll to position [149, 0]
click at [1261, 184] on input at bounding box center [1436, 183] width 192 height 20
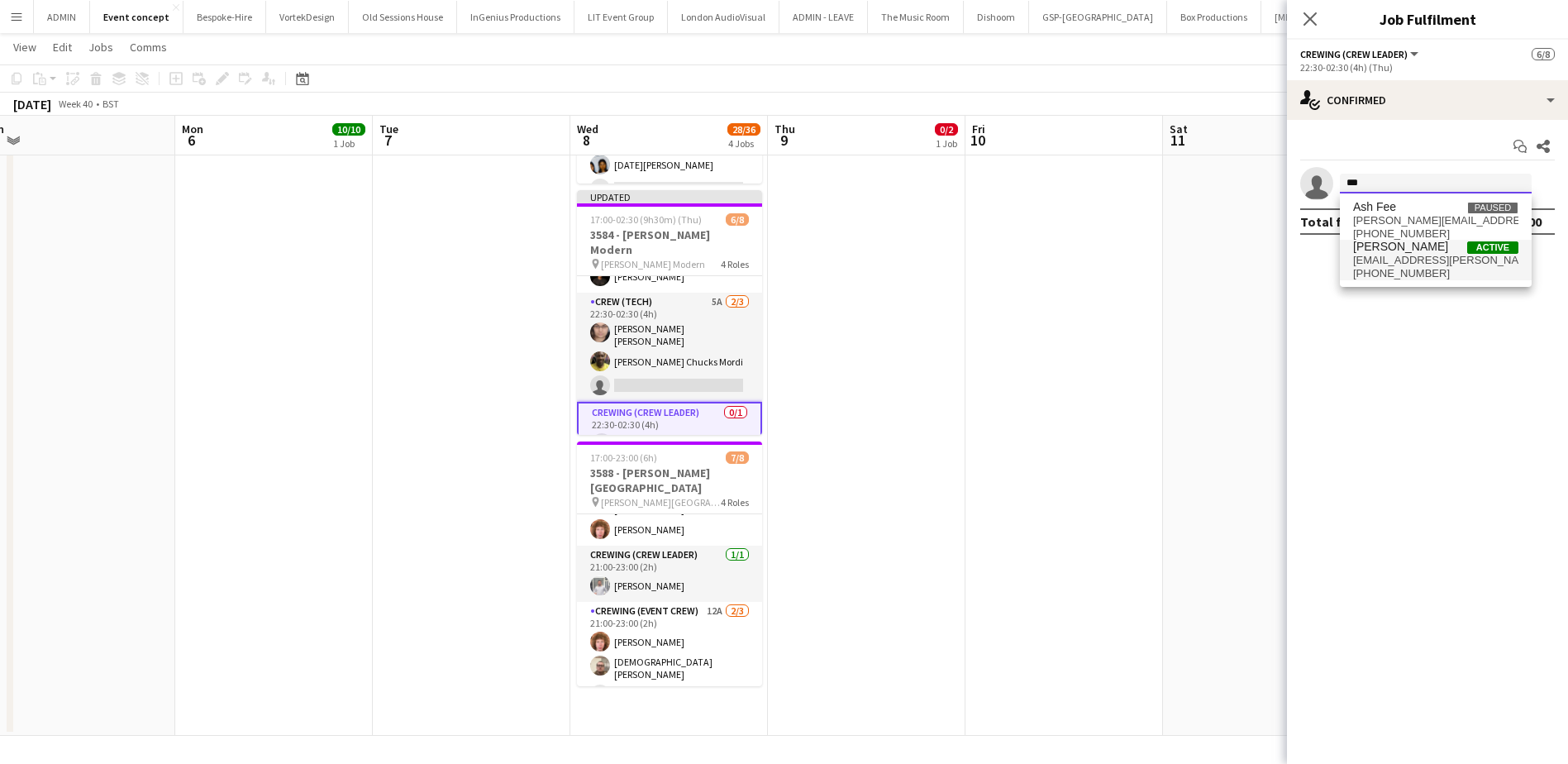
type input "***"
click at [1261, 277] on span "+4407745847382" at bounding box center [1435, 274] width 165 height 13
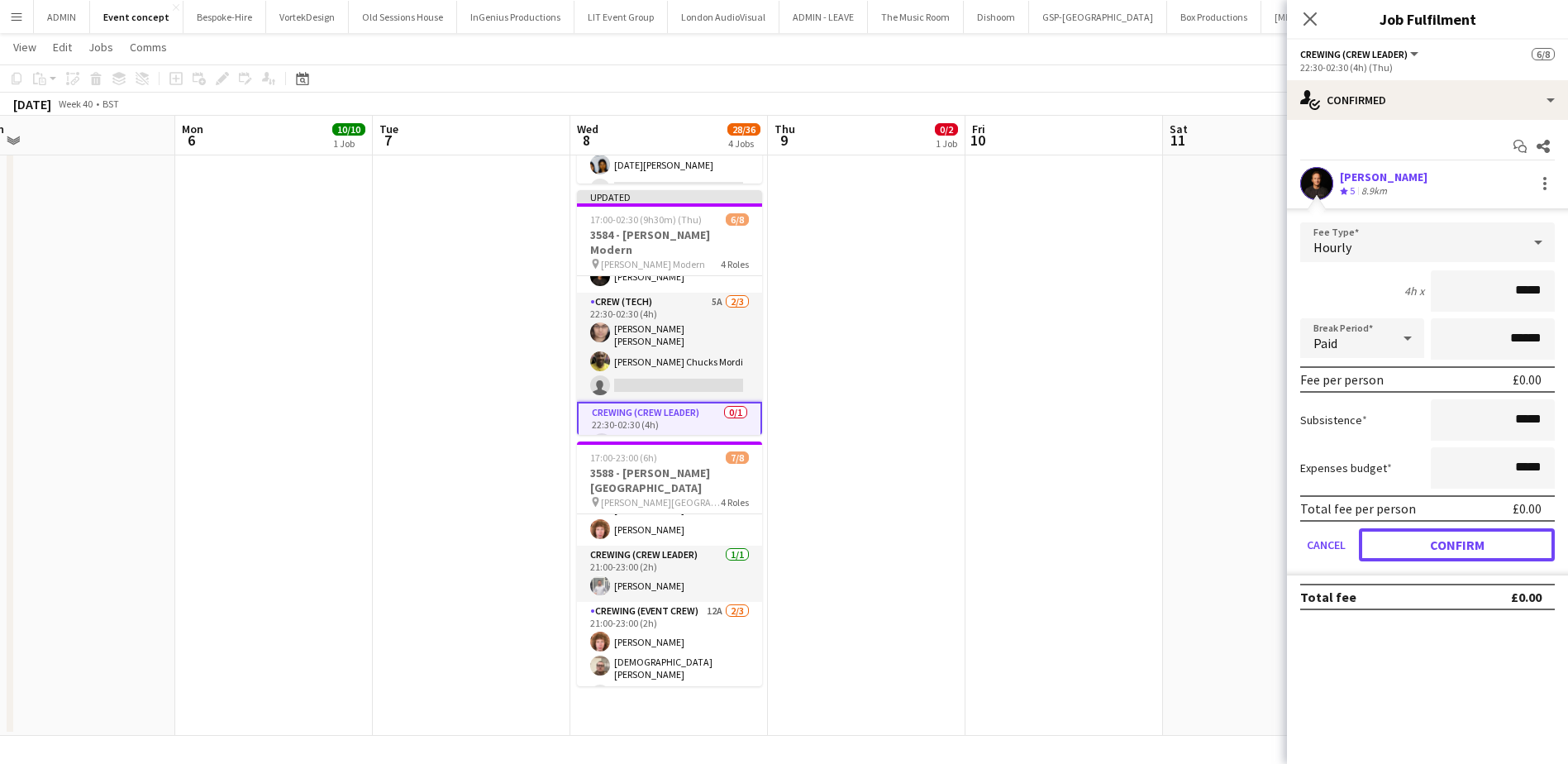
drag, startPoint x: 1437, startPoint y: 546, endPoint x: 1421, endPoint y: 543, distance: 16.3
click at [1261, 546] on button "Confirm" at bounding box center [1456, 544] width 196 height 33
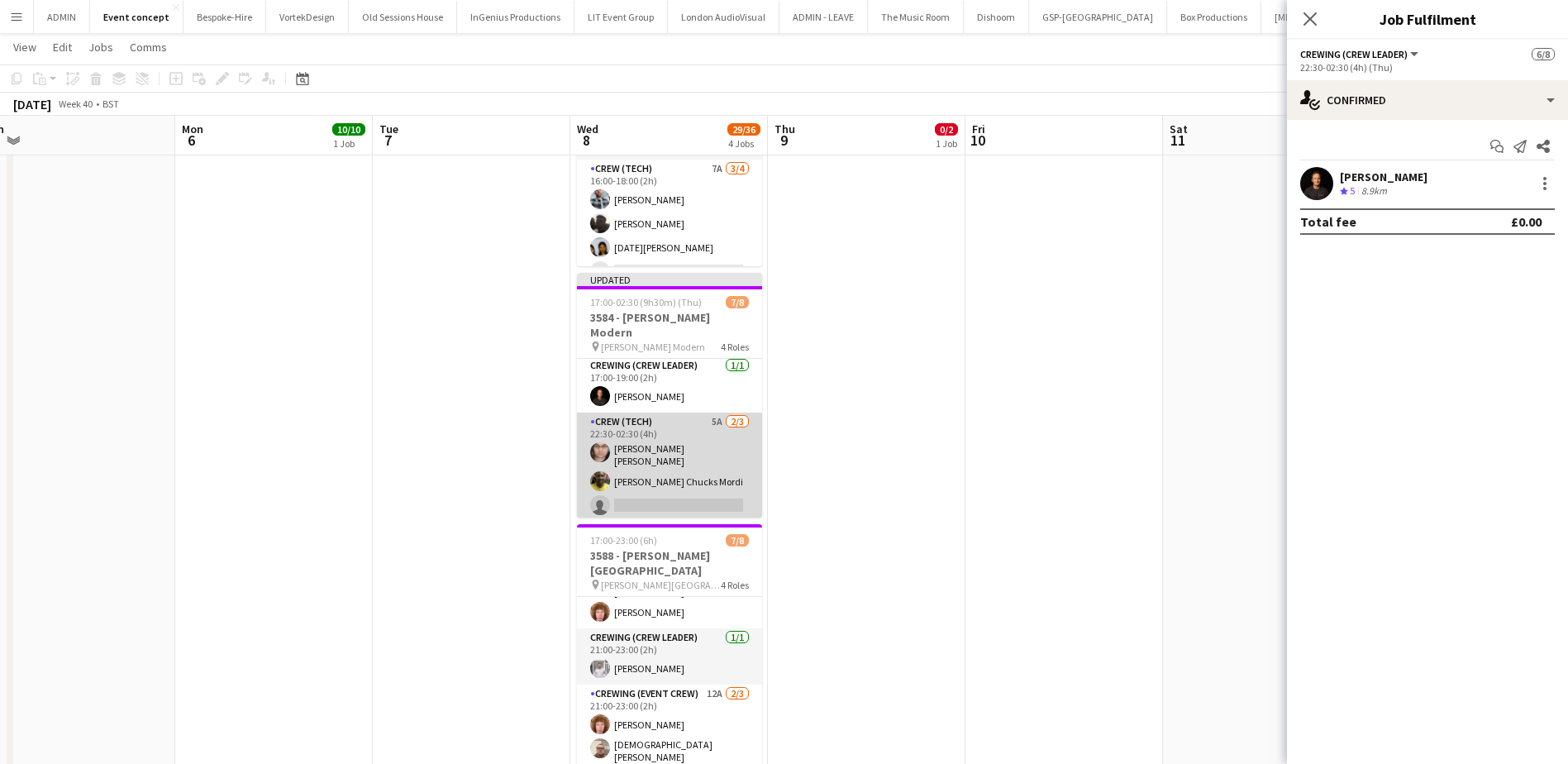
scroll to position [150, 0]
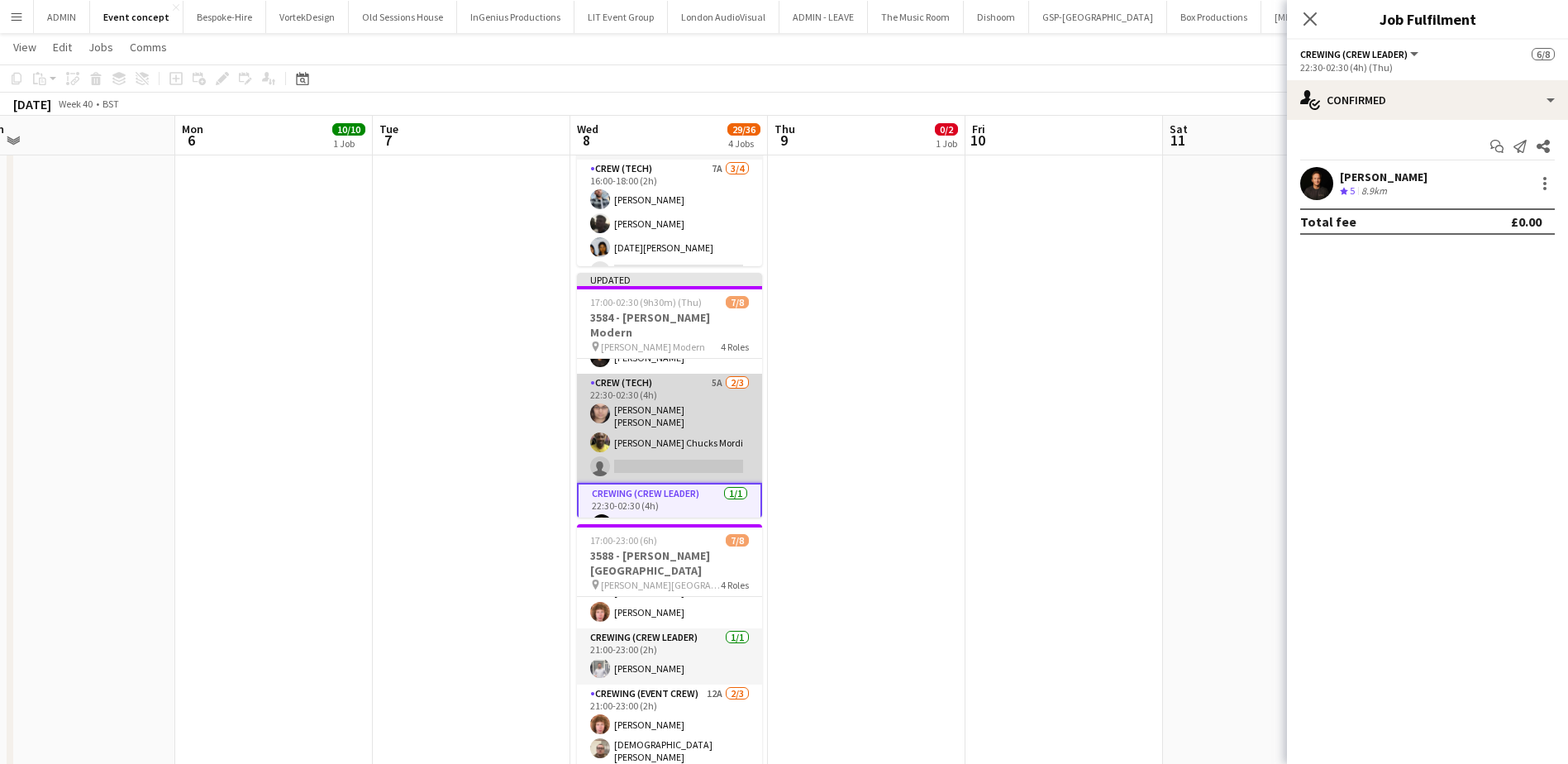
click at [687, 422] on app-card-role "Crew (Tech) 5A 2/3 22:30-02:30 (4h) Ells Jones Alphonsus Chucks Mordi single-ne…" at bounding box center [669, 428] width 185 height 109
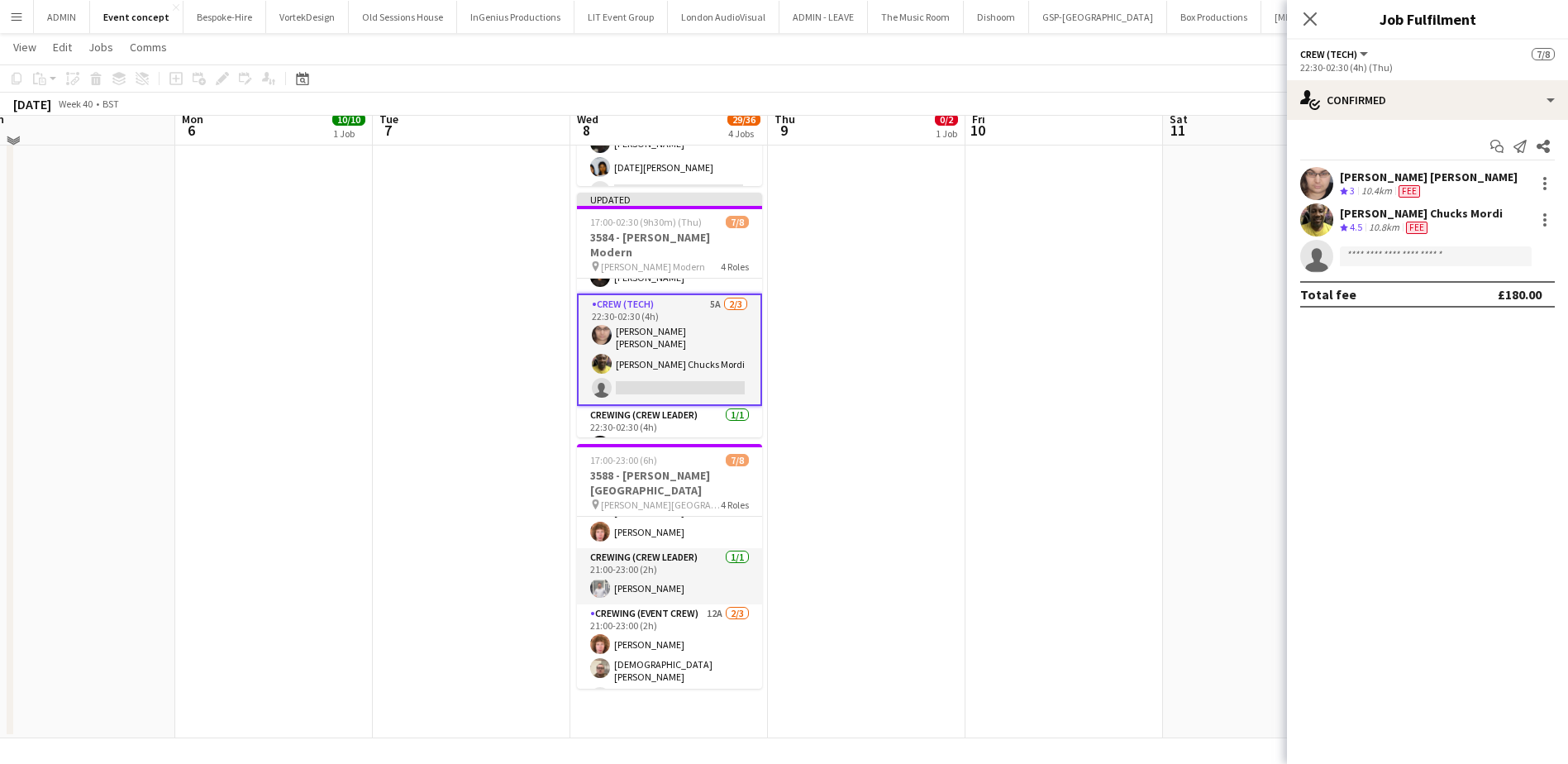
scroll to position [478, 0]
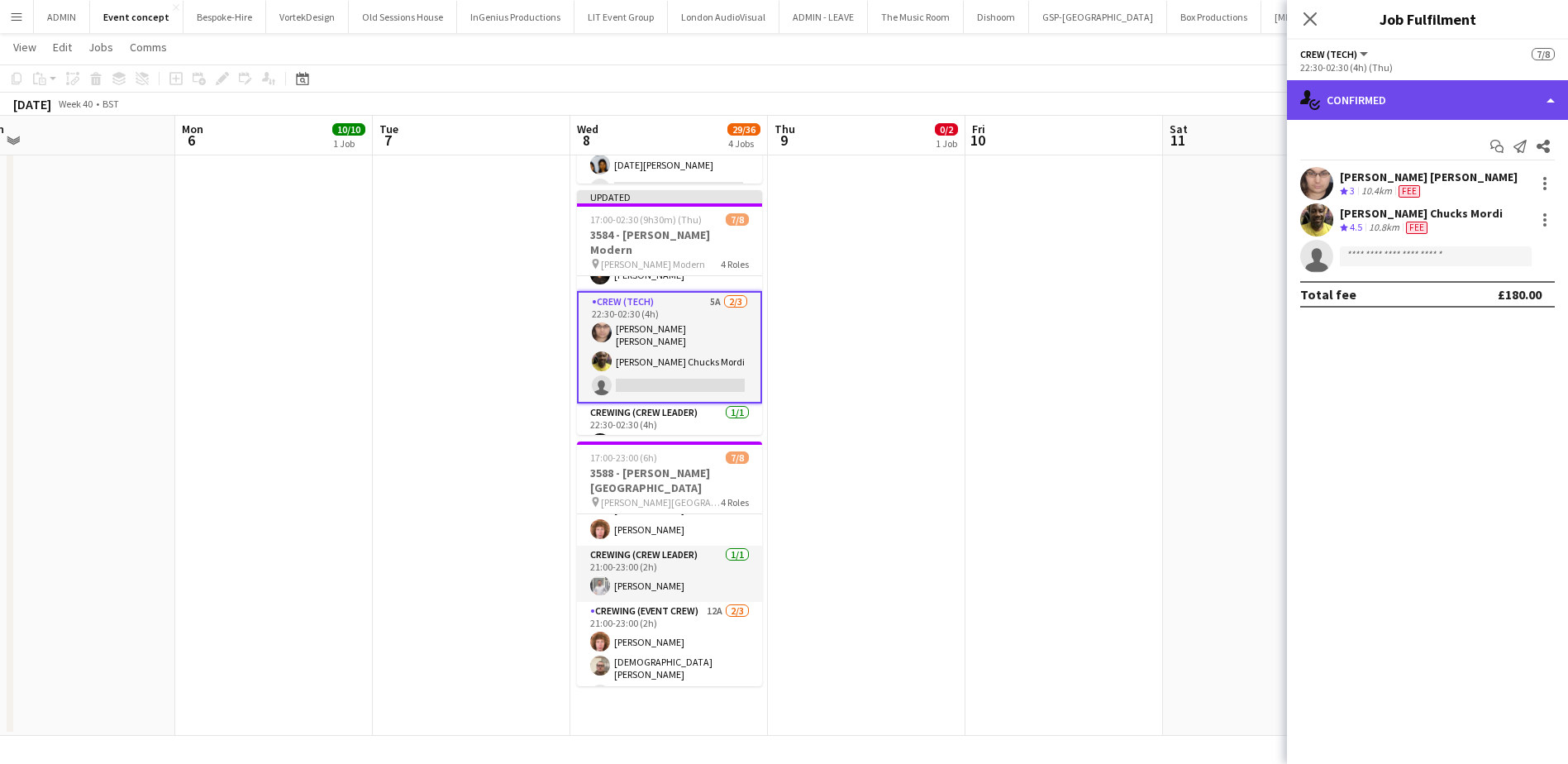
click at [1261, 98] on div "single-neutral-actions-check-2 Confirmed" at bounding box center [1427, 100] width 281 height 40
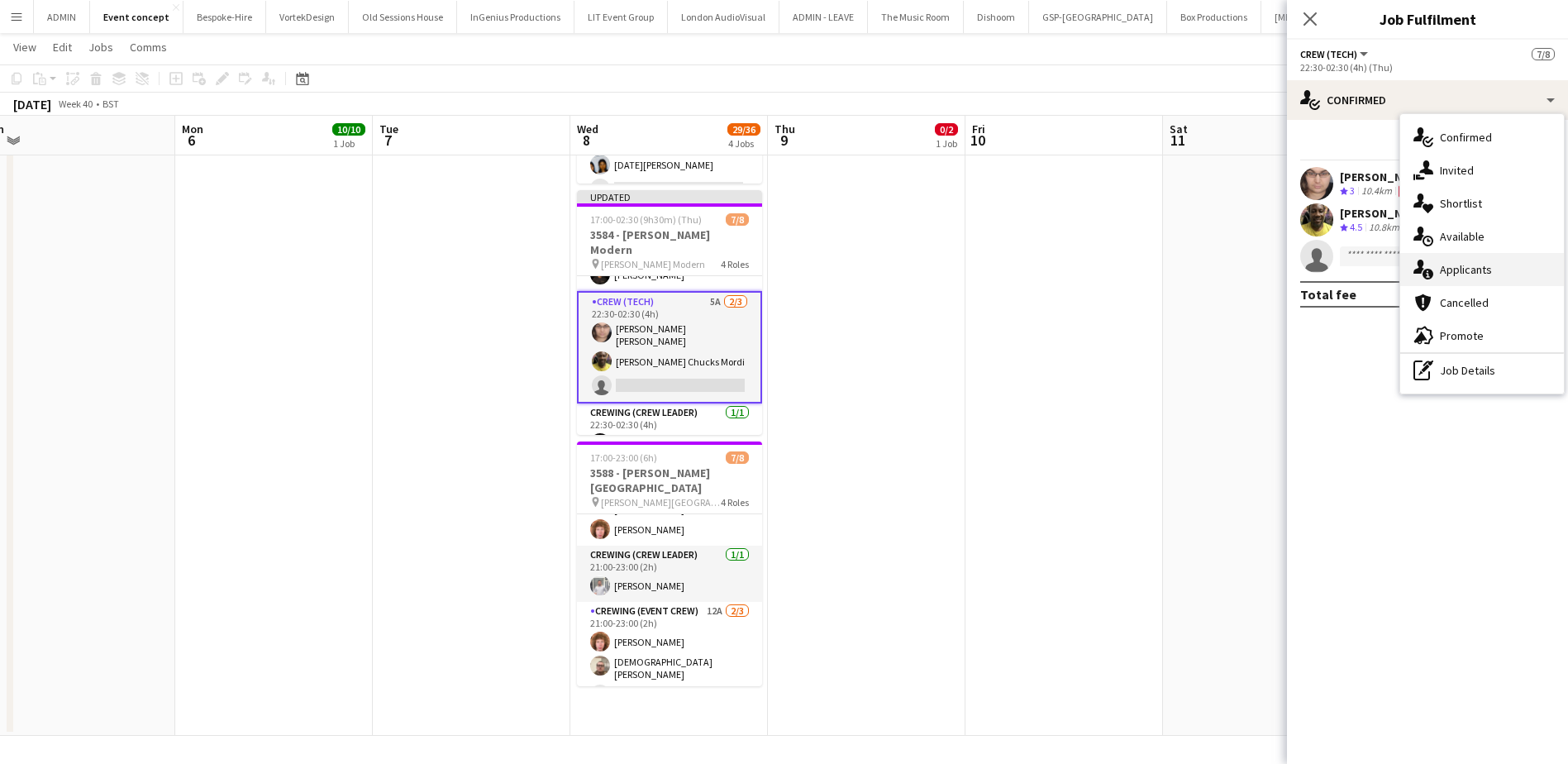
click at [1261, 267] on div "single-neutral-actions-information Applicants" at bounding box center [1482, 268] width 164 height 33
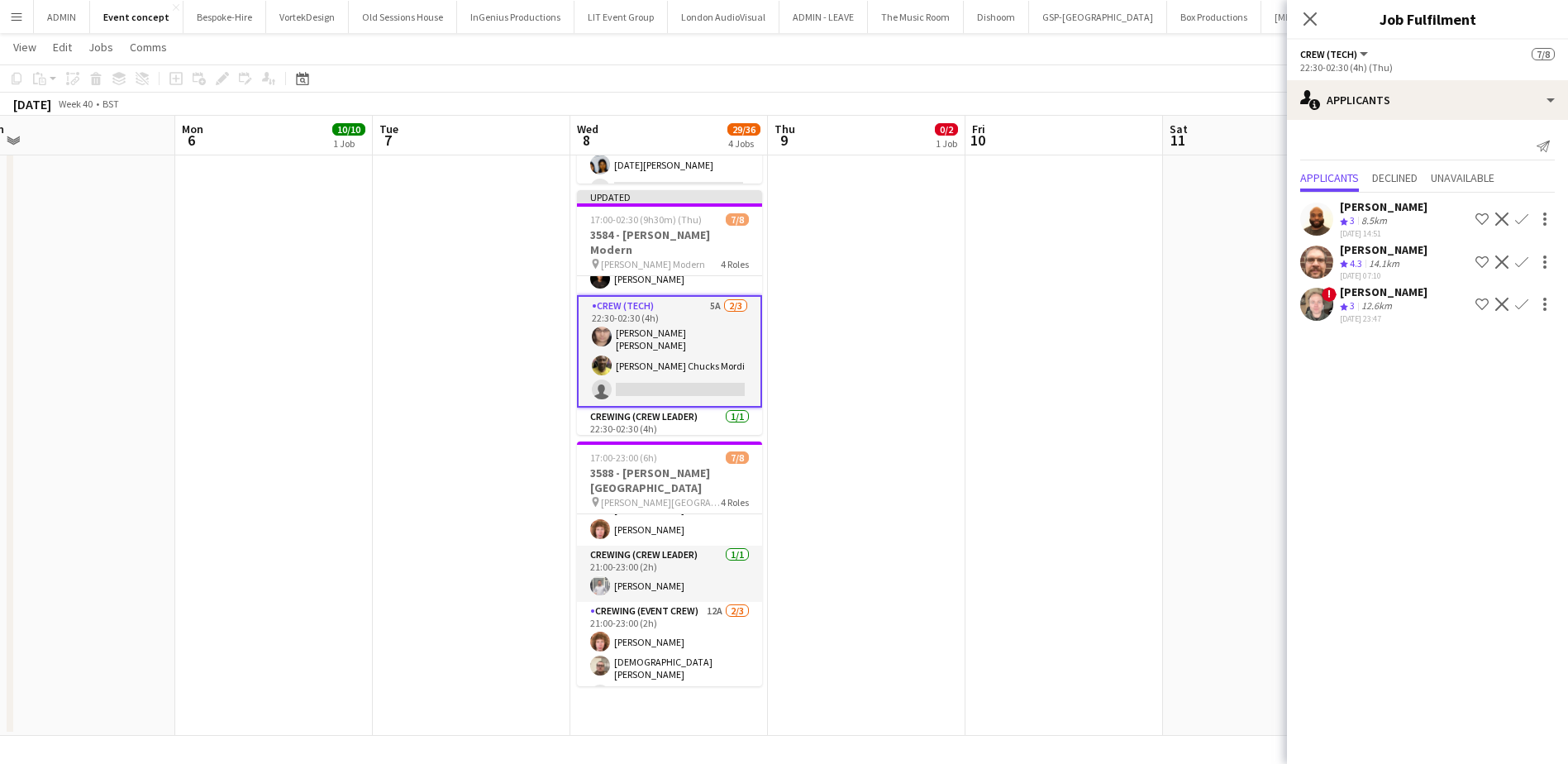
scroll to position [150, 0]
click at [1261, 260] on app-icon "Confirm" at bounding box center [1521, 262] width 13 height 13
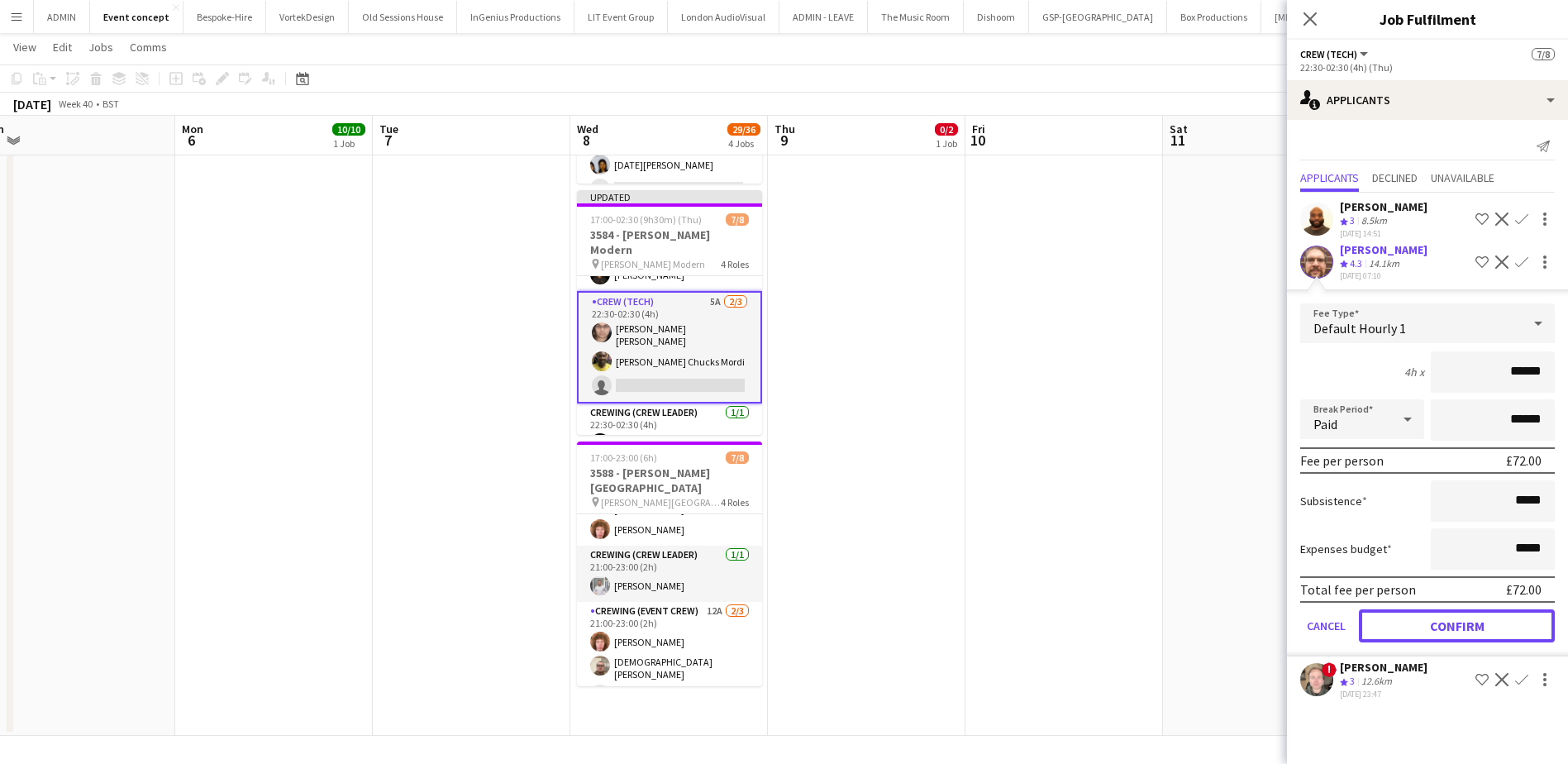
click at [1261, 584] on button "Confirm" at bounding box center [1456, 625] width 196 height 33
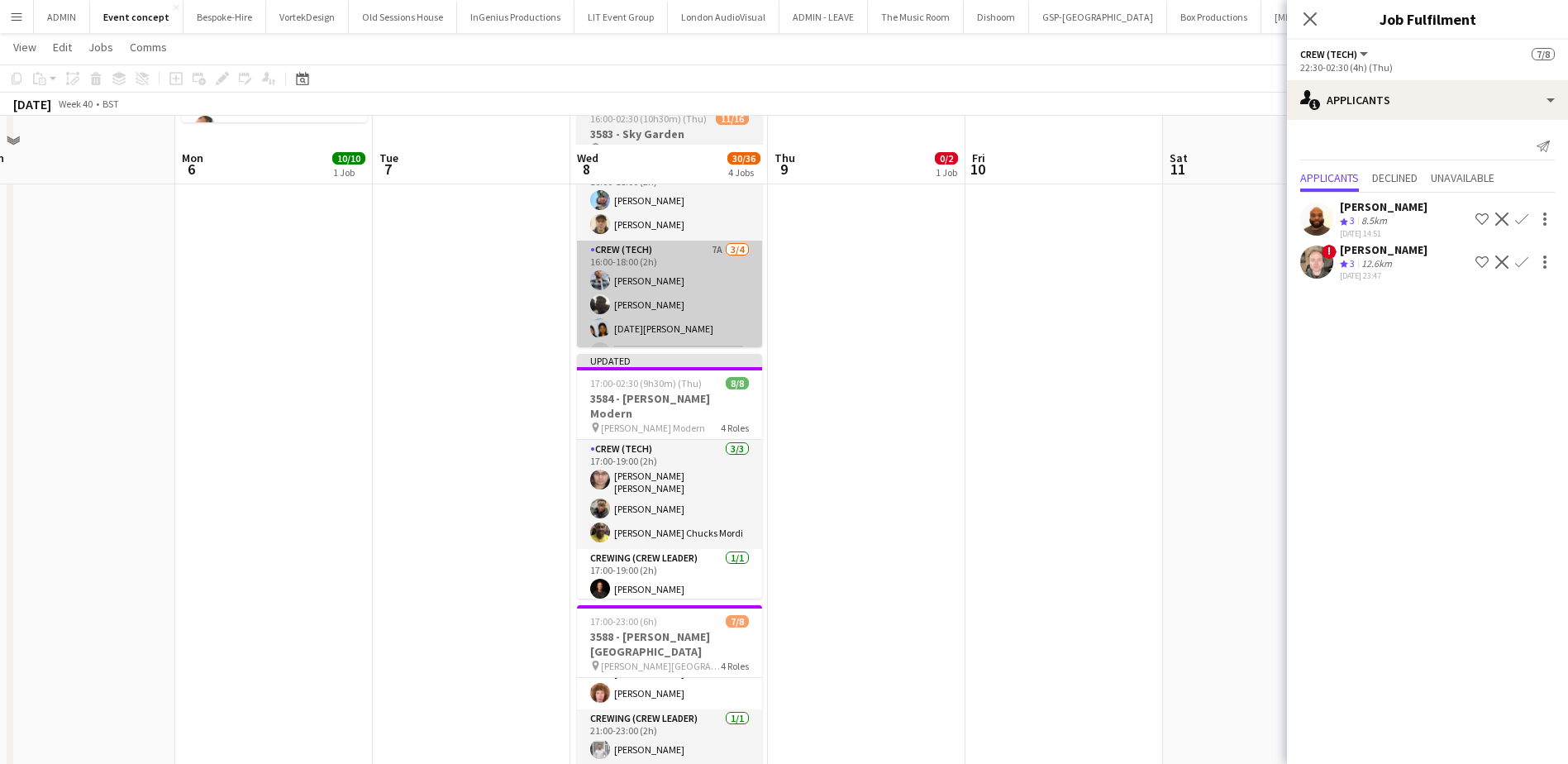
scroll to position [230, 0]
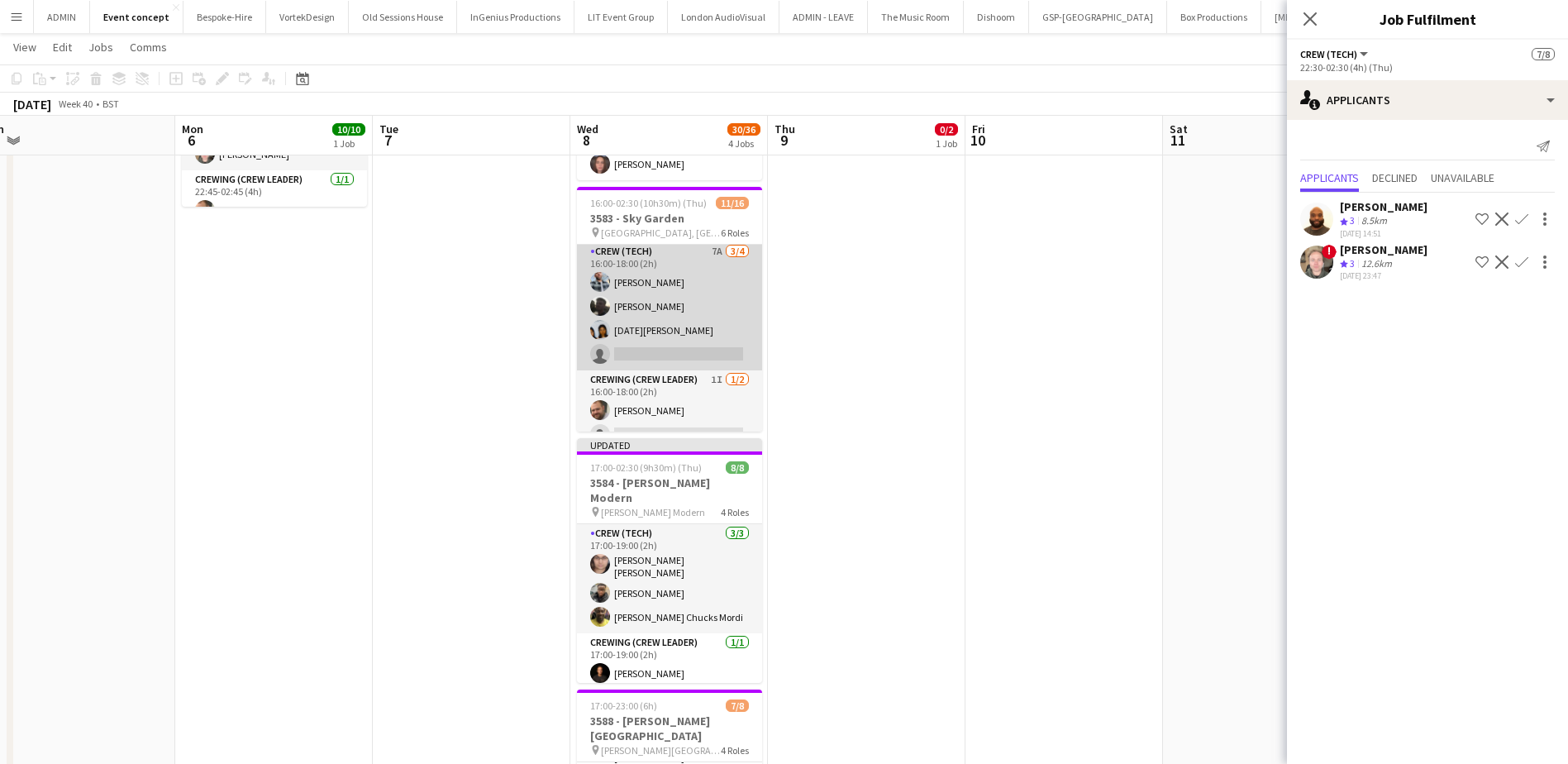
click at [692, 335] on app-card-role "Crew (Tech) 7A 3/4 16:00-18:00 (2h) Kieran Brooks Louie Applin Lucia Caceres si…" at bounding box center [669, 306] width 185 height 128
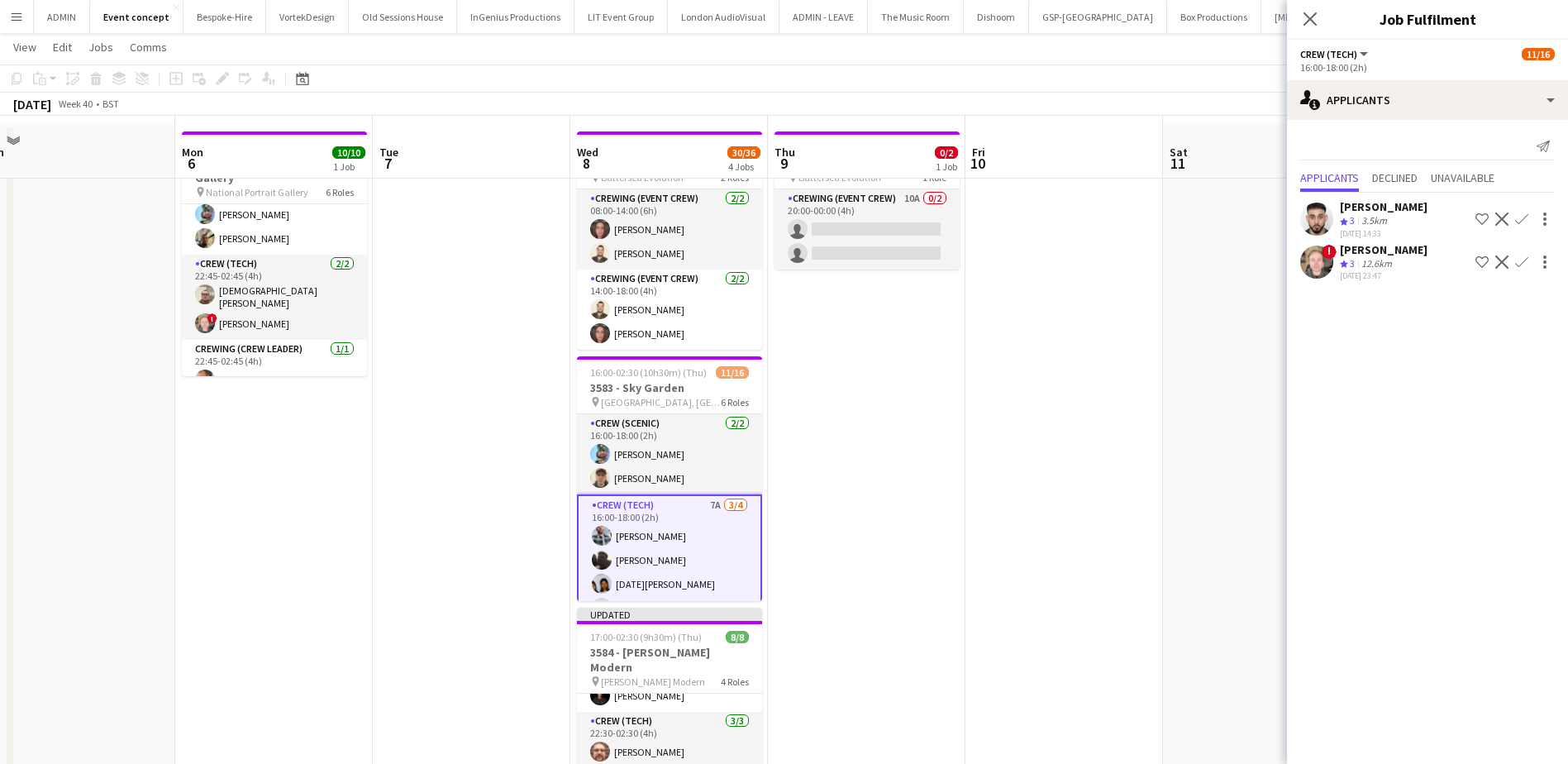
scroll to position [0, 0]
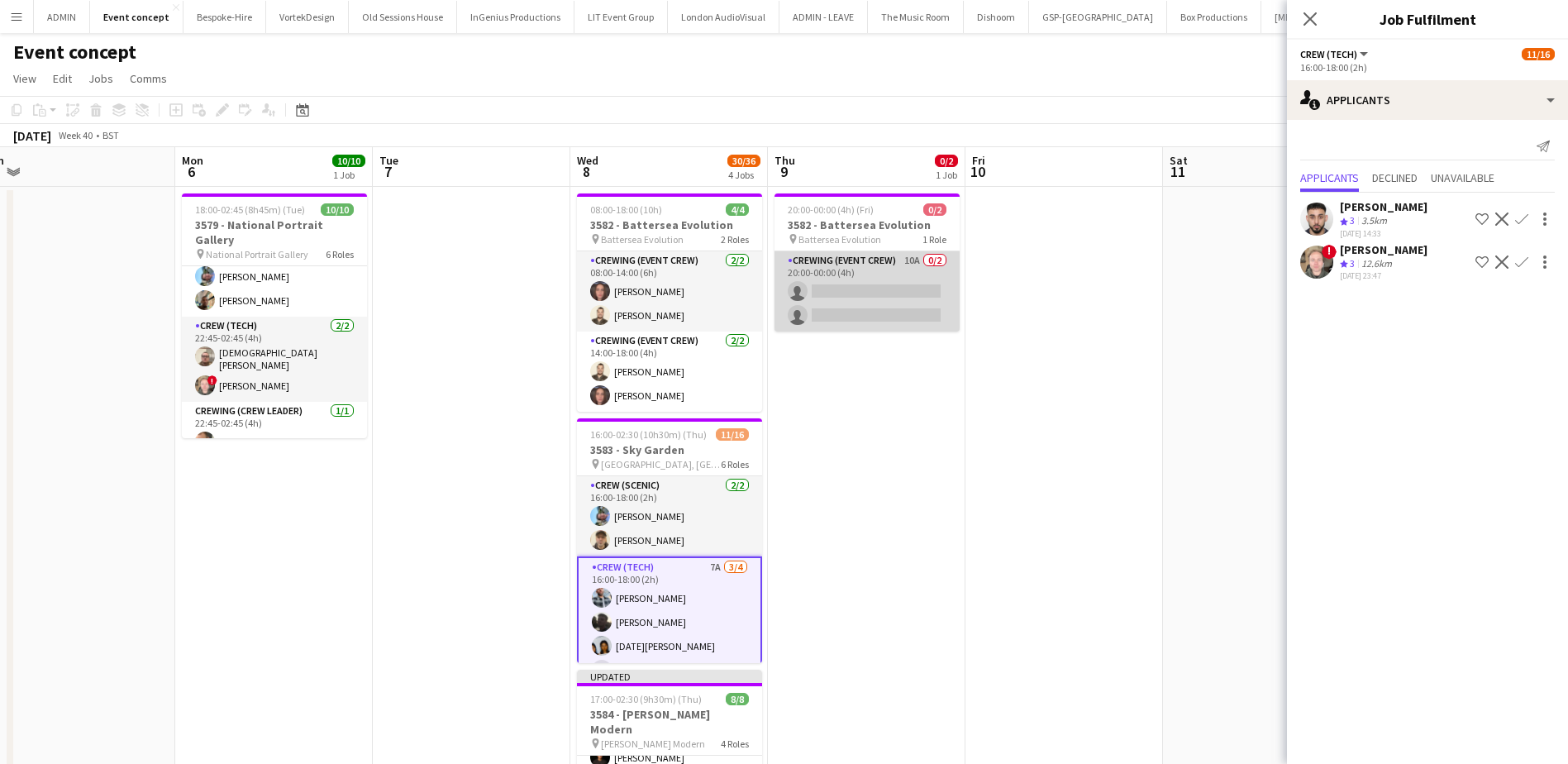
click at [845, 306] on app-card-role "Crewing (Event Crew) 10A 0/2 20:00-00:00 (4h) single-neutral-actions single-neu…" at bounding box center [866, 292] width 185 height 80
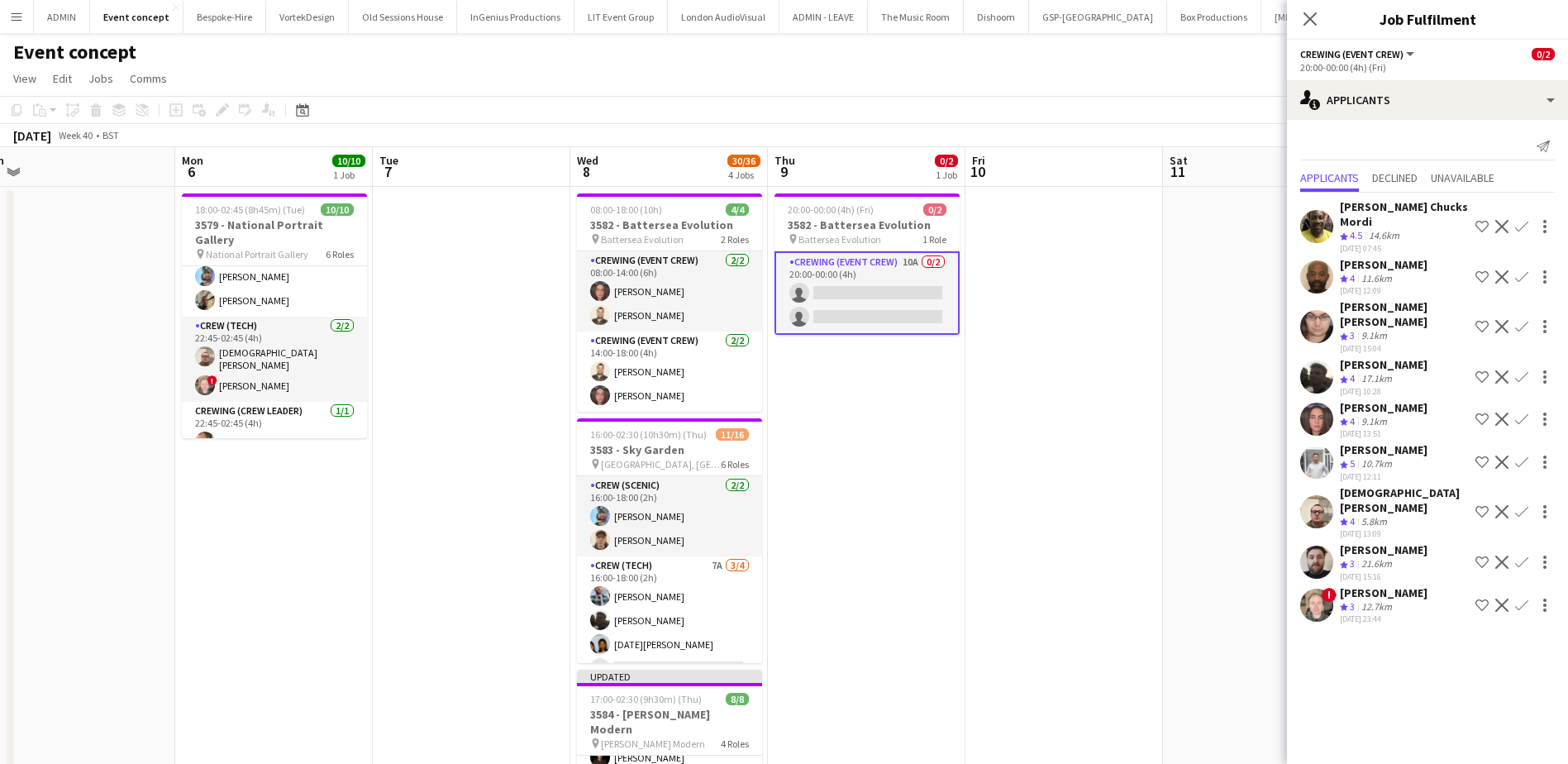
click at [1261, 413] on app-icon "Confirm" at bounding box center [1521, 419] width 13 height 13
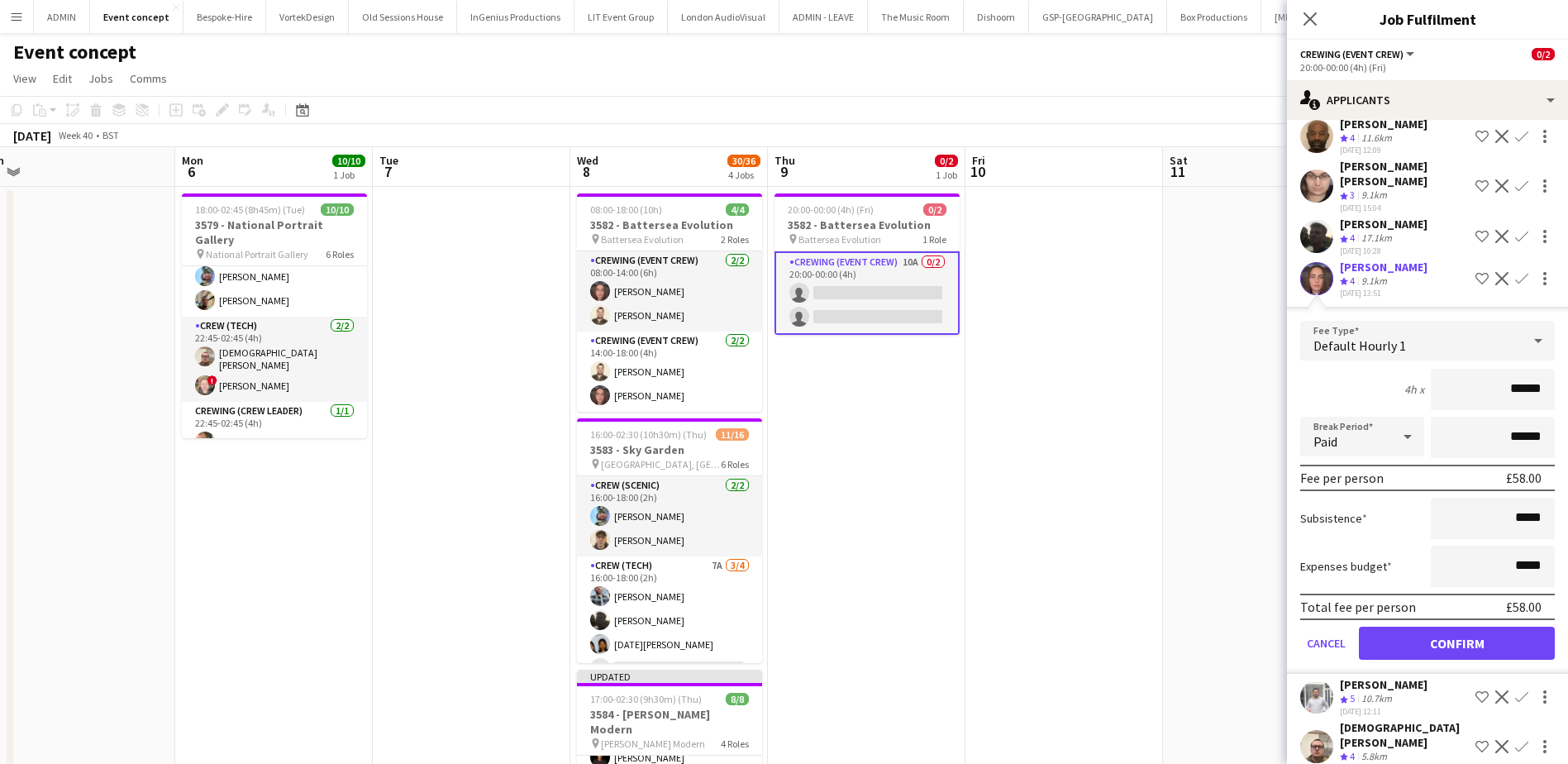
scroll to position [165, 0]
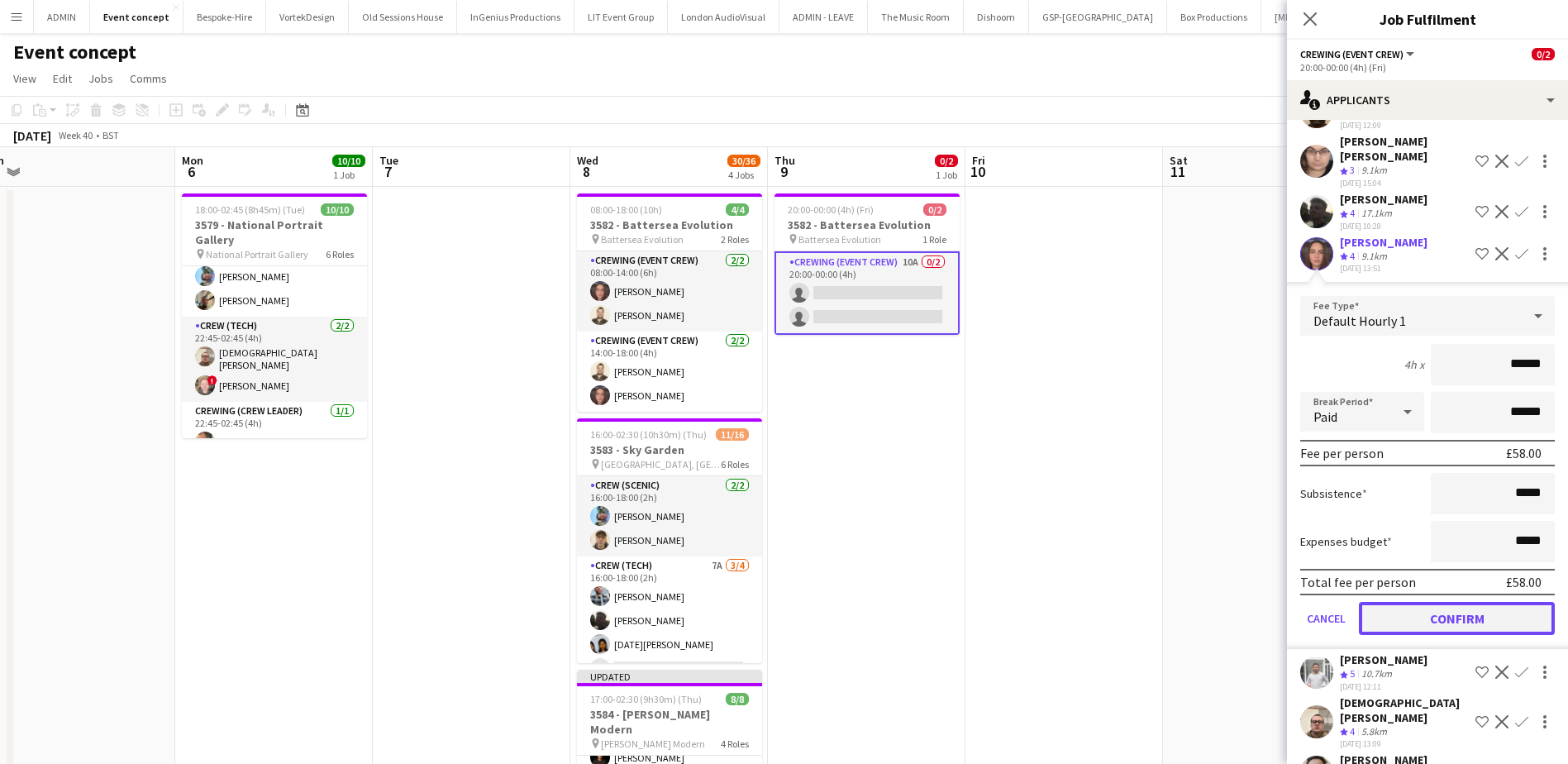
click at [1261, 584] on button "Confirm" at bounding box center [1456, 618] width 196 height 33
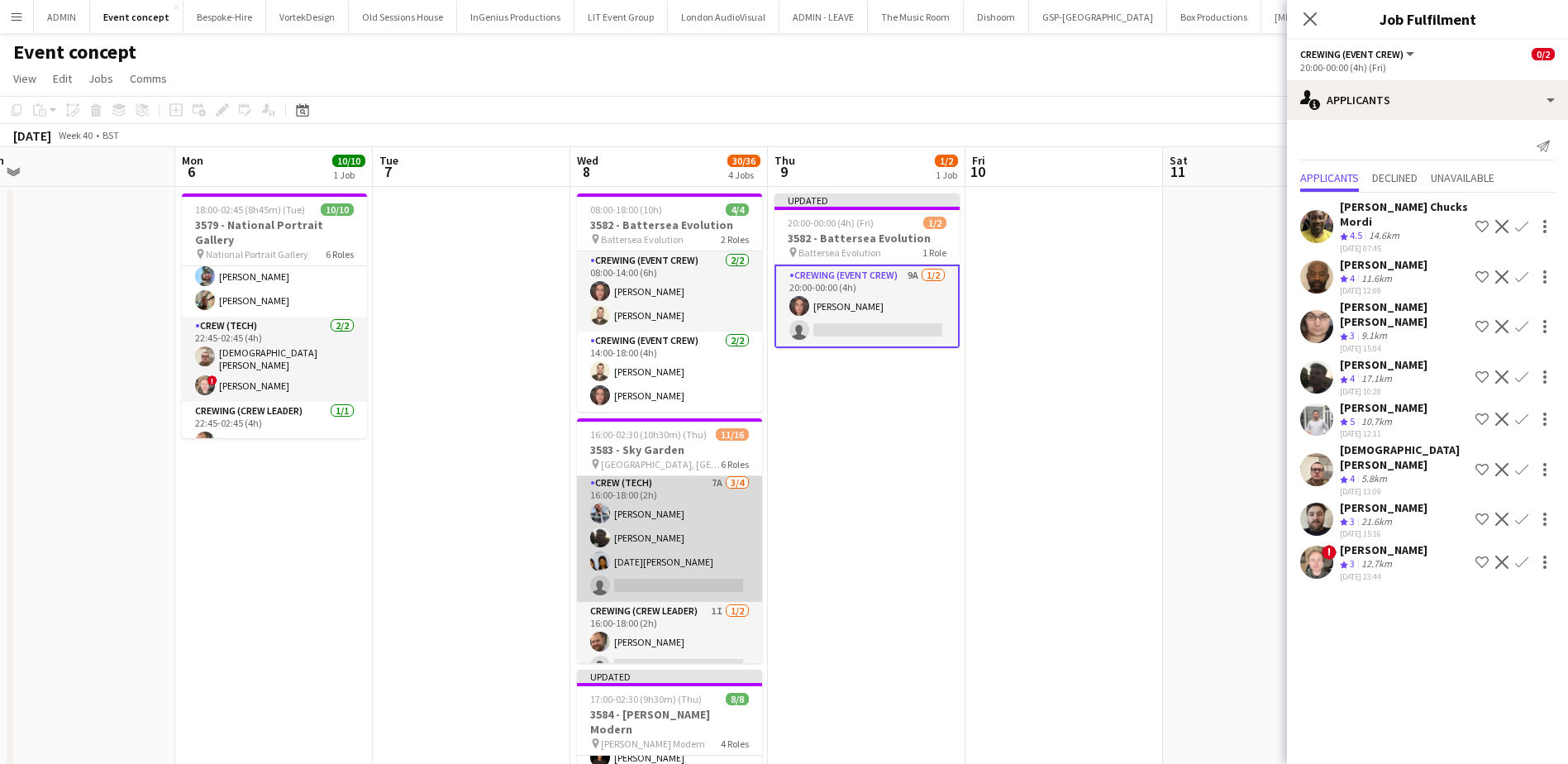
click at [696, 560] on app-card-role "Crew (Tech) 7A 3/4 16:00-18:00 (2h) Kieran Brooks Louie Applin Lucia Caceres si…" at bounding box center [669, 537] width 185 height 128
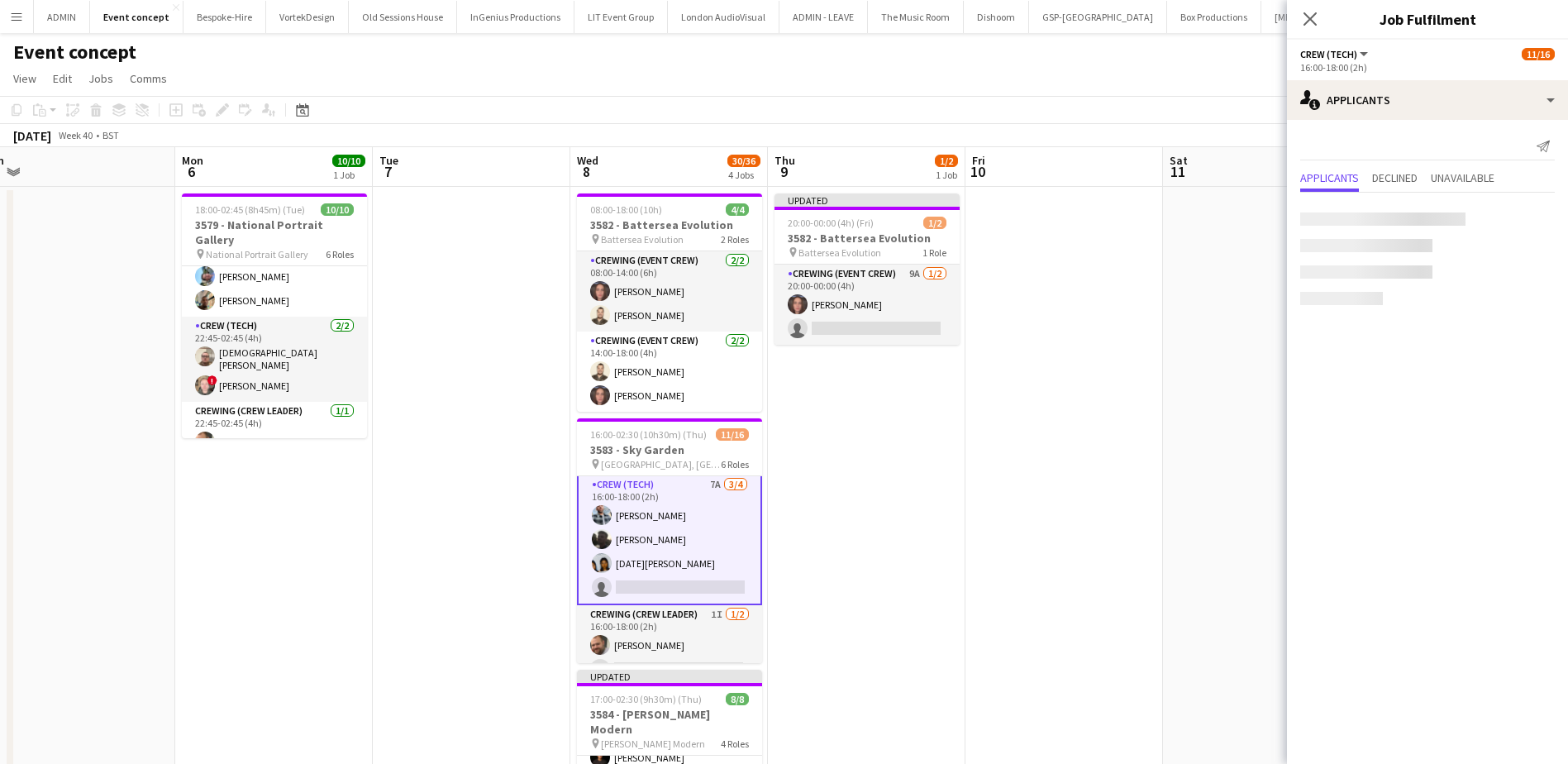
scroll to position [84, 0]
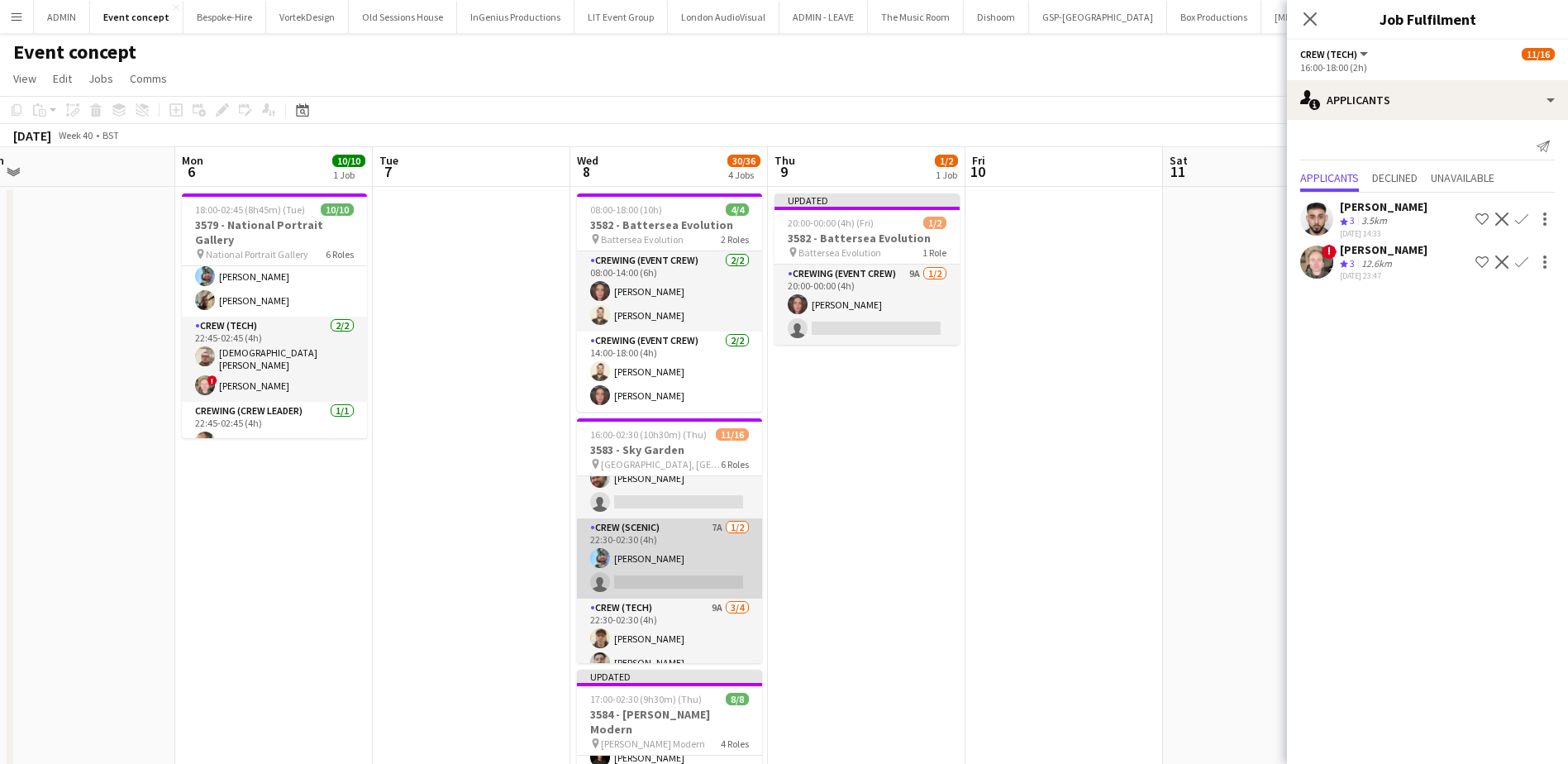
click at [679, 576] on app-card-role "Crew (Scenic) 7A 1/2 22:30-02:30 (4h) Liam Kinsella single-neutral-actions" at bounding box center [669, 558] width 185 height 80
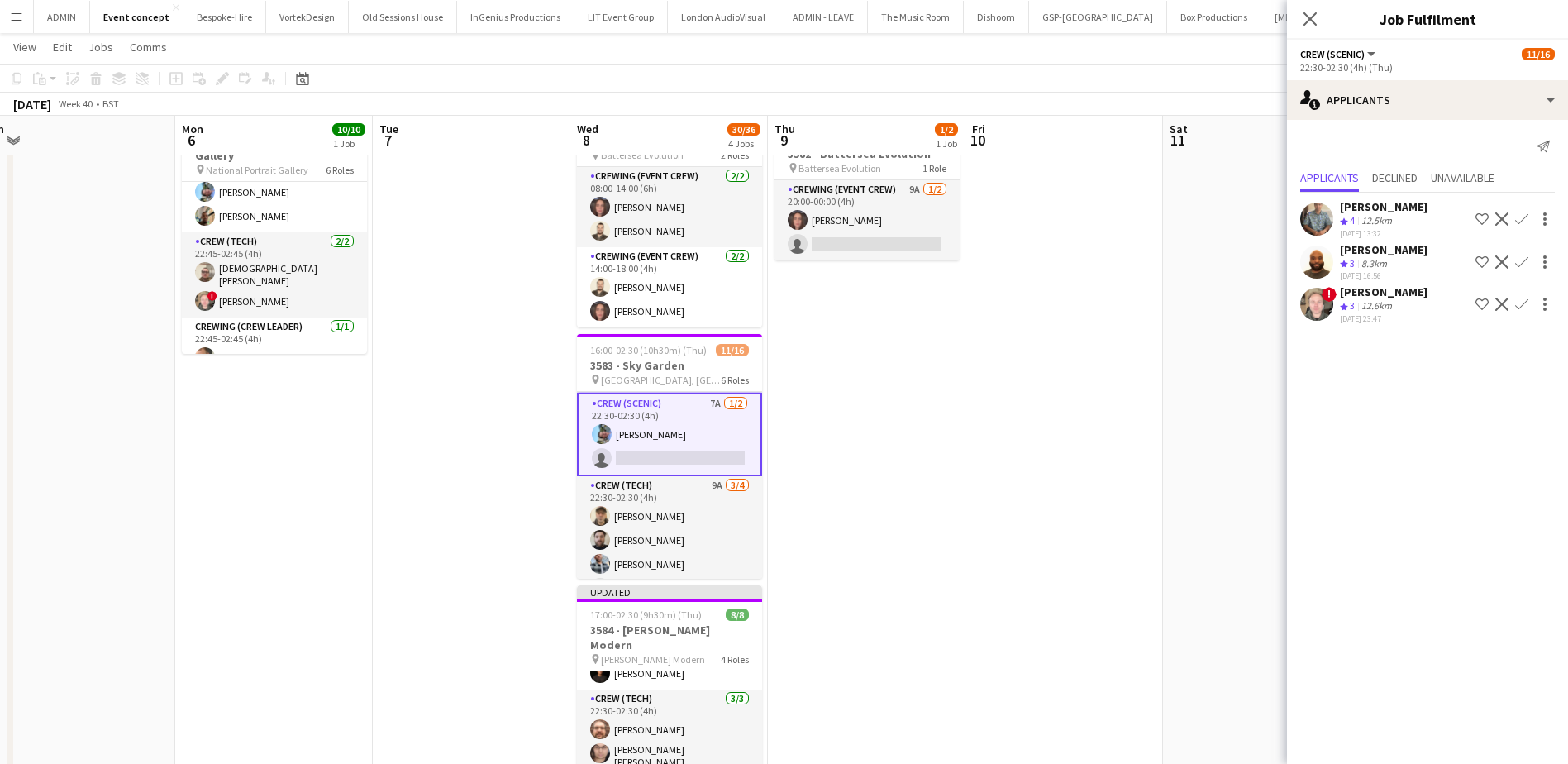
scroll to position [228, 0]
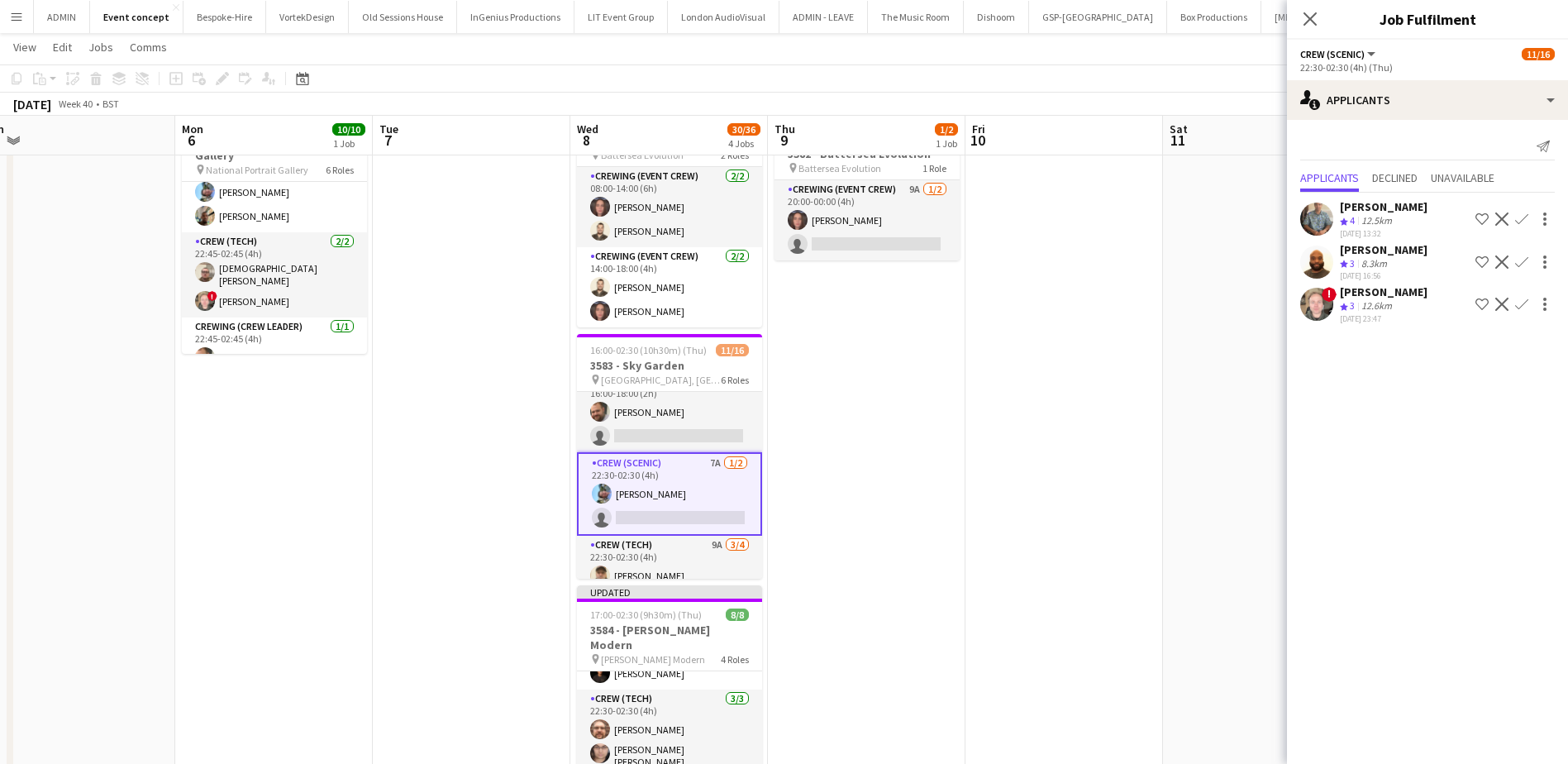
click at [1261, 304] on app-icon "Confirm" at bounding box center [1521, 304] width 13 height 13
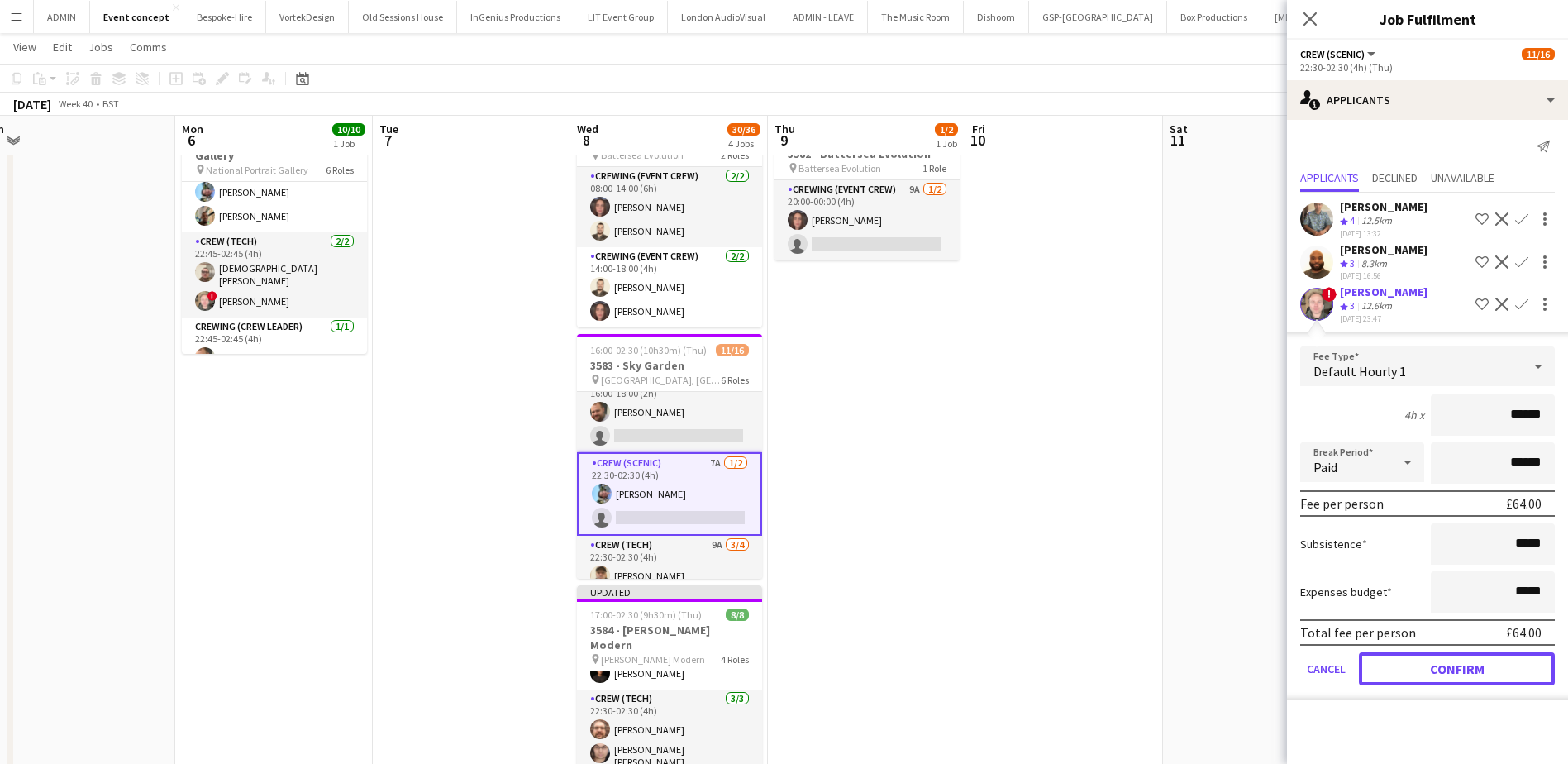
click at [1261, 584] on button "Confirm" at bounding box center [1456, 668] width 196 height 33
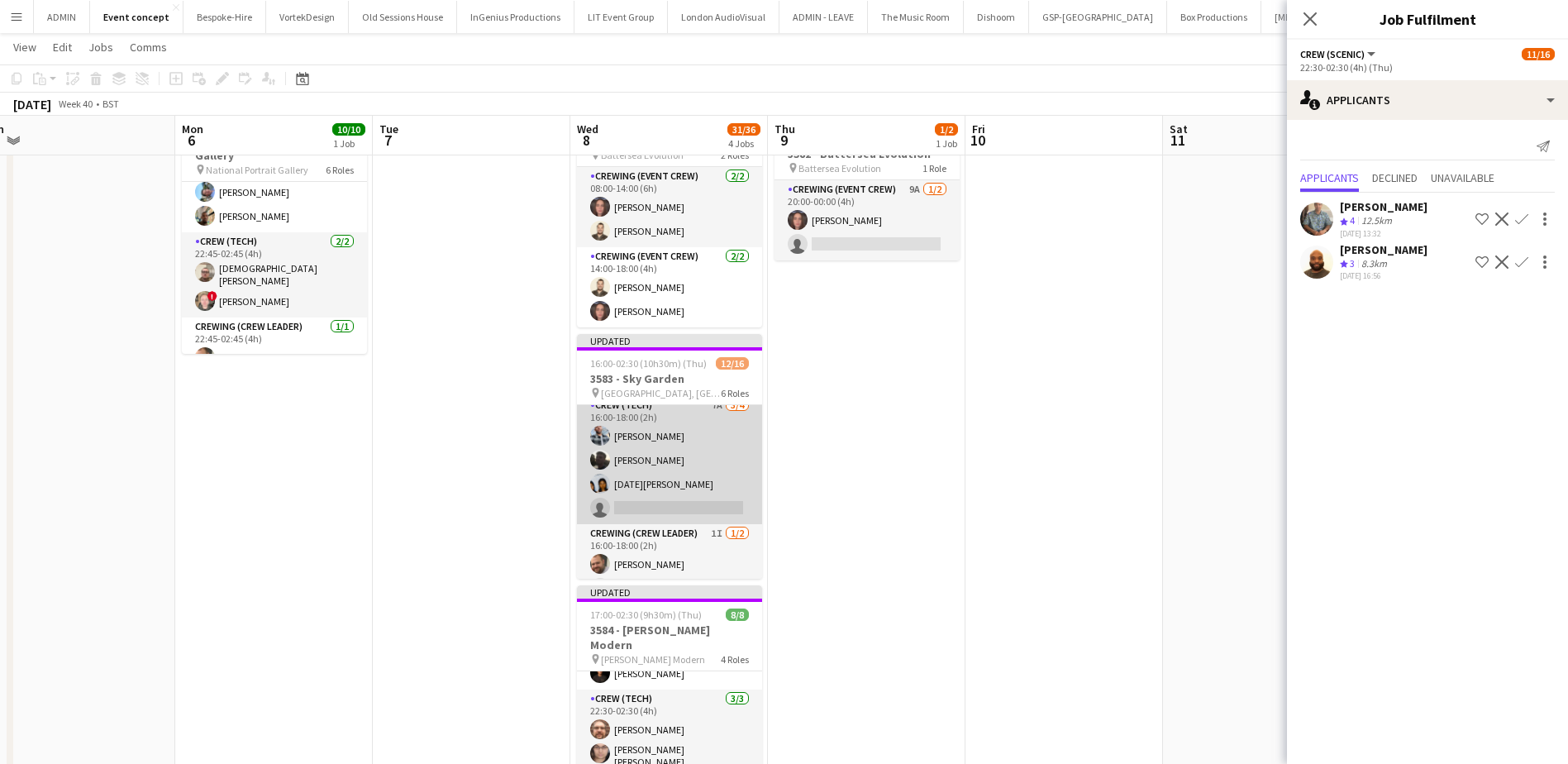
scroll to position [62, 0]
click at [700, 494] on app-card-role "Crew (Tech) 7A 3/4 16:00-18:00 (2h) Kieran Brooks Louie Applin Lucia Caceres si…" at bounding box center [669, 485] width 185 height 128
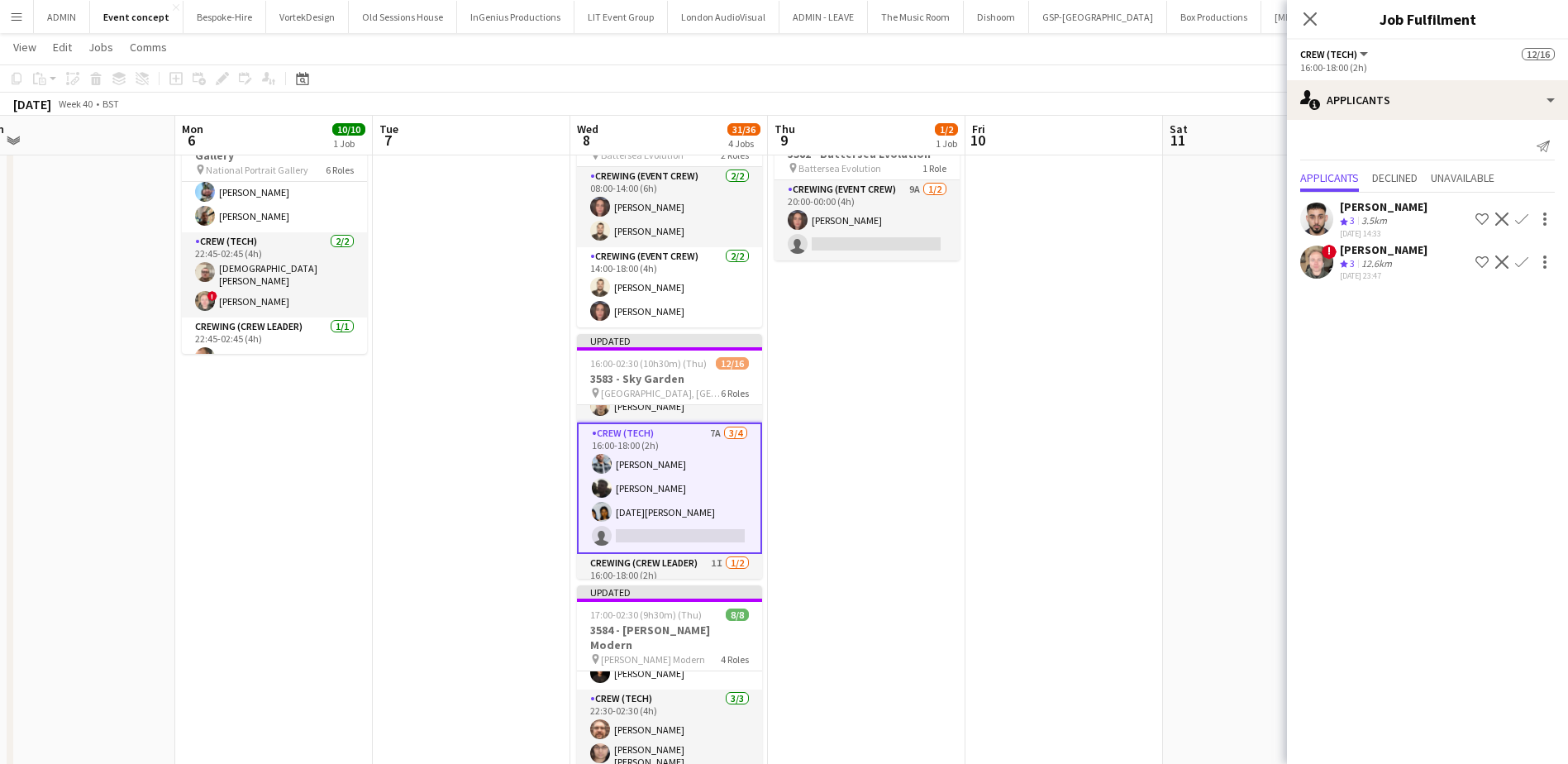
click at [1261, 259] on app-icon "Confirm" at bounding box center [1521, 262] width 13 height 13
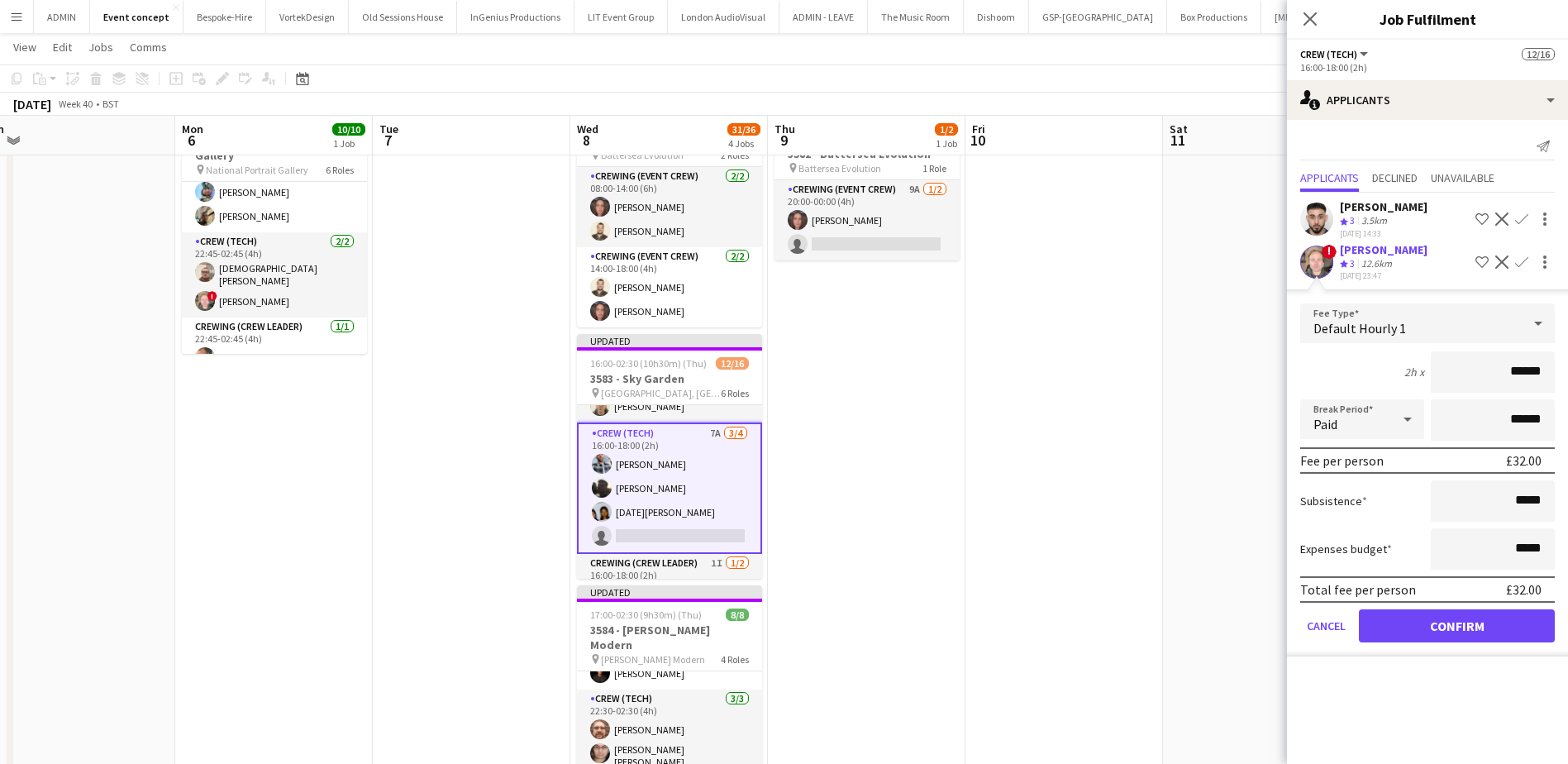
drag, startPoint x: 1510, startPoint y: 368, endPoint x: 1561, endPoint y: 369, distance: 51.0
click at [1261, 369] on form "Fee Type Default Hourly 1 2h x ****** Break Period Paid ****** Fee per person £…" at bounding box center [1427, 480] width 281 height 353
type input "***"
click at [1261, 584] on button "Confirm" at bounding box center [1456, 625] width 196 height 33
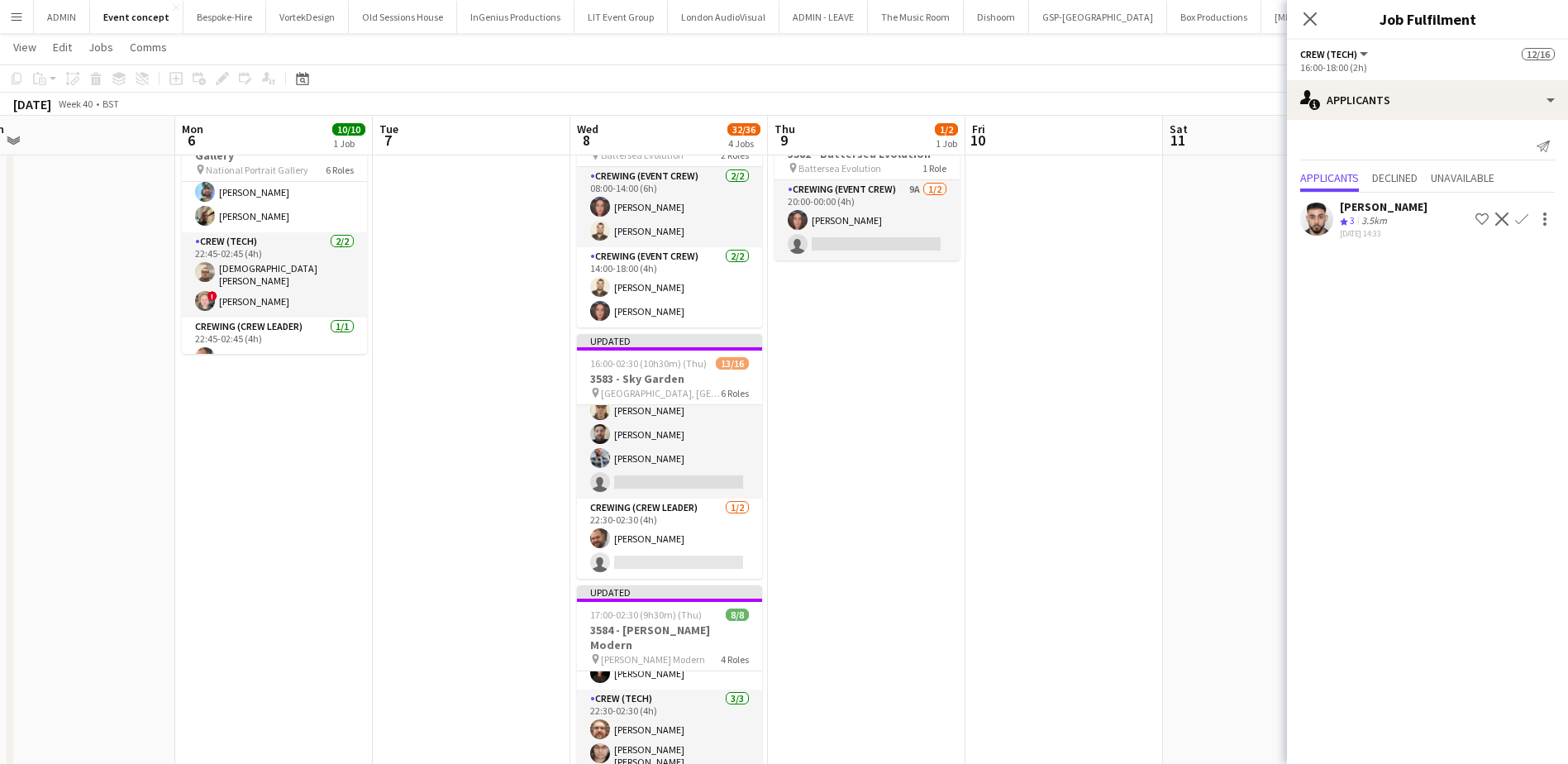
scroll to position [0, 0]
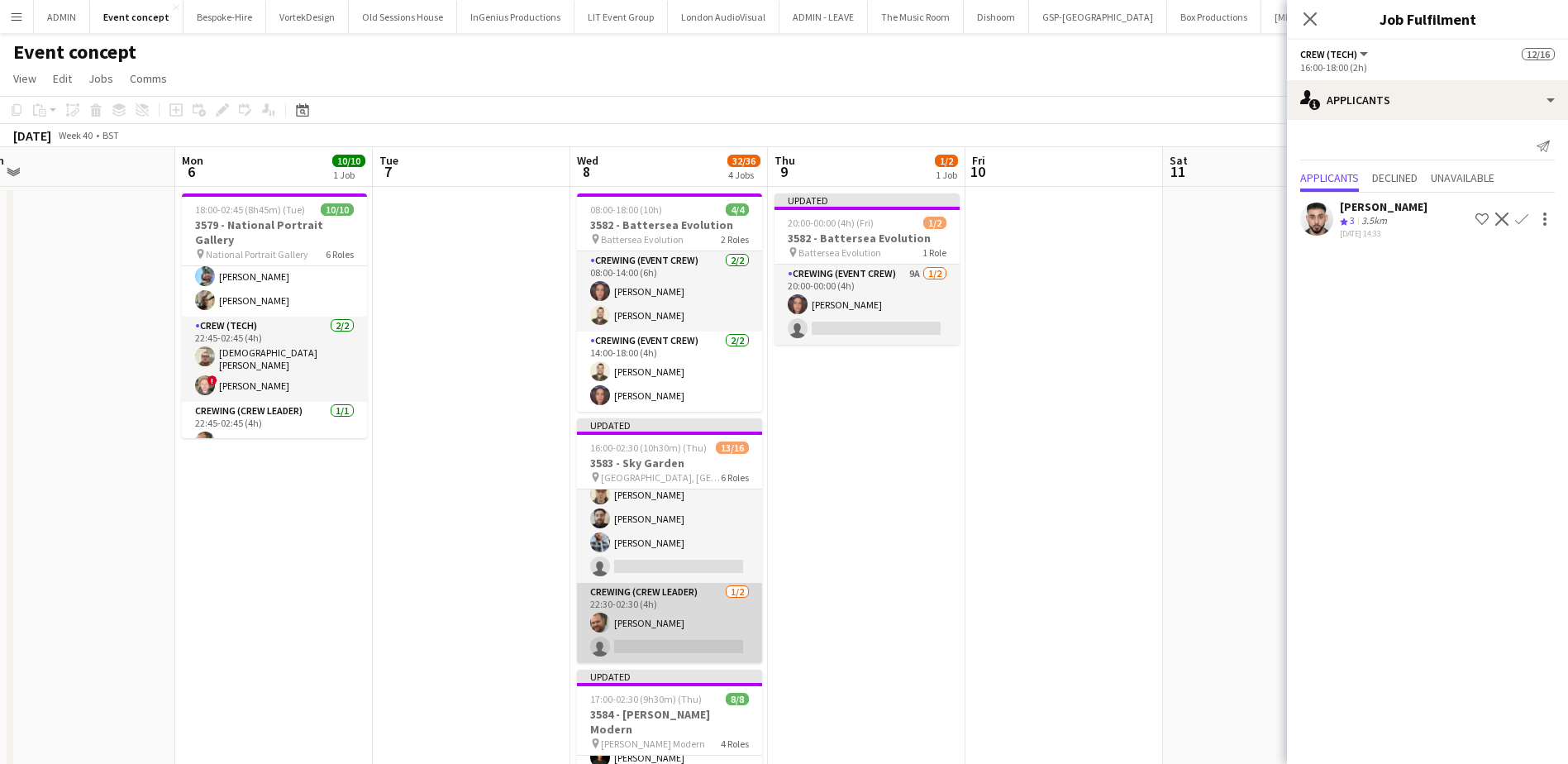
click at [691, 584] on app-card-role "Crewing (Crew Leader) 1/2 22:30-02:30 (4h) Ben Turner single-neutral-actions" at bounding box center [669, 622] width 185 height 80
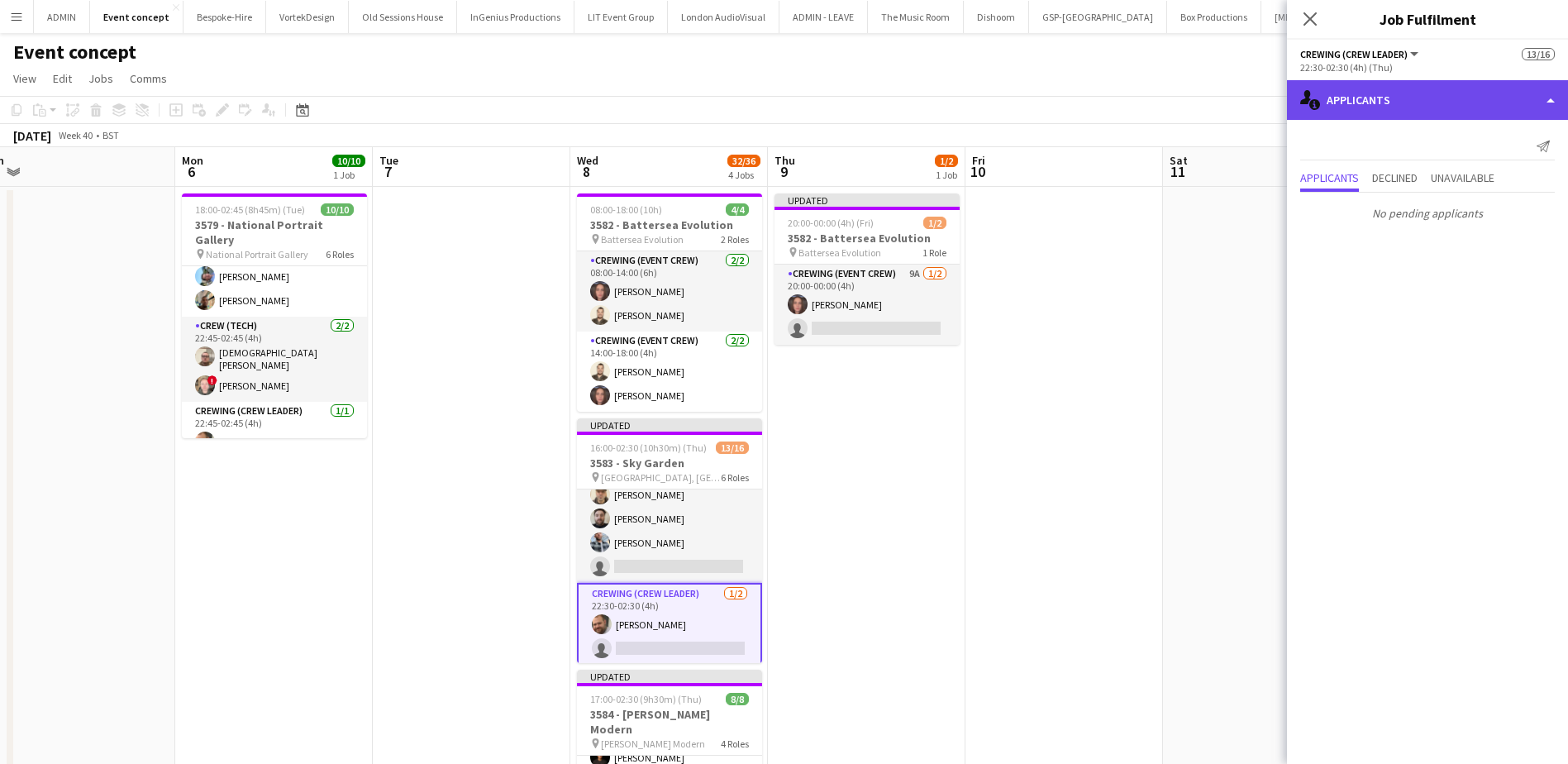
click at [1261, 117] on div "single-neutral-actions-information Applicants" at bounding box center [1427, 100] width 281 height 40
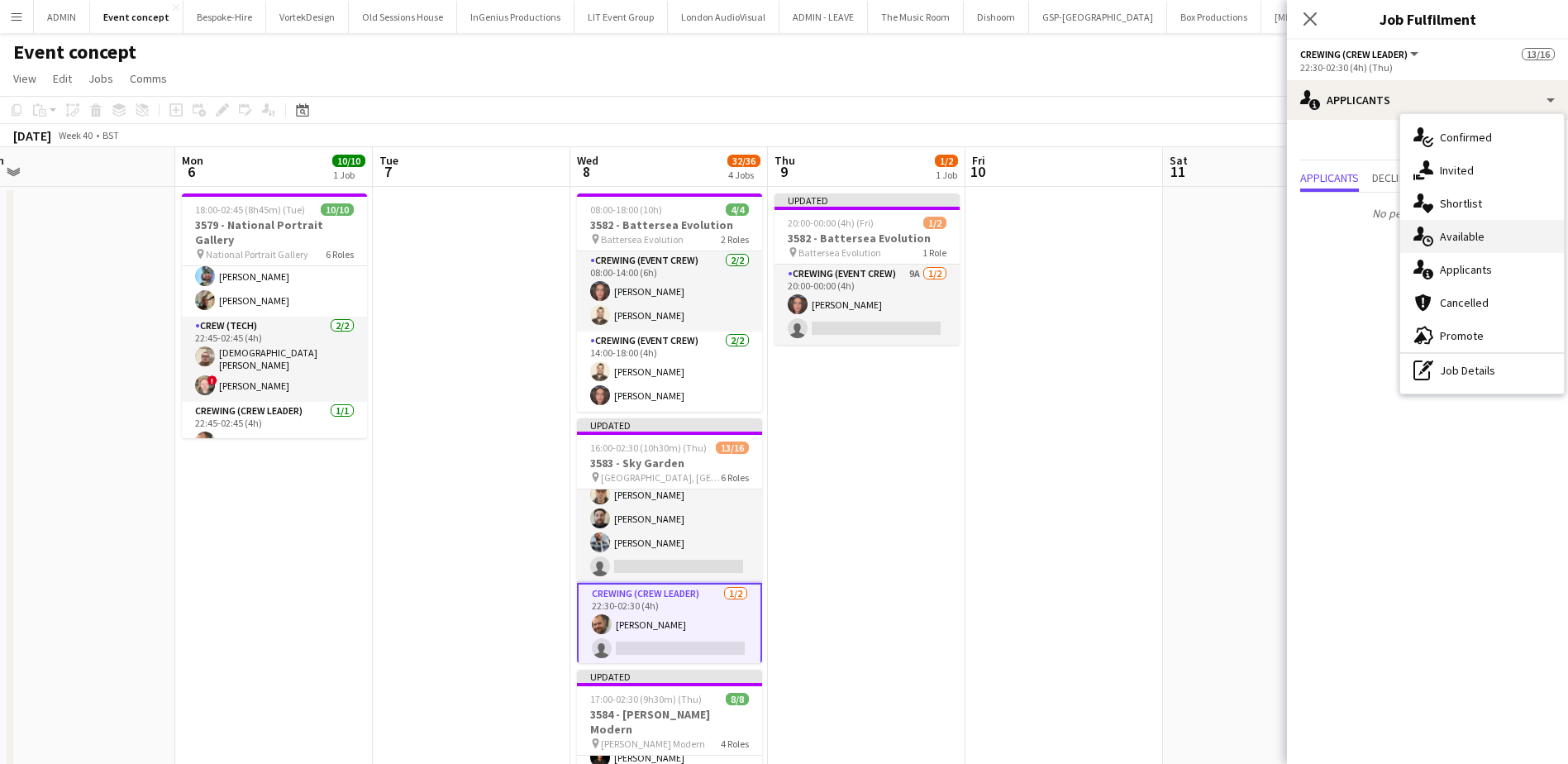
click at [1261, 242] on div "single-neutral-actions-upload Available" at bounding box center [1482, 236] width 164 height 33
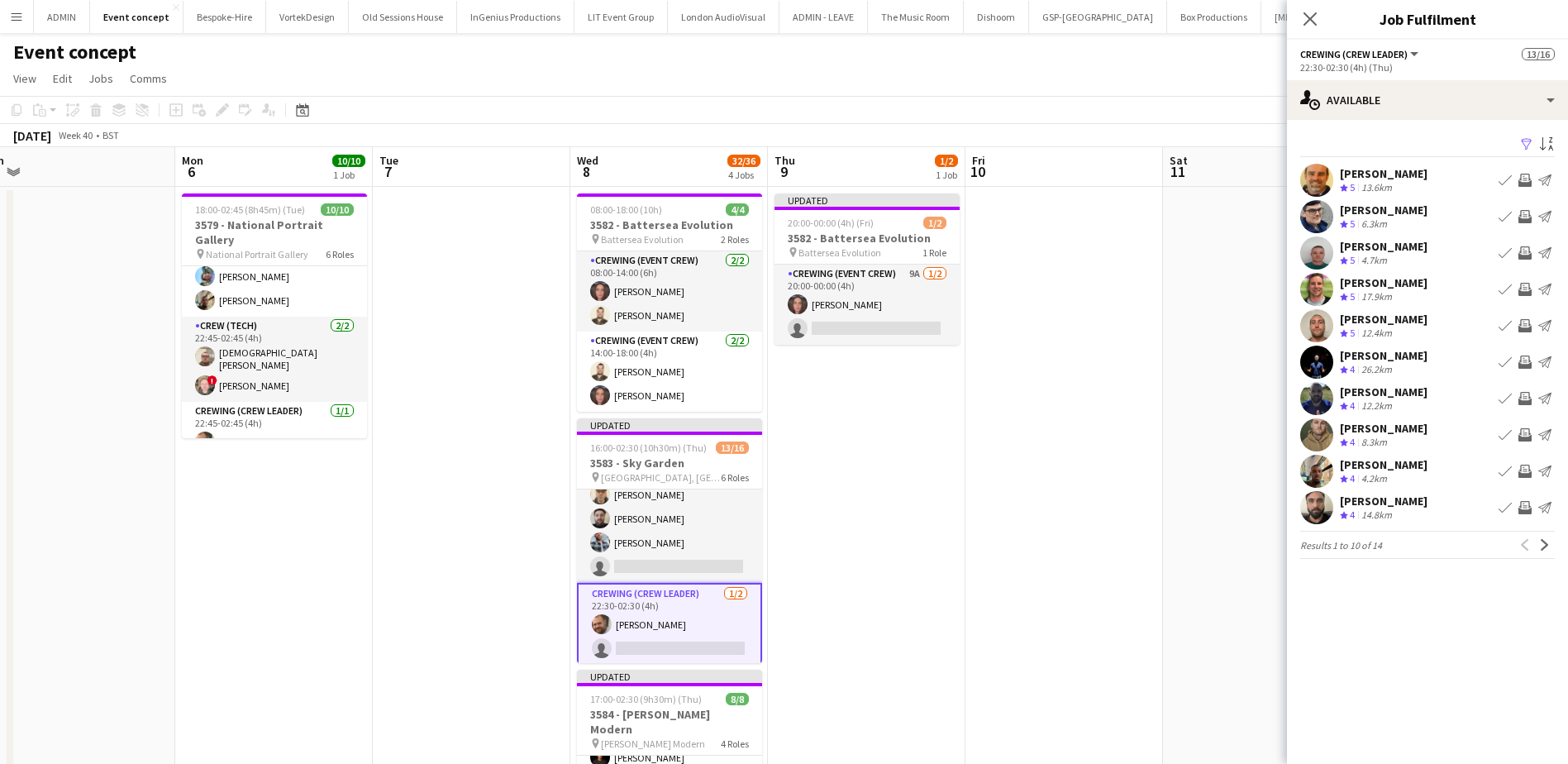
click at [1261, 322] on app-icon "Invite crew" at bounding box center [1524, 325] width 13 height 13
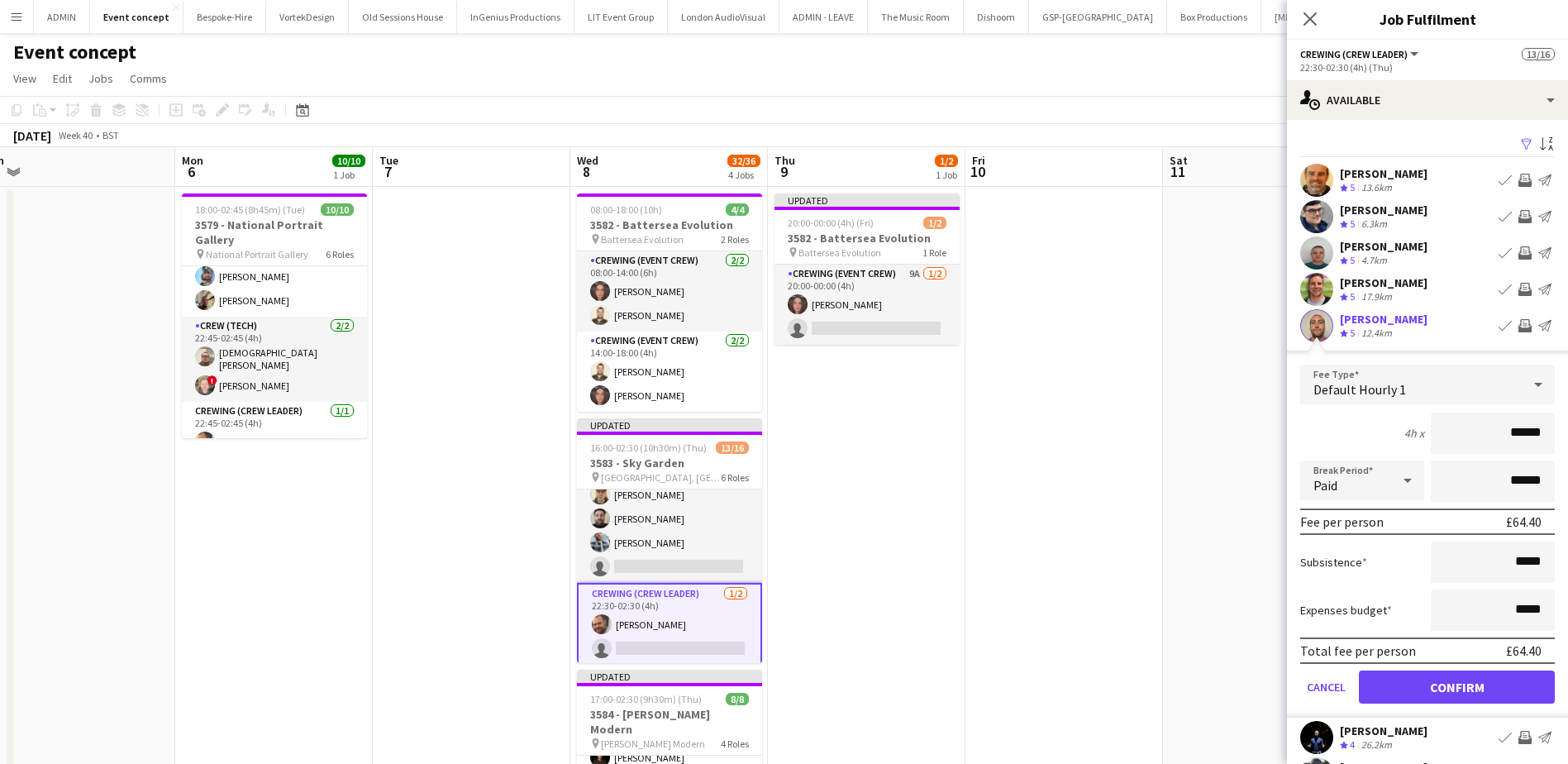
drag, startPoint x: 1481, startPoint y: 416, endPoint x: 1536, endPoint y: 427, distance: 56.1
click at [1261, 427] on input "******" at bounding box center [1492, 433] width 124 height 41
type input "***"
click at [1261, 584] on button "Confirm" at bounding box center [1456, 686] width 196 height 33
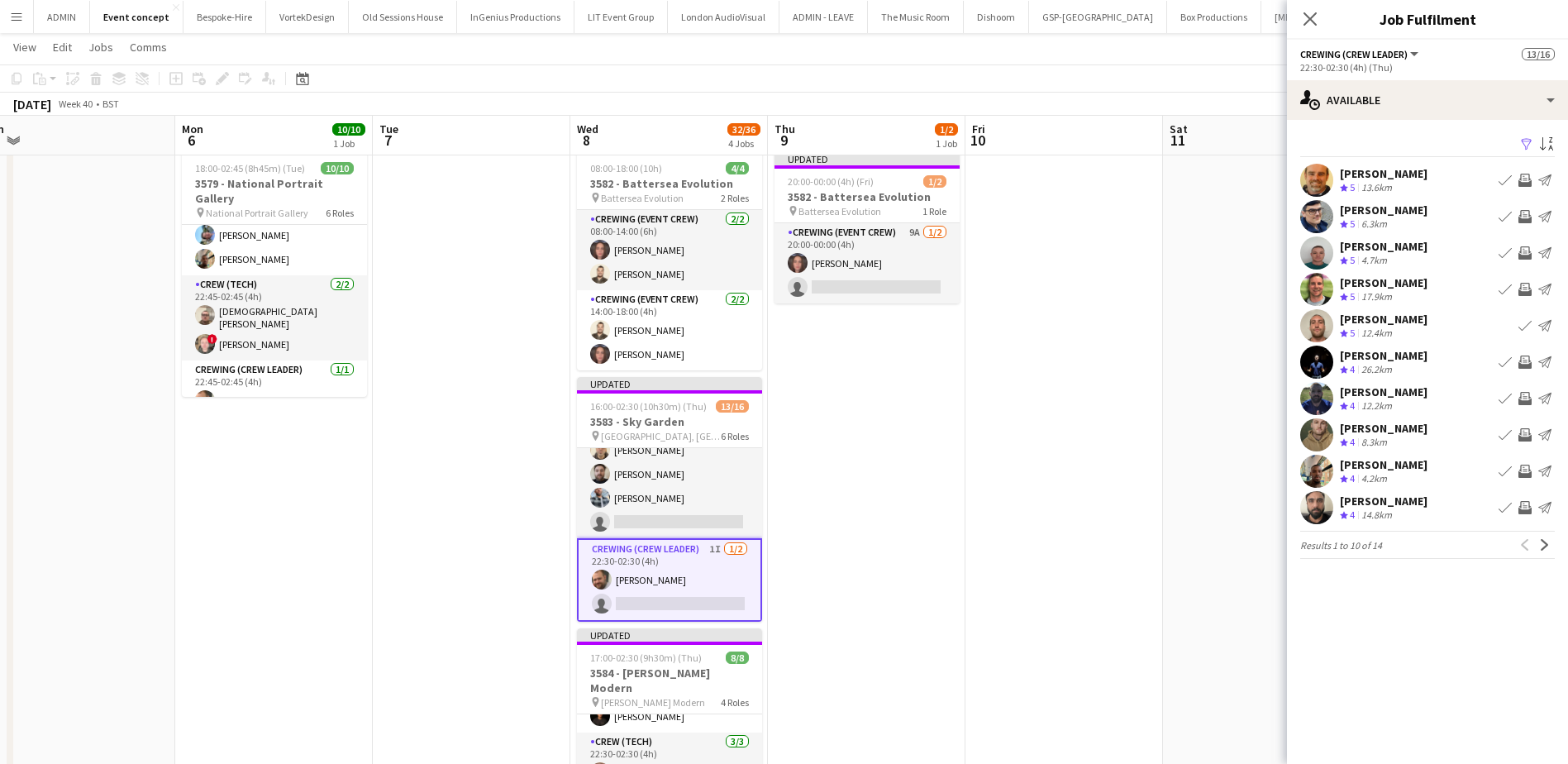
scroll to position [83, 0]
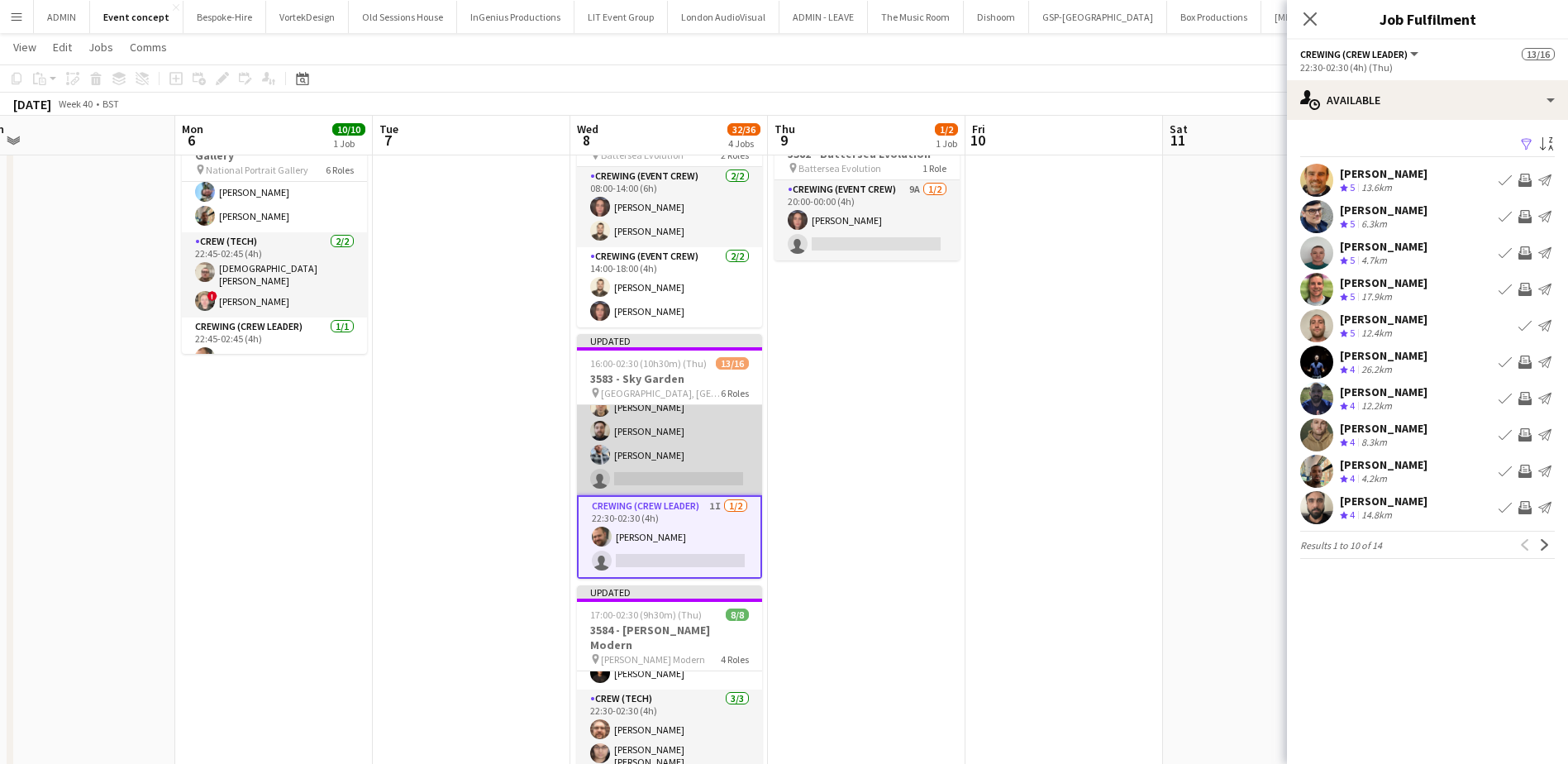
click at [714, 464] on app-card-role "Crew (Tech) 9A 3/4 22:30-02:30 (4h) Daniel Ben-Haim Sergey Dominguez Kieran Bro…" at bounding box center [669, 430] width 185 height 128
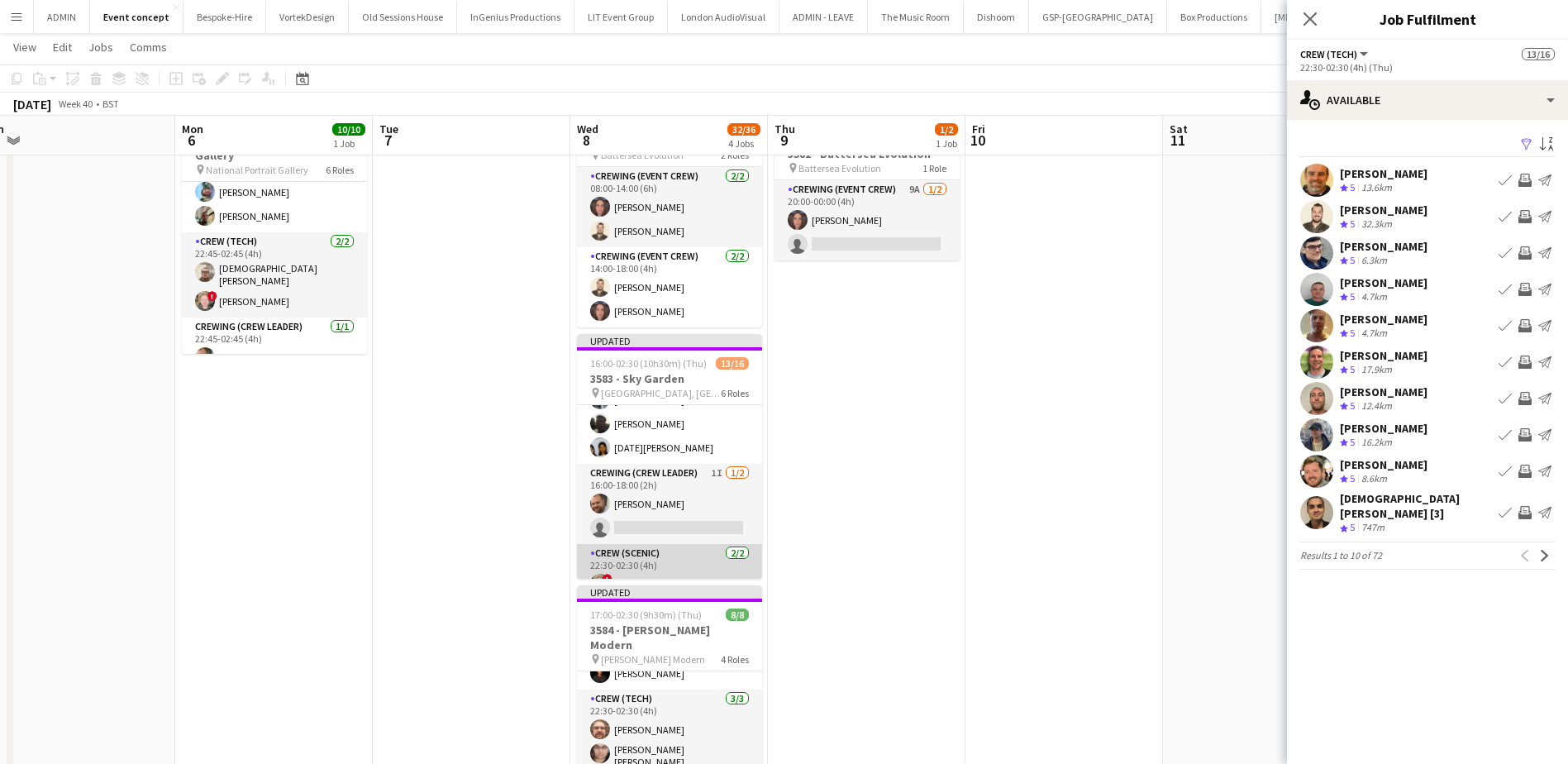
scroll to position [76, 0]
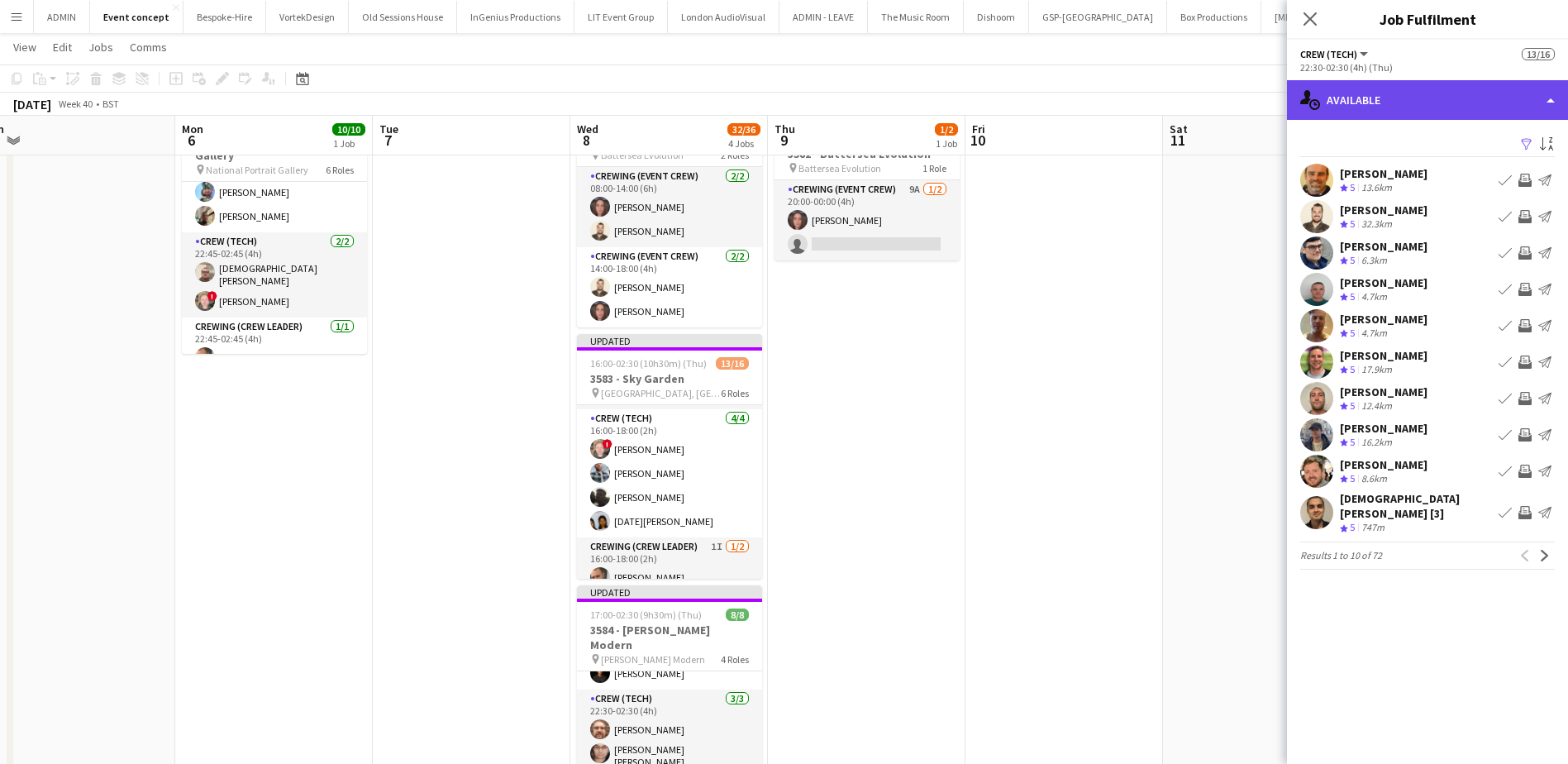
click at [1261, 106] on div "single-neutral-actions-upload Available" at bounding box center [1427, 100] width 281 height 40
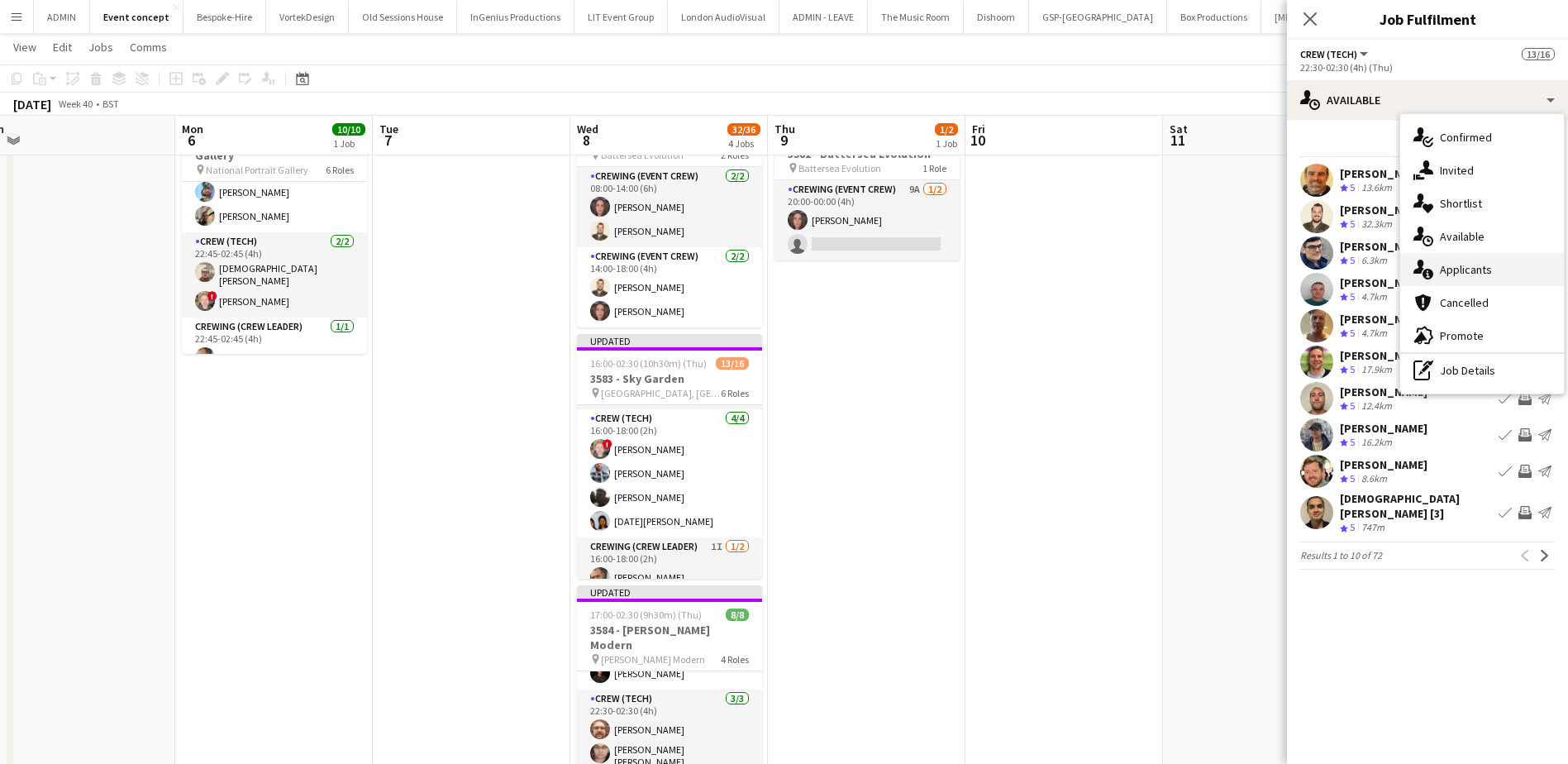
click at [1261, 268] on span "Applicants" at bounding box center [1466, 269] width 52 height 15
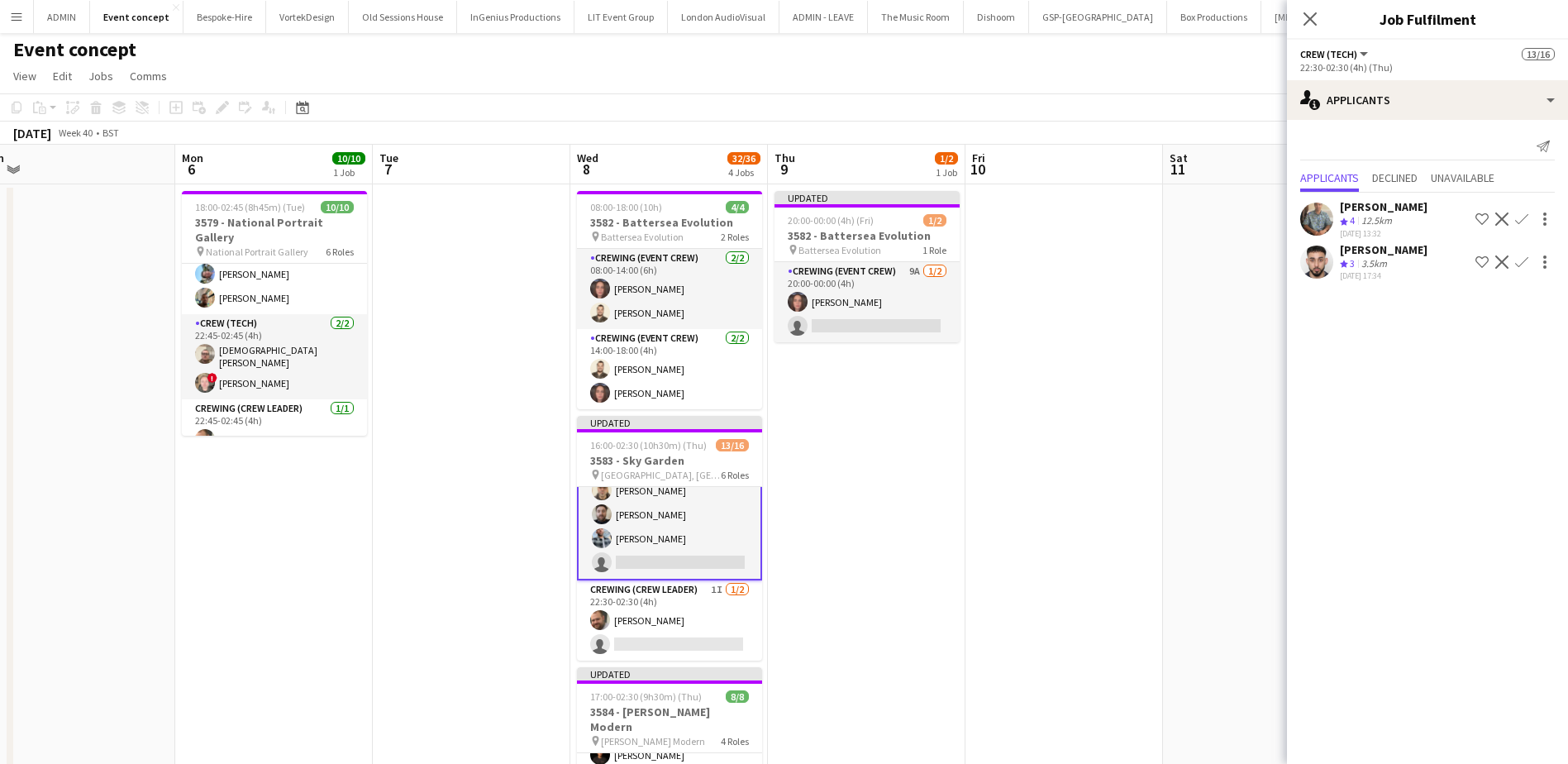
scroll to position [0, 0]
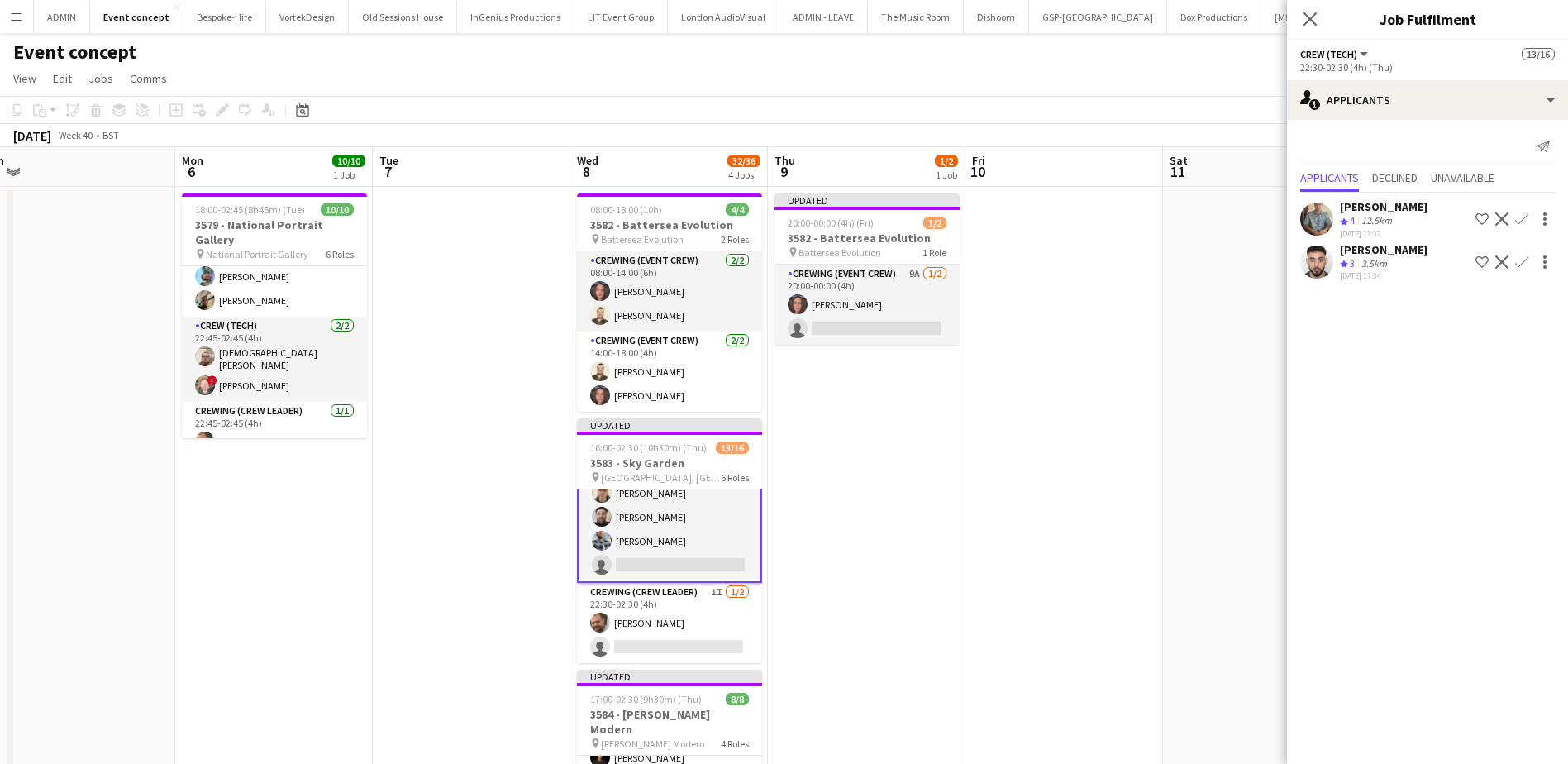
click at [1261, 262] on app-icon "Confirm" at bounding box center [1521, 262] width 13 height 13
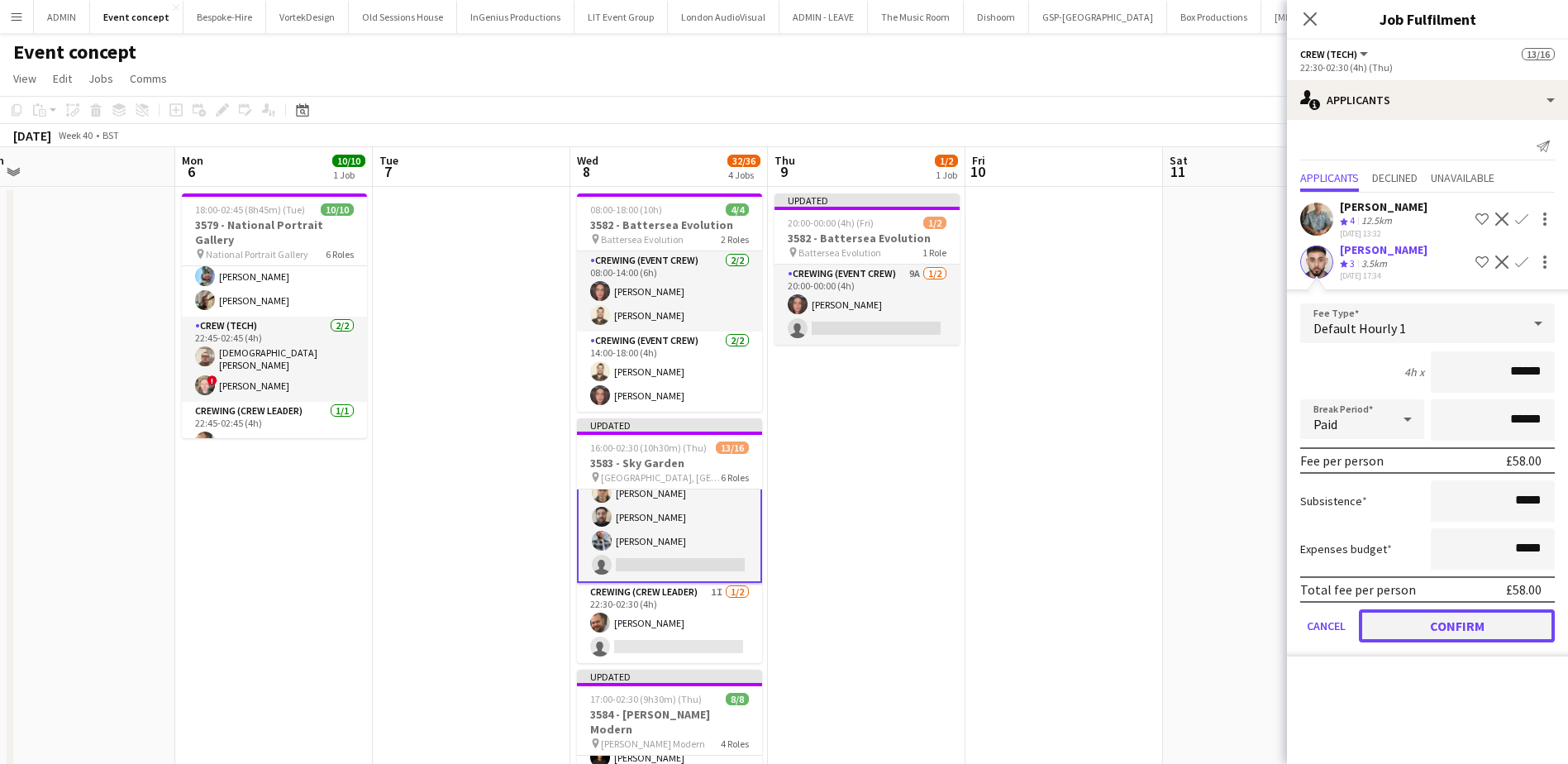
click at [1261, 584] on button "Confirm" at bounding box center [1456, 625] width 196 height 33
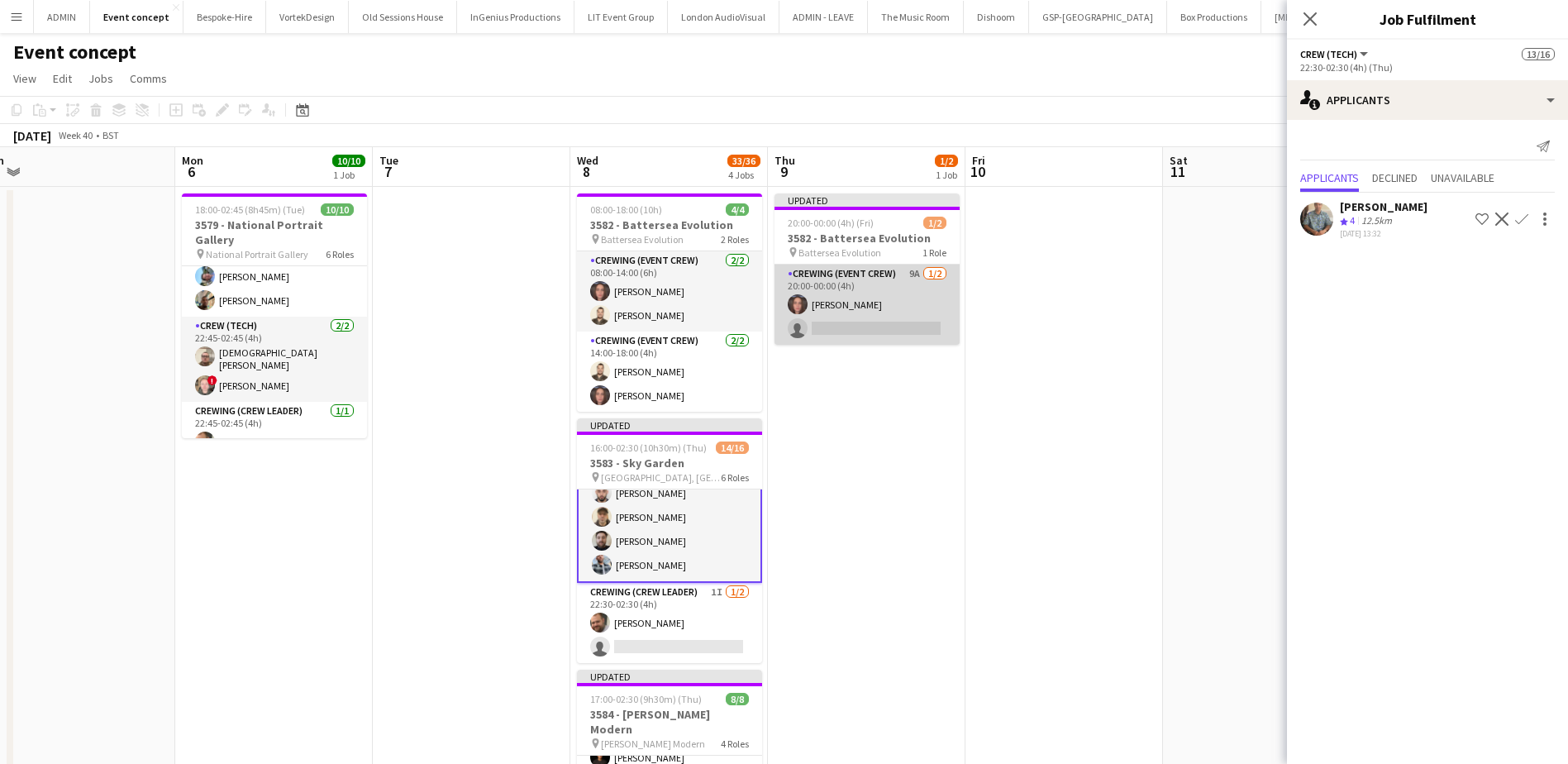
click at [866, 289] on app-card-role "Crewing (Event Crew) 9A 1/2 20:00-00:00 (4h) Jekaterina Berezina single-neutral…" at bounding box center [866, 305] width 185 height 80
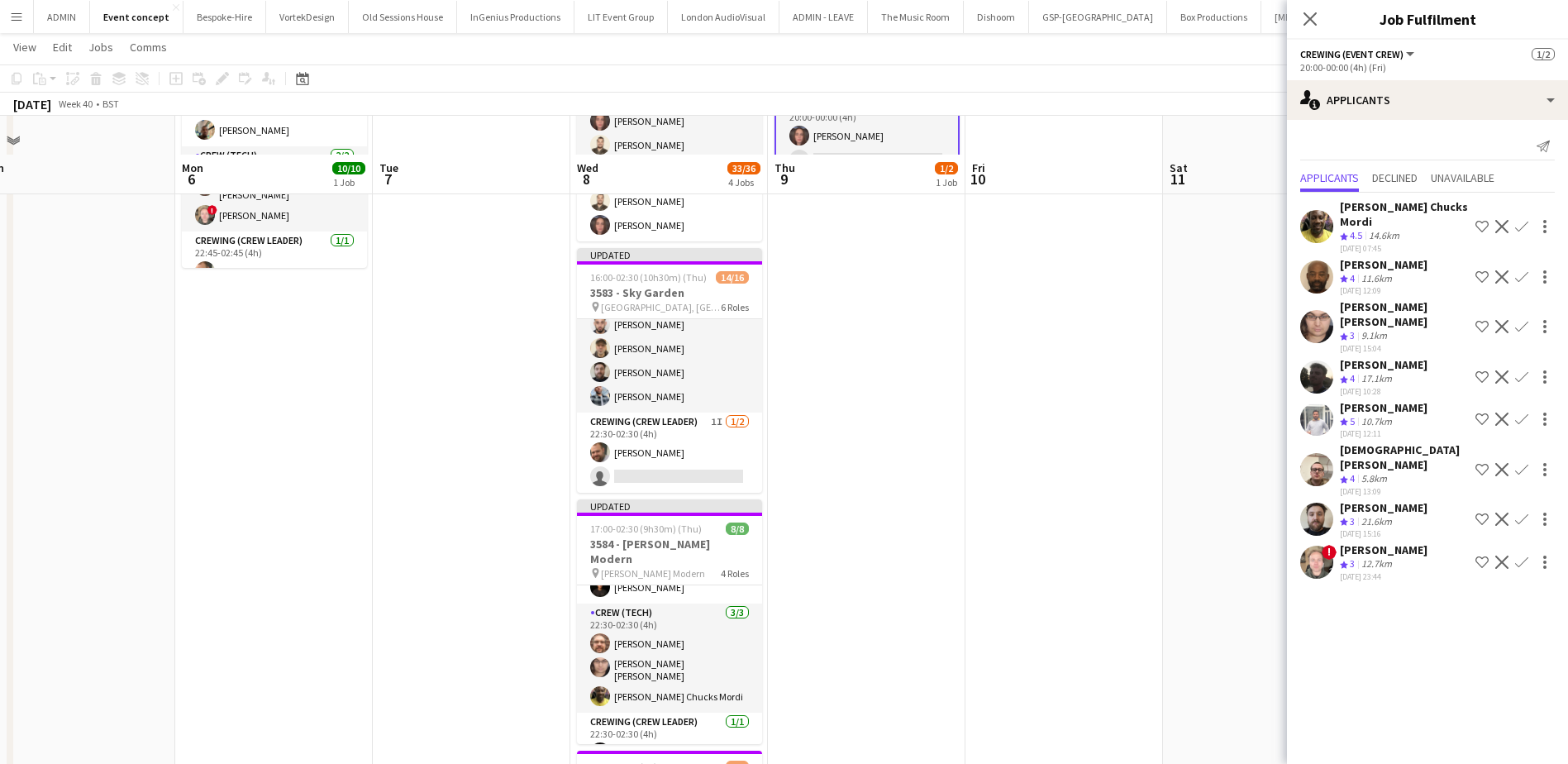
scroll to position [64, 0]
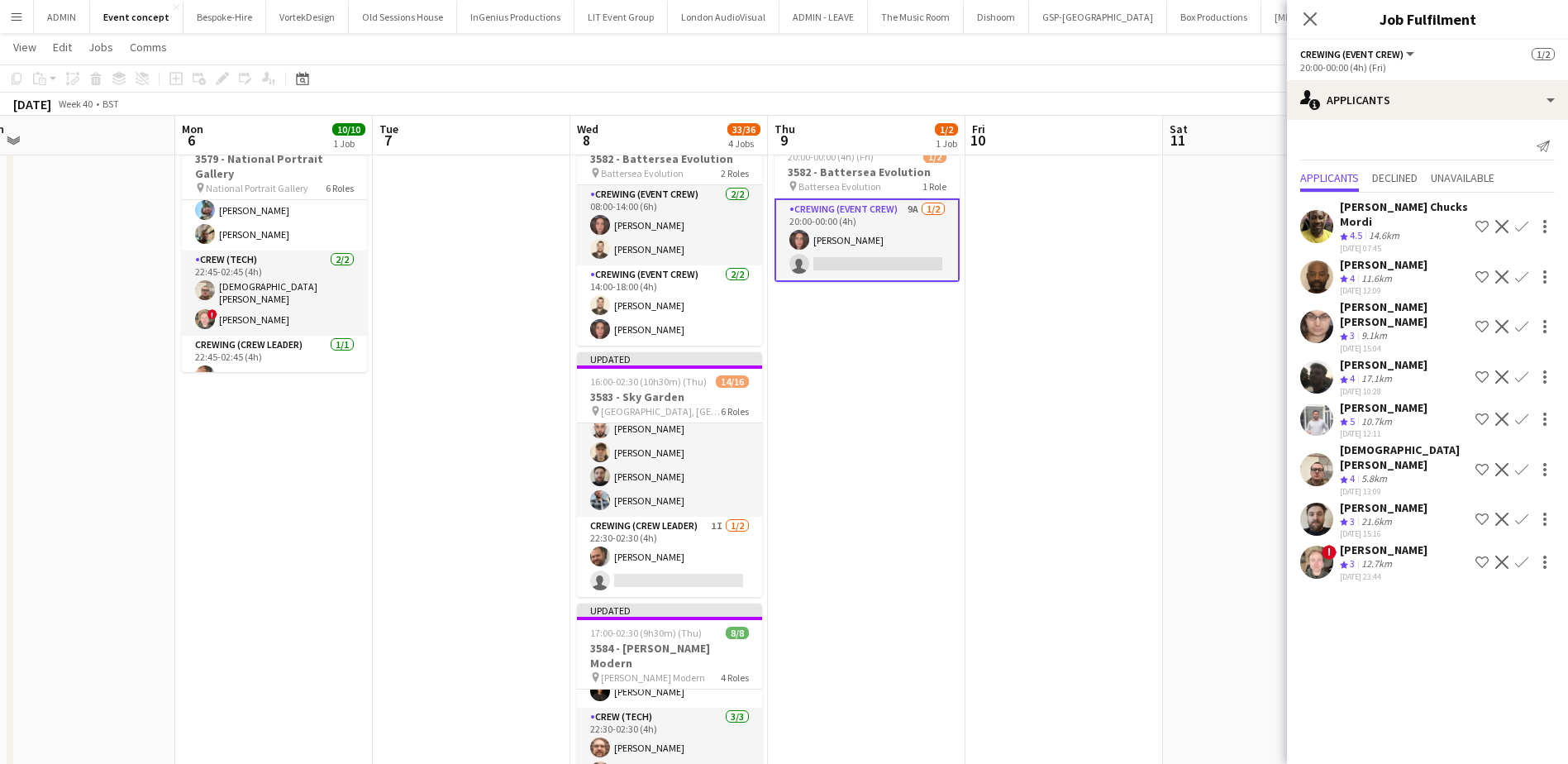
click at [1261, 463] on app-icon "Confirm" at bounding box center [1521, 470] width 13 height 13
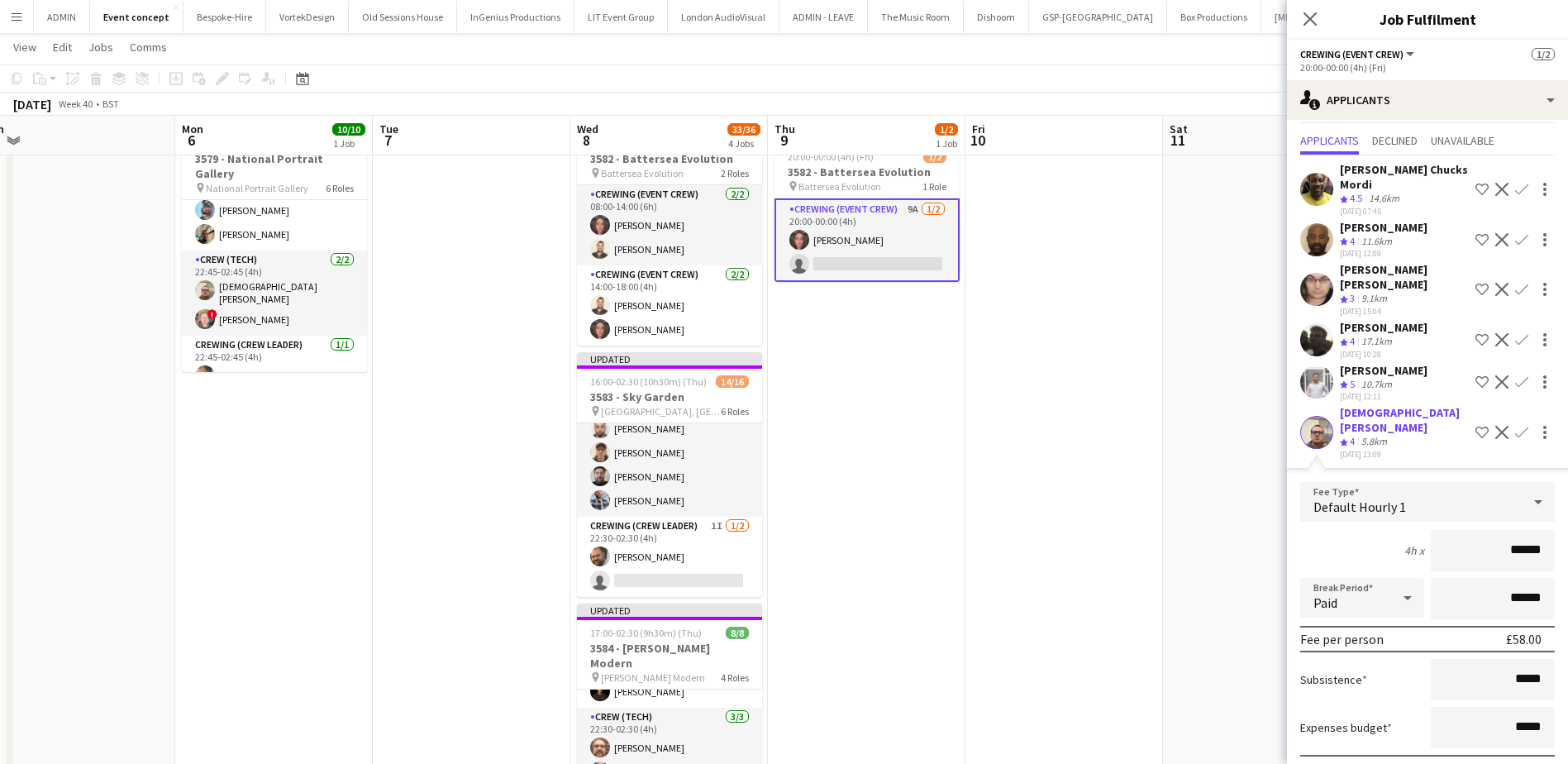
scroll to position [180, 0]
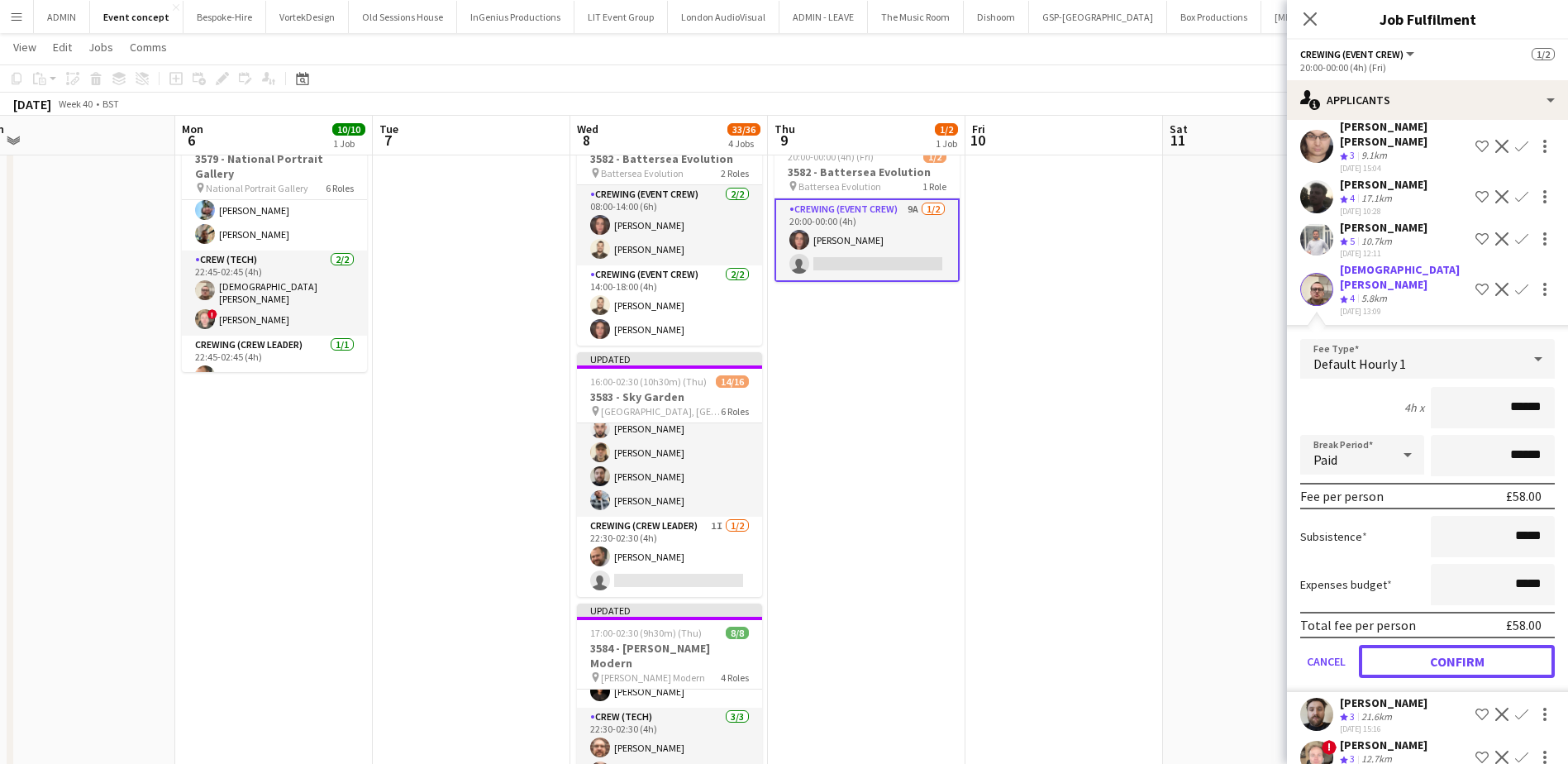
click at [1261, 584] on button "Confirm" at bounding box center [1456, 661] width 196 height 33
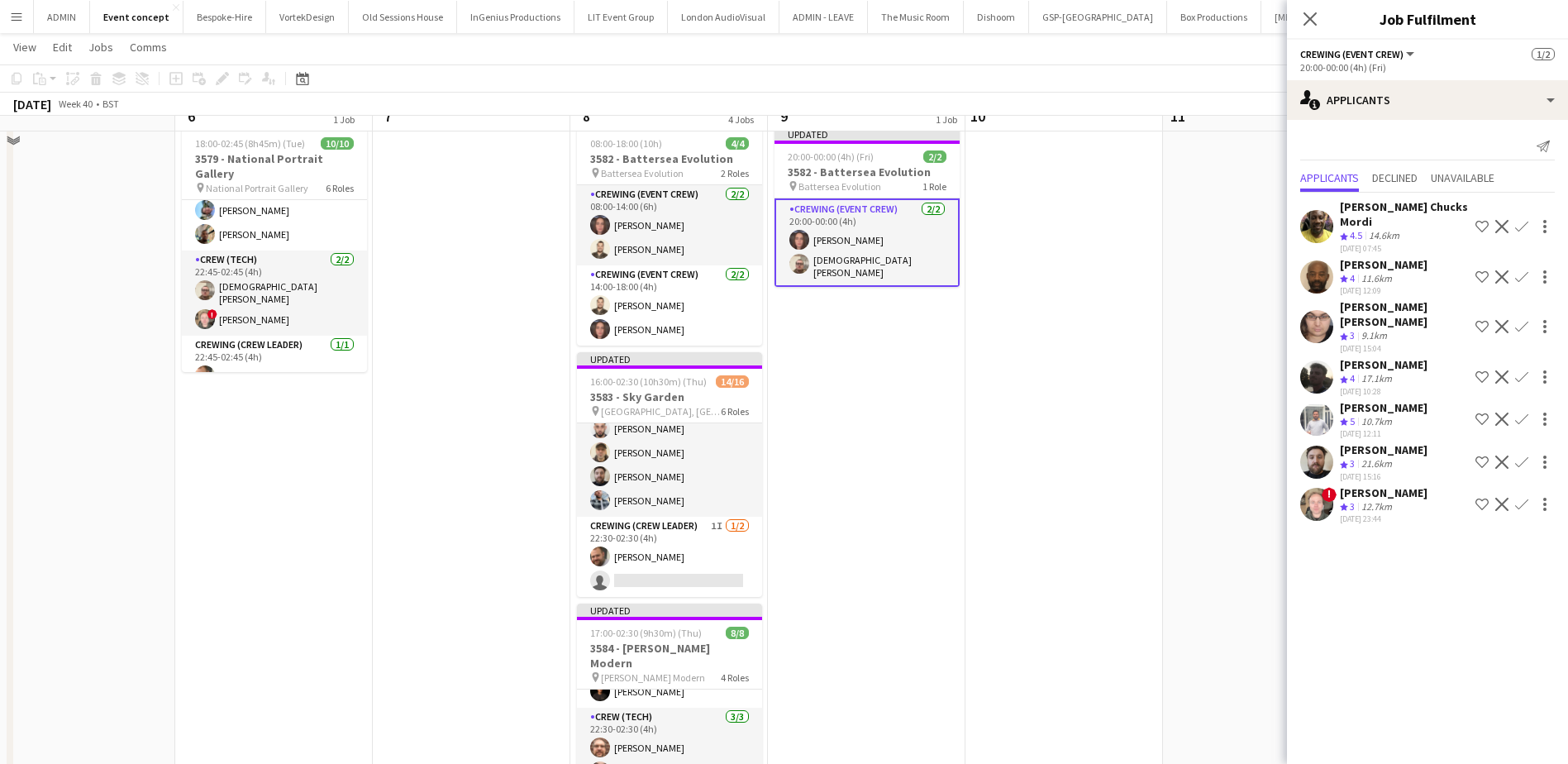
scroll to position [0, 0]
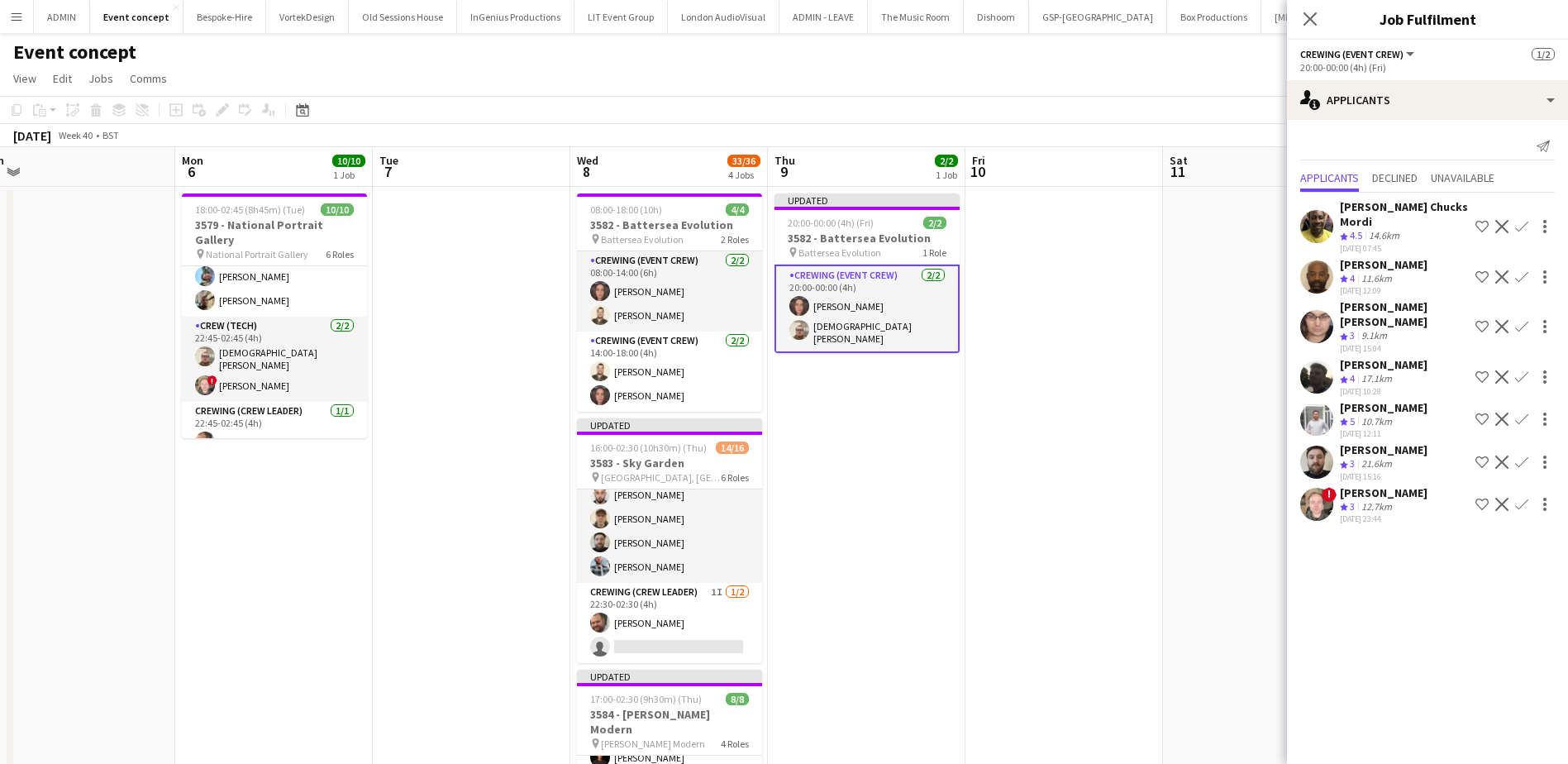
click at [1125, 332] on app-date-cell at bounding box center [1064, 700] width 198 height 1028
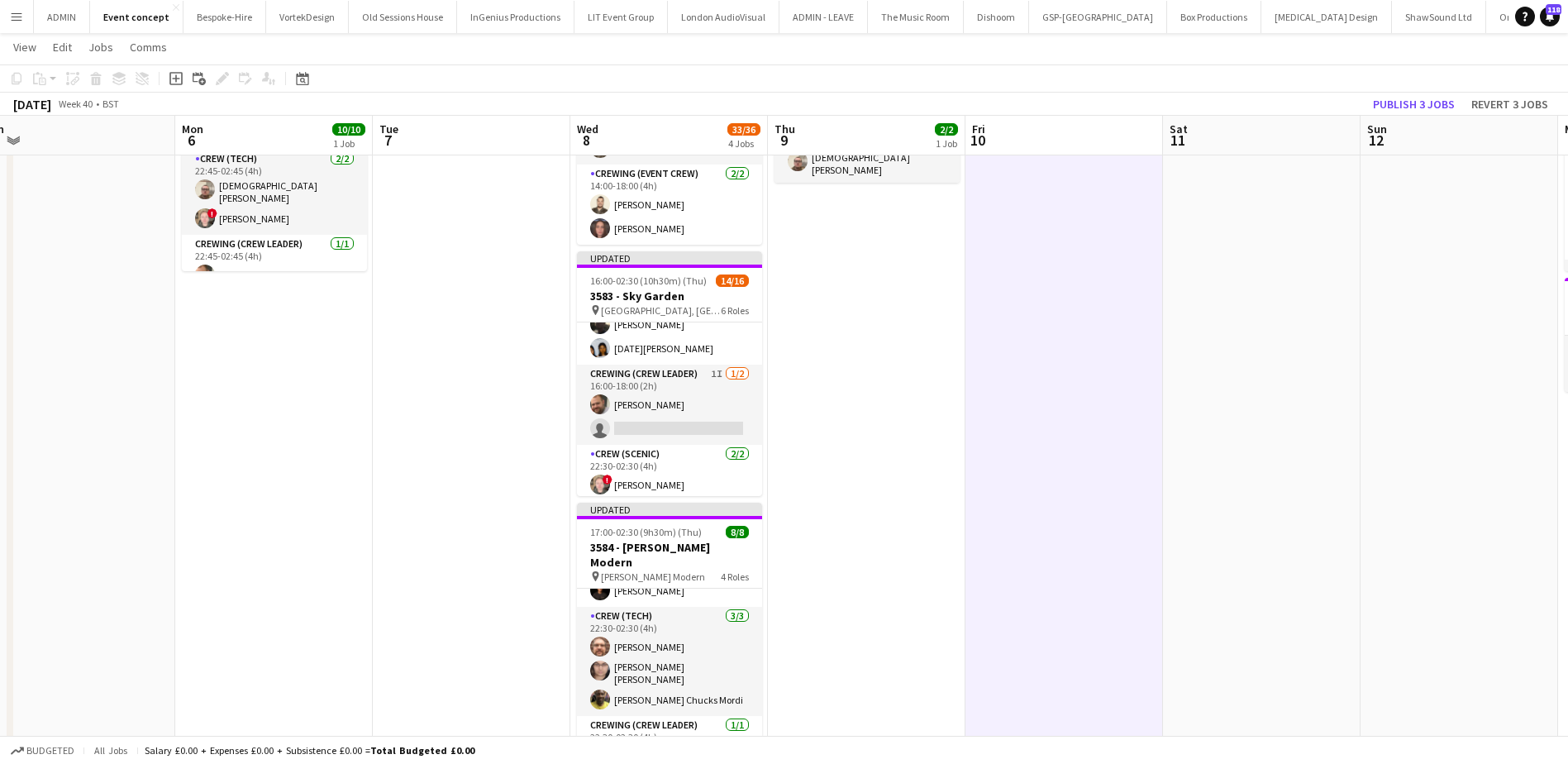
scroll to position [156, 0]
click at [1094, 333] on app-date-cell at bounding box center [1064, 533] width 198 height 1028
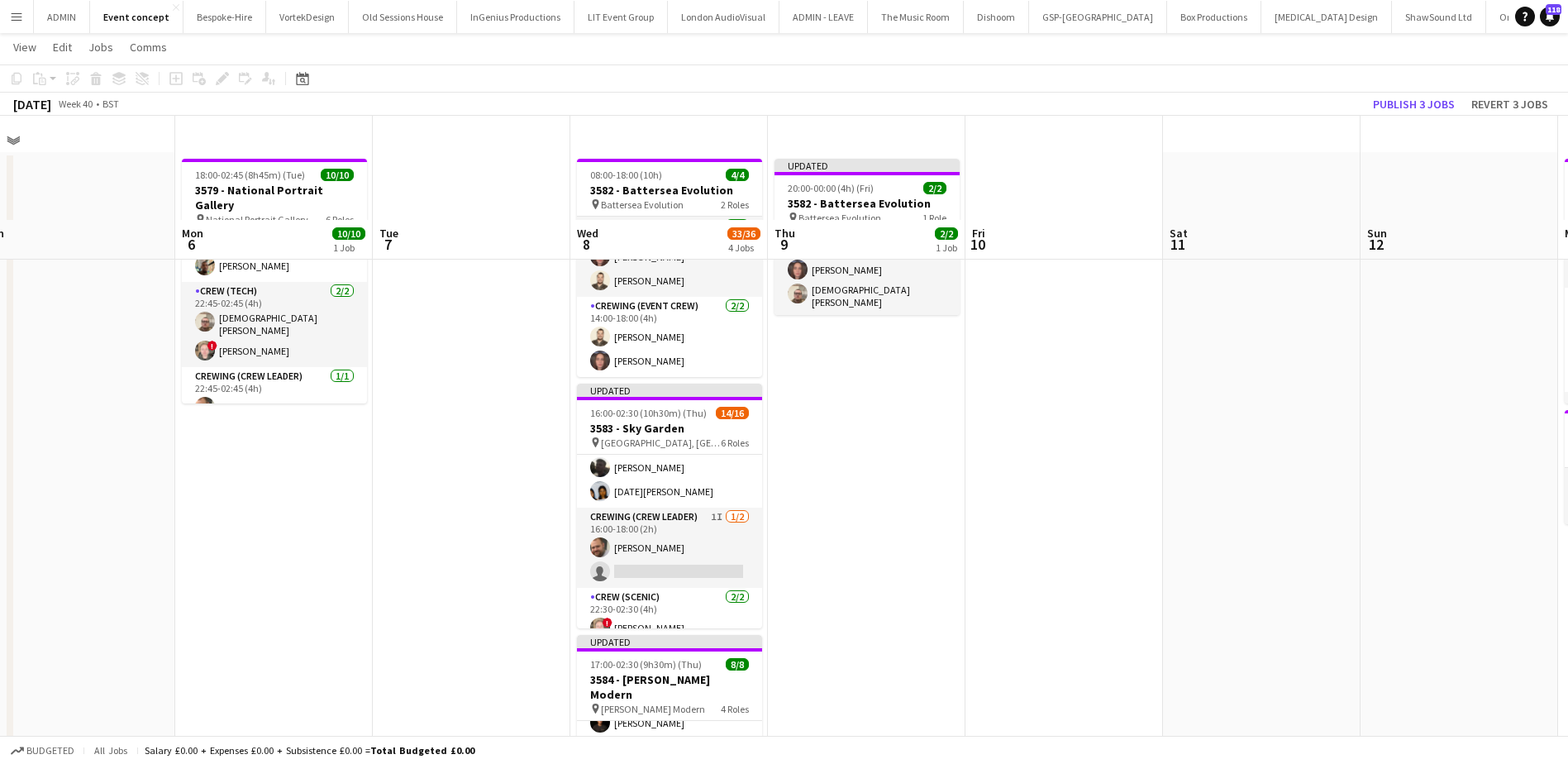
scroll to position [0, 0]
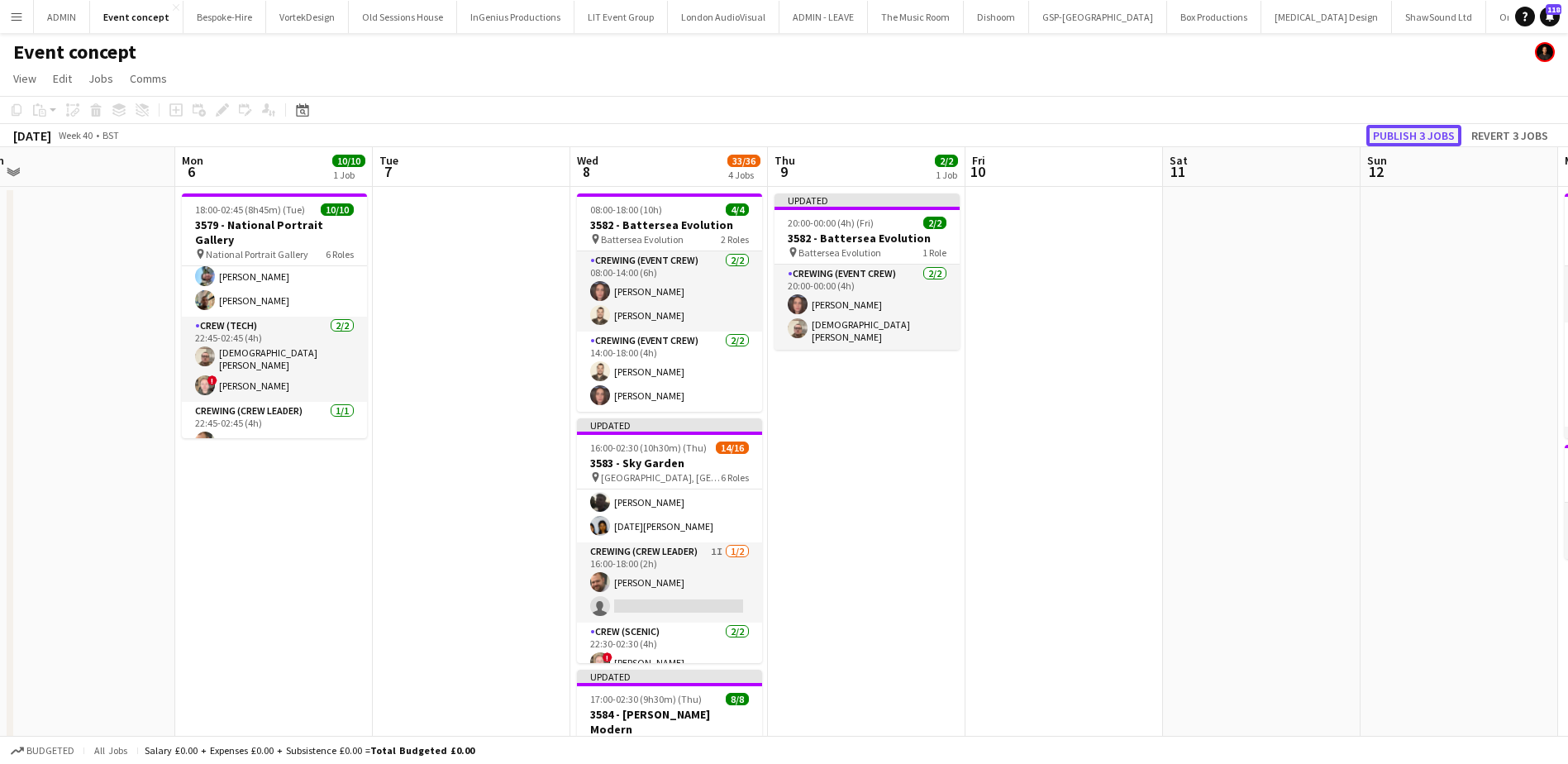
click at [1261, 135] on button "Publish 3 jobs" at bounding box center [1413, 135] width 95 height 21
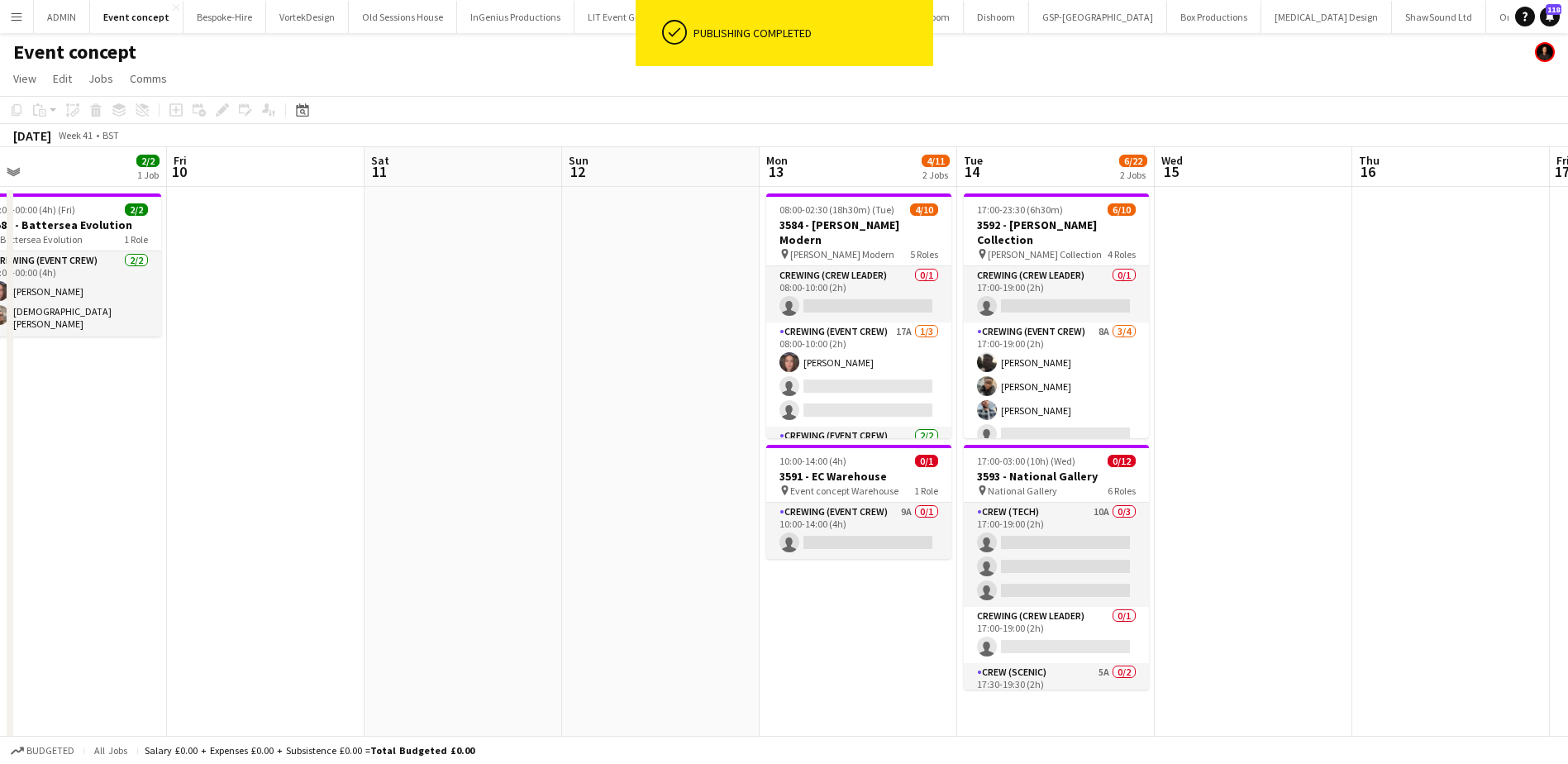
scroll to position [0, 625]
drag, startPoint x: 1380, startPoint y: 365, endPoint x: 581, endPoint y: 330, distance: 799.8
click at [581, 330] on app-calendar-viewport "Mon 6 10/10 1 Job Tue 7 Wed 8 33/36 4 Jobs Thu 9 2/2 1 Job Fri 10 Sat 11 Sun 12…" at bounding box center [784, 681] width 1568 height 1068
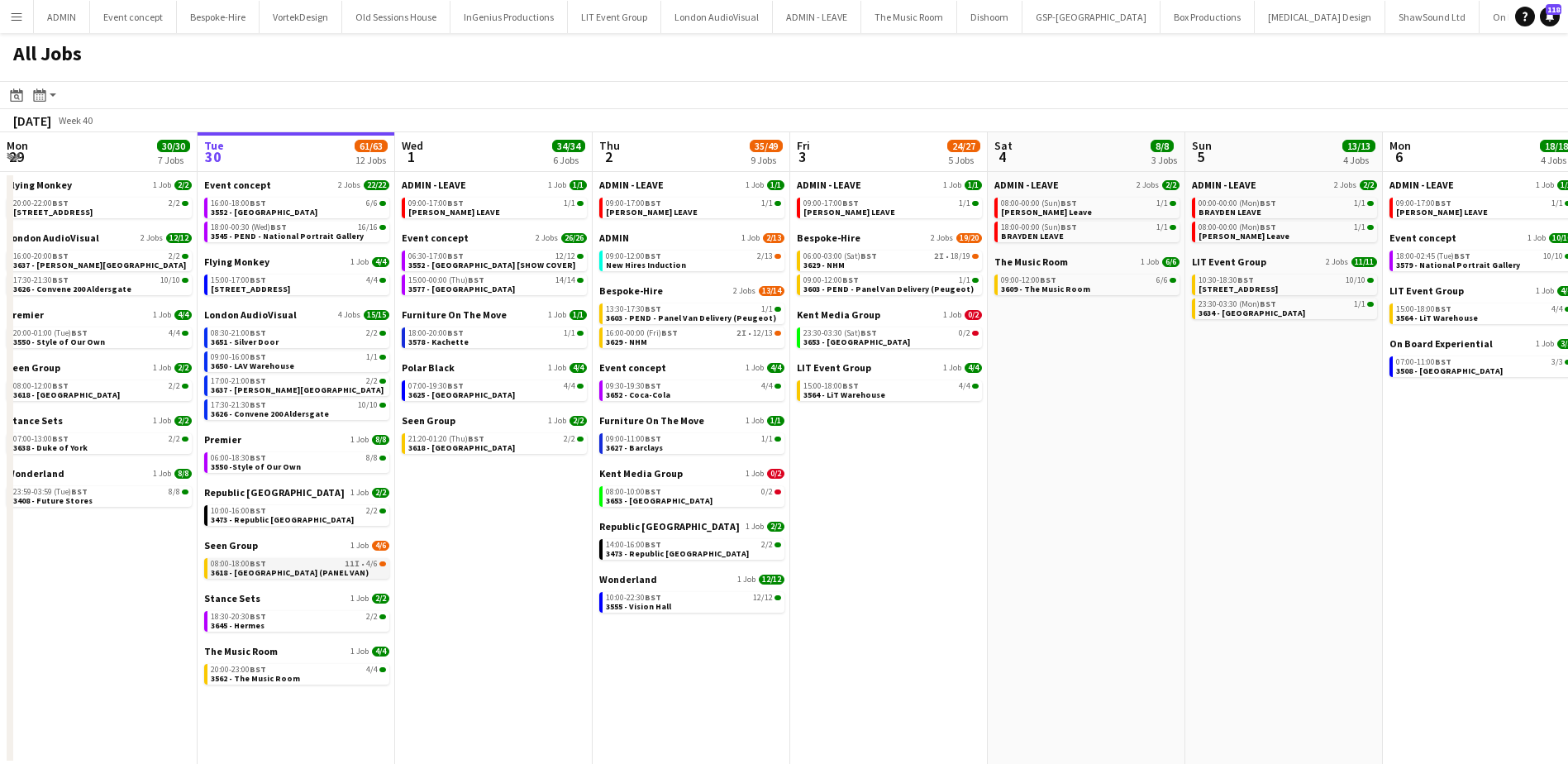
click at [326, 573] on span "3618 - [GEOGRAPHIC_DATA] (PANEL VAN)" at bounding box center [289, 572] width 157 height 11
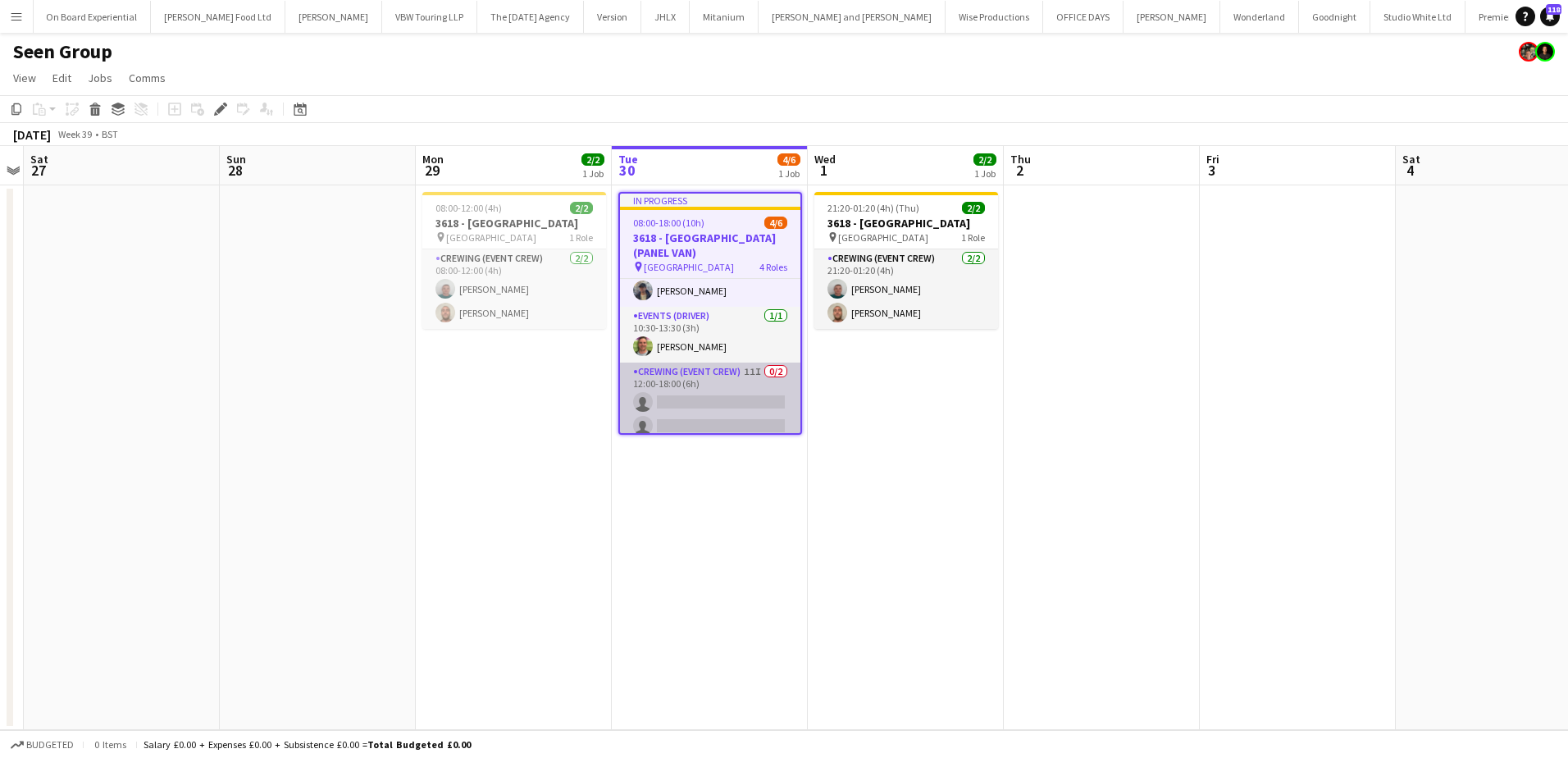
scroll to position [116, 0]
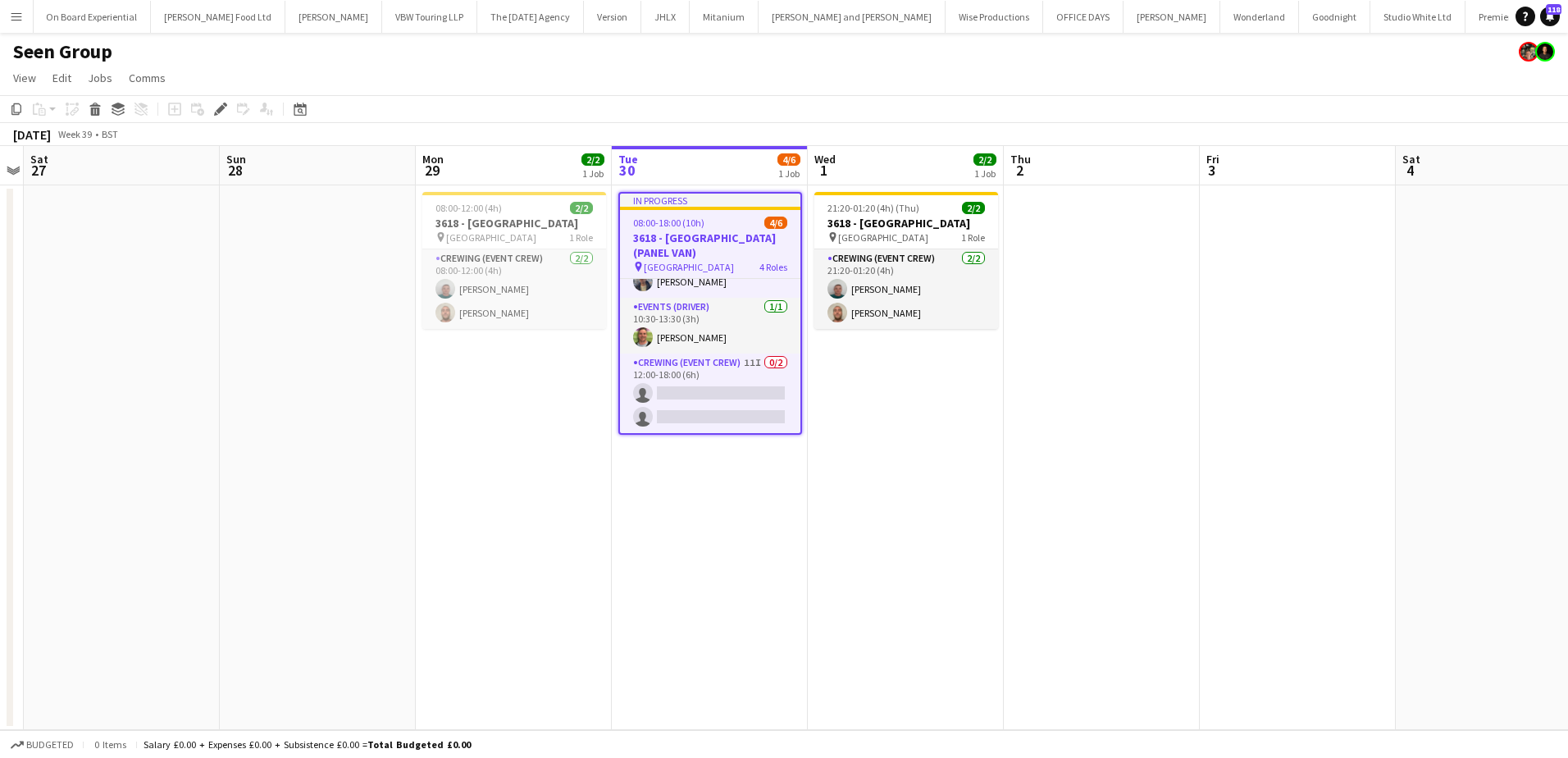
drag, startPoint x: 698, startPoint y: 392, endPoint x: 980, endPoint y: 330, distance: 288.7
click at [698, 392] on app-card-role "Crewing (Event Crew) 11I 0/2 12:00-18:00 (6h) single-neutral-actions single-neu…" at bounding box center [710, 393] width 180 height 79
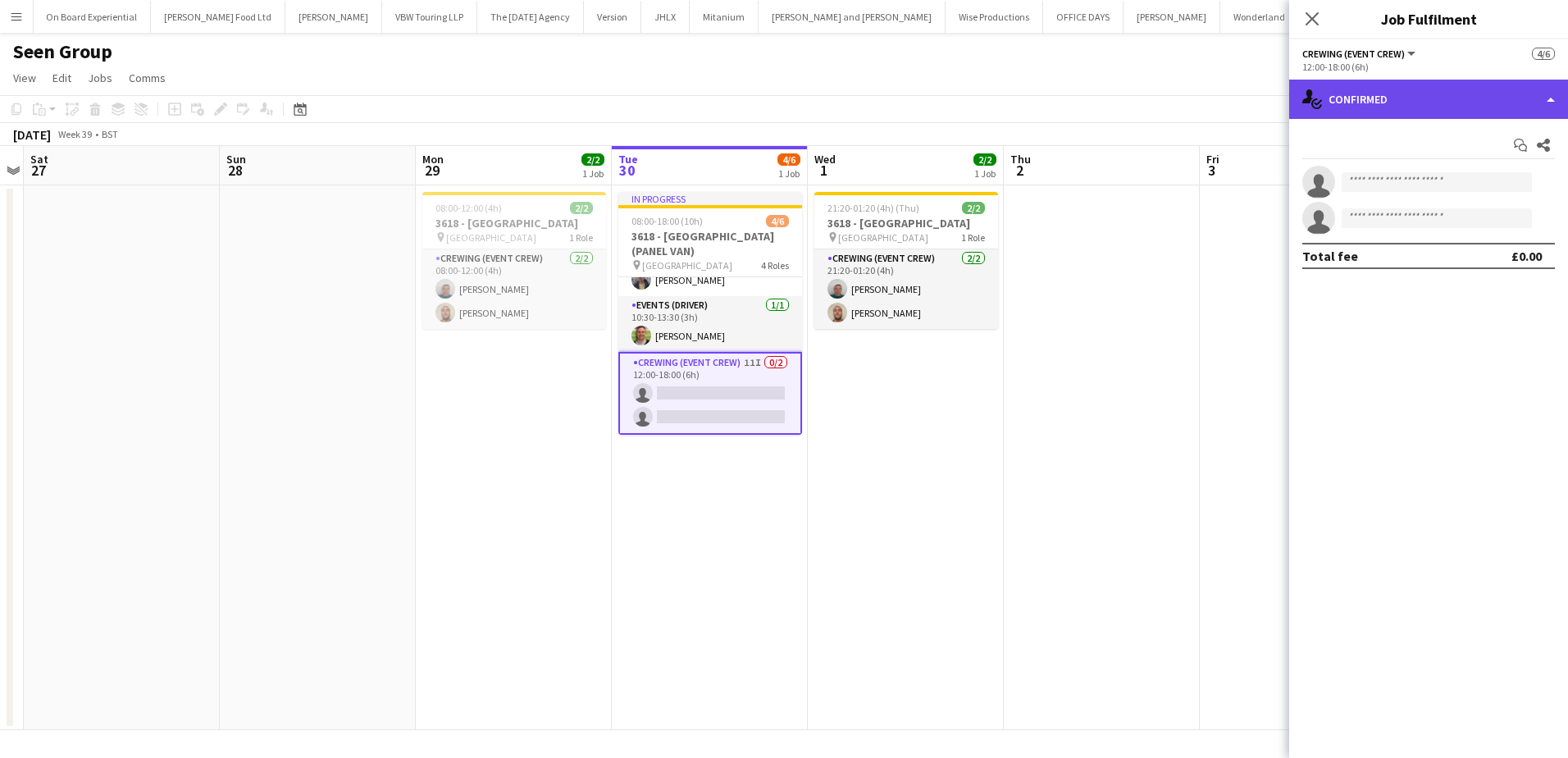
click at [1456, 94] on div "single-neutral-actions-check-2 Confirmed" at bounding box center [1428, 99] width 279 height 40
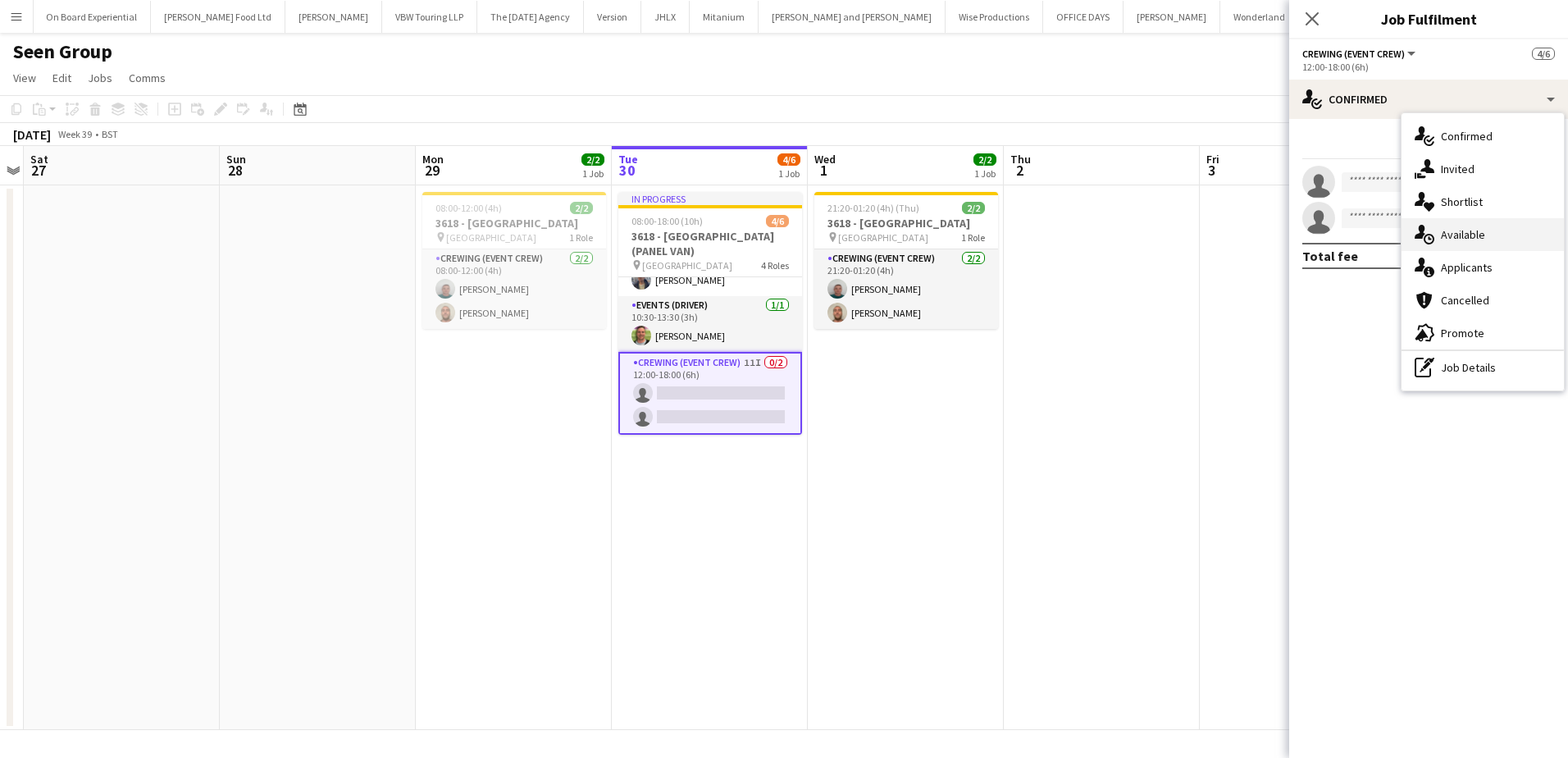
click at [1502, 236] on div "single-neutral-actions-upload Available" at bounding box center [1483, 234] width 163 height 32
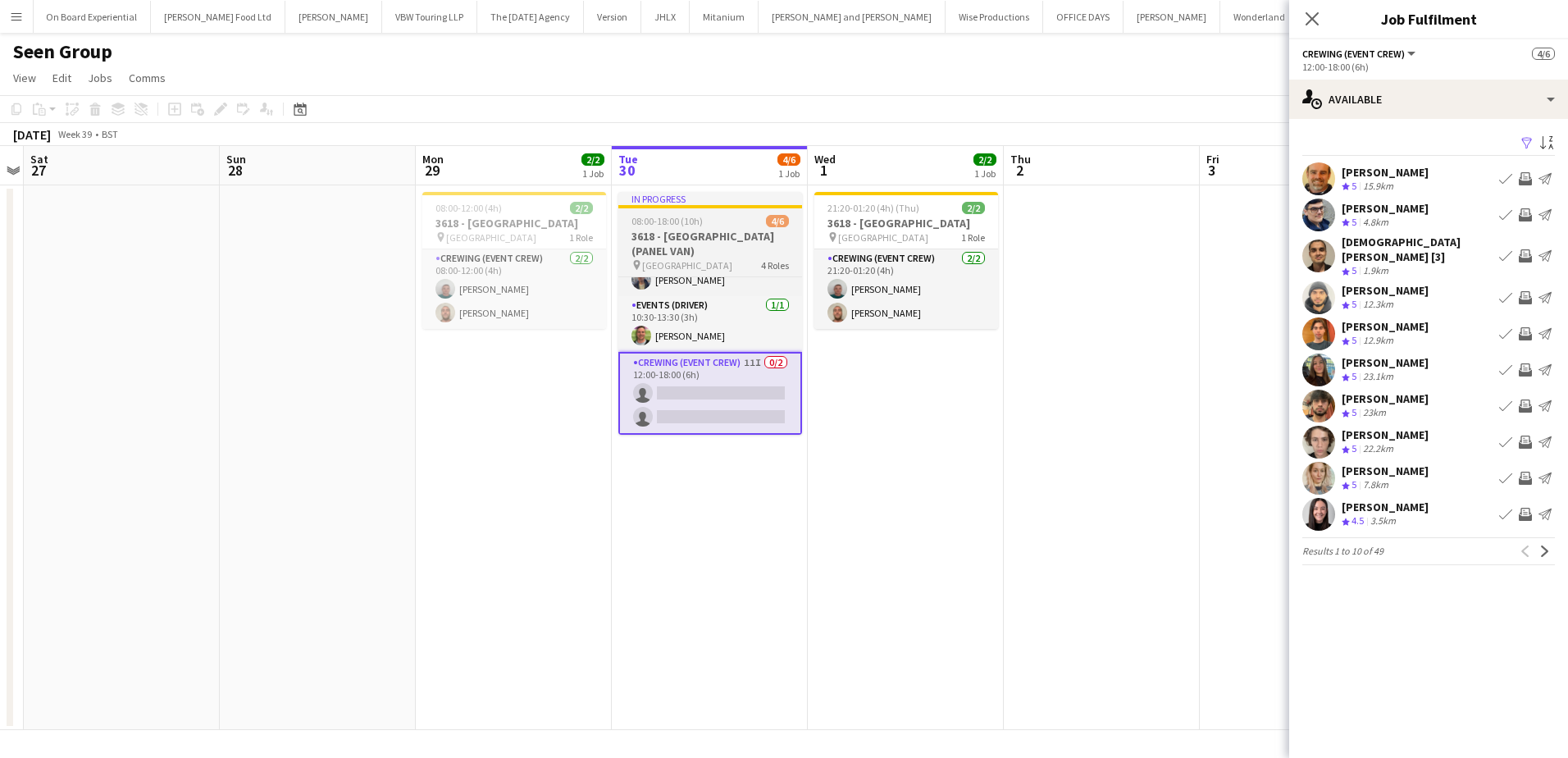
click at [675, 228] on app-job-card "In progress 08:00-18:00 (10h) 4/6 3618 - Emerald Theatre (PANEL VAN) pin Emeral…" at bounding box center [710, 313] width 184 height 243
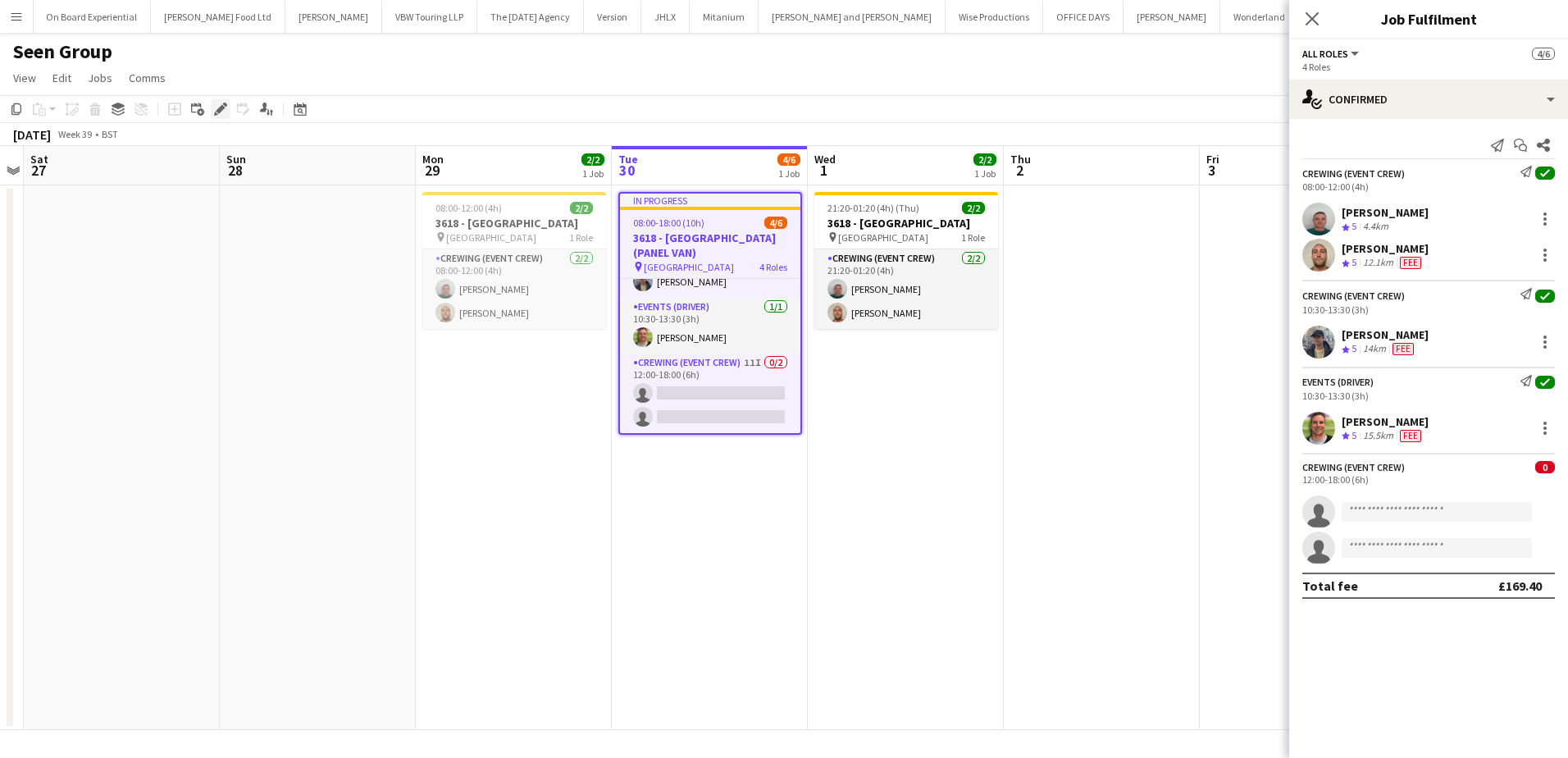
click at [222, 107] on icon at bounding box center [220, 110] width 9 height 9
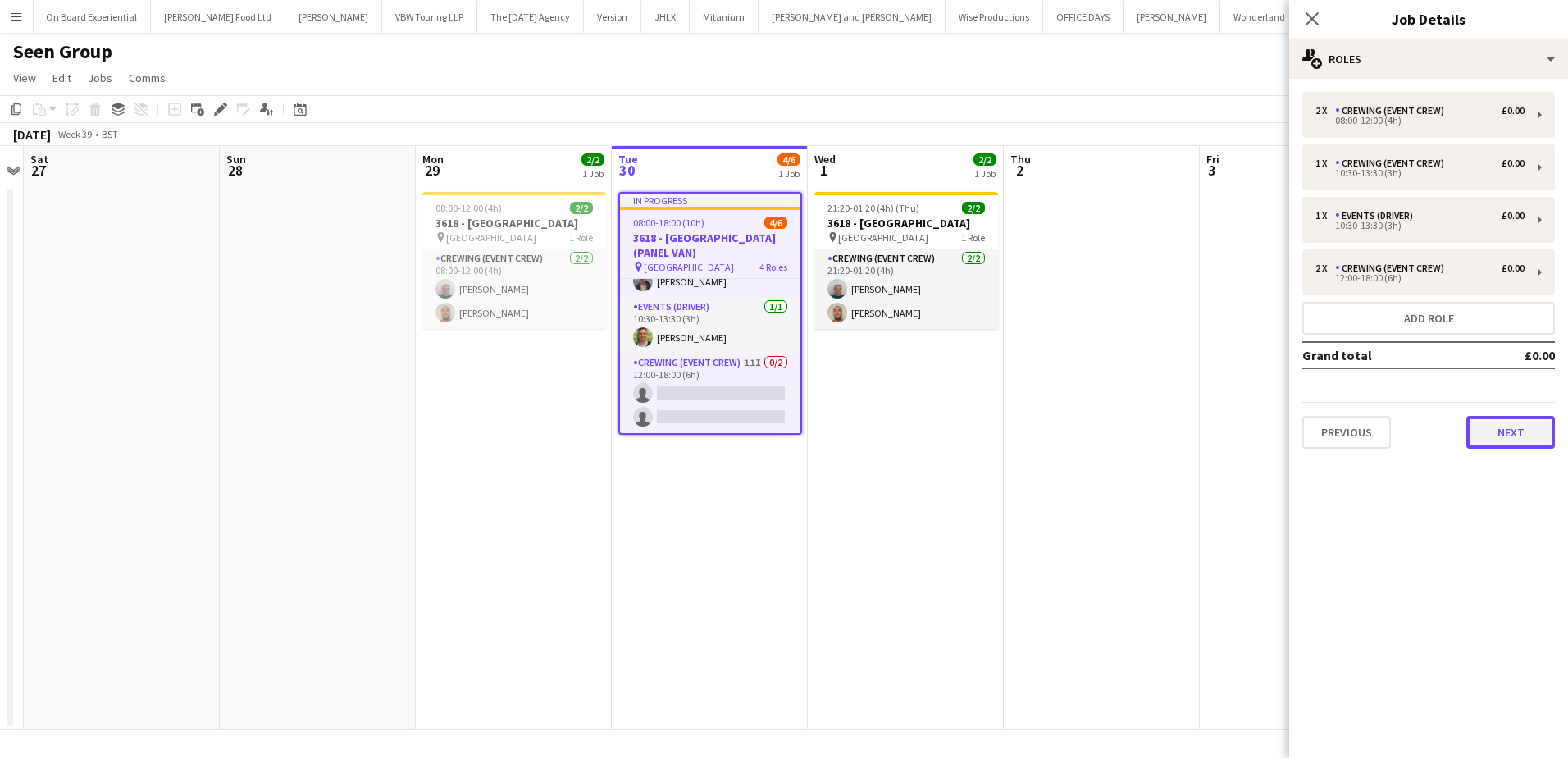
click at [1523, 446] on button "Next" at bounding box center [1511, 432] width 89 height 32
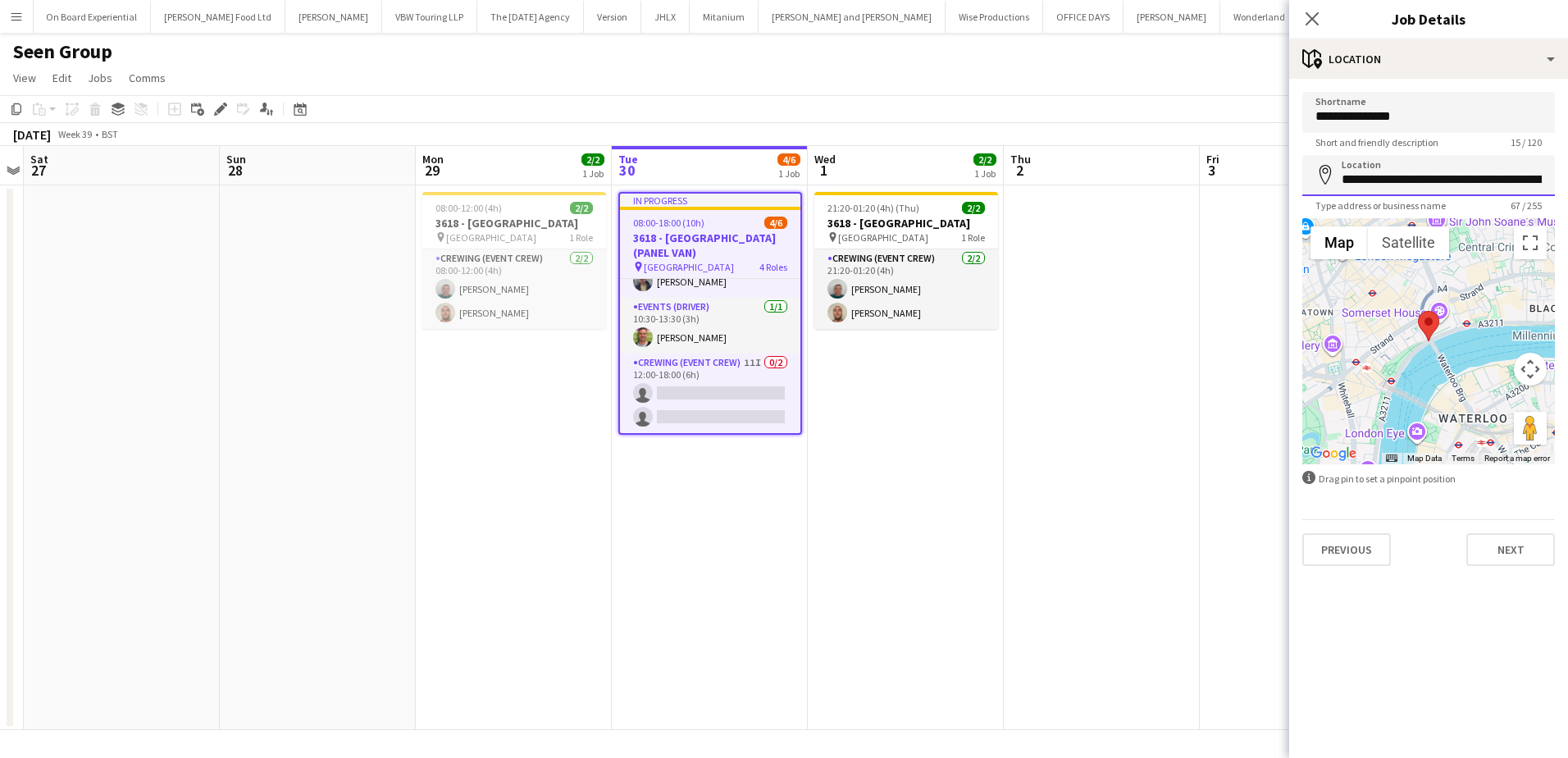
click at [1407, 182] on input "**********" at bounding box center [1428, 176] width 252 height 41
click at [928, 436] on app-date-cell "21:20-01:20 (4h) (Thu) 2/2 3618 - Emerald Theatre pin Emerald Theatre 1 Role Cr…" at bounding box center [906, 457] width 196 height 544
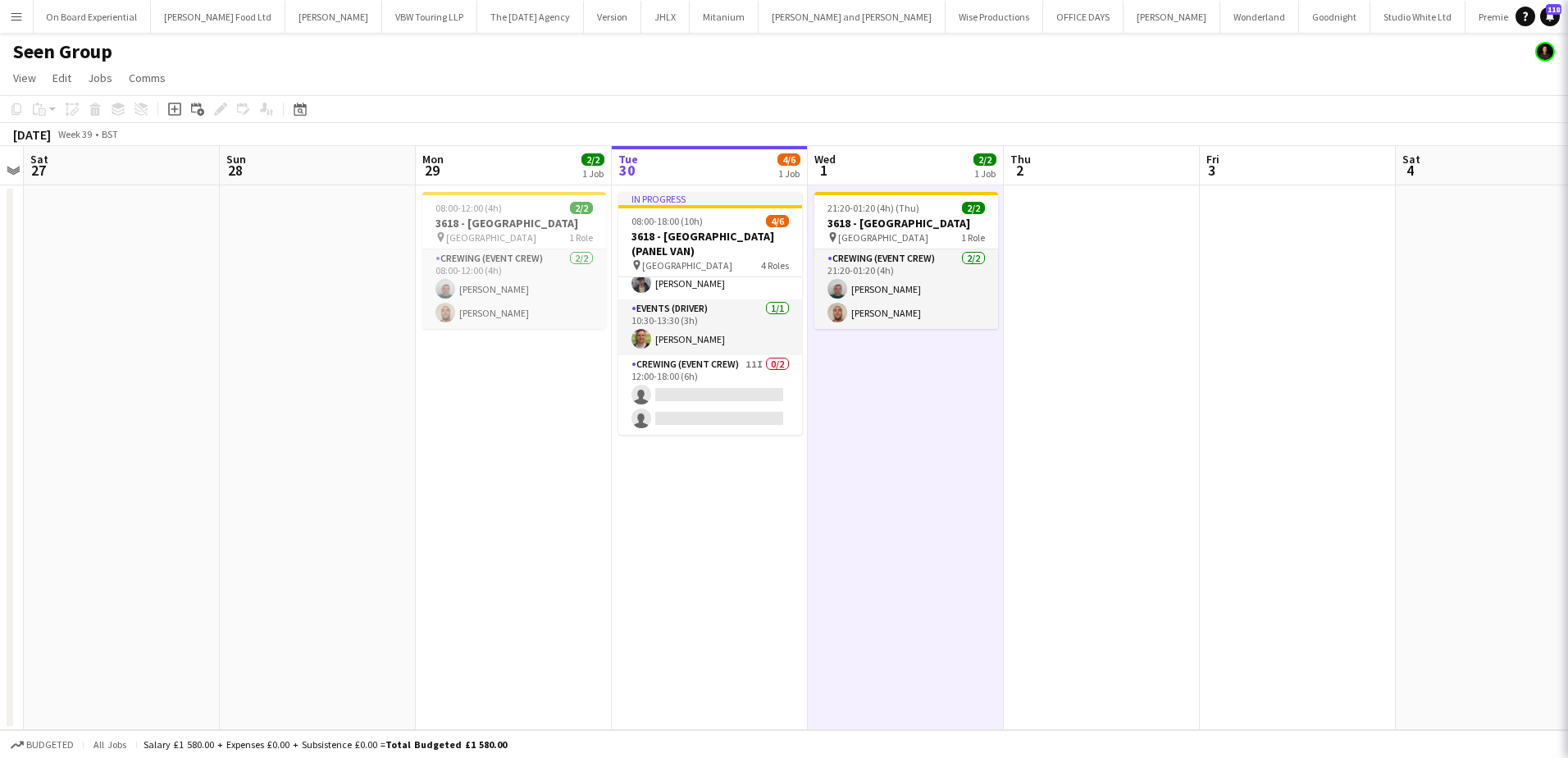
scroll to position [113, 0]
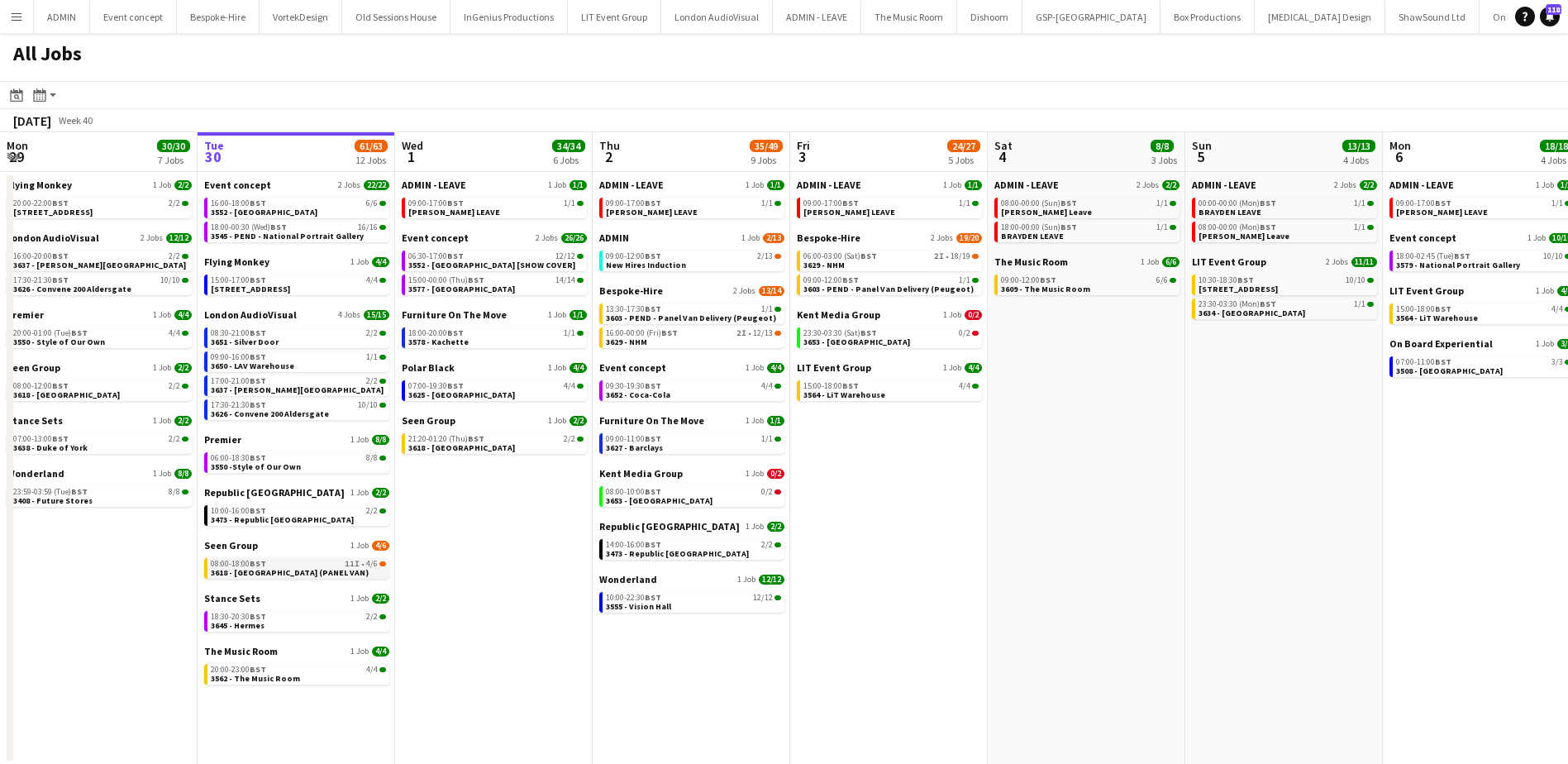
click at [345, 570] on link "08:00-18:00 BST 11I • 4/6 3618 - [GEOGRAPHIC_DATA] (PANEL VAN)" at bounding box center [298, 567] width 175 height 19
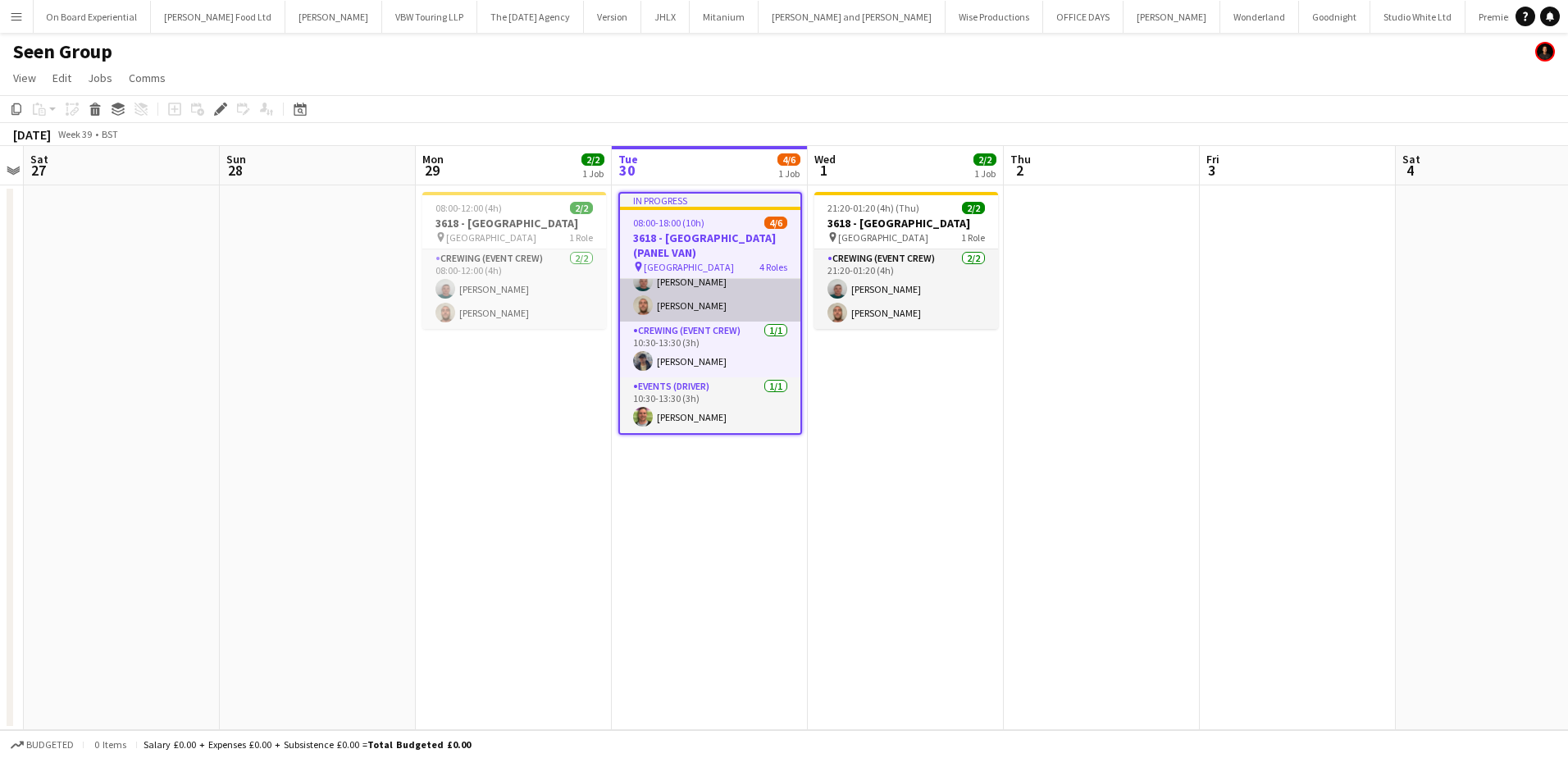
scroll to position [116, 0]
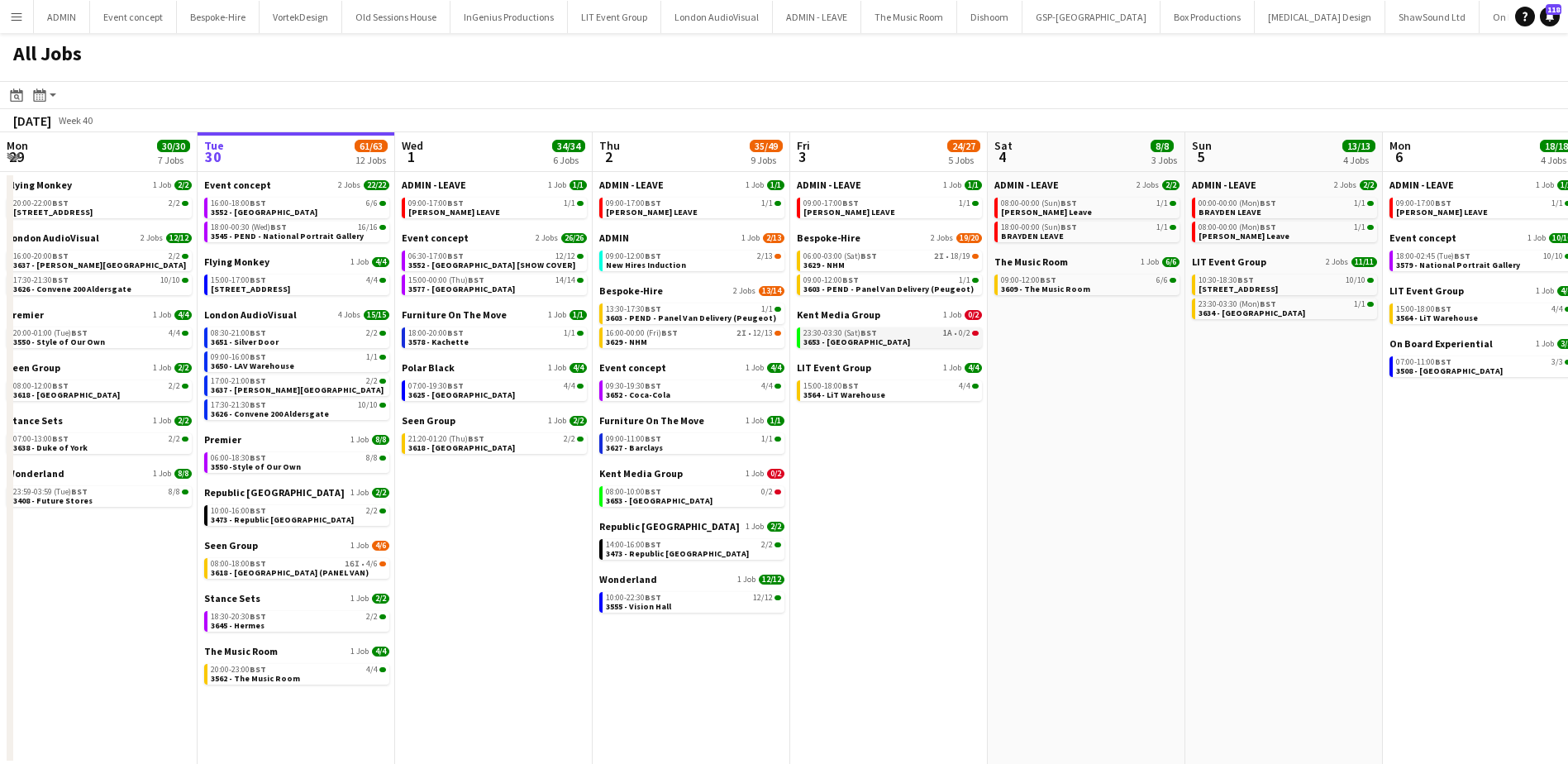
click at [907, 334] on div "23:30-03:30 (Sat) BST 1A • 0/2" at bounding box center [891, 333] width 175 height 8
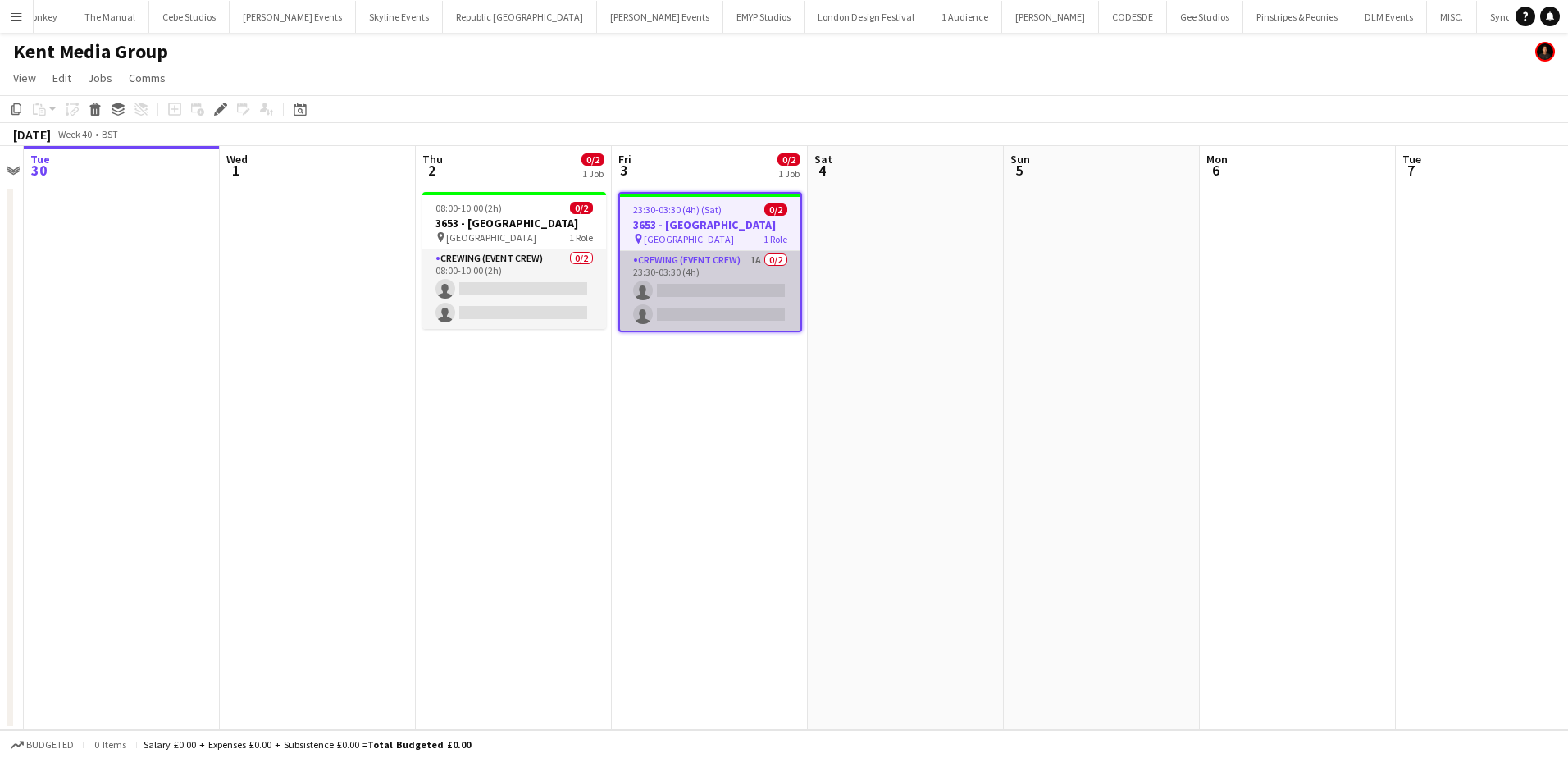
scroll to position [0, 4271]
click at [761, 299] on app-card-role "Crewing (Event Crew) 1A 0/2 23:30-03:30 (4h) single-neutral-actions single-neut…" at bounding box center [710, 290] width 180 height 79
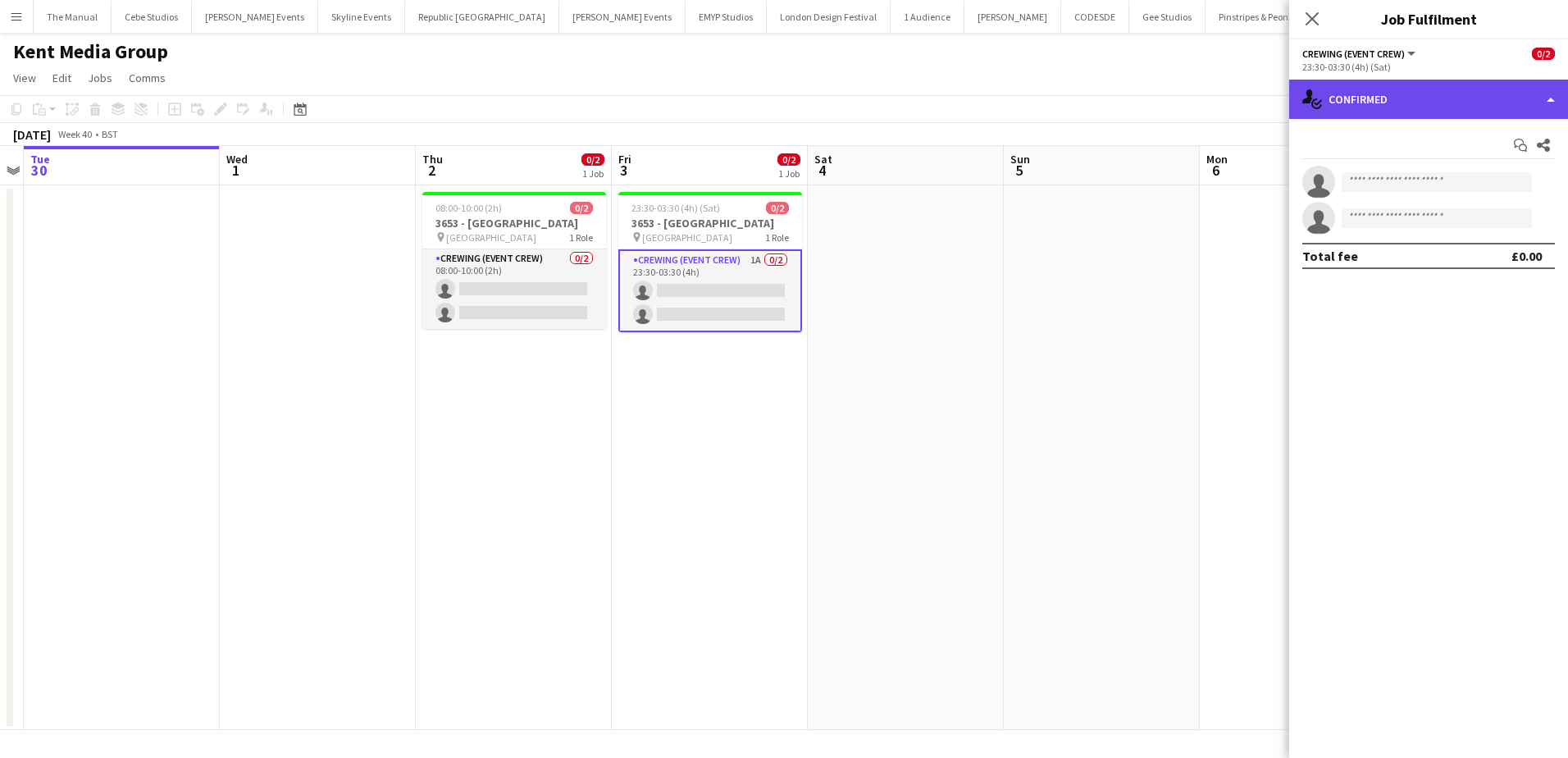
click at [1469, 97] on div "single-neutral-actions-check-2 Confirmed" at bounding box center [1428, 99] width 279 height 40
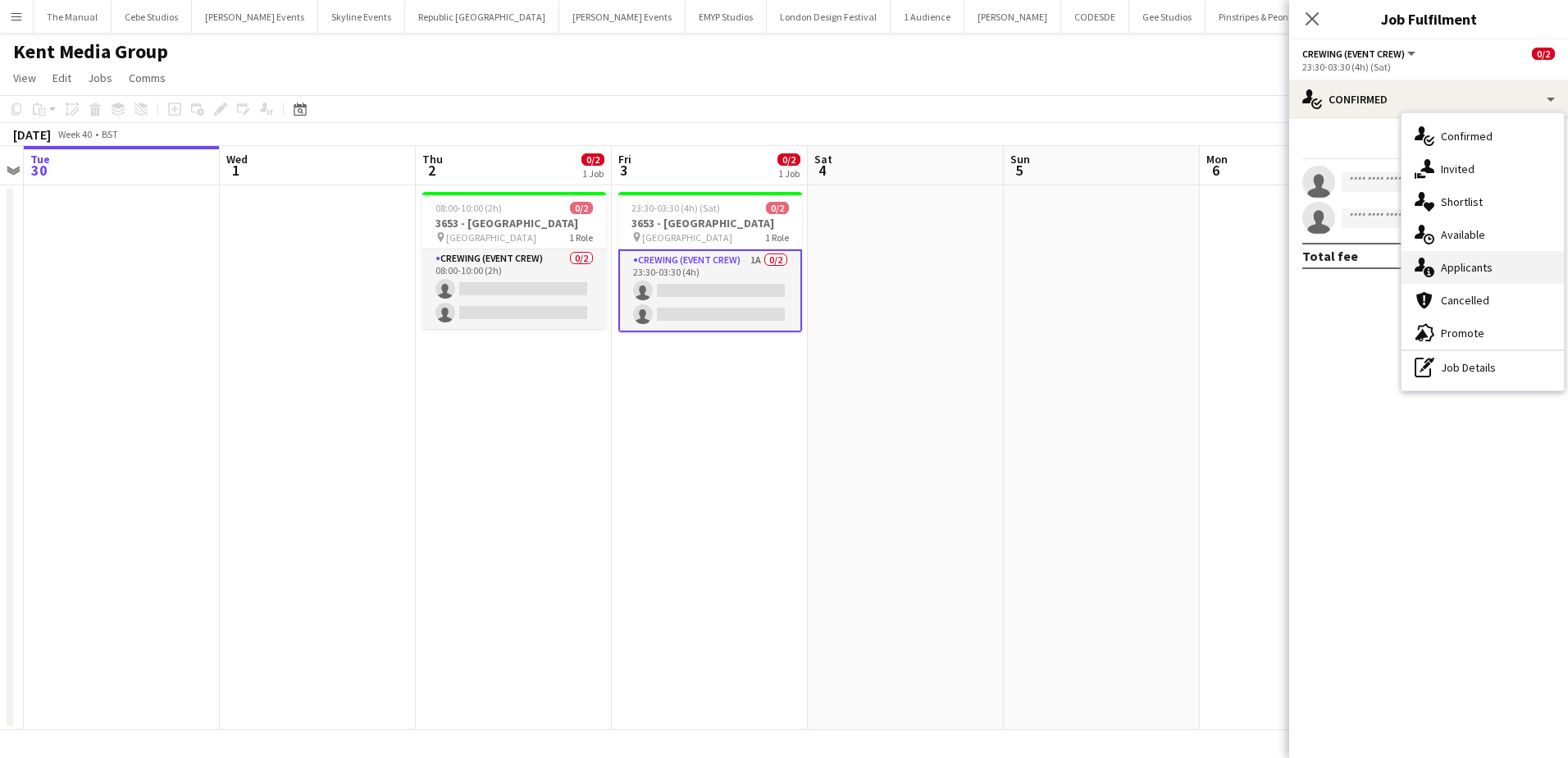
click at [1490, 275] on div "single-neutral-actions-information Applicants" at bounding box center [1483, 266] width 163 height 32
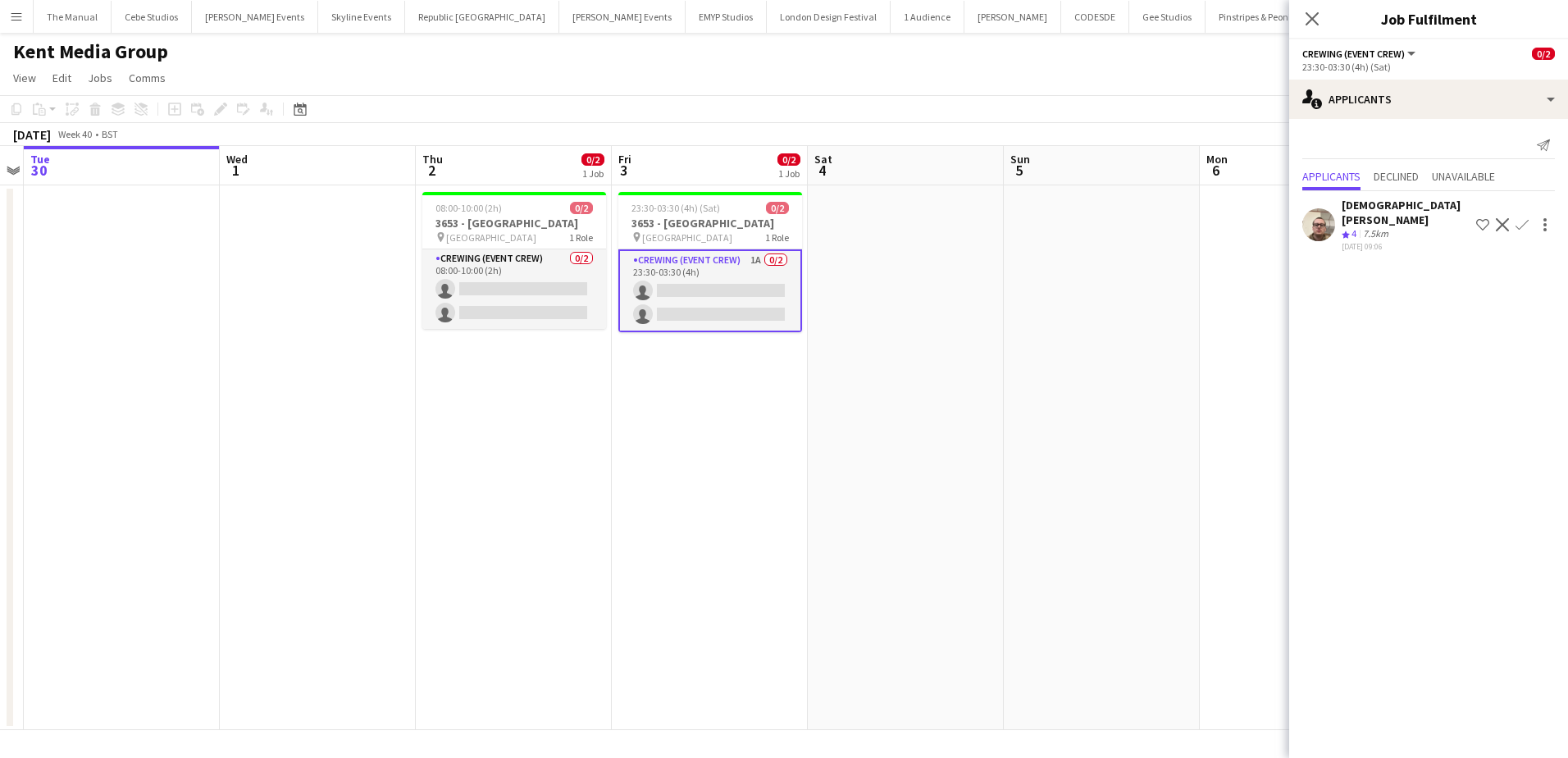
click at [1522, 220] on app-icon "Confirm" at bounding box center [1522, 225] width 13 height 13
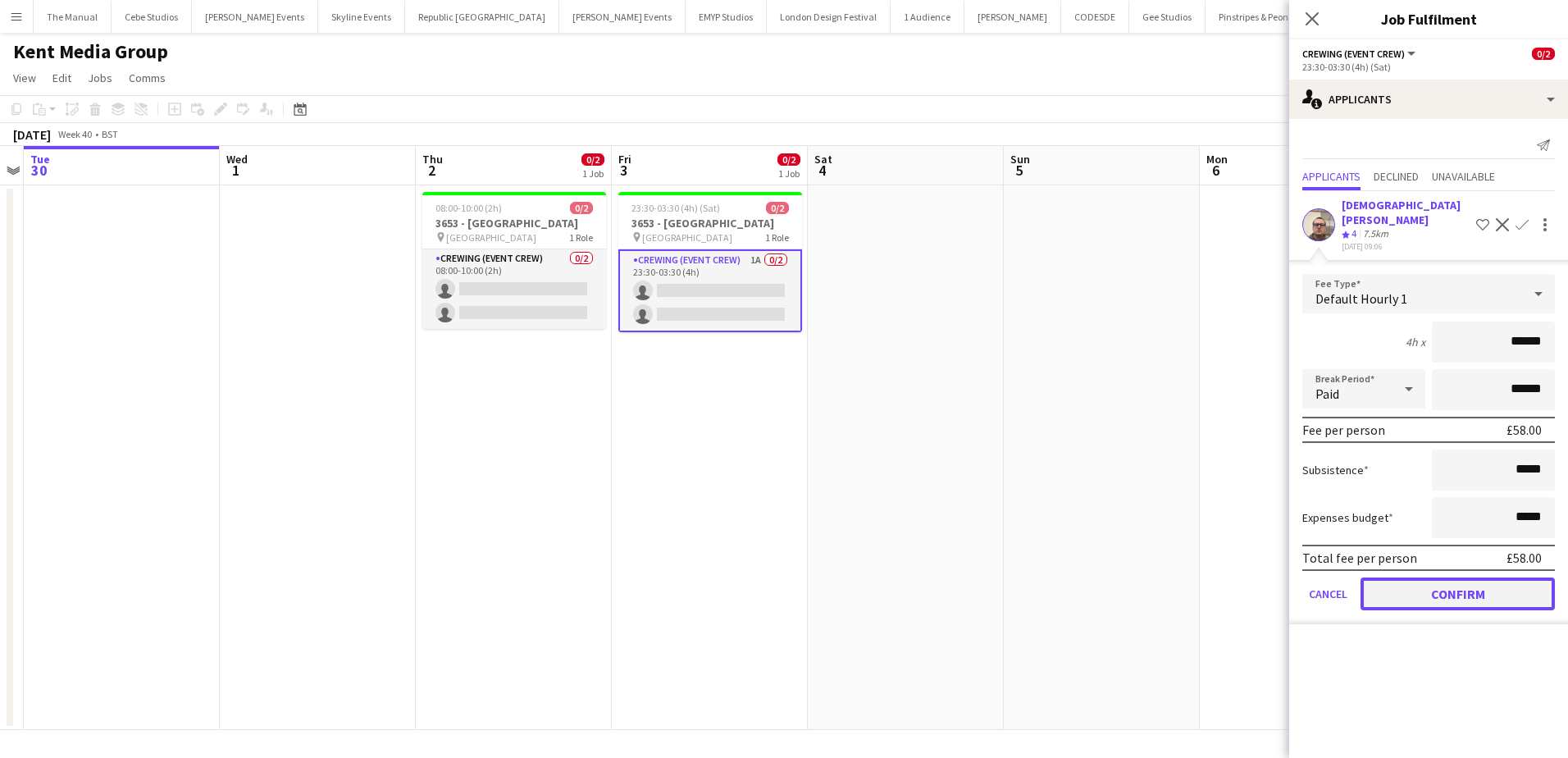
click at [1463, 579] on button "Confirm" at bounding box center [1458, 593] width 194 height 32
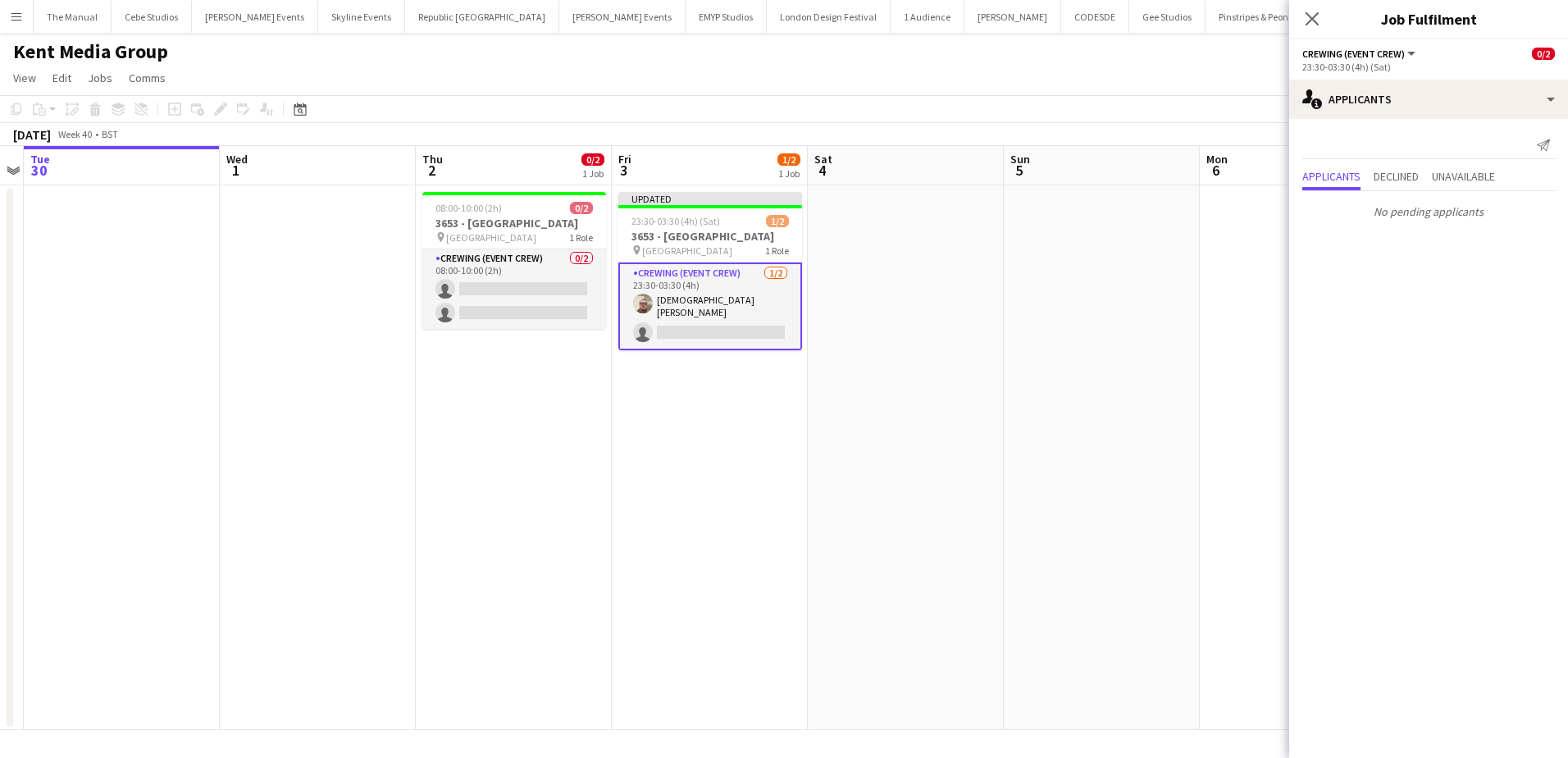
click at [1121, 422] on app-date-cell at bounding box center [1102, 457] width 196 height 544
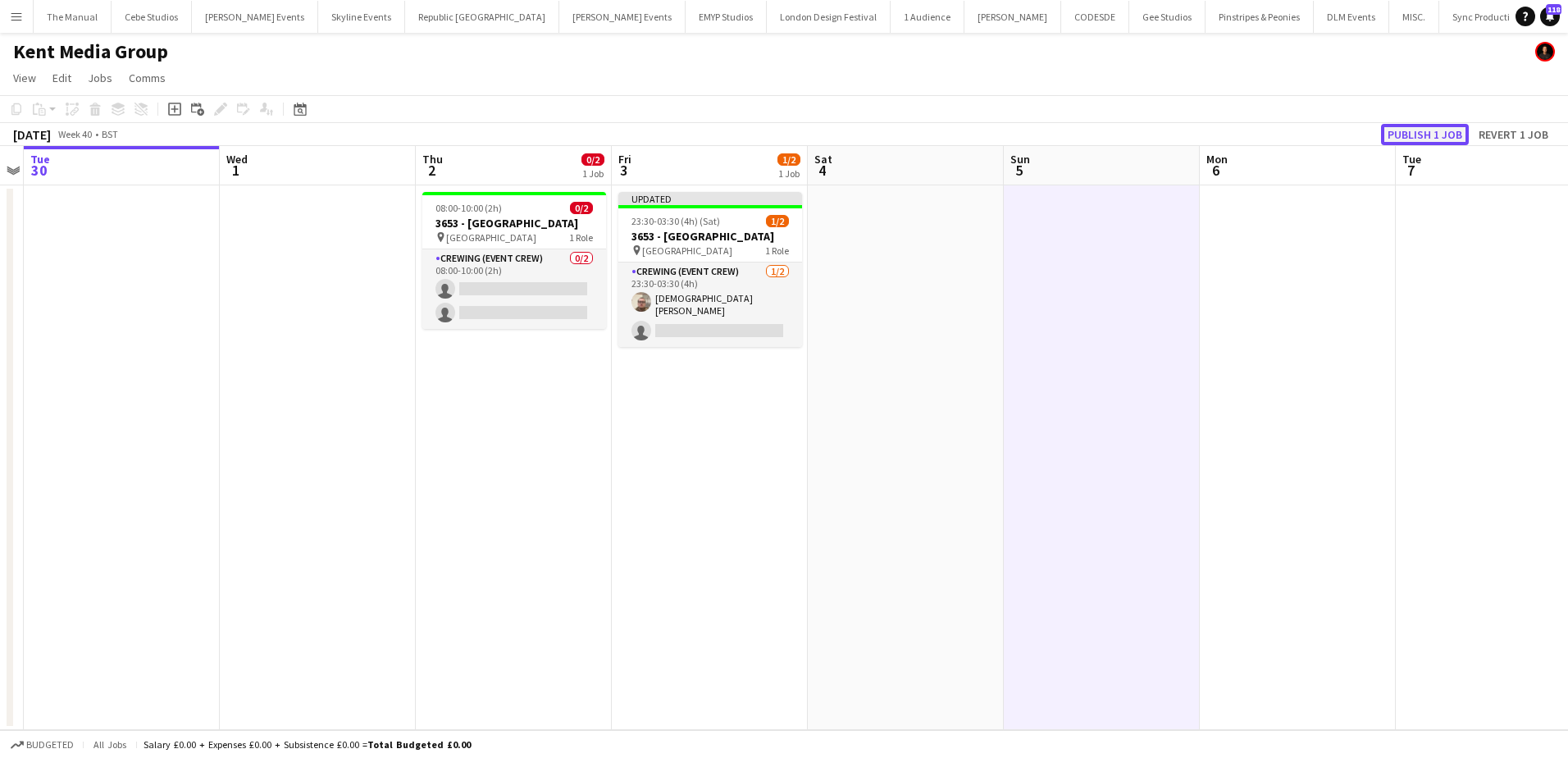
click at [1442, 134] on button "Publish 1 job" at bounding box center [1425, 134] width 88 height 21
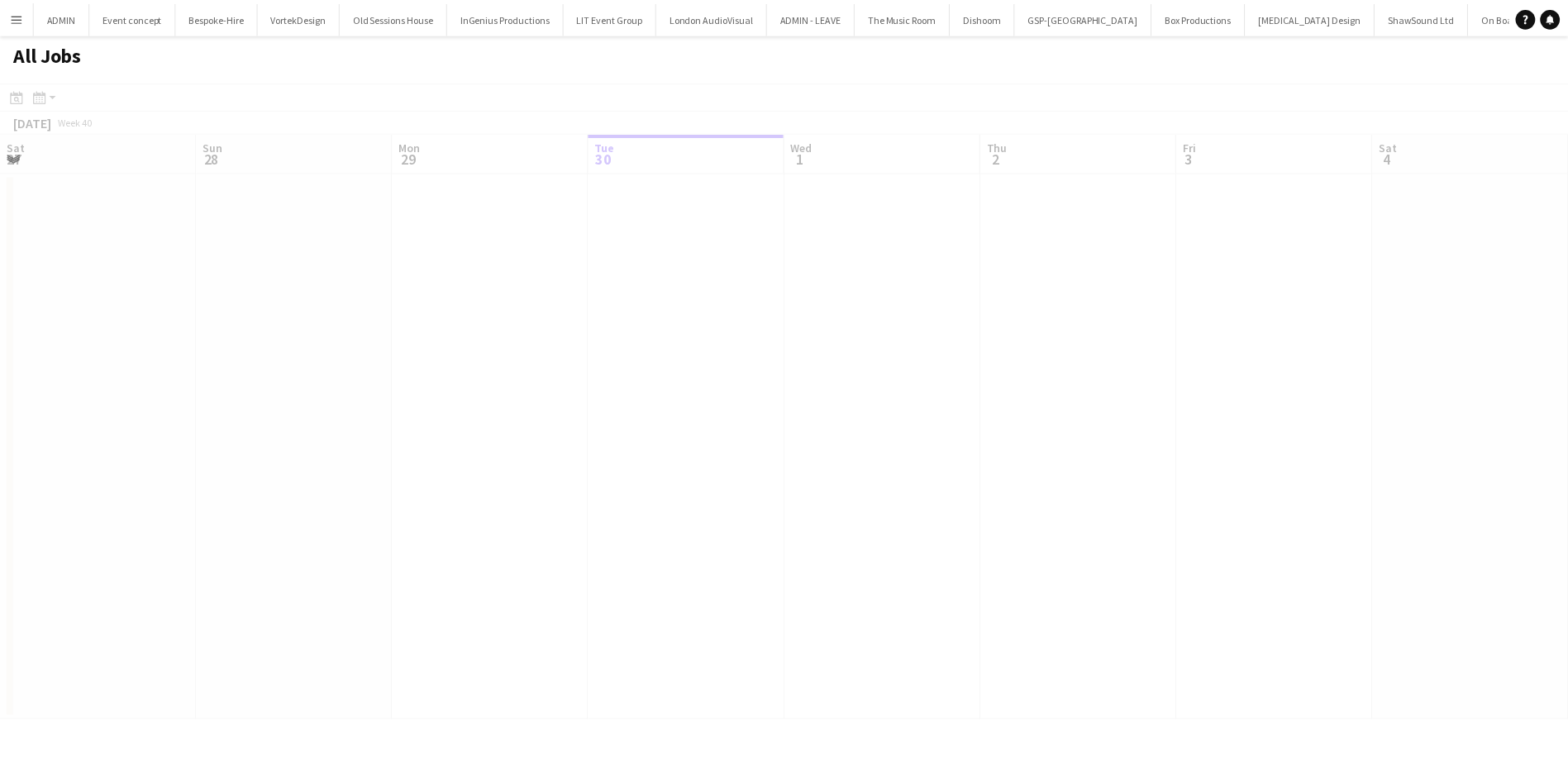
scroll to position [0, 395]
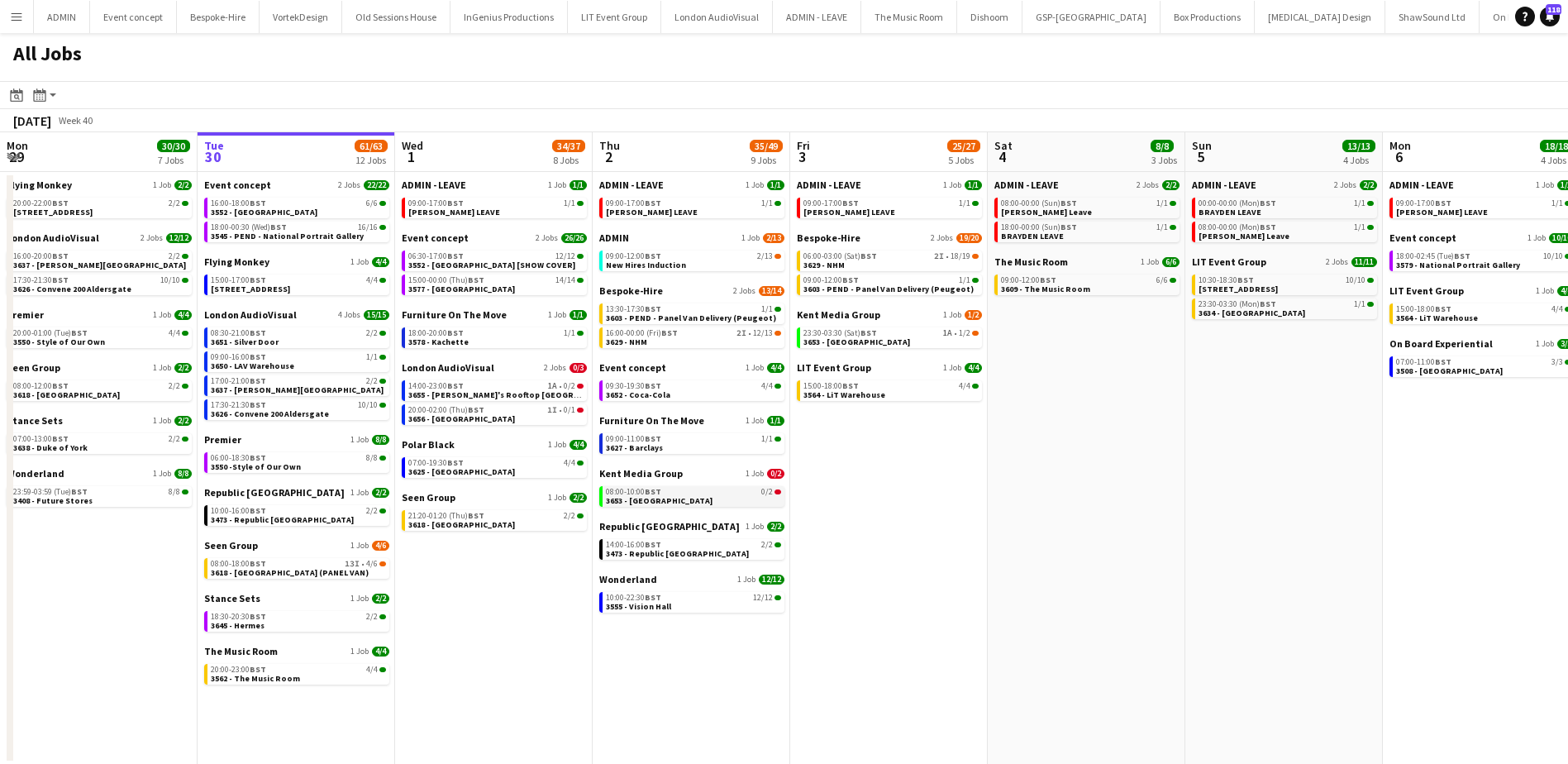
click at [680, 500] on span "3653 - [GEOGRAPHIC_DATA]" at bounding box center [659, 500] width 106 height 11
click at [266, 571] on span "3618 - [GEOGRAPHIC_DATA] (PANEL VAN)" at bounding box center [289, 572] width 157 height 11
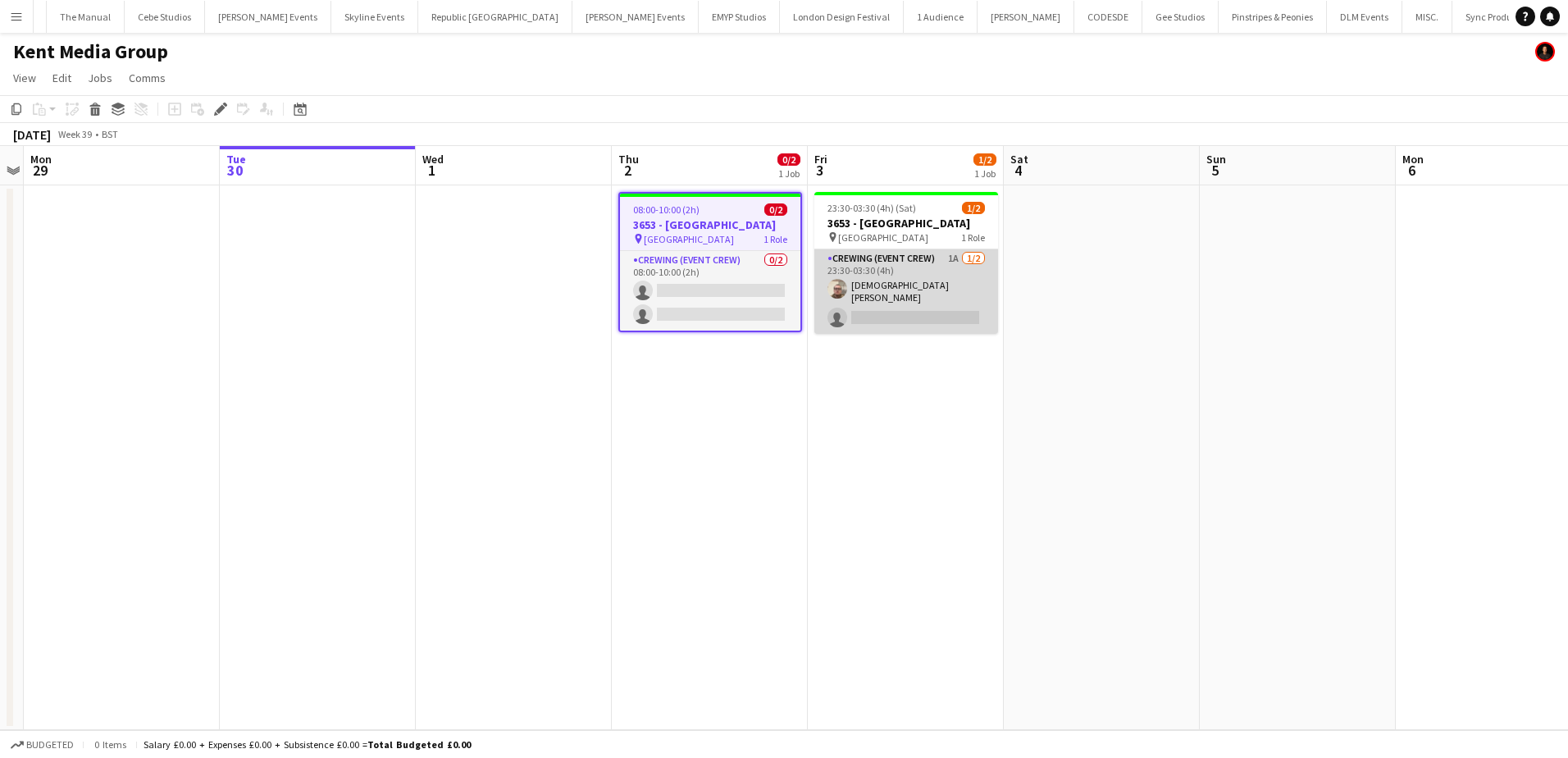
scroll to position [0, 4271]
click at [900, 304] on app-card-role "Crewing (Event Crew) 1A [DATE] 23:30-03:30 (4h) [DEMOGRAPHIC_DATA][PERSON_NAME]…" at bounding box center [906, 291] width 184 height 84
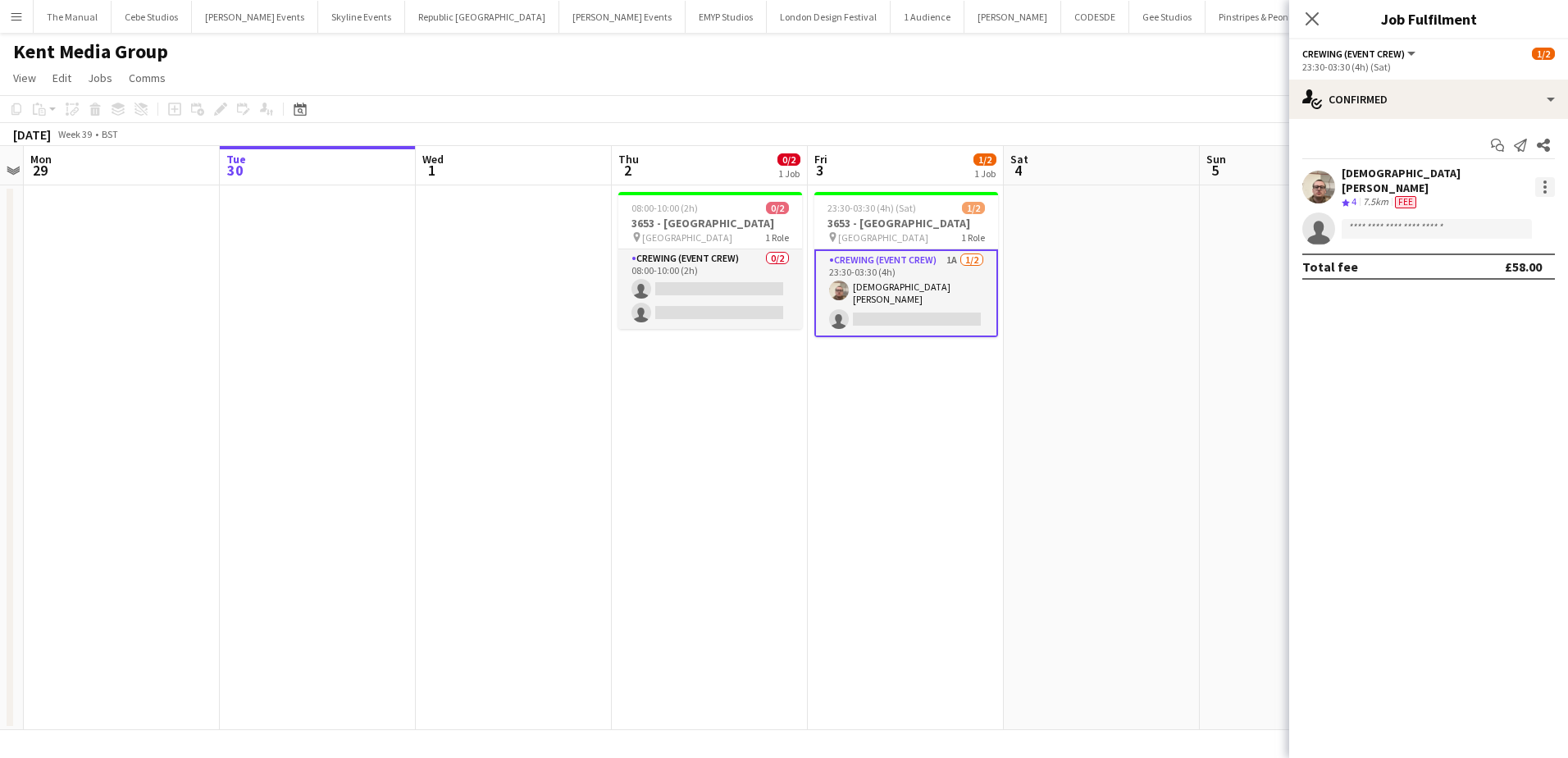
click at [1546, 185] on div at bounding box center [1545, 187] width 4 height 4
click at [1478, 369] on span "Remove" at bounding box center [1464, 369] width 49 height 14
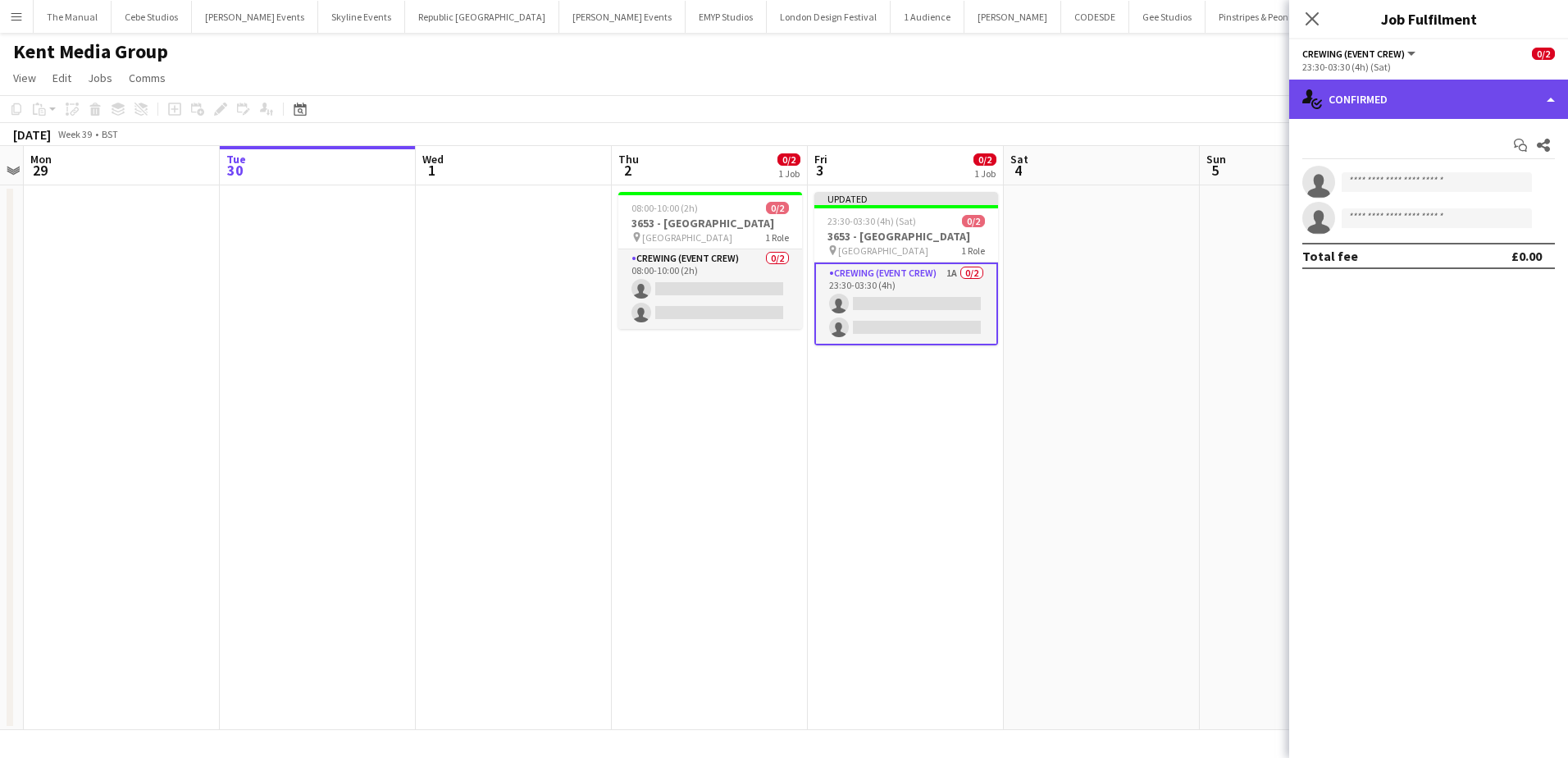
click at [1521, 112] on div "single-neutral-actions-check-2 Confirmed" at bounding box center [1428, 99] width 279 height 40
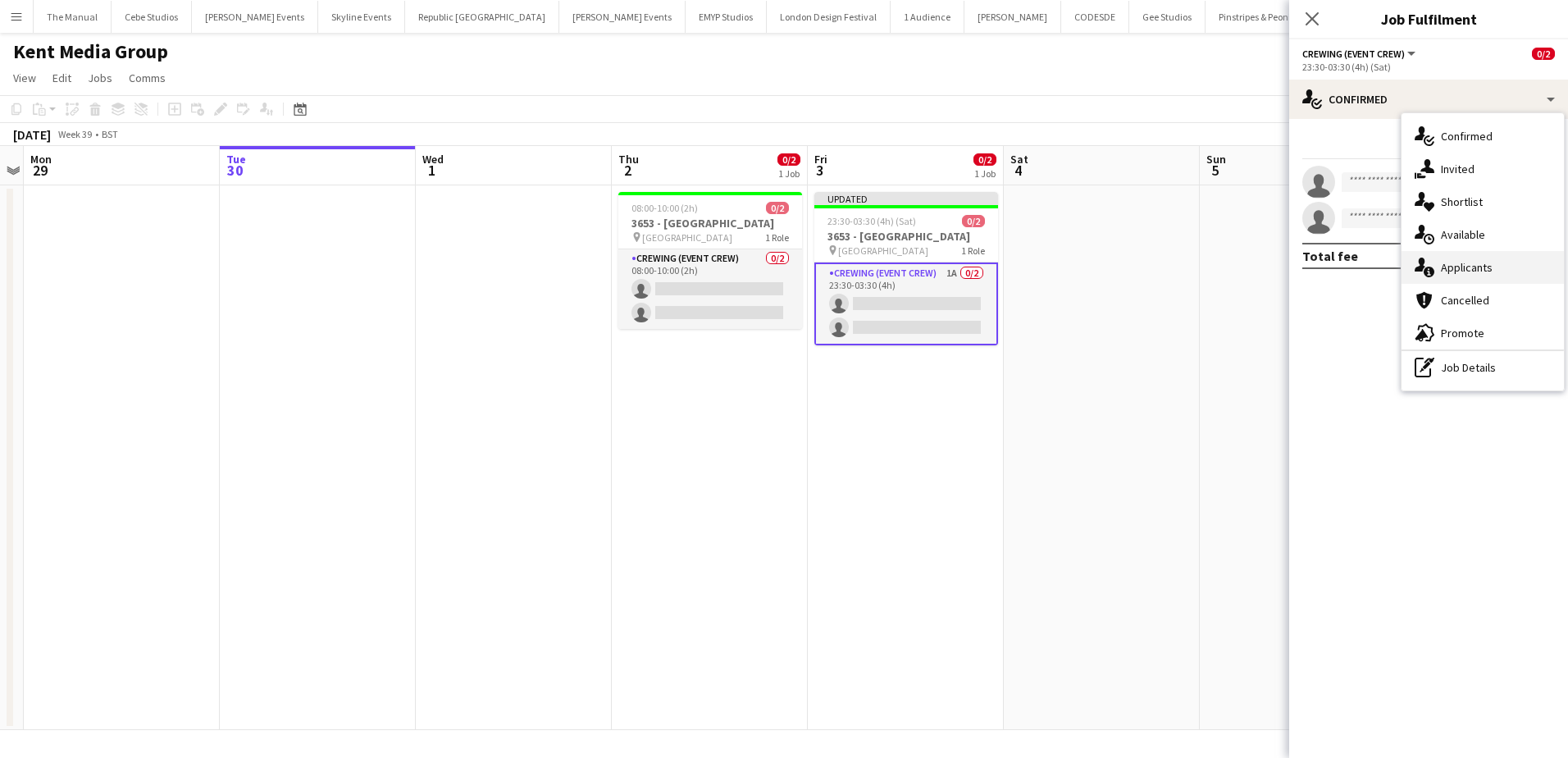
click at [1499, 263] on div "single-neutral-actions-information Applicants" at bounding box center [1483, 266] width 163 height 32
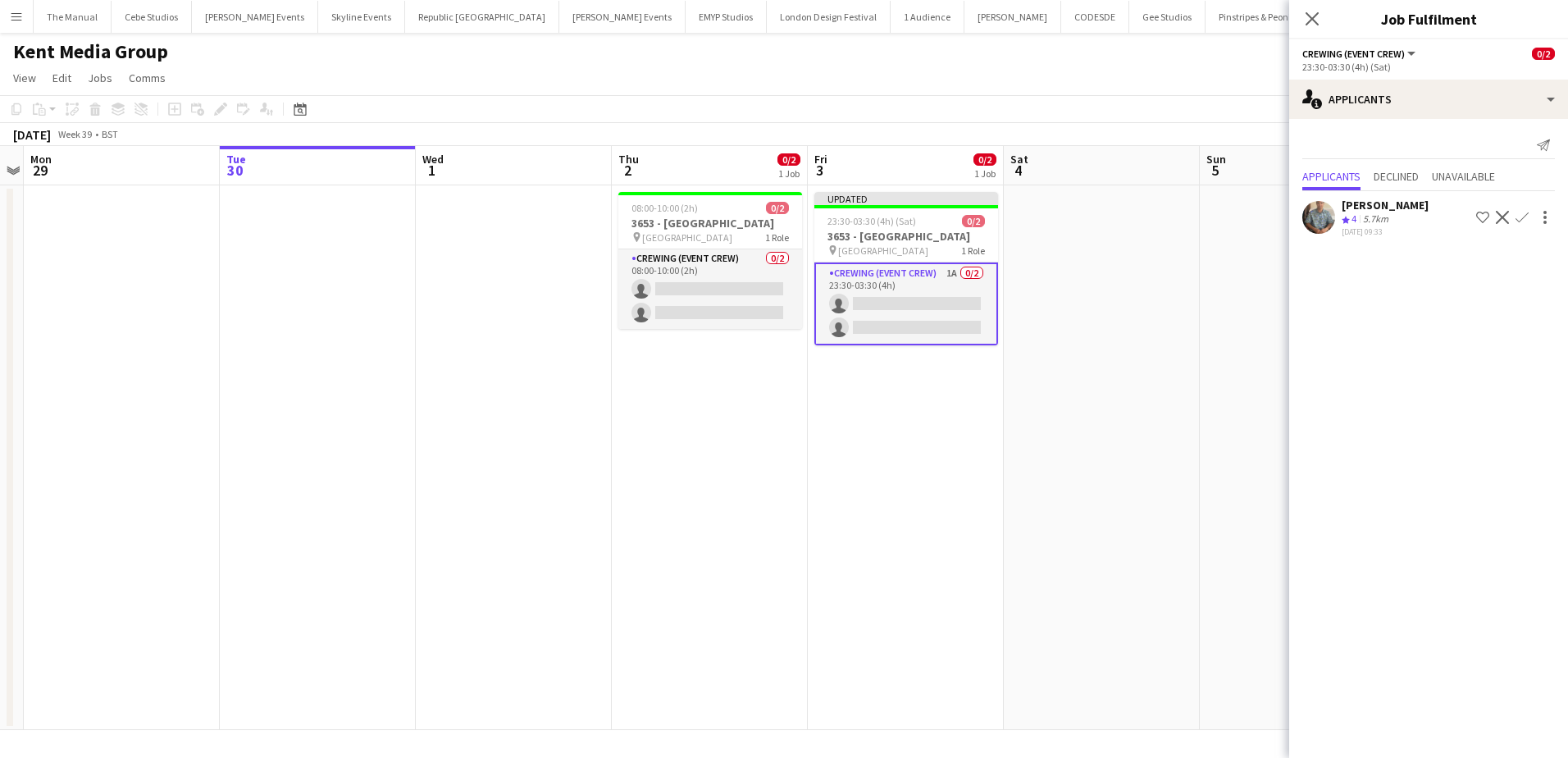
click at [1525, 217] on app-icon "Confirm" at bounding box center [1522, 217] width 13 height 13
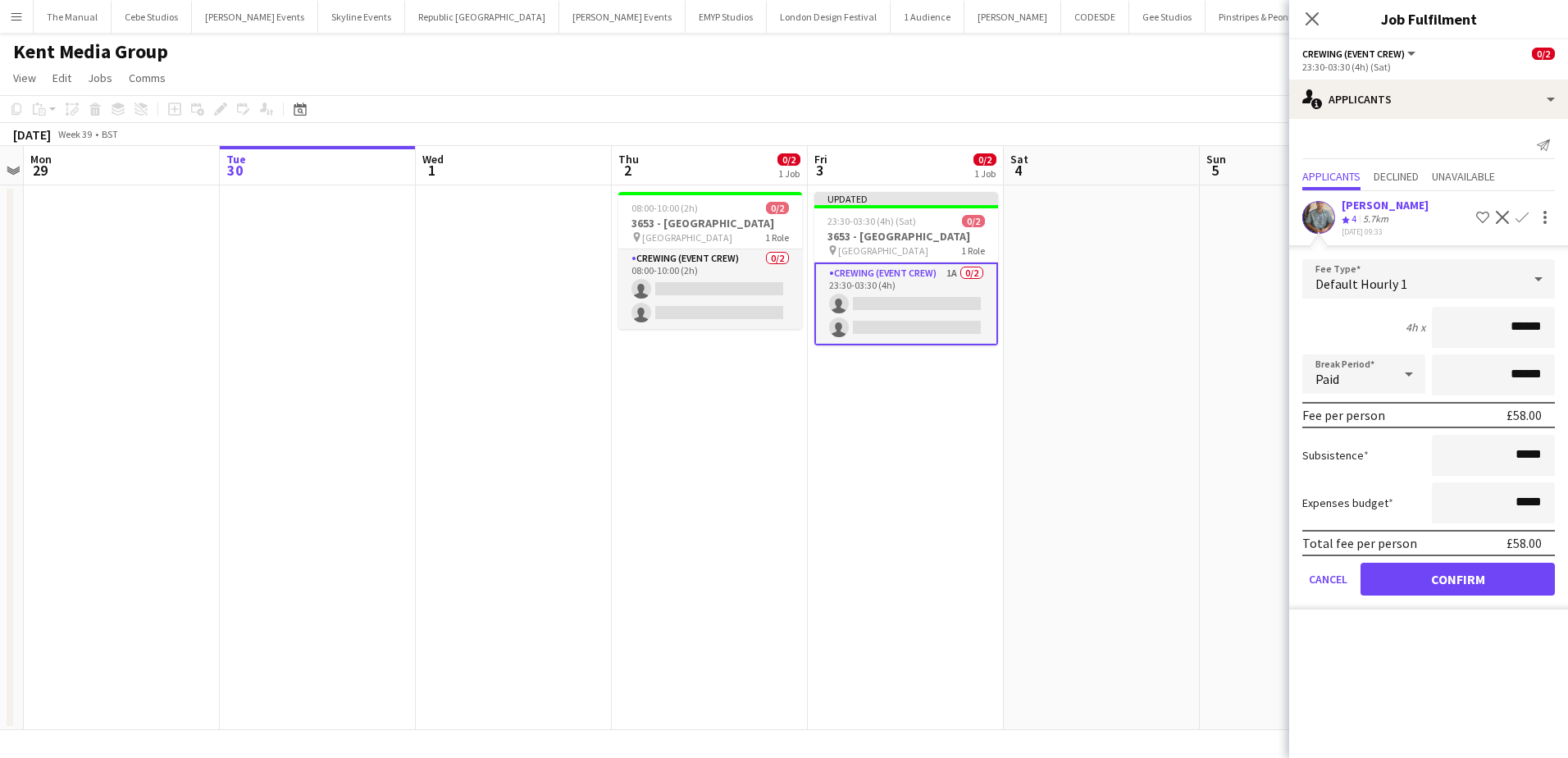
drag, startPoint x: 1529, startPoint y: 343, endPoint x: 1586, endPoint y: 347, distance: 57.1
click at [1567, 347] on html "Menu Boards Boards Boards All jobs Status Workforce Workforce My Workforce Recr…" at bounding box center [784, 379] width 1568 height 758
click at [1416, 580] on button "Confirm" at bounding box center [1458, 578] width 194 height 32
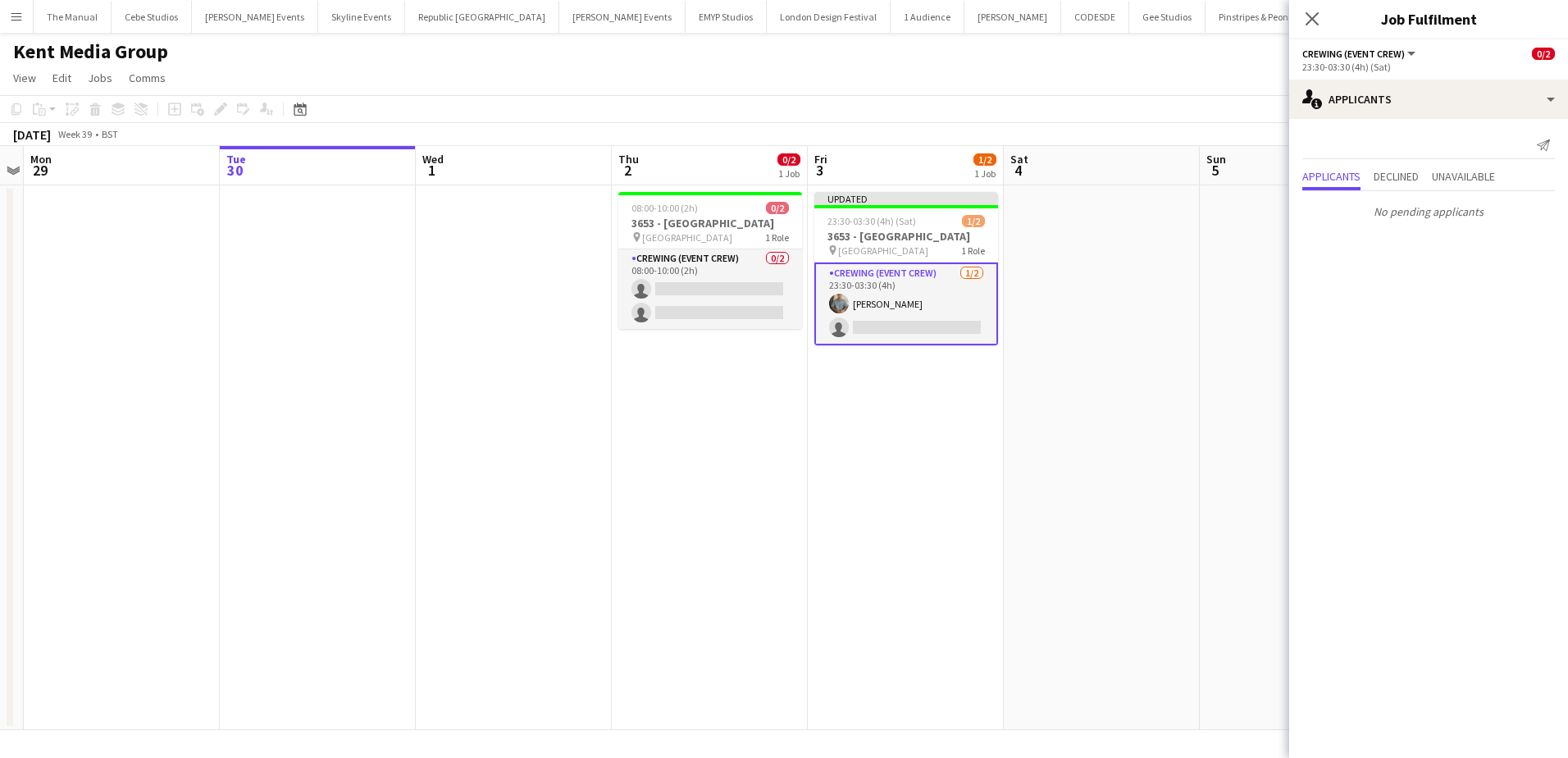
click at [1055, 399] on app-date-cell at bounding box center [1102, 457] width 196 height 544
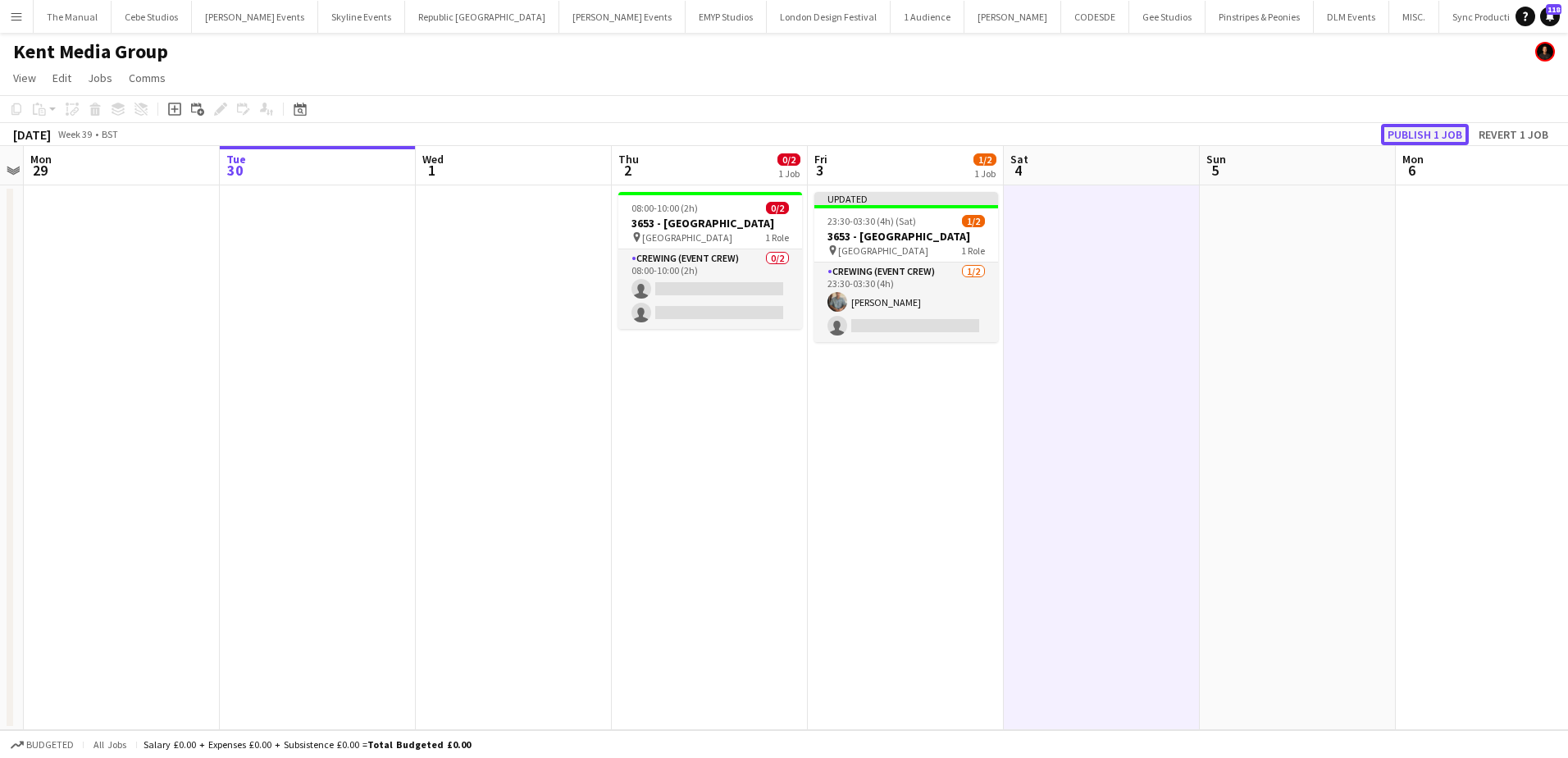
click at [1404, 139] on button "Publish 1 job" at bounding box center [1425, 134] width 88 height 21
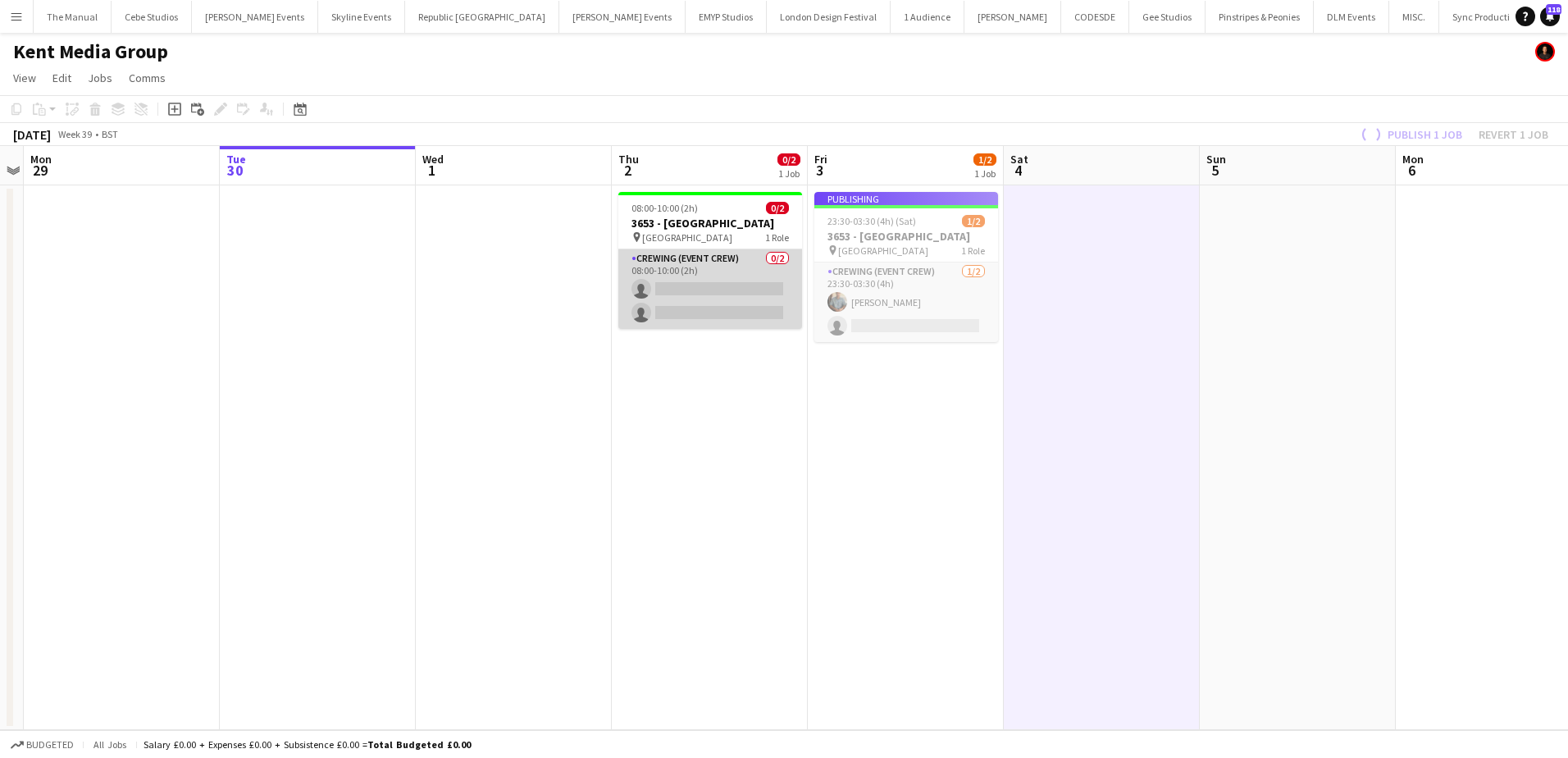
click at [693, 309] on app-card-role "Crewing (Event Crew) 0/2 08:00-10:00 (2h) single-neutral-actions single-neutral…" at bounding box center [710, 289] width 184 height 79
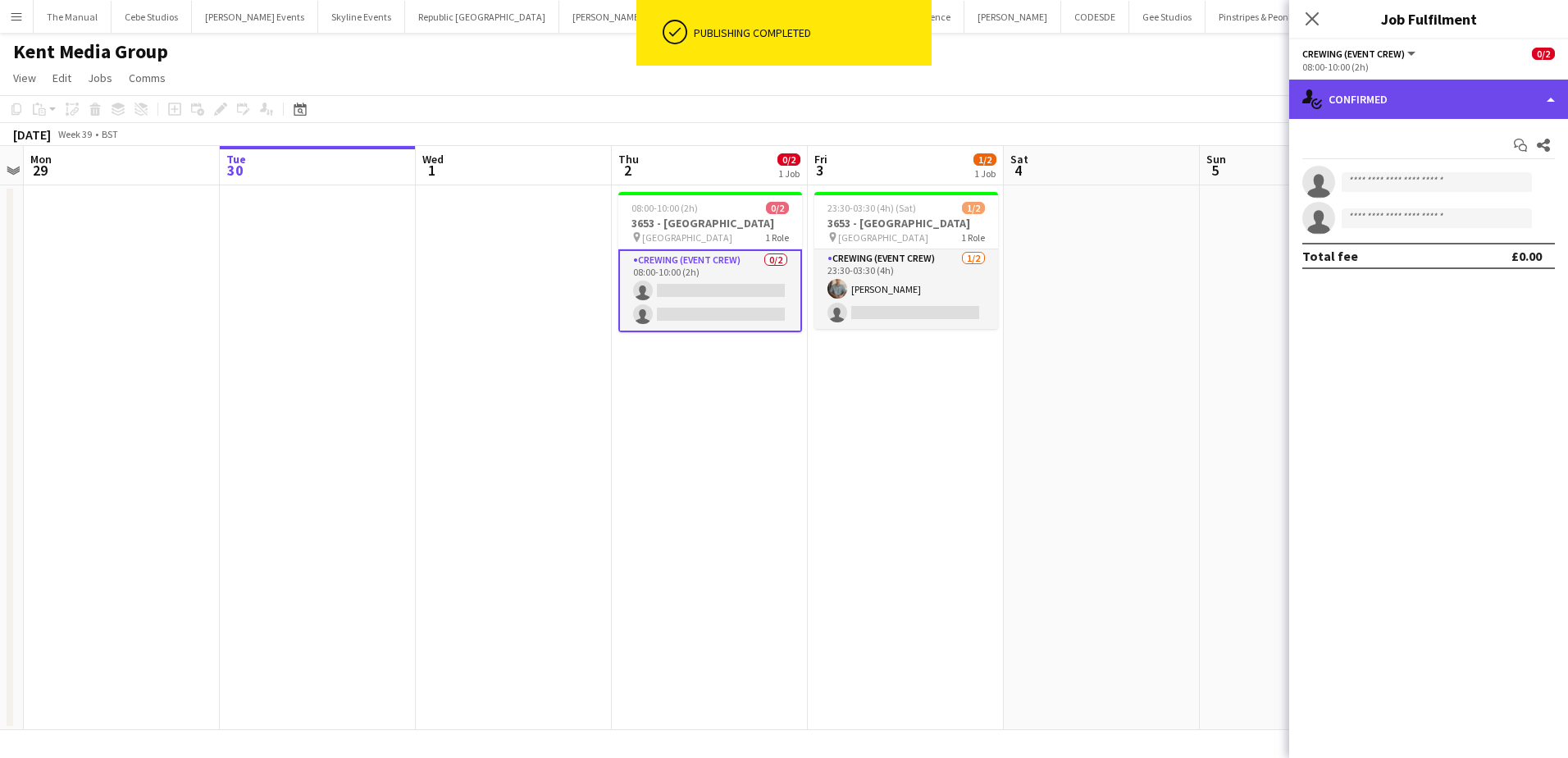
click at [1468, 100] on div "single-neutral-actions-check-2 Confirmed" at bounding box center [1428, 99] width 279 height 40
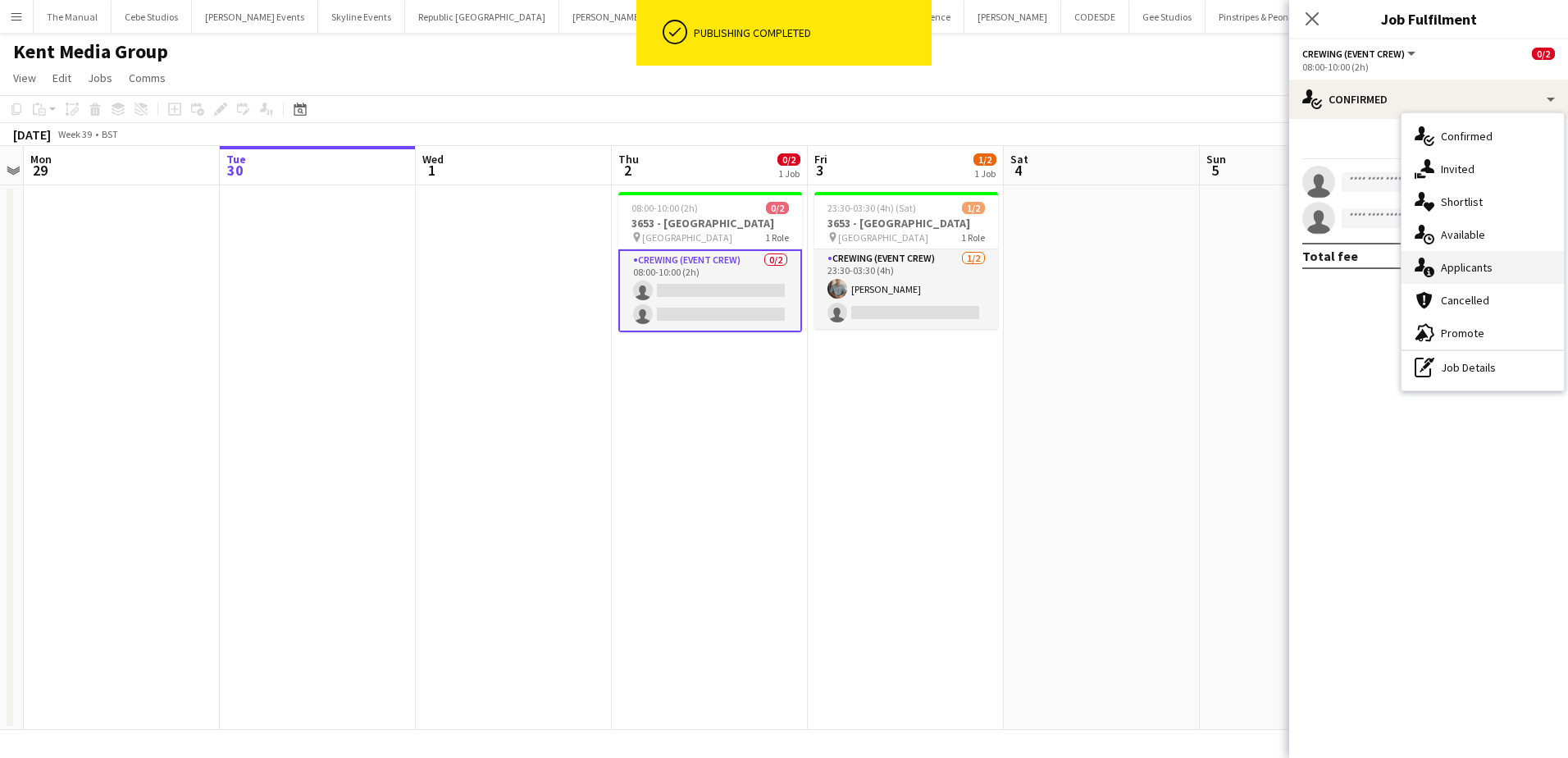
click at [1483, 260] on span "Applicants" at bounding box center [1466, 267] width 52 height 15
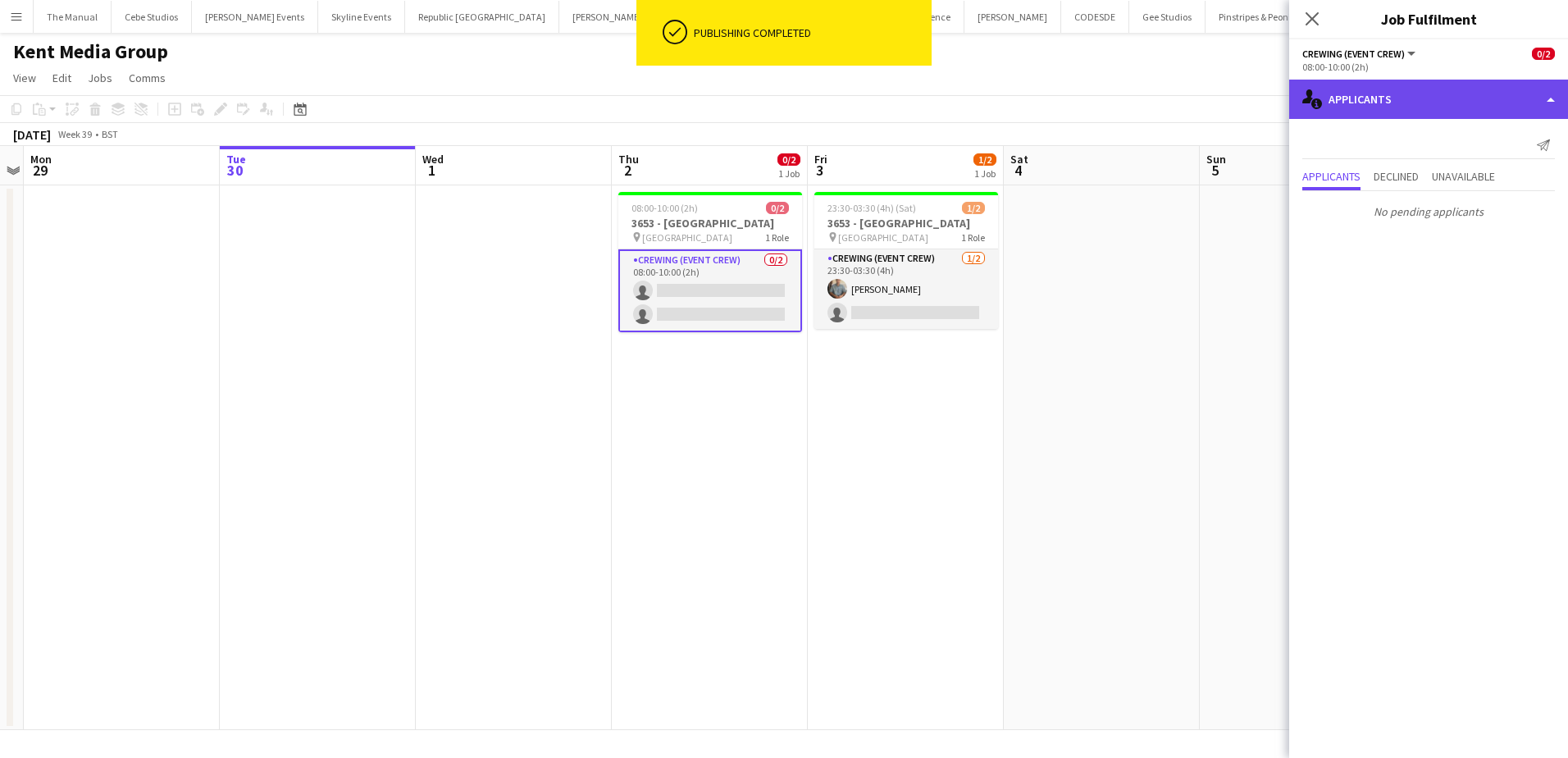
click at [1488, 106] on div "single-neutral-actions-information Applicants" at bounding box center [1428, 99] width 279 height 40
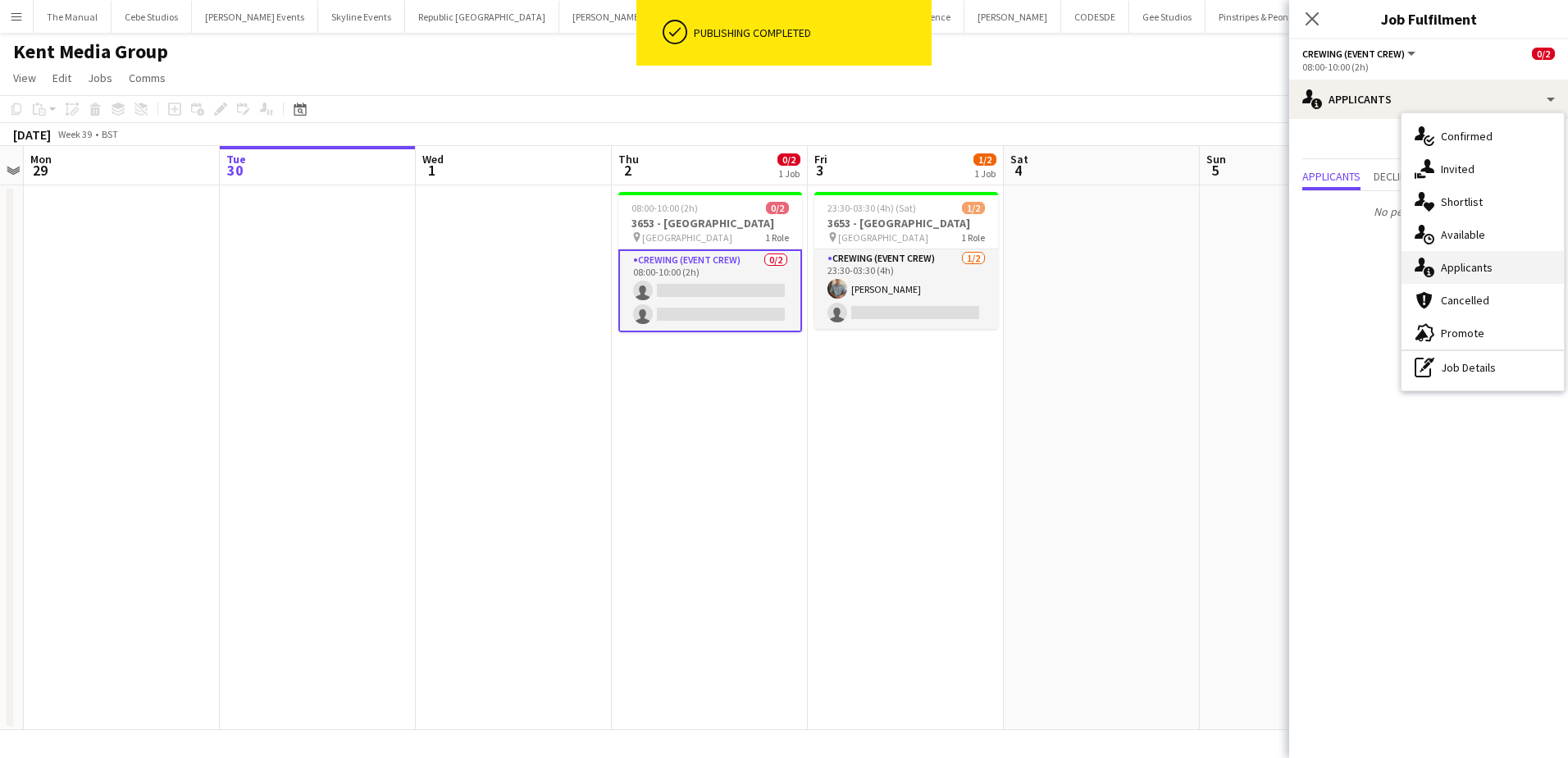
click at [1492, 271] on div "single-neutral-actions-information Applicants" at bounding box center [1483, 266] width 163 height 32
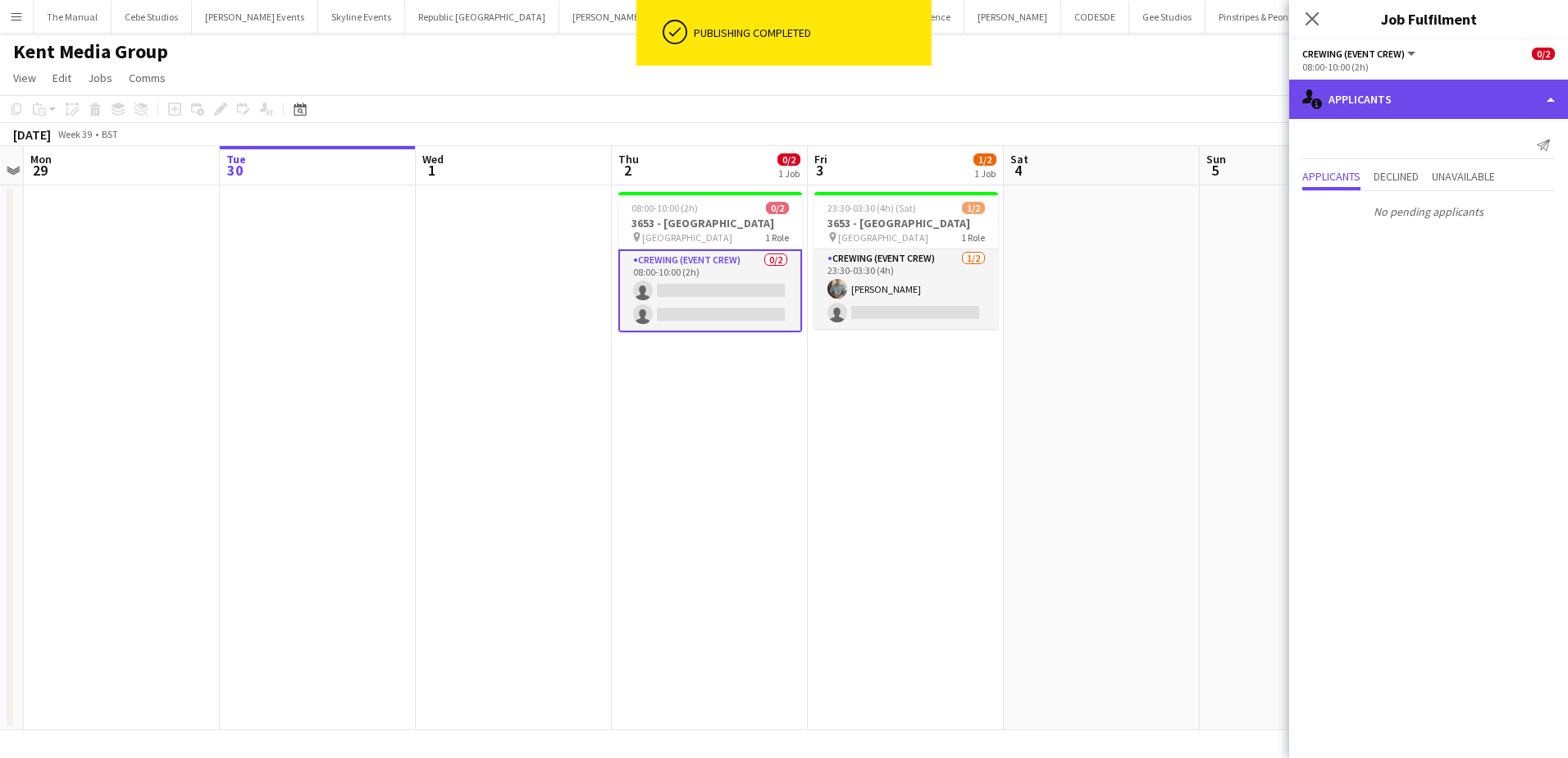
click at [1484, 108] on div "single-neutral-actions-information Applicants" at bounding box center [1428, 99] width 279 height 40
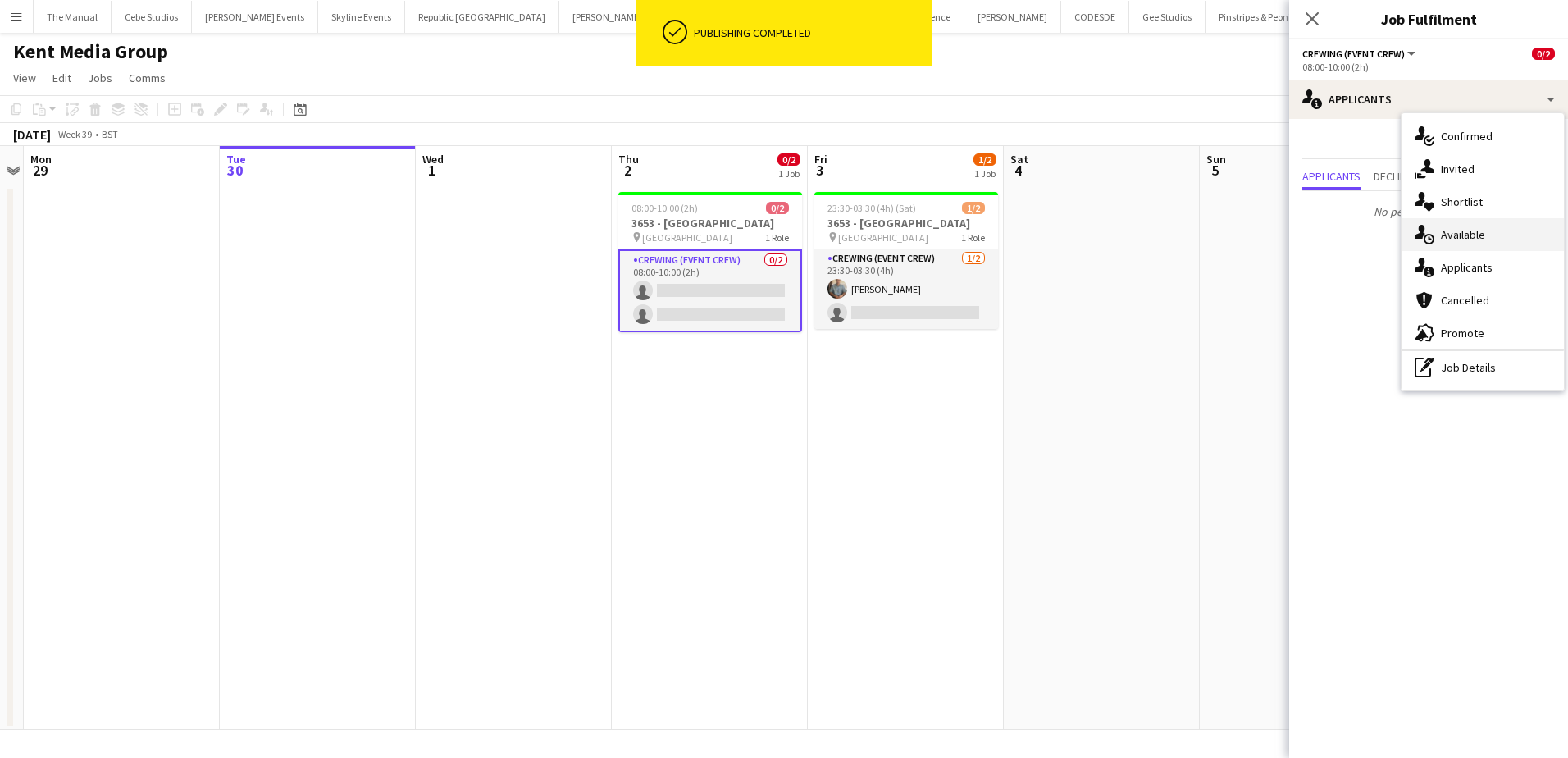
click at [1476, 235] on span "Available" at bounding box center [1463, 235] width 44 height 15
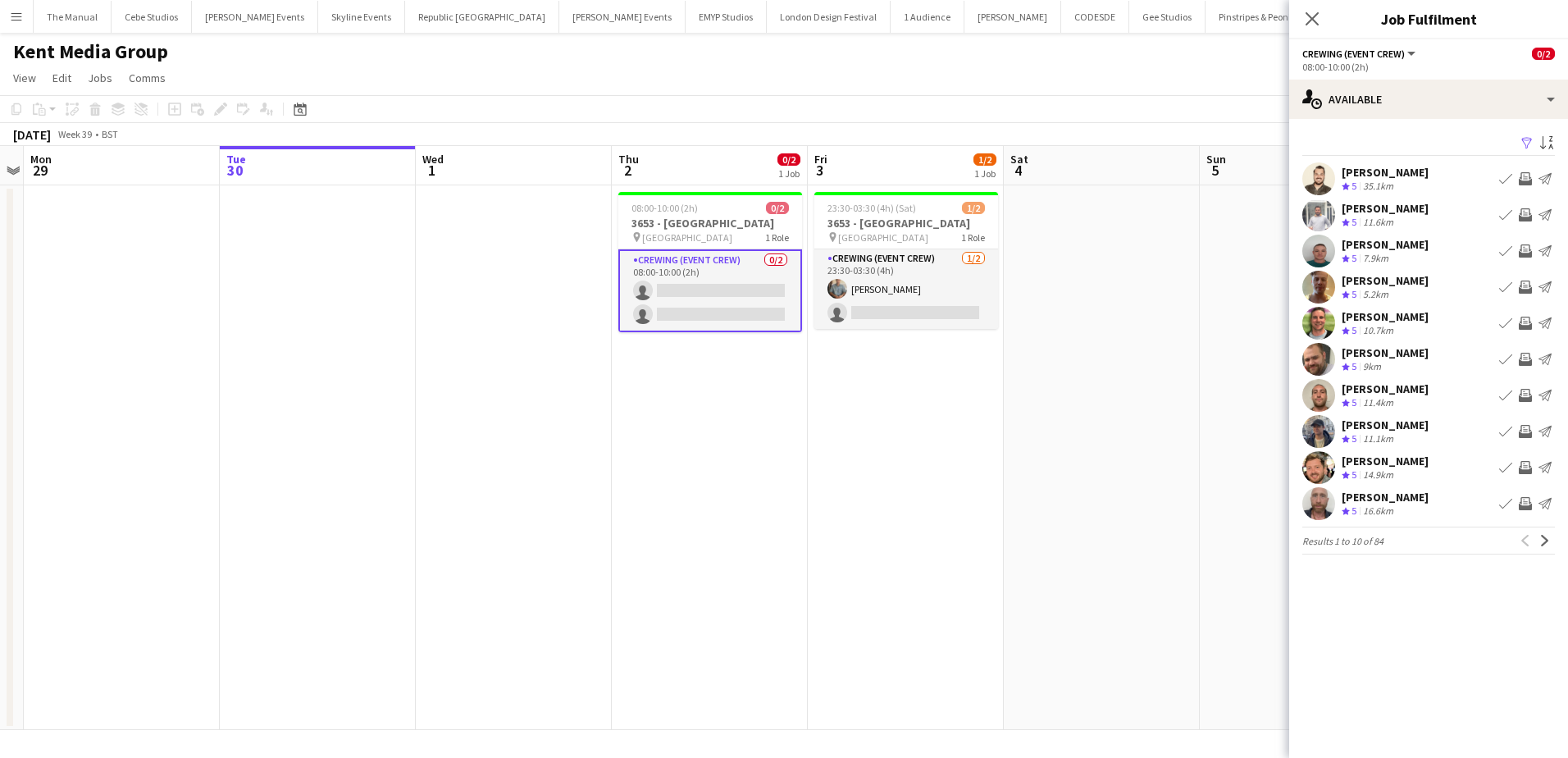
click at [1526, 289] on app-icon "Invite crew" at bounding box center [1525, 287] width 13 height 13
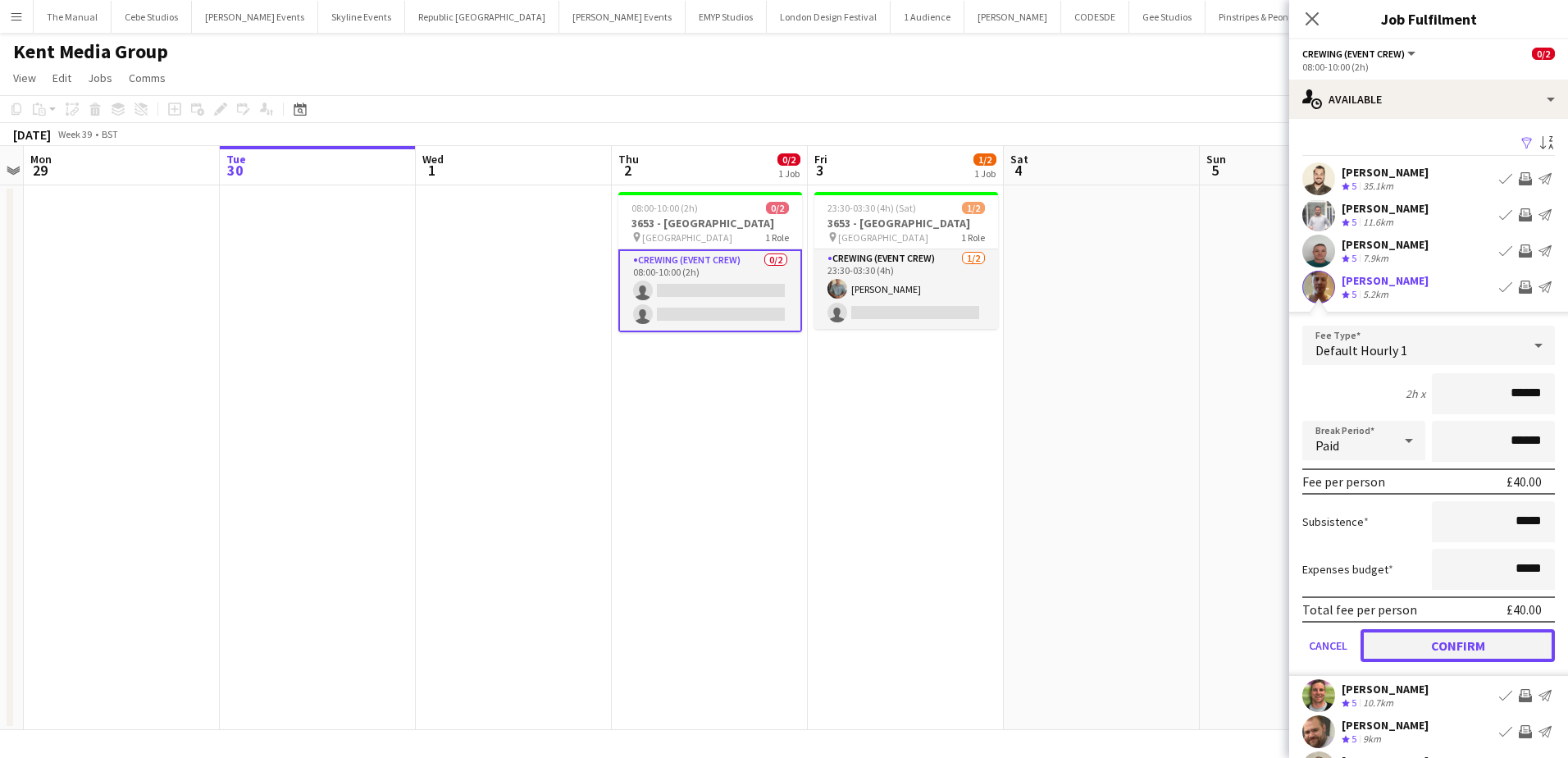
click at [1435, 640] on button "Confirm" at bounding box center [1458, 644] width 194 height 32
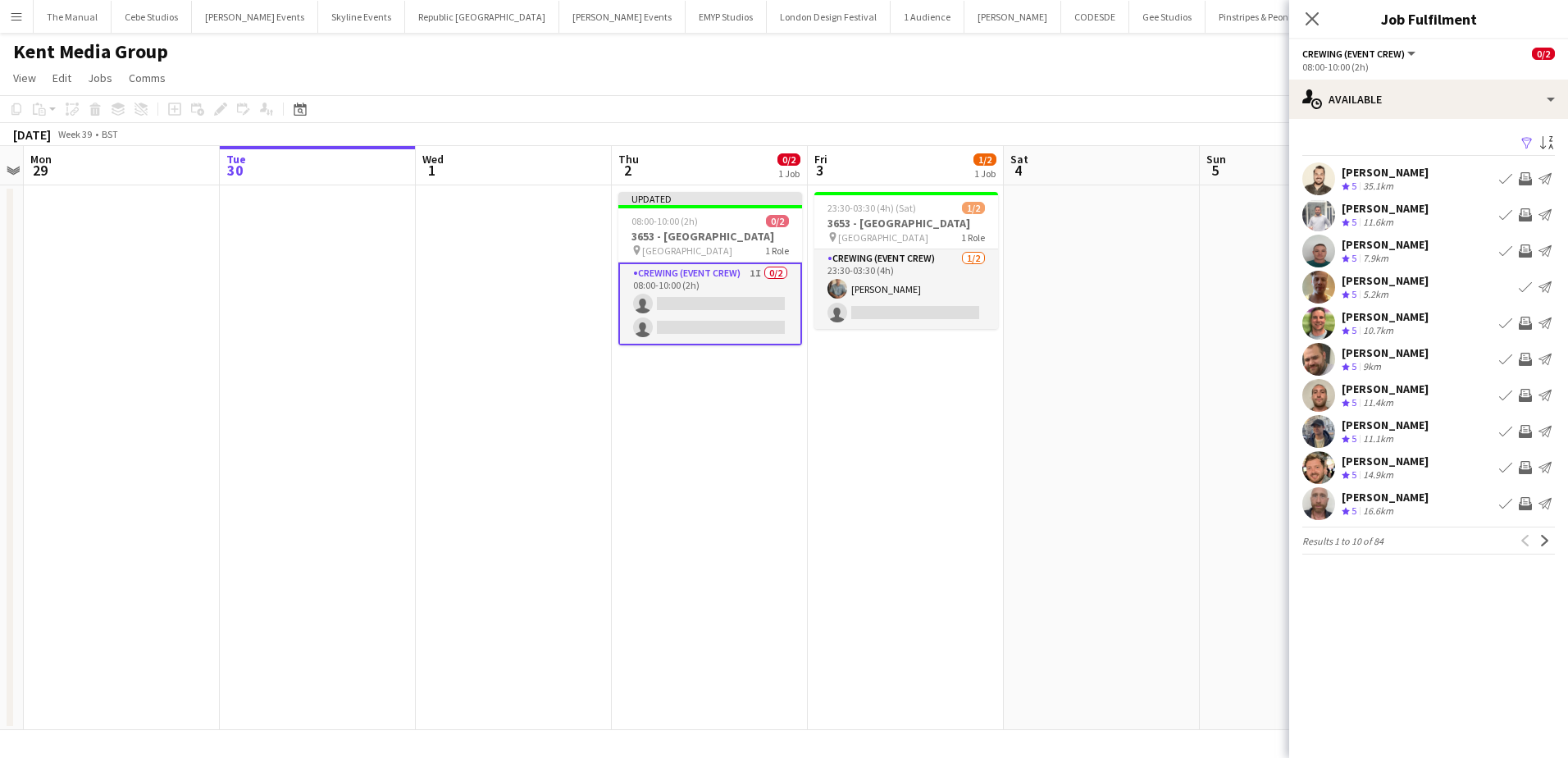
click at [1521, 389] on app-icon "Invite crew" at bounding box center [1525, 395] width 13 height 13
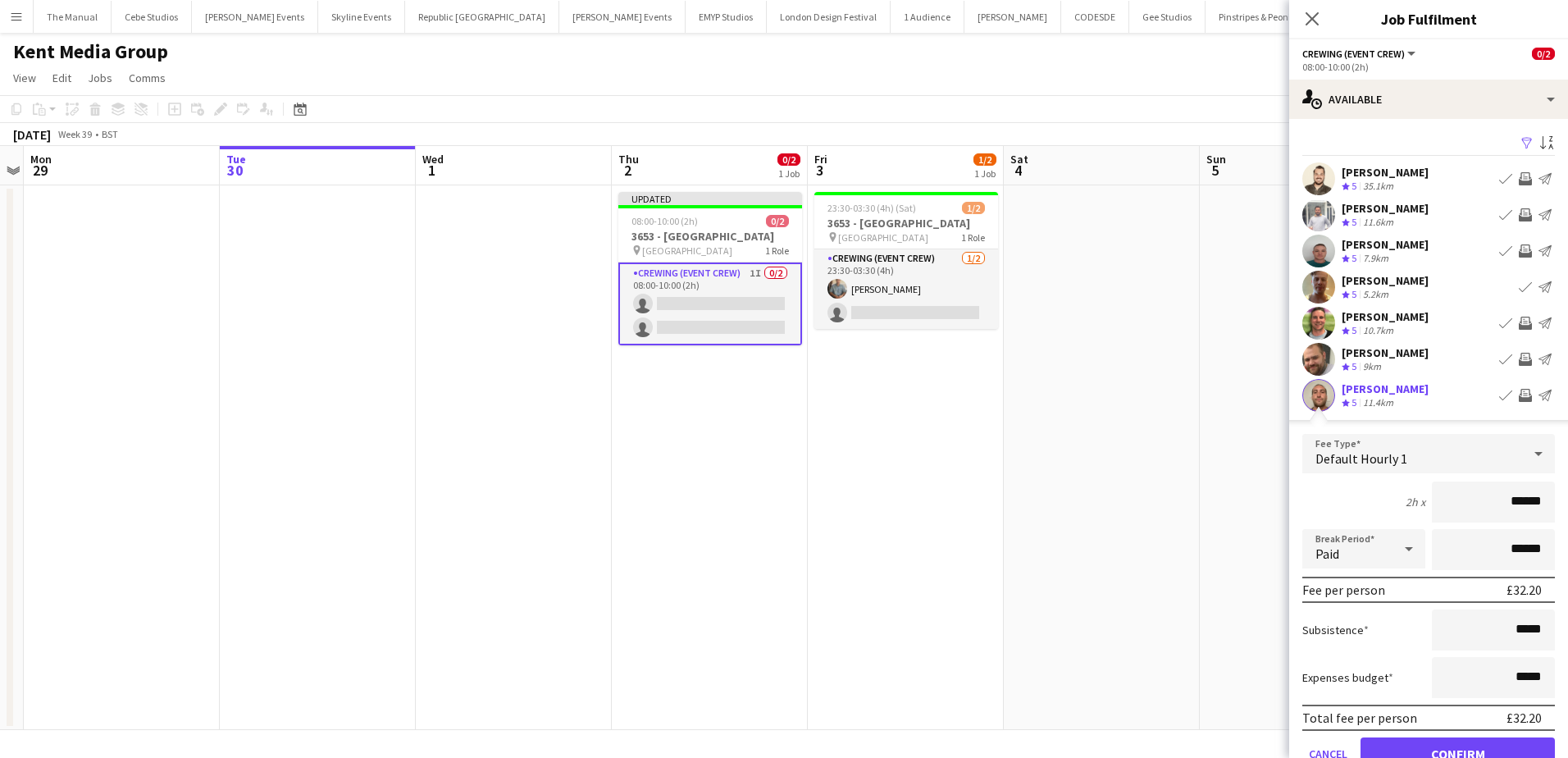
drag, startPoint x: 1484, startPoint y: 483, endPoint x: 1535, endPoint y: 493, distance: 52.0
click at [1535, 493] on input "******" at bounding box center [1493, 502] width 123 height 41
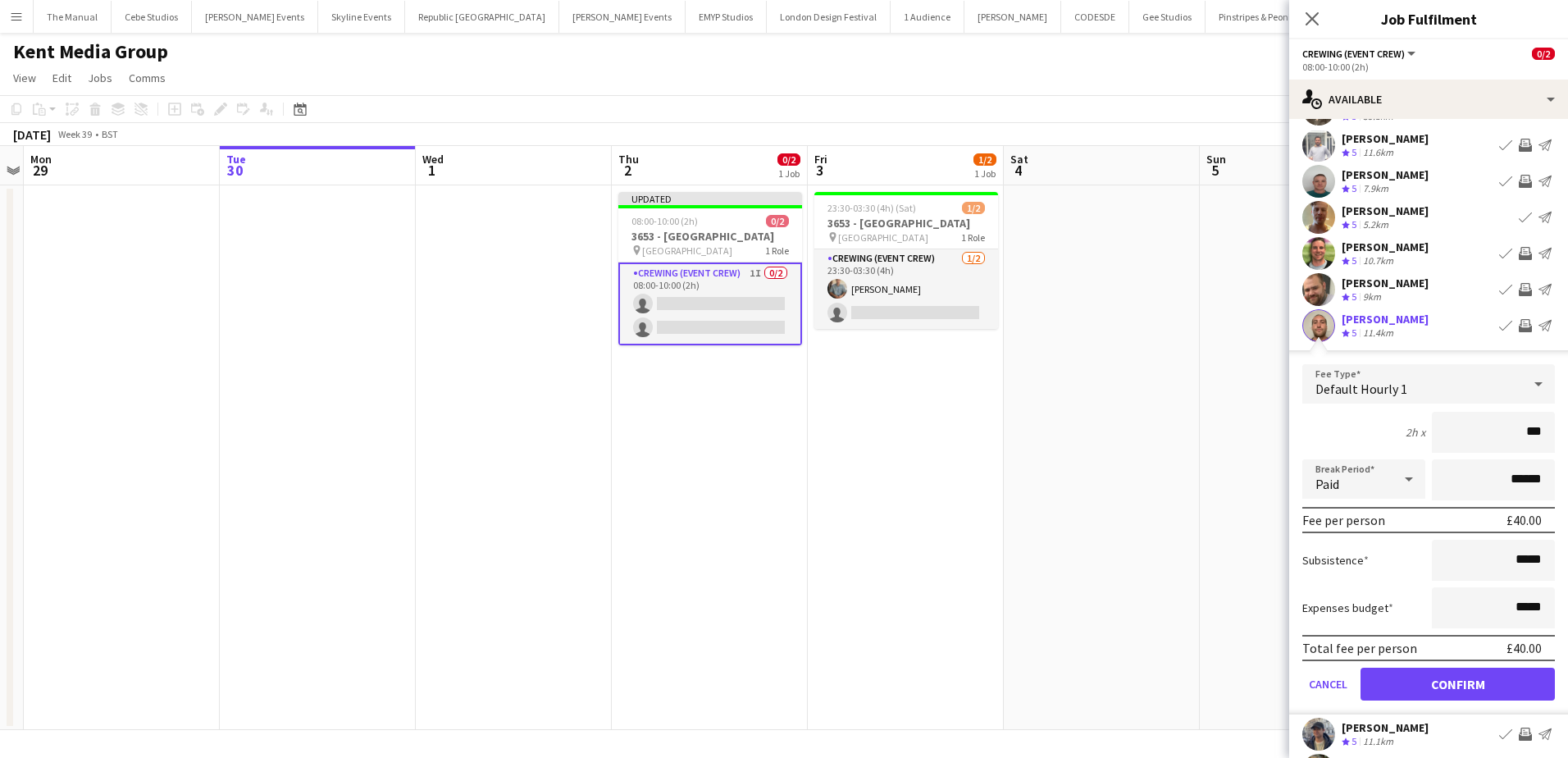
scroll to position [82, 0]
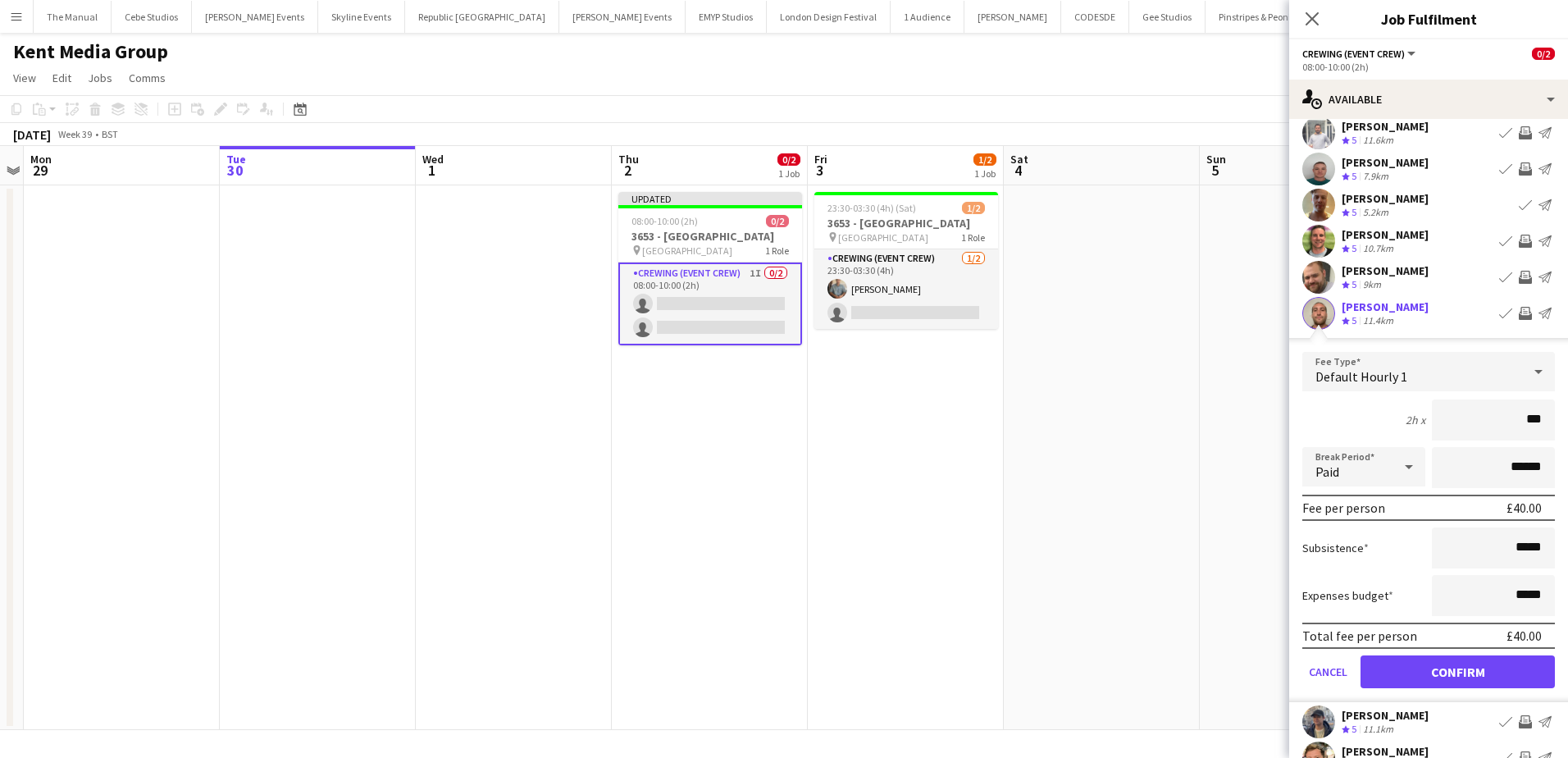
type input "***"
click at [1520, 665] on button "Confirm" at bounding box center [1458, 671] width 194 height 32
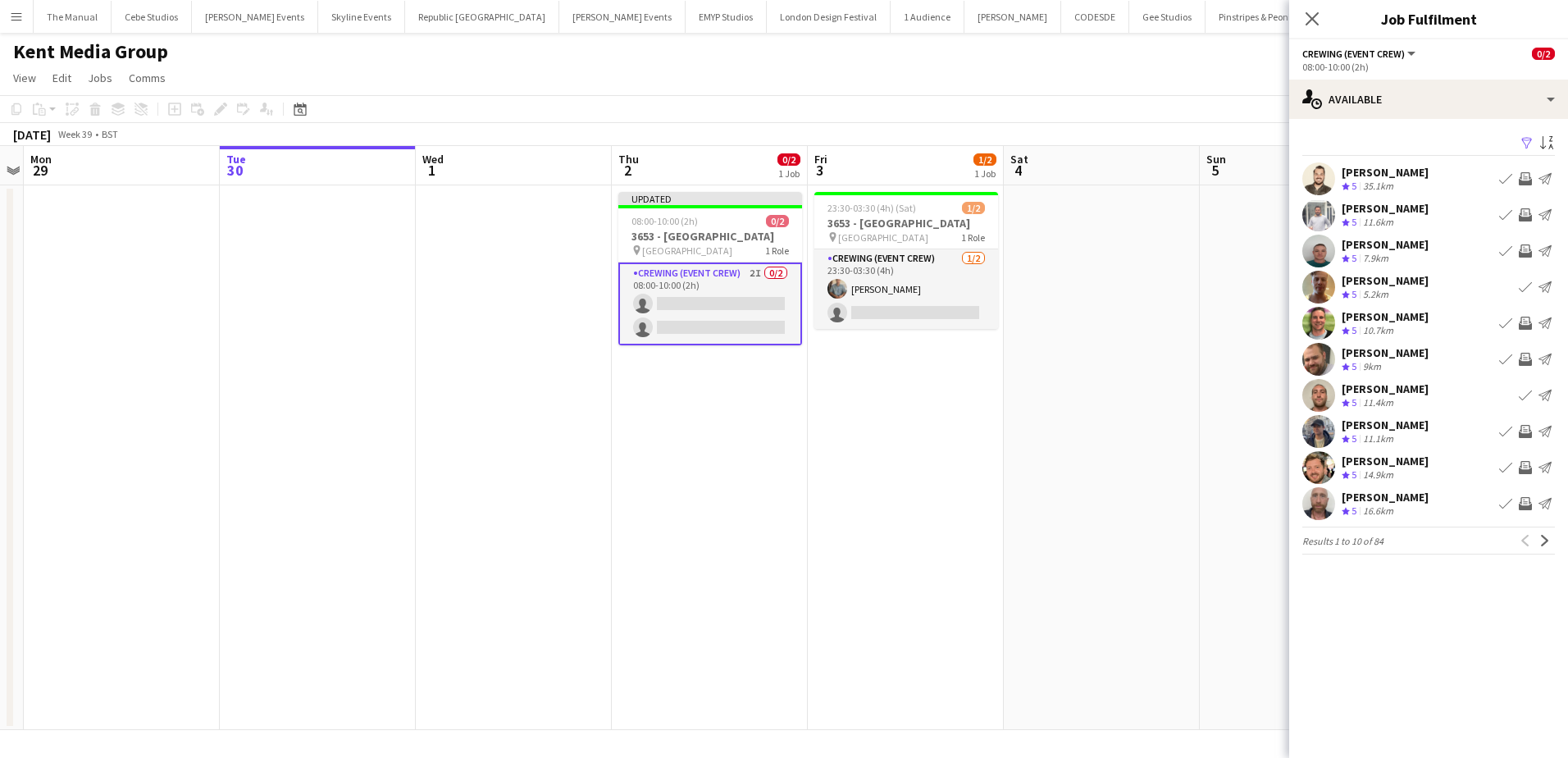
click at [1524, 433] on app-icon "Invite crew" at bounding box center [1525, 431] width 13 height 13
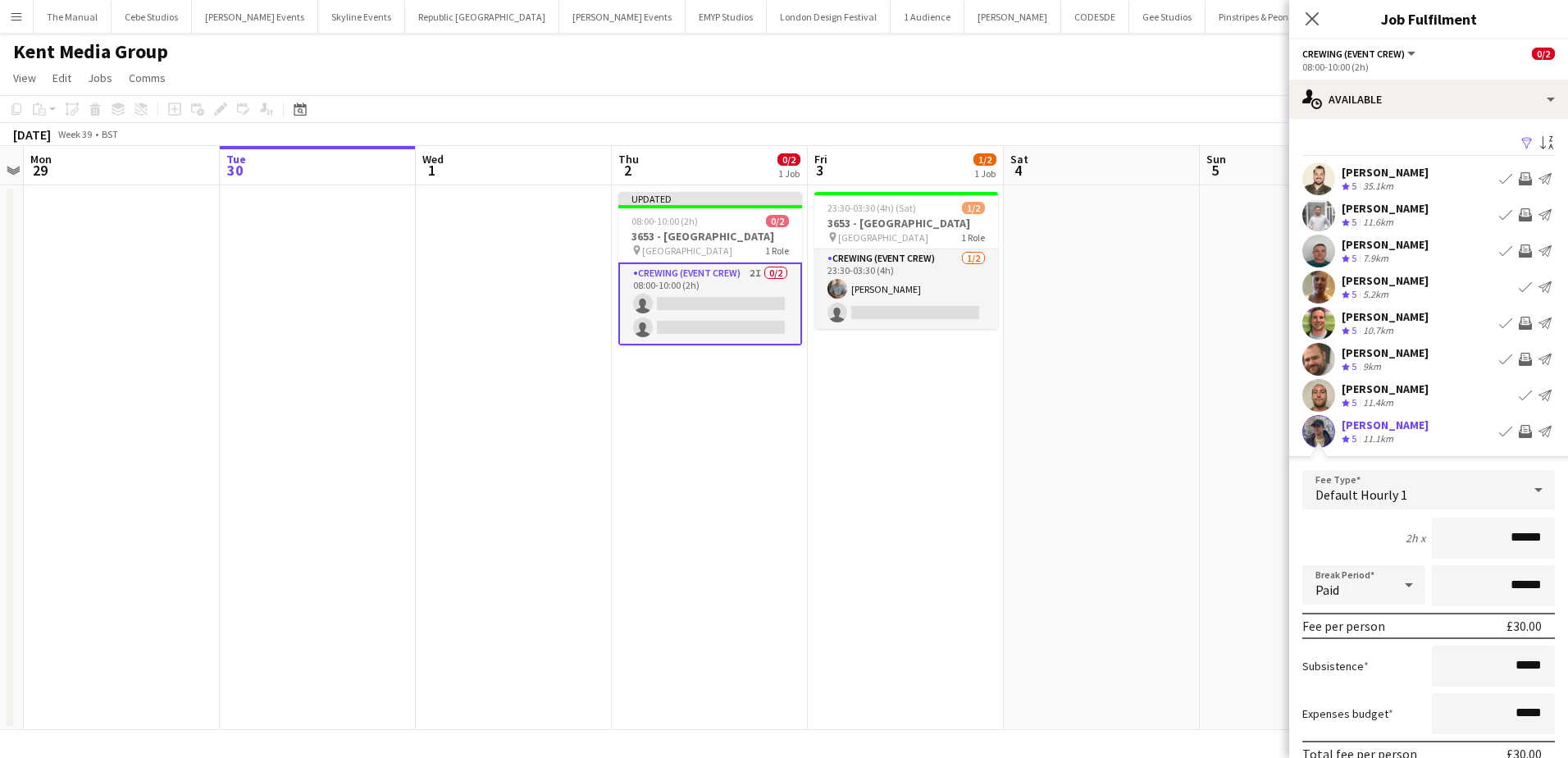
drag, startPoint x: 1481, startPoint y: 541, endPoint x: 1538, endPoint y: 541, distance: 57.0
click at [1538, 541] on input "******" at bounding box center [1493, 538] width 123 height 41
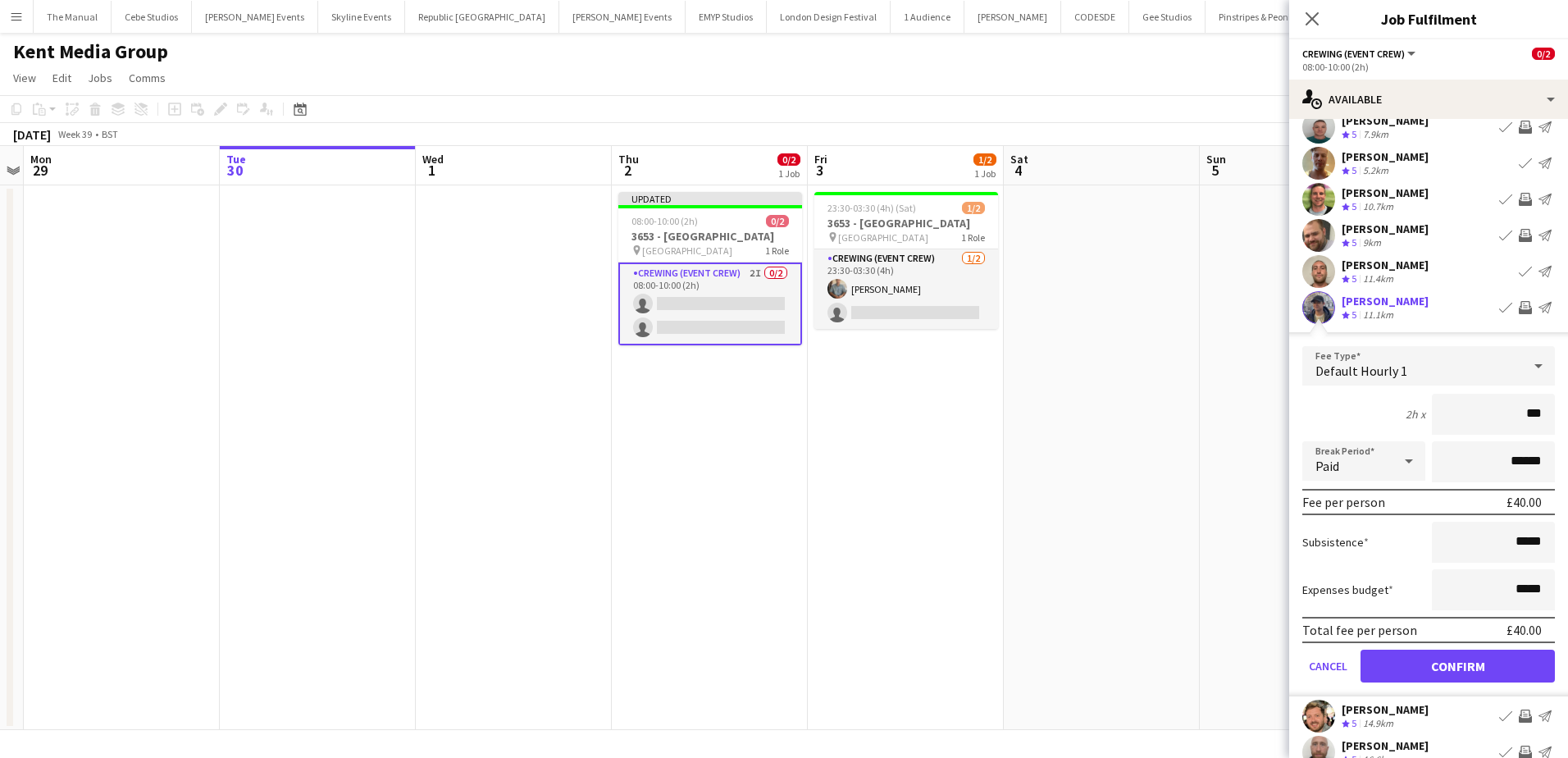
scroll to position [164, 0]
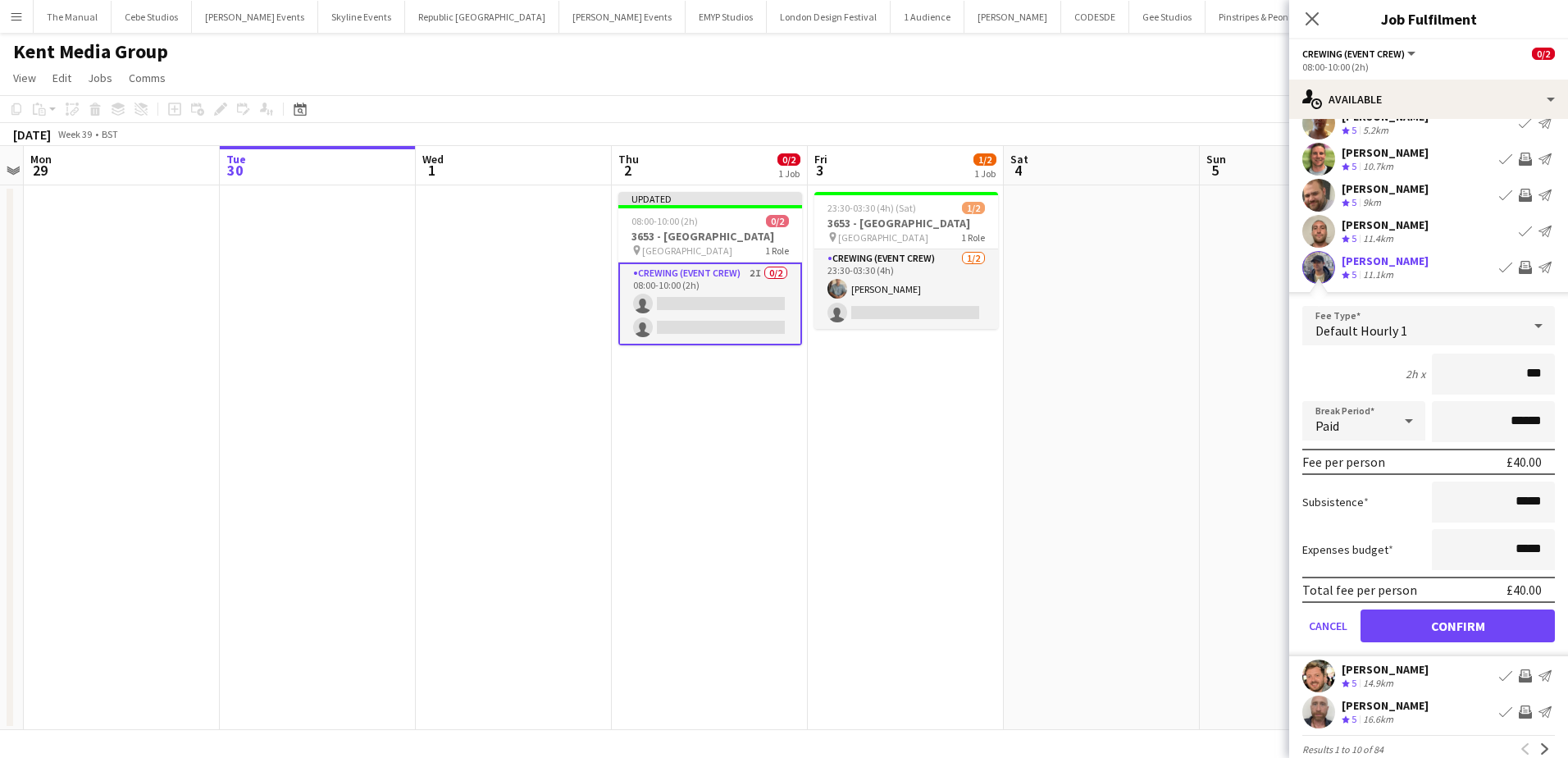
type input "***"
click at [1513, 634] on button "Confirm" at bounding box center [1458, 625] width 194 height 32
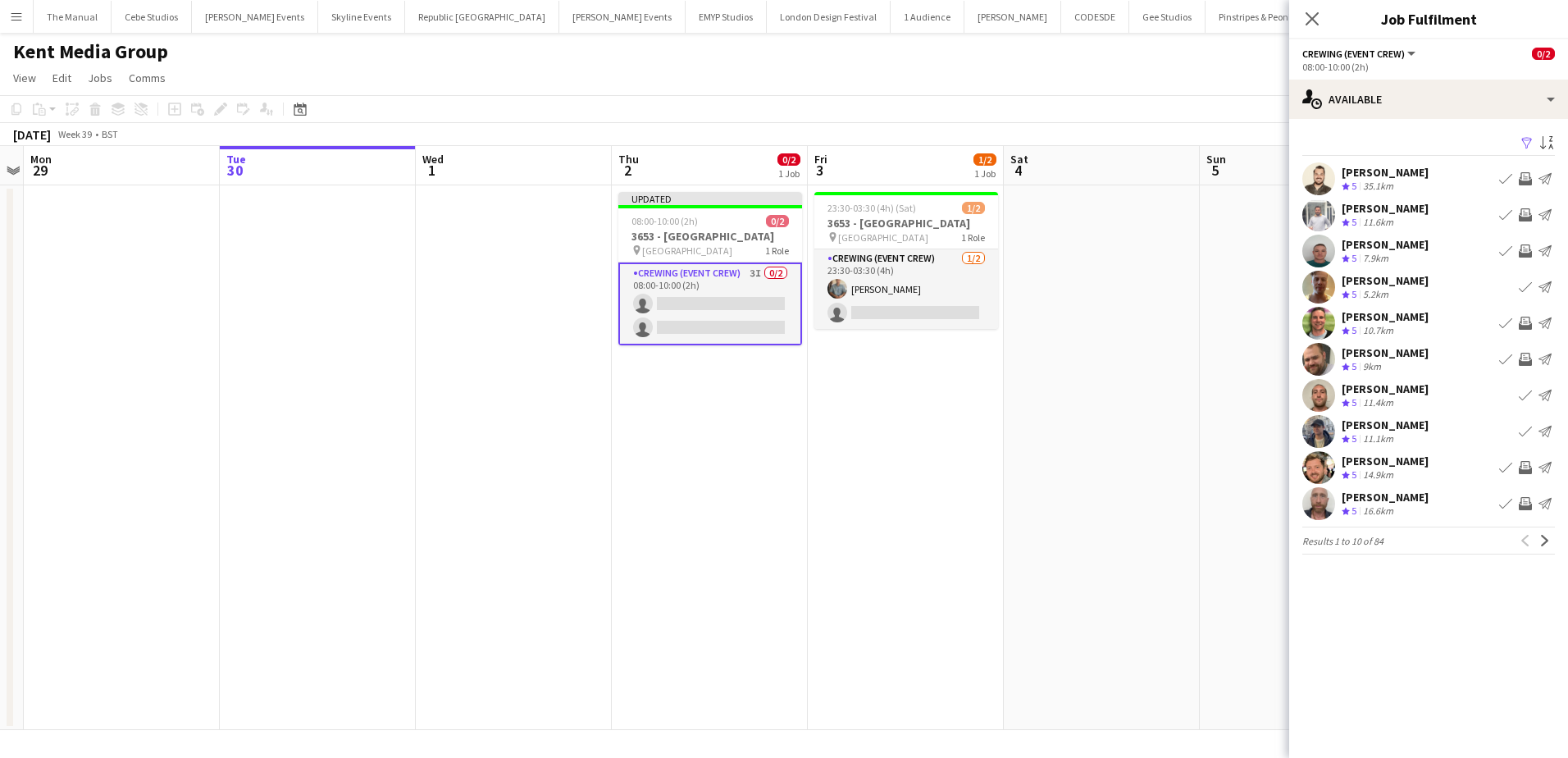
click at [1525, 506] on app-icon "Invite crew" at bounding box center [1525, 504] width 13 height 13
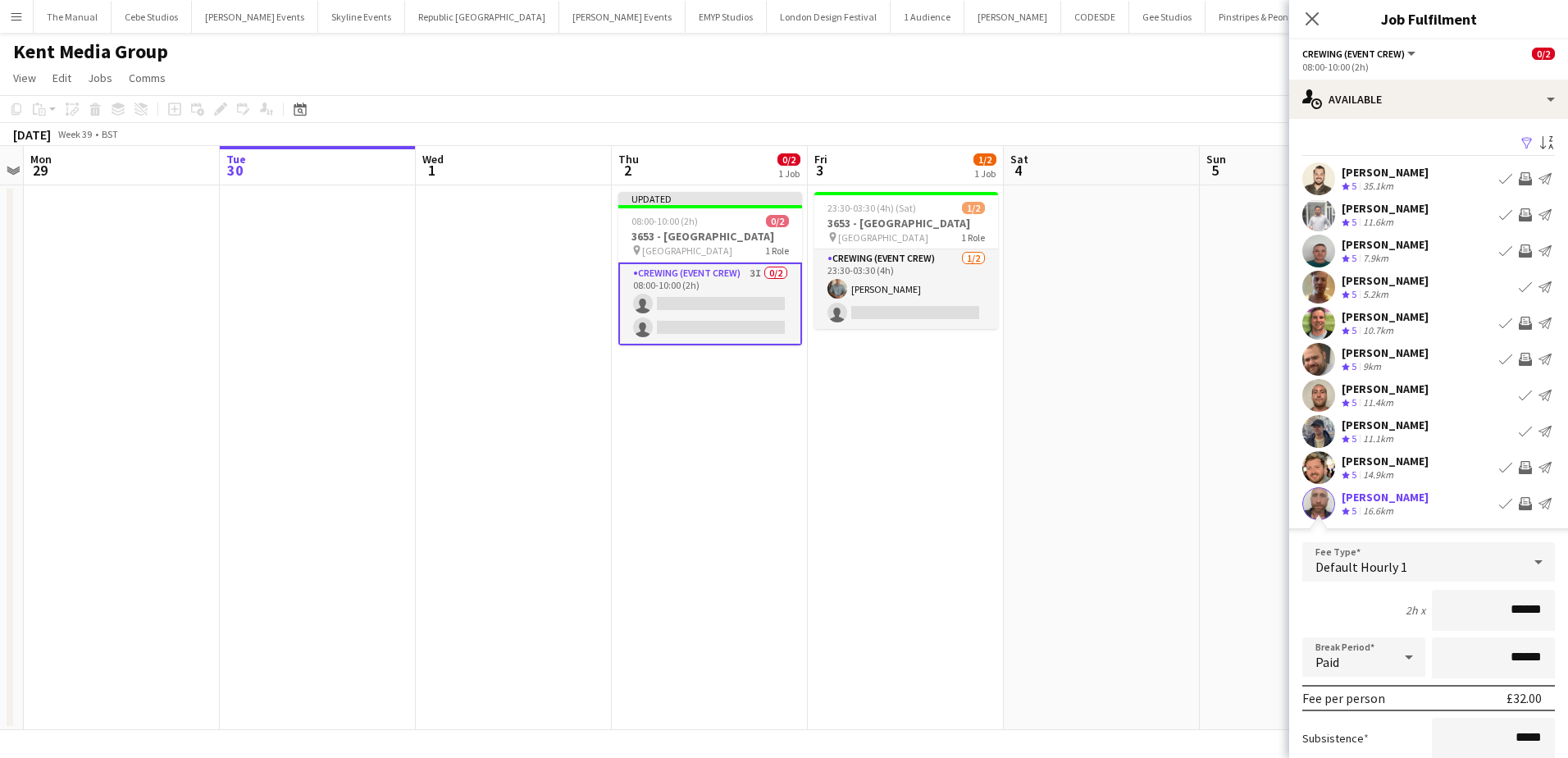
drag, startPoint x: 1513, startPoint y: 602, endPoint x: 1537, endPoint y: 603, distance: 24.0
click at [1537, 603] on input "******" at bounding box center [1493, 610] width 123 height 41
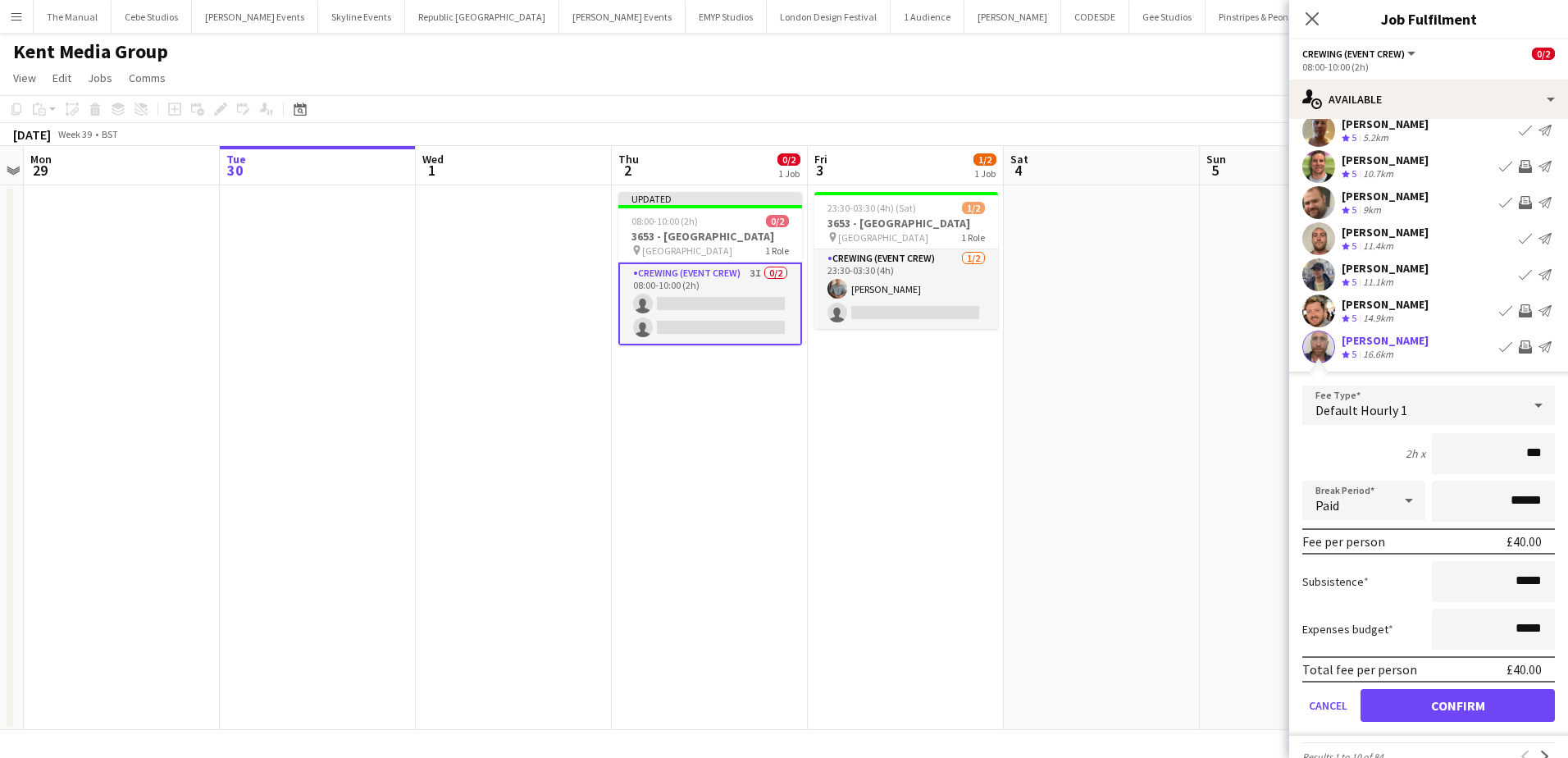
scroll to position [164, 0]
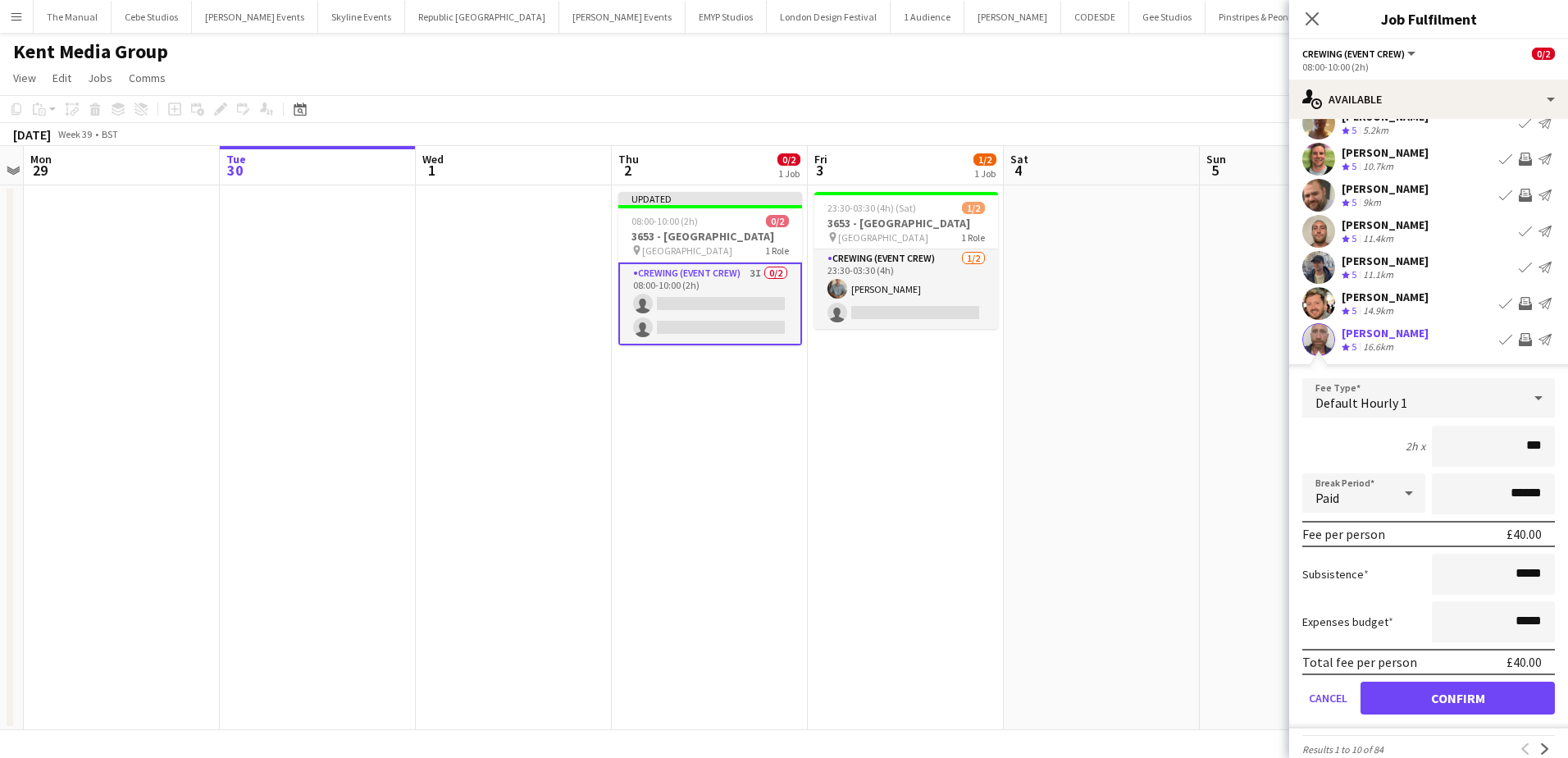
type input "***"
click at [1477, 694] on button "Confirm" at bounding box center [1458, 697] width 194 height 32
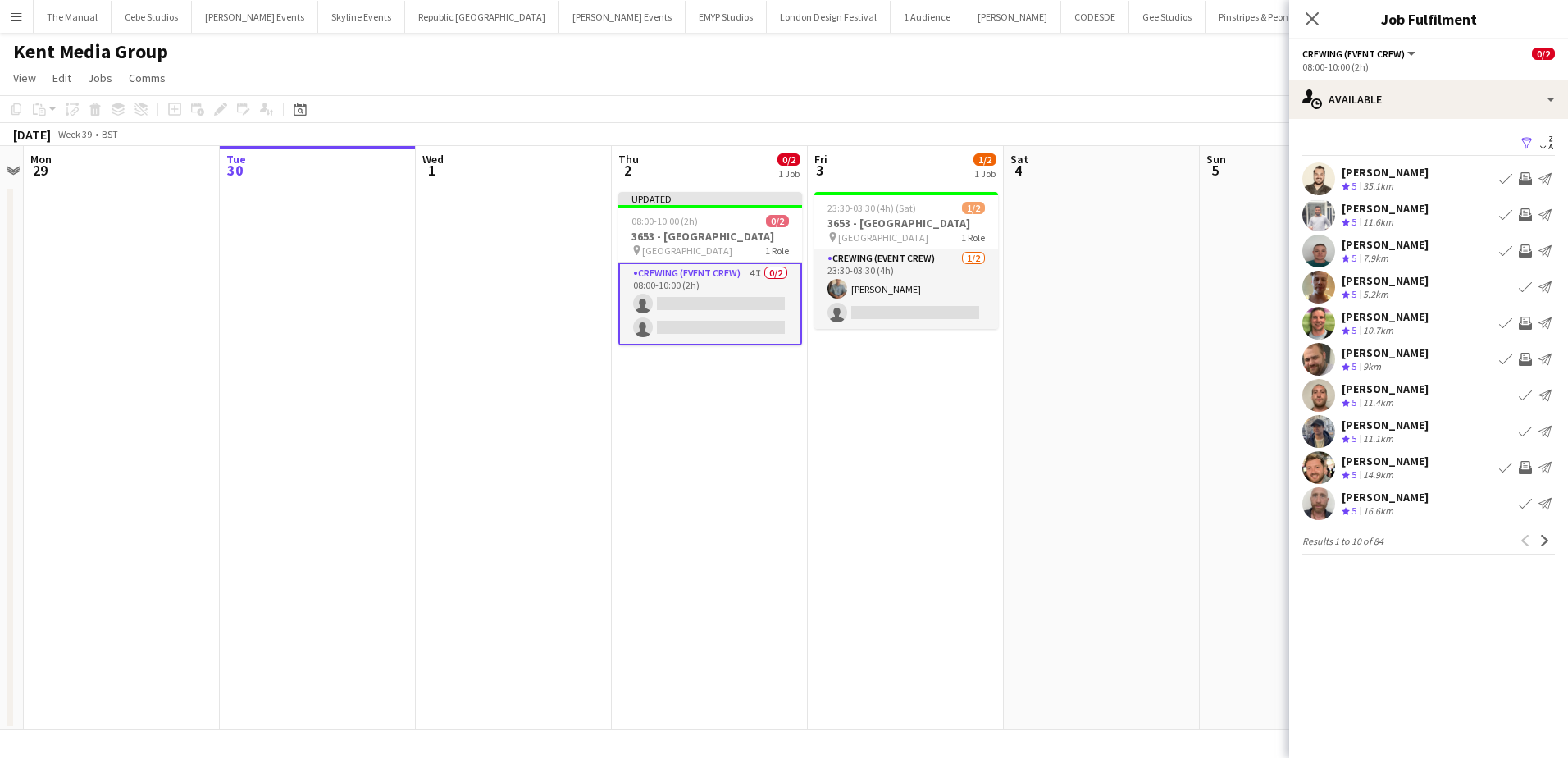
click at [911, 454] on app-date-cell "23:30-03:30 (4h) (Sat) 1/2 3653 - Millennium Hotel pin Millennium Hotel 1 Role …" at bounding box center [906, 457] width 196 height 544
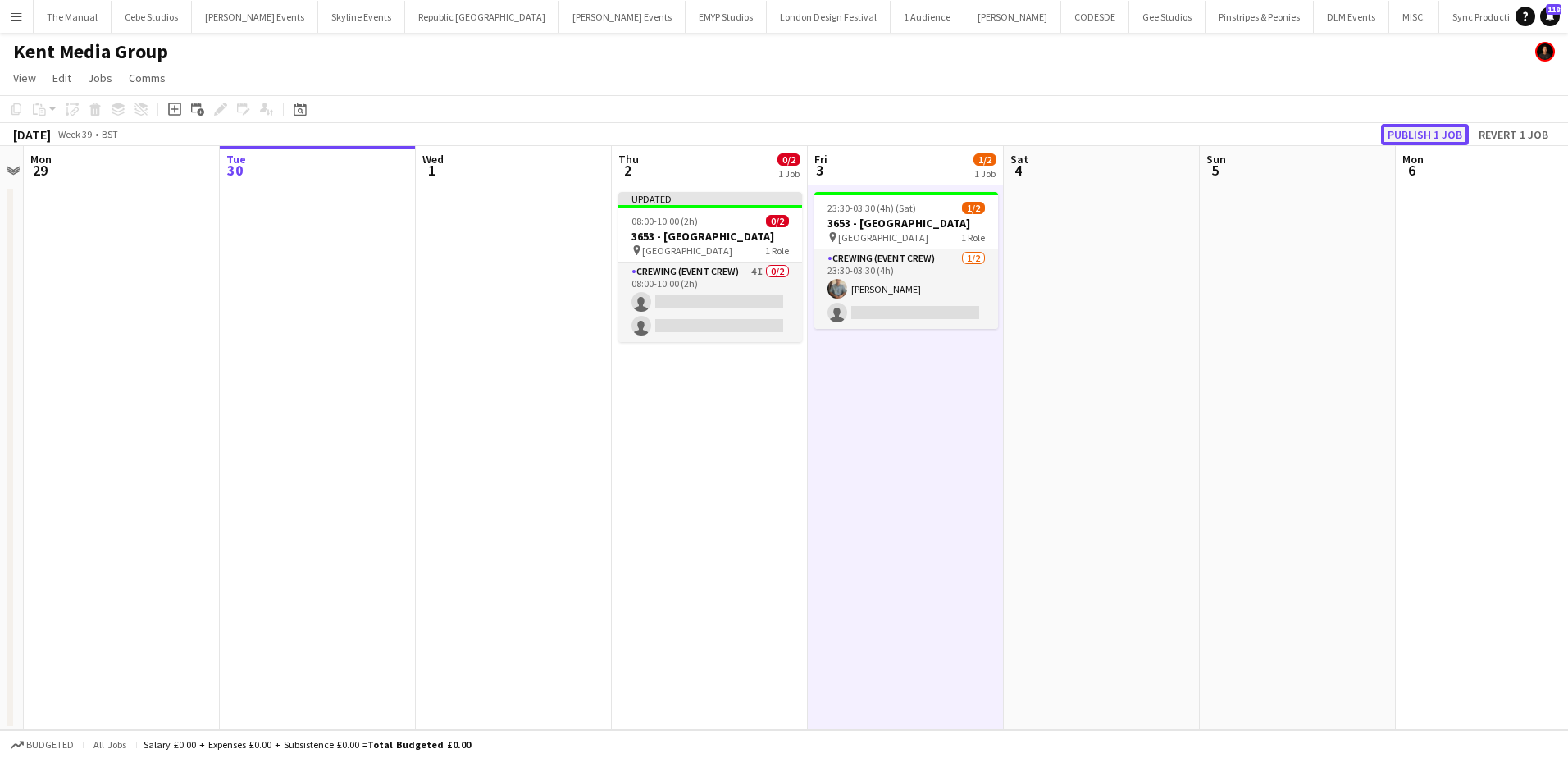
click at [1437, 135] on button "Publish 1 job" at bounding box center [1425, 134] width 88 height 21
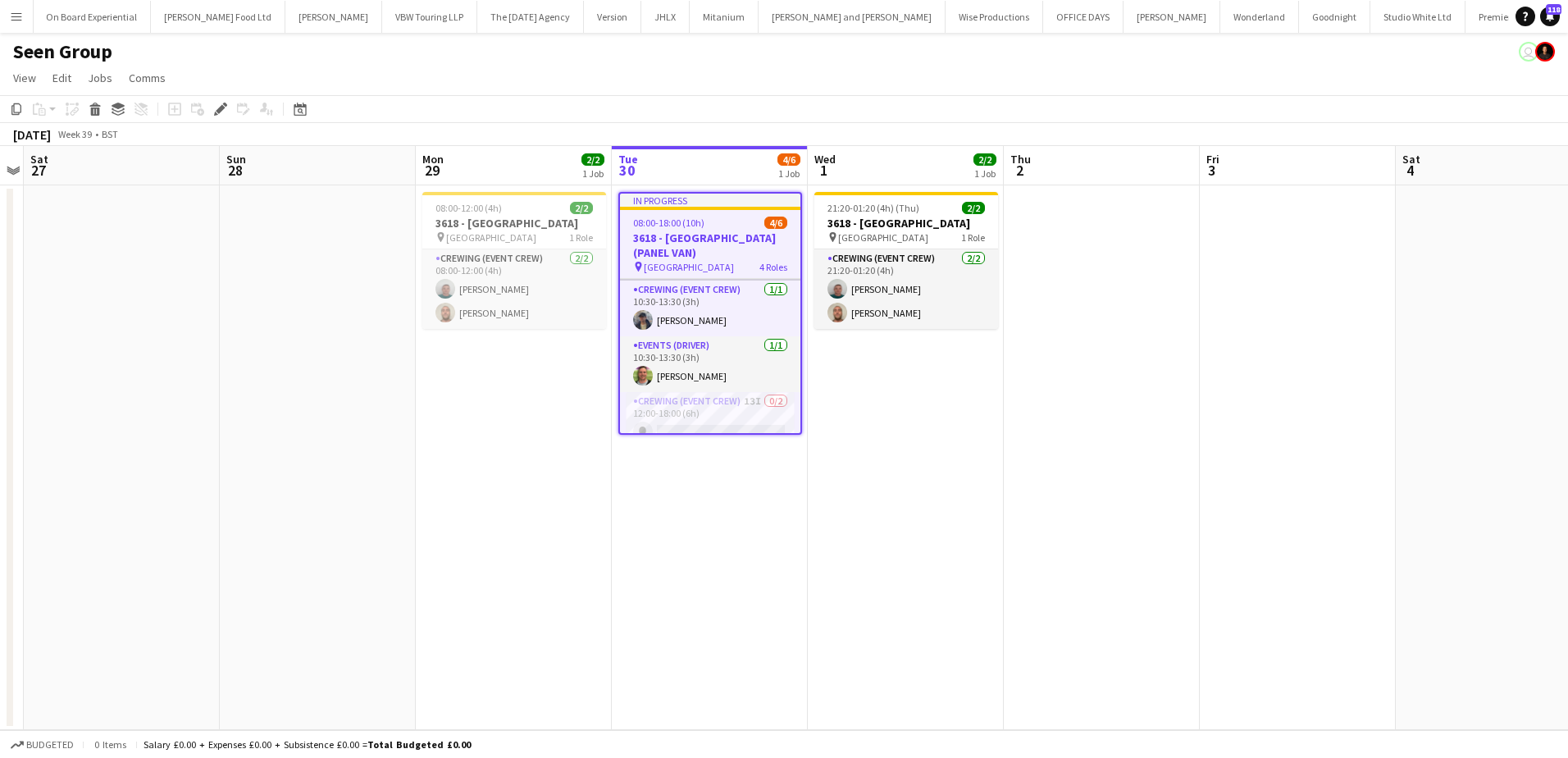
scroll to position [82, 0]
